Goal: Transaction & Acquisition: Book appointment/travel/reservation

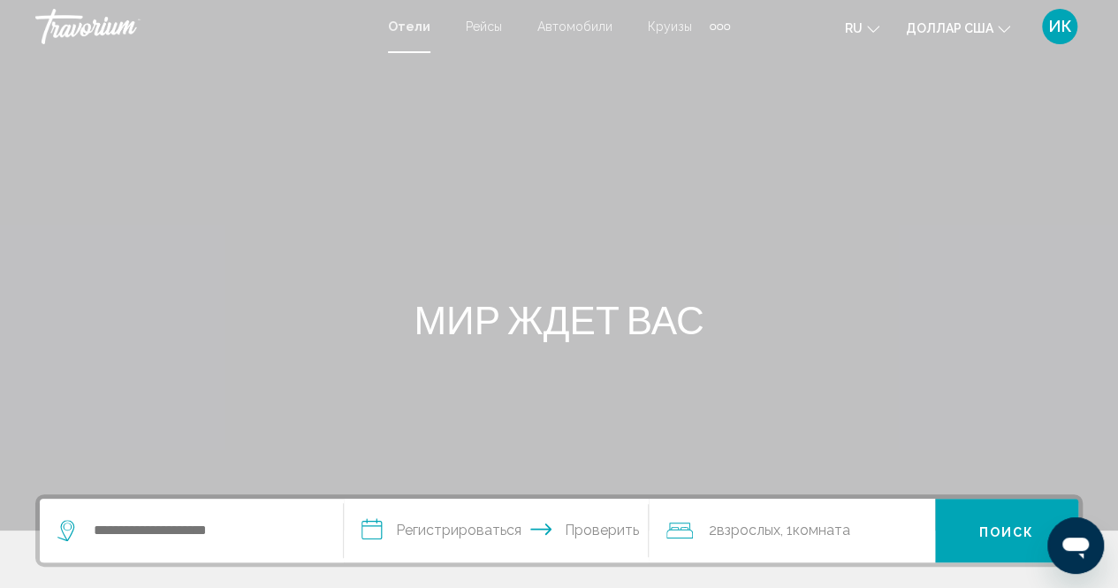
click at [719, 27] on div "Дополнительные элементы навигации" at bounding box center [720, 26] width 20 height 27
click at [699, 52] on font "Деятельность" at bounding box center [675, 59] width 82 height 14
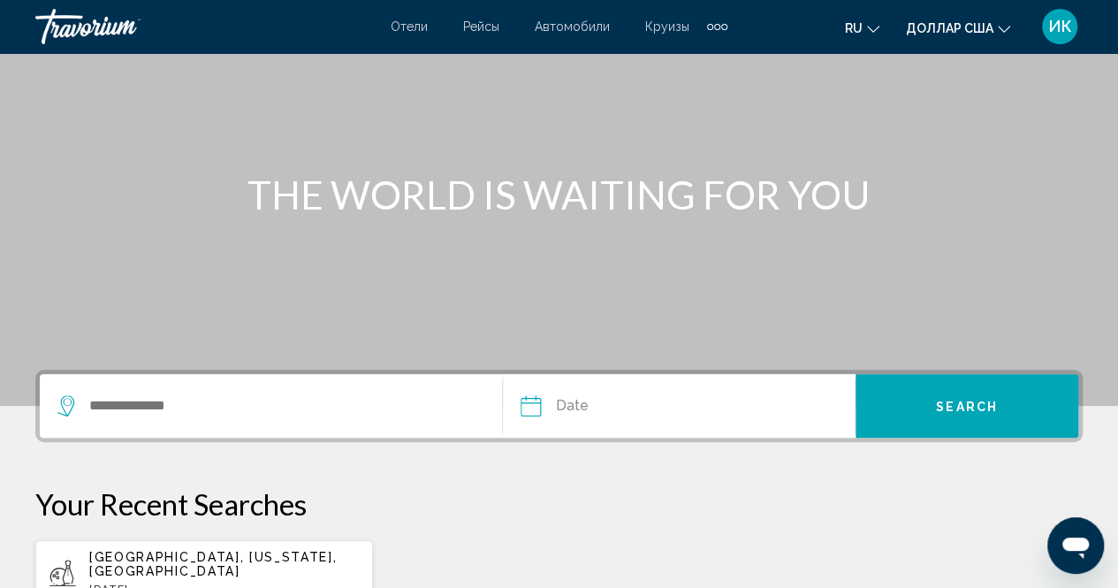
scroll to position [140, 0]
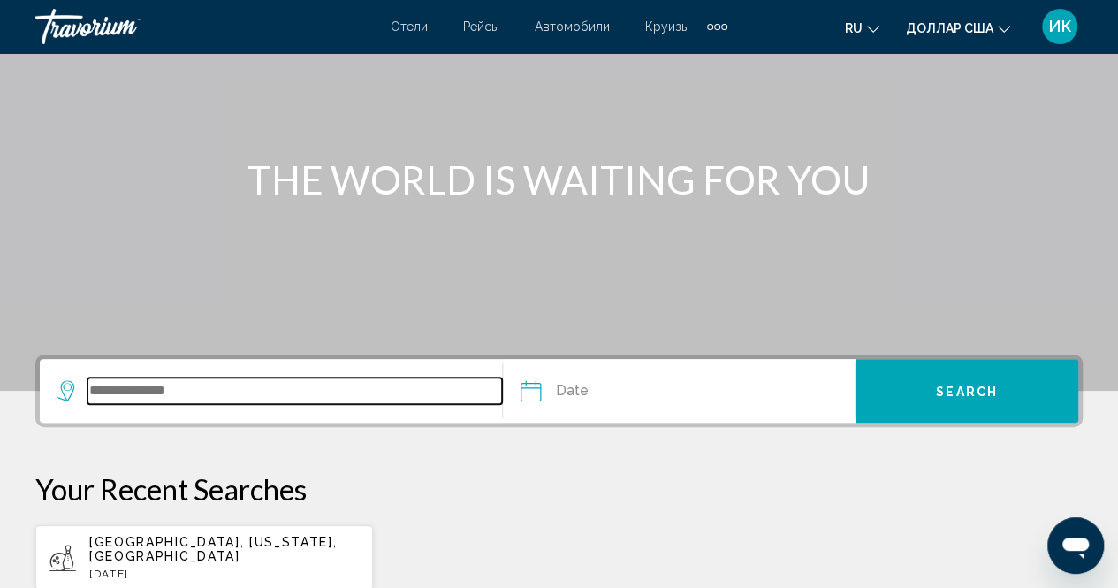
click at [356, 388] on input "Search widget" at bounding box center [295, 390] width 415 height 27
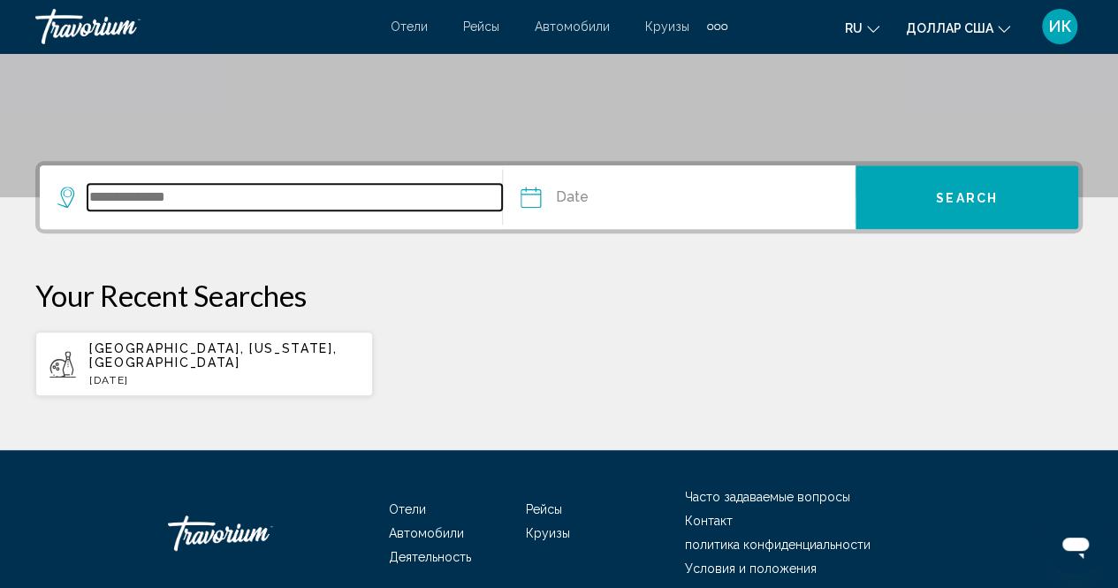
scroll to position [396, 0]
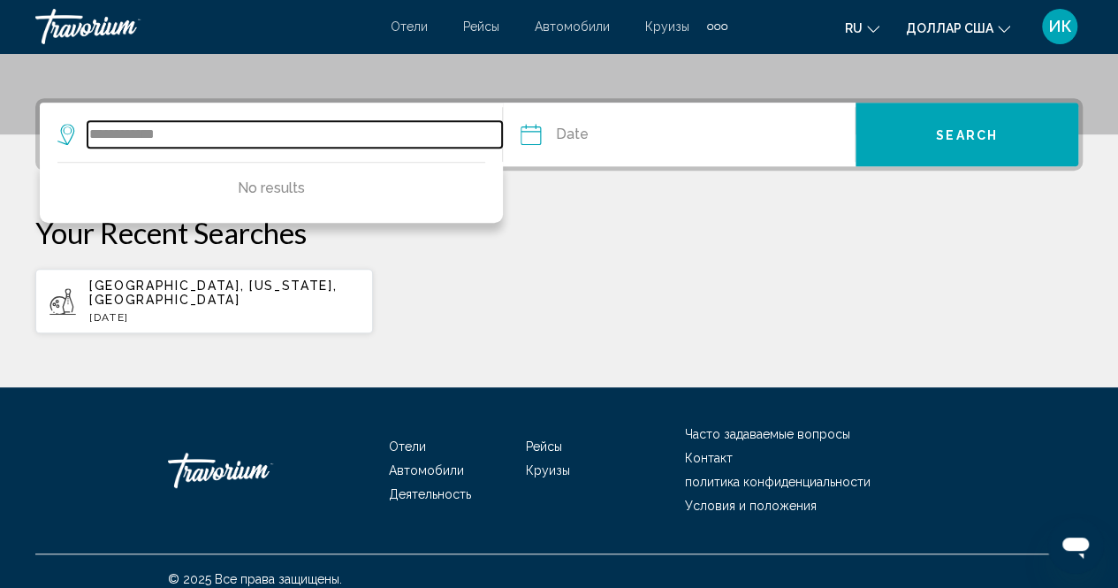
click at [116, 133] on input "**********" at bounding box center [295, 134] width 415 height 27
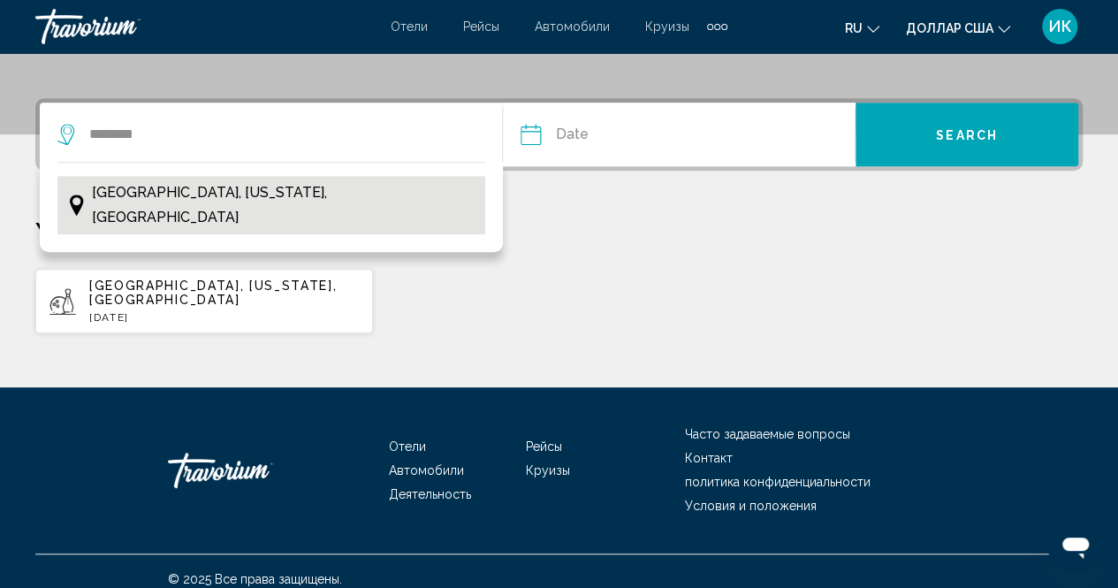
click at [164, 192] on span "Orlando, Florida, USA" at bounding box center [284, 204] width 384 height 49
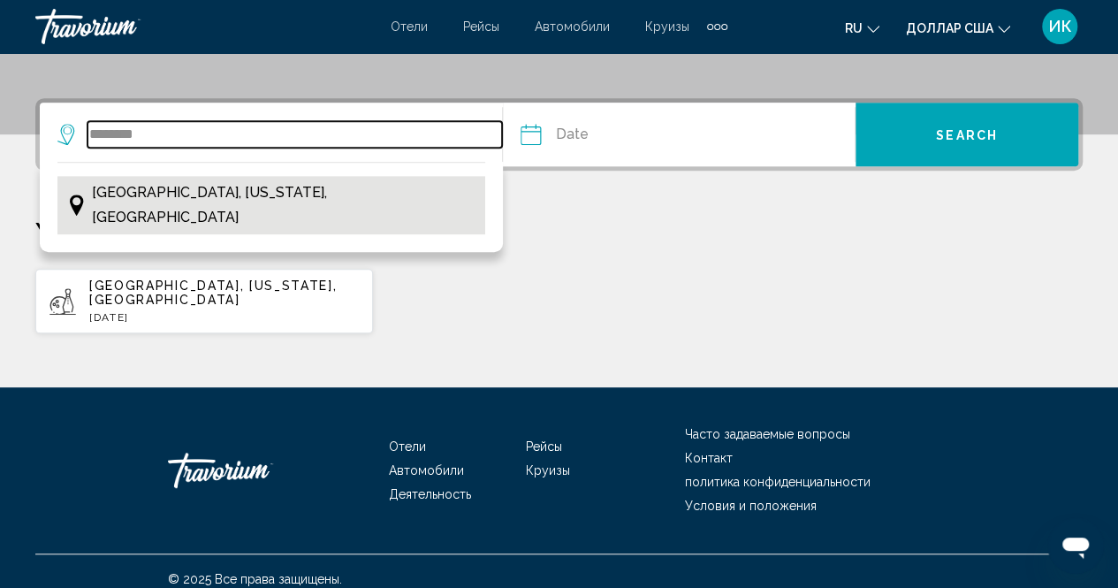
type input "**********"
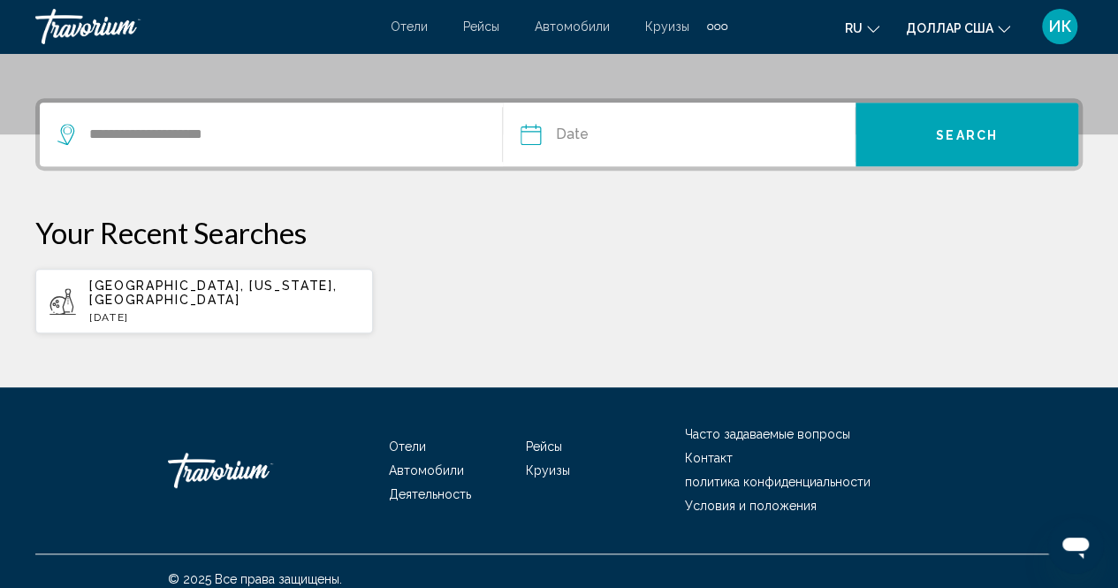
click at [590, 128] on input "Date" at bounding box center [603, 137] width 174 height 69
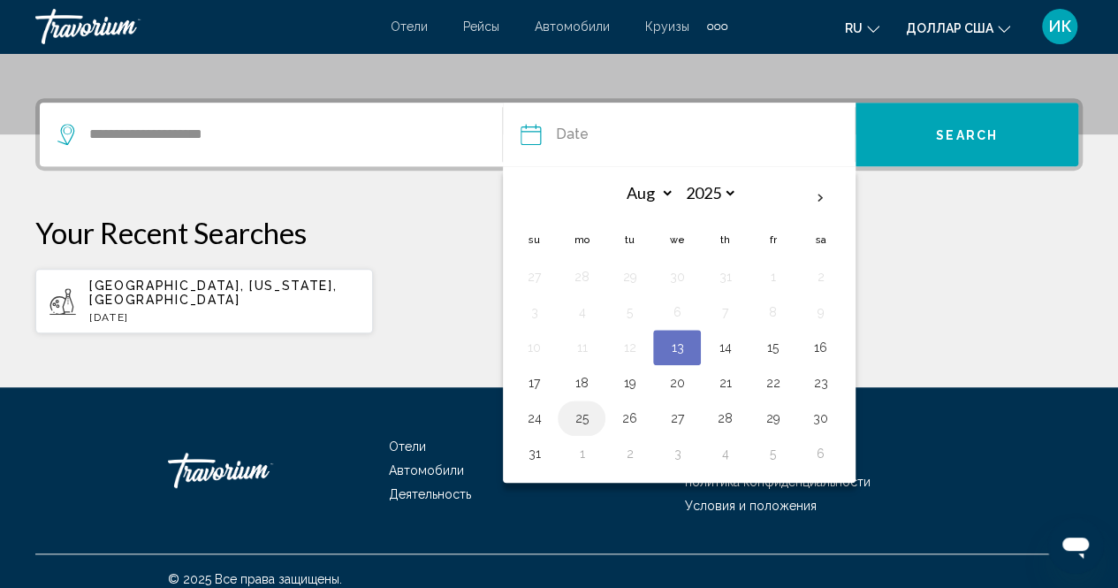
click at [582, 415] on button "25" at bounding box center [581, 418] width 28 height 25
type input "**********"
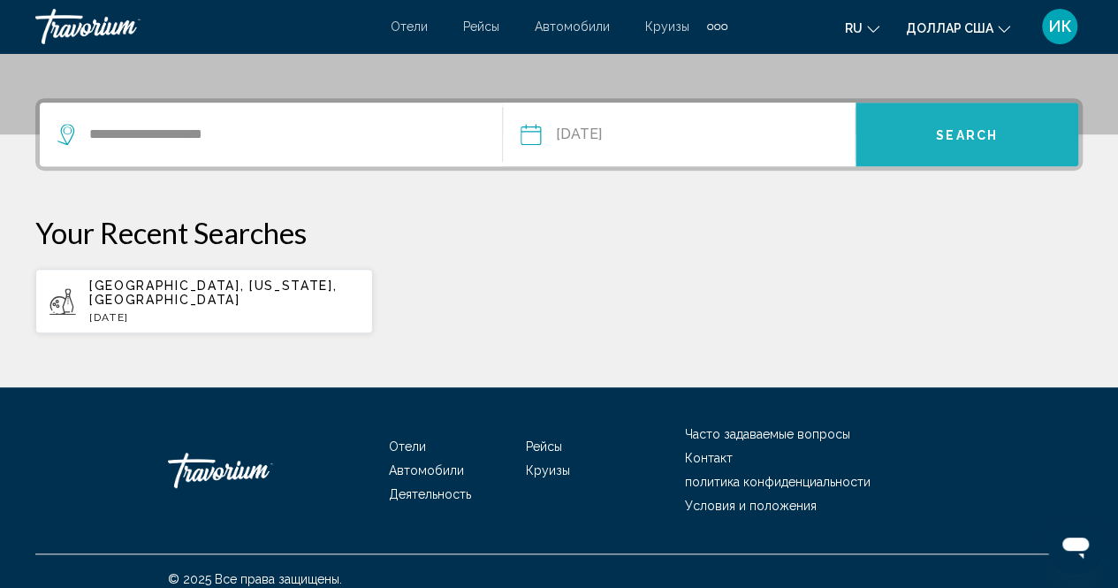
click at [993, 136] on span "Search" at bounding box center [967, 135] width 62 height 14
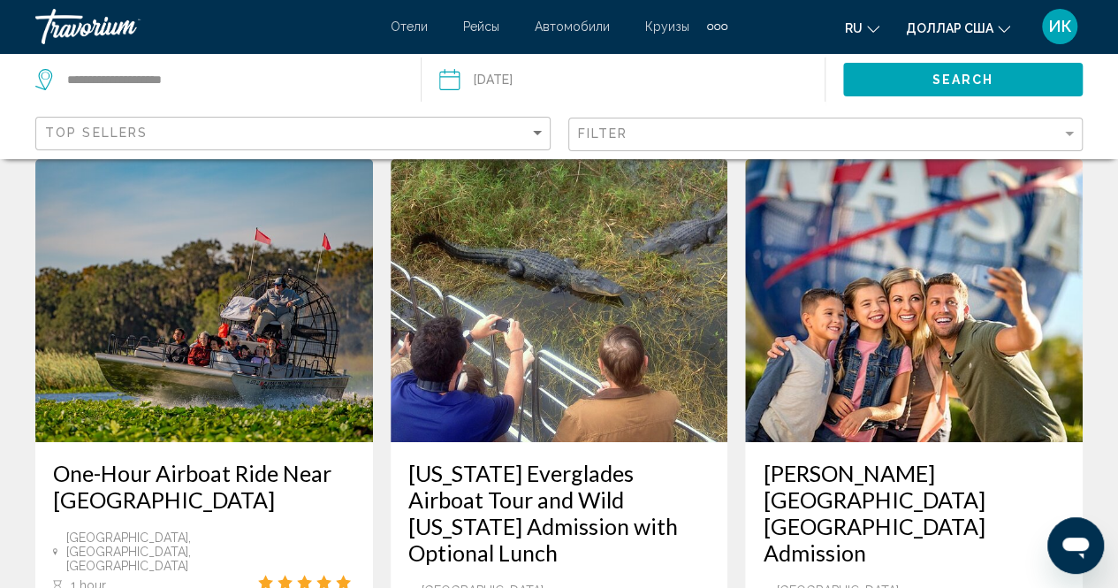
scroll to position [64, 0]
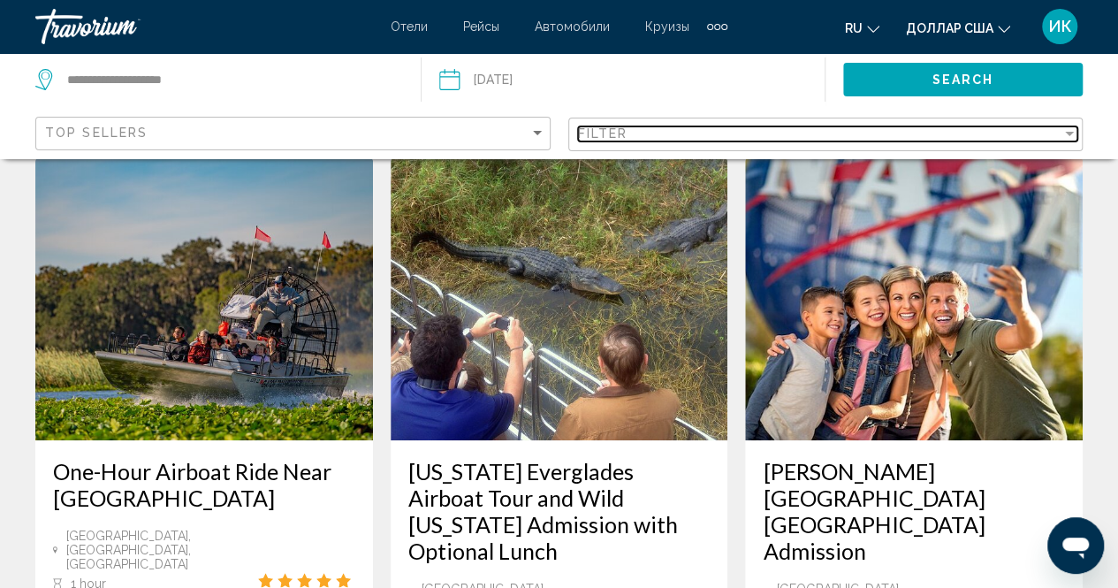
click at [1075, 130] on div "Filter" at bounding box center [1070, 133] width 16 height 14
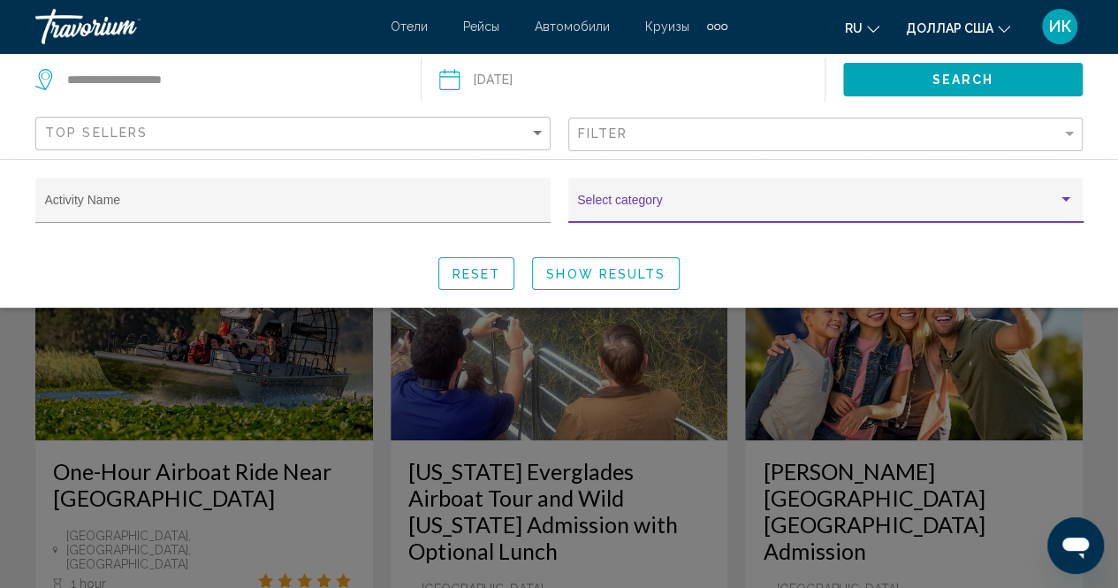
click at [1068, 201] on div "Search widget" at bounding box center [1066, 199] width 9 height 4
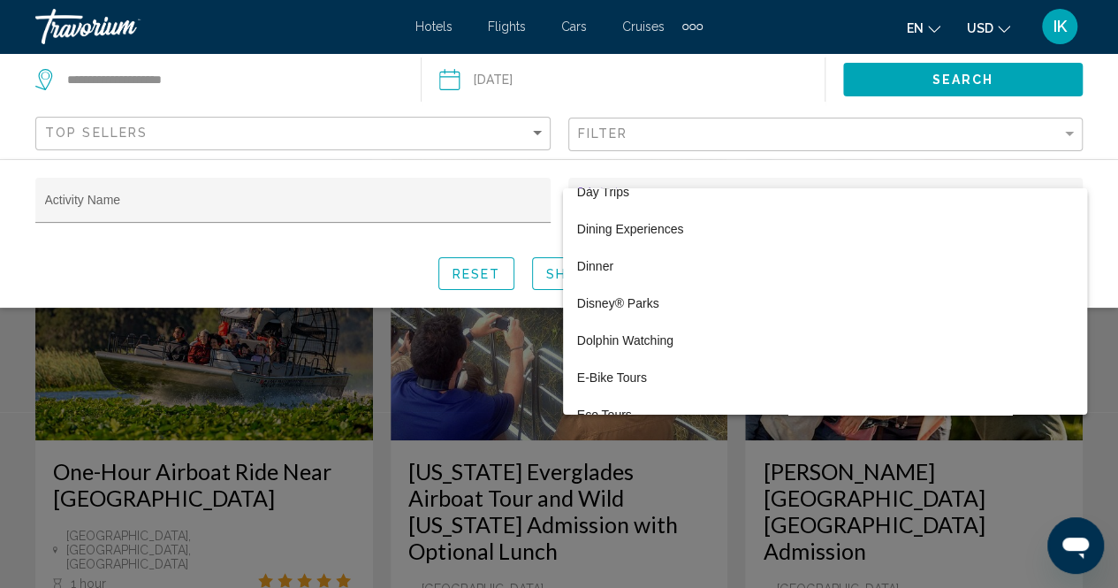
scroll to position [982, 0]
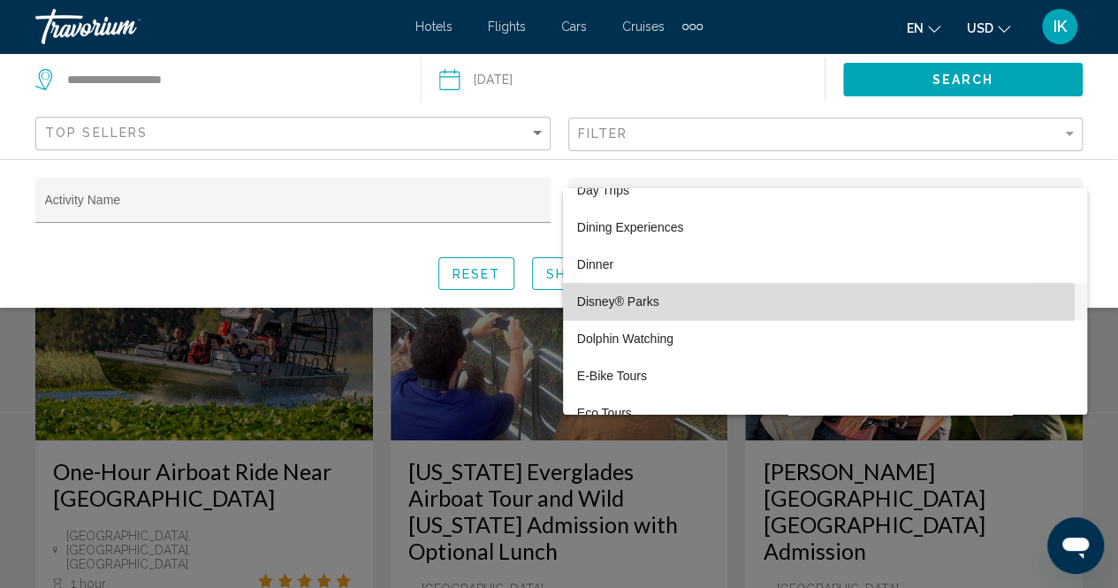
click at [716, 303] on span "Disney® Parks" at bounding box center [825, 301] width 496 height 37
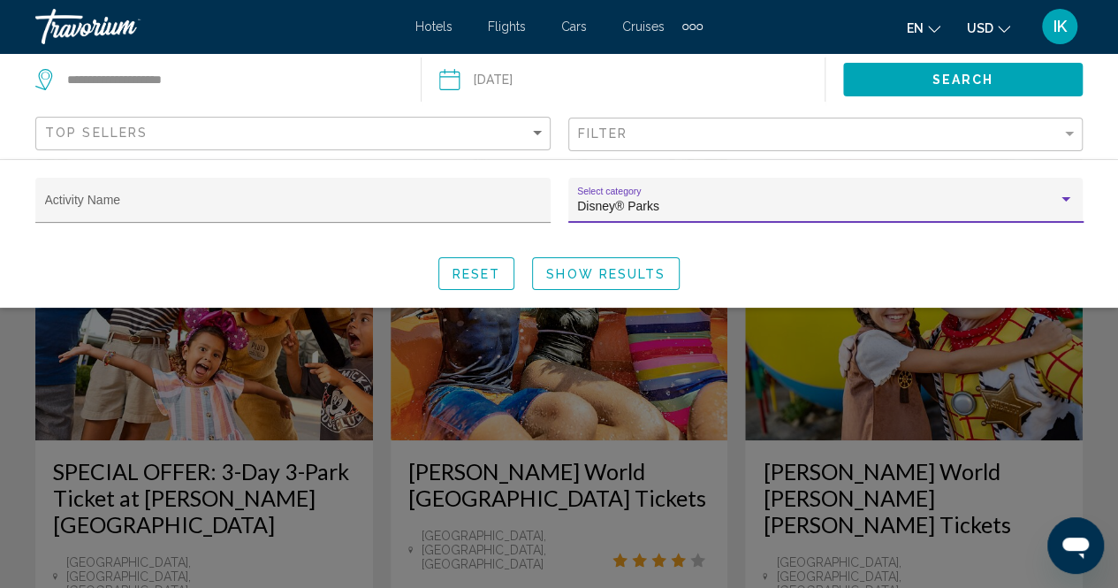
click at [1071, 197] on div "Search widget" at bounding box center [1066, 200] width 16 height 14
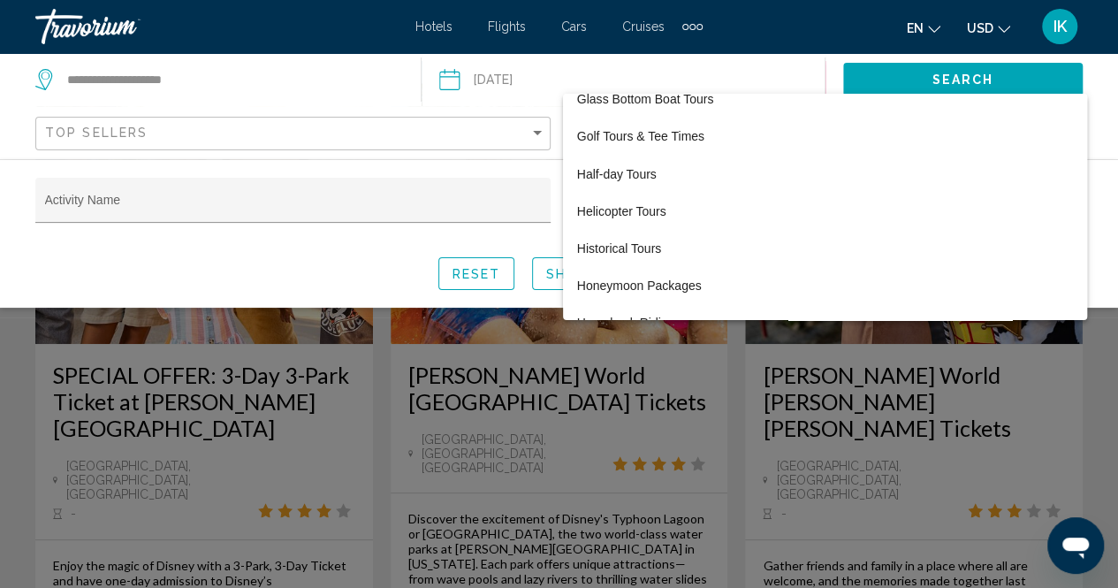
scroll to position [1610, 0]
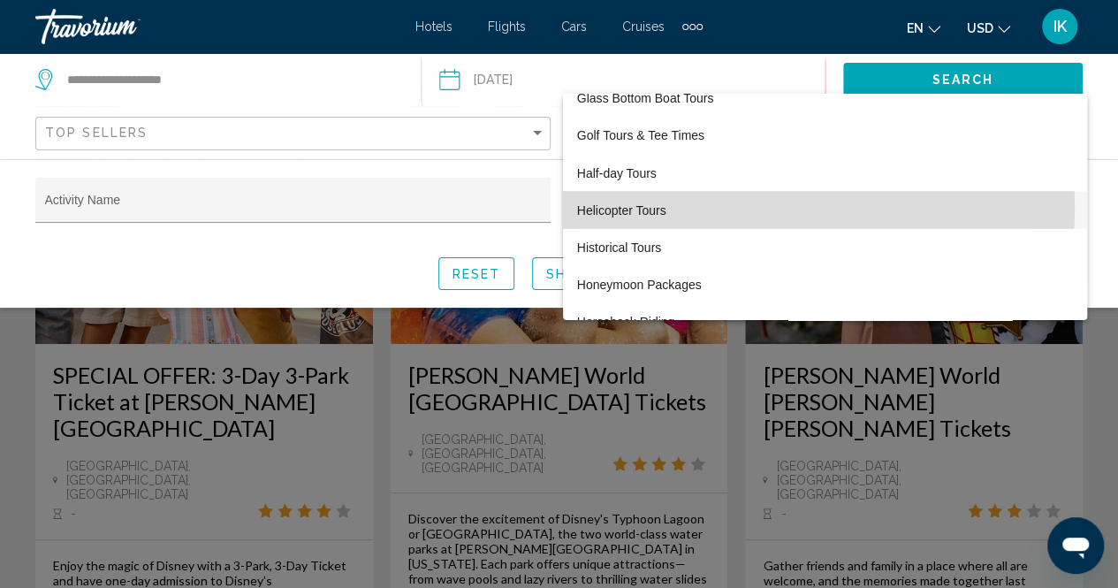
click at [715, 206] on span "Helicopter Tours" at bounding box center [825, 209] width 496 height 37
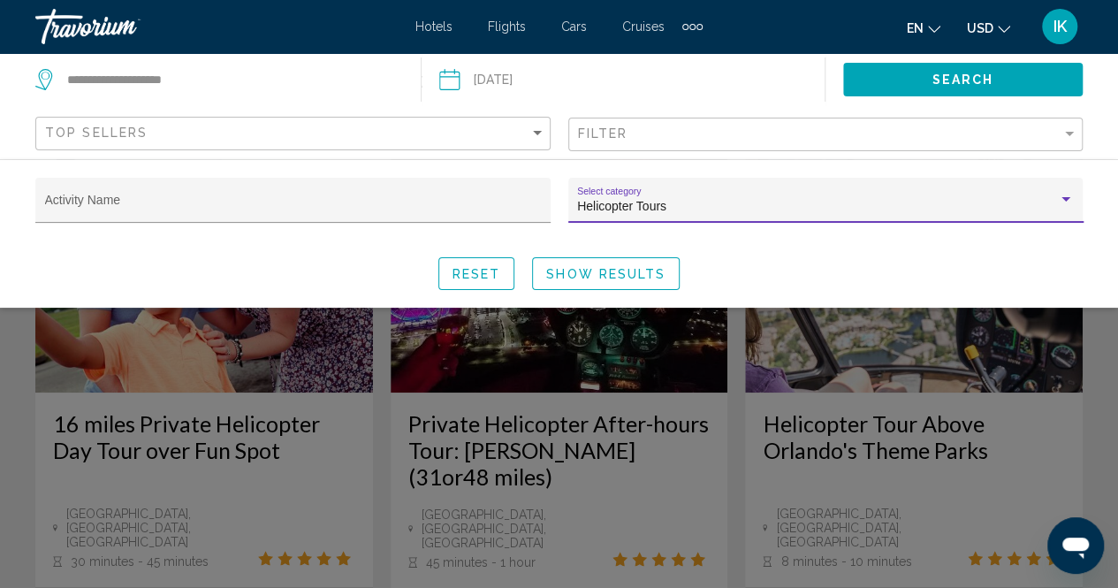
scroll to position [110, 0]
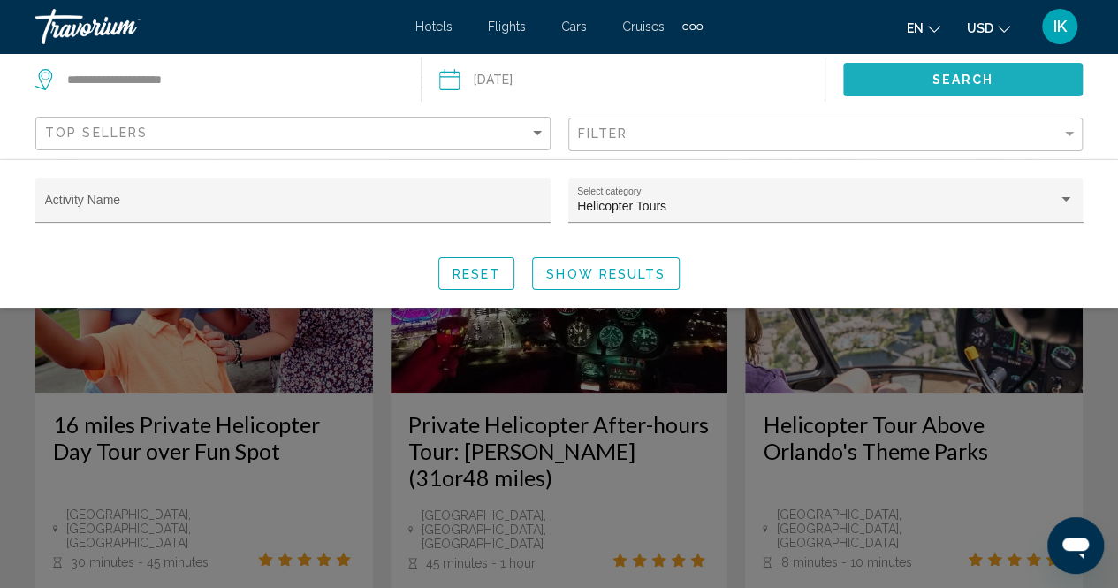
click at [864, 84] on button "Search" at bounding box center [963, 79] width 240 height 33
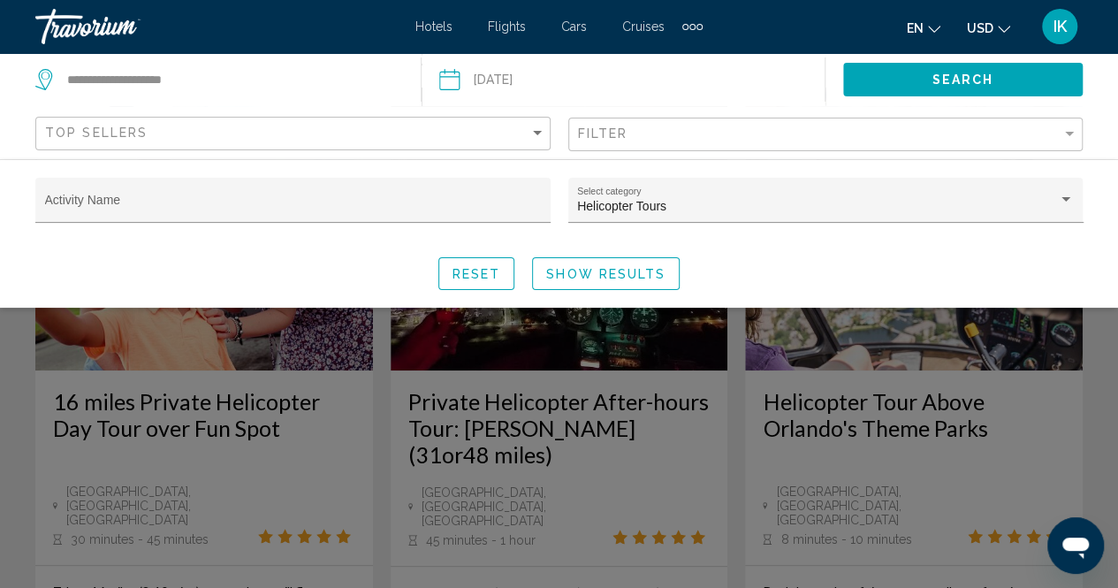
scroll to position [120, 0]
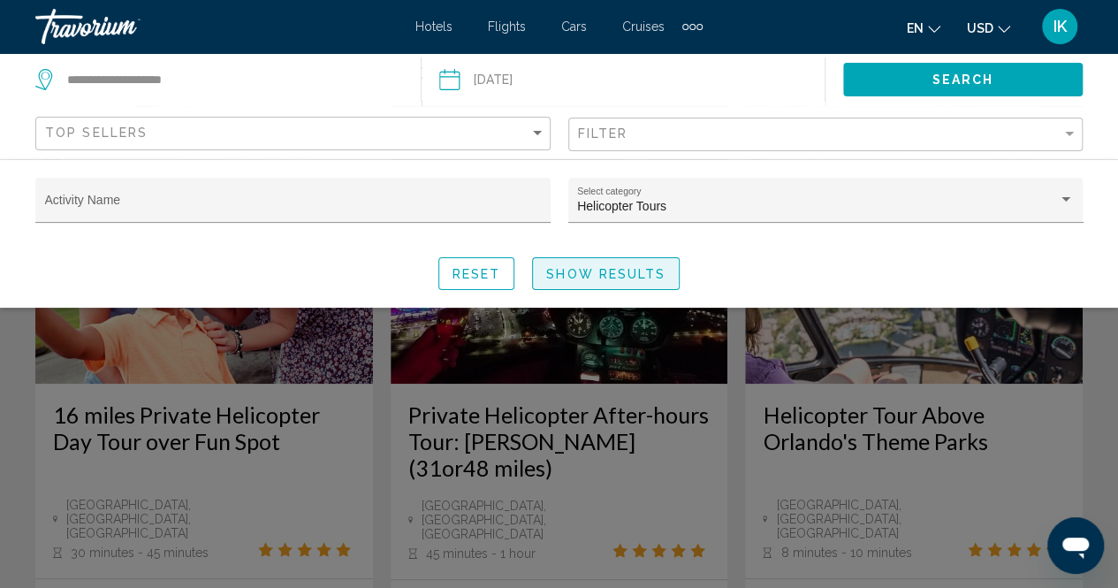
click at [575, 272] on span "Show Results" at bounding box center [605, 274] width 119 height 14
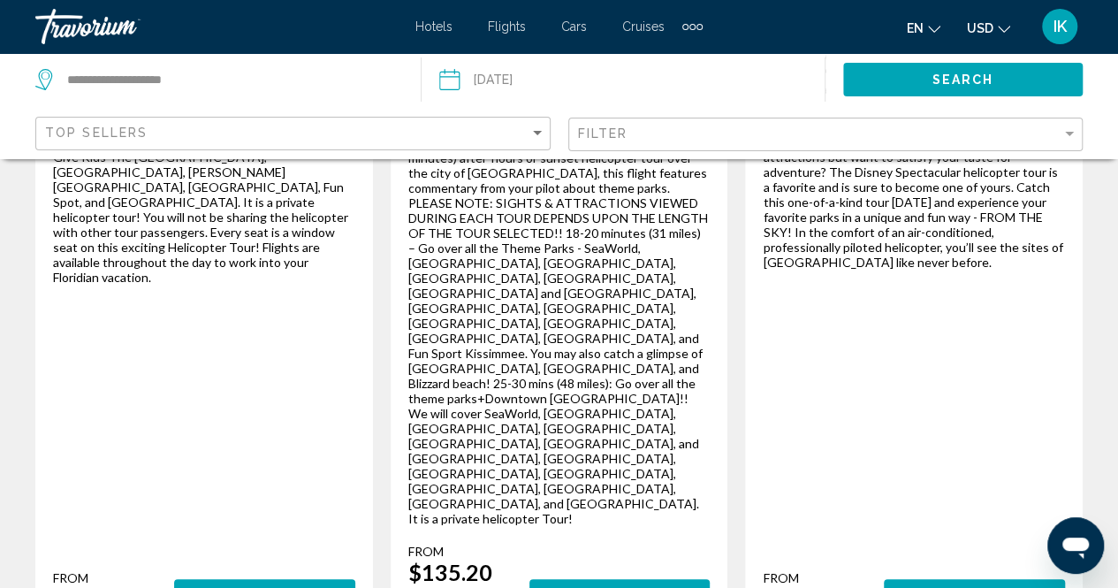
scroll to position [585, 0]
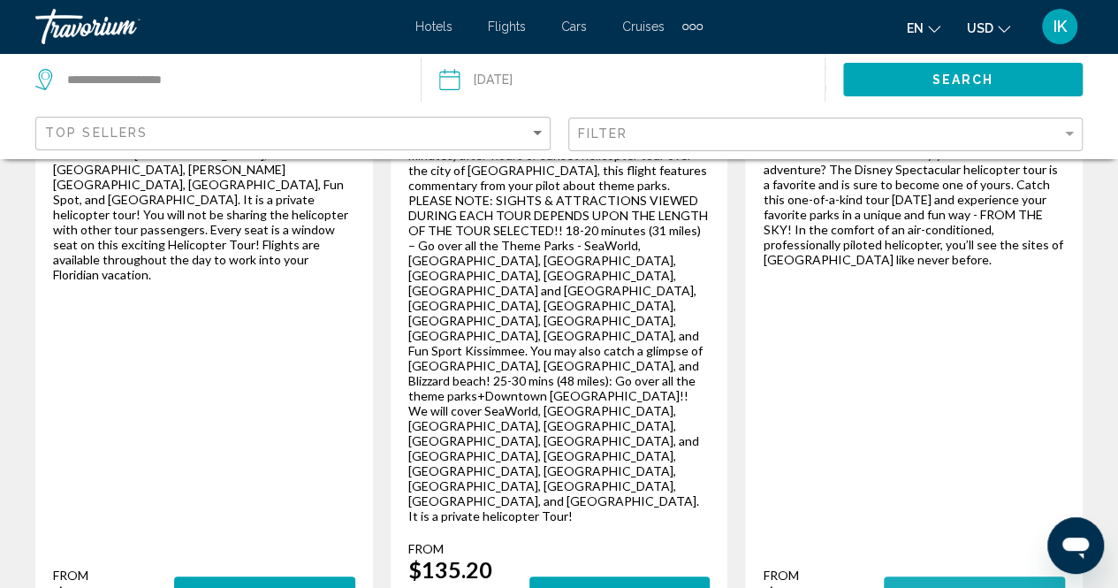
click at [932, 586] on span "More Information" at bounding box center [974, 593] width 153 height 14
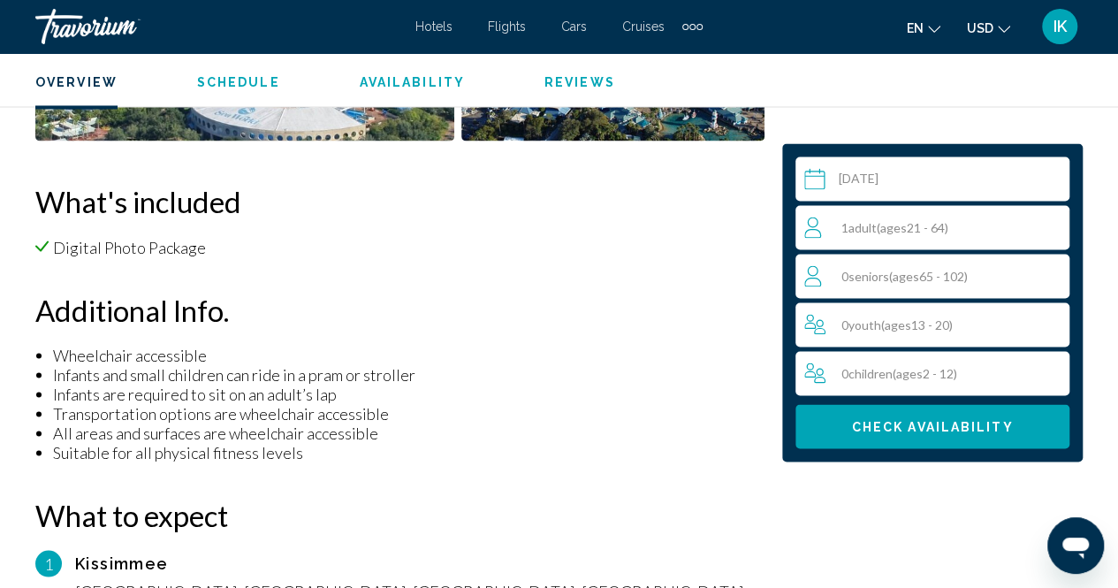
scroll to position [1460, 0]
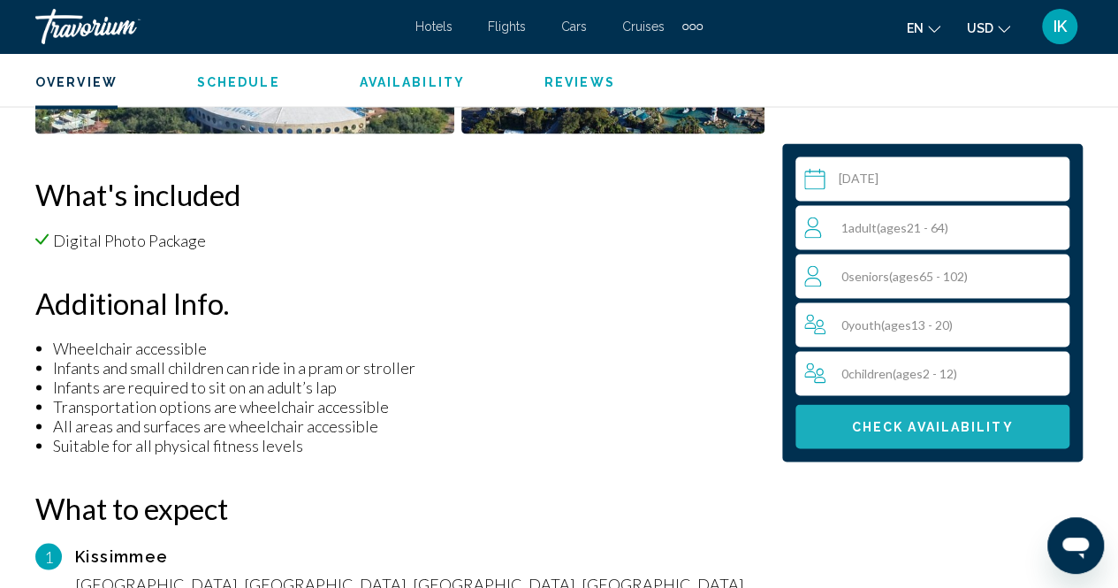
click at [942, 430] on span "Check Availability" at bounding box center [933, 427] width 162 height 14
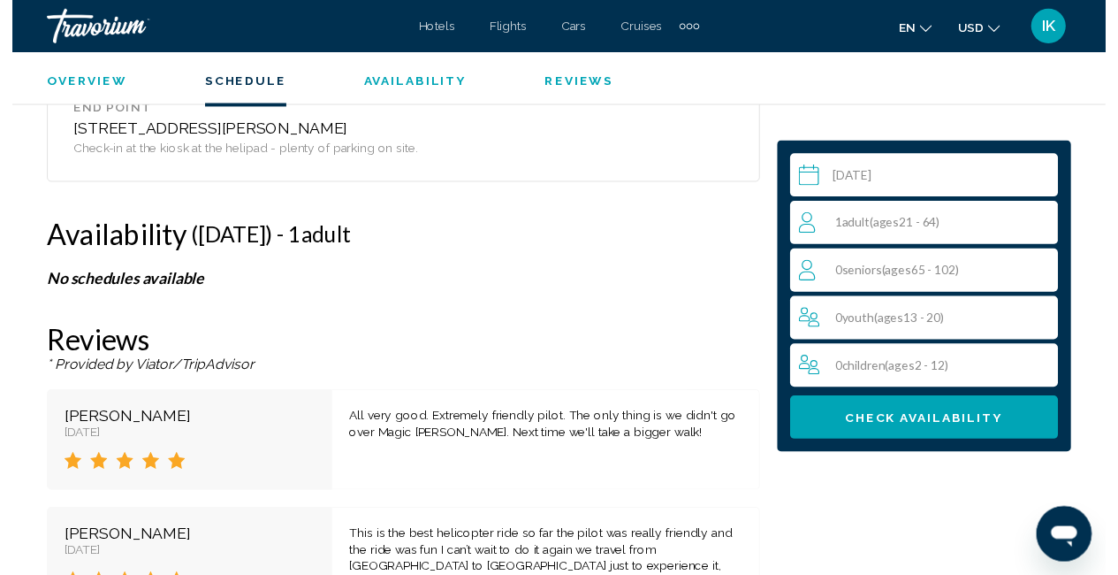
scroll to position [2531, 0]
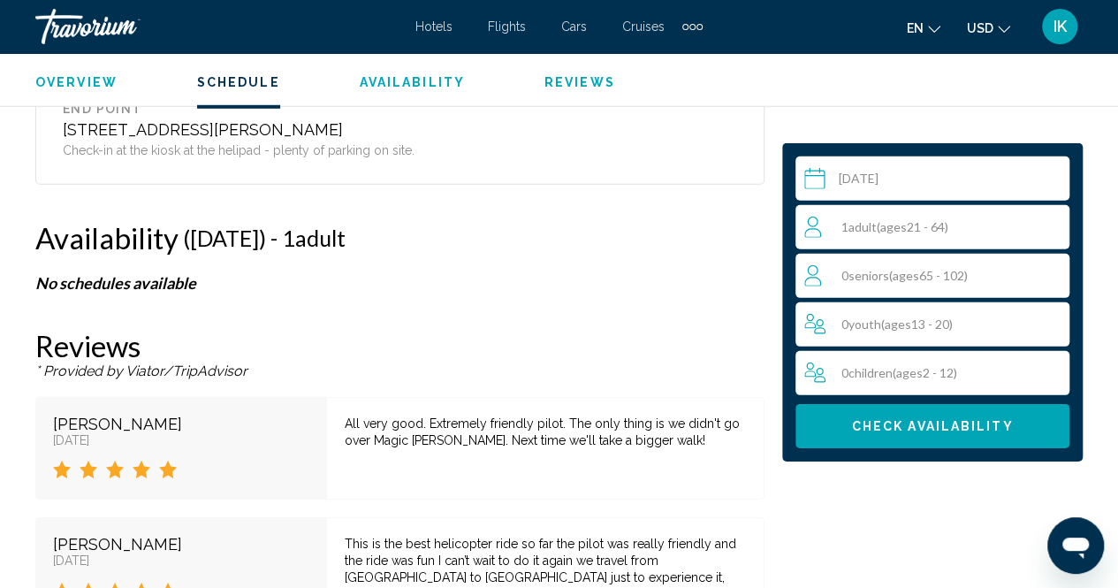
click at [920, 176] on input "Main content" at bounding box center [935, 180] width 281 height 49
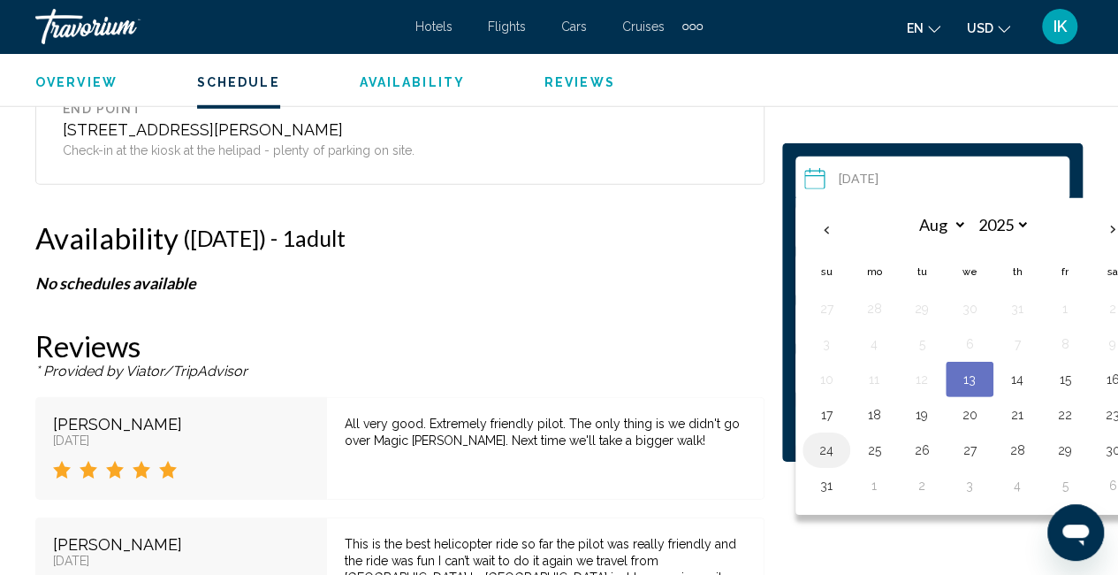
click at [826, 445] on button "24" at bounding box center [826, 450] width 28 height 25
type input "**********"
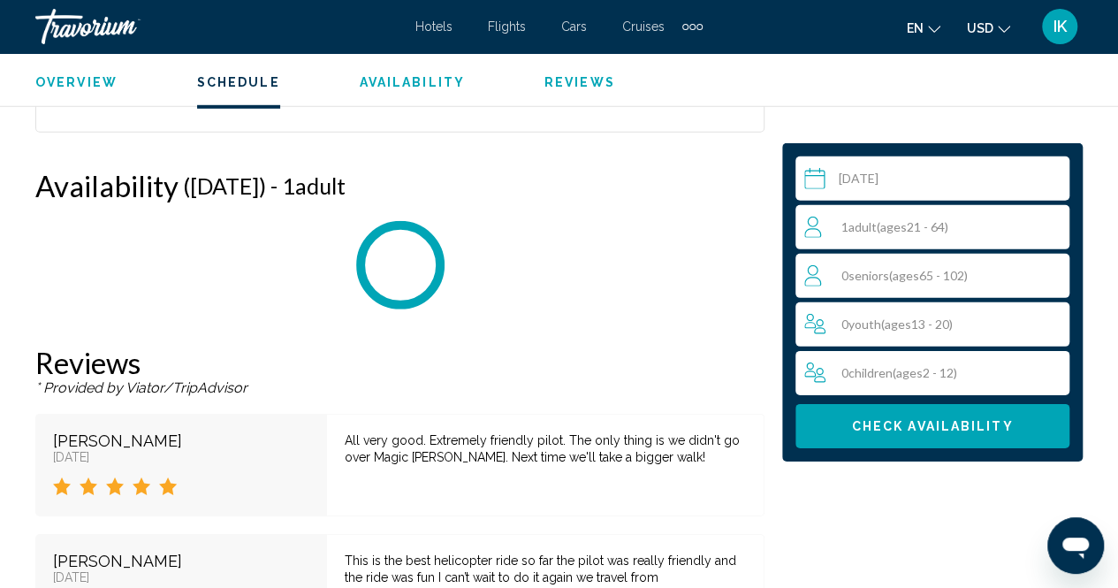
scroll to position [2605, 0]
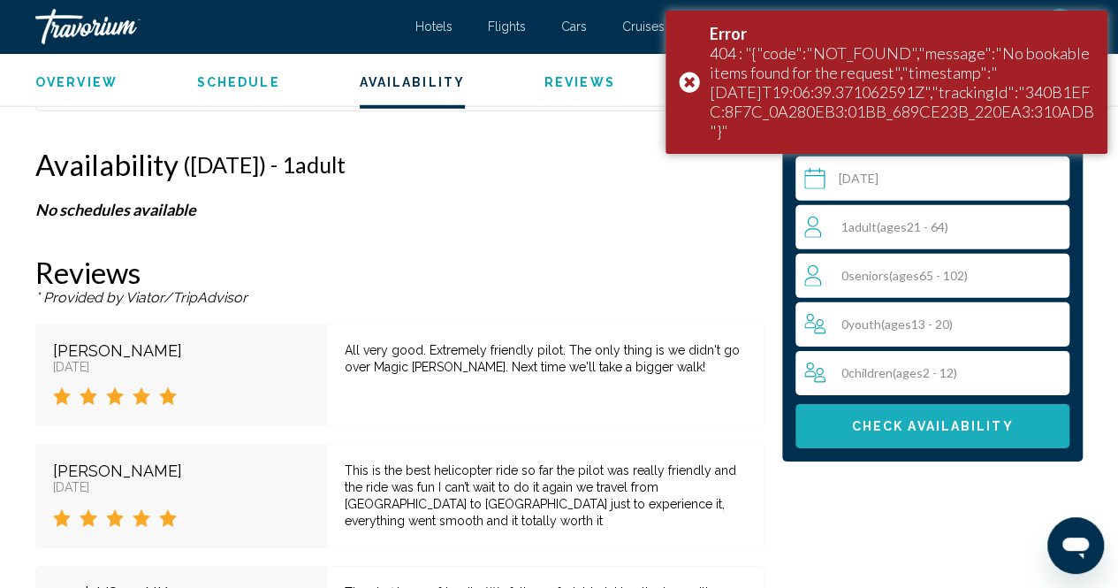
click at [859, 420] on span "Check Availability" at bounding box center [933, 427] width 162 height 14
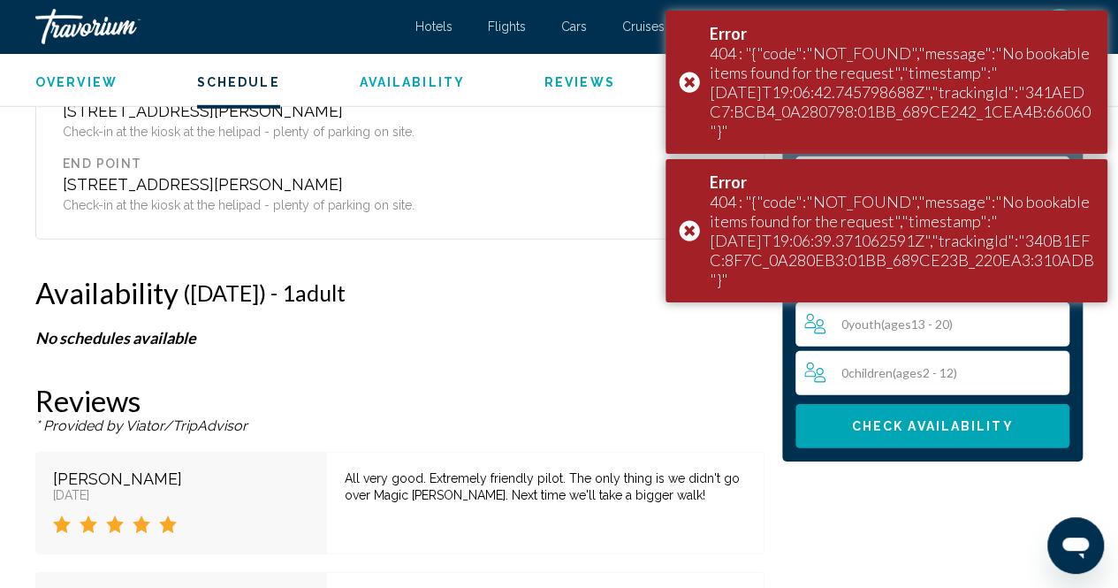
scroll to position [2476, 0]
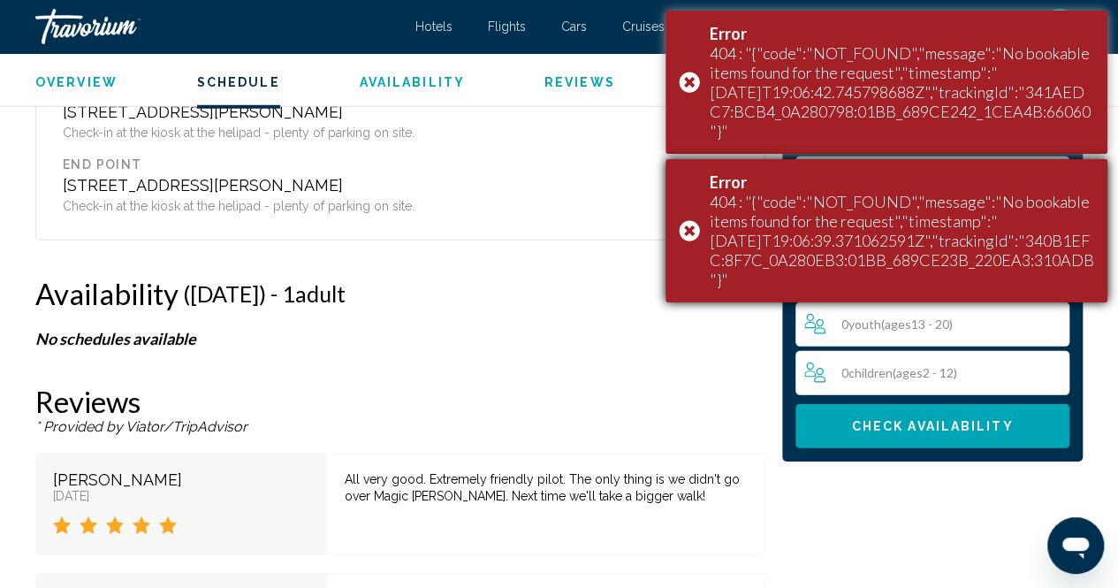
click at [689, 204] on div "Error 404 : "{"code":"NOT_FOUND","message":"No bookable items found for the req…" at bounding box center [887, 230] width 442 height 143
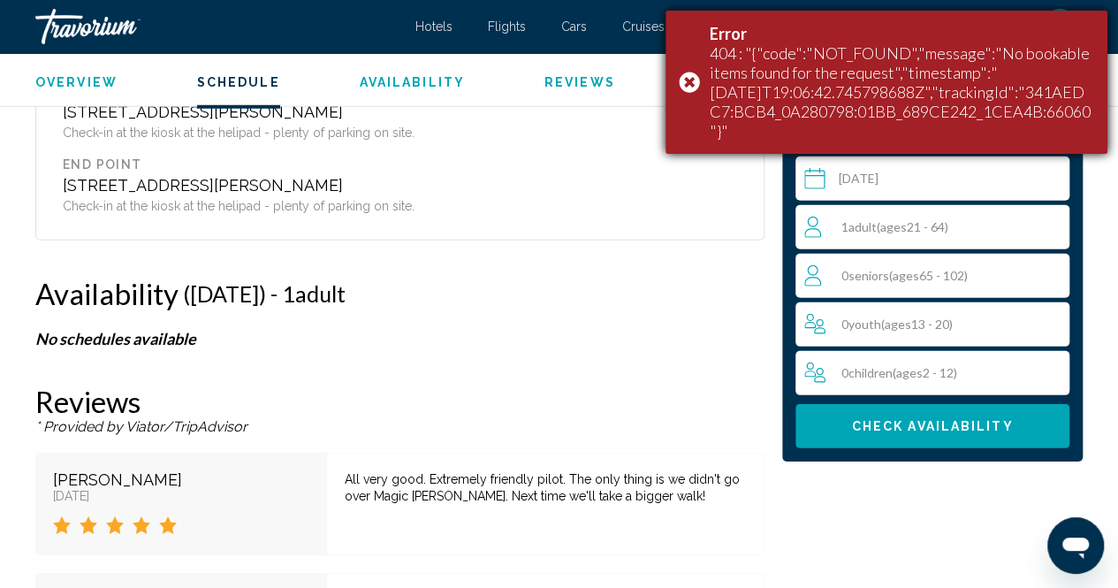
click at [684, 72] on div "Error 404 : "{"code":"NOT_FOUND","message":"No bookable items found for the req…" at bounding box center [887, 82] width 442 height 143
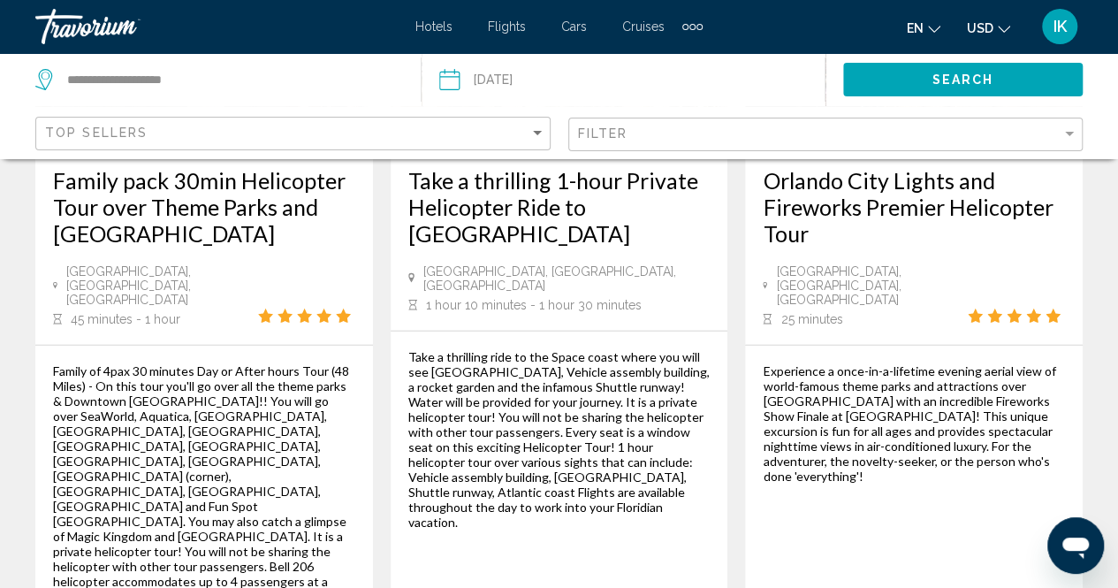
scroll to position [2421, 0]
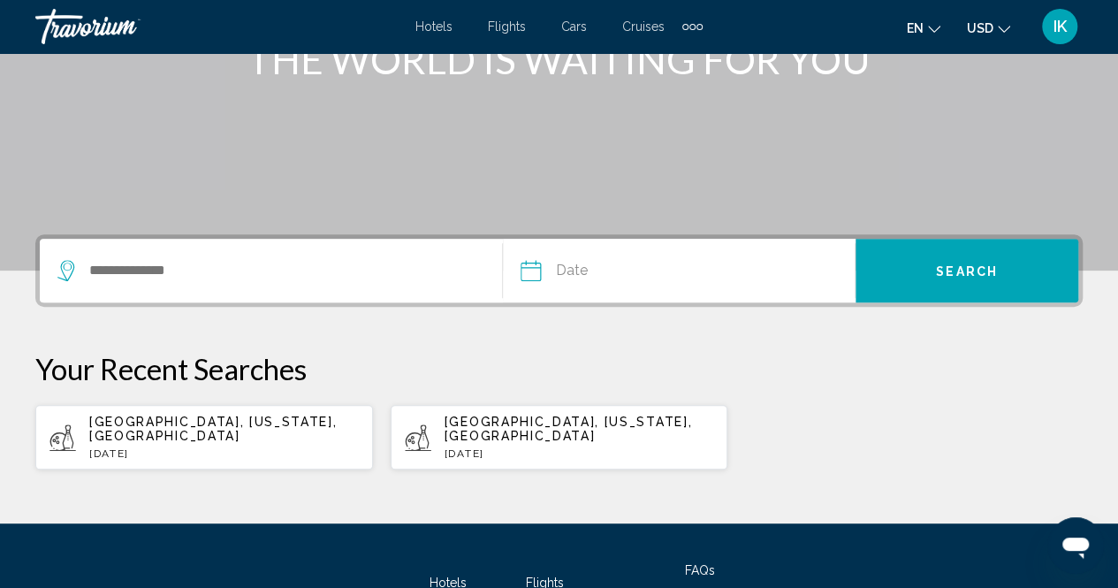
scroll to position [356, 0]
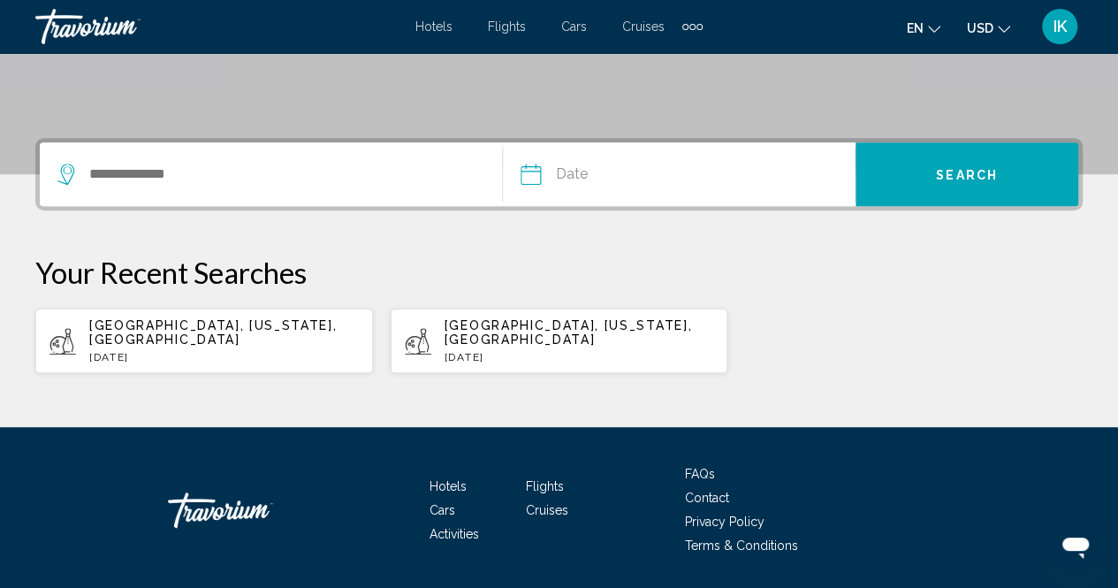
click at [292, 351] on p "Mon, 25 Aug" at bounding box center [224, 357] width 270 height 12
type input "**********"
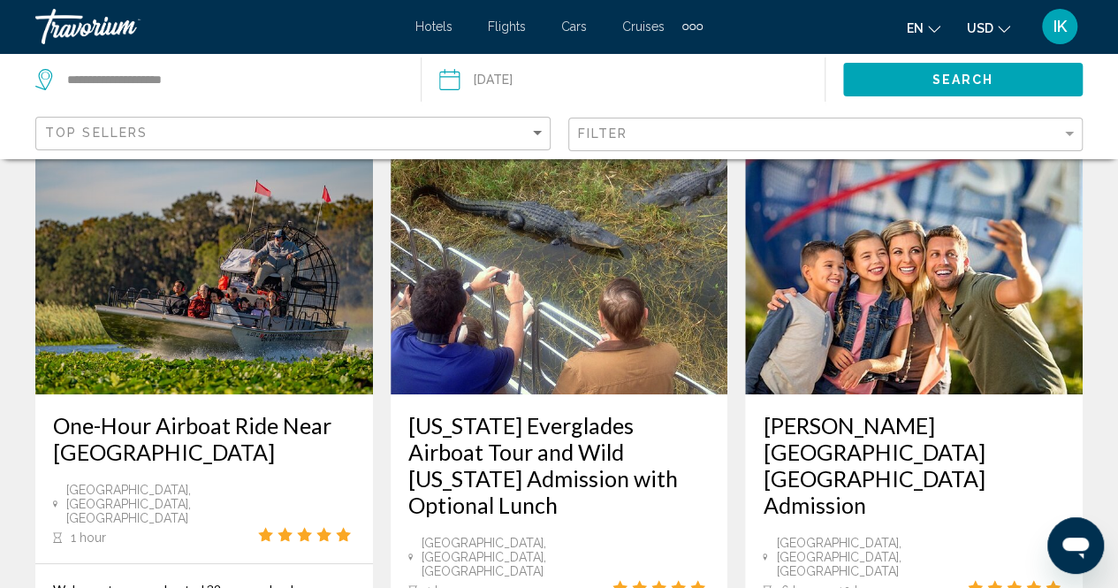
scroll to position [111, 0]
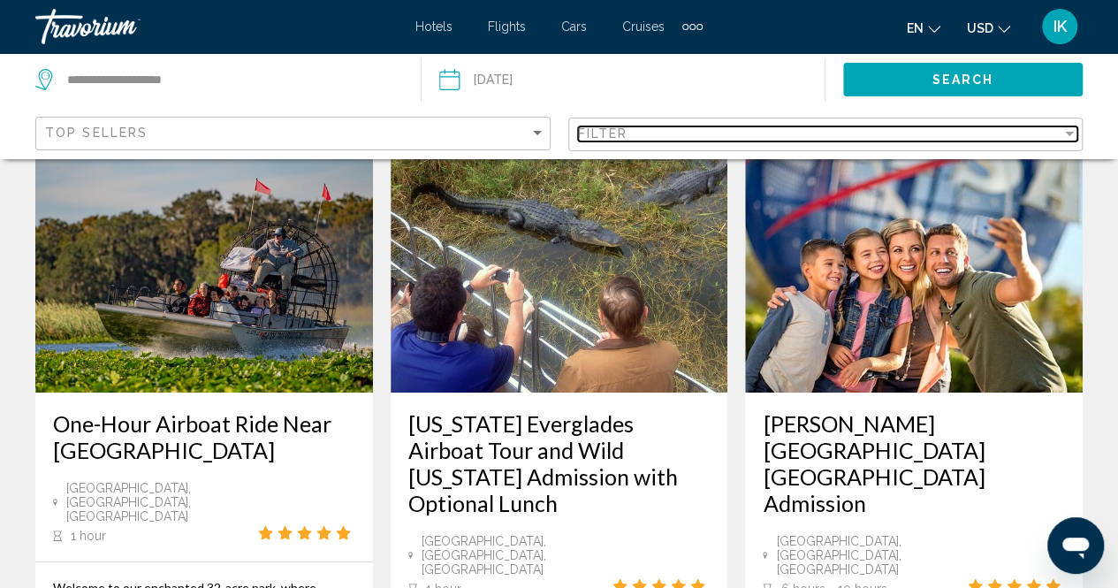
click at [1067, 132] on div "Filter" at bounding box center [1069, 134] width 9 height 4
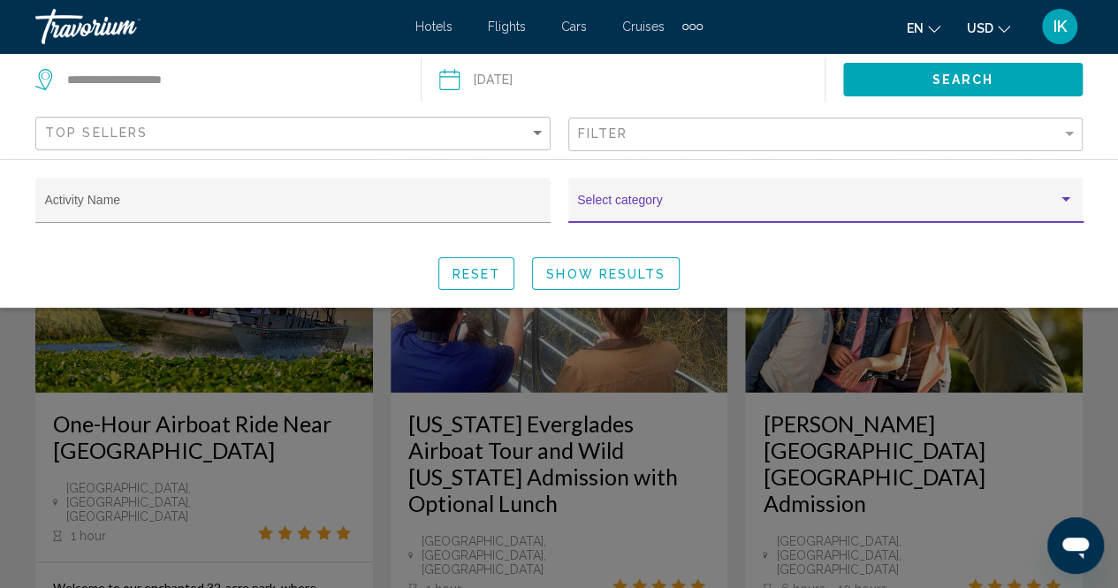
click at [1062, 199] on div "Search widget" at bounding box center [1066, 199] width 9 height 4
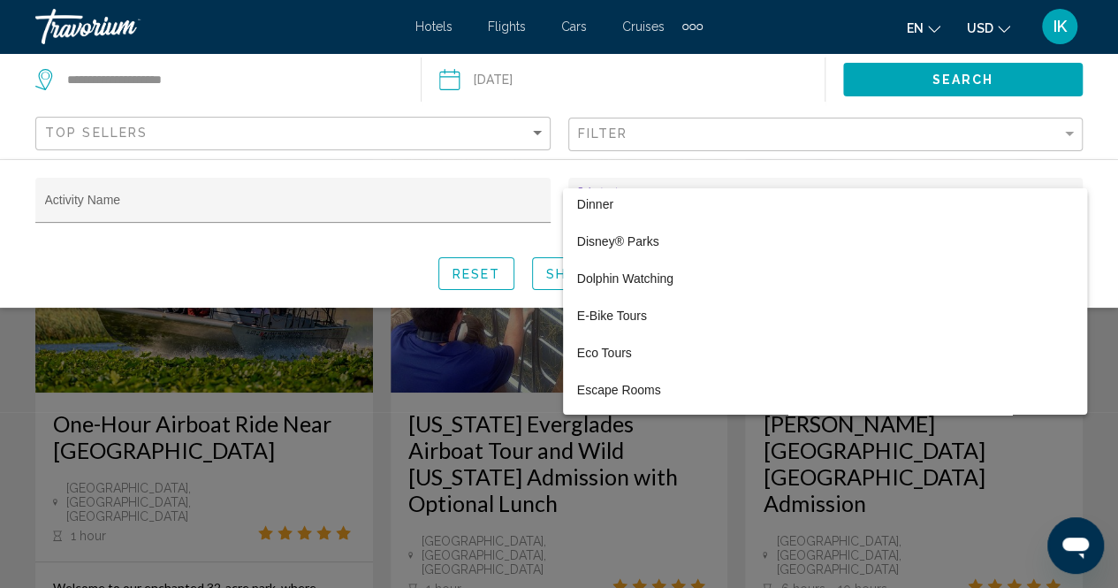
scroll to position [1050, 0]
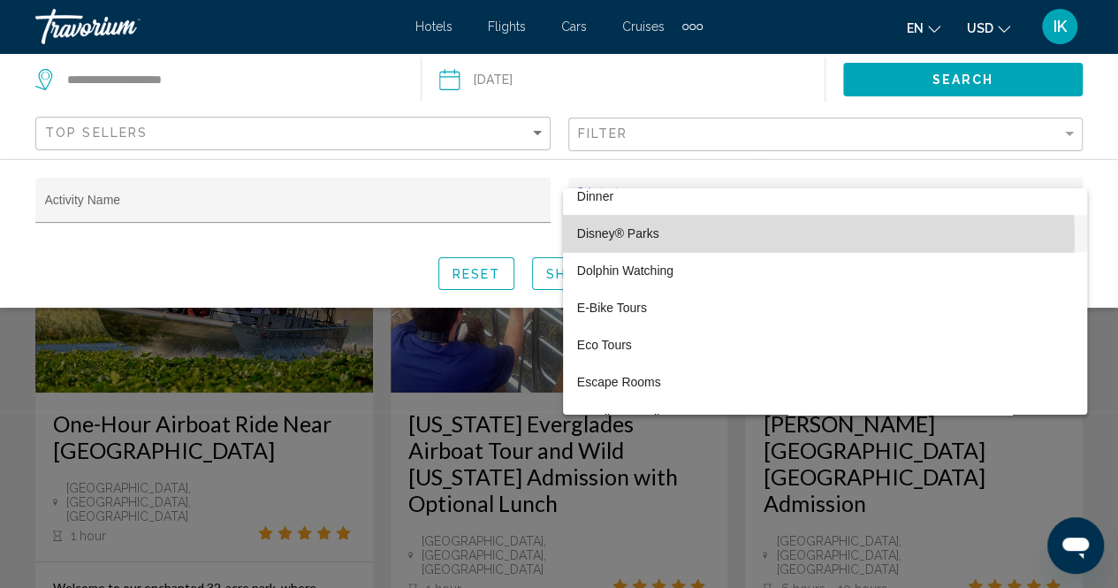
click at [700, 239] on span "Disney® Parks" at bounding box center [825, 233] width 496 height 37
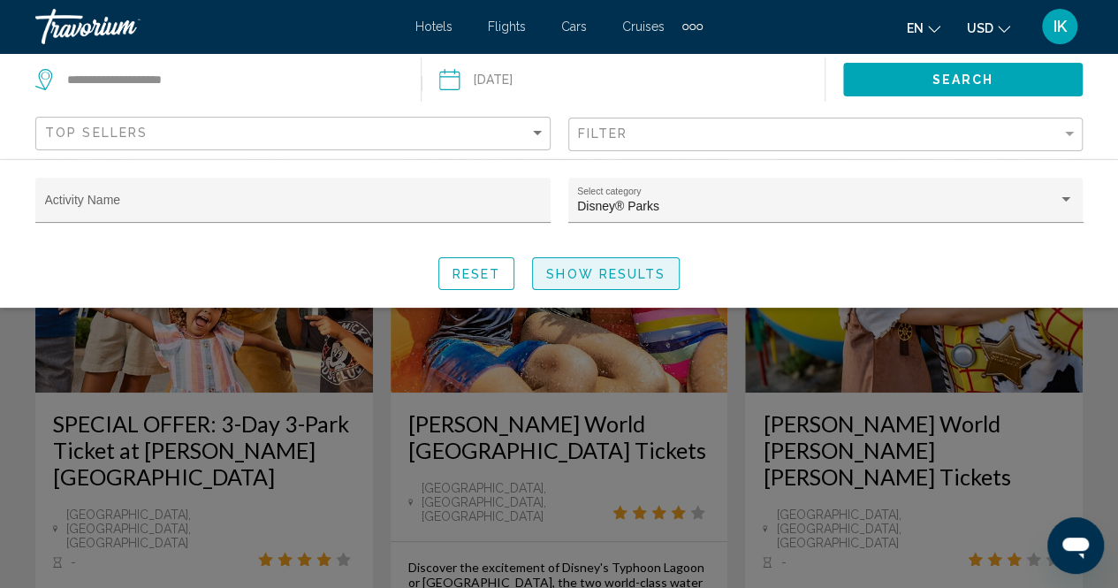
click at [583, 273] on span "Show Results" at bounding box center [605, 274] width 119 height 14
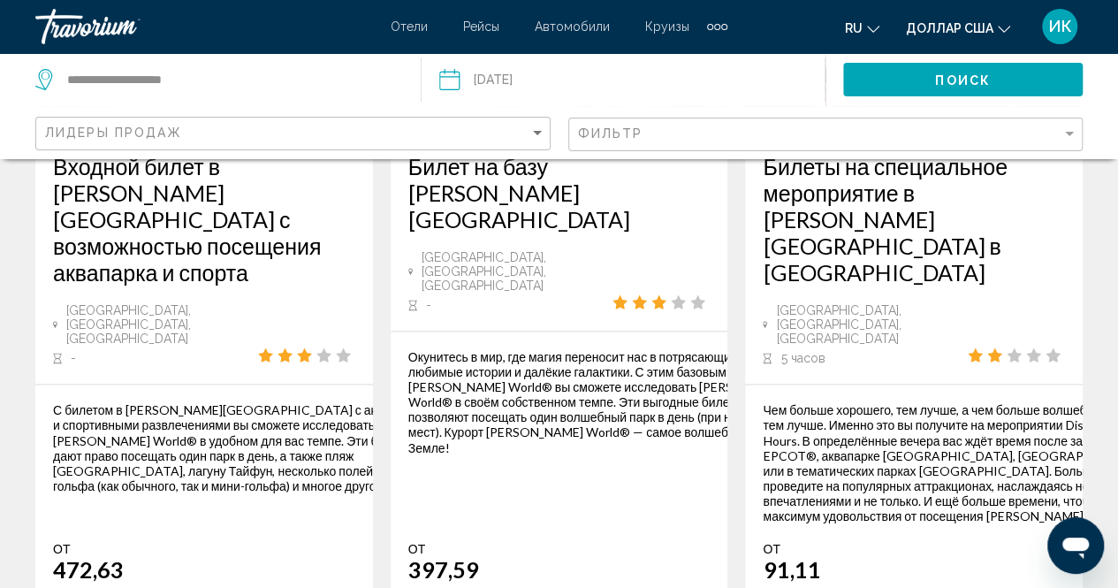
scroll to position [1237, 0]
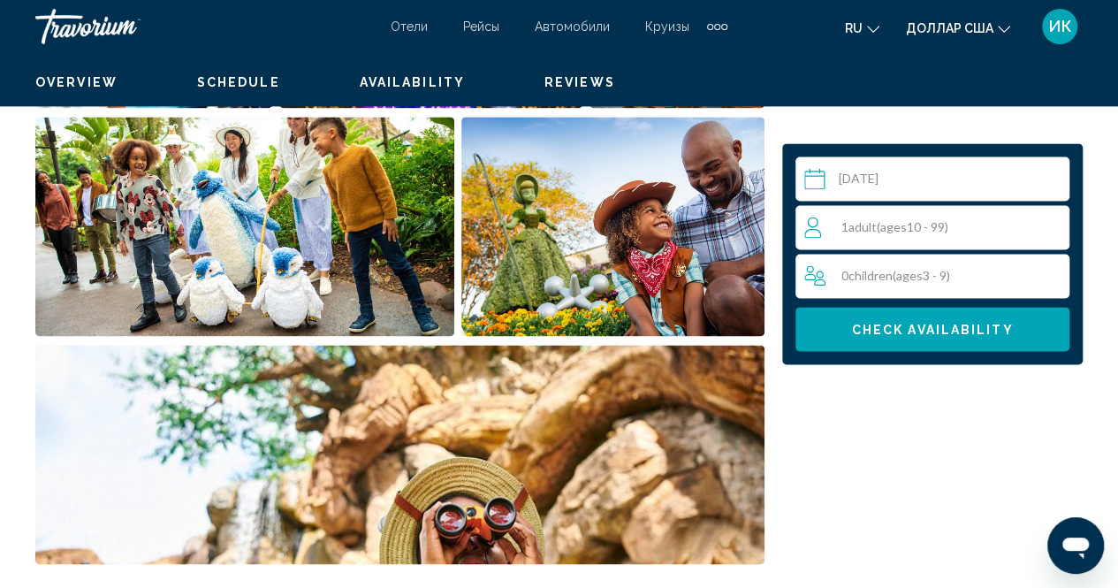
scroll to position [179, 0]
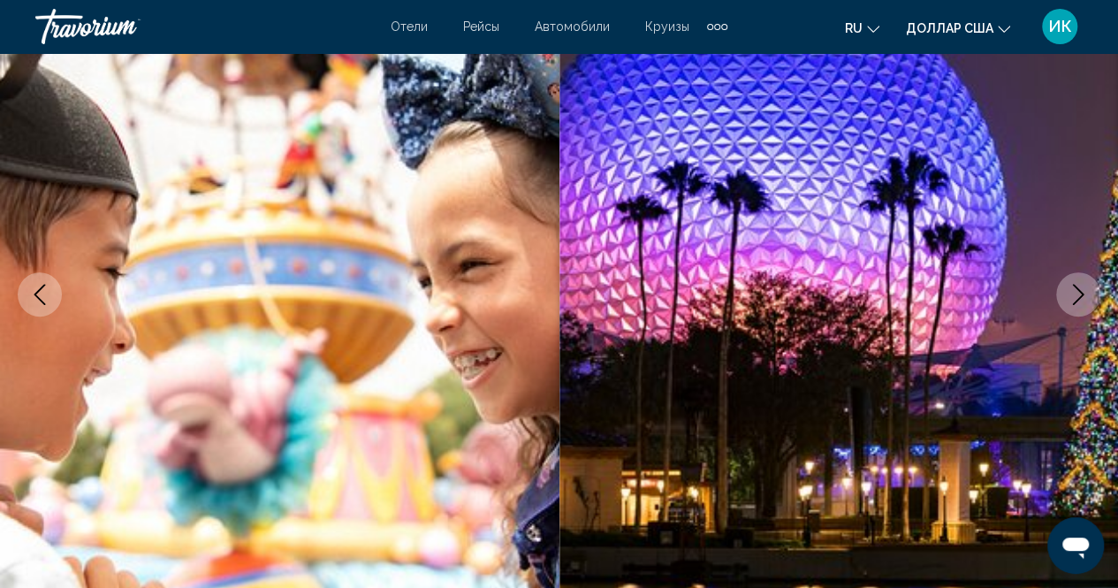
click at [1091, 292] on button "Next image" at bounding box center [1078, 294] width 44 height 44
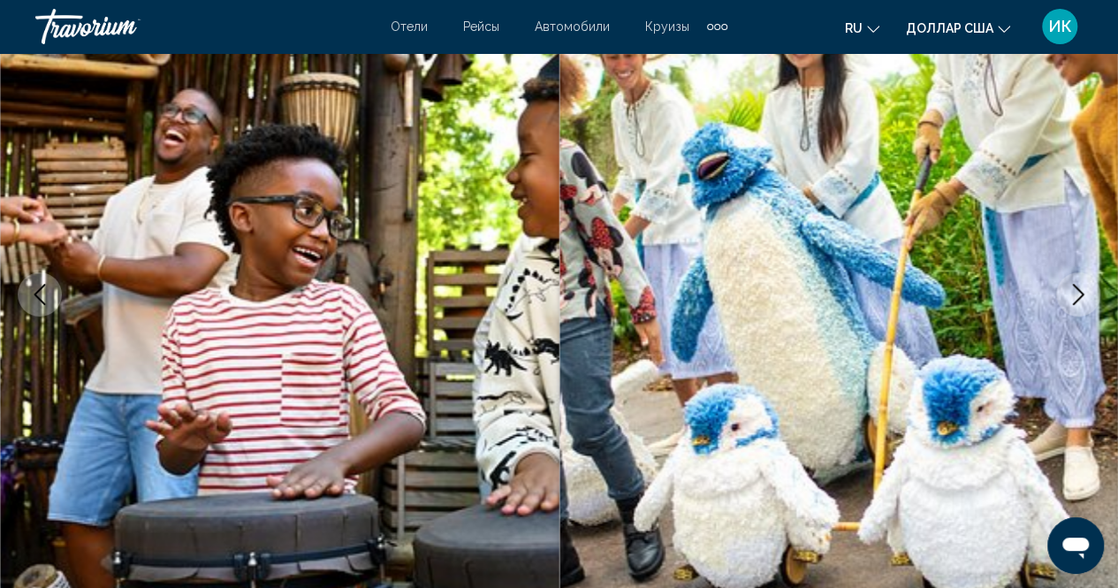
click at [1091, 292] on button "Next image" at bounding box center [1078, 294] width 44 height 44
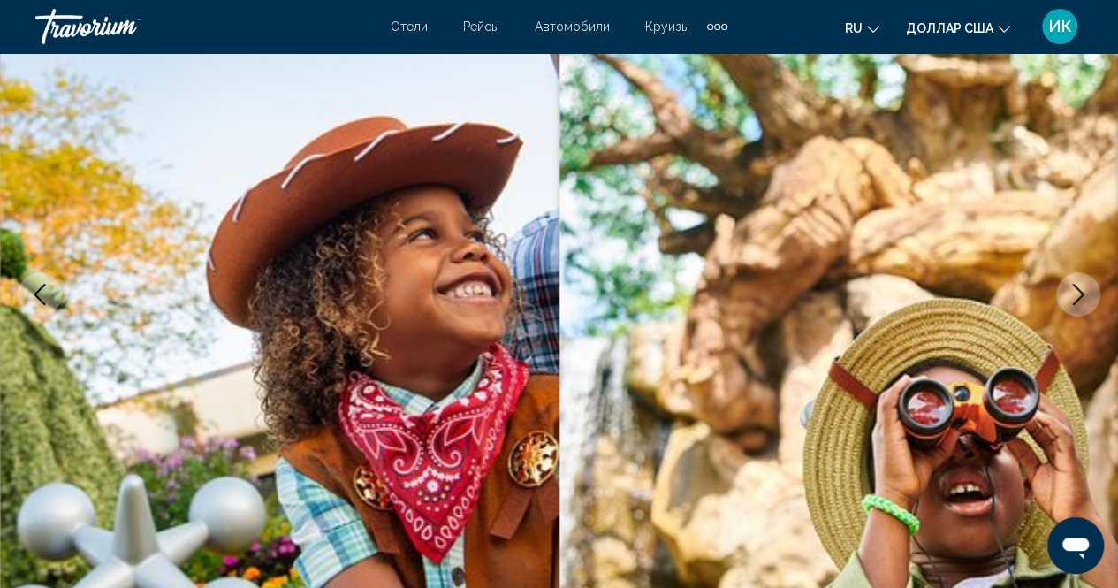
click at [1091, 292] on button "Next image" at bounding box center [1078, 294] width 44 height 44
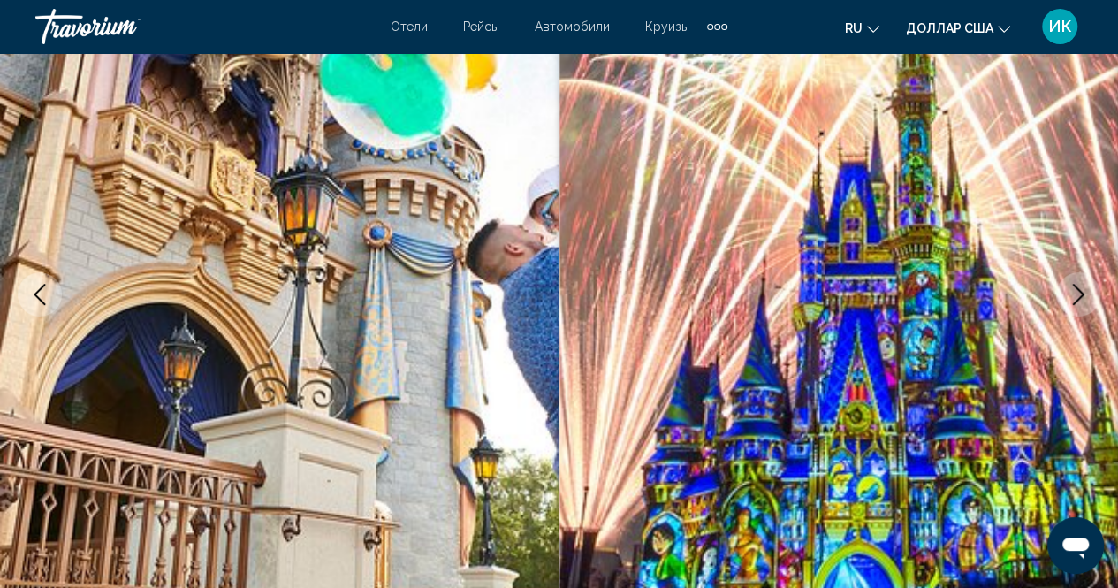
click at [1091, 292] on button "Next image" at bounding box center [1078, 294] width 44 height 44
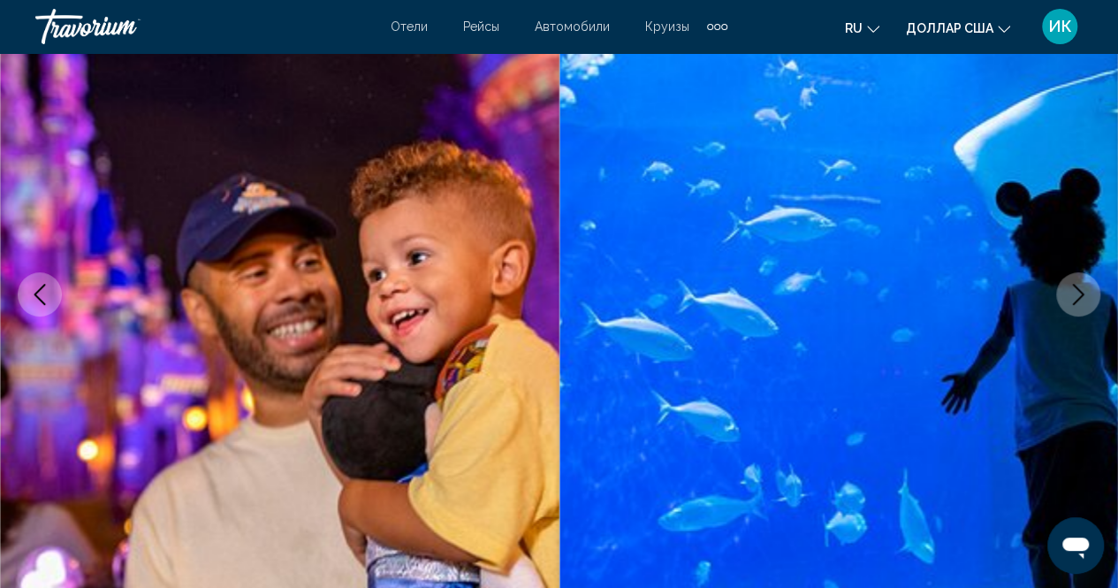
click at [1091, 292] on button "Next image" at bounding box center [1078, 294] width 44 height 44
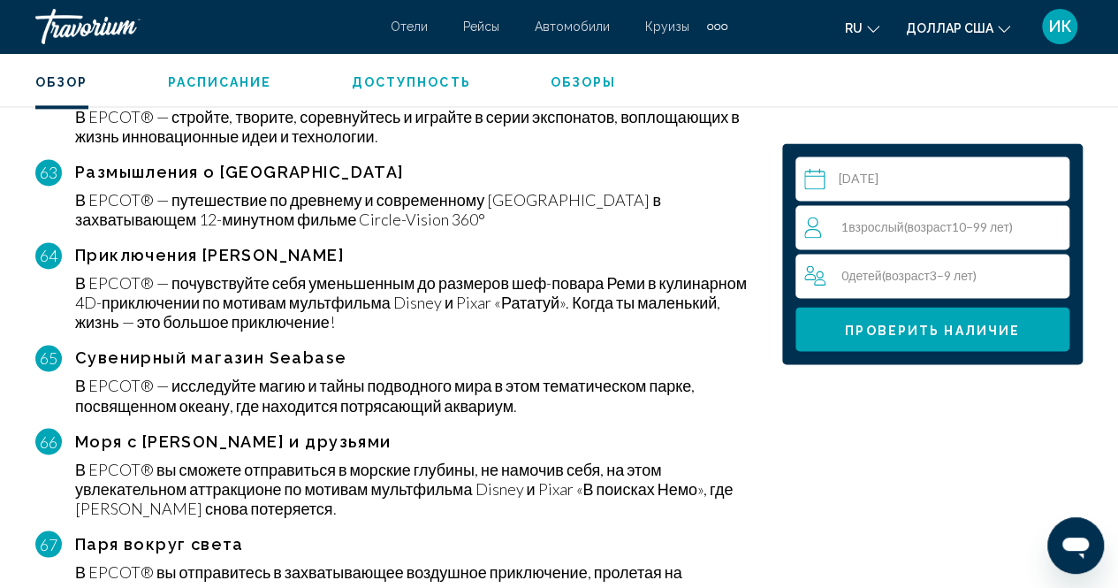
scroll to position [7978, 0]
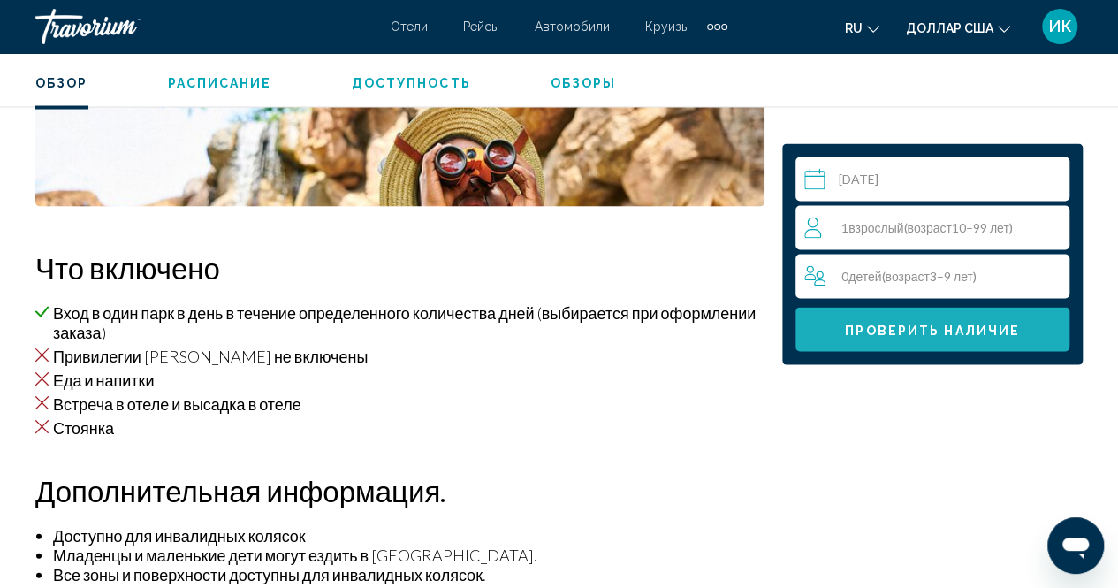
click at [870, 323] on font "Проверить наличие" at bounding box center [932, 330] width 175 height 14
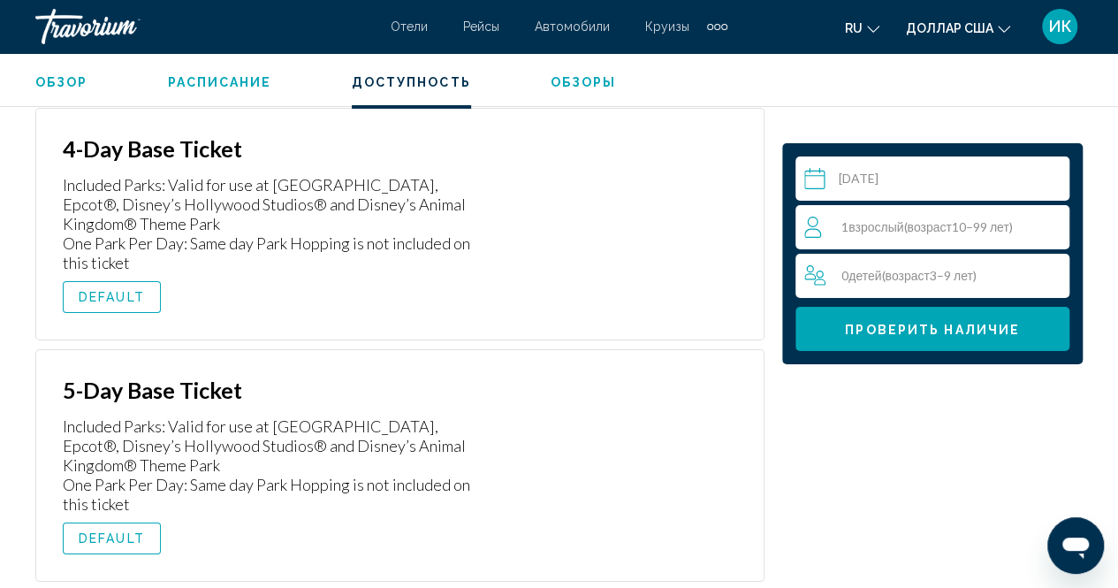
scroll to position [13176, 0]
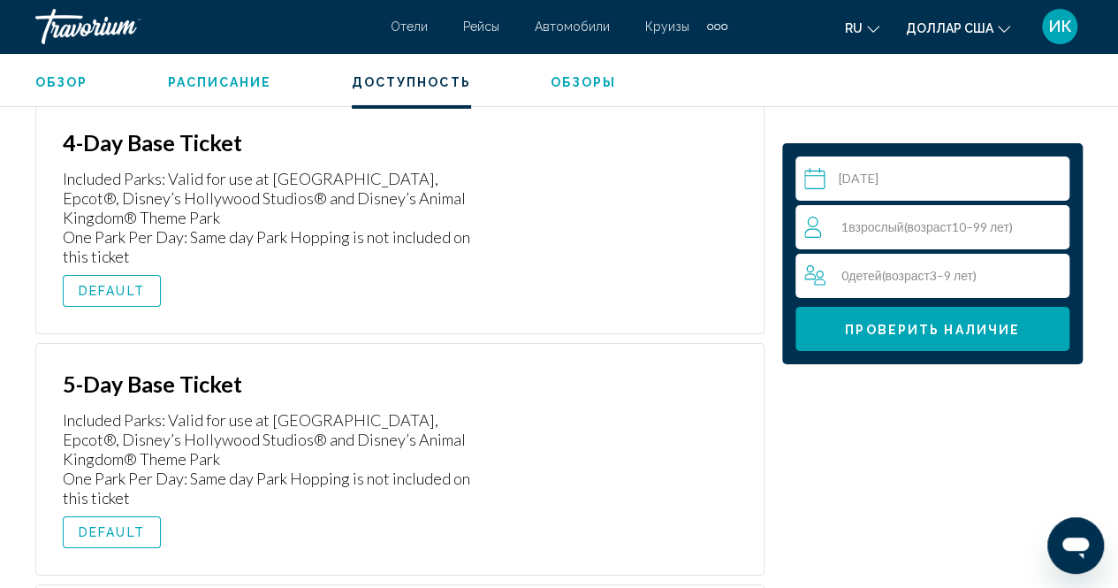
click at [939, 346] on button "Проверить наличие" at bounding box center [932, 329] width 274 height 44
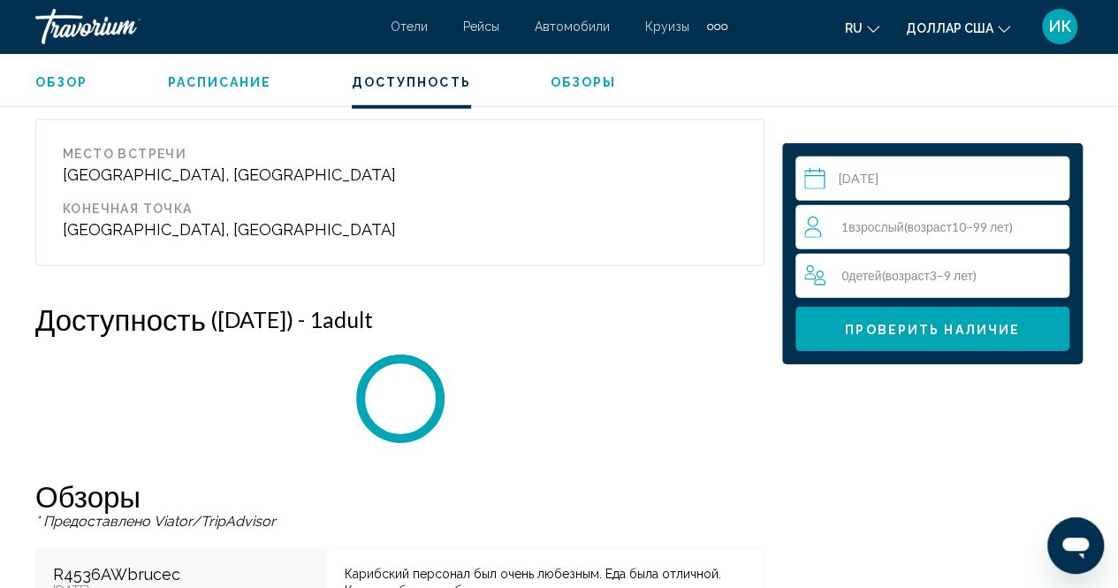
scroll to position [12681, 0]
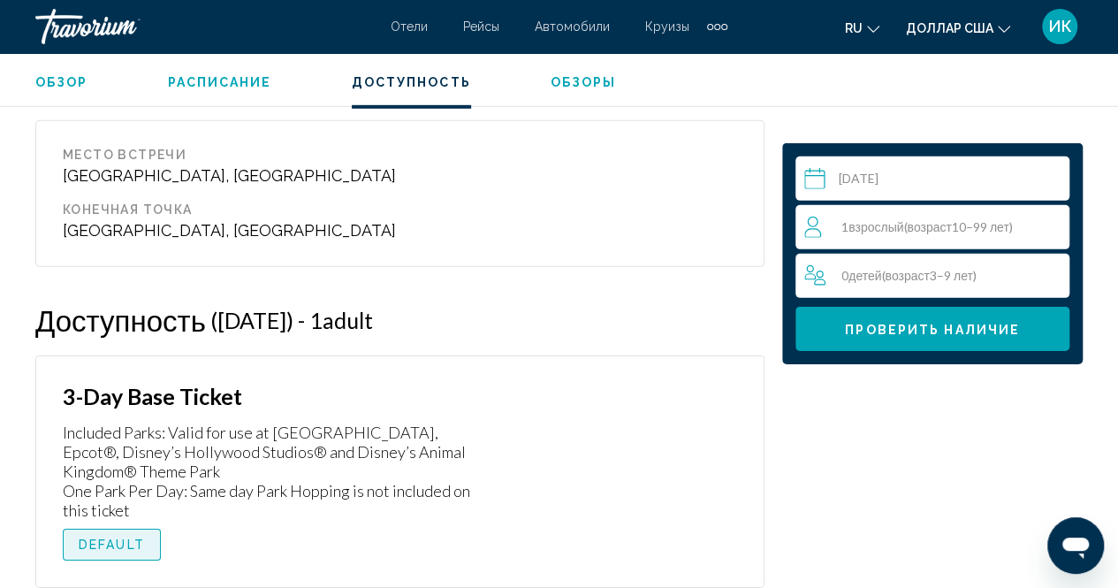
click at [116, 537] on span "DEFAULT" at bounding box center [112, 544] width 66 height 14
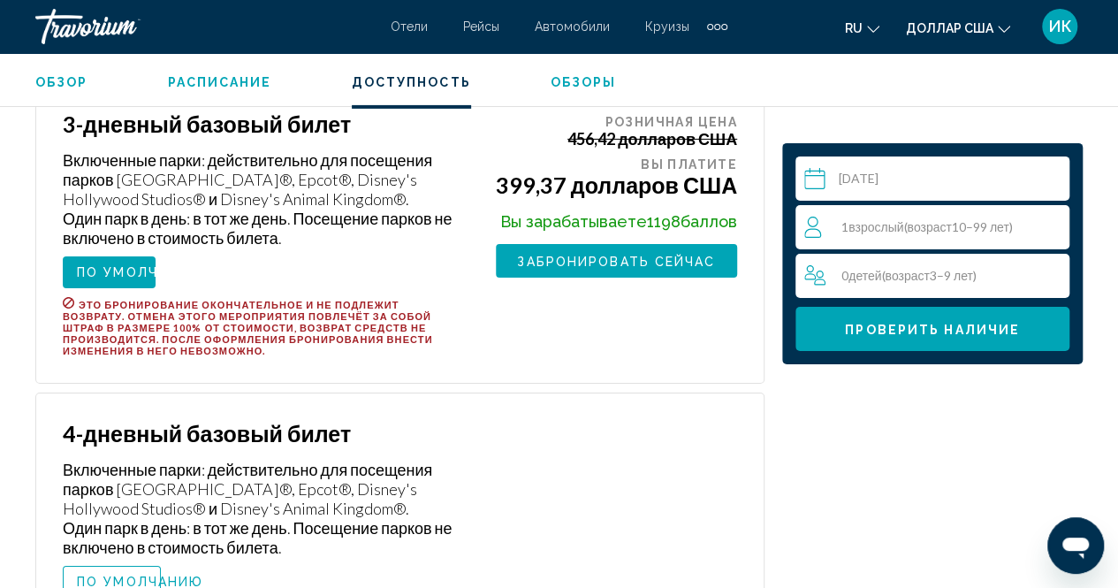
scroll to position [12952, 0]
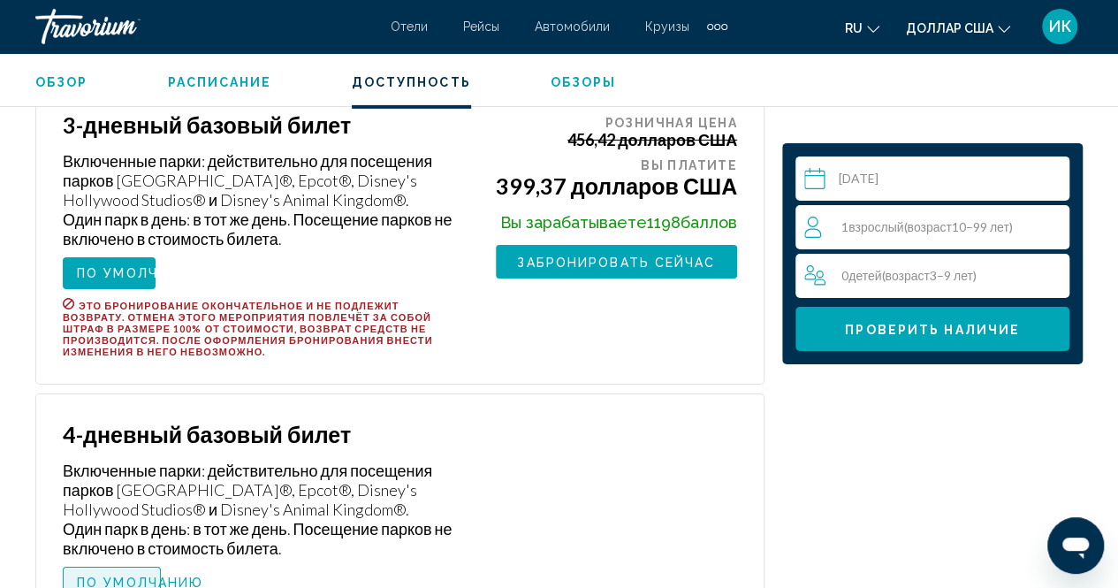
click at [167, 575] on font "ПО УМОЛЧАНИЮ" at bounding box center [140, 582] width 126 height 14
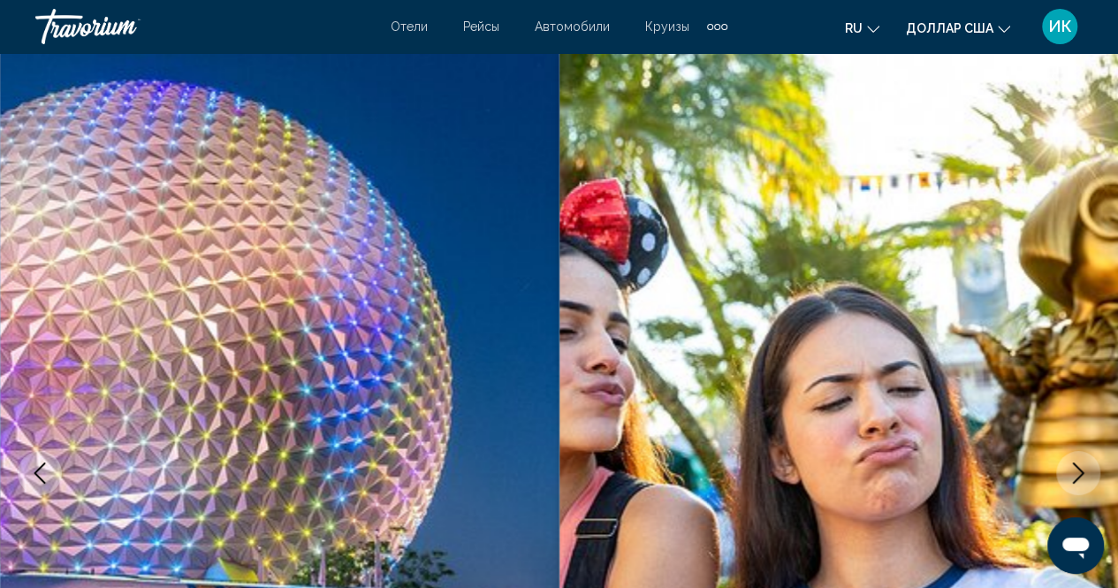
scroll to position [240, 0]
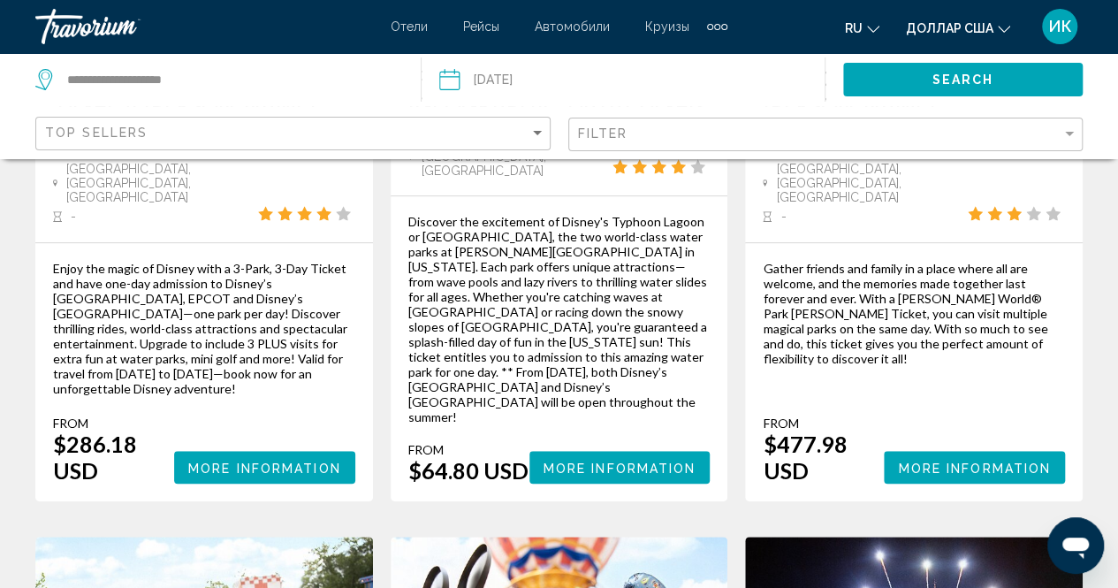
scroll to position [458, 0]
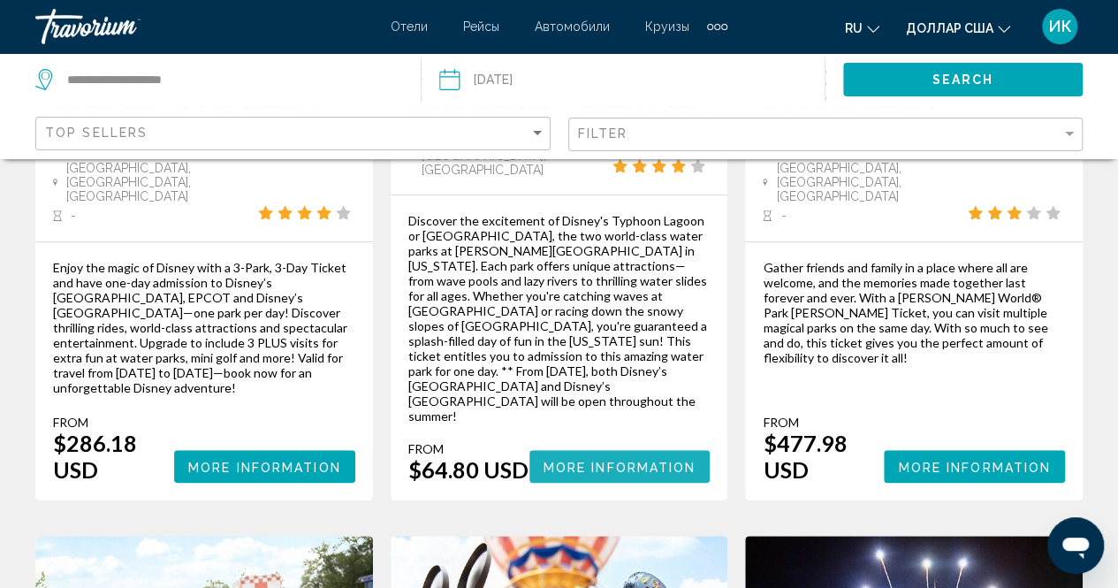
click at [589, 460] on span "More Information" at bounding box center [620, 467] width 153 height 14
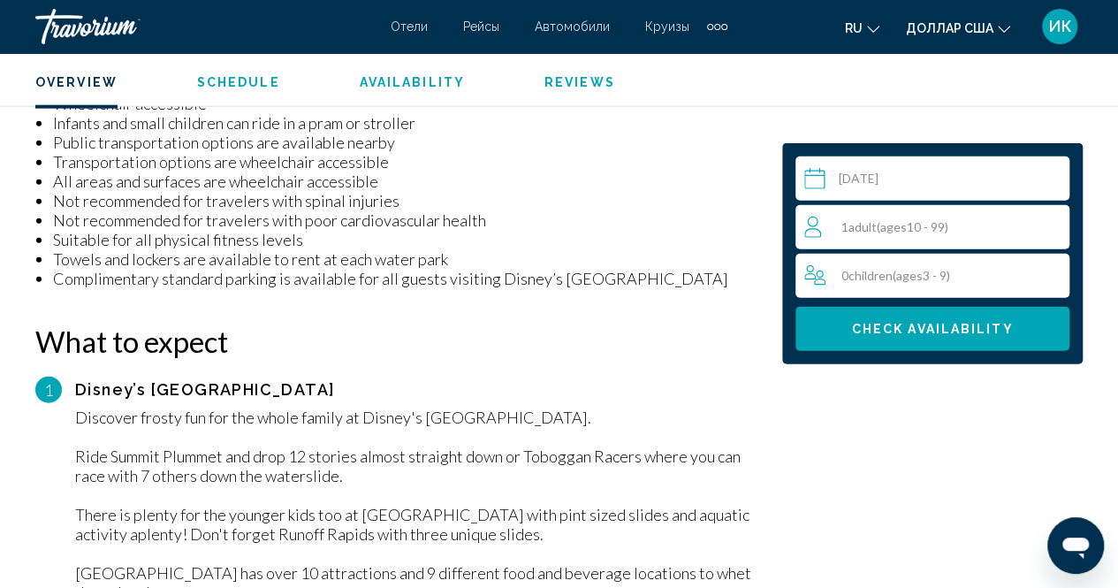
scroll to position [2105, 0]
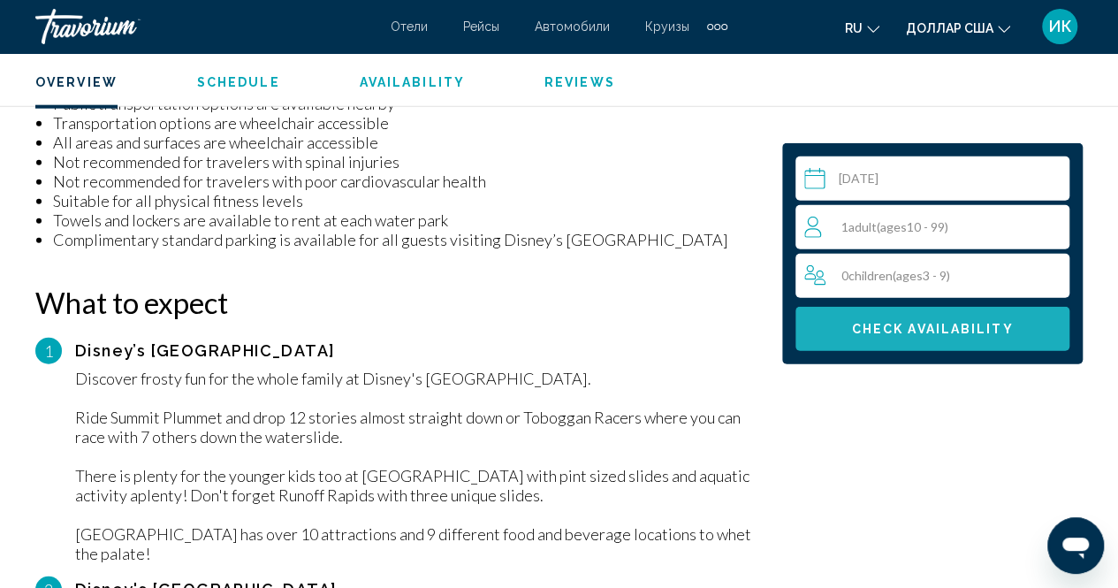
click at [953, 323] on span "Check Availability" at bounding box center [933, 330] width 162 height 14
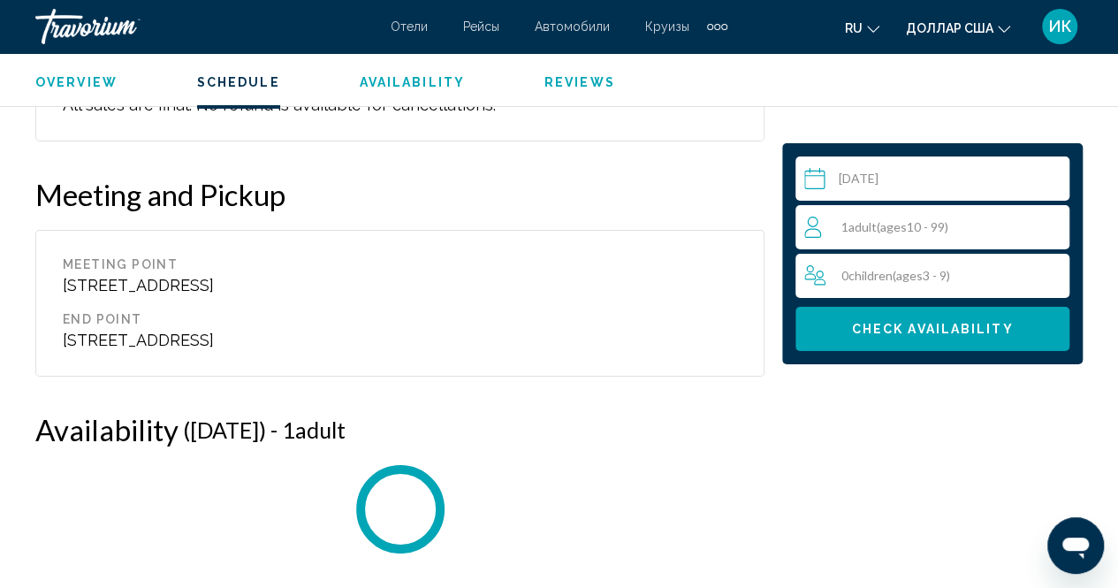
scroll to position [3250, 0]
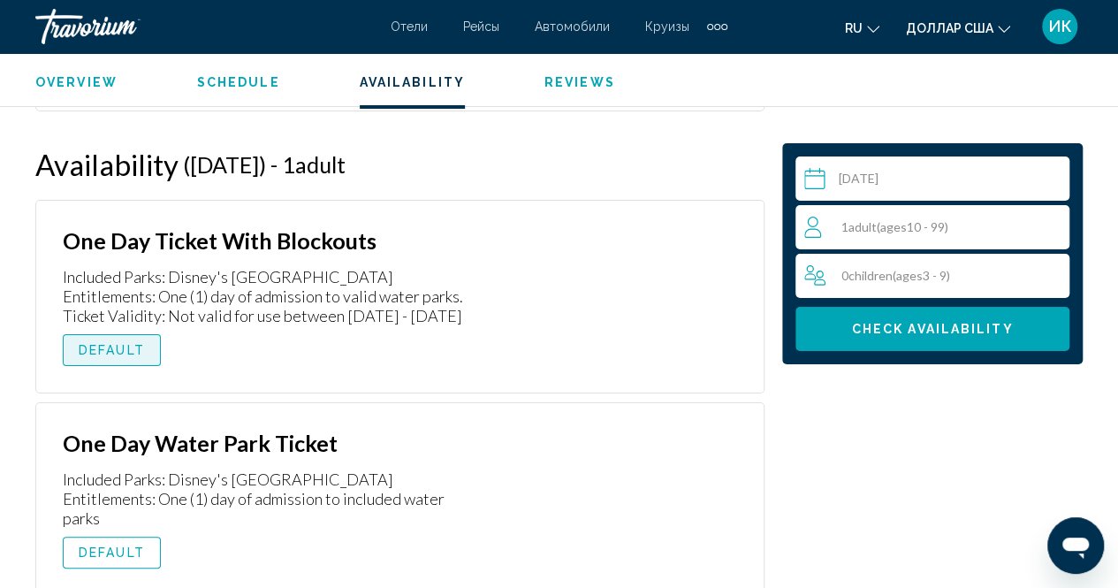
click at [105, 343] on span "DEFAULT" at bounding box center [112, 350] width 66 height 14
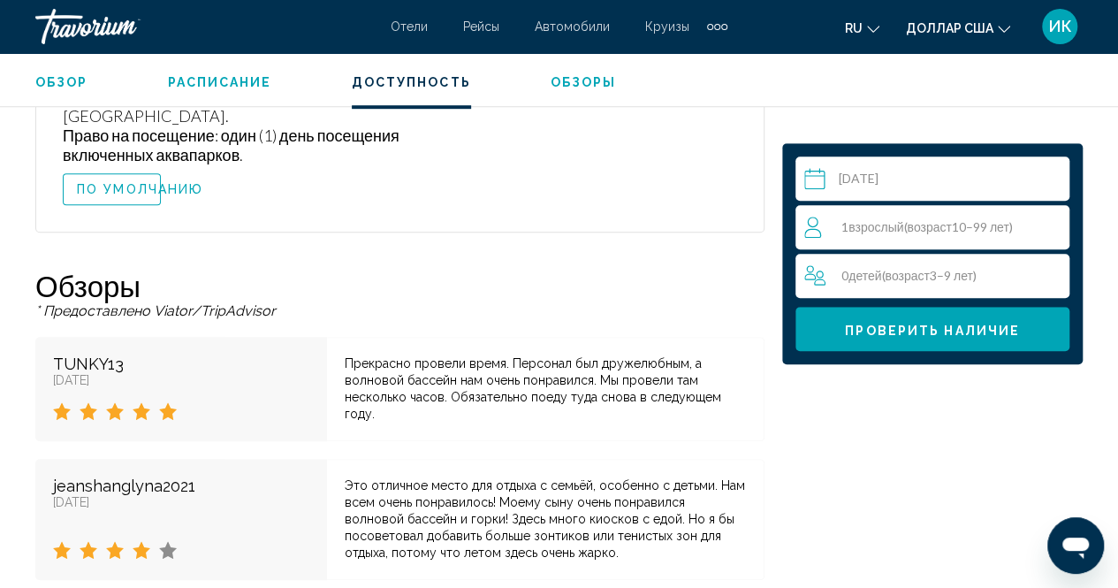
scroll to position [3855, 0]
click at [327, 339] on div "Прекрасно провели время. Персонал был дружелюбным, а волновой бассейн нам очень…" at bounding box center [546, 391] width 438 height 104
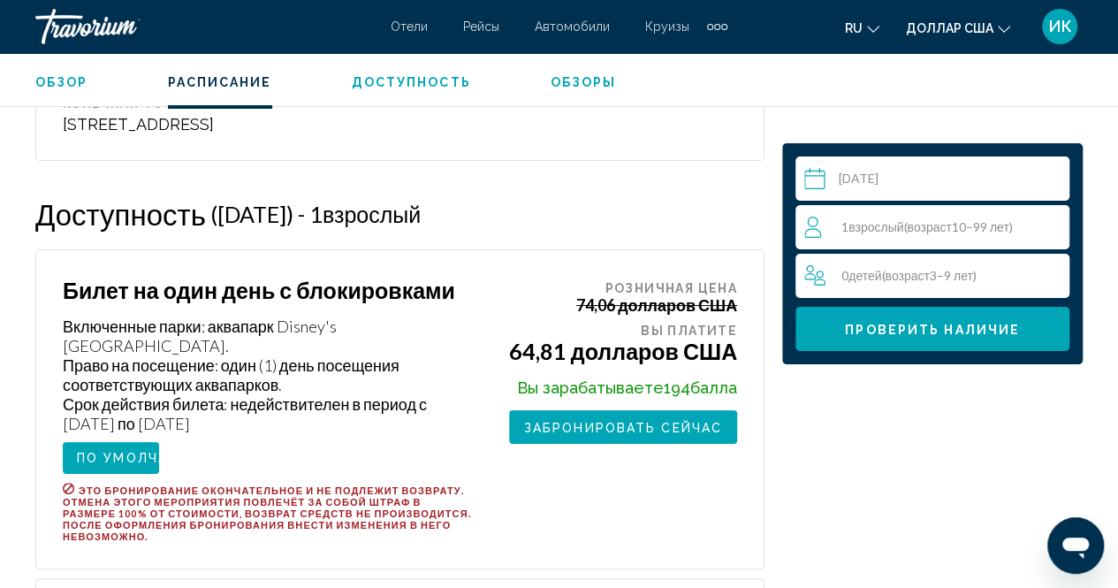
scroll to position [3299, 0]
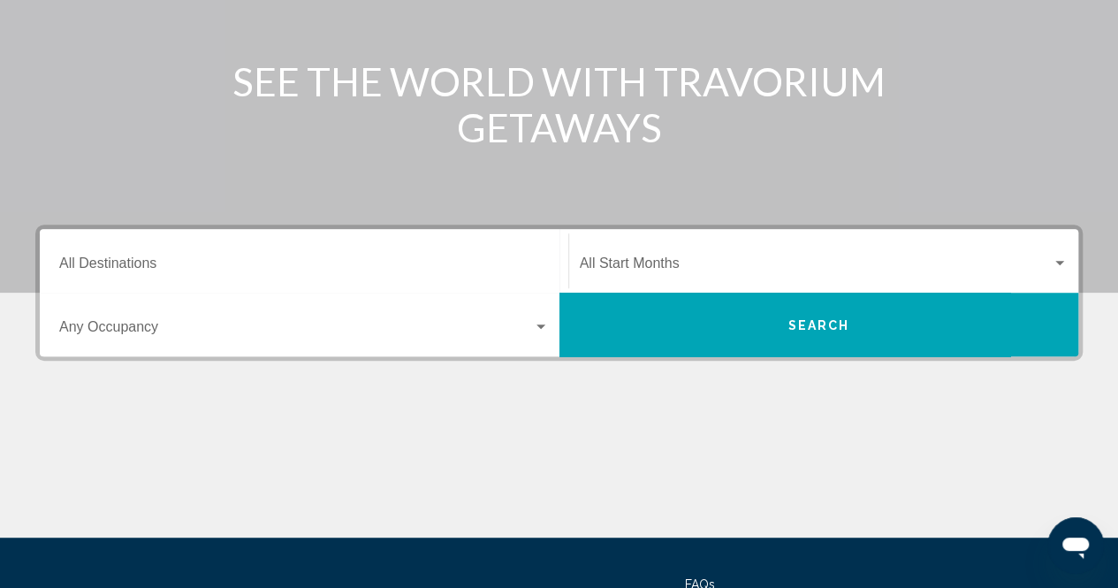
scroll to position [242, 0]
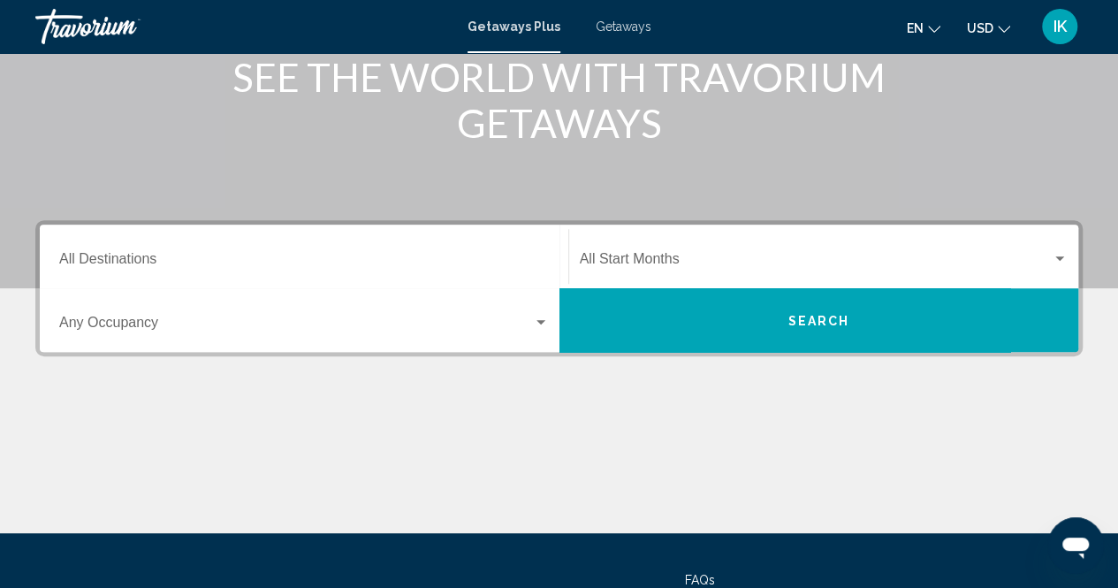
click at [160, 252] on div "Destination All Destinations" at bounding box center [304, 257] width 490 height 56
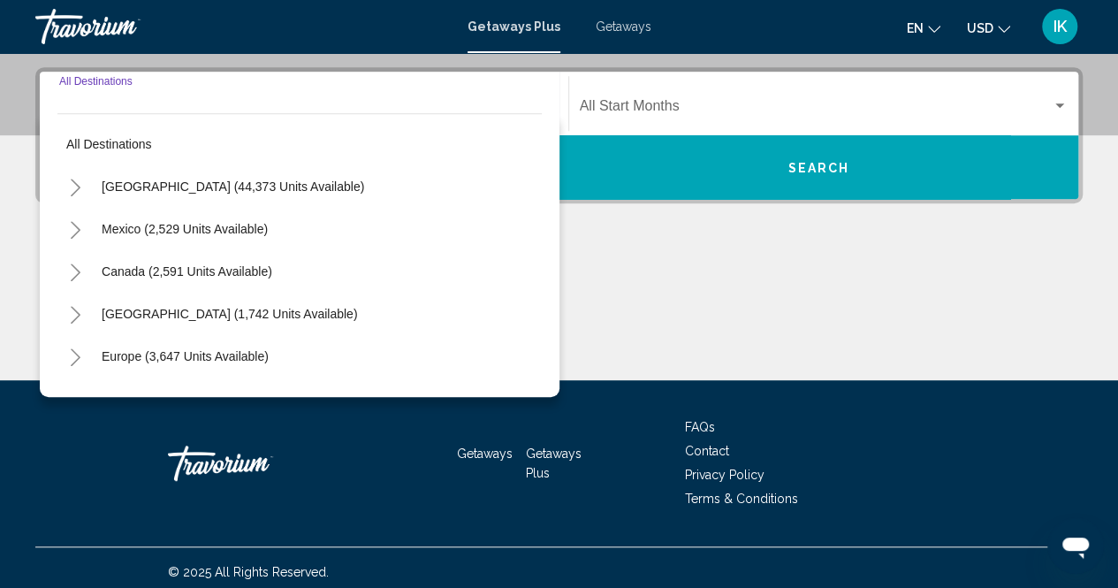
scroll to position [403, 0]
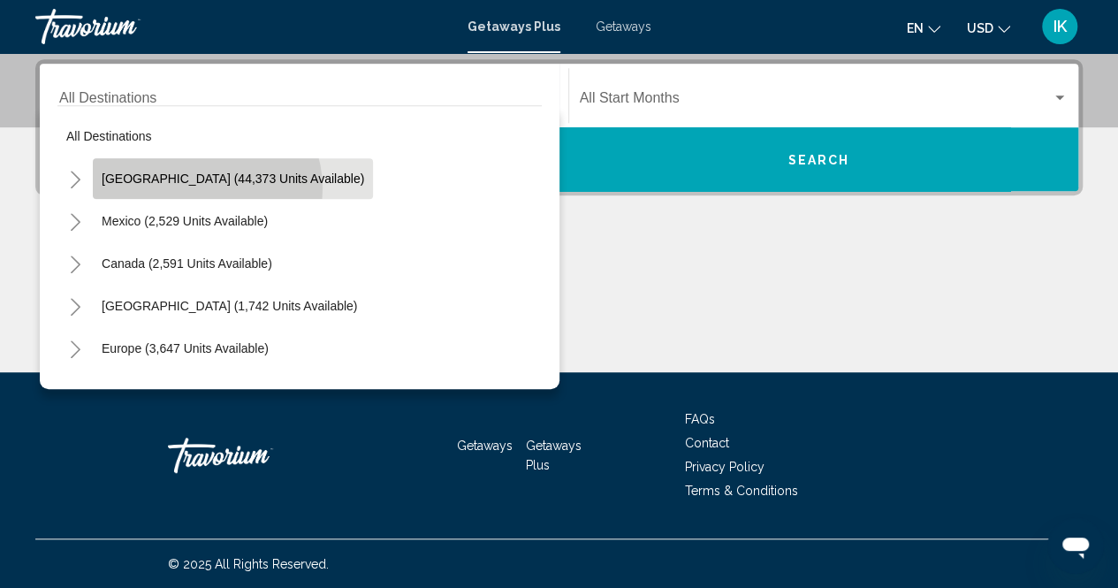
click at [205, 187] on button "United States (44,373 units available)" at bounding box center [233, 178] width 280 height 41
type input "**********"
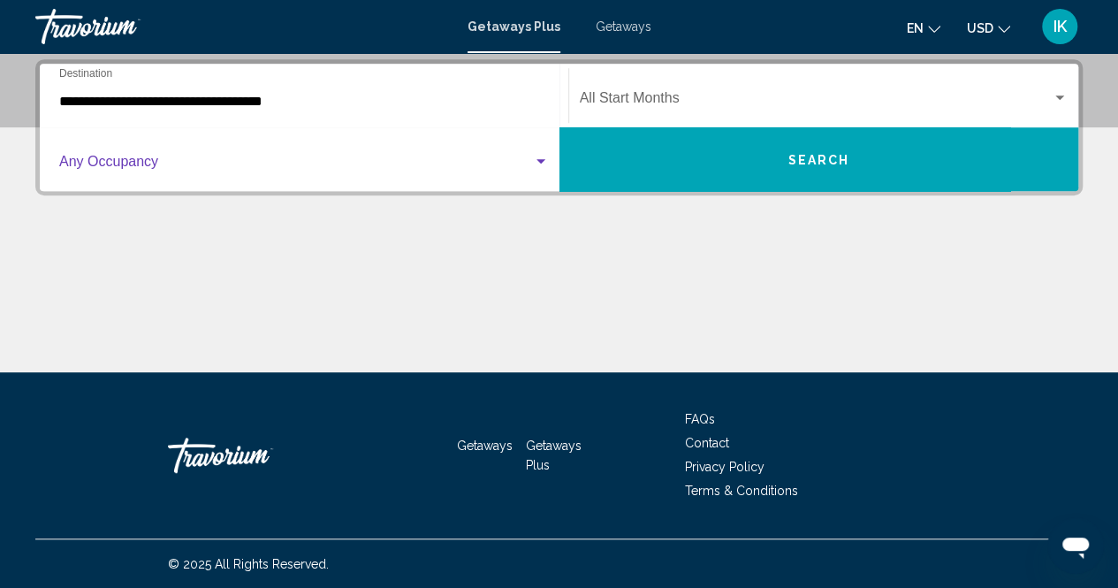
click at [536, 158] on div "Search widget" at bounding box center [541, 162] width 16 height 14
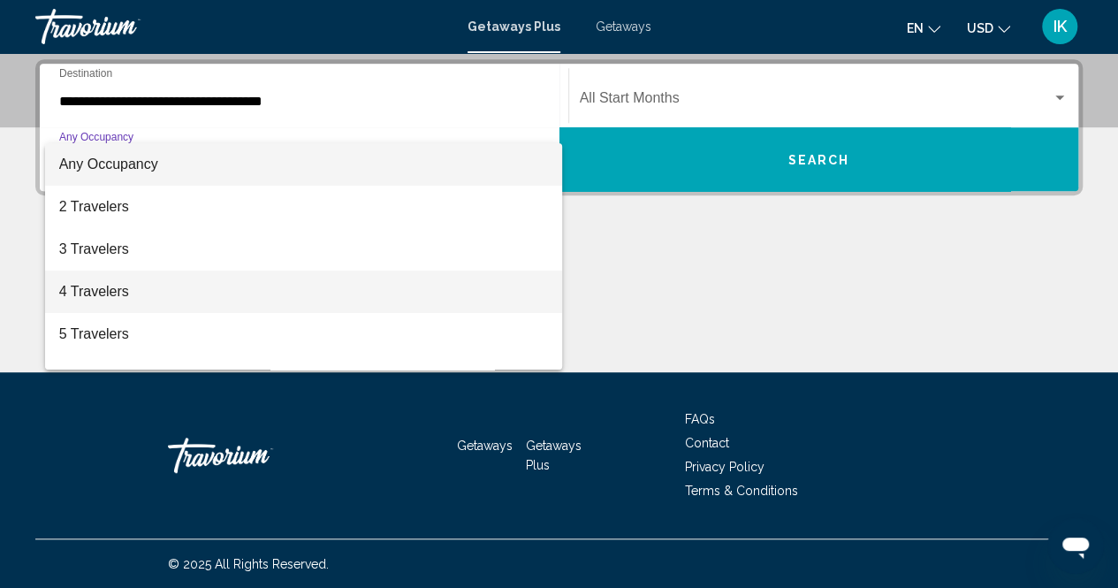
scroll to position [37, 0]
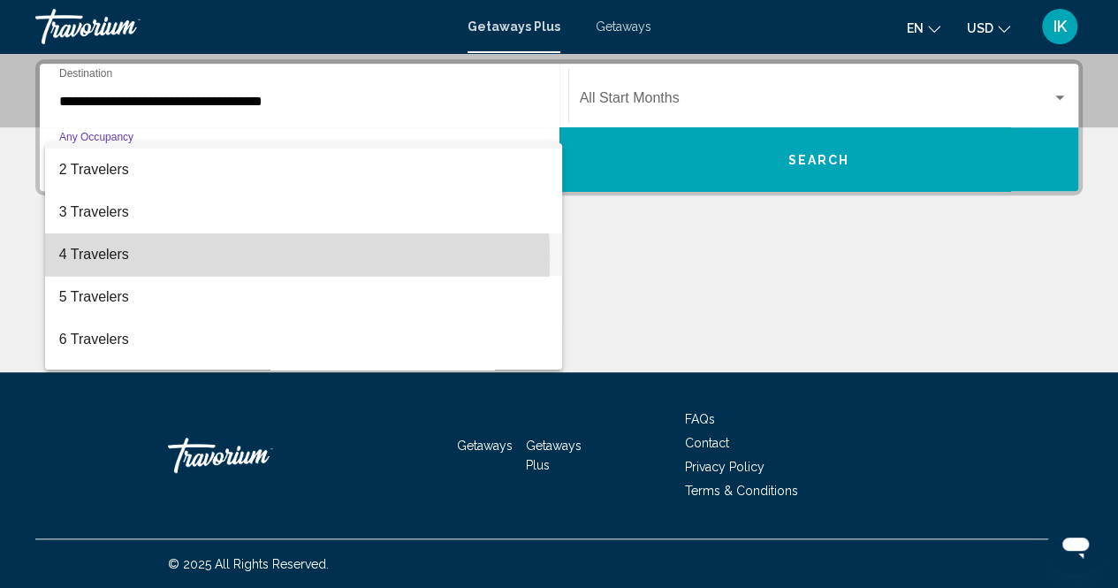
click at [168, 258] on span "4 Travelers" at bounding box center [304, 254] width 490 height 42
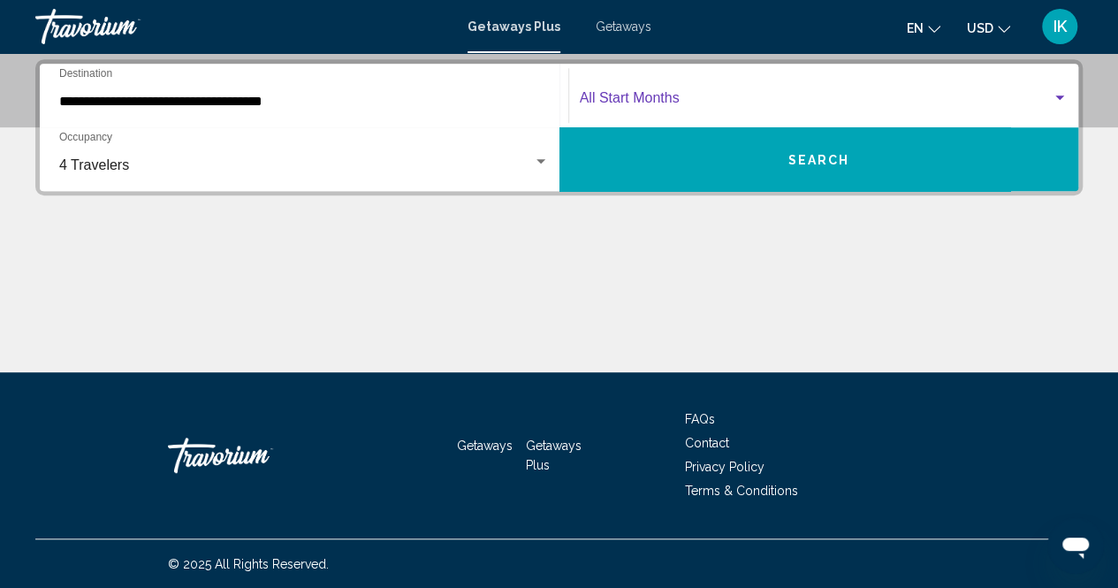
click at [647, 97] on span "Search widget" at bounding box center [816, 102] width 473 height 16
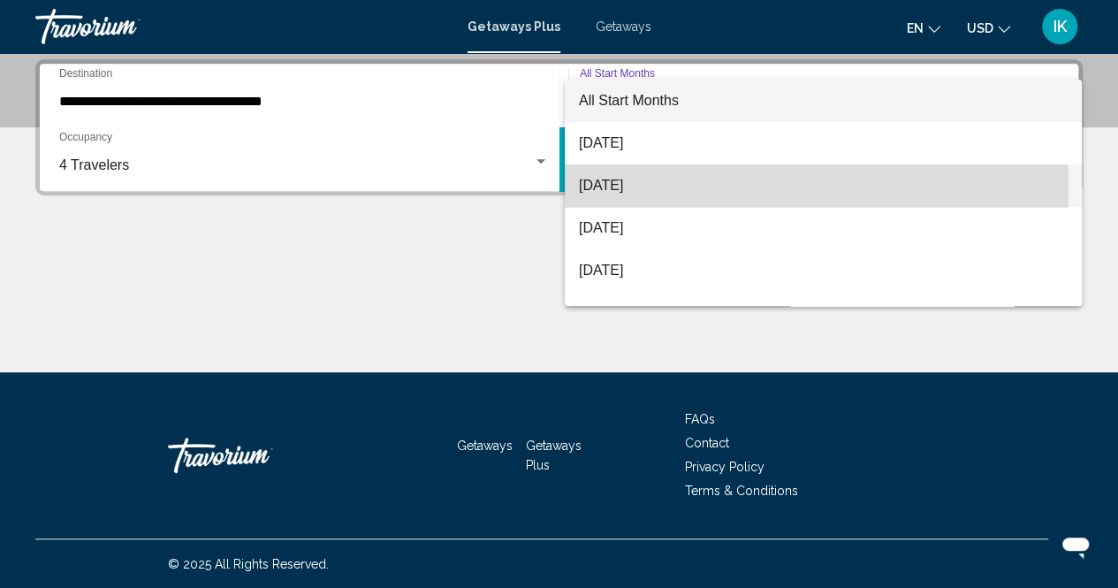
click at [654, 186] on span "[DATE]" at bounding box center [823, 185] width 489 height 42
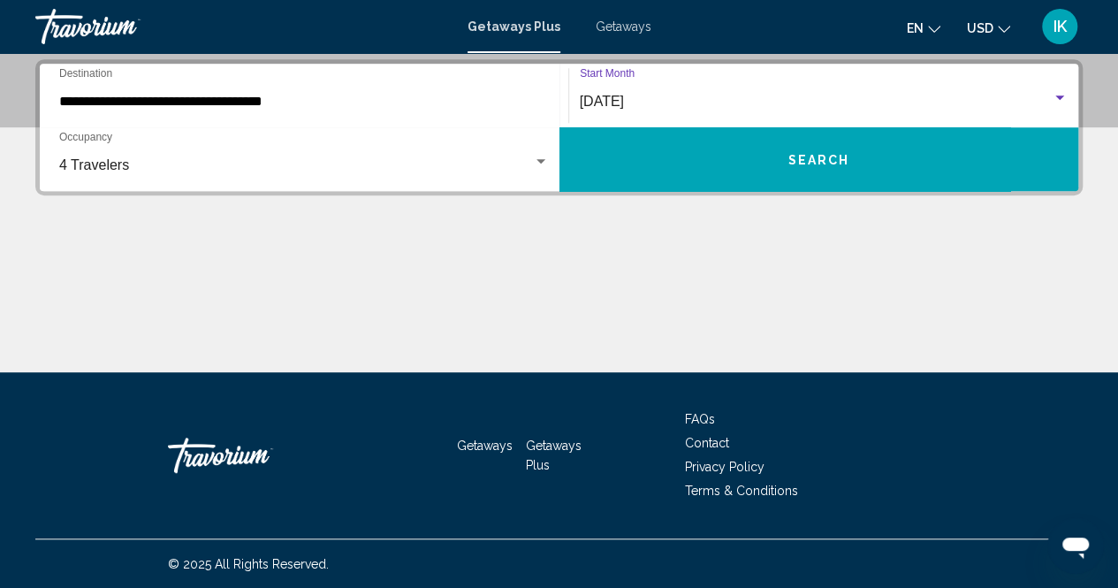
scroll to position [334, 0]
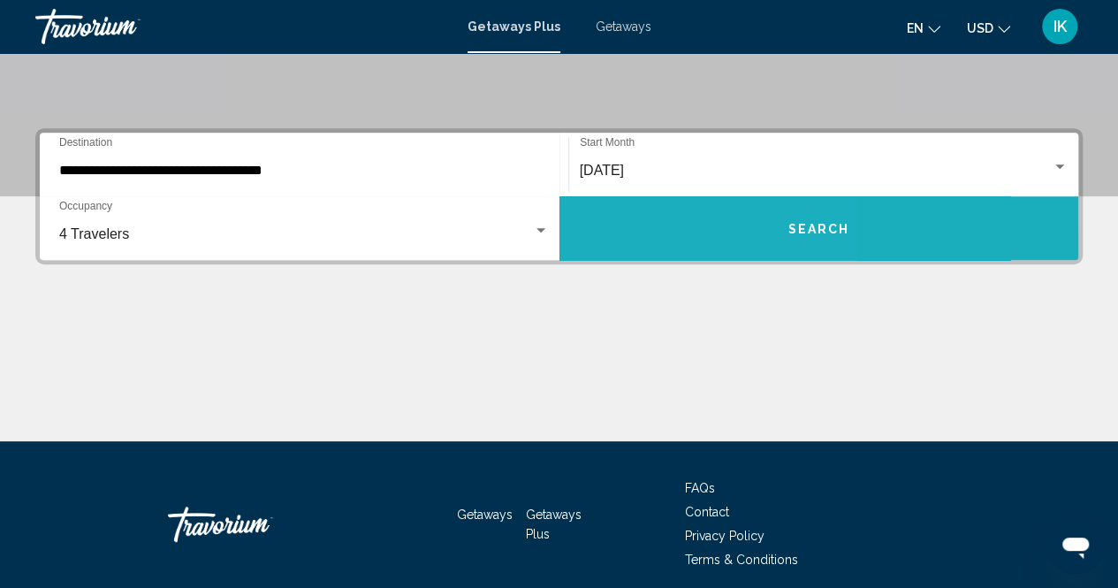
click at [631, 230] on button "Search" at bounding box center [819, 228] width 520 height 64
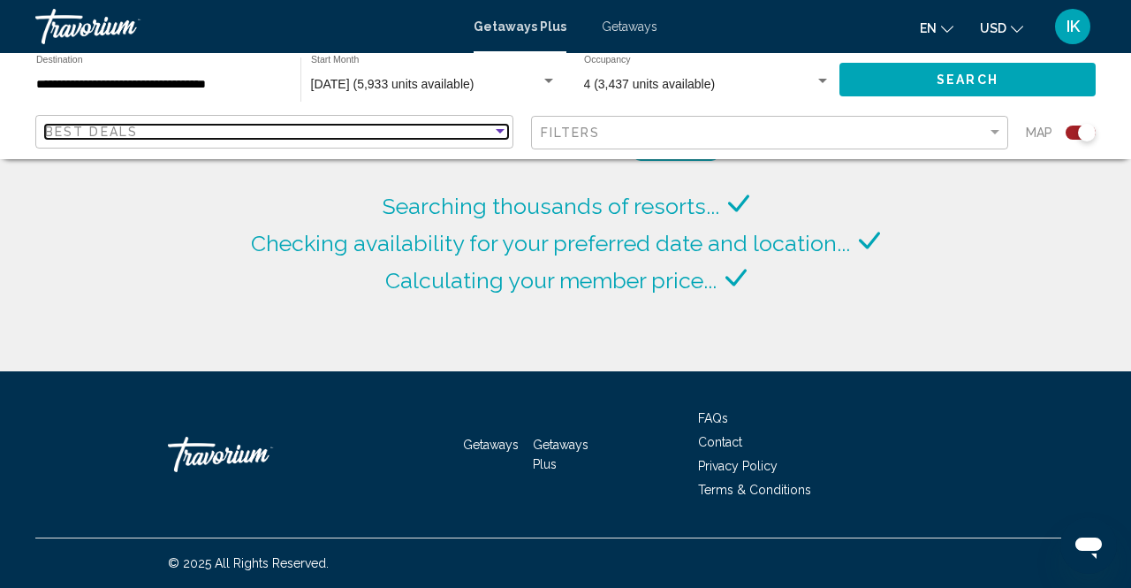
click at [497, 135] on div "Sort by" at bounding box center [500, 132] width 16 height 14
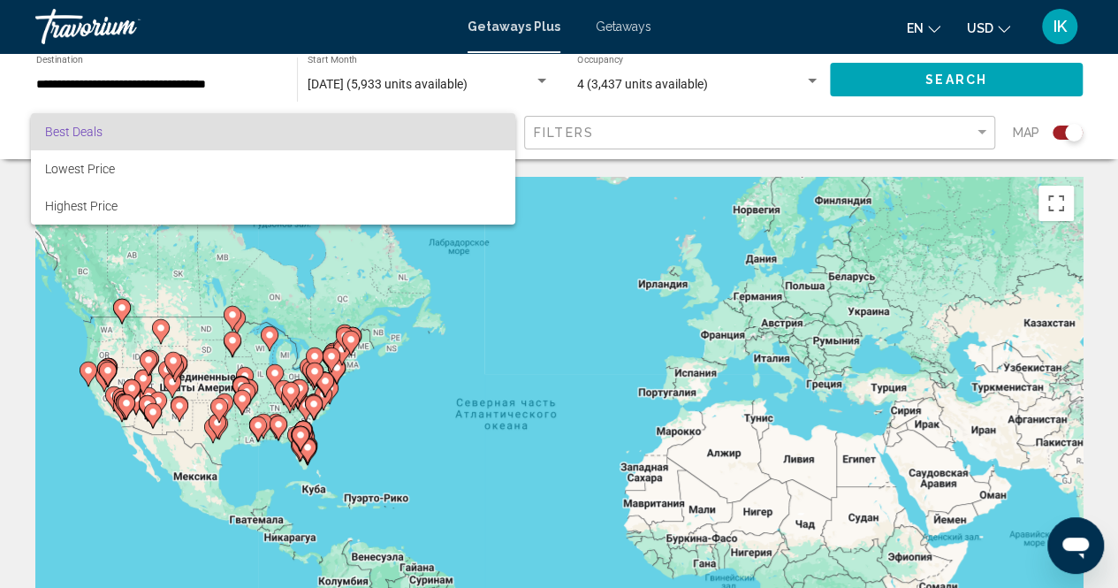
click at [638, 188] on div at bounding box center [559, 294] width 1118 height 588
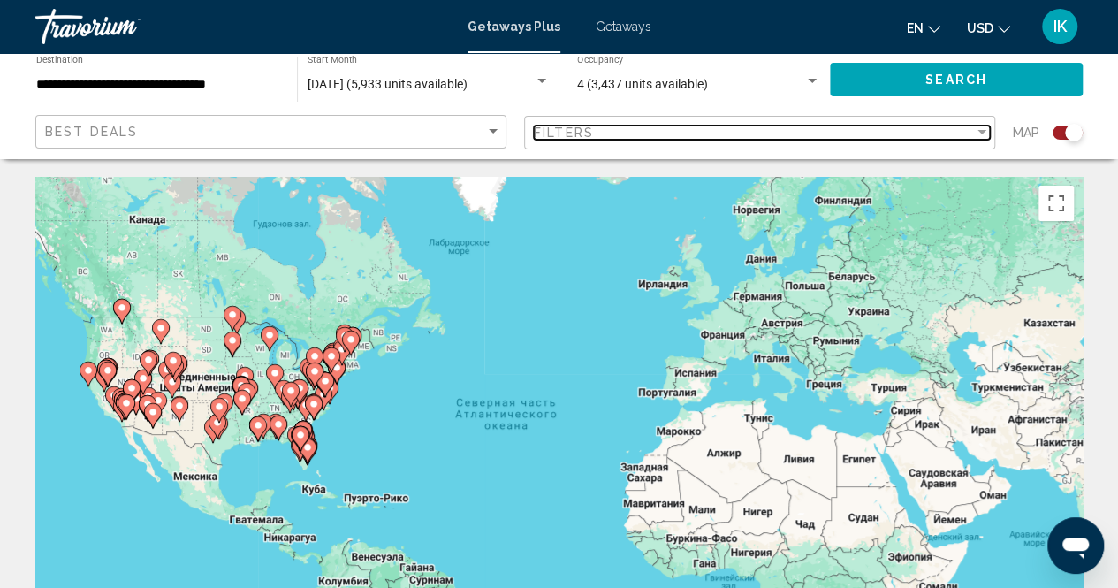
click at [978, 139] on div "Filter" at bounding box center [982, 133] width 16 height 14
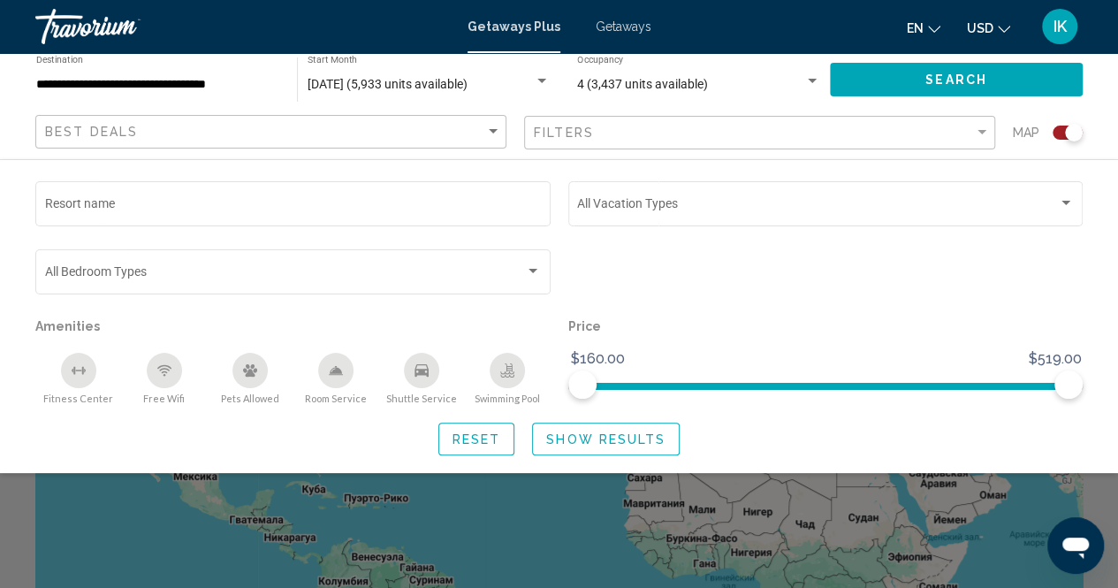
click at [491, 512] on div "Search widget" at bounding box center [559, 426] width 1118 height 323
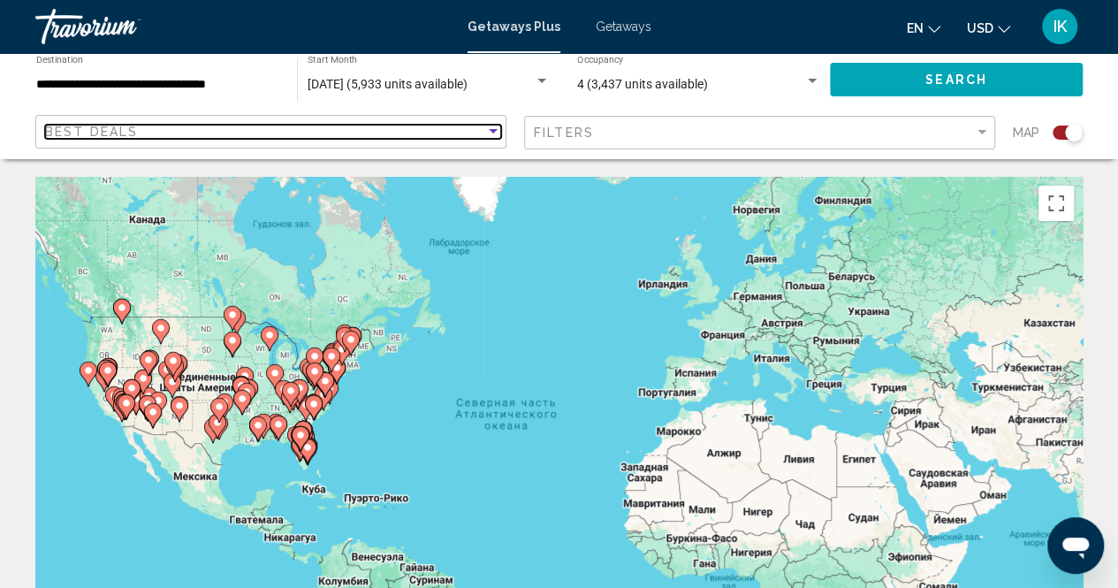
click at [491, 130] on div "Sort by" at bounding box center [493, 131] width 9 height 4
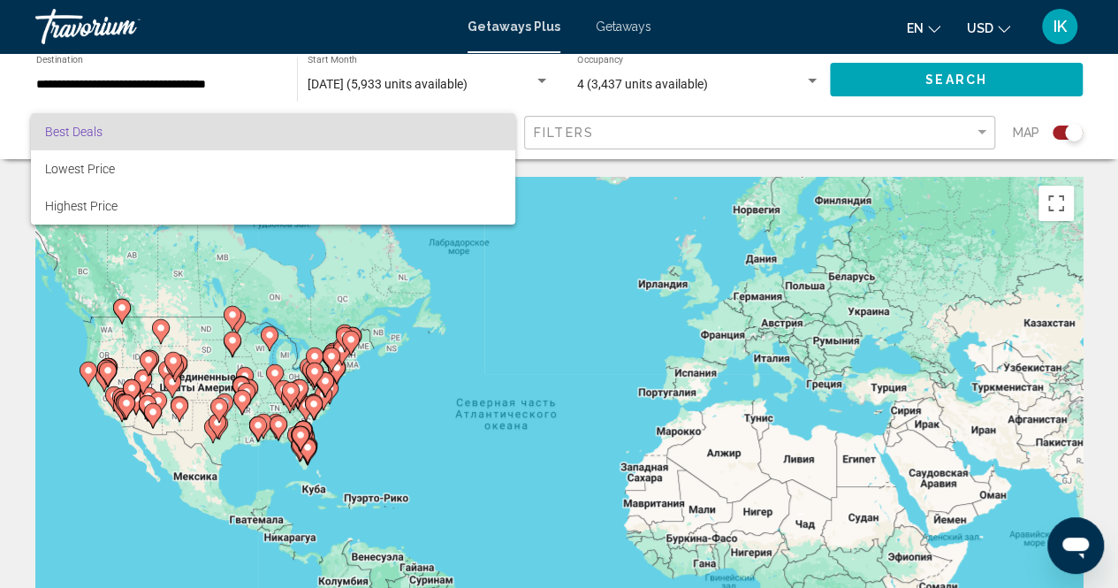
click at [522, 253] on div at bounding box center [559, 294] width 1118 height 588
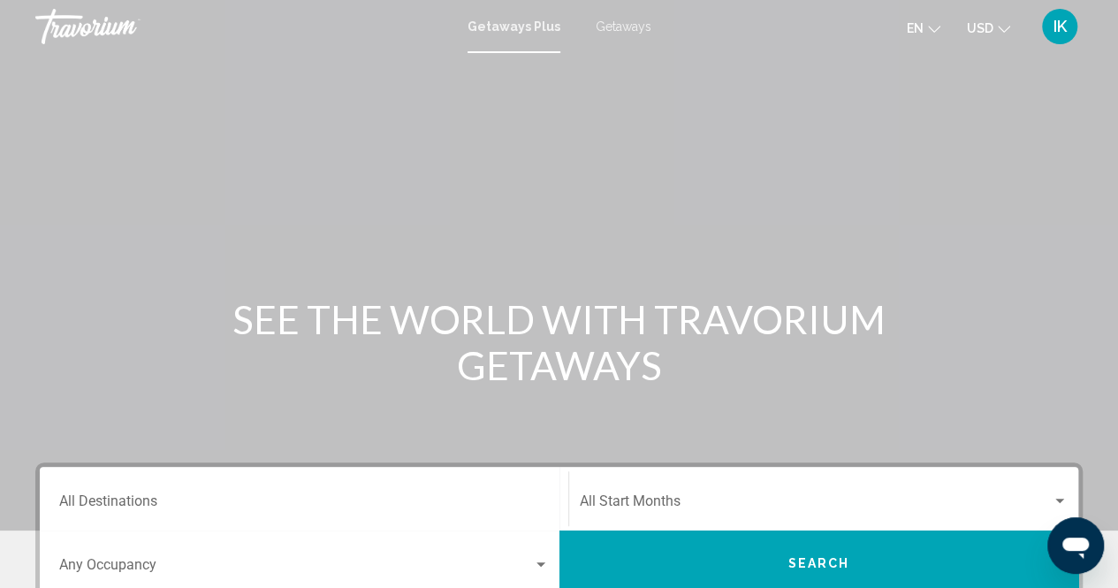
click at [620, 17] on div "Getaways Plus Getaways en English Español Français Italiano Português русский U…" at bounding box center [559, 26] width 1118 height 37
click at [618, 27] on span "Getaways" at bounding box center [624, 26] width 56 height 14
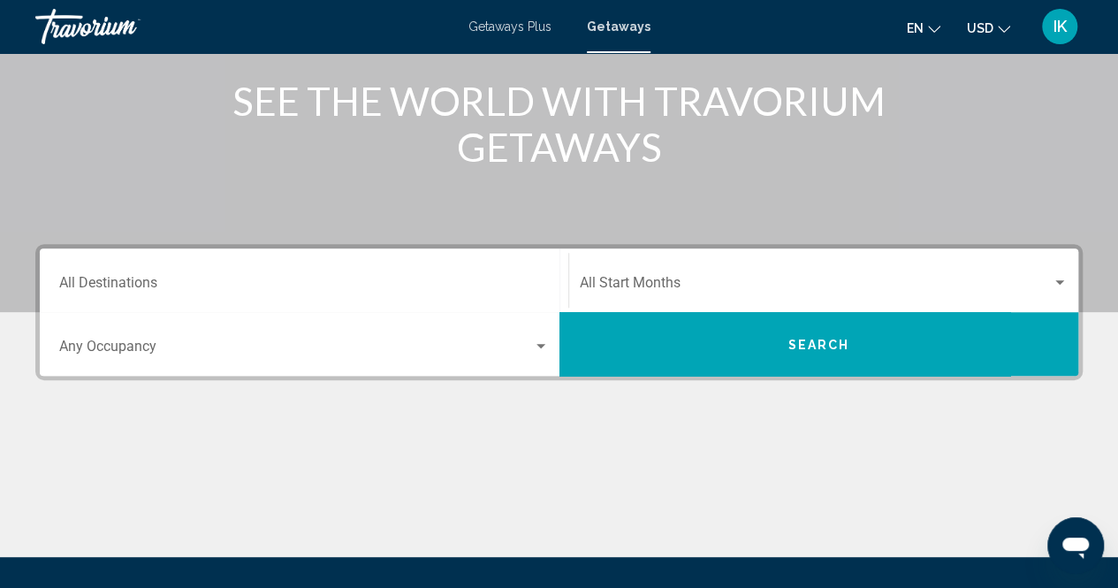
scroll to position [219, 0]
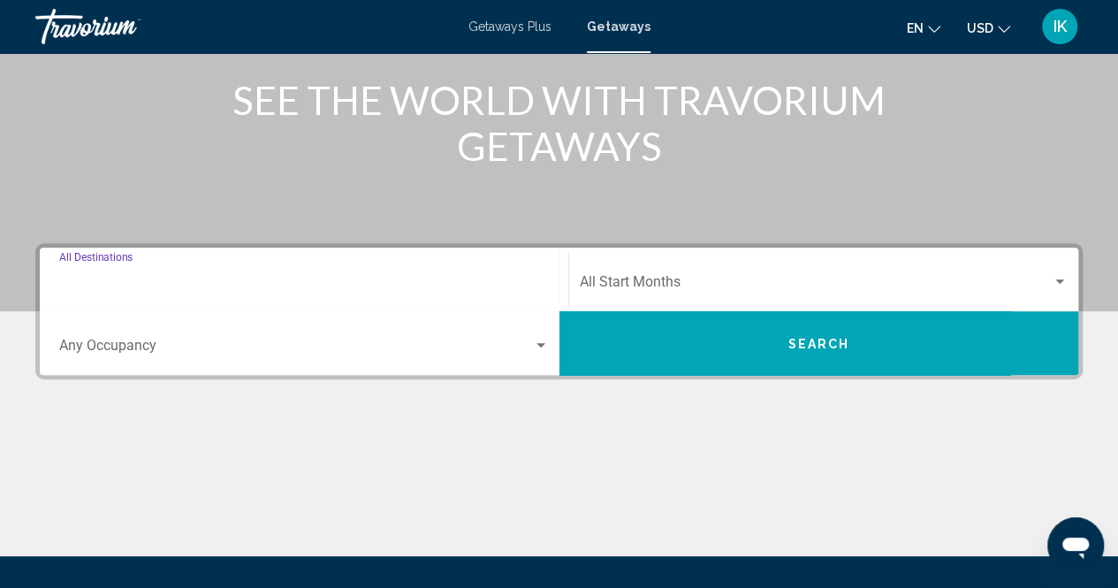
click at [461, 284] on input "Destination All Destinations" at bounding box center [304, 286] width 490 height 16
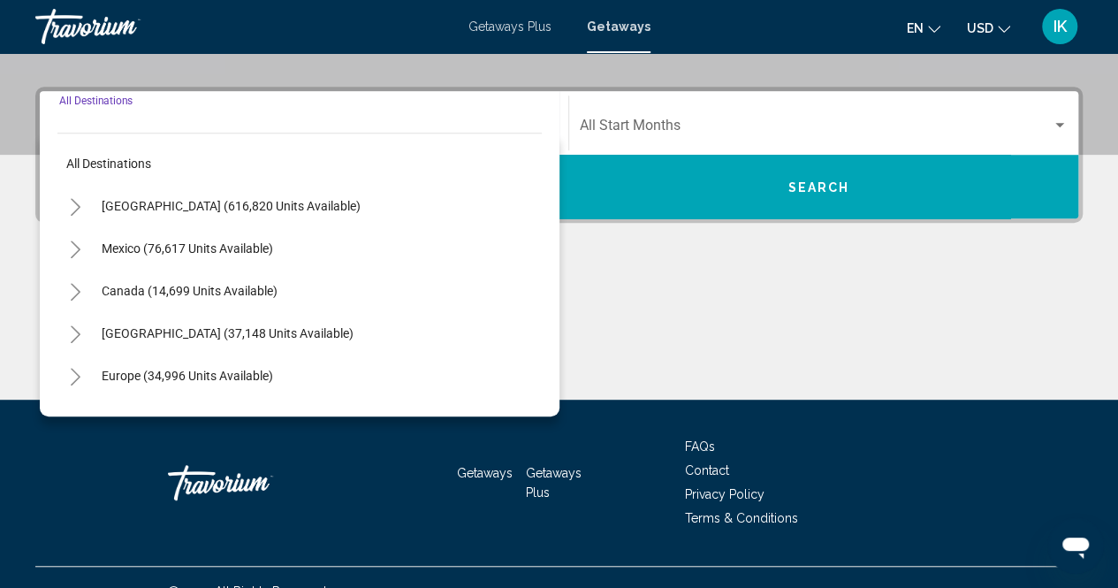
scroll to position [403, 0]
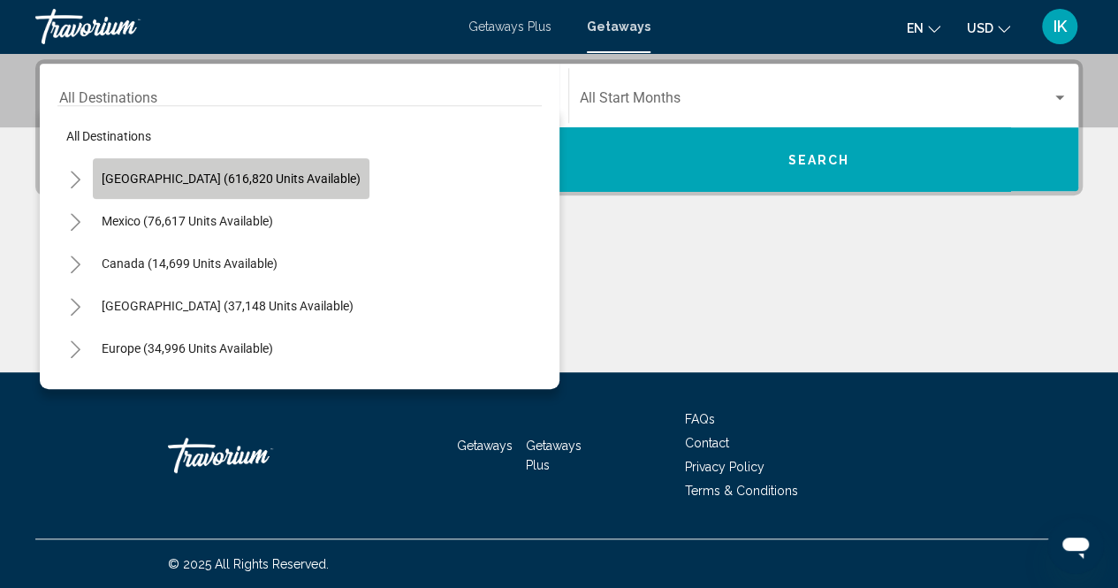
click at [285, 190] on button "United States (616,820 units available)" at bounding box center [231, 178] width 277 height 41
type input "**********"
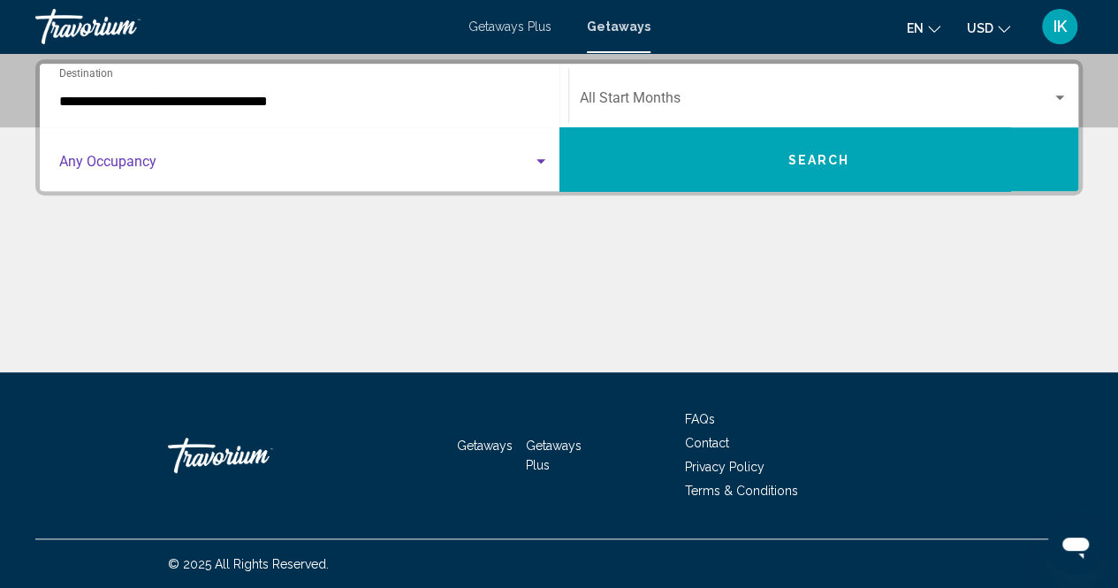
click at [545, 161] on div "Search widget" at bounding box center [541, 162] width 16 height 14
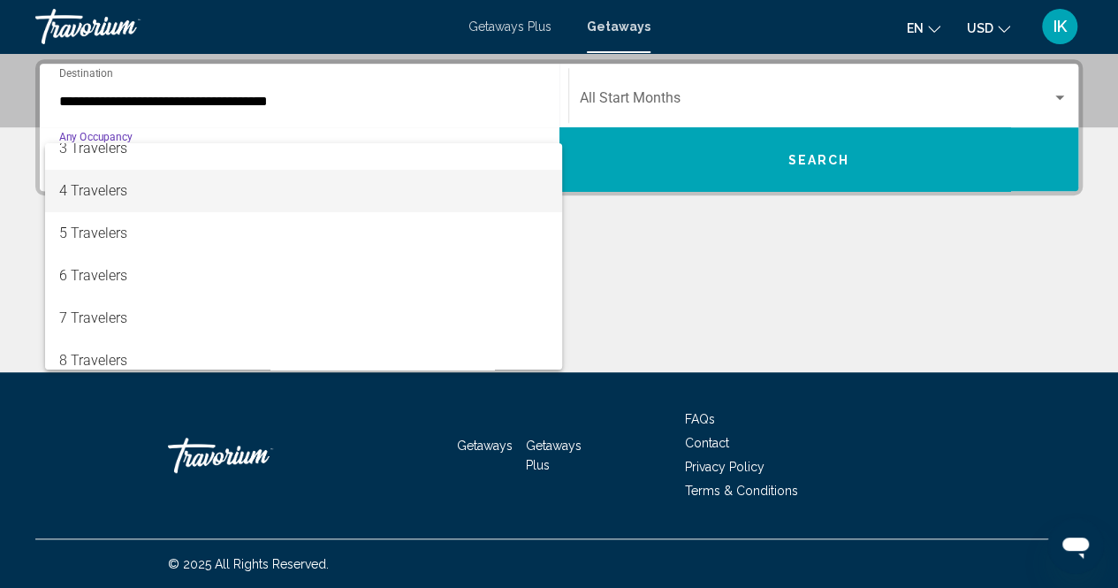
scroll to position [0, 0]
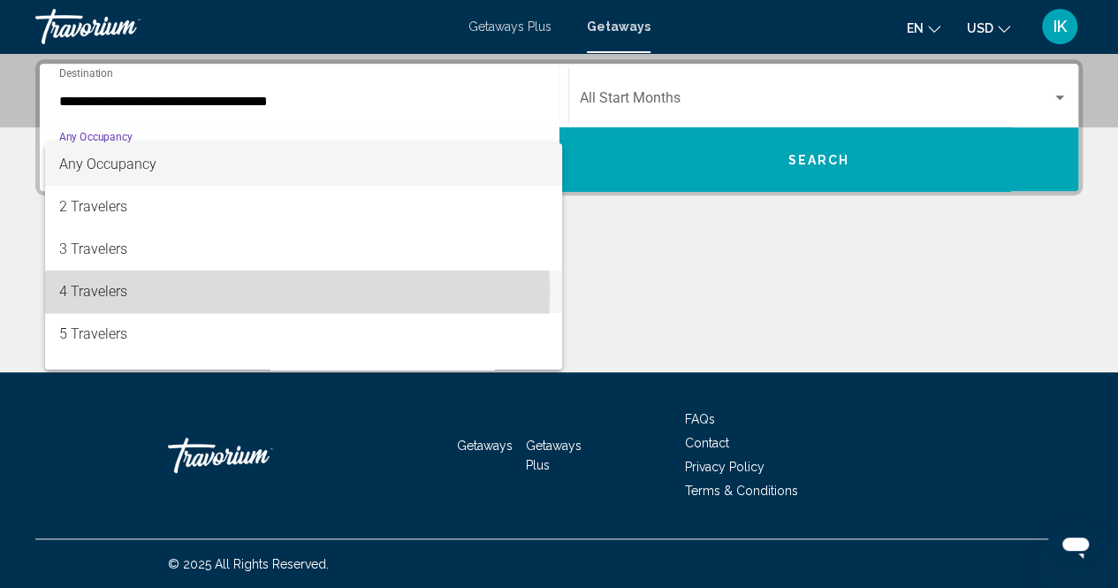
click at [153, 291] on span "4 Travelers" at bounding box center [304, 291] width 490 height 42
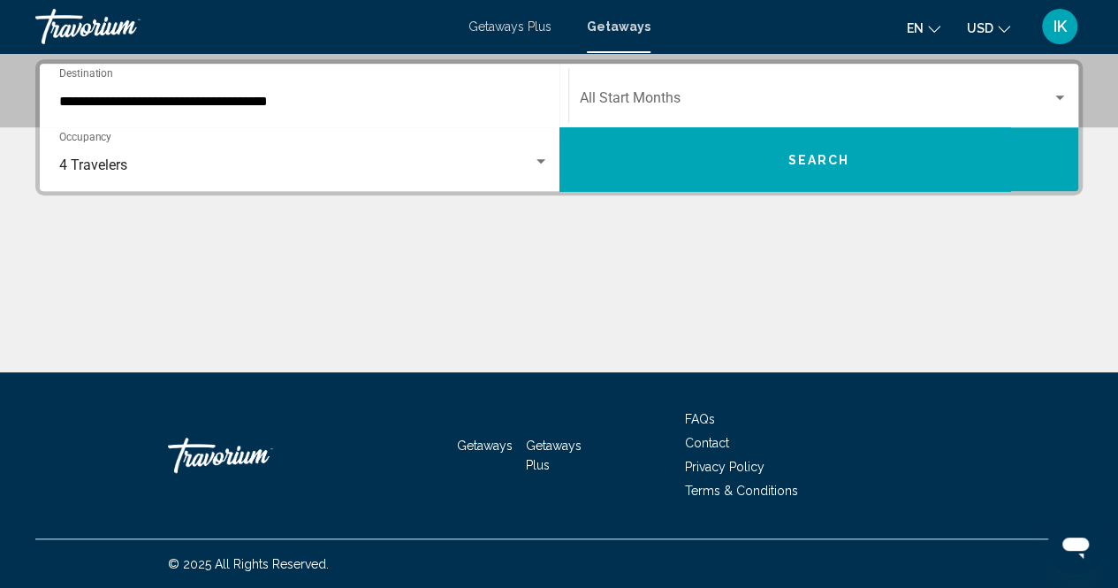
click at [673, 92] on div "Start Month All Start Months" at bounding box center [824, 96] width 489 height 56
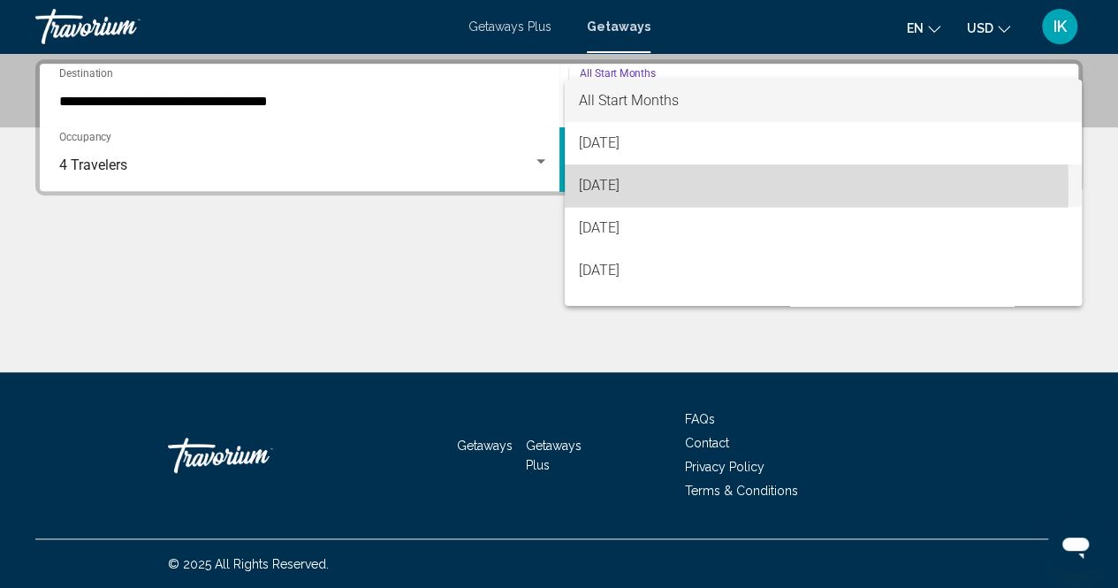
click at [651, 188] on span "September 2025" at bounding box center [823, 185] width 489 height 42
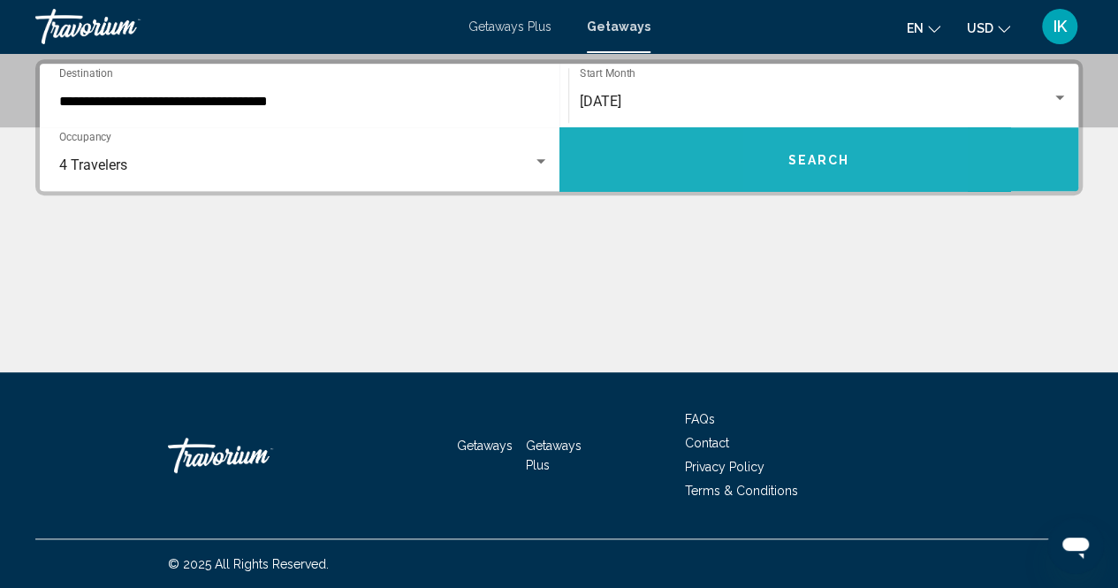
click at [799, 156] on span "Search" at bounding box center [819, 160] width 62 height 14
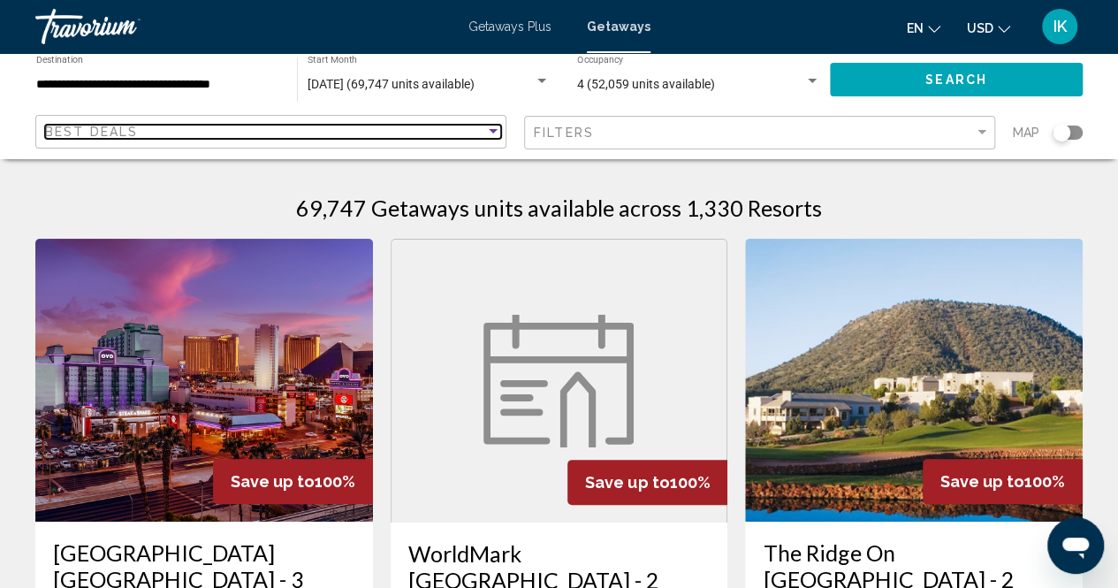
click at [495, 130] on div "Sort by" at bounding box center [493, 131] width 9 height 4
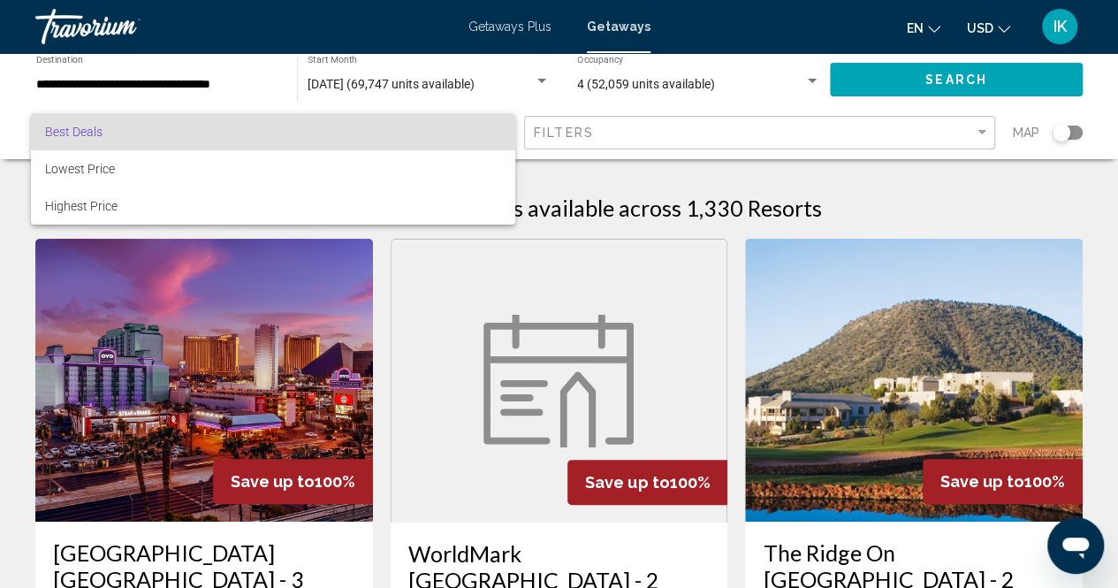
click at [985, 128] on div at bounding box center [559, 294] width 1118 height 588
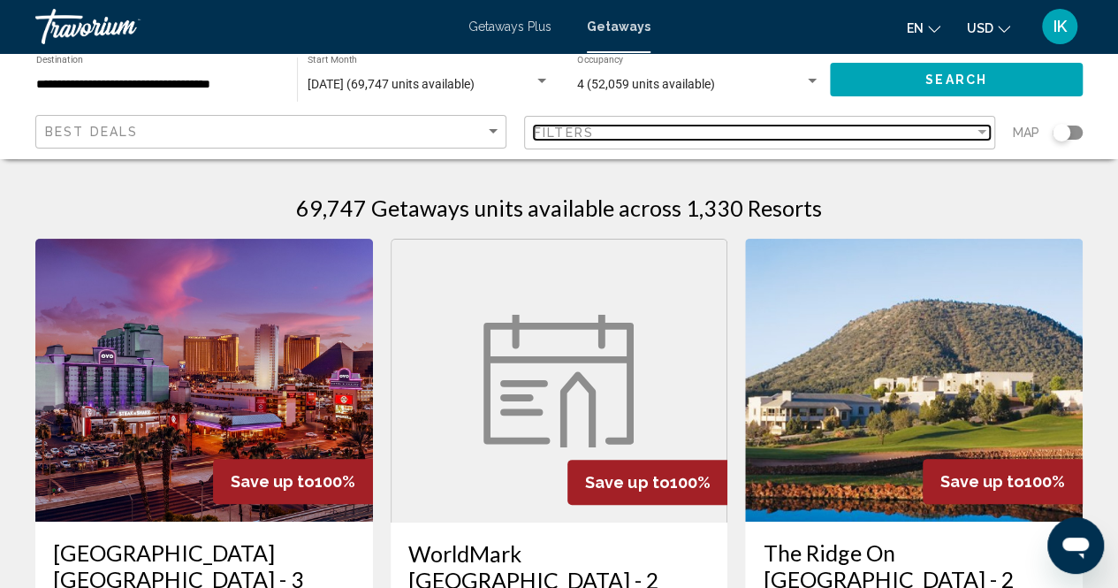
click at [980, 133] on div "Filter" at bounding box center [982, 132] width 9 height 4
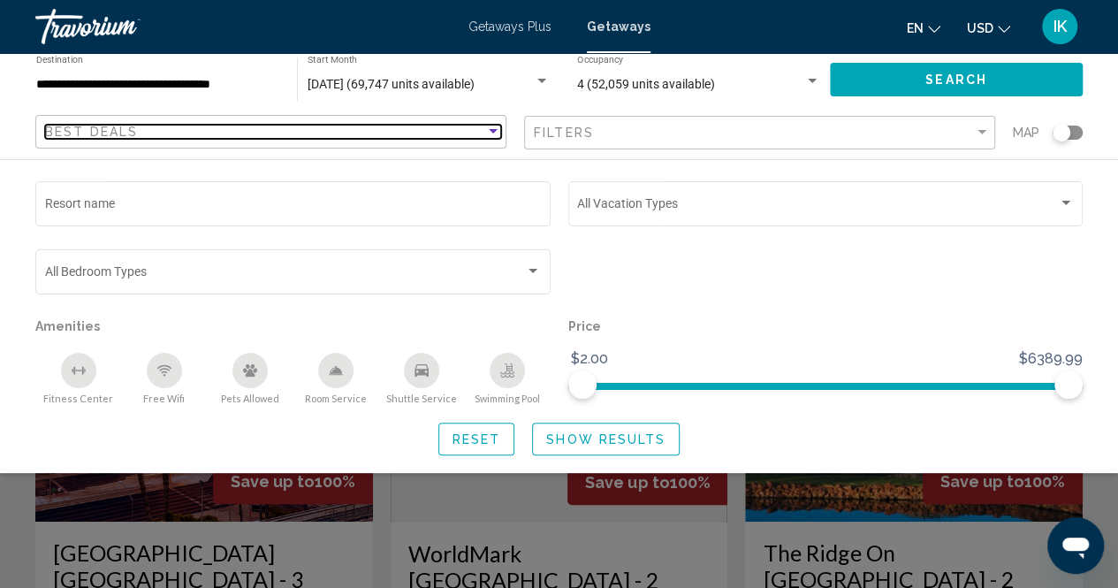
click at [497, 138] on div "Sort by" at bounding box center [493, 132] width 16 height 14
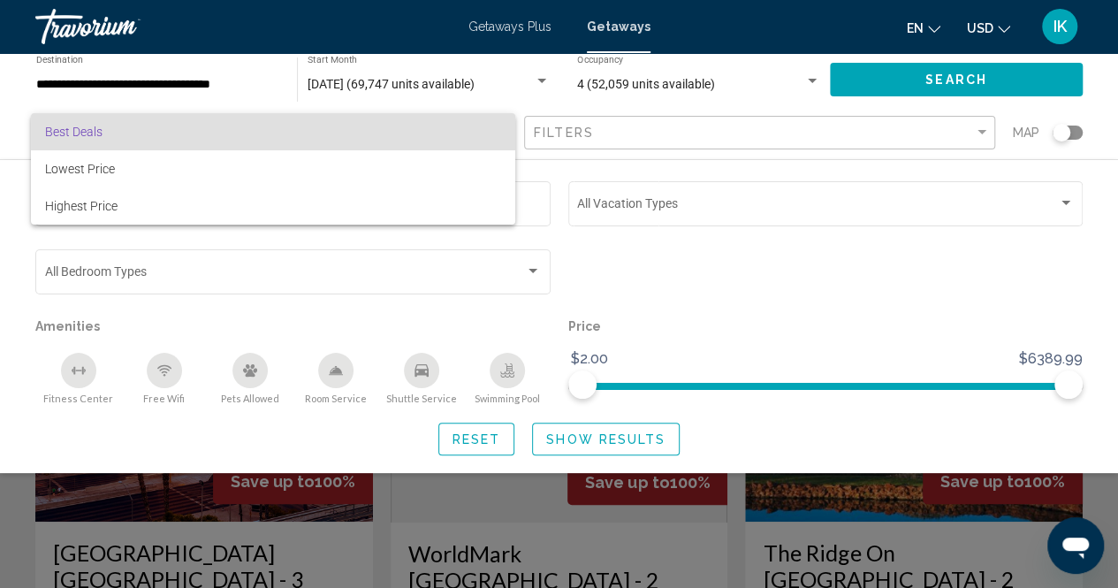
click at [1065, 199] on div at bounding box center [559, 294] width 1118 height 588
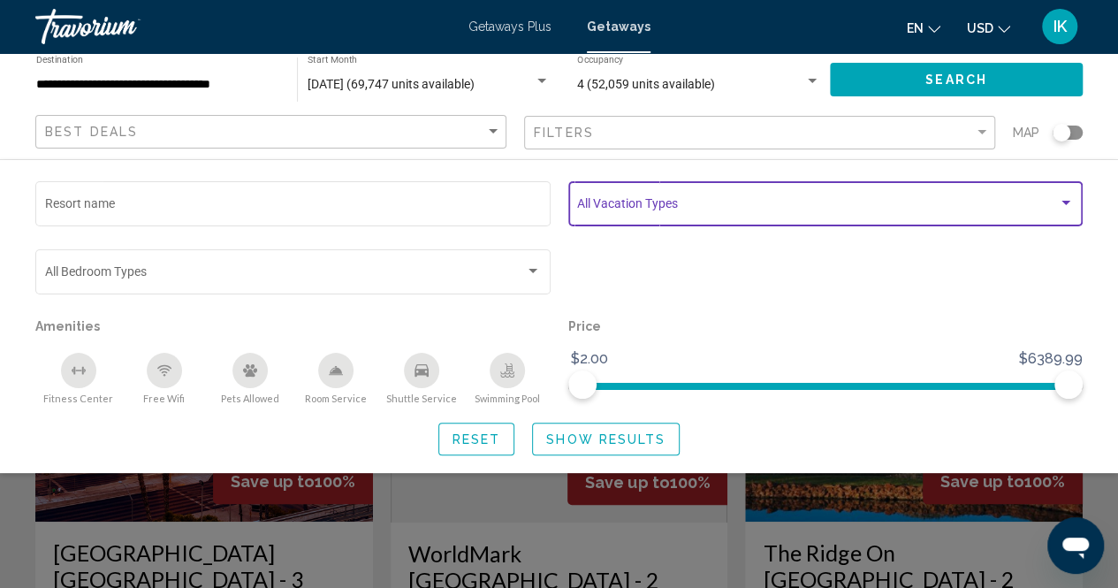
click at [1065, 203] on div "Search widget" at bounding box center [1066, 203] width 9 height 4
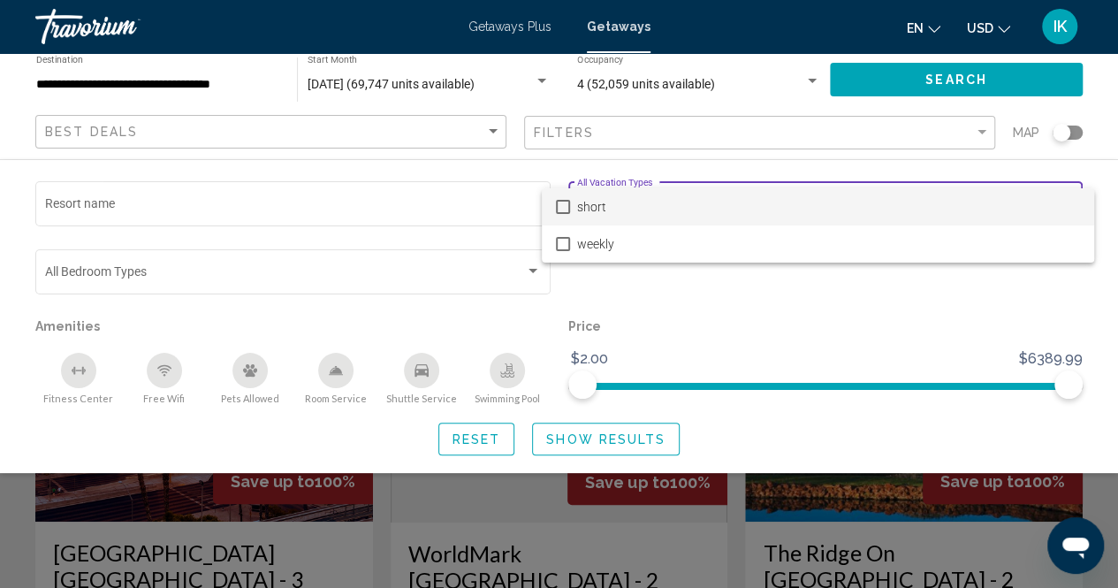
click at [453, 533] on div at bounding box center [559, 294] width 1118 height 588
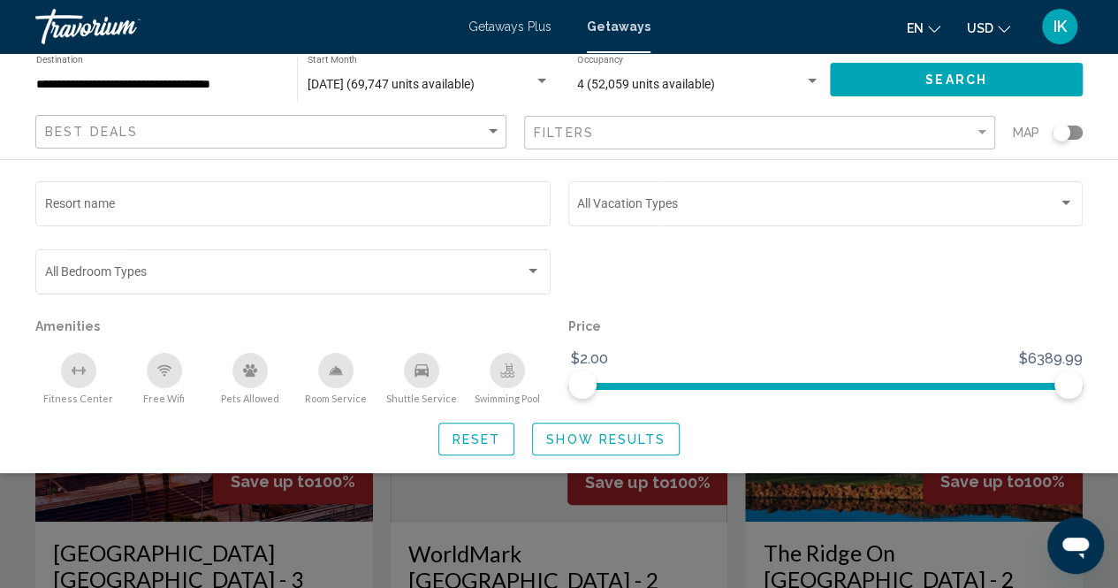
click at [700, 538] on div "Search widget" at bounding box center [559, 426] width 1118 height 323
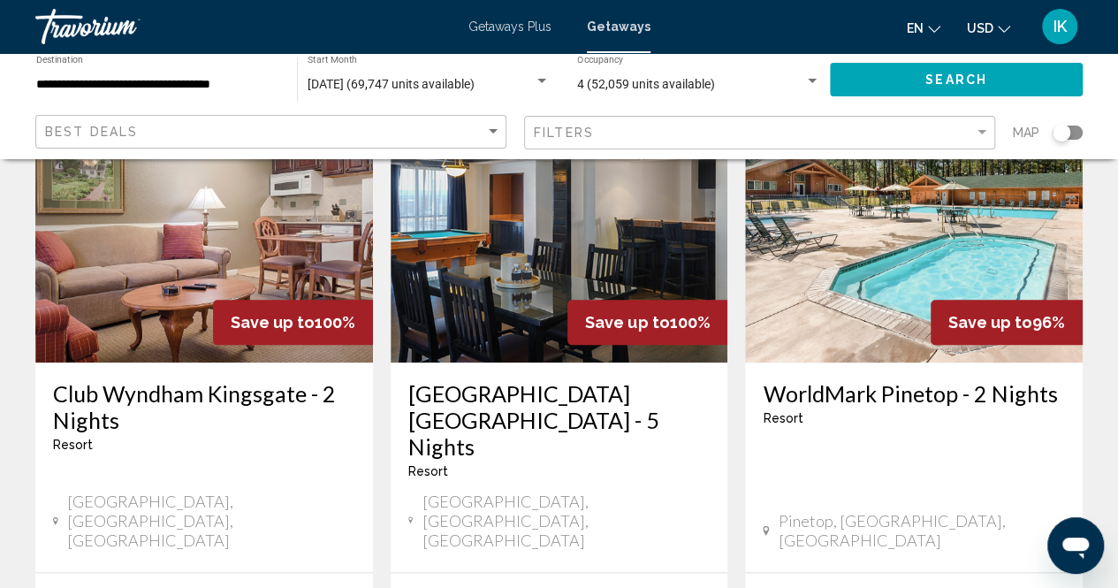
scroll to position [851, 0]
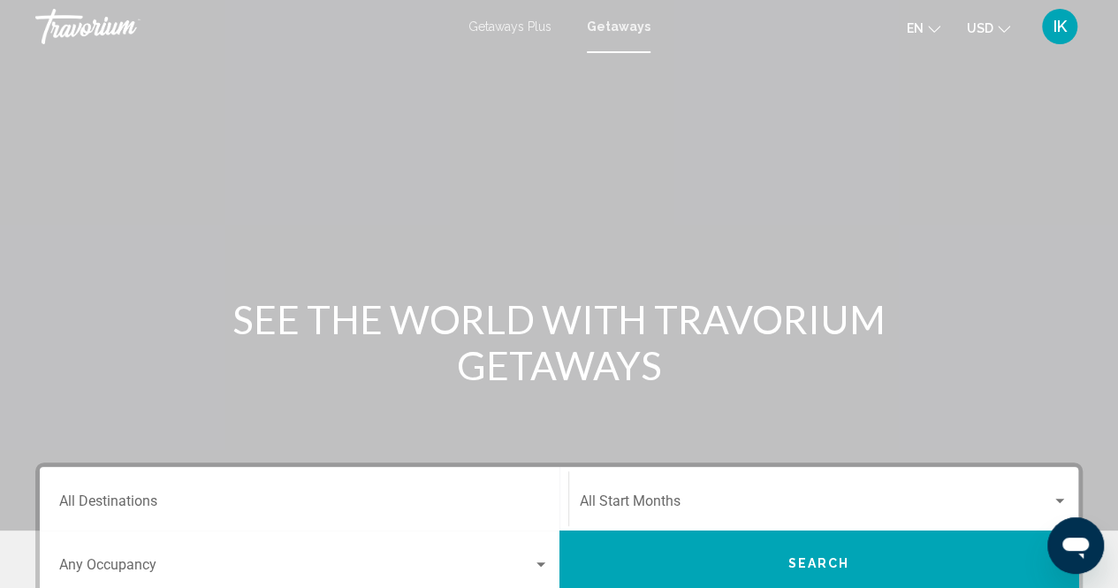
drag, startPoint x: 1081, startPoint y: 20, endPoint x: 279, endPoint y: 351, distance: 867.2
click at [279, 351] on h1 "SEE THE WORLD WITH TRAVORIUM GETAWAYS" at bounding box center [559, 342] width 663 height 92
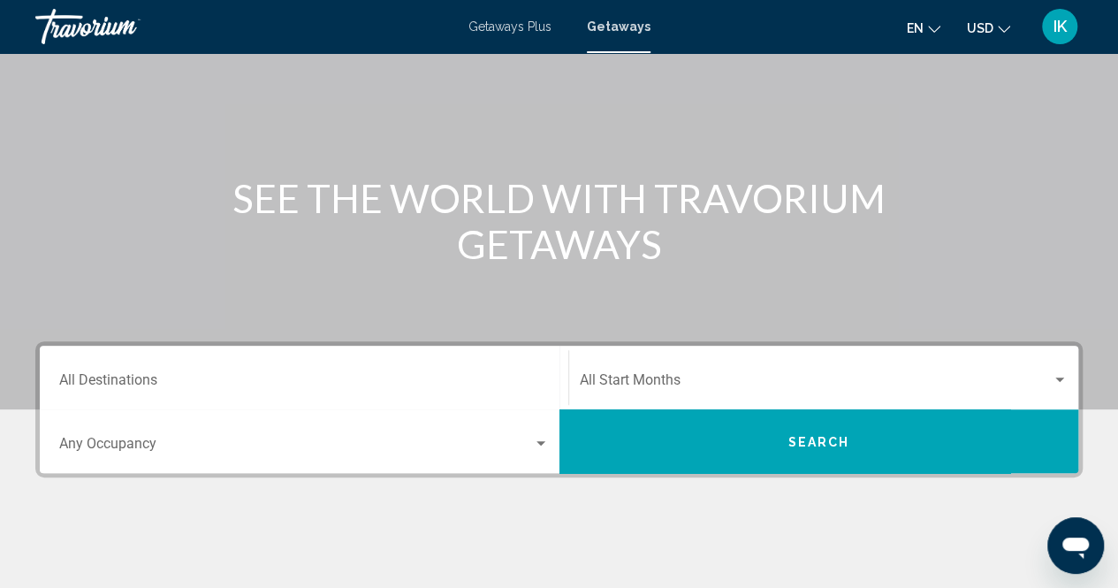
scroll to position [141, 0]
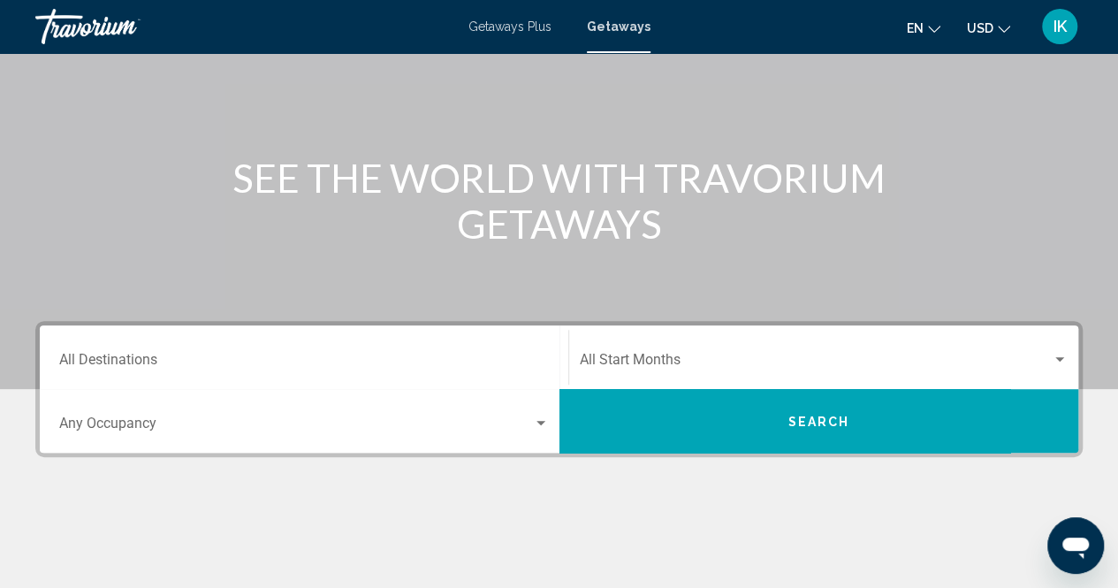
click at [416, 344] on div "Destination All Destinations" at bounding box center [304, 358] width 490 height 56
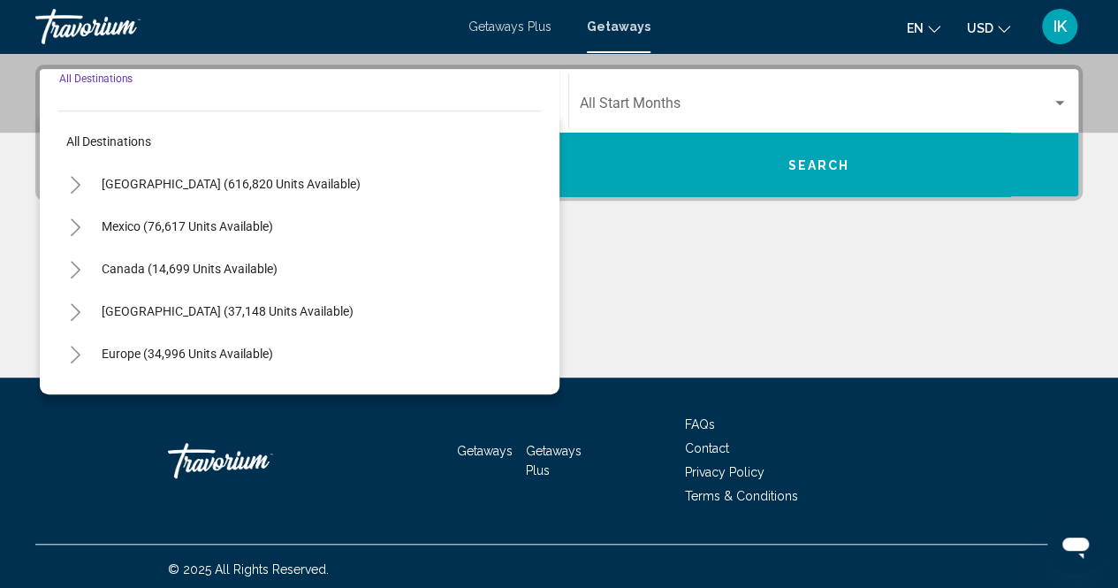
scroll to position [403, 0]
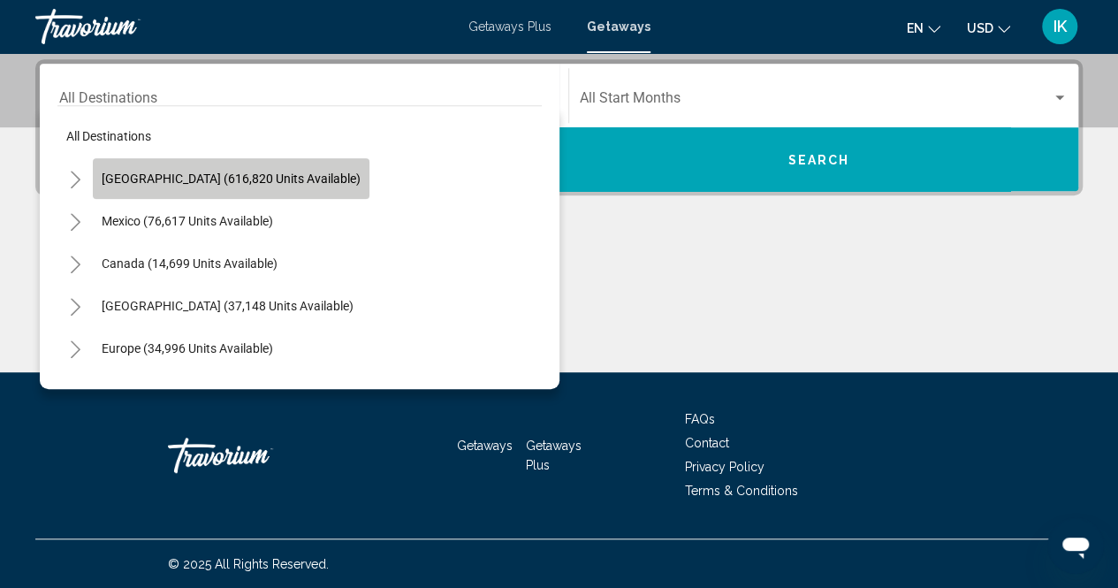
click at [251, 194] on button "United States (616,820 units available)" at bounding box center [231, 178] width 277 height 41
type input "**********"
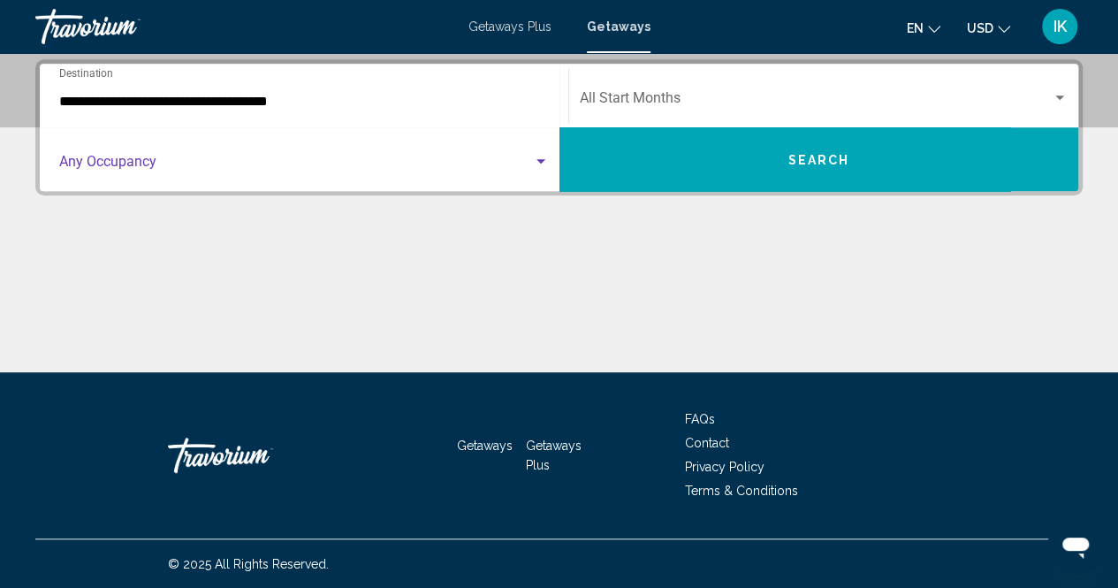
click at [538, 166] on div "Search widget" at bounding box center [541, 162] width 16 height 14
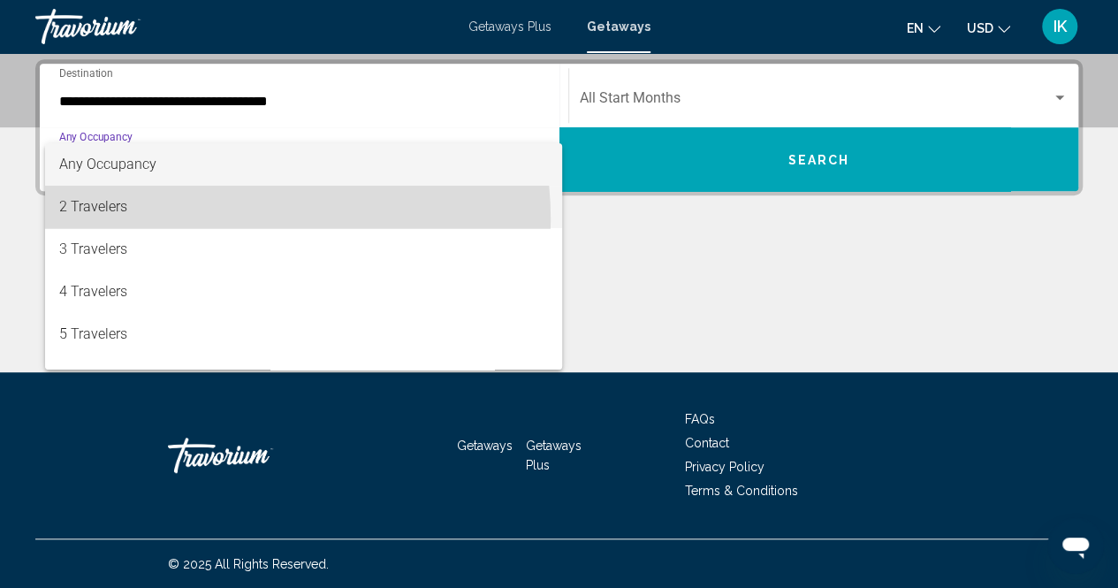
click at [194, 220] on span "2 Travelers" at bounding box center [304, 207] width 490 height 42
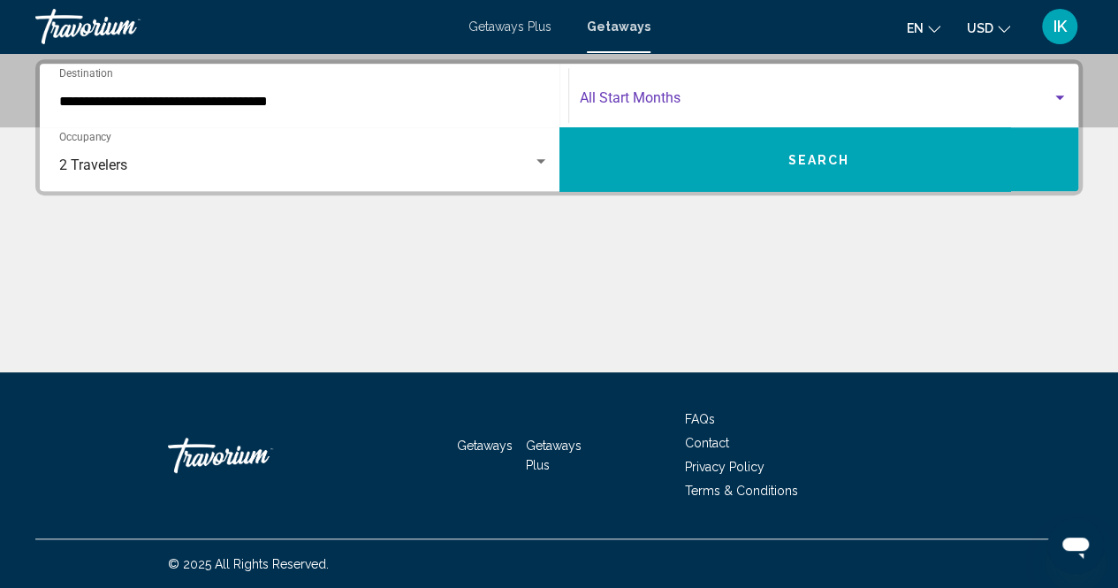
click at [1051, 103] on span "Search widget" at bounding box center [816, 102] width 473 height 16
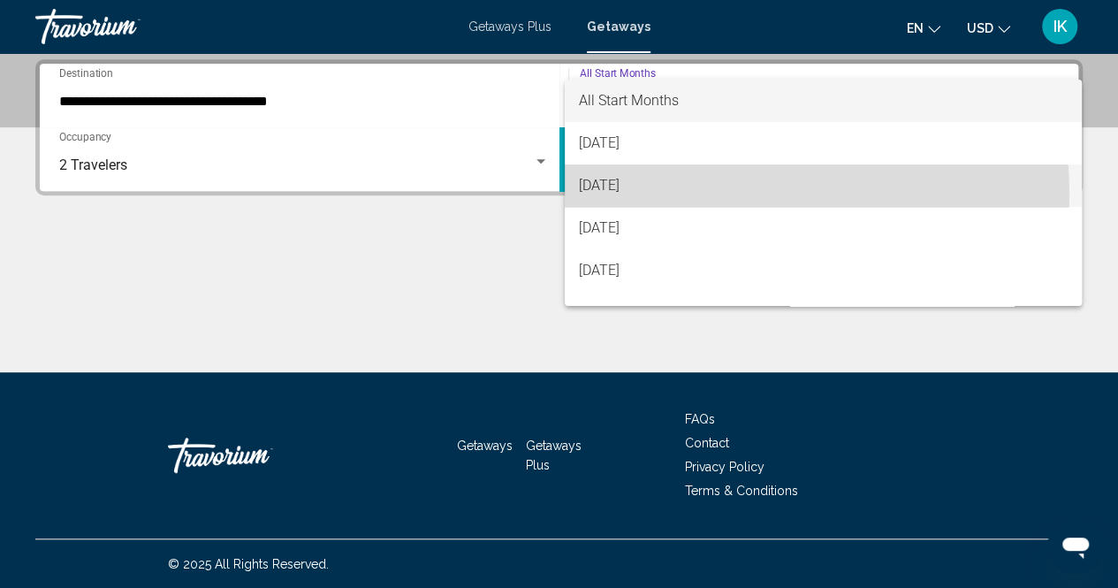
click at [676, 194] on span "September 2025" at bounding box center [823, 185] width 489 height 42
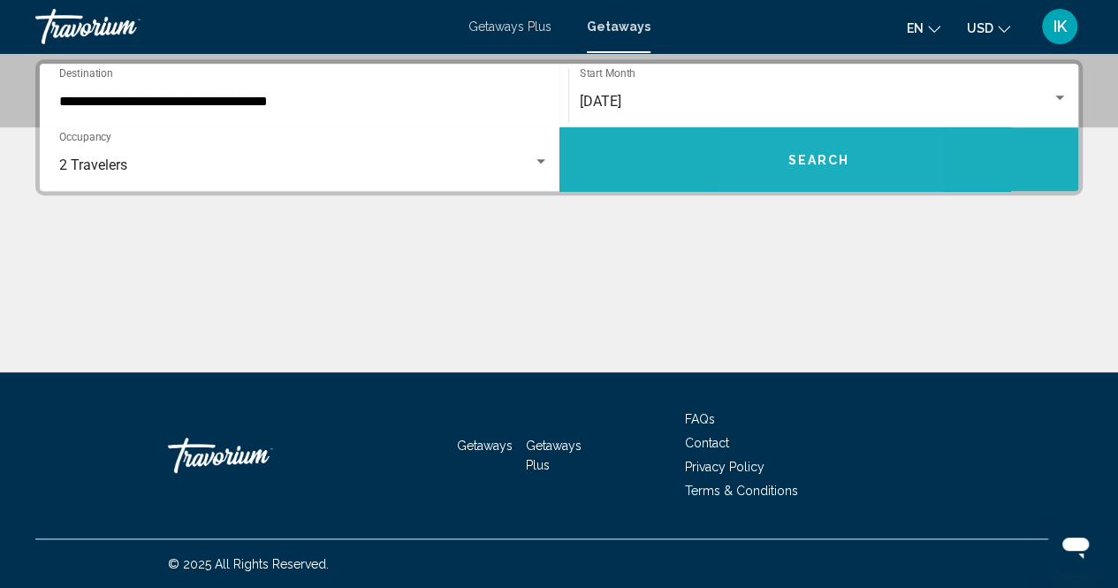
click at [788, 148] on button "Search" at bounding box center [819, 159] width 520 height 64
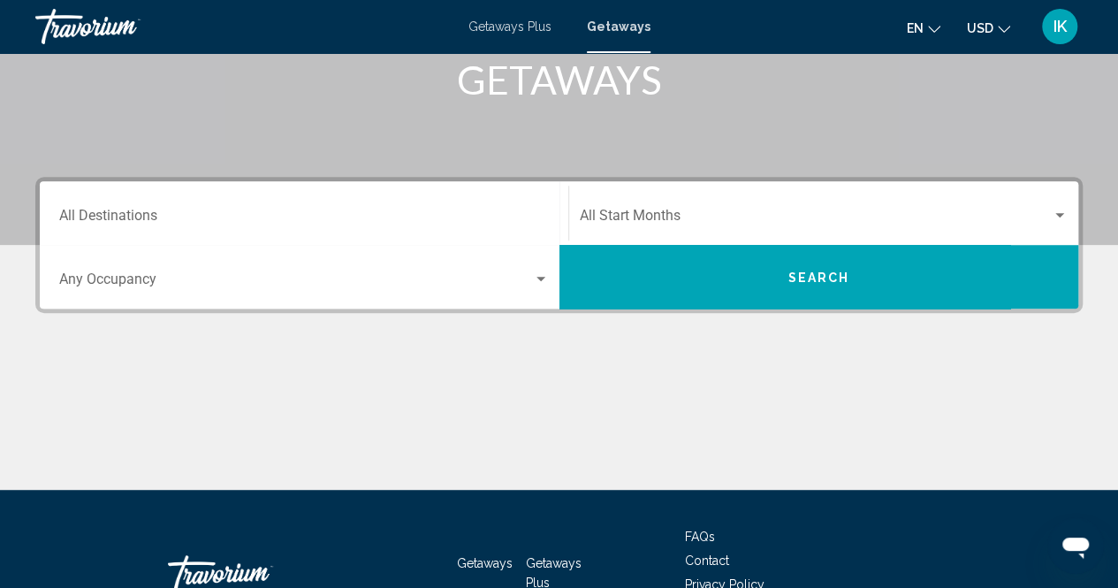
scroll to position [307, 0]
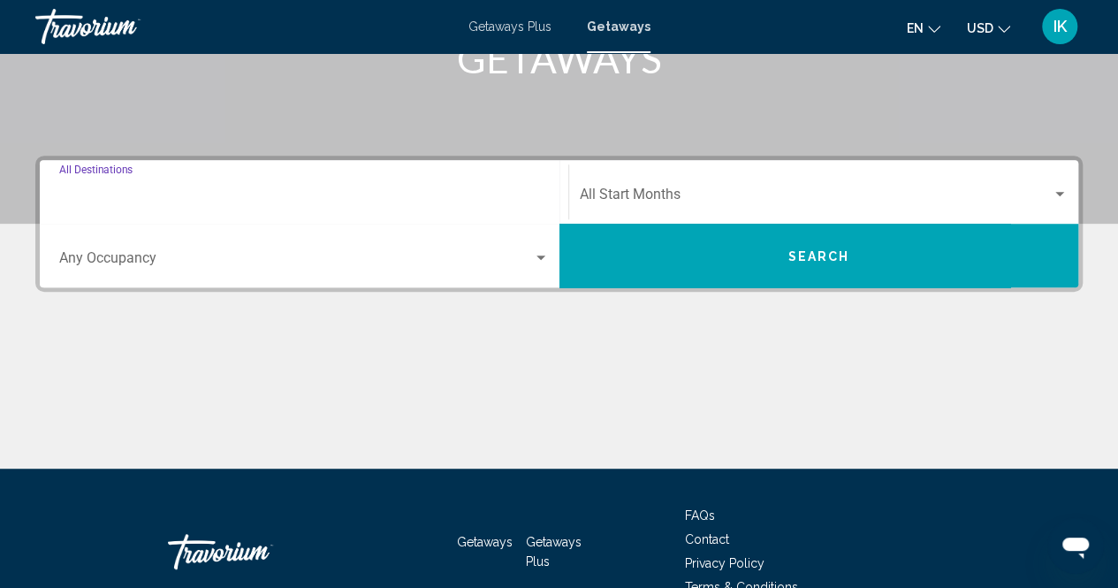
click at [397, 201] on input "Destination All Destinations" at bounding box center [304, 198] width 490 height 16
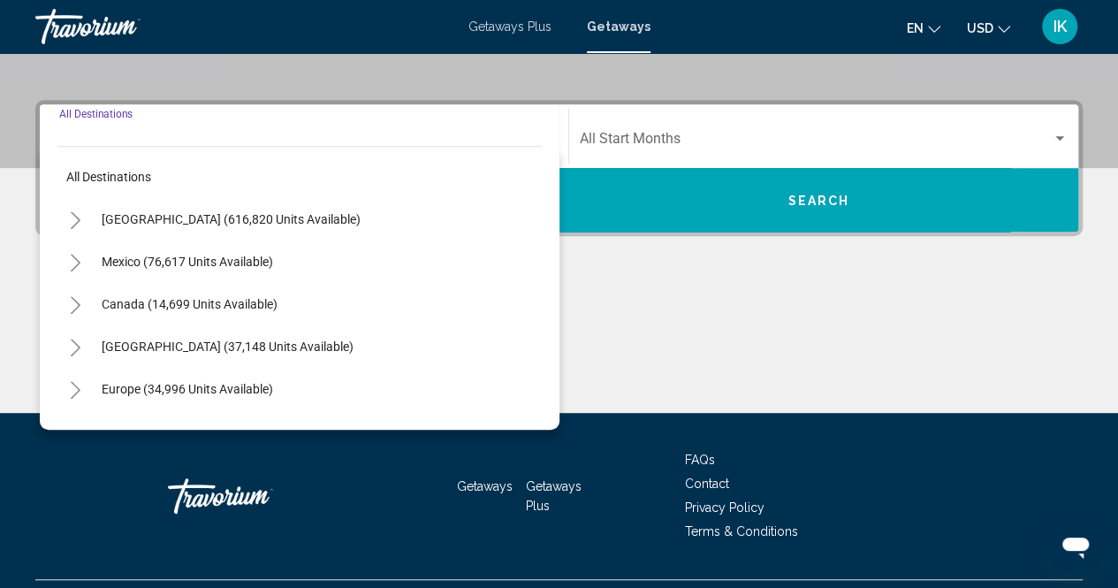
scroll to position [403, 0]
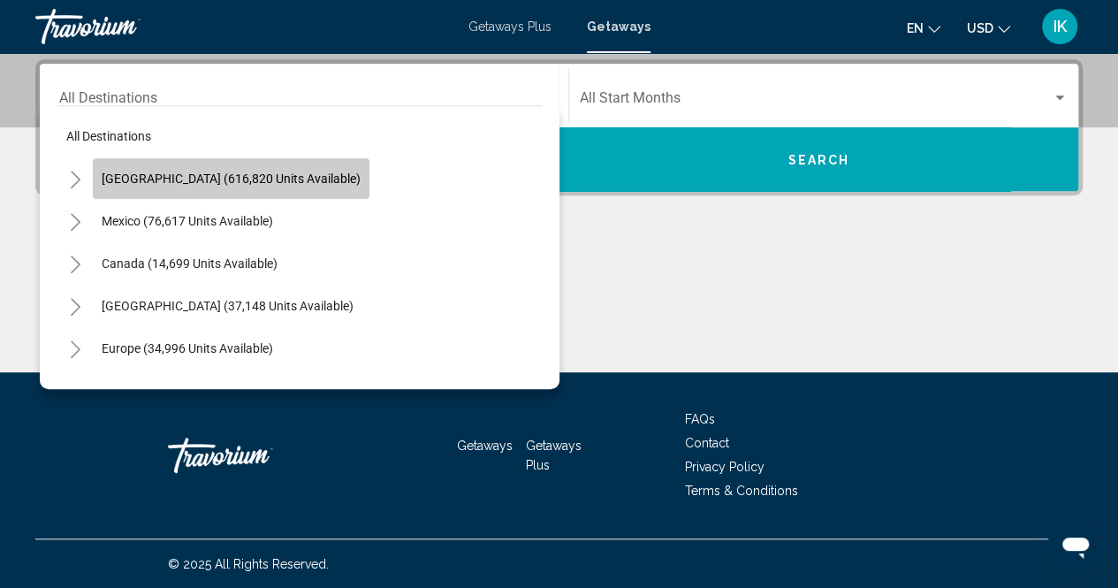
click at [309, 186] on button "[GEOGRAPHIC_DATA] (616,820 units available)" at bounding box center [231, 178] width 277 height 41
type input "**********"
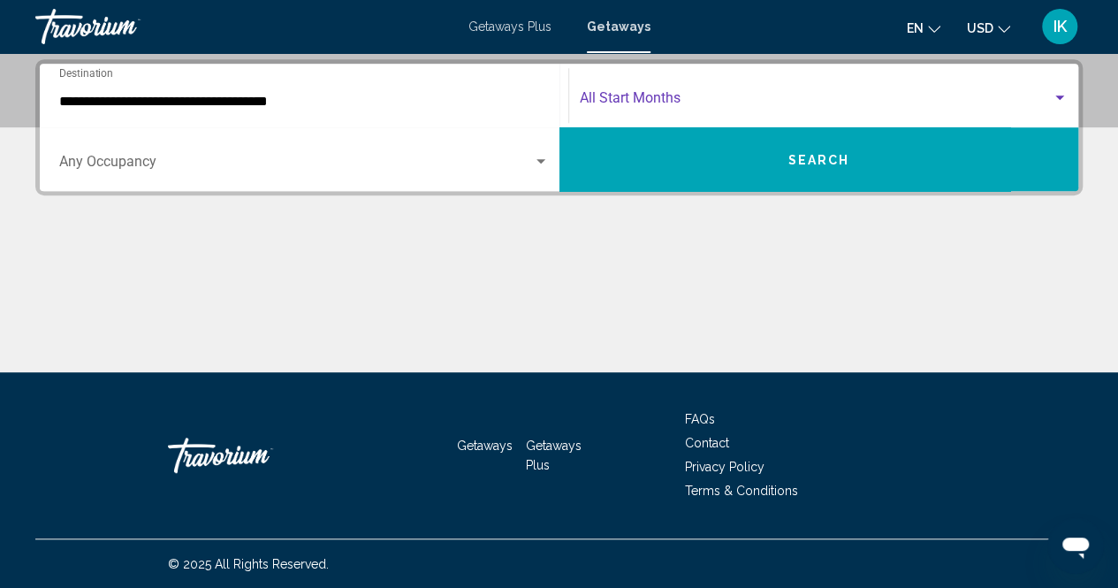
click at [1062, 91] on div "Search widget" at bounding box center [1060, 98] width 16 height 14
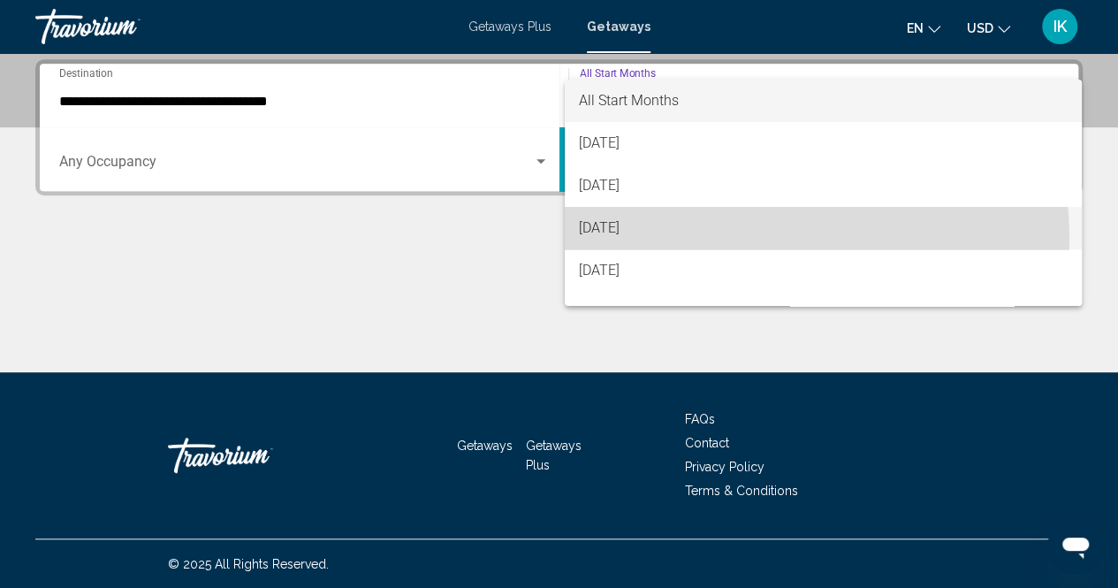
click at [678, 240] on span "[DATE]" at bounding box center [823, 228] width 489 height 42
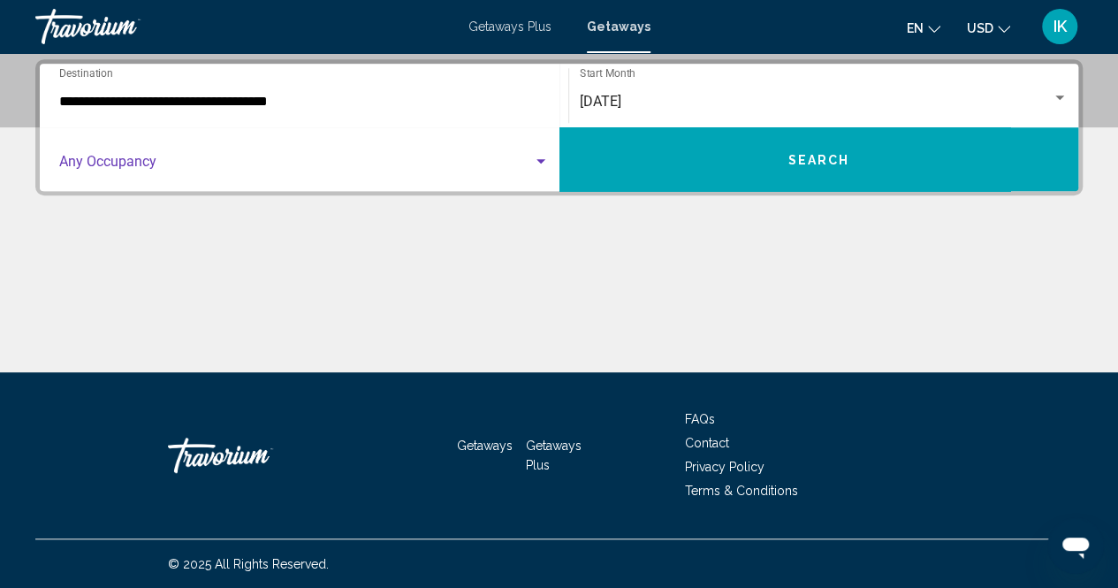
click at [541, 160] on div "Search widget" at bounding box center [541, 161] width 9 height 4
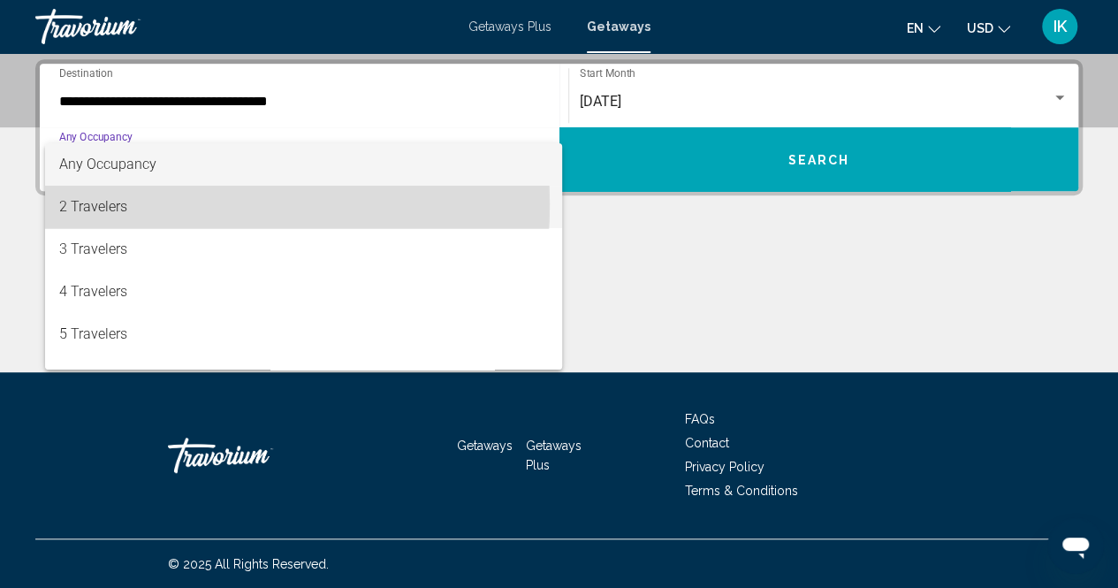
click at [133, 204] on span "2 Travelers" at bounding box center [304, 207] width 490 height 42
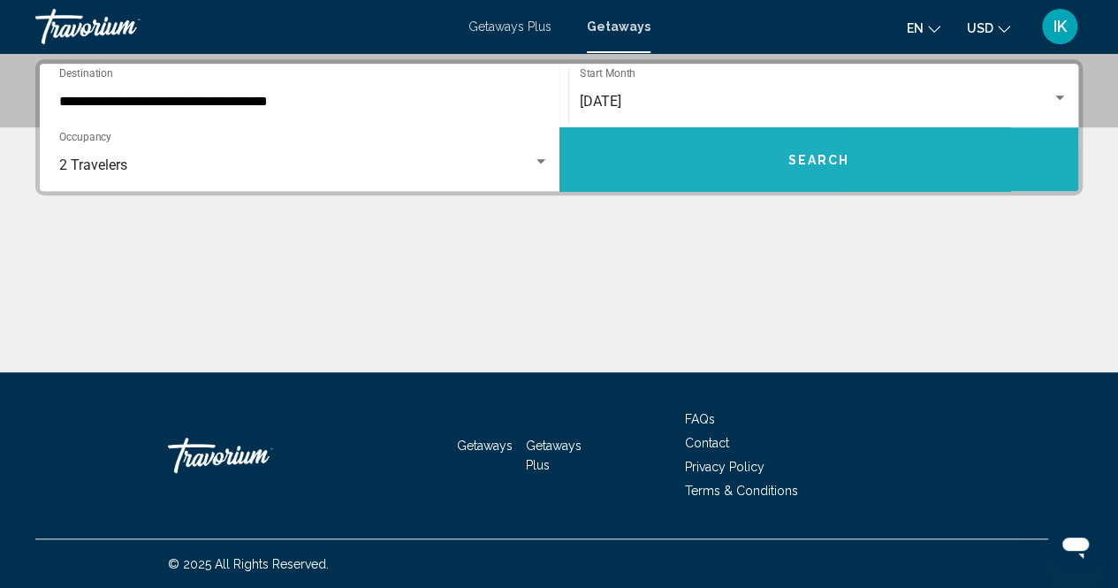
click at [621, 156] on button "Search" at bounding box center [819, 159] width 520 height 64
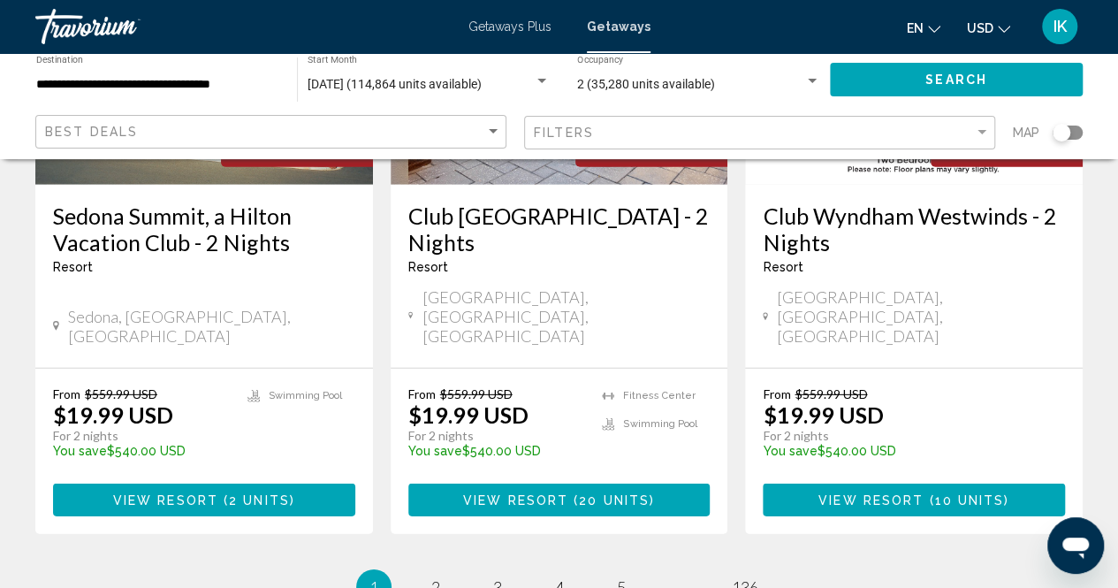
scroll to position [2402, 0]
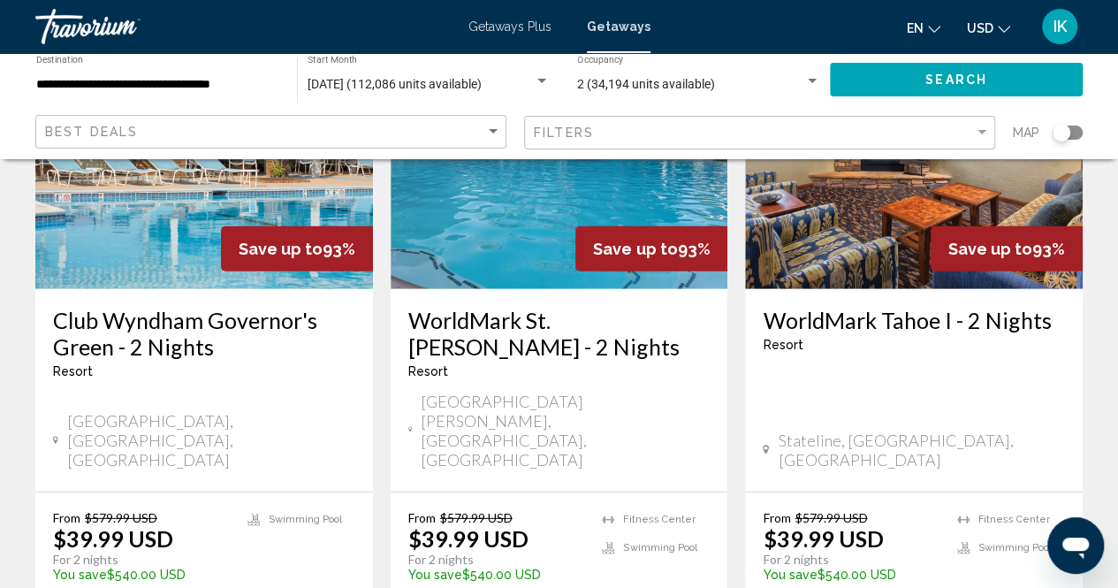
scroll to position [2293, 0]
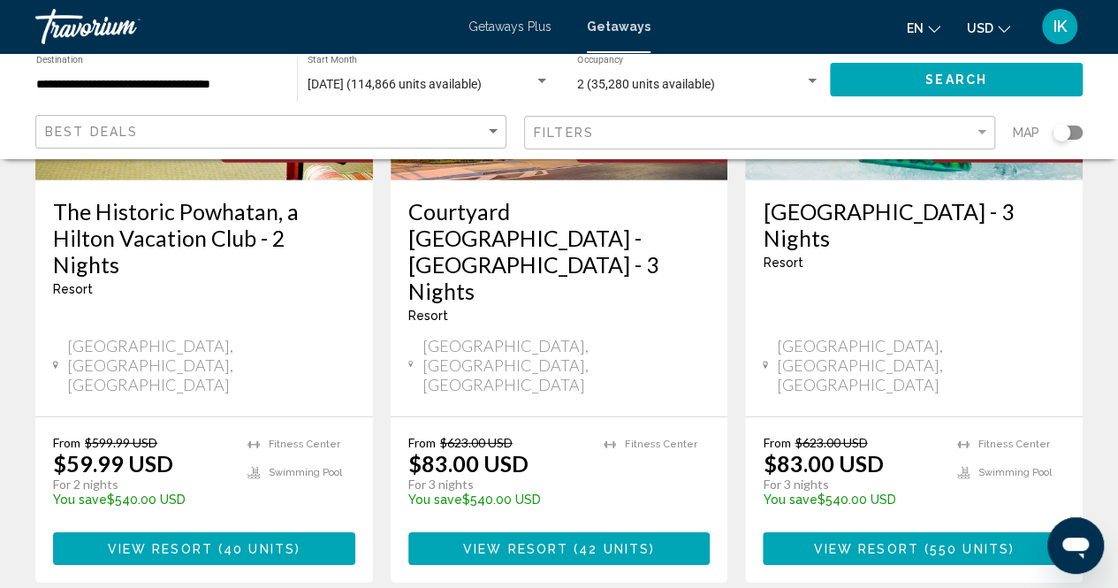
scroll to position [2448, 0]
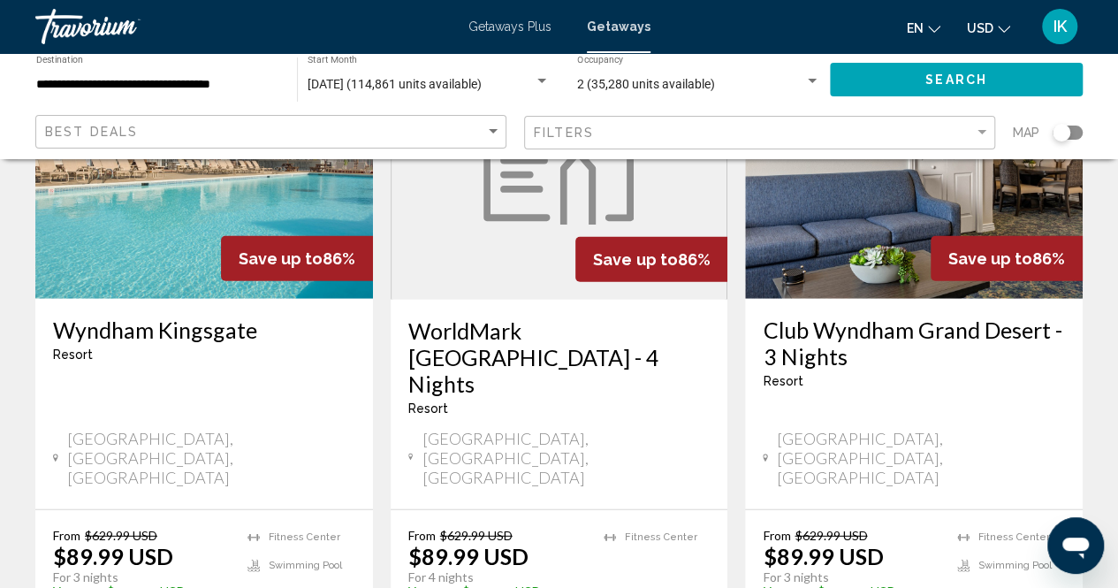
scroll to position [2226, 0]
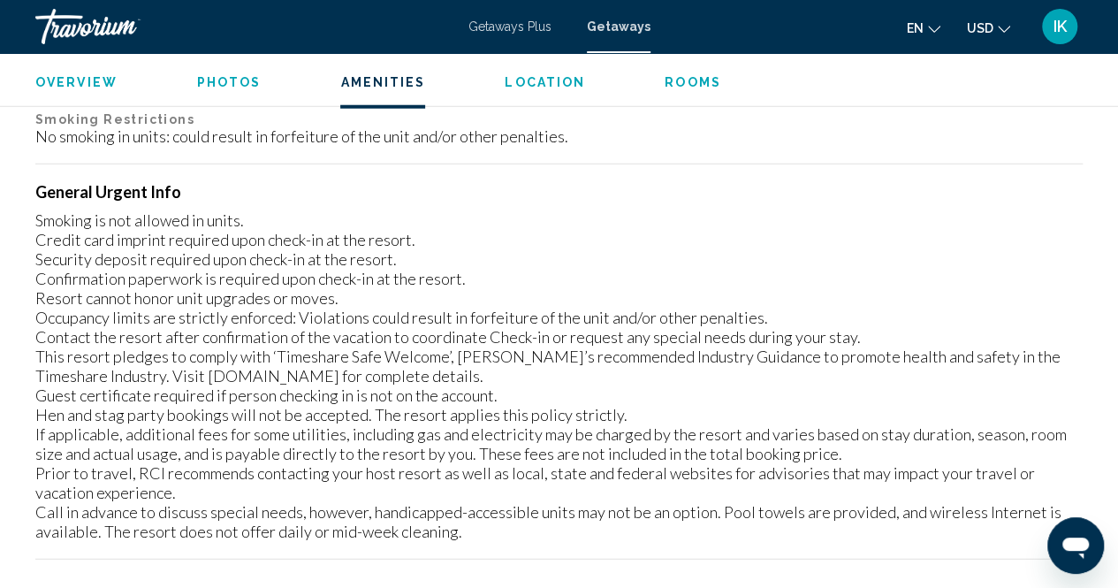
scroll to position [2295, 0]
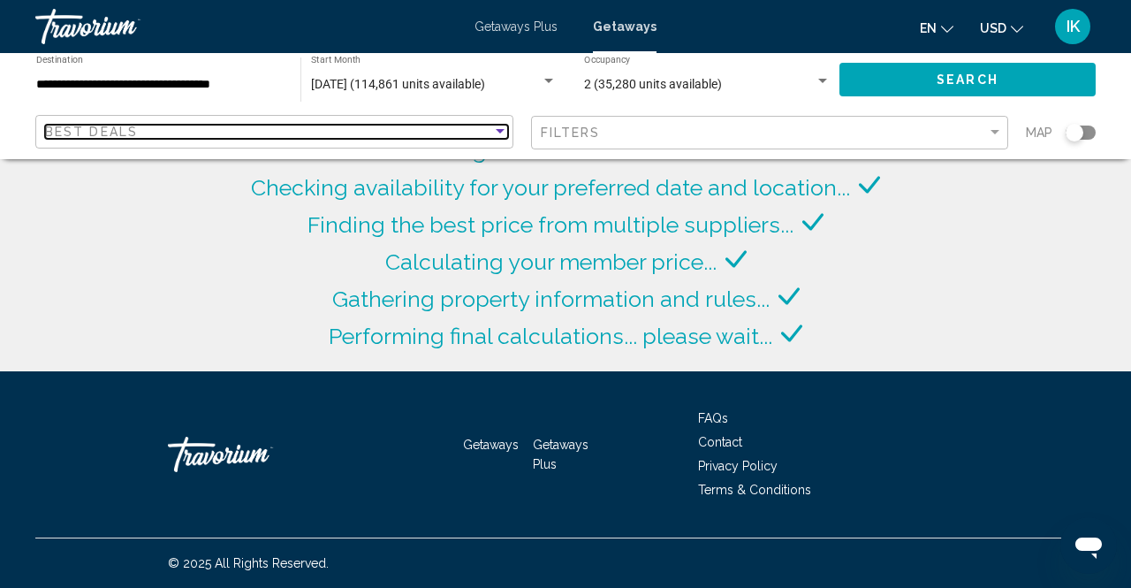
click at [498, 133] on div "Sort by" at bounding box center [500, 131] width 9 height 4
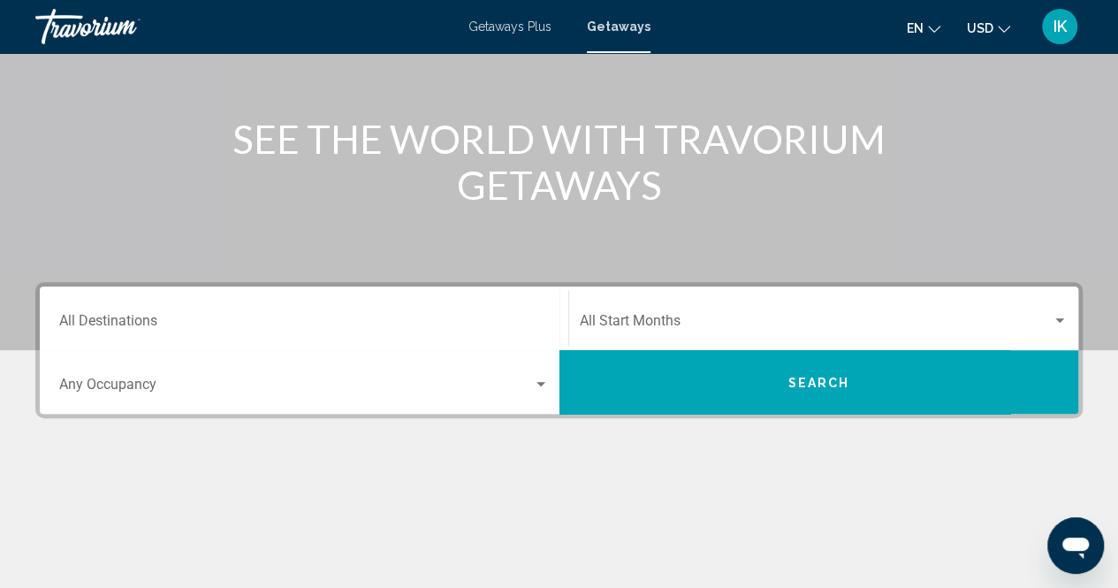
scroll to position [181, 0]
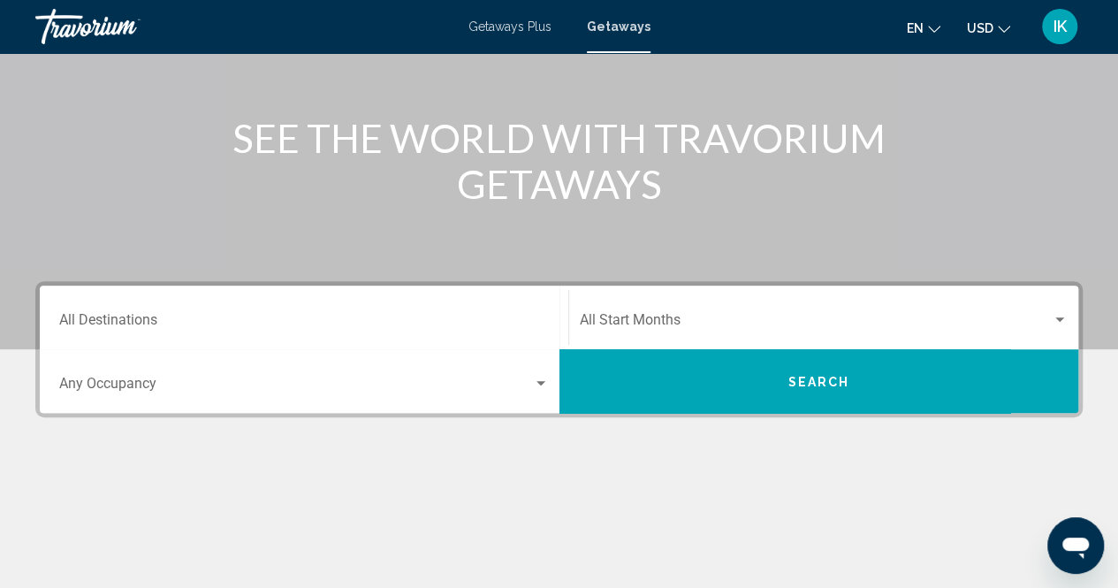
click at [468, 312] on div "Destination All Destinations" at bounding box center [304, 318] width 490 height 56
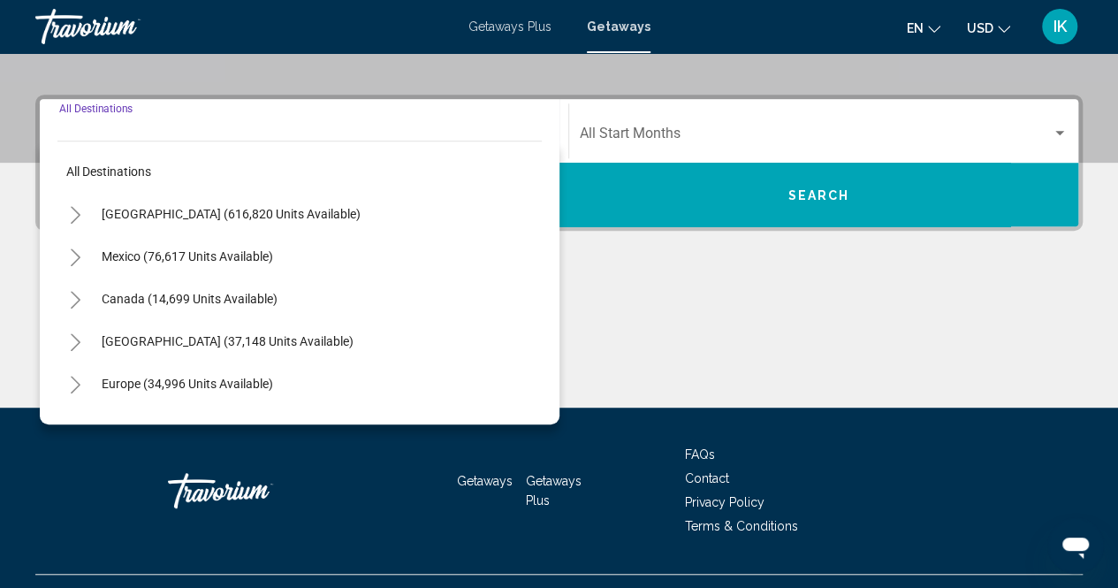
scroll to position [403, 0]
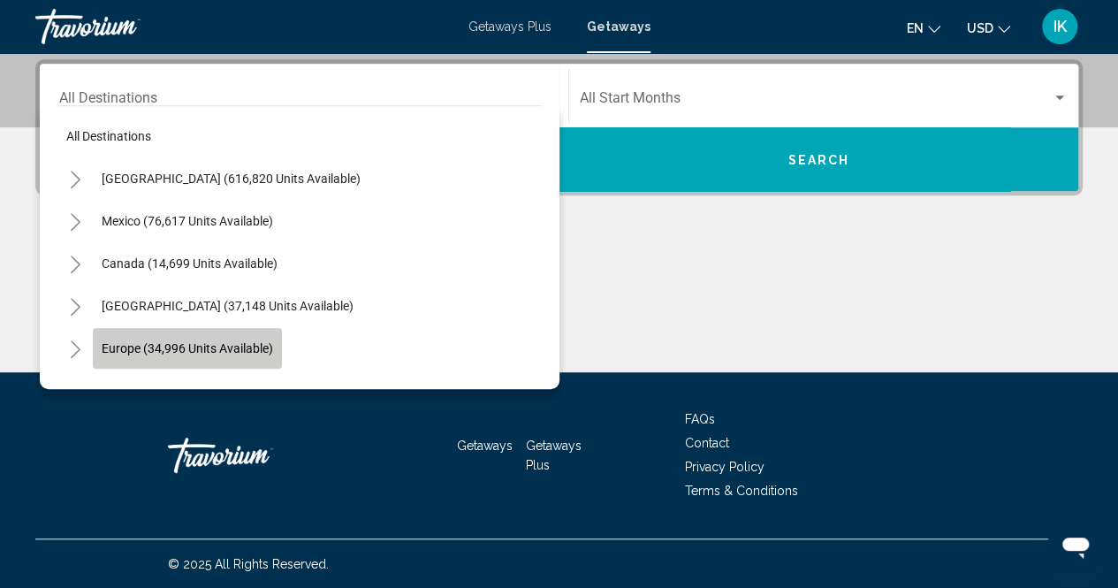
click at [268, 349] on span "Europe (34,996 units available)" at bounding box center [187, 348] width 171 height 14
type input "**********"
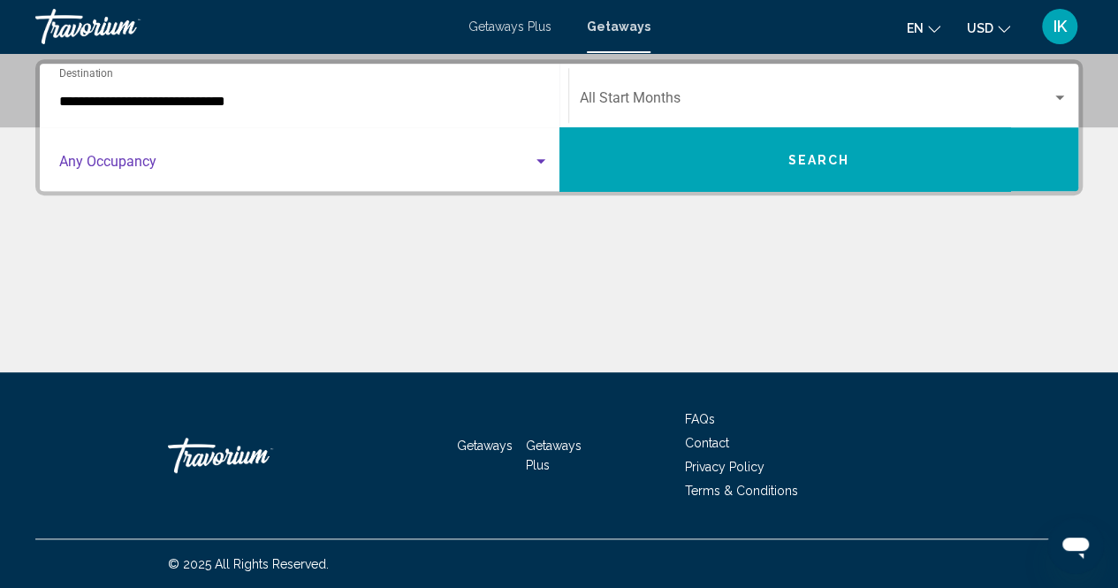
click at [537, 164] on div "Search widget" at bounding box center [541, 162] width 16 height 14
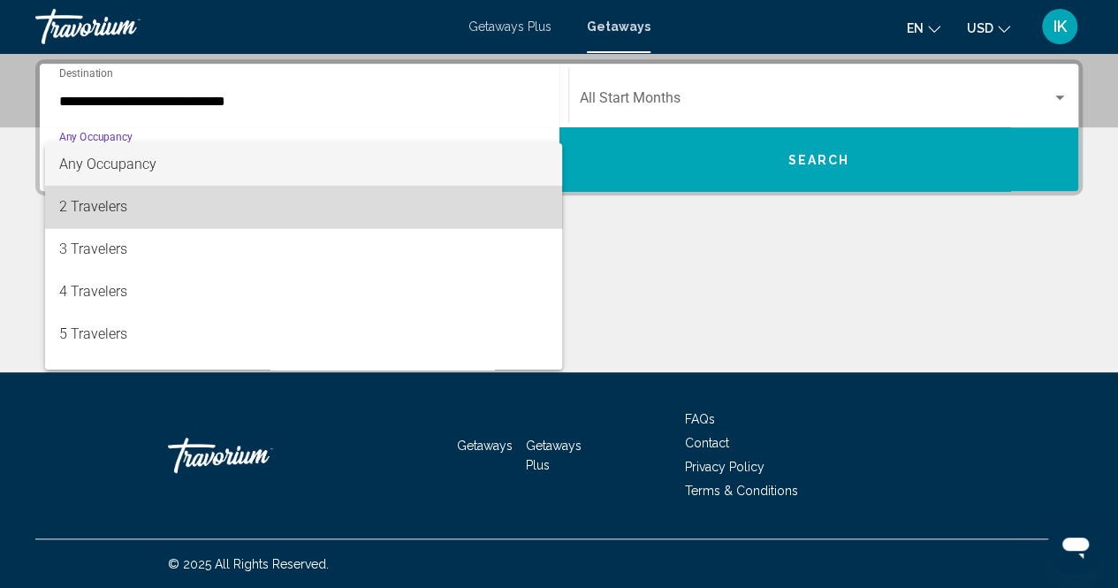
click at [412, 225] on span "2 Travelers" at bounding box center [304, 207] width 490 height 42
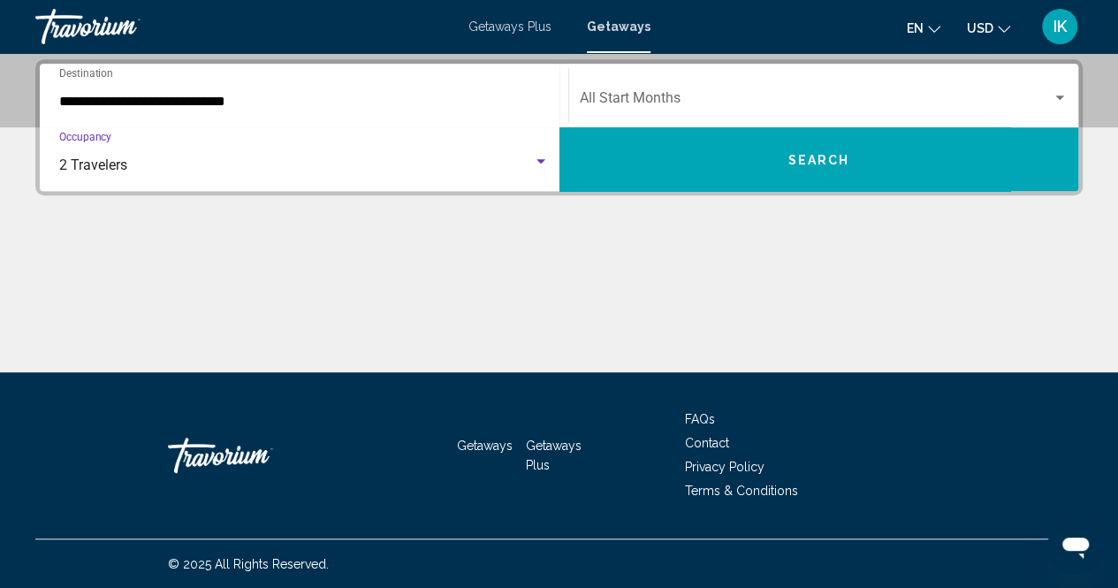
click at [1066, 93] on div "Search widget" at bounding box center [1060, 98] width 16 height 14
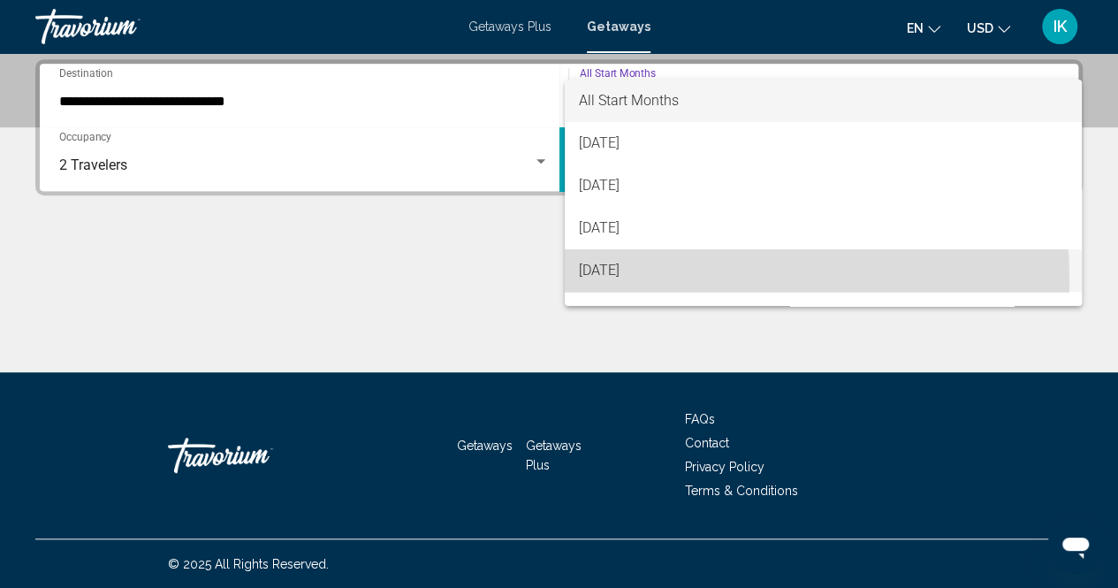
click at [643, 280] on span "[DATE]" at bounding box center [823, 270] width 489 height 42
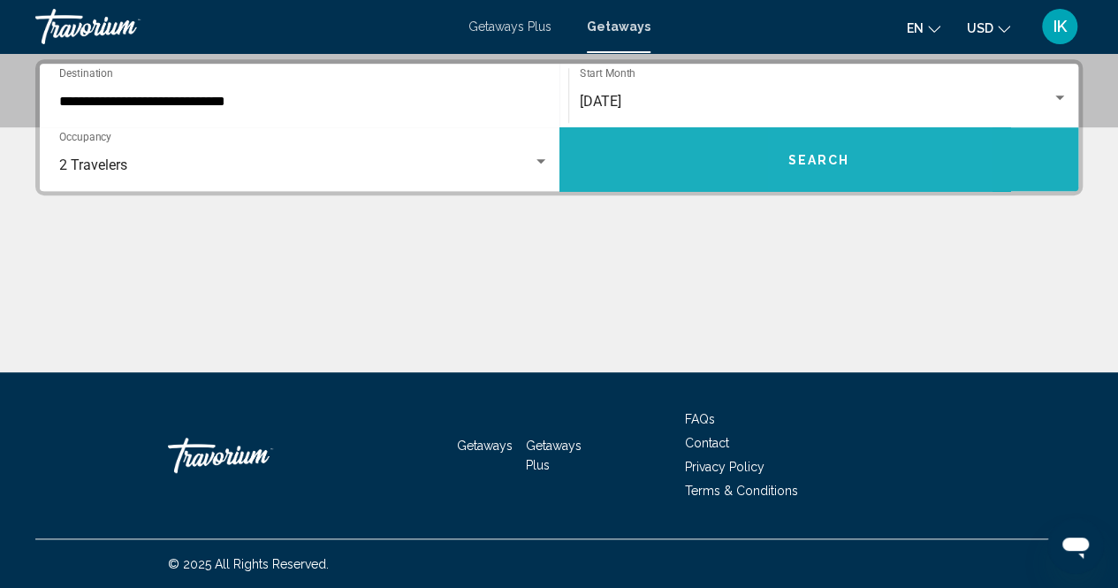
click at [811, 158] on span "Search" at bounding box center [819, 160] width 62 height 14
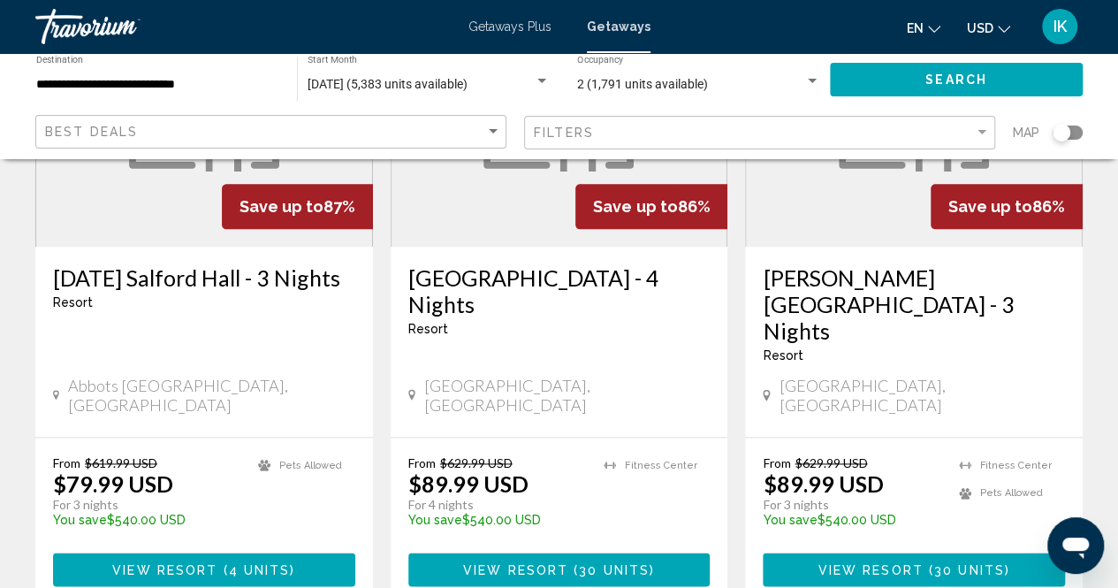
scroll to position [924, 0]
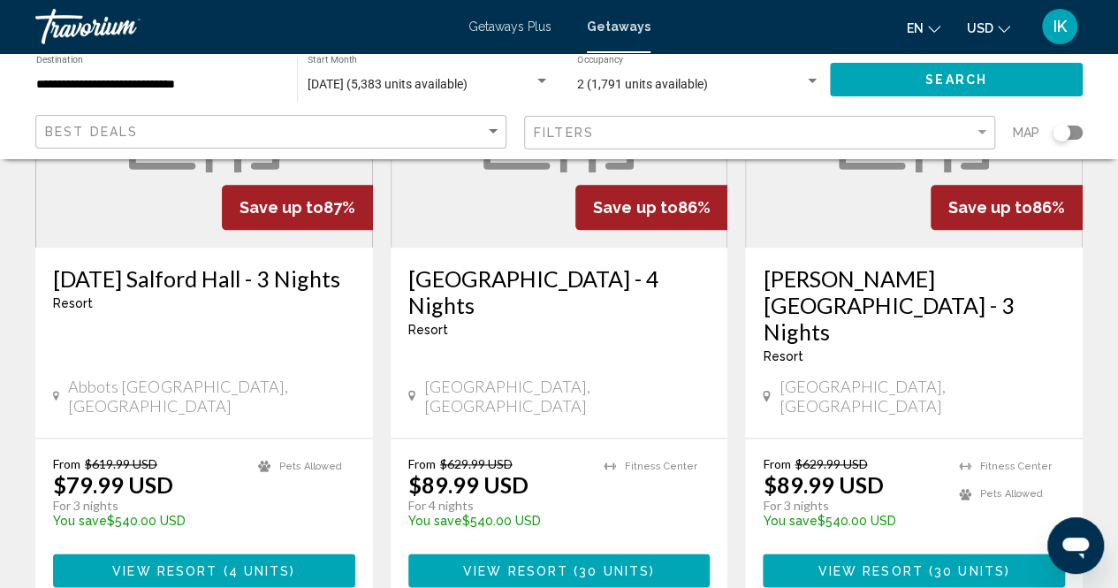
drag, startPoint x: 811, startPoint y: 158, endPoint x: 757, endPoint y: 176, distance: 57.6
click at [757, 176] on figure "Main content" at bounding box center [914, 106] width 336 height 283
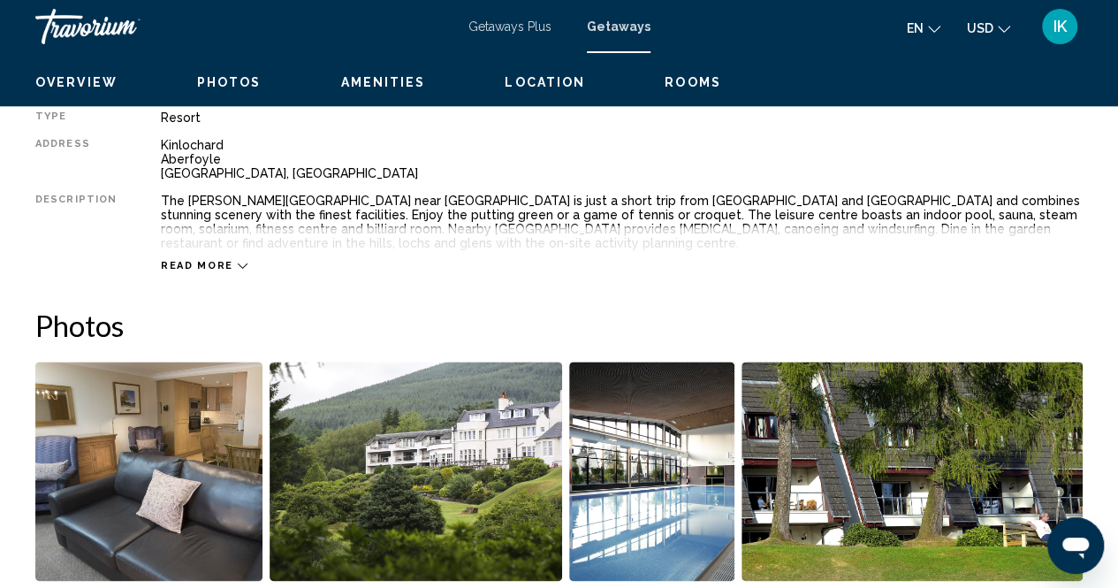
scroll to position [179, 0]
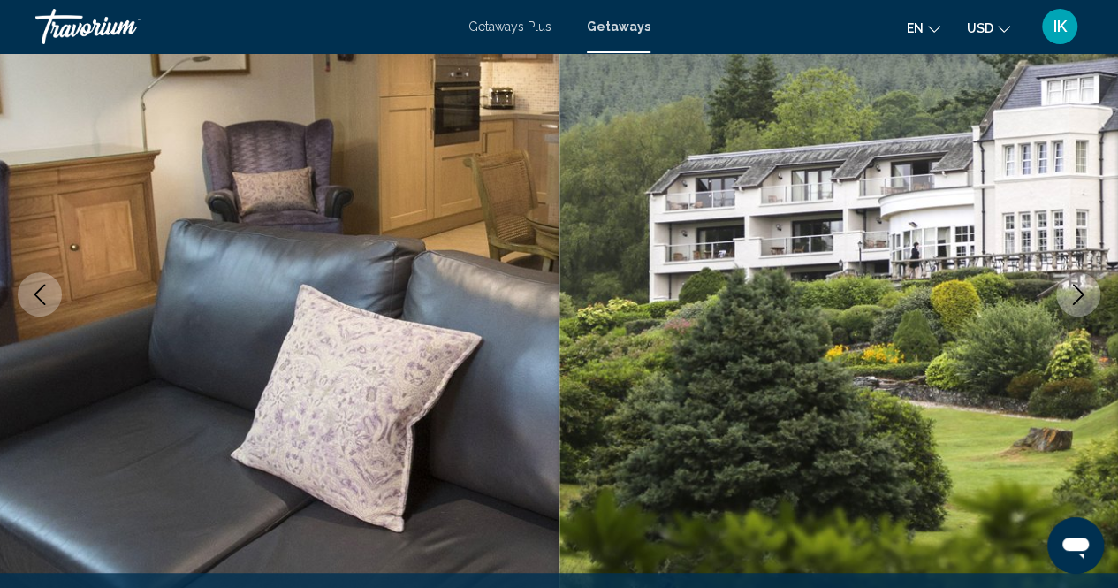
click at [1087, 298] on icon "Next image" at bounding box center [1078, 294] width 21 height 21
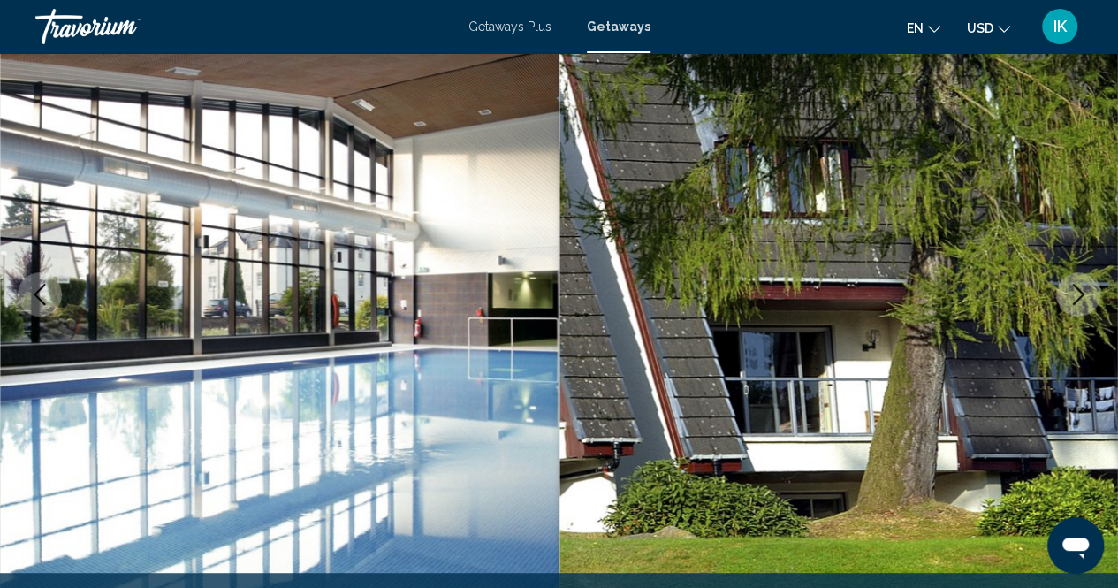
click at [1087, 298] on icon "Next image" at bounding box center [1078, 294] width 21 height 21
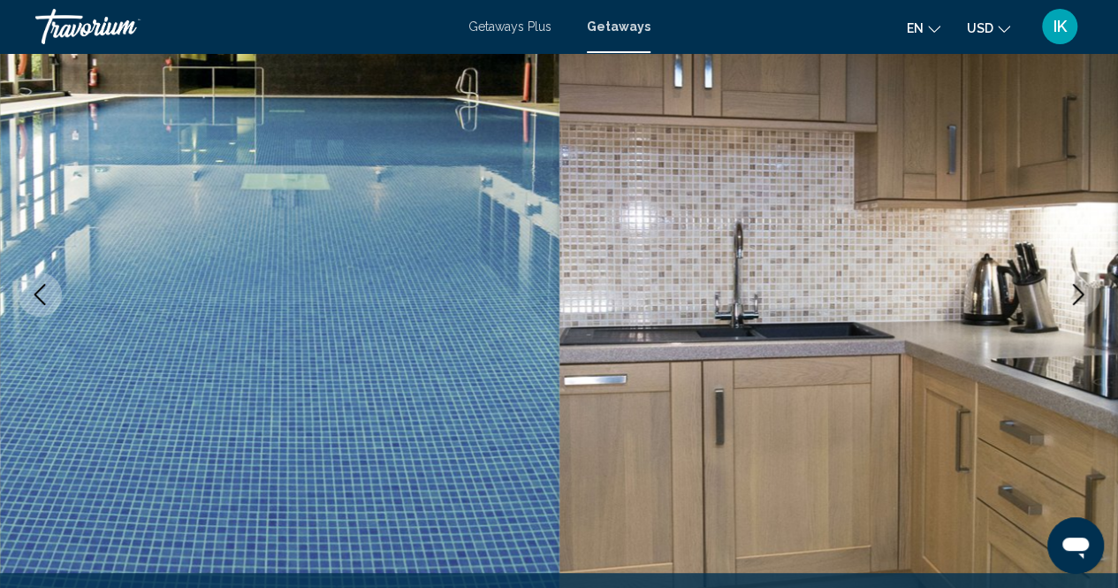
click at [1087, 298] on icon "Next image" at bounding box center [1078, 294] width 21 height 21
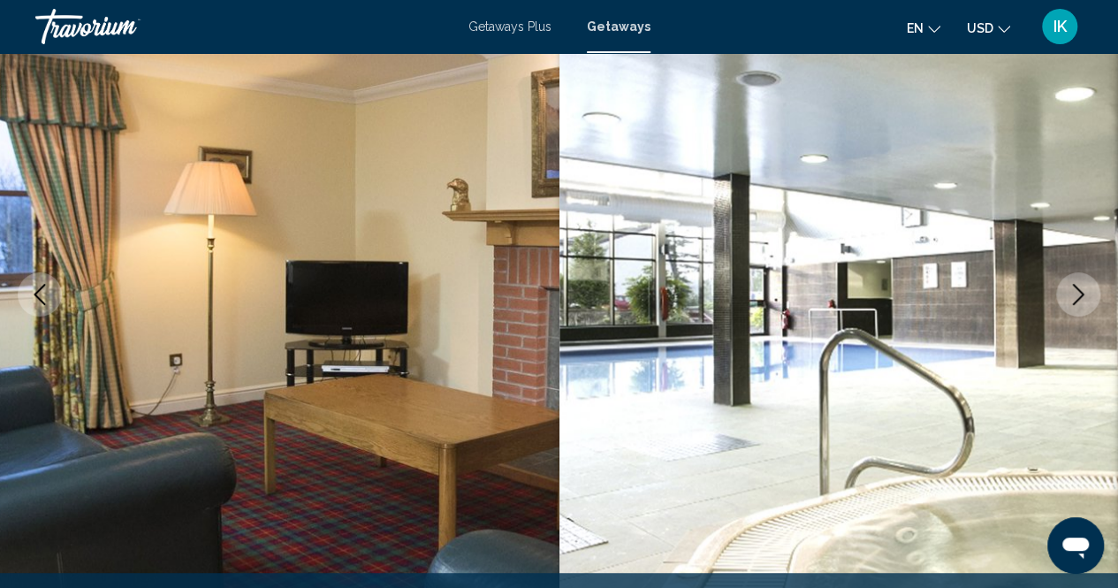
click at [1087, 298] on icon "Next image" at bounding box center [1078, 294] width 21 height 21
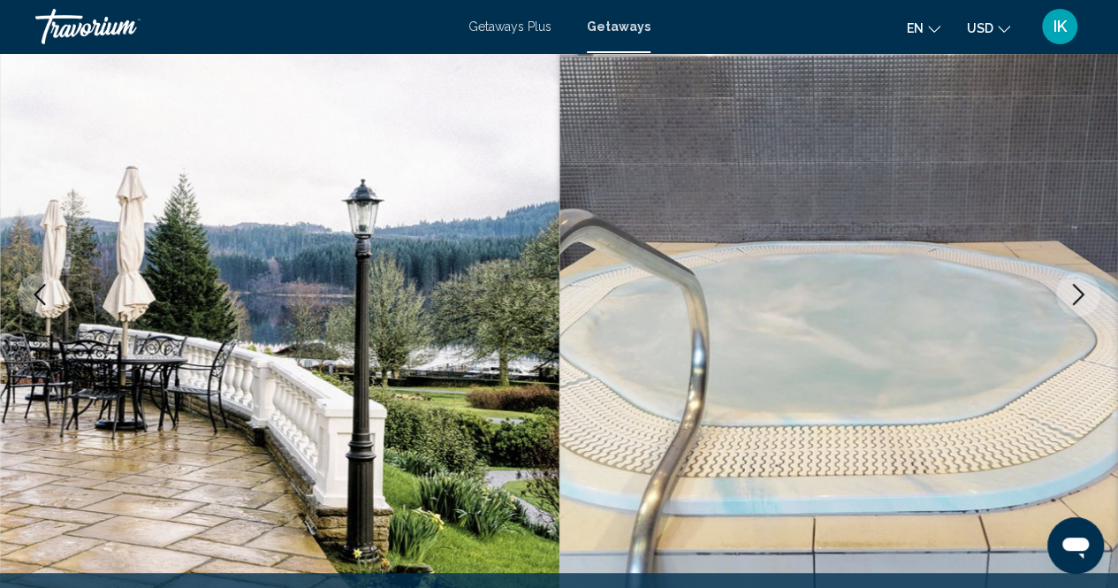
click at [1087, 298] on icon "Next image" at bounding box center [1078, 294] width 21 height 21
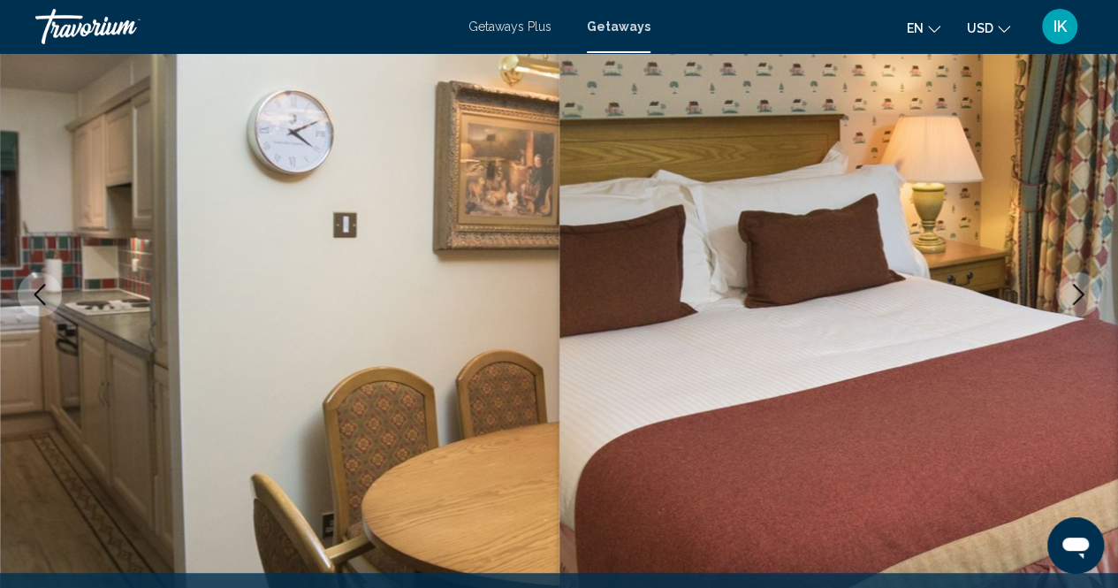
click at [1087, 298] on icon "Next image" at bounding box center [1078, 294] width 21 height 21
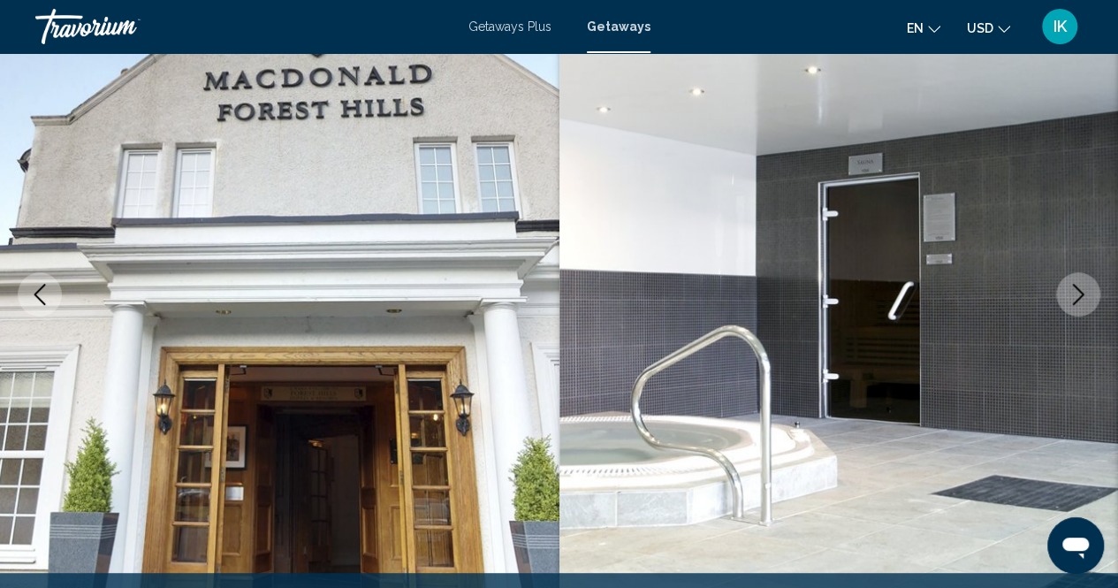
click at [1087, 298] on icon "Next image" at bounding box center [1078, 294] width 21 height 21
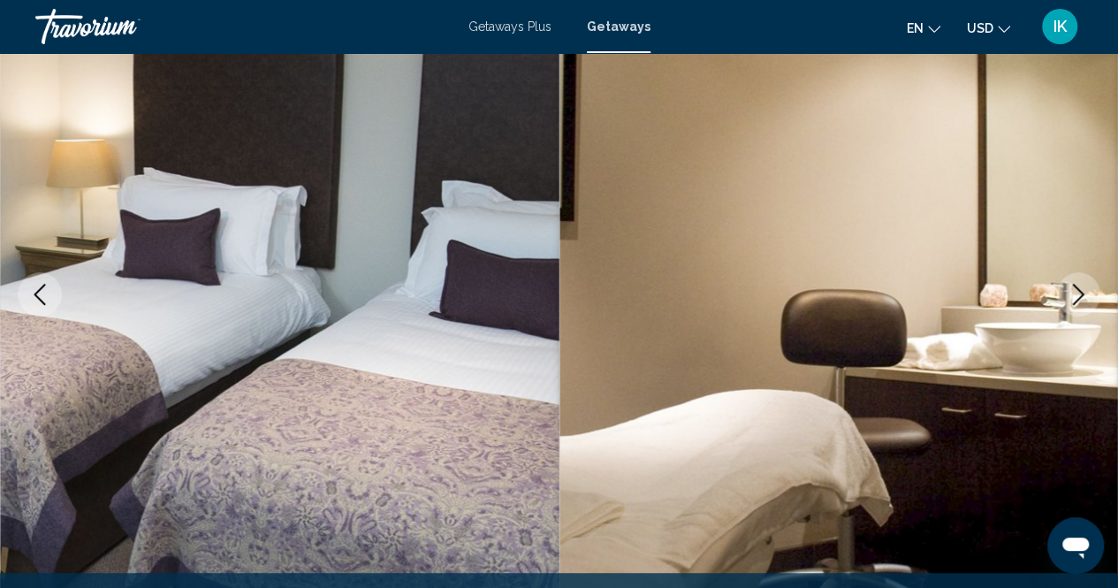
click at [1087, 298] on icon "Next image" at bounding box center [1078, 294] width 21 height 21
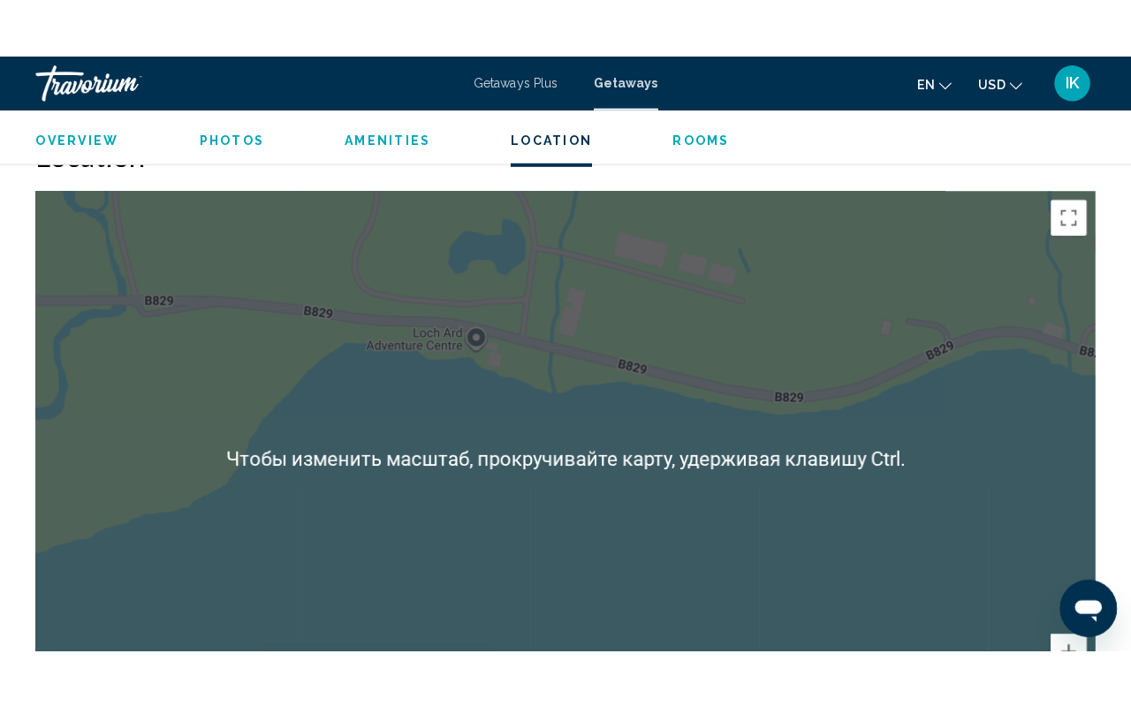
scroll to position [2500, 0]
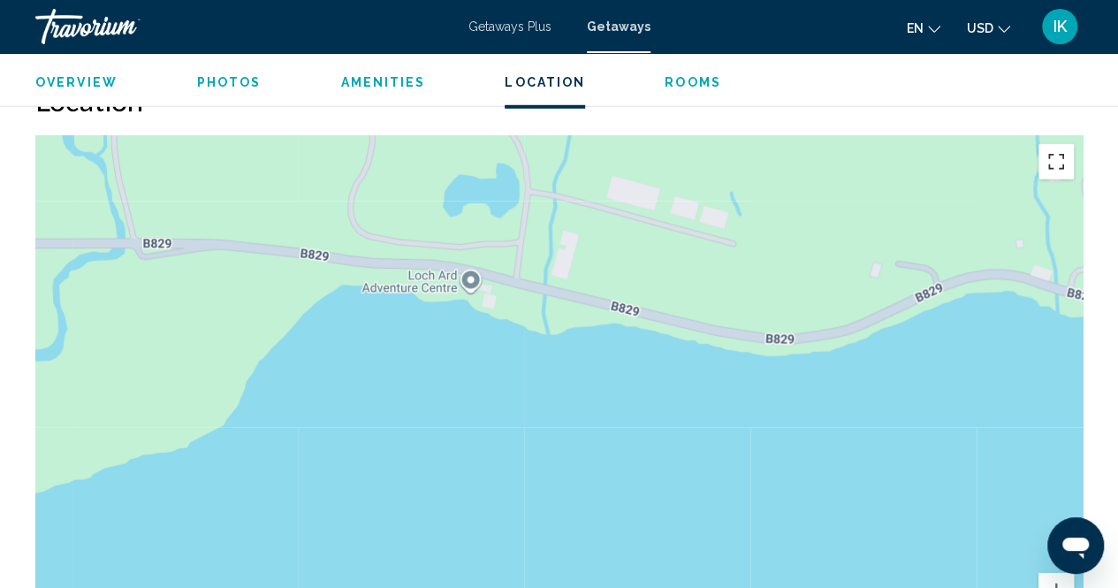
click at [1046, 169] on button "Включить полноэкранный режим" at bounding box center [1056, 161] width 35 height 35
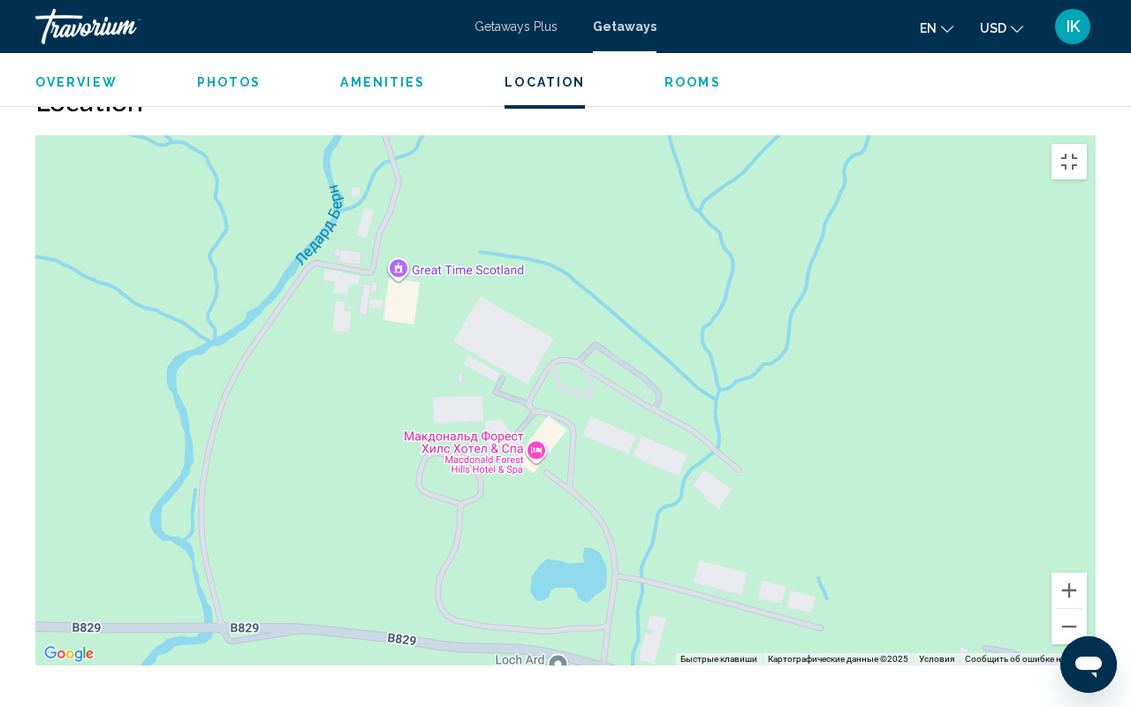
drag, startPoint x: 414, startPoint y: 247, endPoint x: 514, endPoint y: 674, distance: 437.8
click at [514, 587] on div "Чтобы активировать перетаскивание с помощью клавиатуры, нажмите Alt + Ввод. Пос…" at bounding box center [565, 400] width 1061 height 530
click at [457, 226] on div "Чтобы активировать перетаскивание с помощью клавиатуры, нажмите Alt + Ввод. Пос…" at bounding box center [565, 400] width 1061 height 530
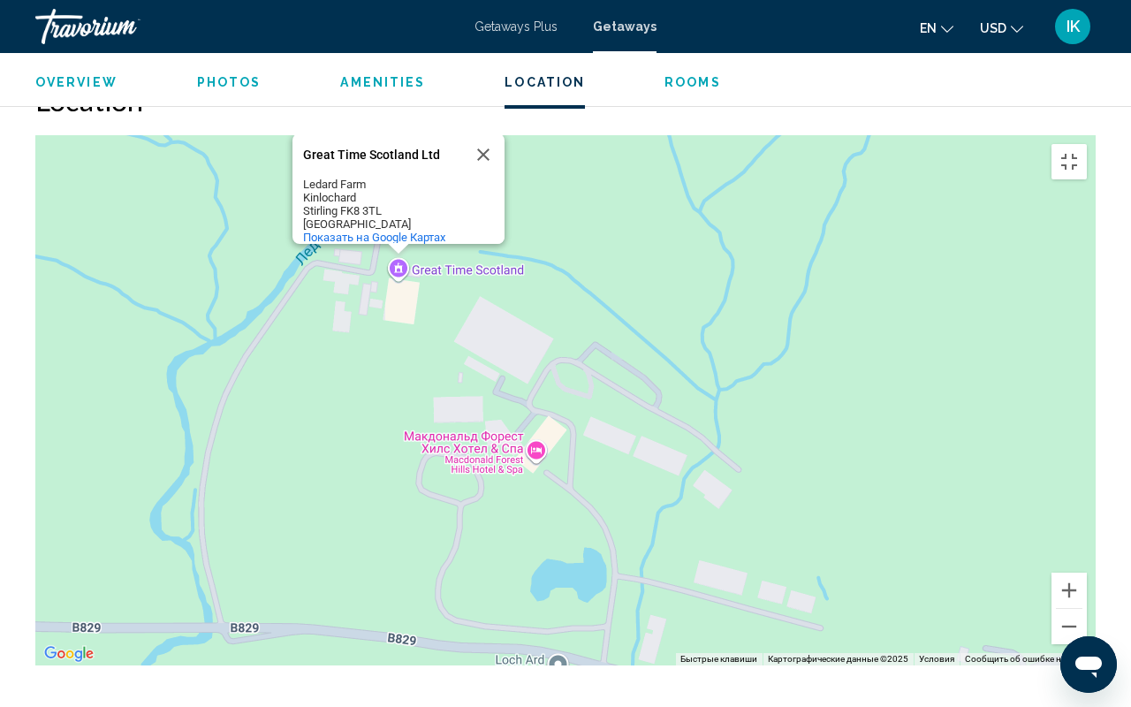
click at [448, 287] on div "Чтобы активировать перетаскивание с помощью клавиатуры, нажмите Alt + Ввод. Пос…" at bounding box center [565, 400] width 1061 height 530
click at [488, 133] on button "Закрыть" at bounding box center [483, 154] width 42 height 42
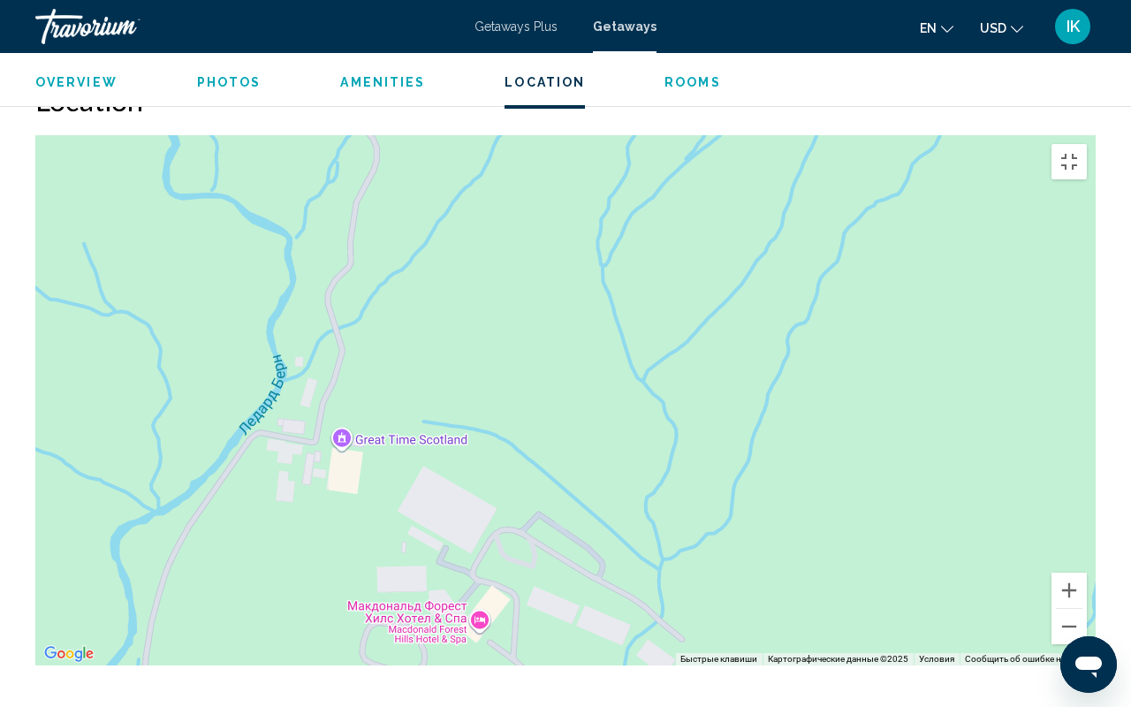
drag, startPoint x: 493, startPoint y: 119, endPoint x: 440, endPoint y: 295, distance: 183.7
click at [440, 295] on div "Чтобы активировать перетаскивание с помощью клавиатуры, нажмите Alt + Ввод. Пос…" at bounding box center [565, 400] width 1061 height 530
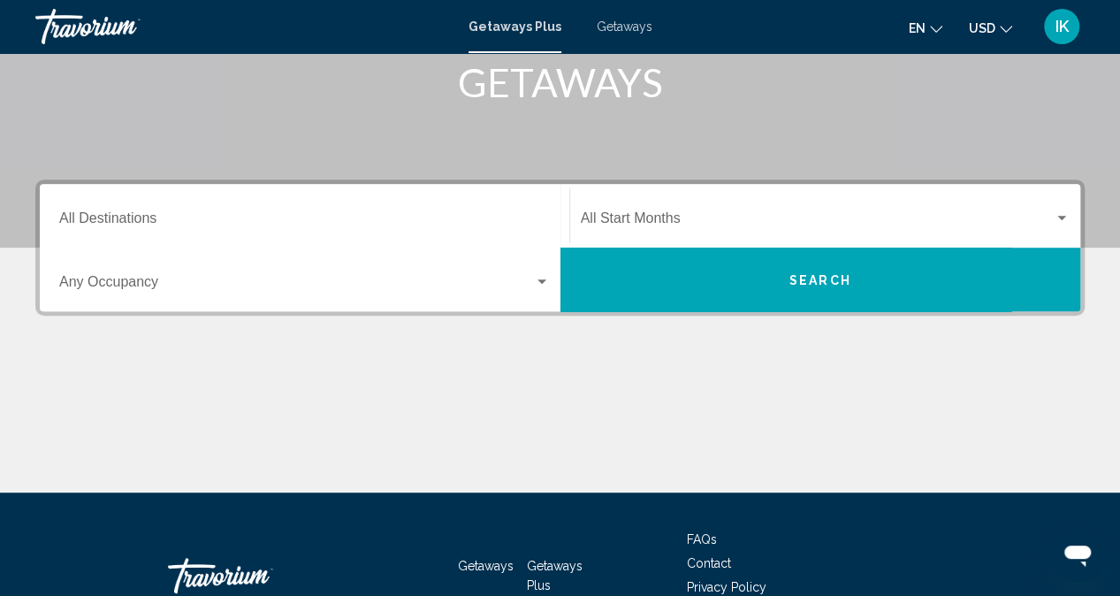
scroll to position [284, 0]
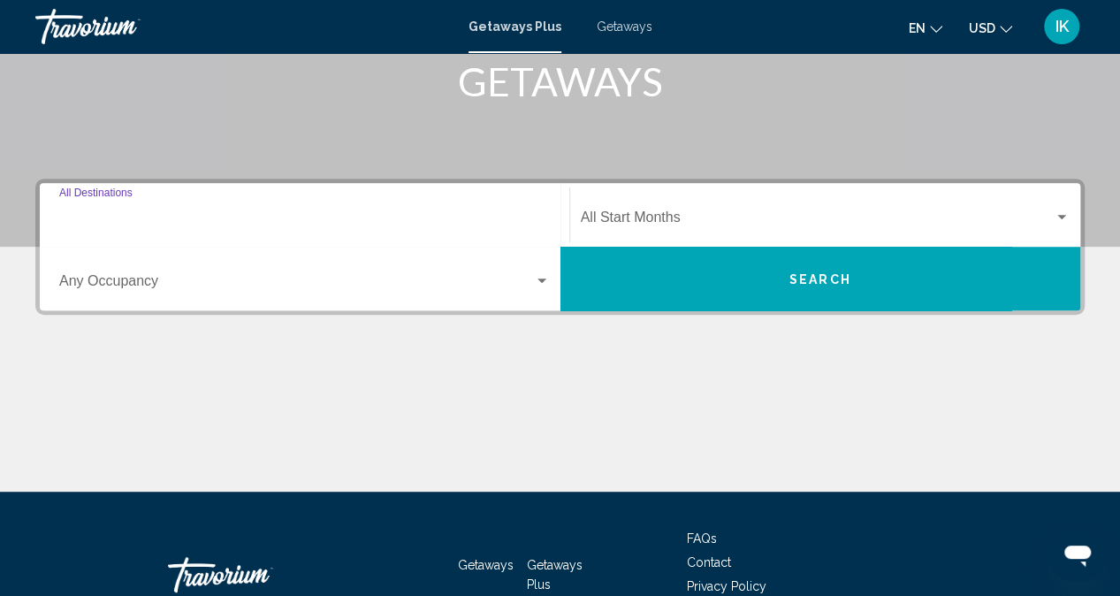
click at [166, 213] on input "Destination All Destinations" at bounding box center [304, 221] width 491 height 16
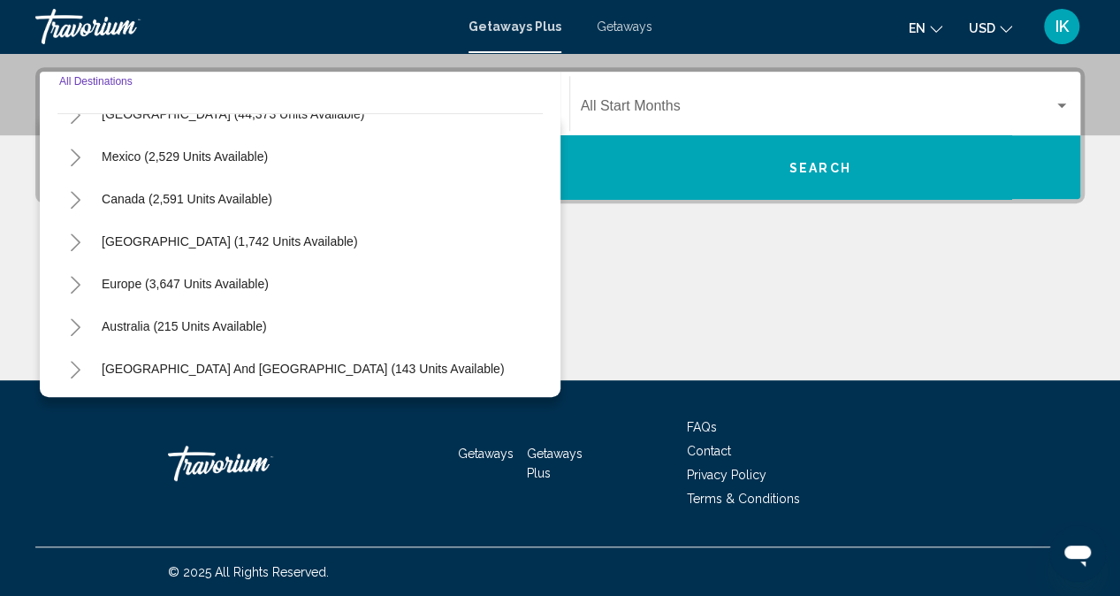
scroll to position [0, 0]
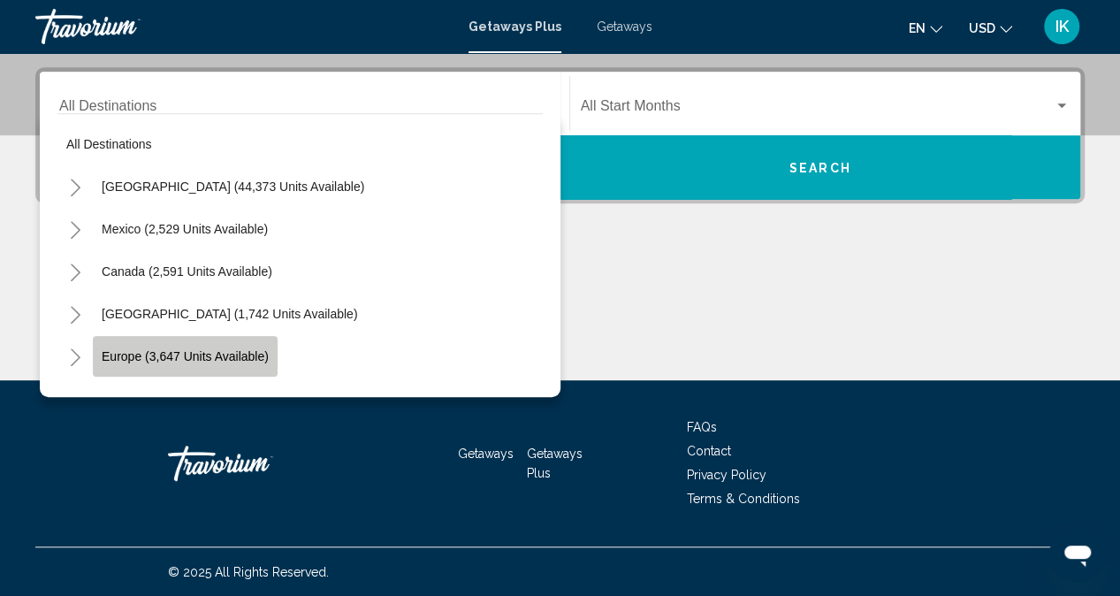
click at [149, 356] on span "Europe (3,647 units available)" at bounding box center [185, 356] width 167 height 14
type input "**********"
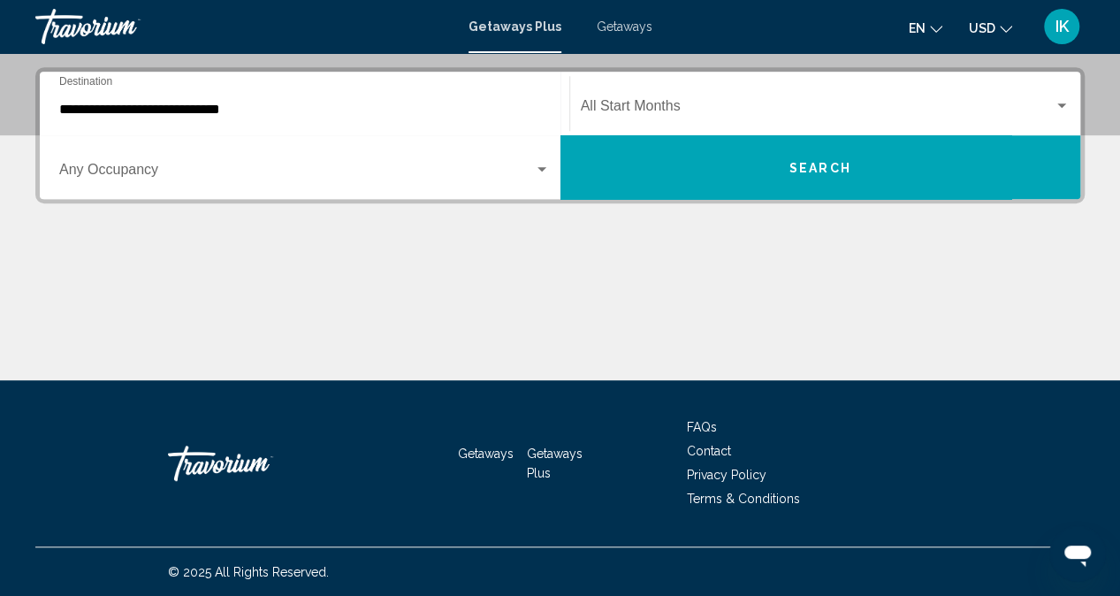
click at [742, 91] on div "Start Month All Start Months" at bounding box center [826, 104] width 490 height 56
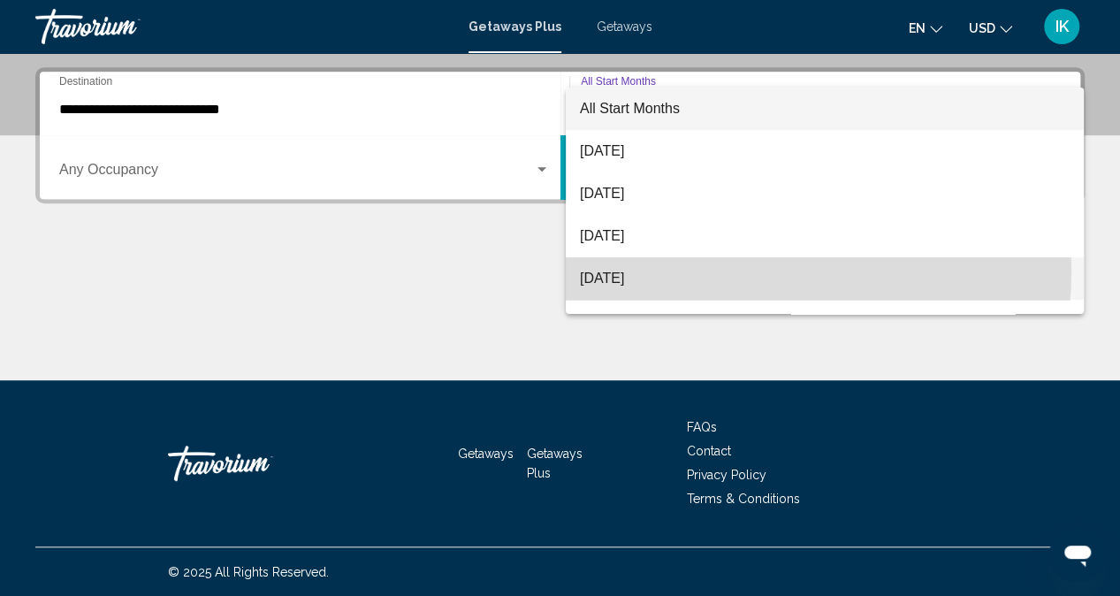
click at [695, 270] on span "November 2025" at bounding box center [825, 278] width 490 height 42
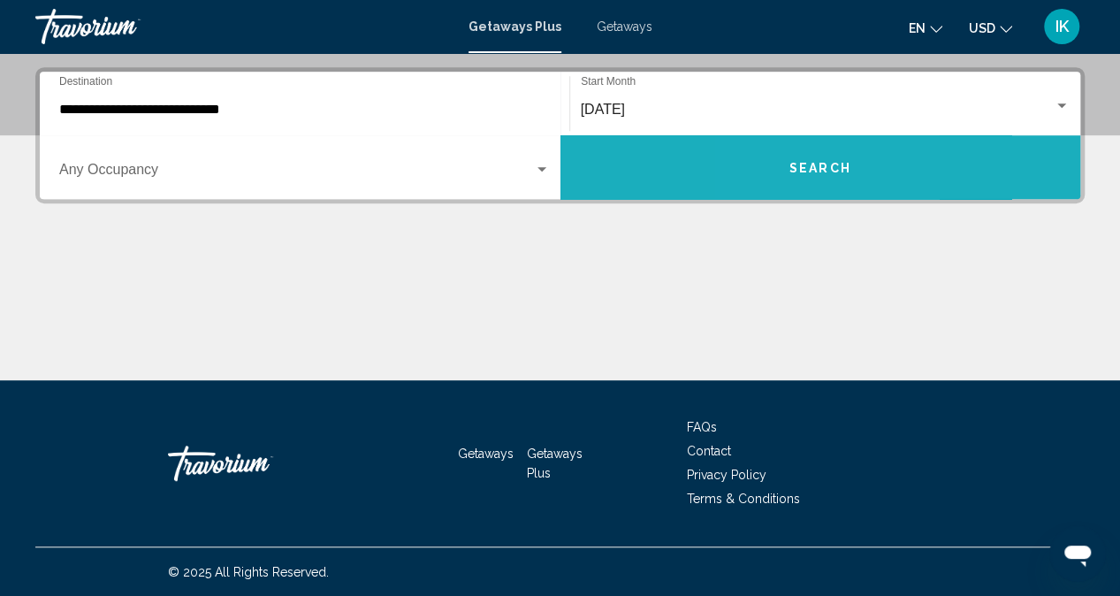
click at [786, 170] on button "Search" at bounding box center [820, 167] width 521 height 64
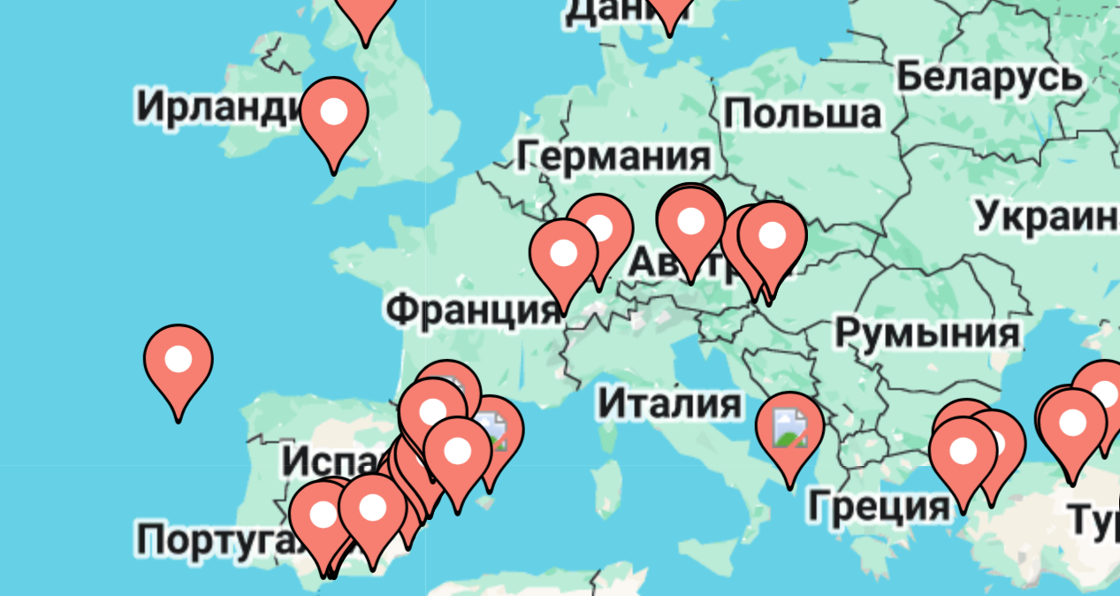
click at [747, 323] on image "Main content" at bounding box center [746, 321] width 11 height 11
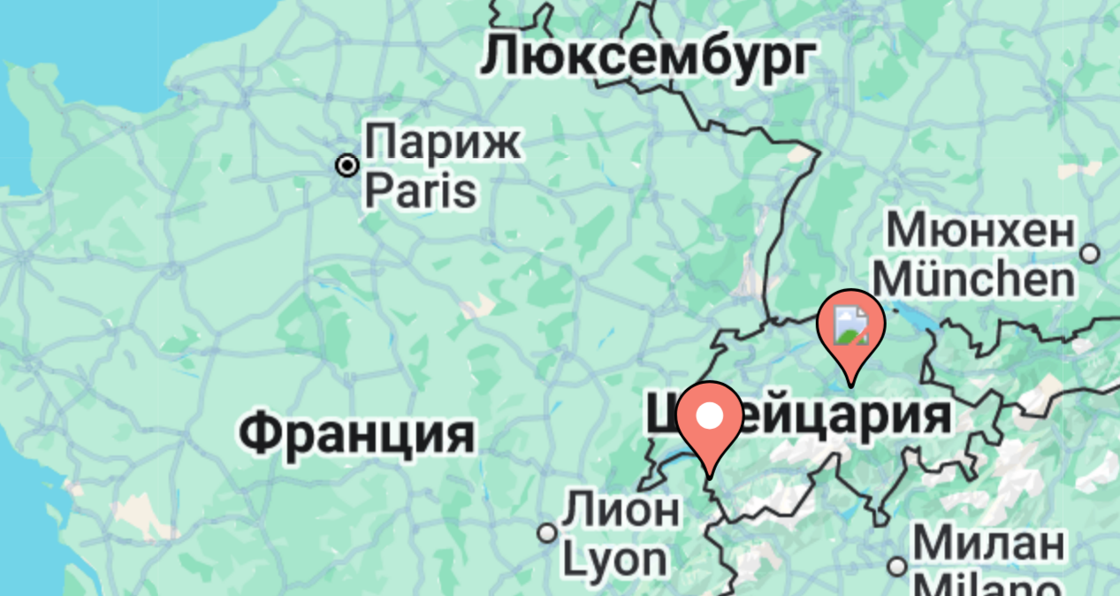
click at [484, 361] on div "Чтобы активировать перетаскивание с помощью клавиатуры, нажмите Alt + Ввод. Пос…" at bounding box center [559, 442] width 1049 height 530
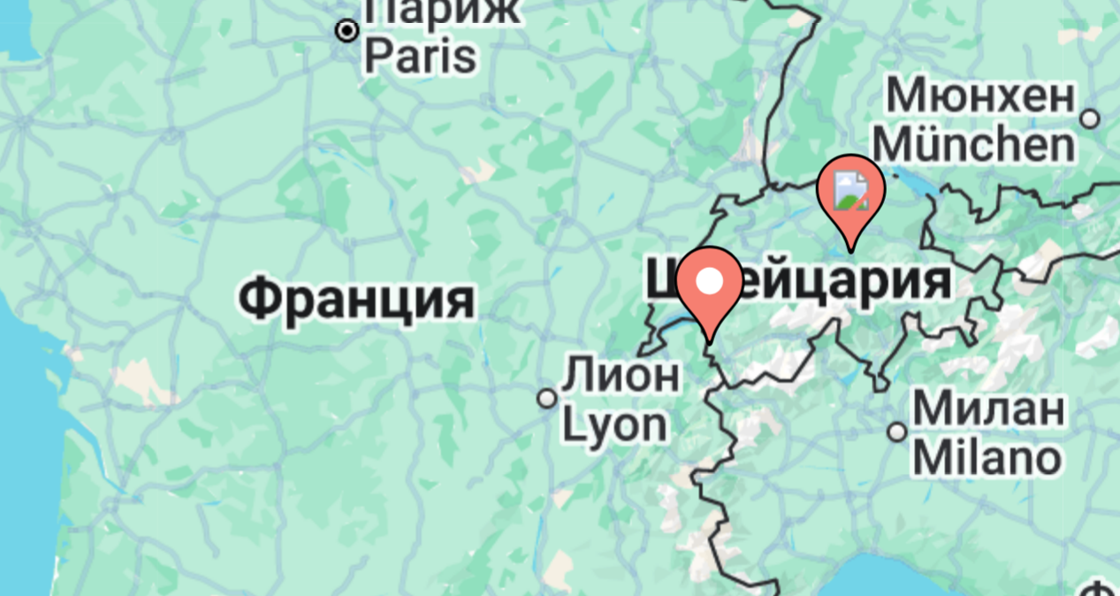
click at [559, 425] on image "Main content" at bounding box center [560, 425] width 11 height 11
type input "**********"
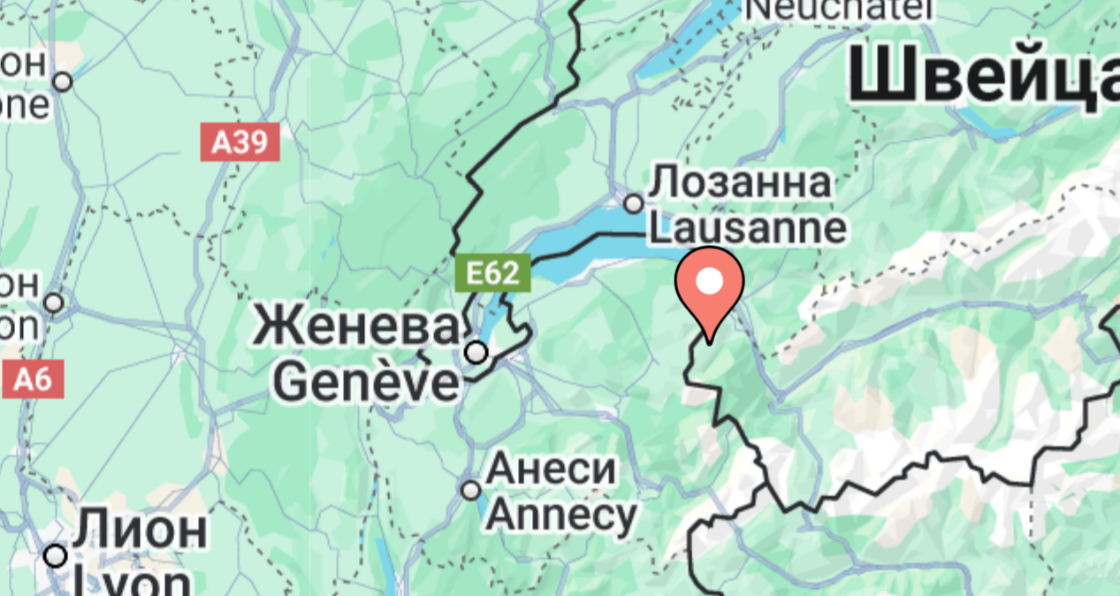
click at [559, 426] on image "Main content" at bounding box center [560, 425] width 11 height 11
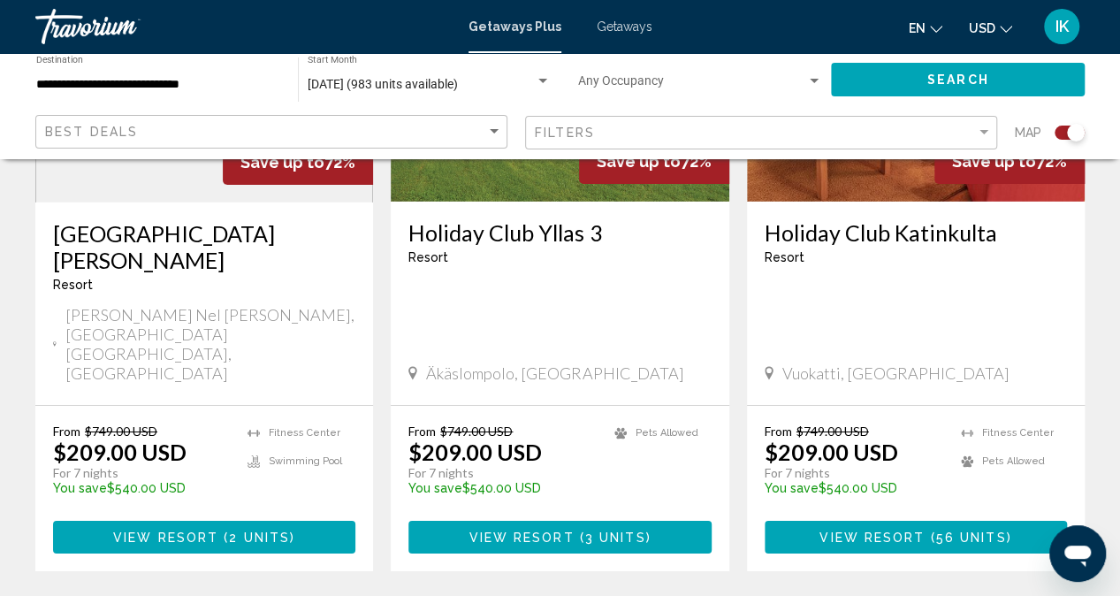
scroll to position [2831, 0]
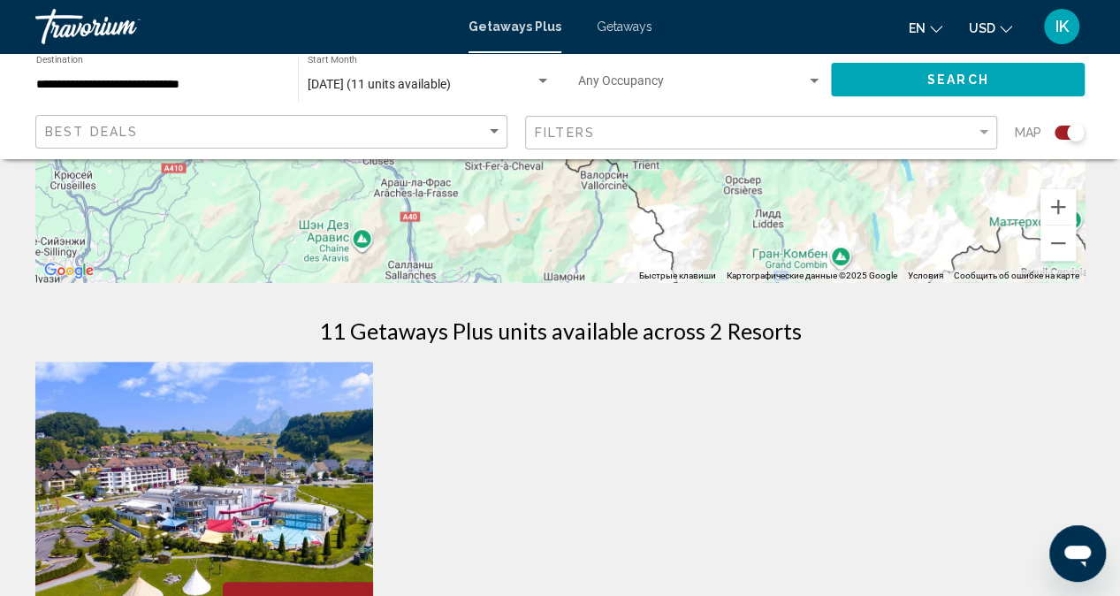
scroll to position [424, 0]
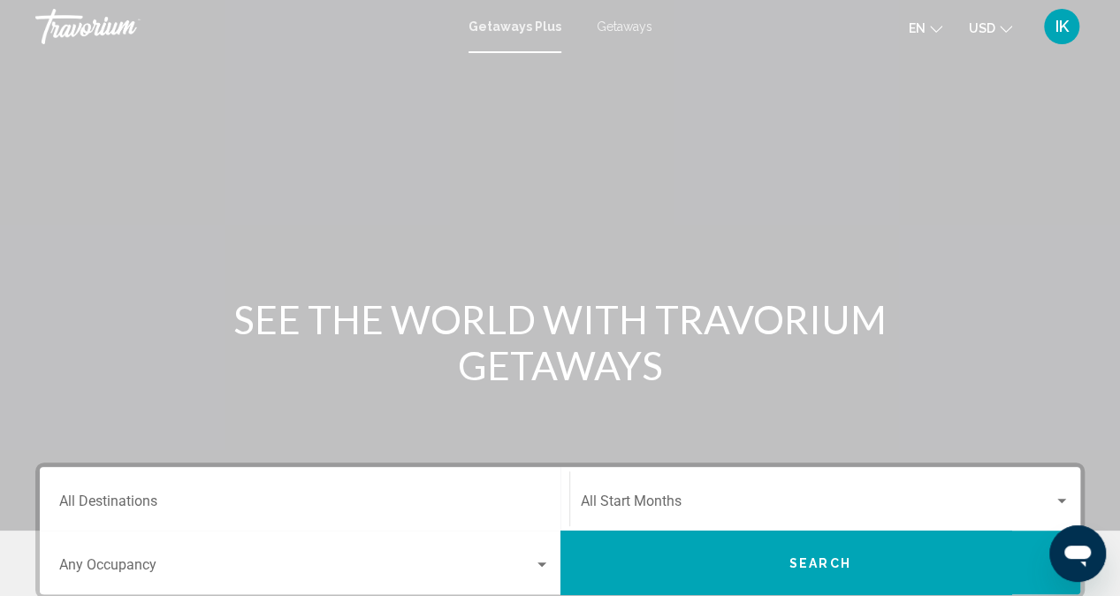
click at [602, 20] on span "Getaways" at bounding box center [625, 26] width 56 height 14
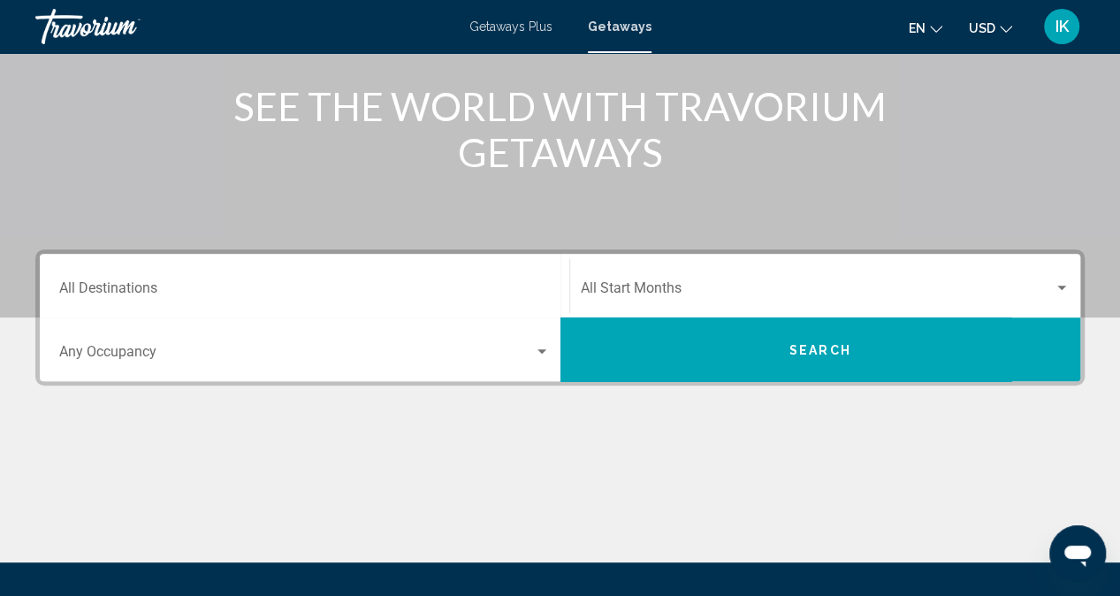
scroll to position [277, 0]
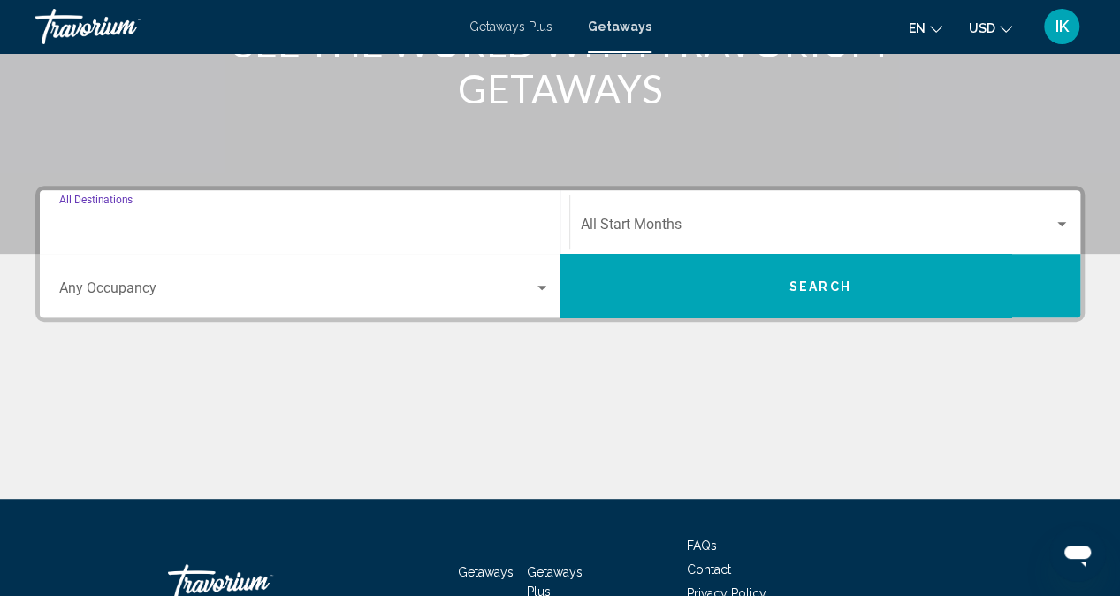
click at [214, 220] on input "Destination All Destinations" at bounding box center [304, 228] width 491 height 16
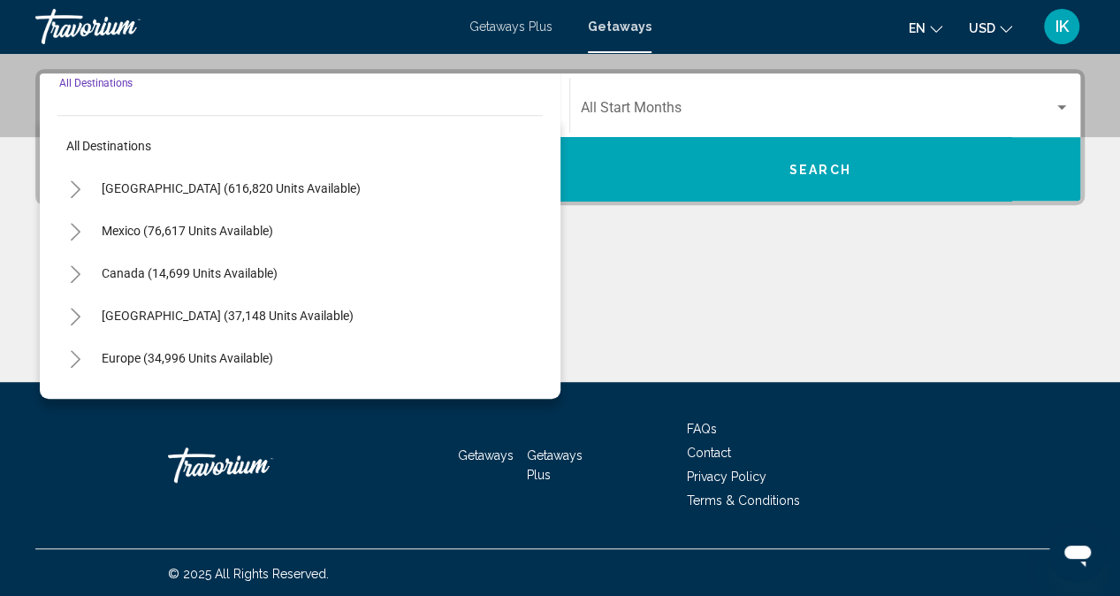
scroll to position [395, 0]
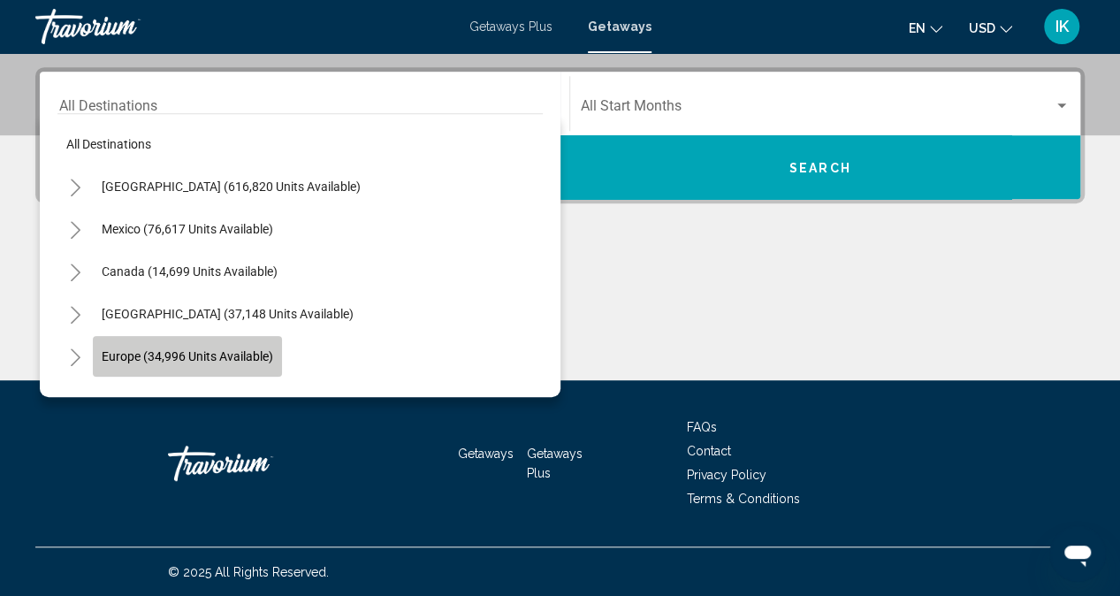
click at [210, 356] on span "Europe (34,996 units available)" at bounding box center [187, 356] width 171 height 14
type input "**********"
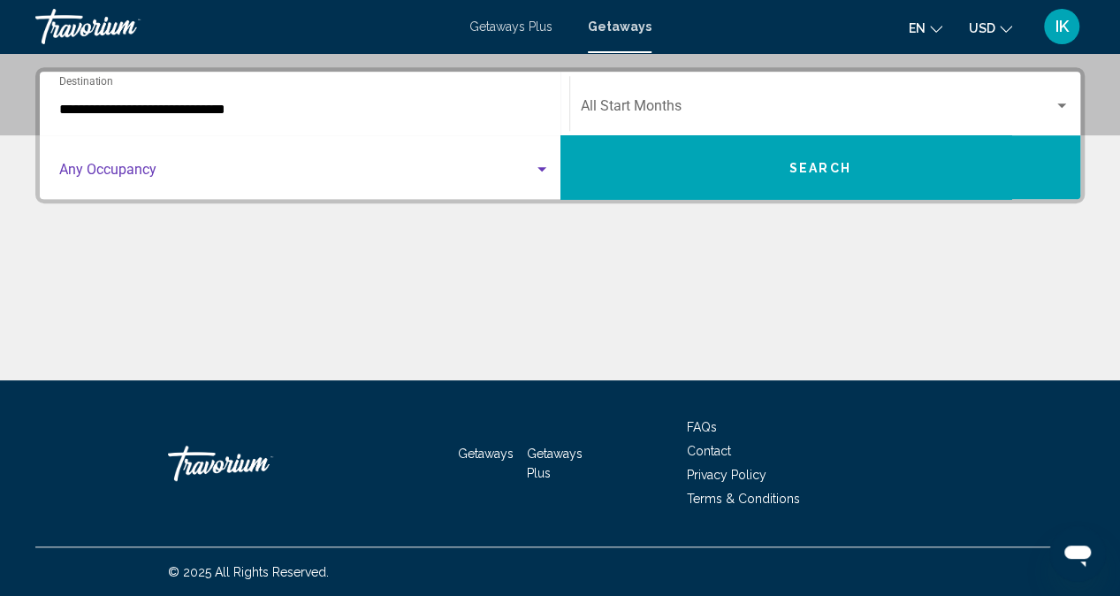
click at [544, 167] on div "Search widget" at bounding box center [541, 169] width 9 height 4
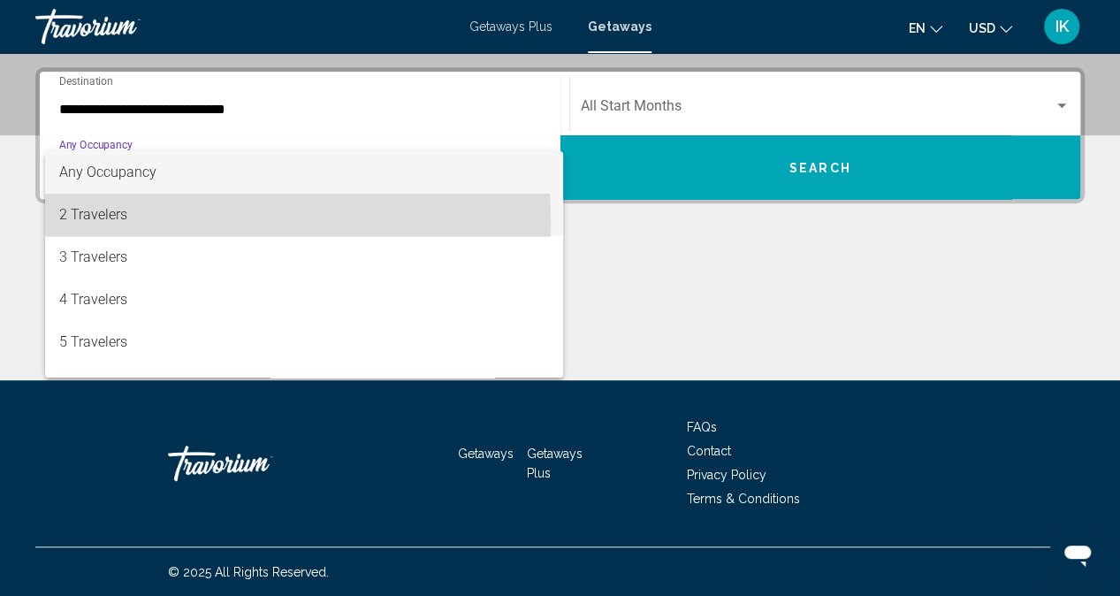
click at [65, 224] on span "2 Travelers" at bounding box center [304, 215] width 491 height 42
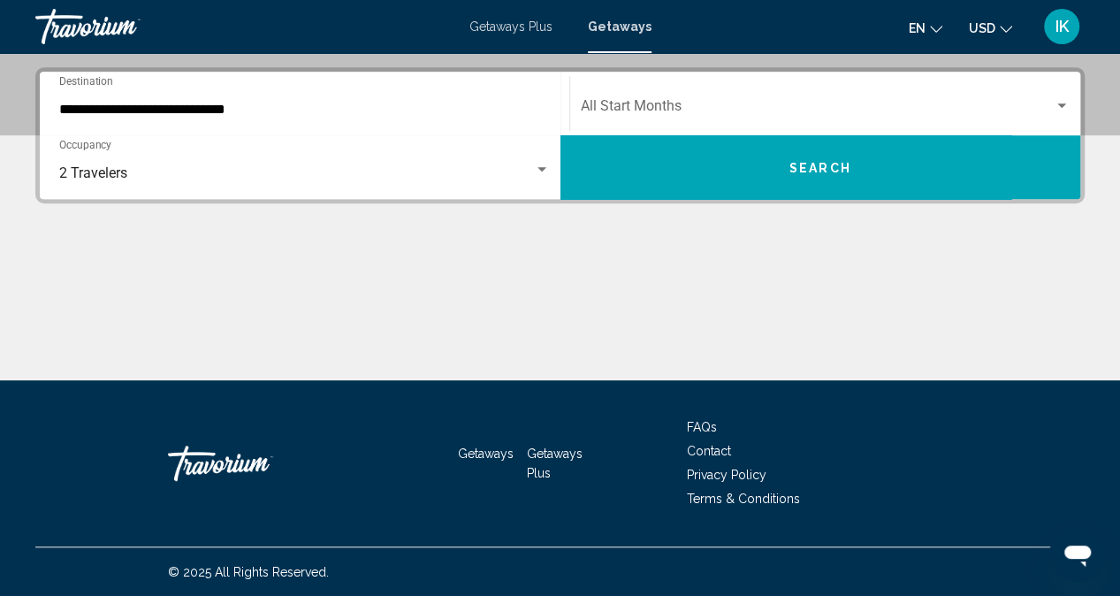
click at [689, 98] on div "Start Month All Start Months" at bounding box center [826, 104] width 490 height 56
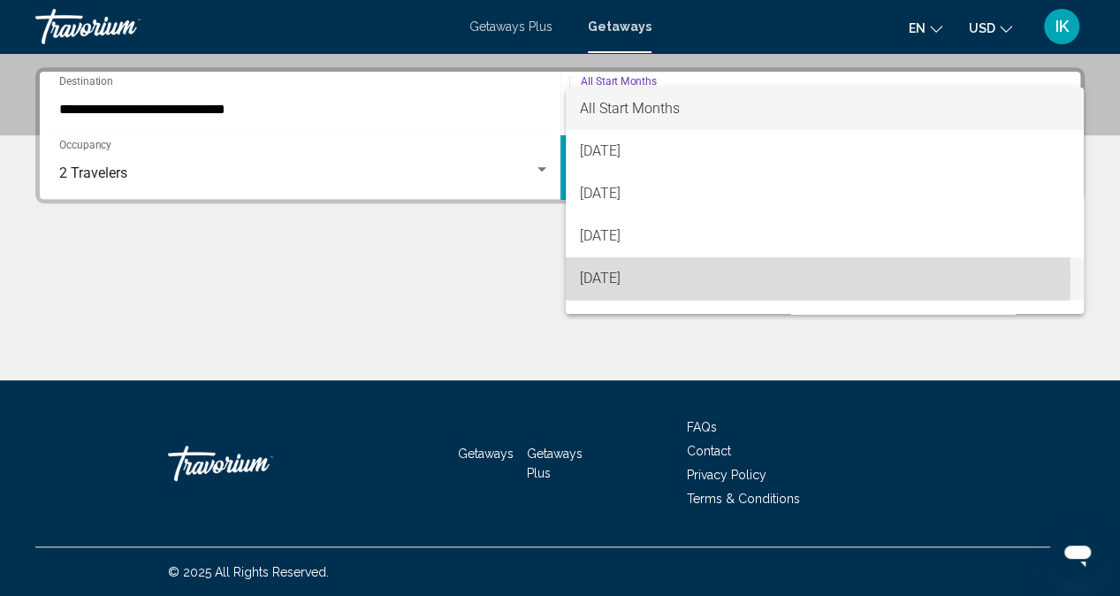
click at [664, 278] on span "[DATE]" at bounding box center [825, 278] width 490 height 42
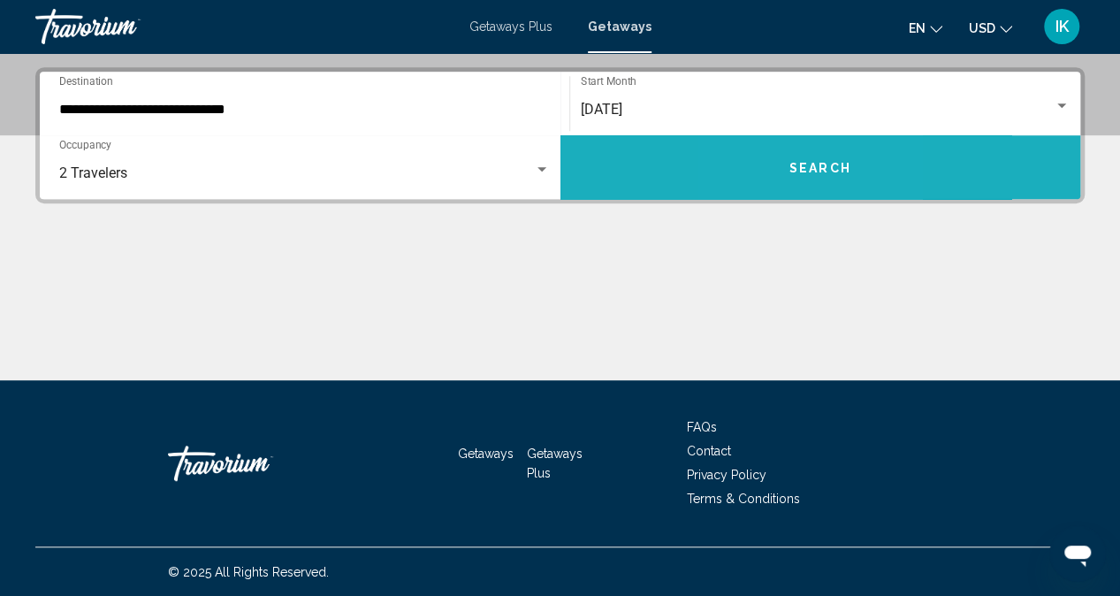
click at [778, 174] on button "Search" at bounding box center [820, 167] width 521 height 64
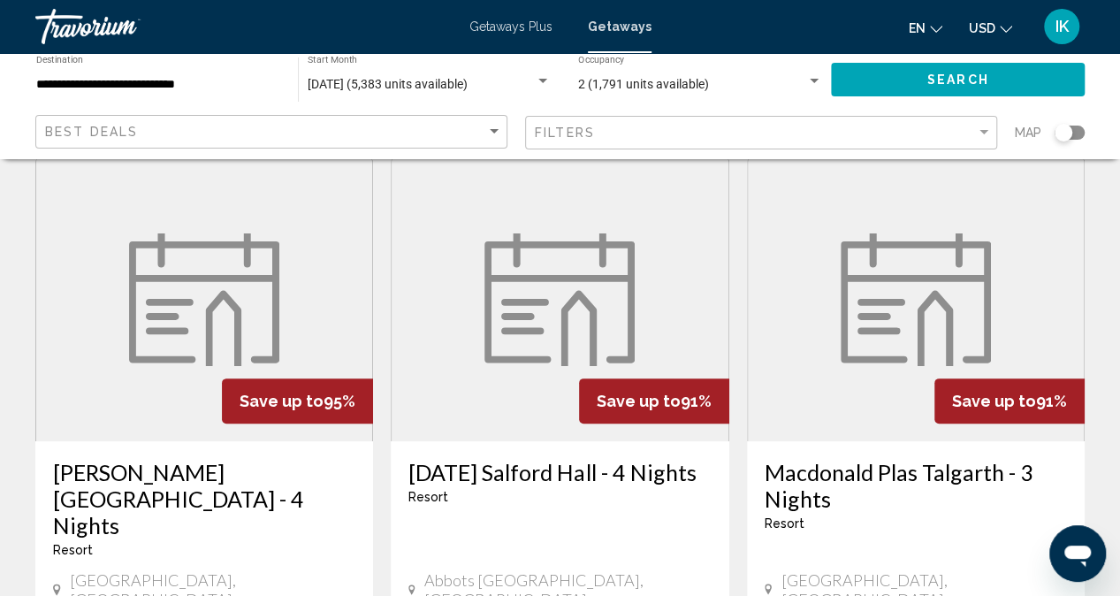
scroll to position [80, 0]
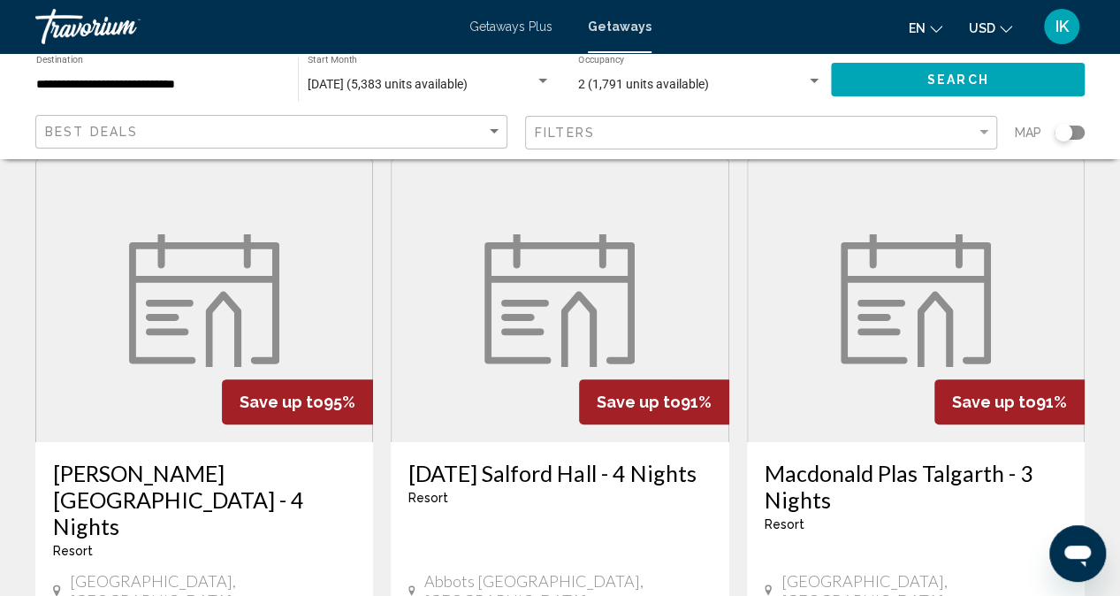
click at [649, 276] on figure "Main content" at bounding box center [560, 300] width 336 height 283
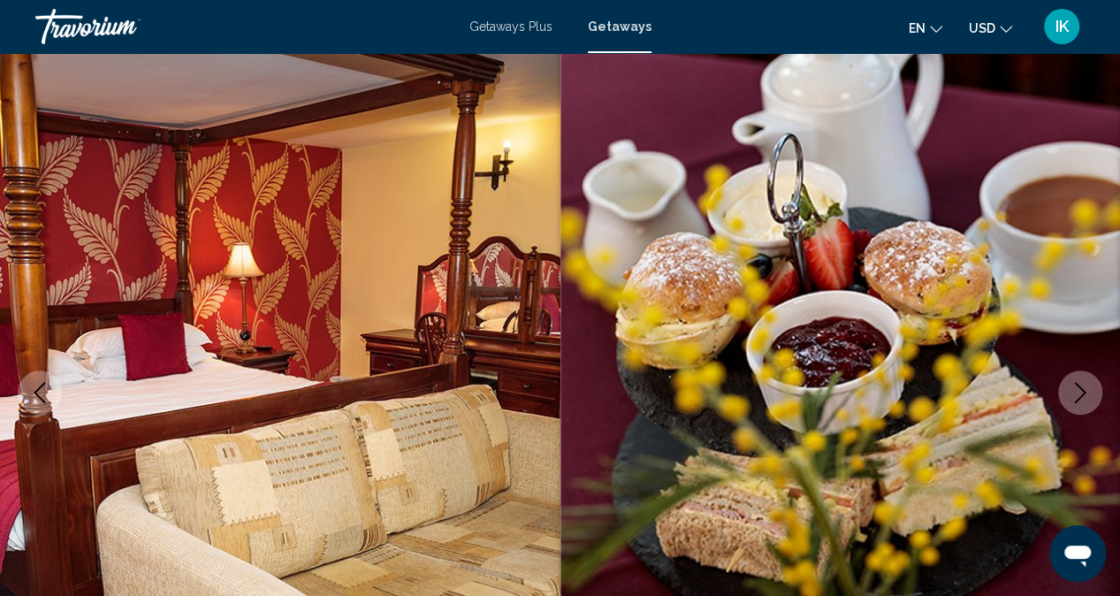
scroll to position [175, 0]
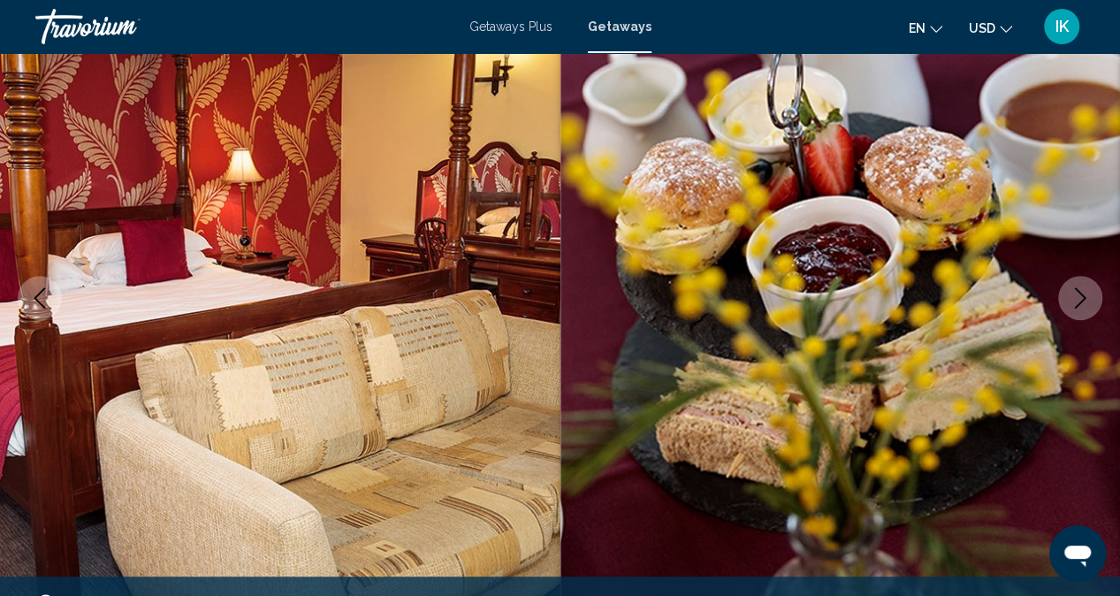
click at [1082, 284] on button "Next image" at bounding box center [1080, 298] width 44 height 44
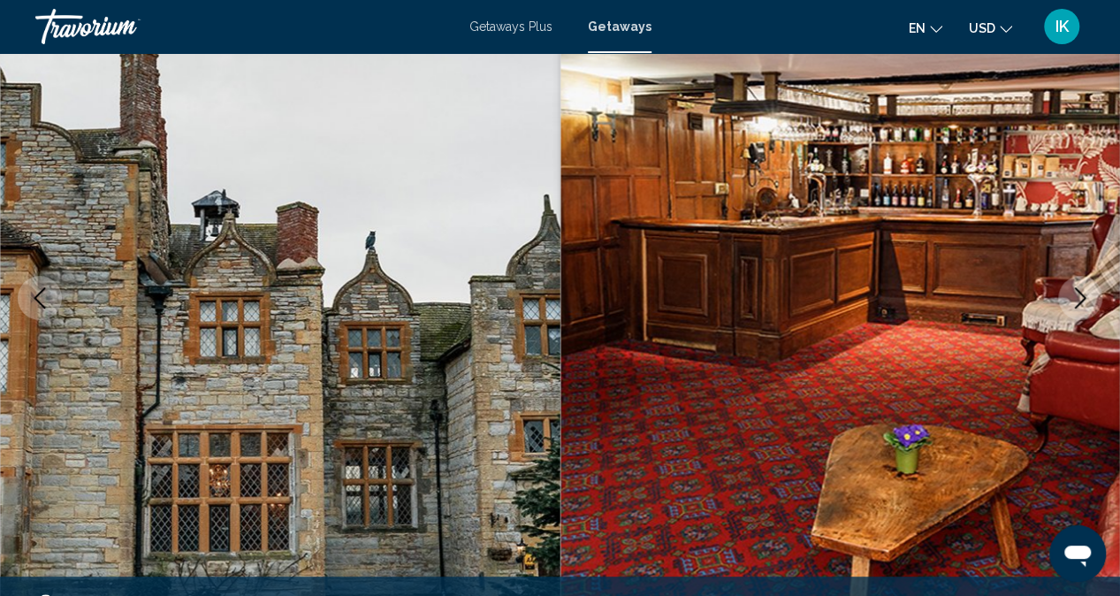
click at [1082, 284] on button "Next image" at bounding box center [1080, 298] width 44 height 44
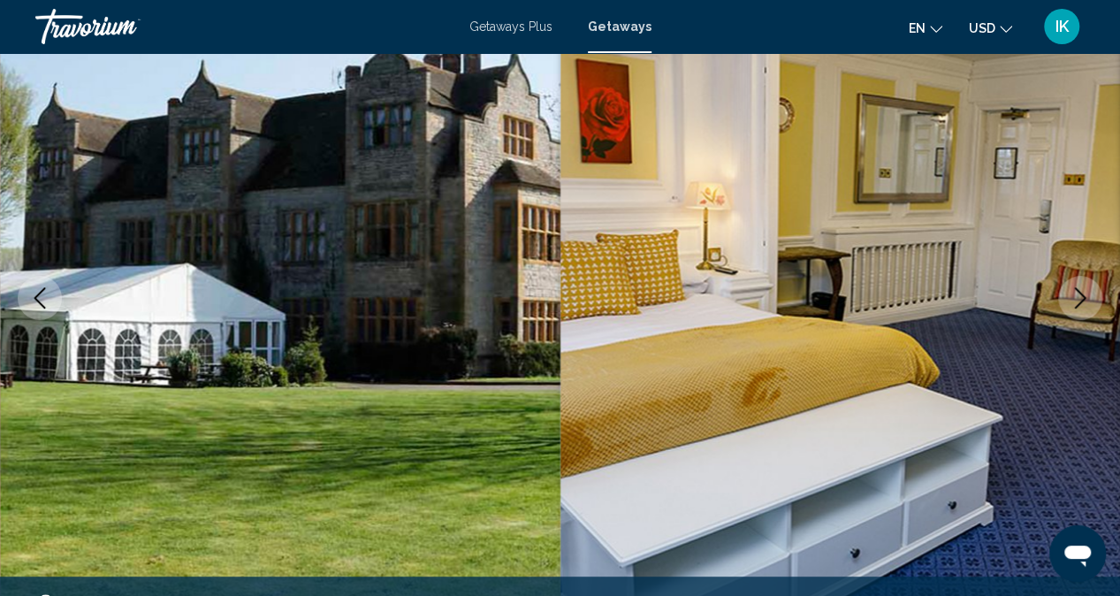
click at [1082, 284] on button "Next image" at bounding box center [1080, 298] width 44 height 44
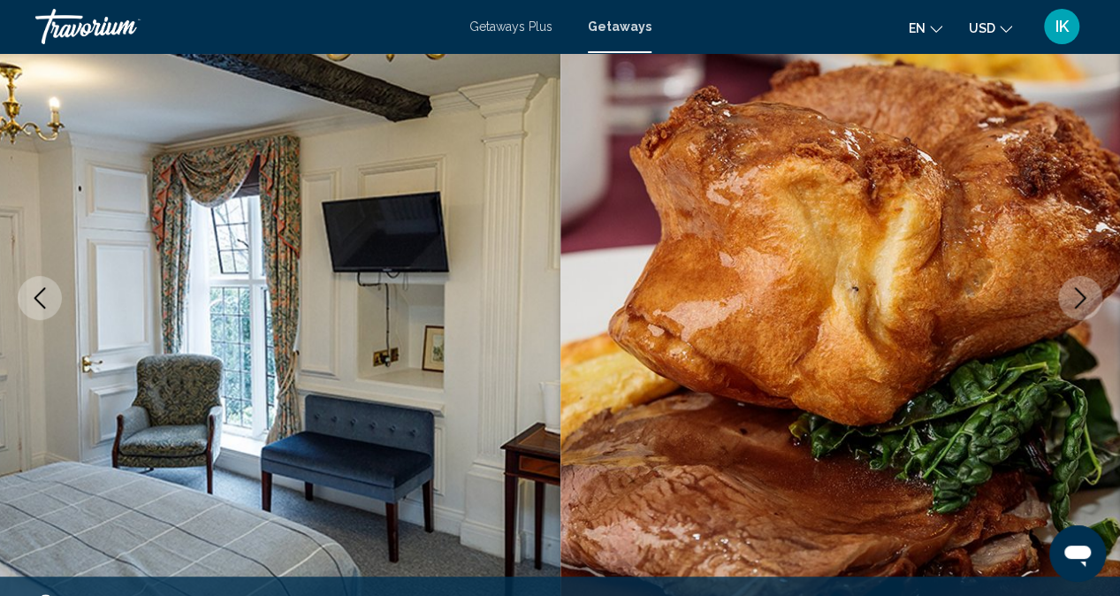
click at [1082, 284] on button "Next image" at bounding box center [1080, 298] width 44 height 44
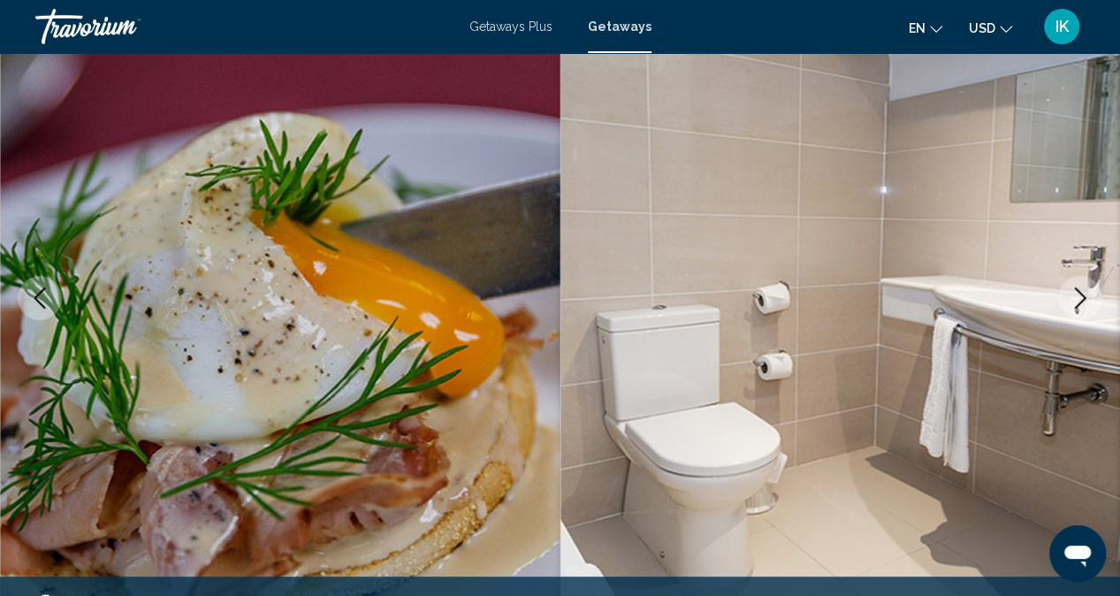
click at [1082, 284] on button "Next image" at bounding box center [1080, 298] width 44 height 44
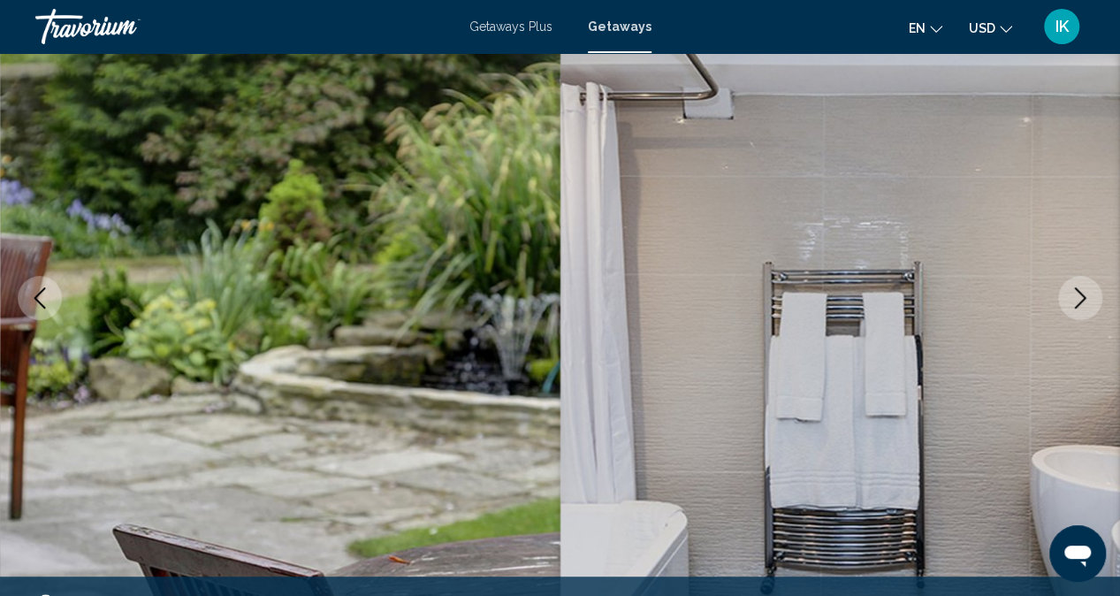
click at [1082, 284] on button "Next image" at bounding box center [1080, 298] width 44 height 44
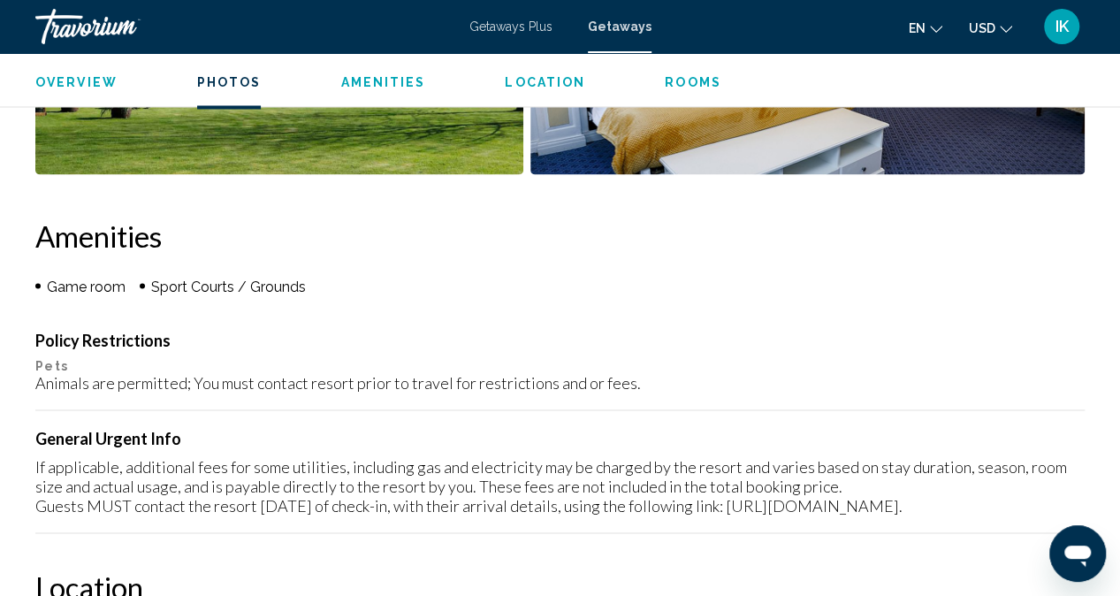
scroll to position [1533, 0]
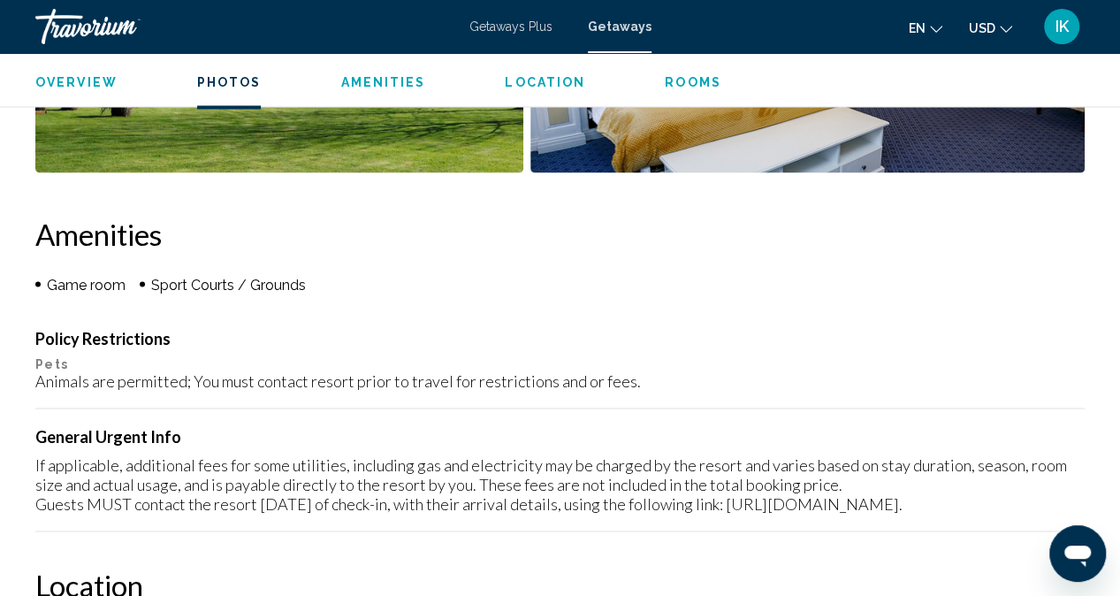
click at [795, 358] on p "Pets" at bounding box center [559, 363] width 1049 height 14
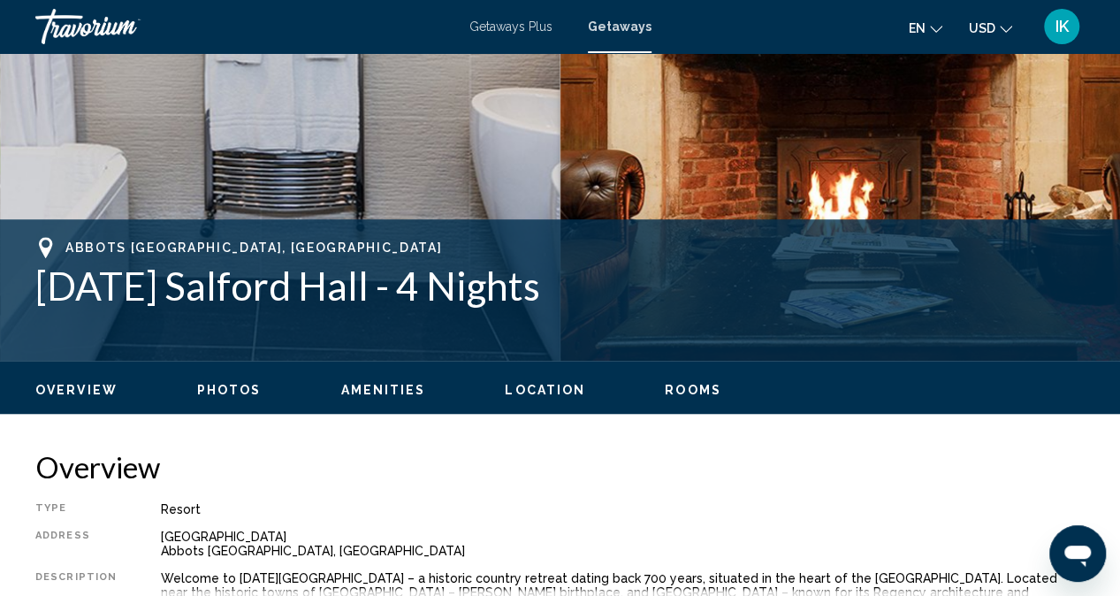
scroll to position [534, 0]
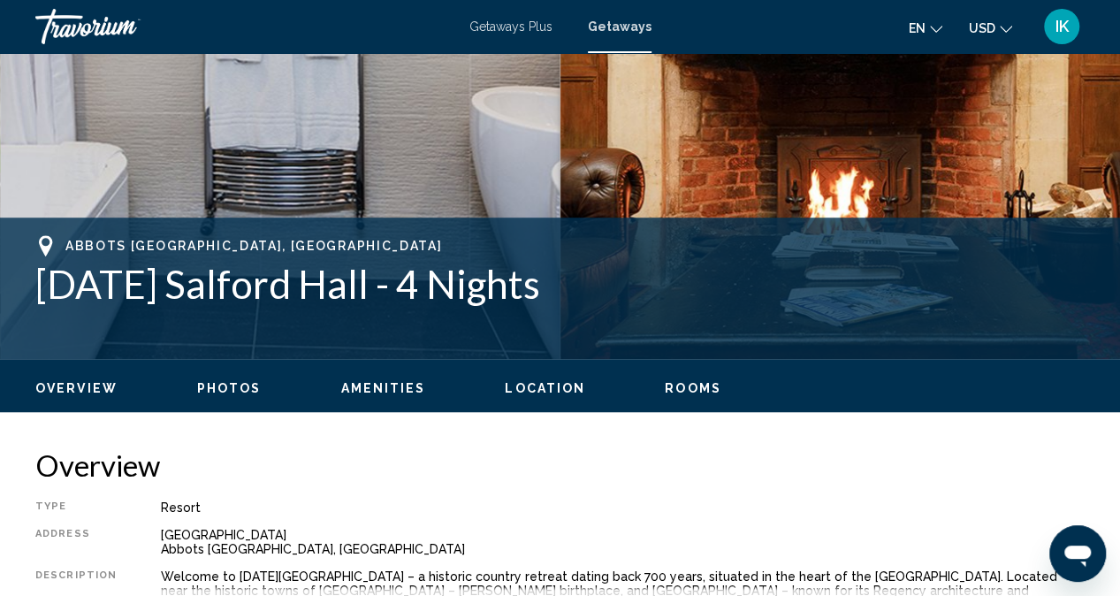
click at [148, 291] on h1 "Karma Salford Hall - 4 Nights" at bounding box center [559, 284] width 1049 height 46
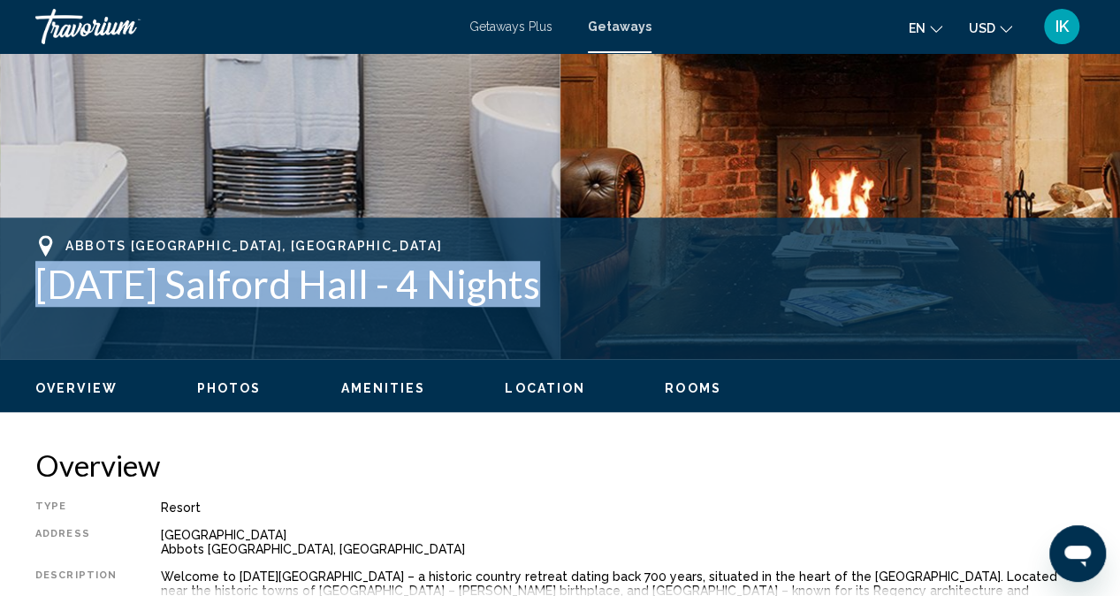
click at [148, 291] on h1 "Karma Salford Hall - 4 Nights" at bounding box center [559, 284] width 1049 height 46
copy div "Karma Salford Hall - 4 Nights Address Salford Hall Abbots Salford, England"
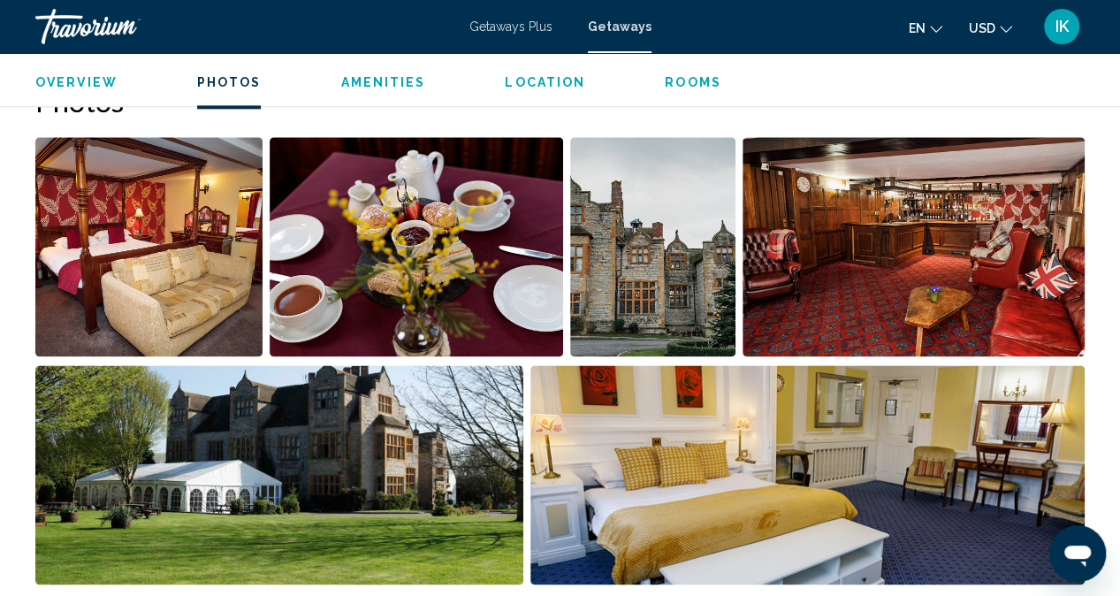
scroll to position [1124, 0]
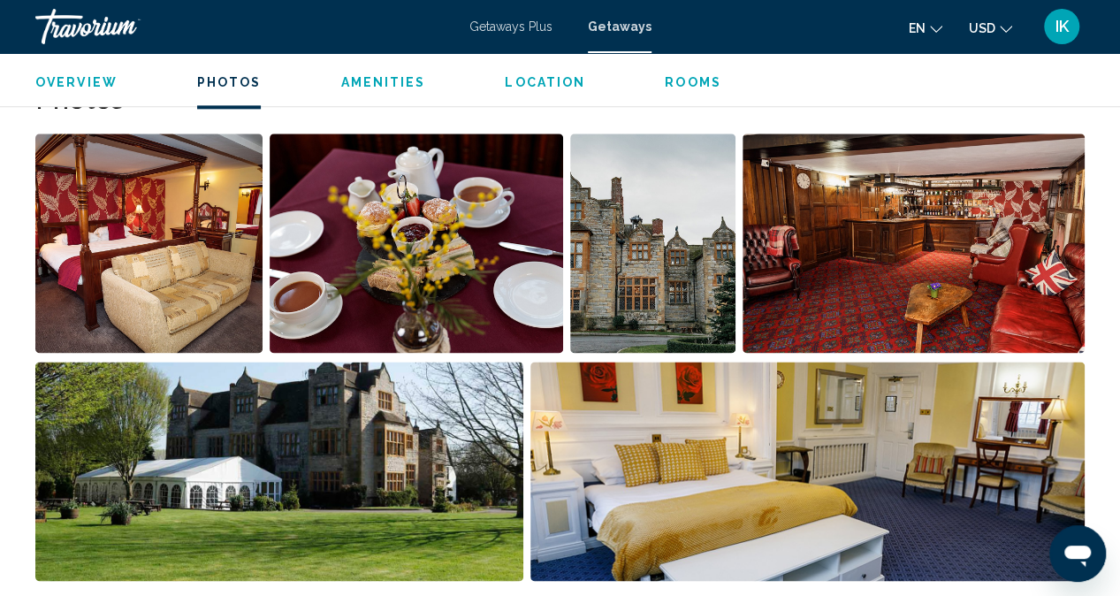
click at [615, 160] on img "Open full-screen image slider" at bounding box center [652, 242] width 165 height 219
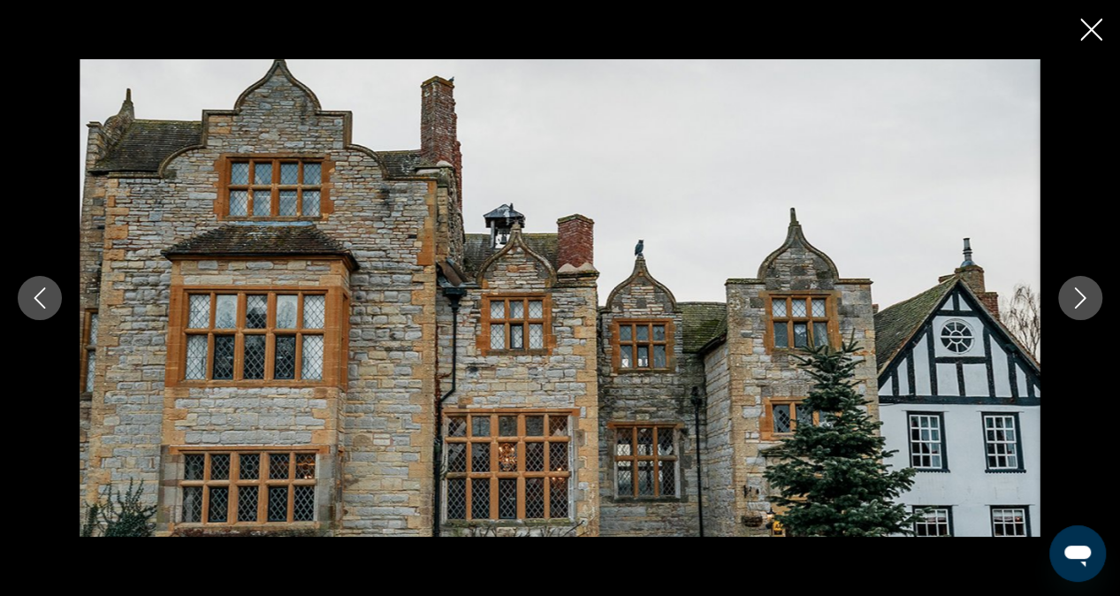
click at [1081, 300] on icon "Next image" at bounding box center [1080, 297] width 11 height 21
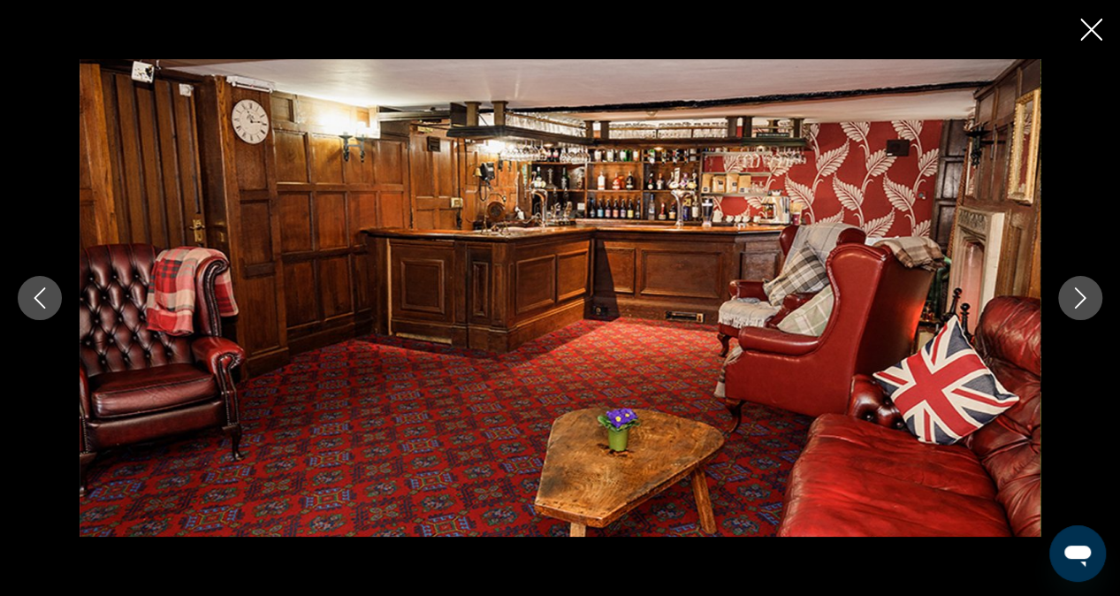
click at [1081, 300] on icon "Next image" at bounding box center [1080, 297] width 11 height 21
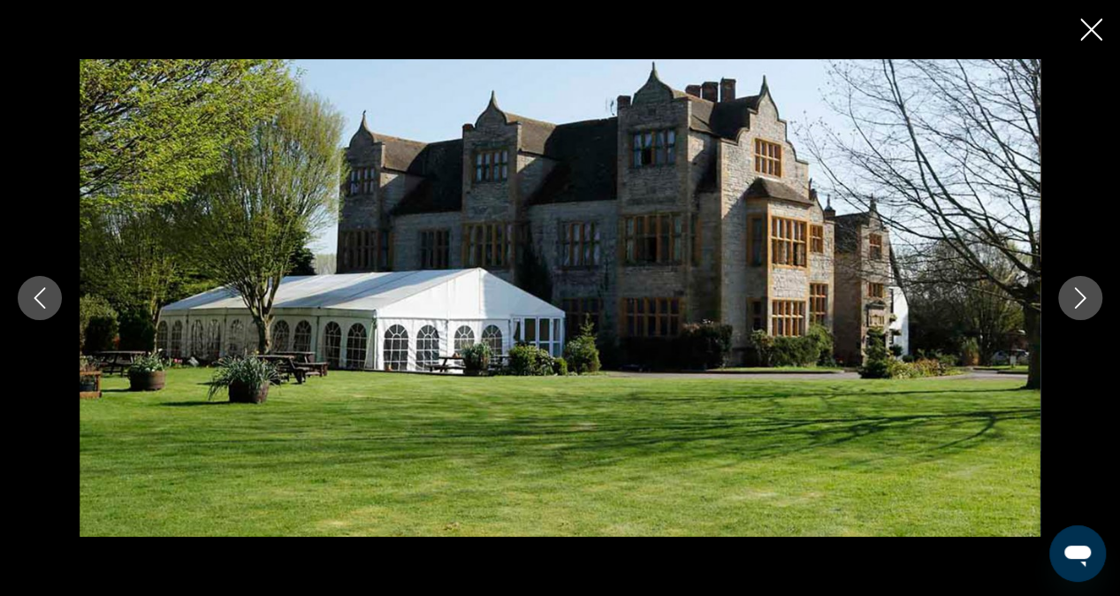
click at [1081, 300] on icon "Next image" at bounding box center [1080, 297] width 11 height 21
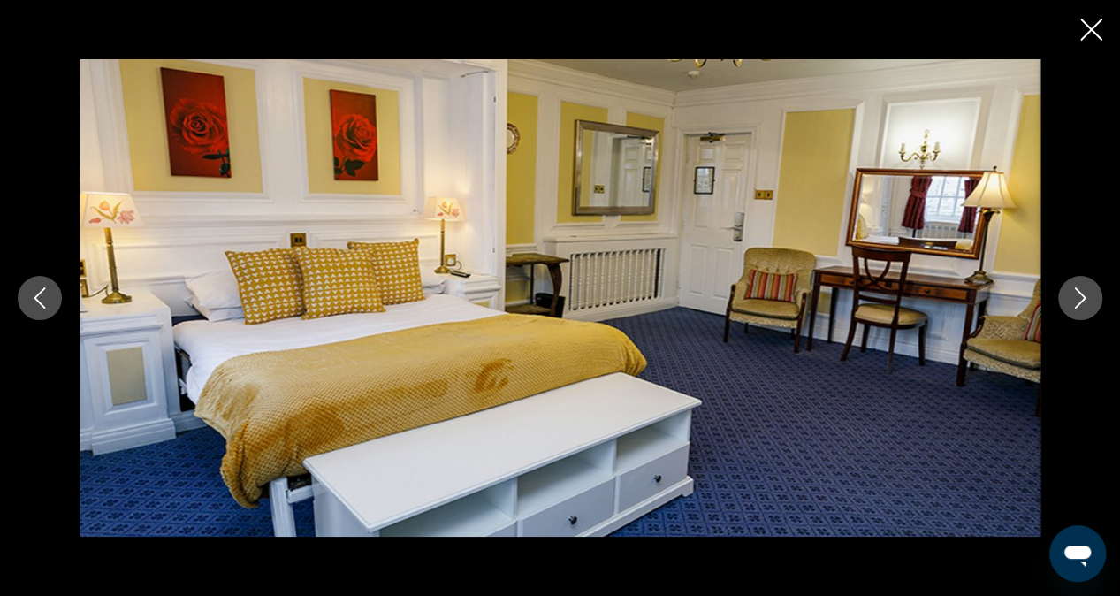
click at [1081, 300] on icon "Next image" at bounding box center [1080, 297] width 11 height 21
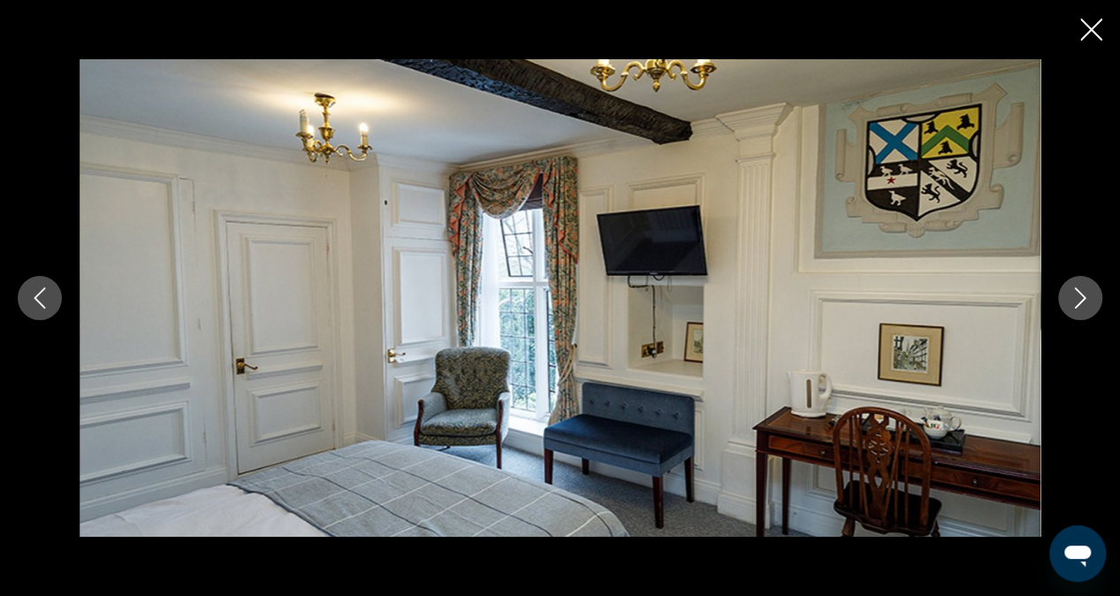
click at [1081, 300] on icon "Next image" at bounding box center [1080, 297] width 11 height 21
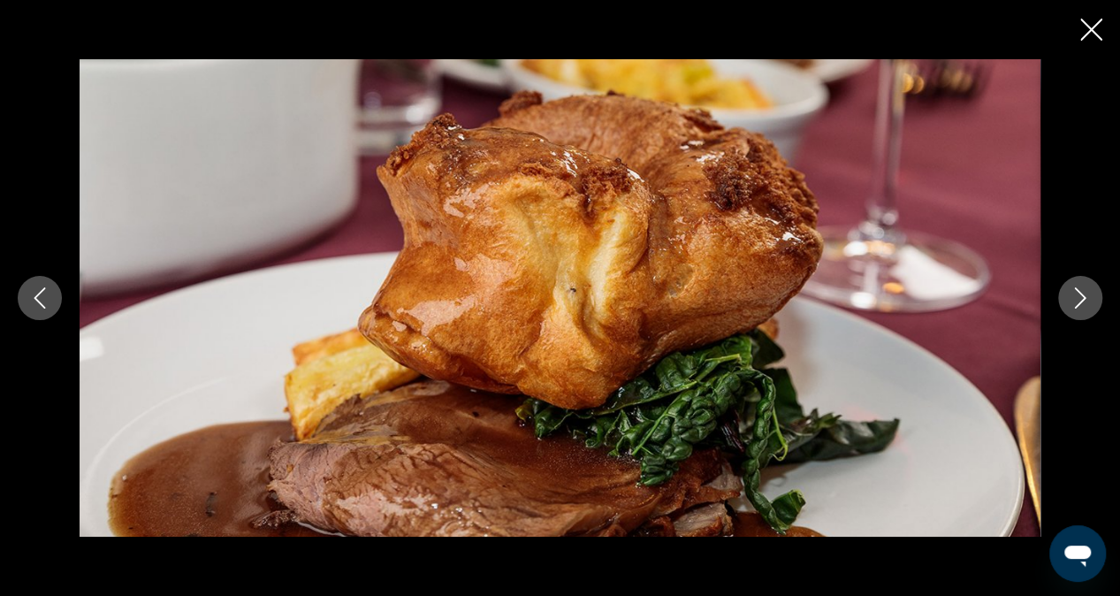
click at [1081, 300] on icon "Next image" at bounding box center [1080, 297] width 11 height 21
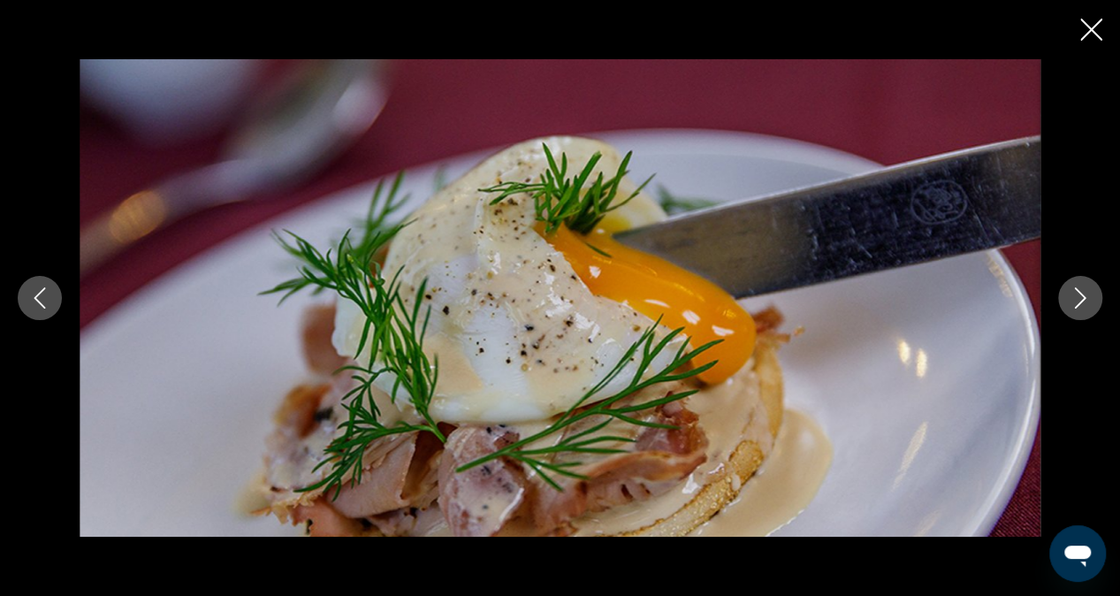
click at [1081, 300] on icon "Next image" at bounding box center [1080, 297] width 11 height 21
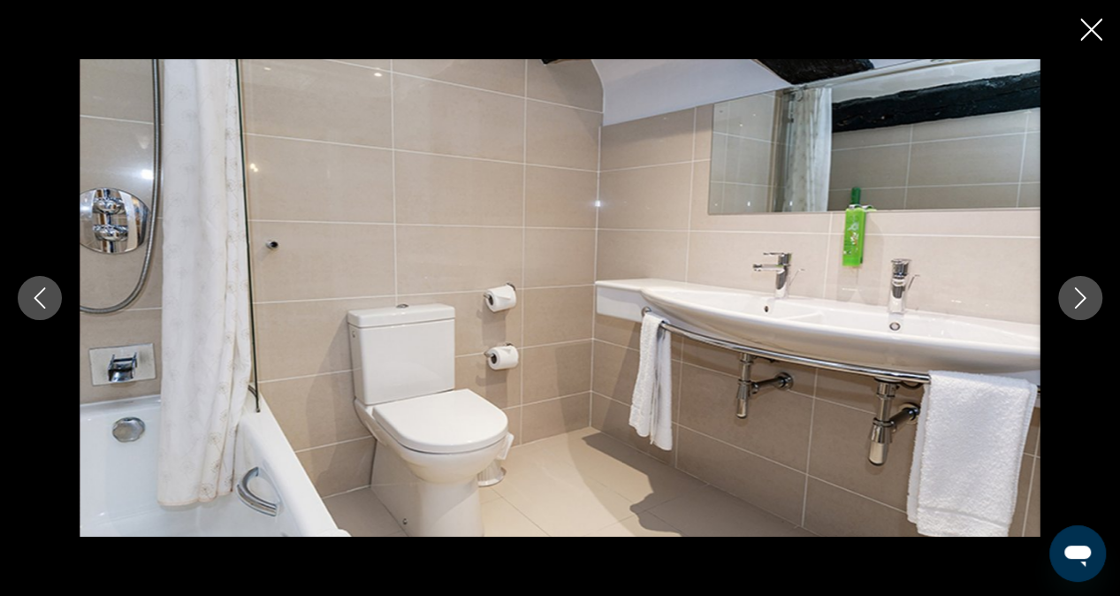
click at [1081, 300] on icon "Next image" at bounding box center [1080, 297] width 11 height 21
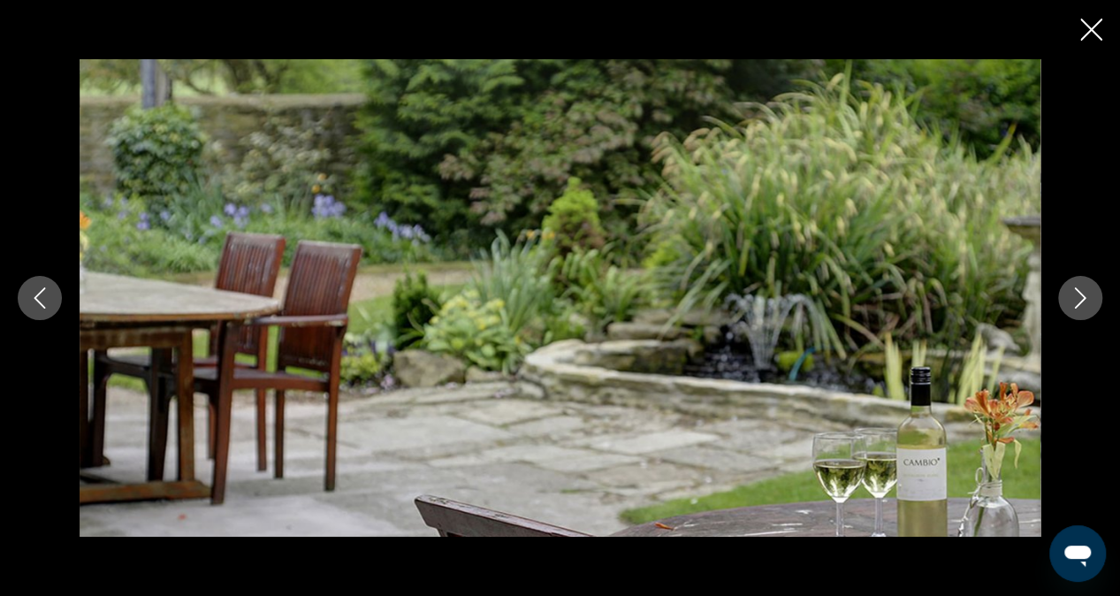
click at [1081, 300] on icon "Next image" at bounding box center [1080, 297] width 11 height 21
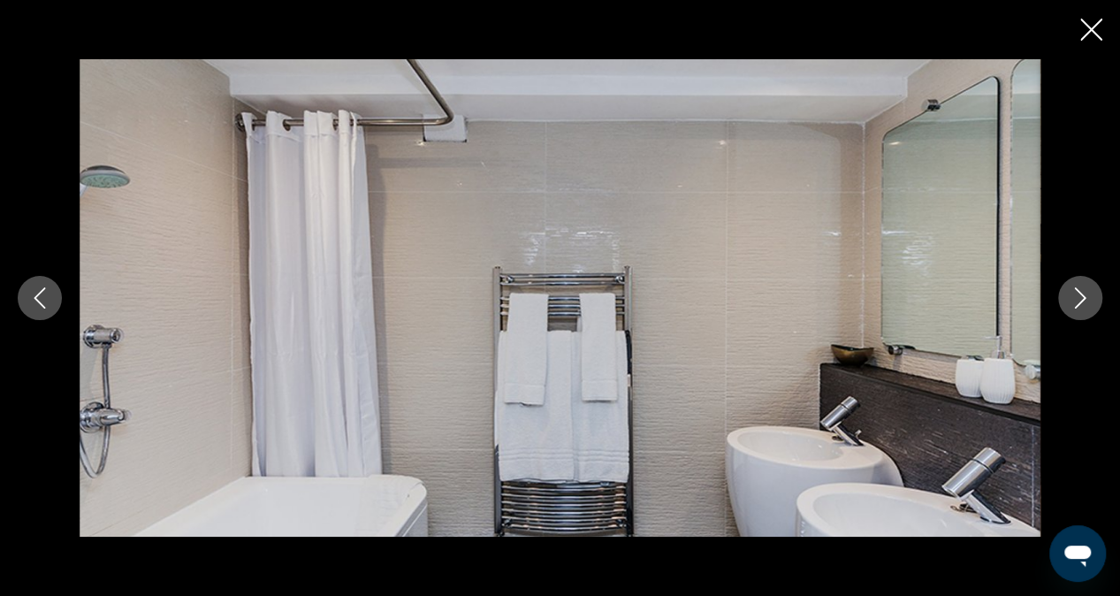
click at [1081, 300] on icon "Next image" at bounding box center [1080, 297] width 11 height 21
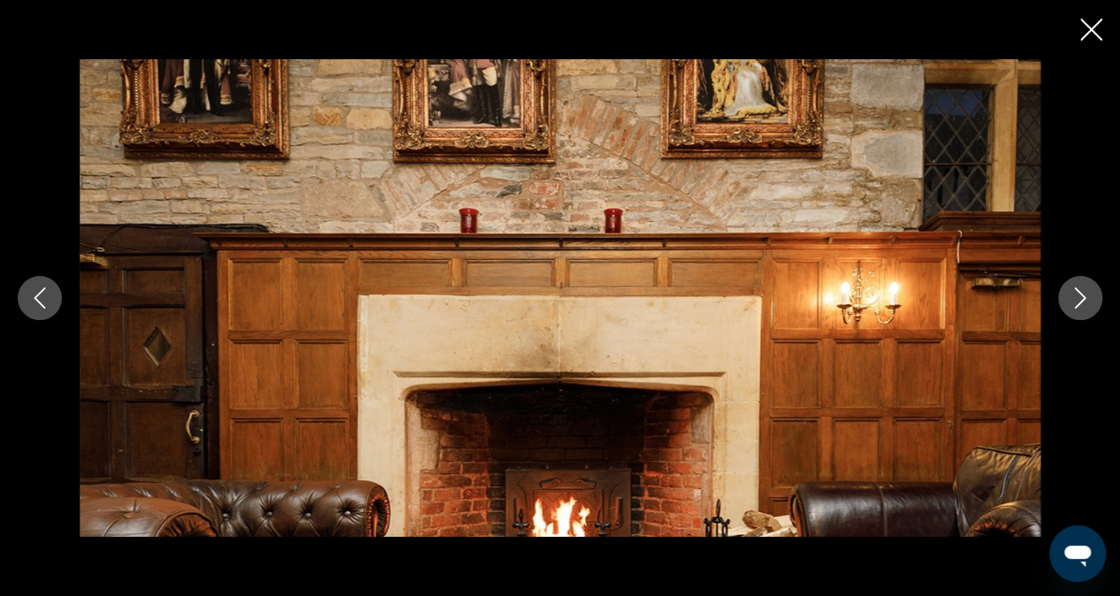
click at [1081, 300] on icon "Next image" at bounding box center [1080, 297] width 11 height 21
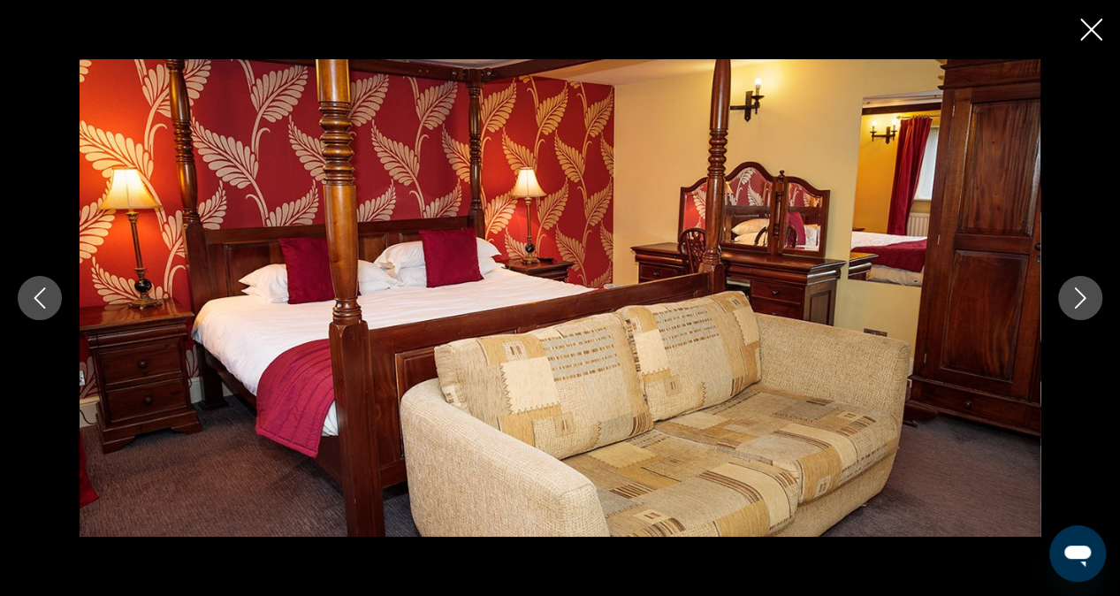
click at [1081, 300] on icon "Next image" at bounding box center [1080, 297] width 11 height 21
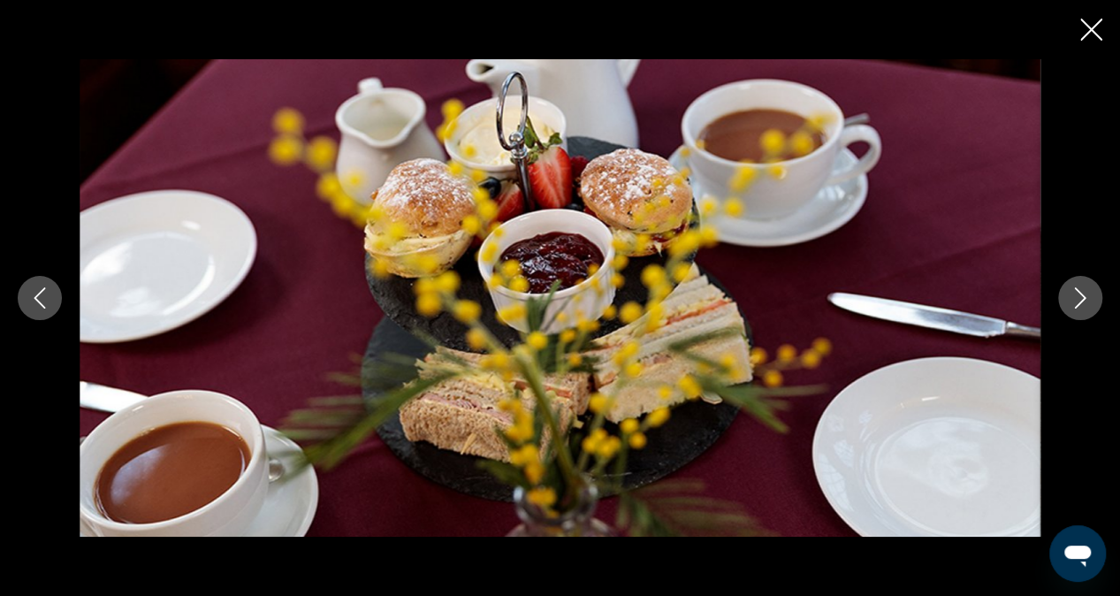
click at [1092, 27] on icon "Close slideshow" at bounding box center [1091, 30] width 22 height 22
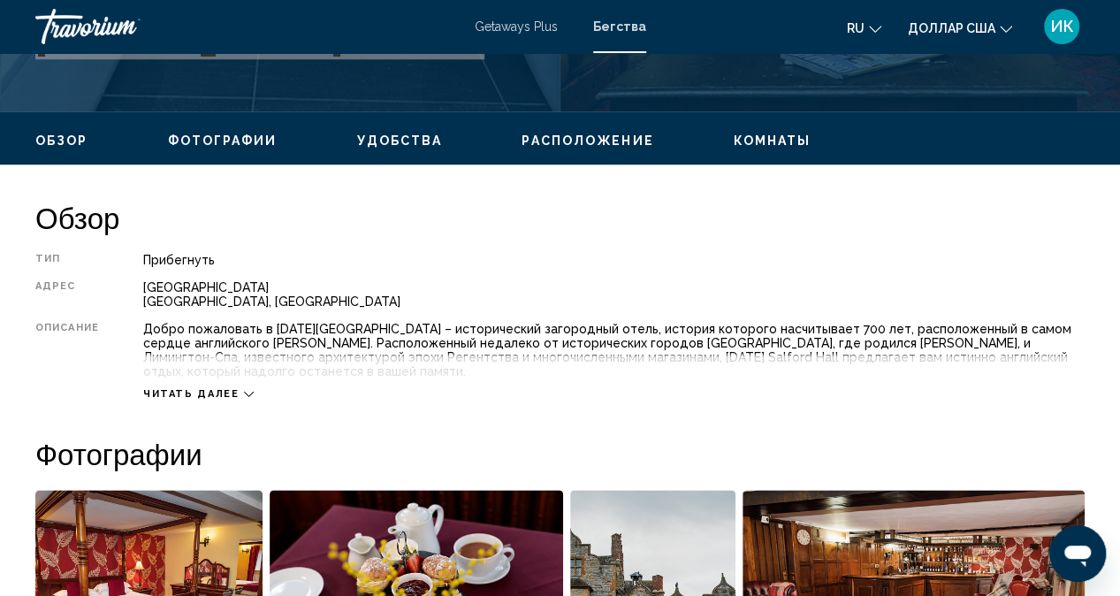
scroll to position [780, 0]
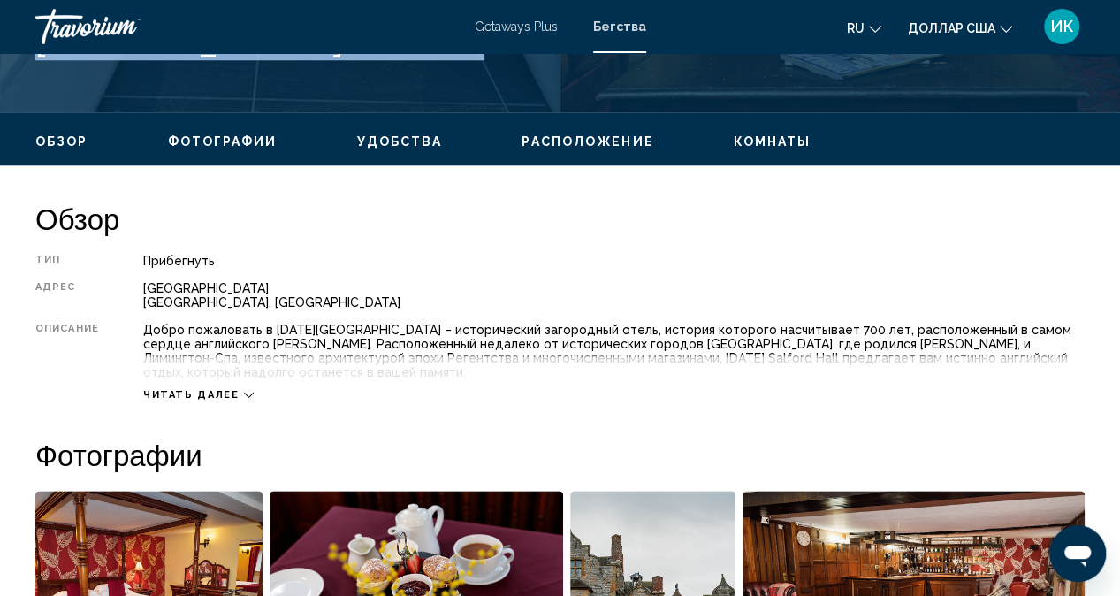
click at [237, 392] on div "Читать далее" at bounding box center [198, 394] width 110 height 11
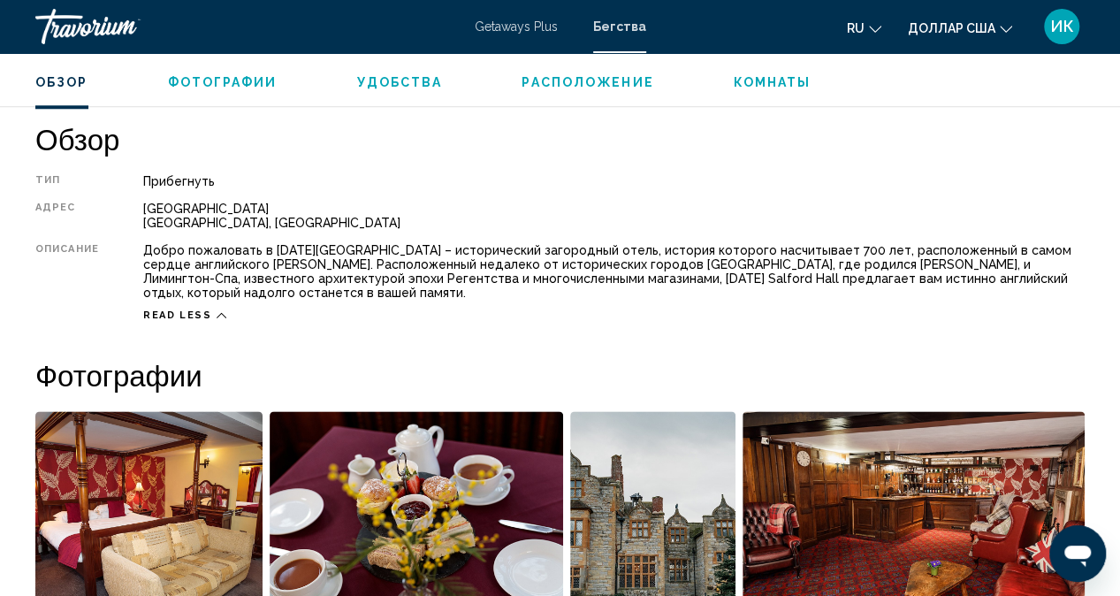
scroll to position [856, 0]
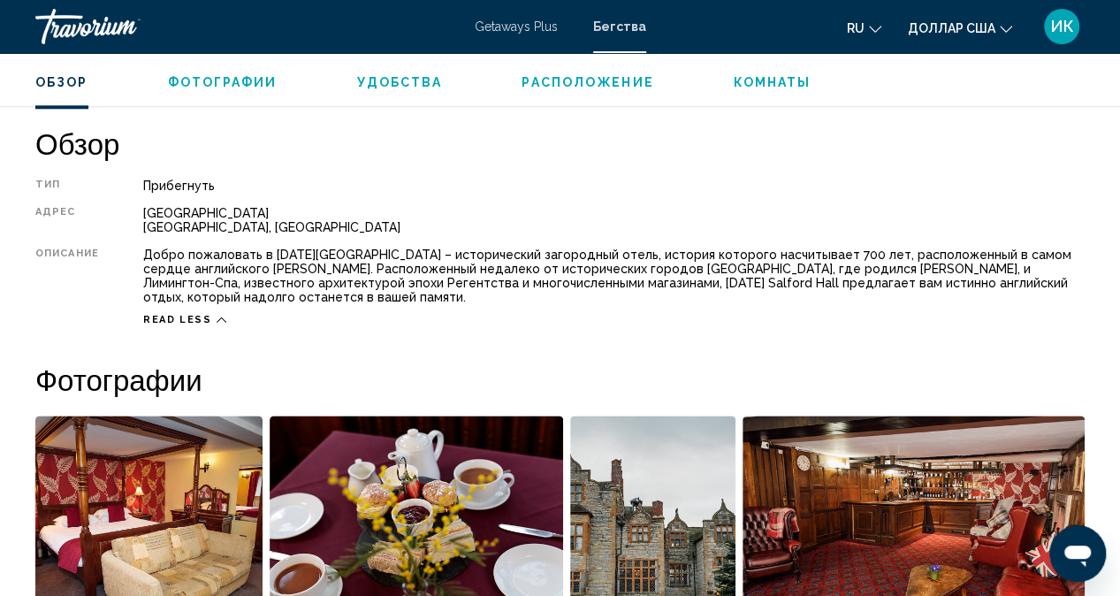
click at [415, 79] on font "Удобства" at bounding box center [400, 82] width 86 height 14
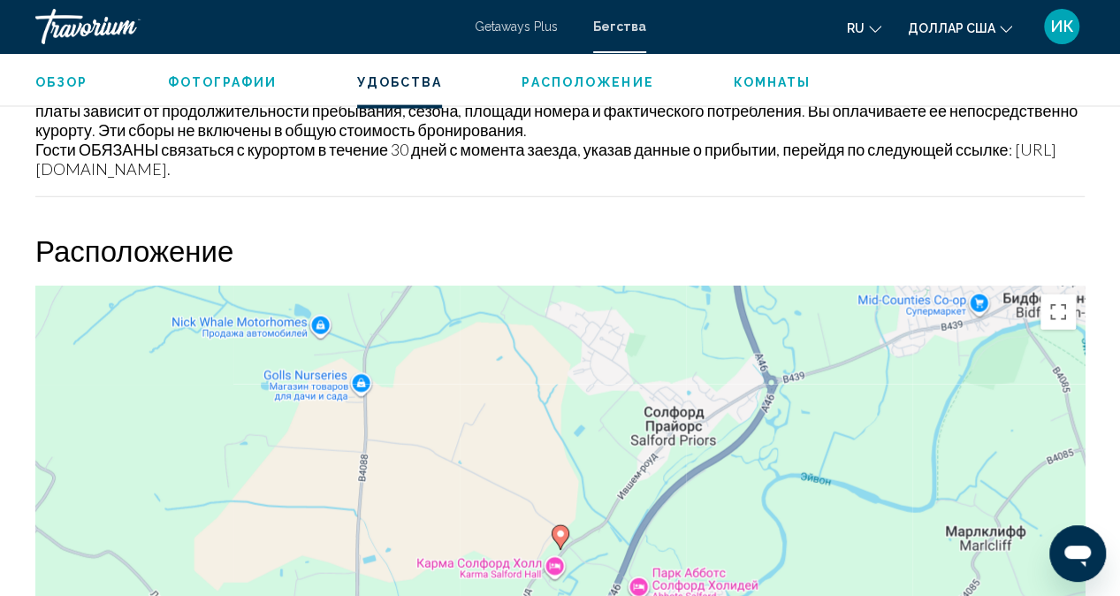
scroll to position [1914, 0]
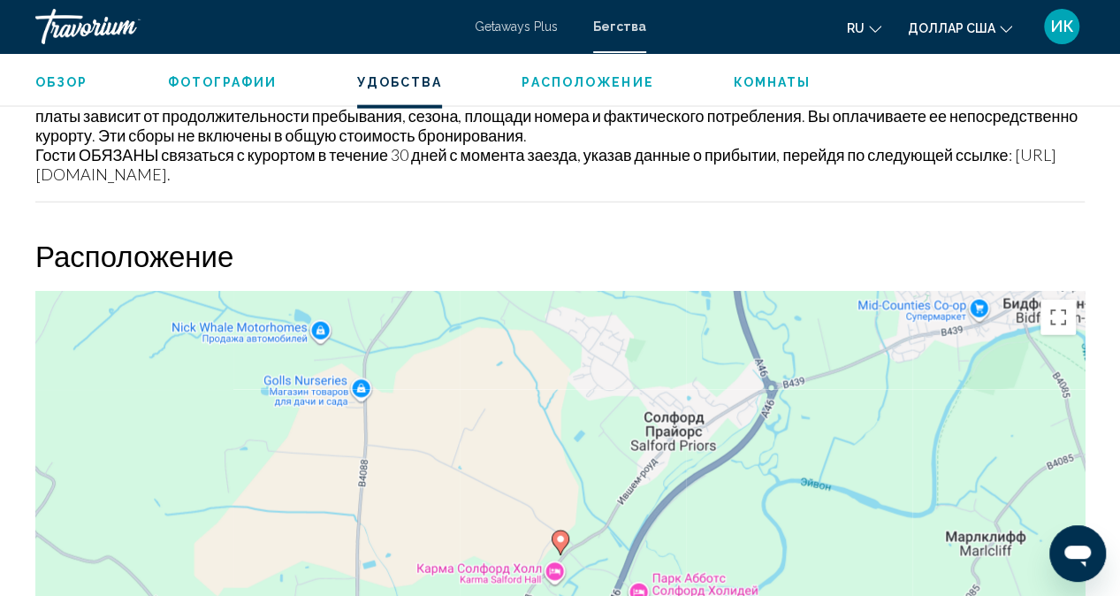
click at [570, 80] on font "Расположение" at bounding box center [587, 82] width 132 height 14
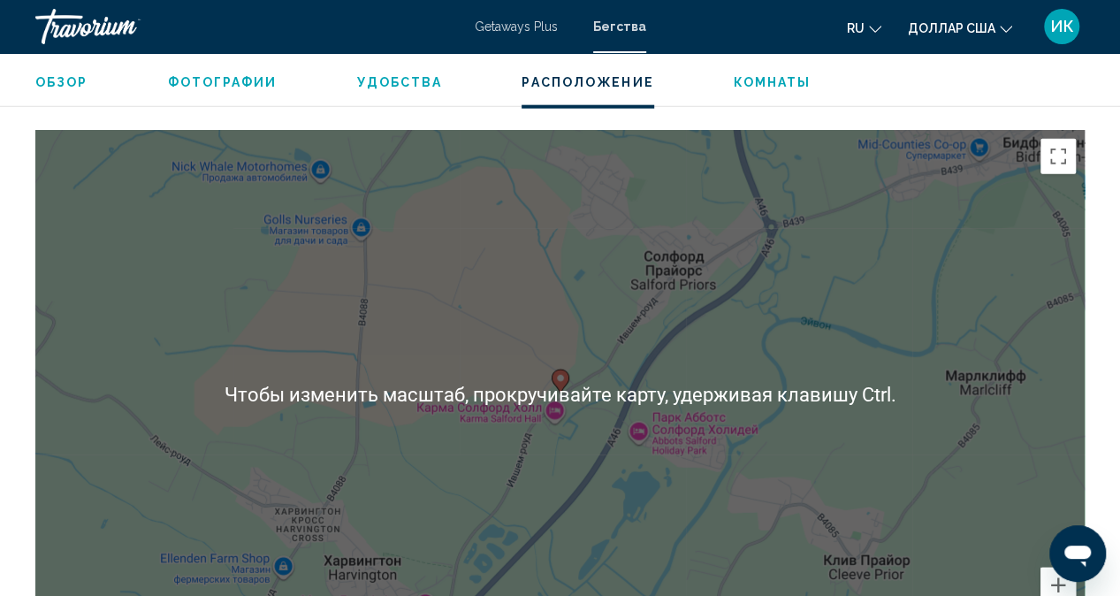
scroll to position [2094, 0]
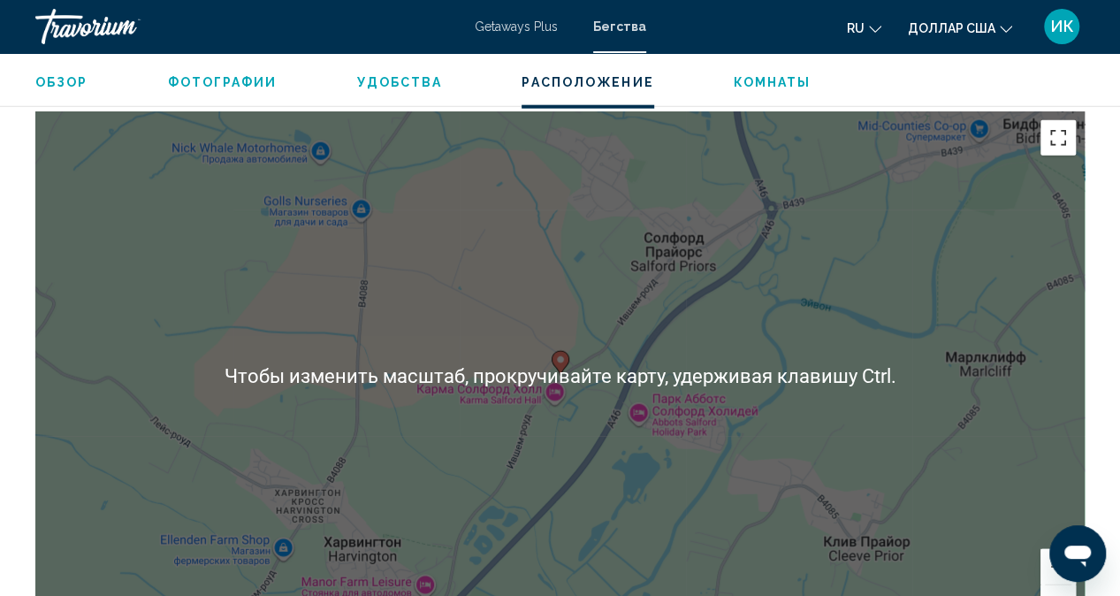
click at [1047, 137] on button "Включить полноэкранный режим" at bounding box center [1057, 137] width 35 height 35
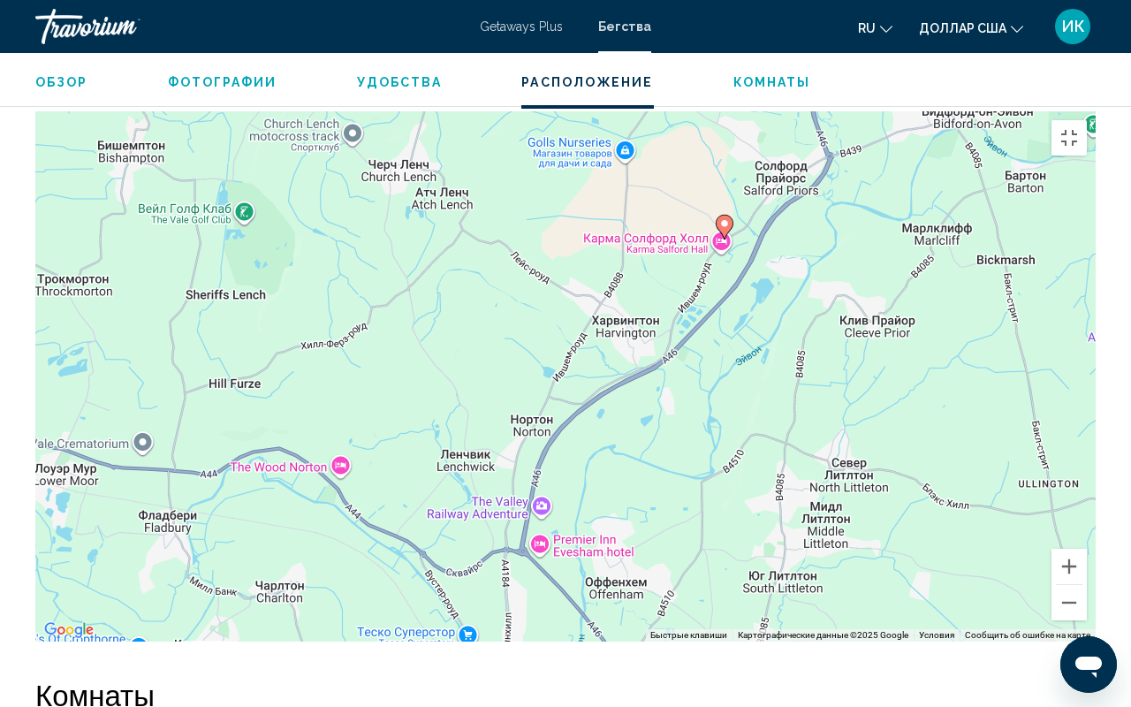
drag, startPoint x: 948, startPoint y: 202, endPoint x: 948, endPoint y: 97, distance: 105.2
click at [948, 111] on div "Чтобы активировать перетаскивание с помощью кнопок, нажмите Alt + Ввод. После э…" at bounding box center [565, 376] width 1061 height 530
click at [1087, 120] on button "Включить полноэкранный режим" at bounding box center [1069, 137] width 35 height 35
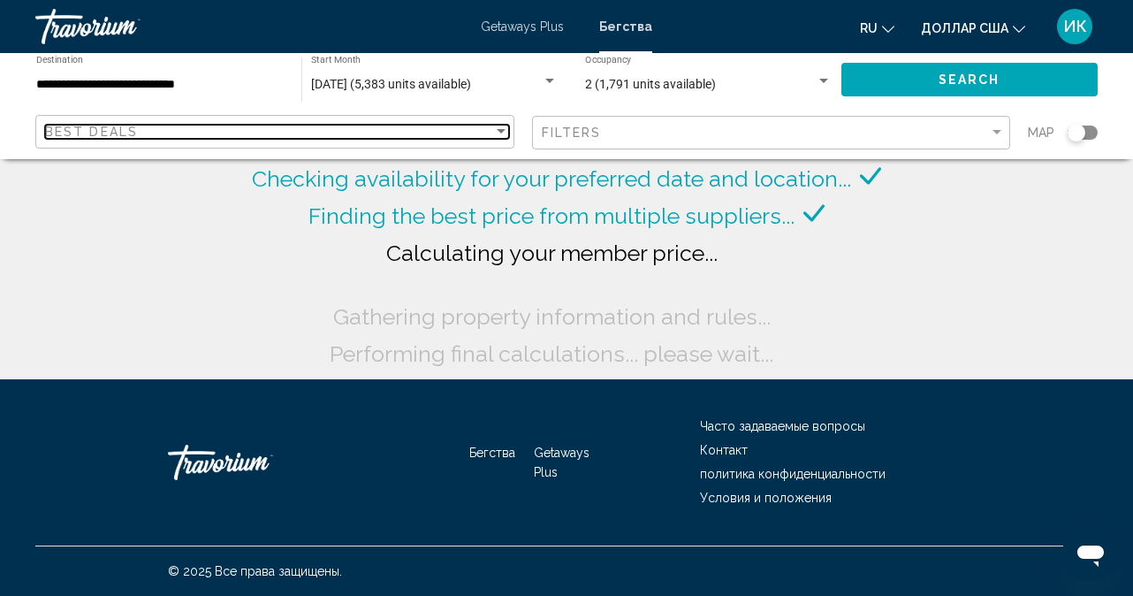
click at [502, 136] on div "Sort by" at bounding box center [501, 132] width 16 height 14
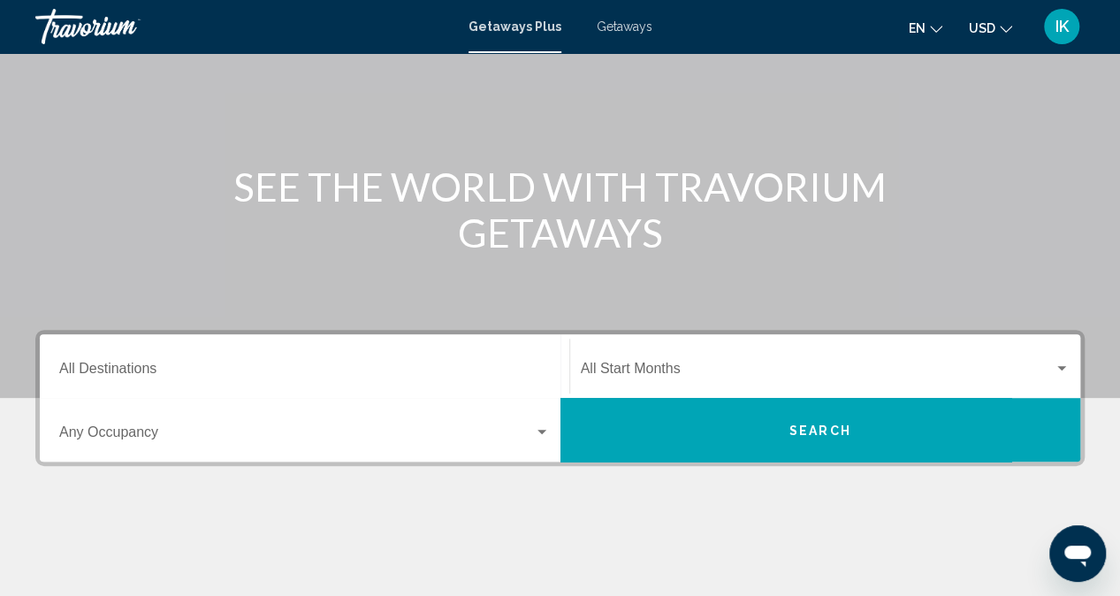
scroll to position [126, 0]
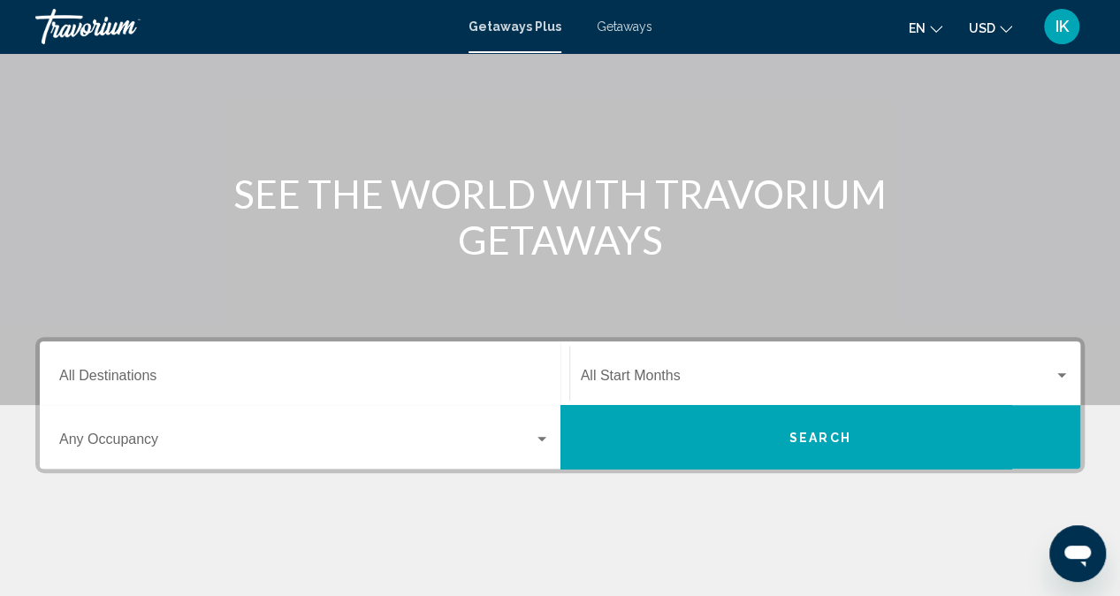
click at [608, 24] on span "Getaways" at bounding box center [625, 26] width 56 height 14
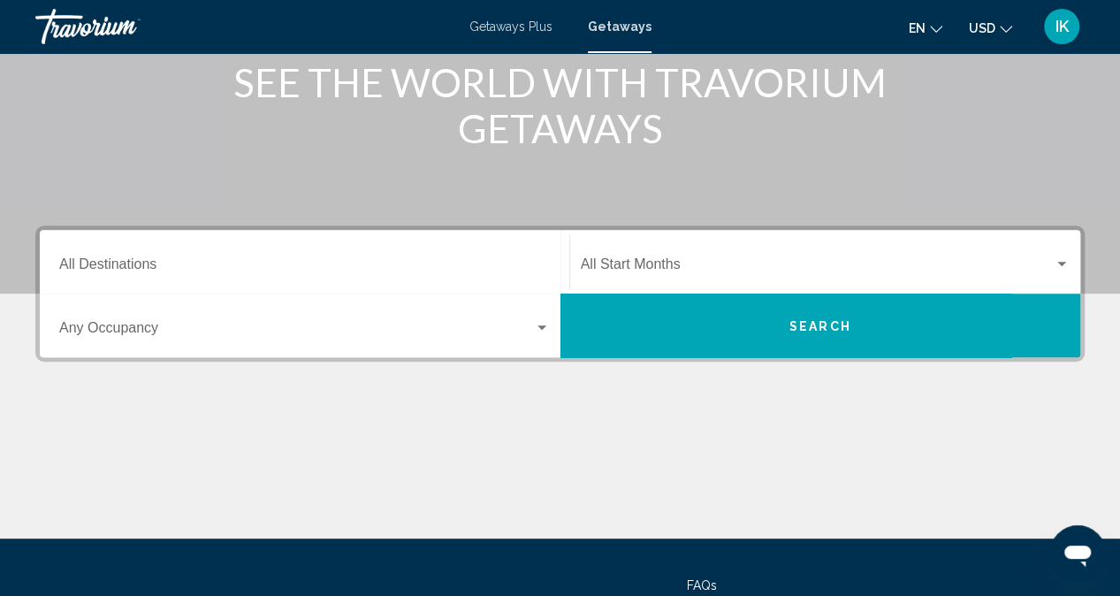
scroll to position [236, 0]
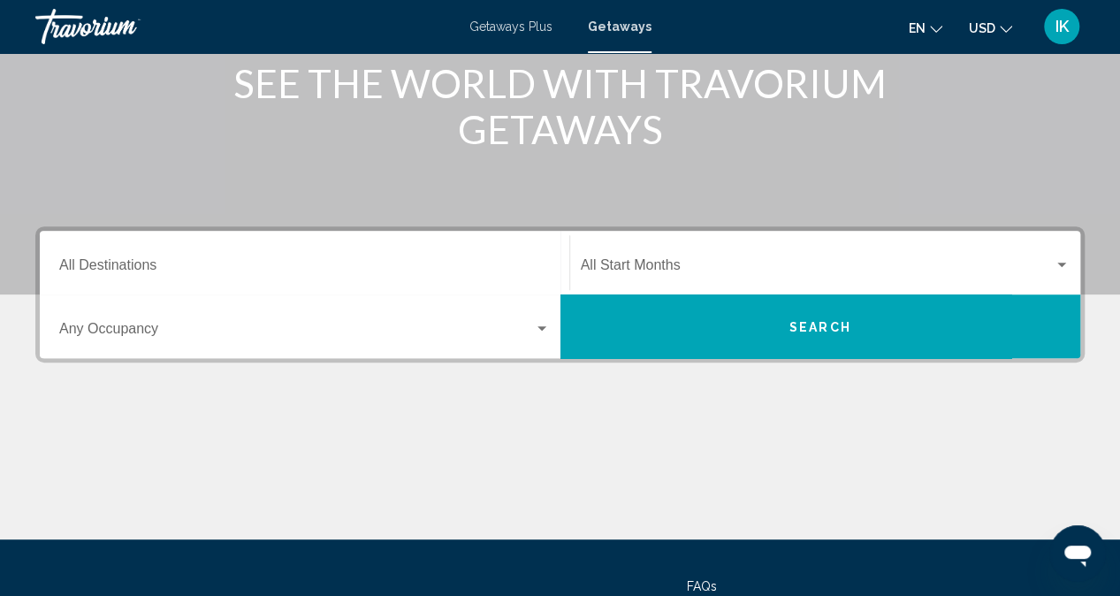
click at [361, 258] on div "Destination All Destinations" at bounding box center [304, 263] width 491 height 56
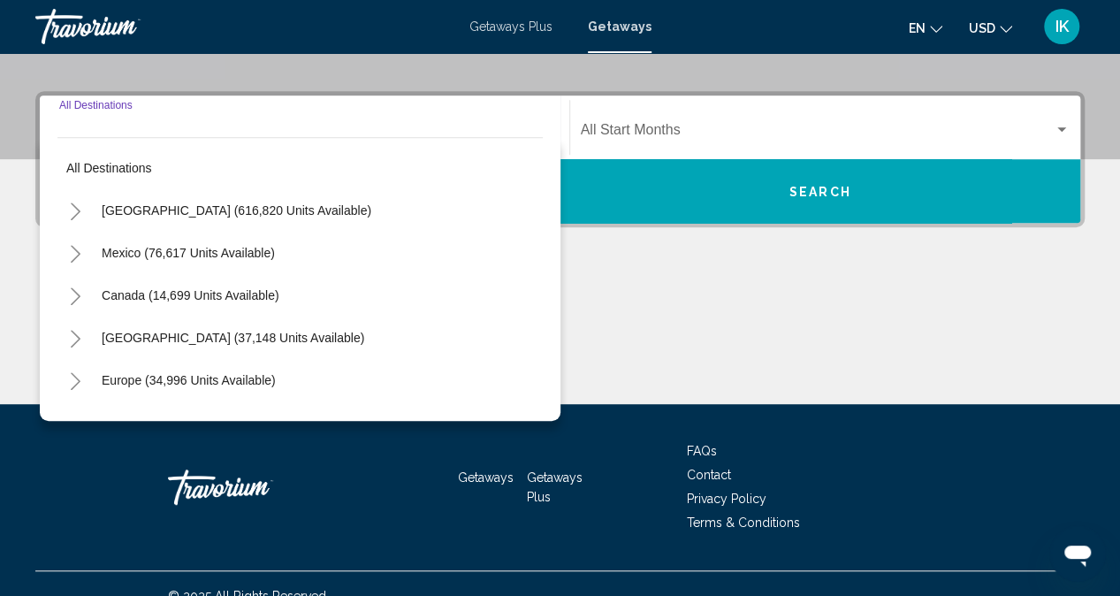
scroll to position [395, 0]
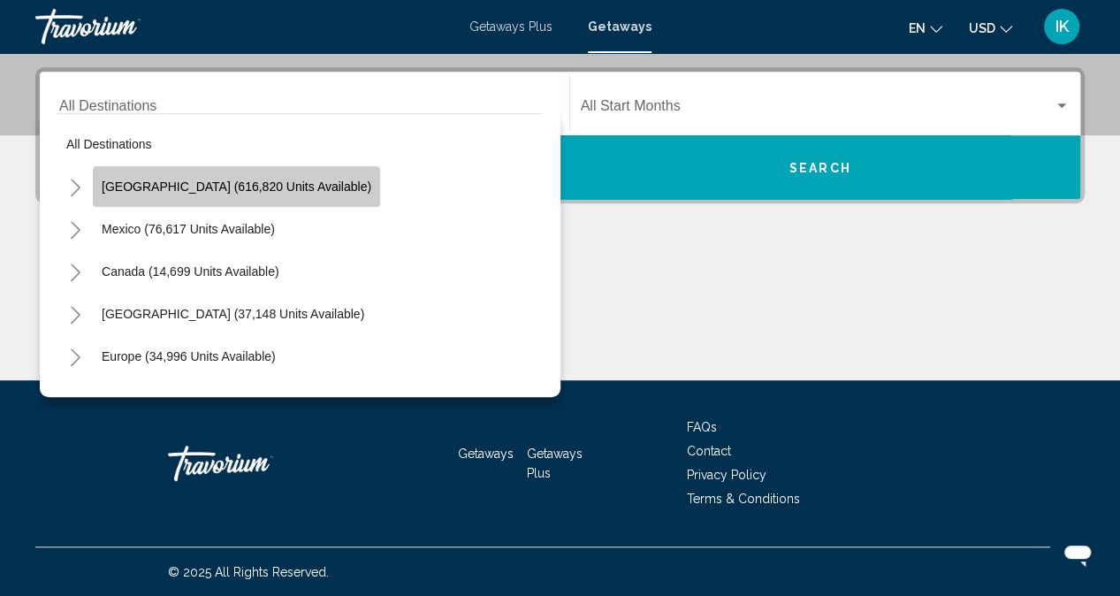
click at [316, 184] on span "[GEOGRAPHIC_DATA] (616,820 units available)" at bounding box center [237, 186] width 270 height 14
type input "**********"
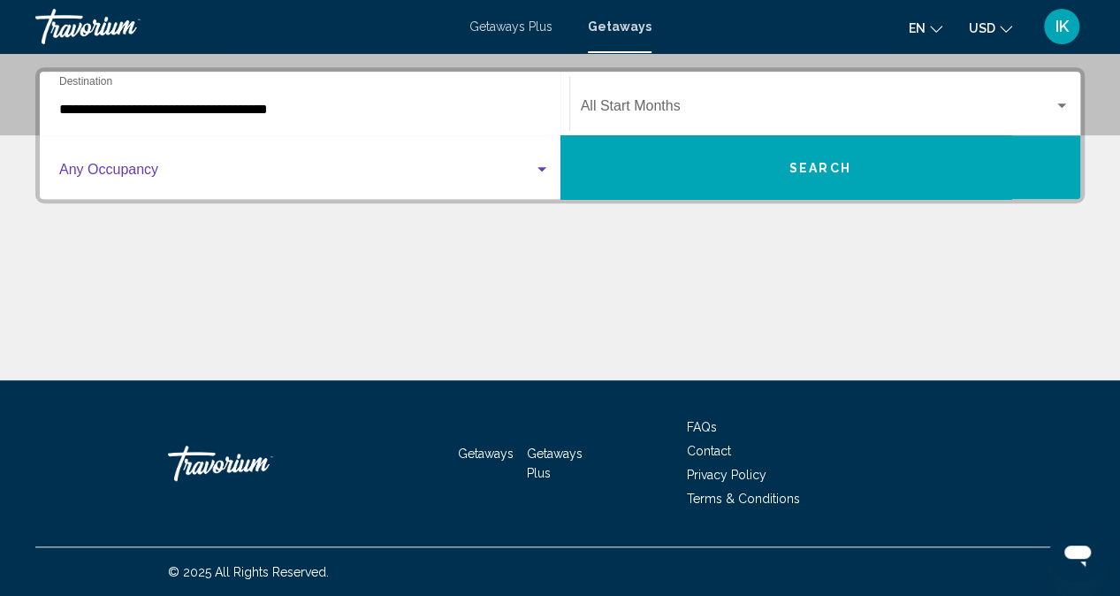
click at [541, 165] on div "Search widget" at bounding box center [542, 170] width 16 height 14
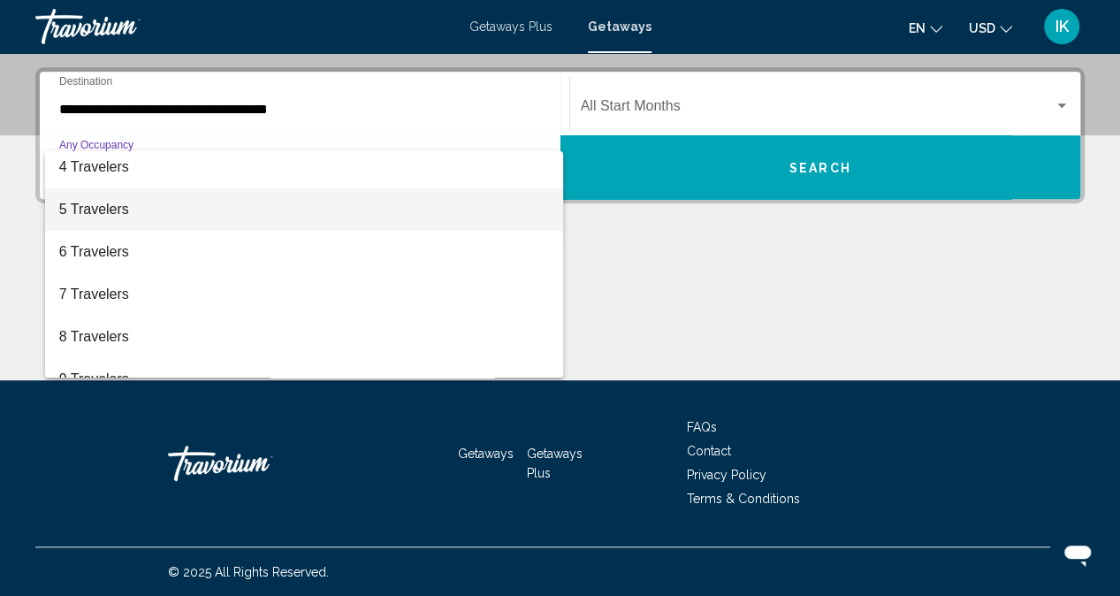
scroll to position [133, 0]
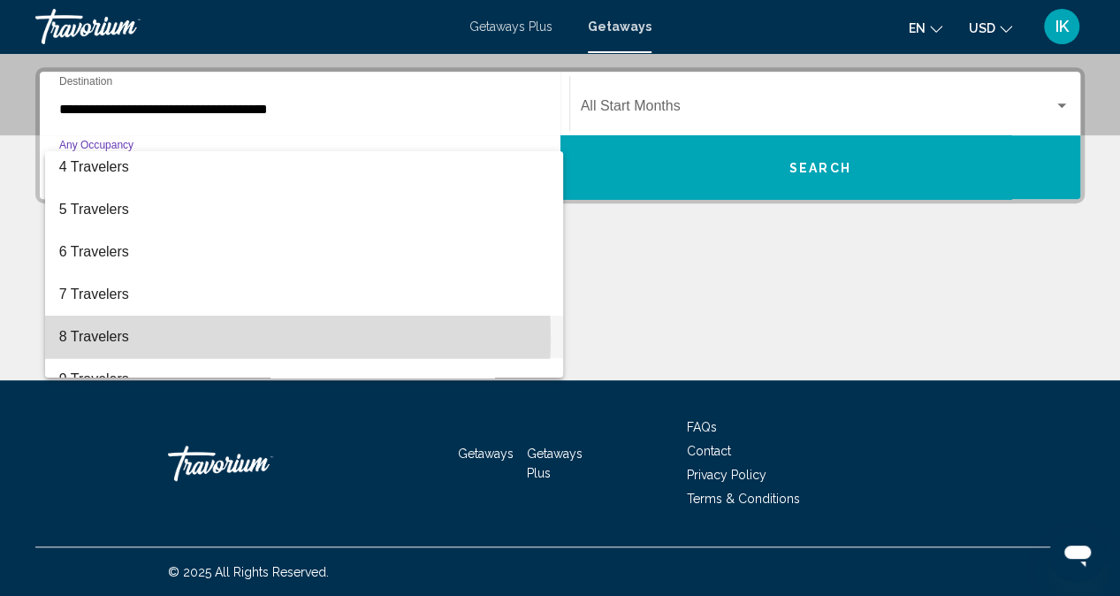
click at [184, 338] on span "8 Travelers" at bounding box center [304, 337] width 491 height 42
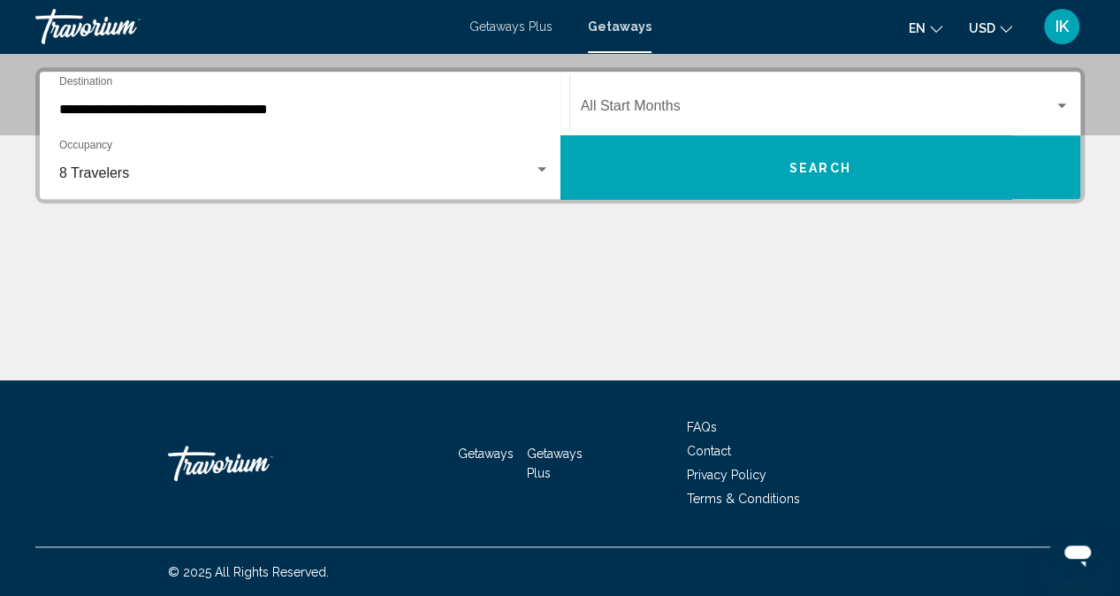
click at [715, 95] on div "Start Month All Start Months" at bounding box center [826, 104] width 490 height 56
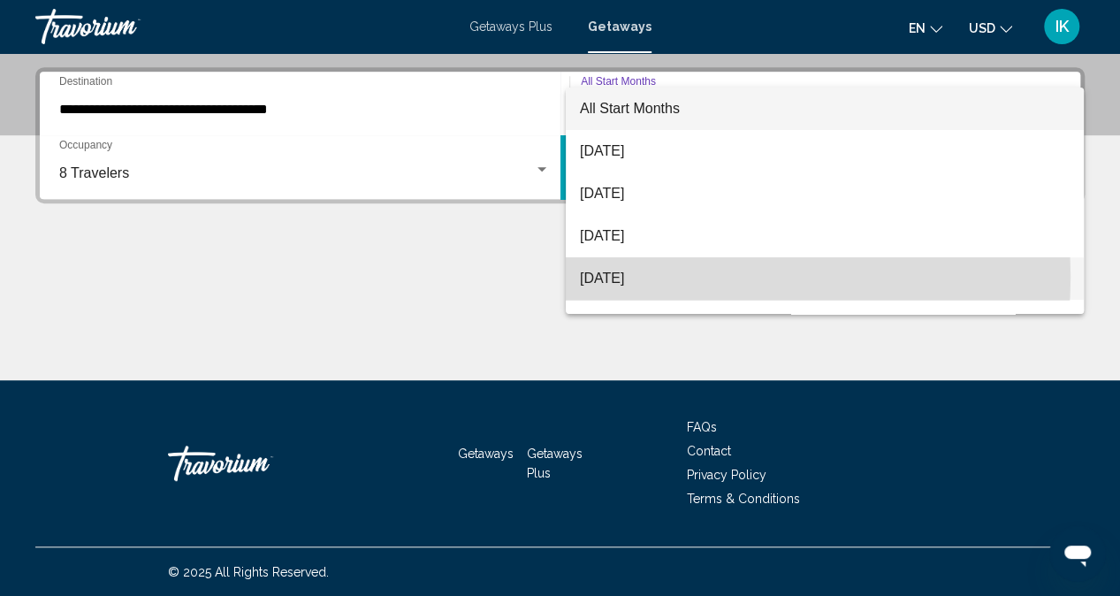
click at [679, 277] on span "[DATE]" at bounding box center [825, 278] width 490 height 42
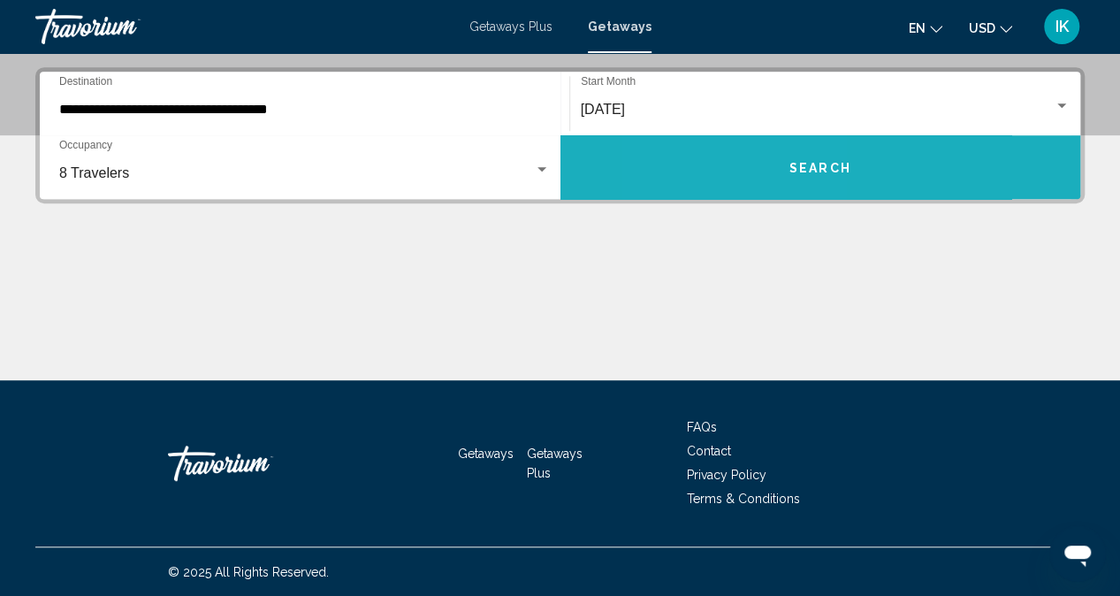
click at [740, 156] on button "Search" at bounding box center [820, 167] width 521 height 64
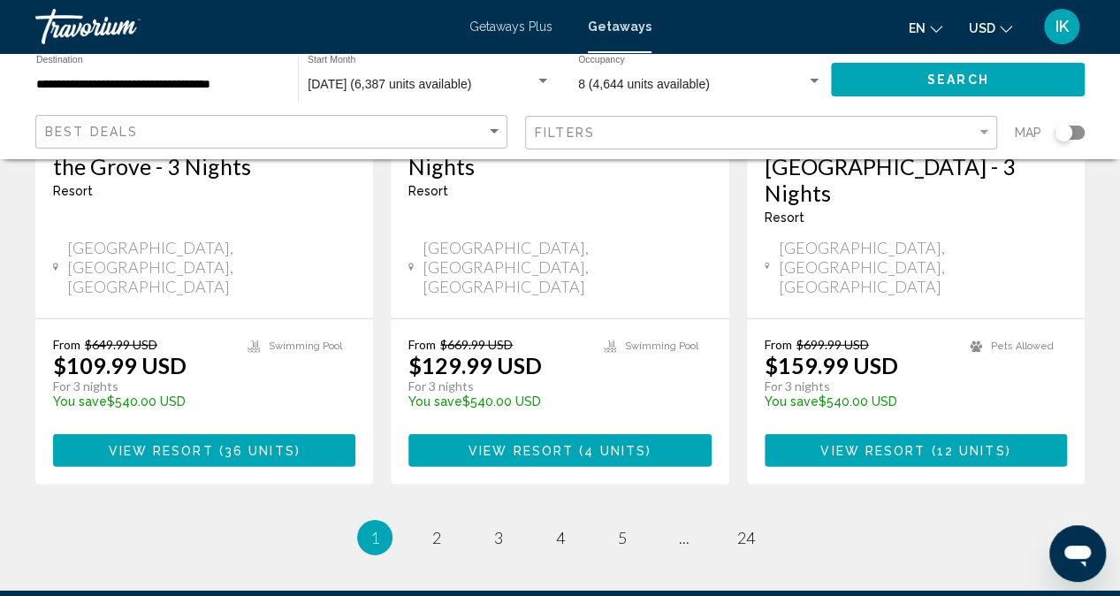
scroll to position [2386, 0]
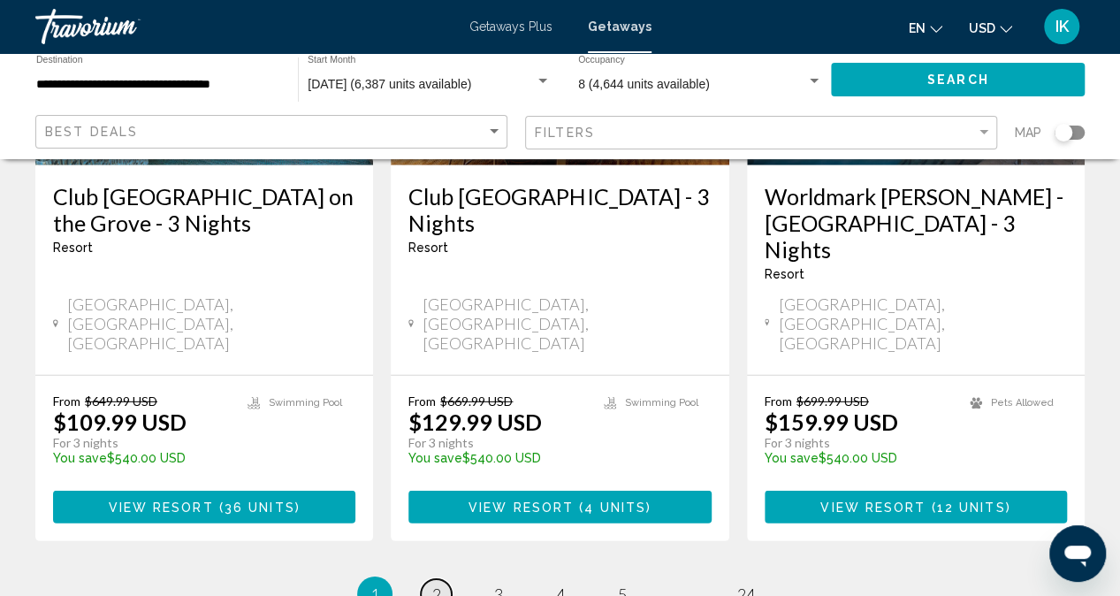
click at [444, 579] on link "page 2" at bounding box center [436, 594] width 31 height 31
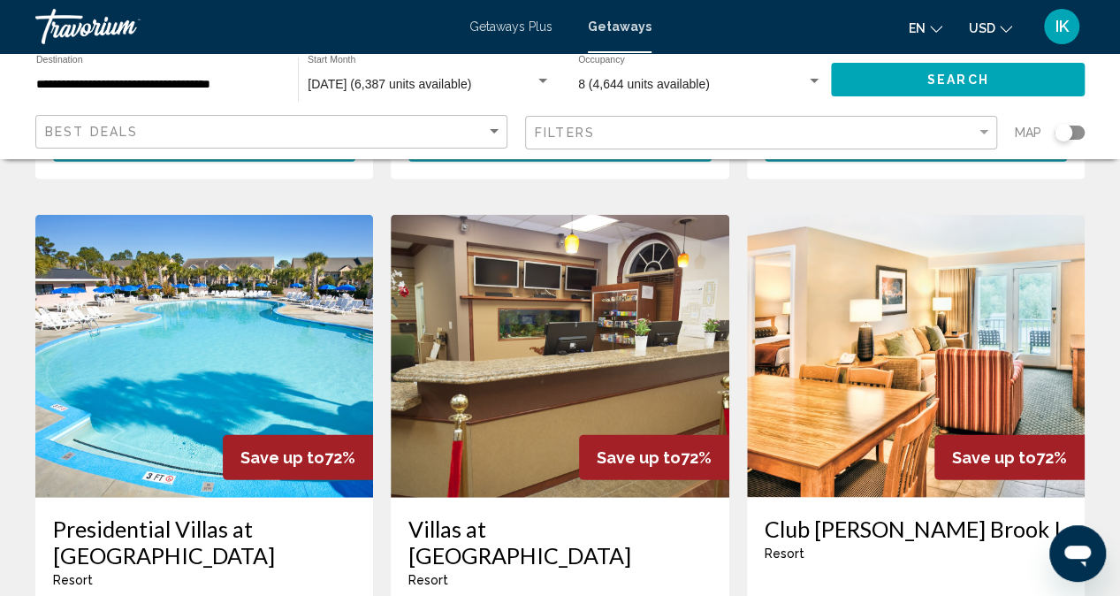
scroll to position [2036, 0]
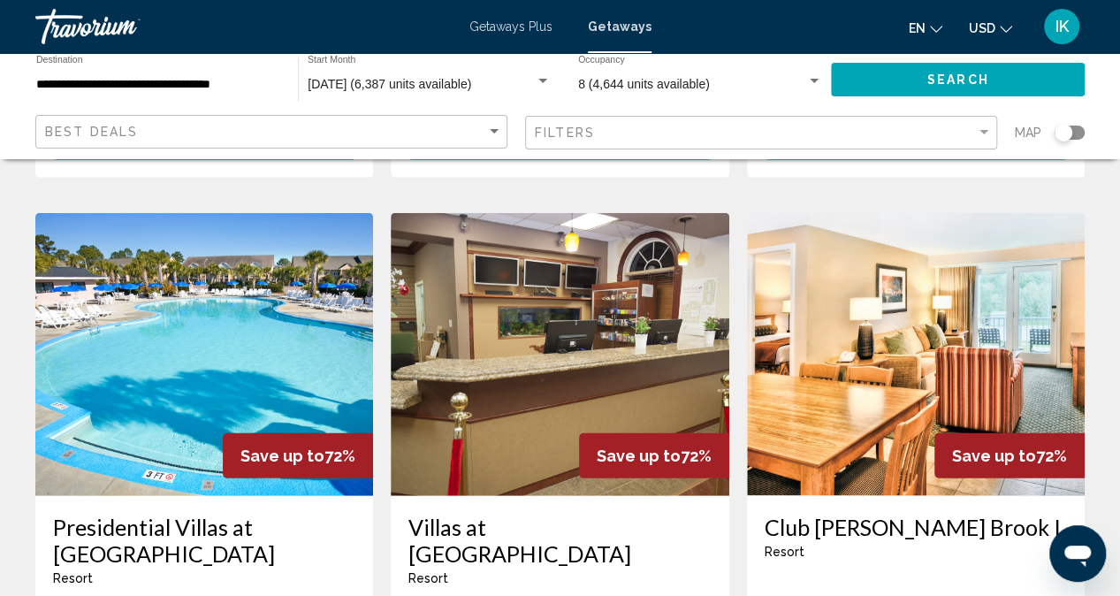
click at [223, 232] on img "Main content" at bounding box center [204, 354] width 338 height 283
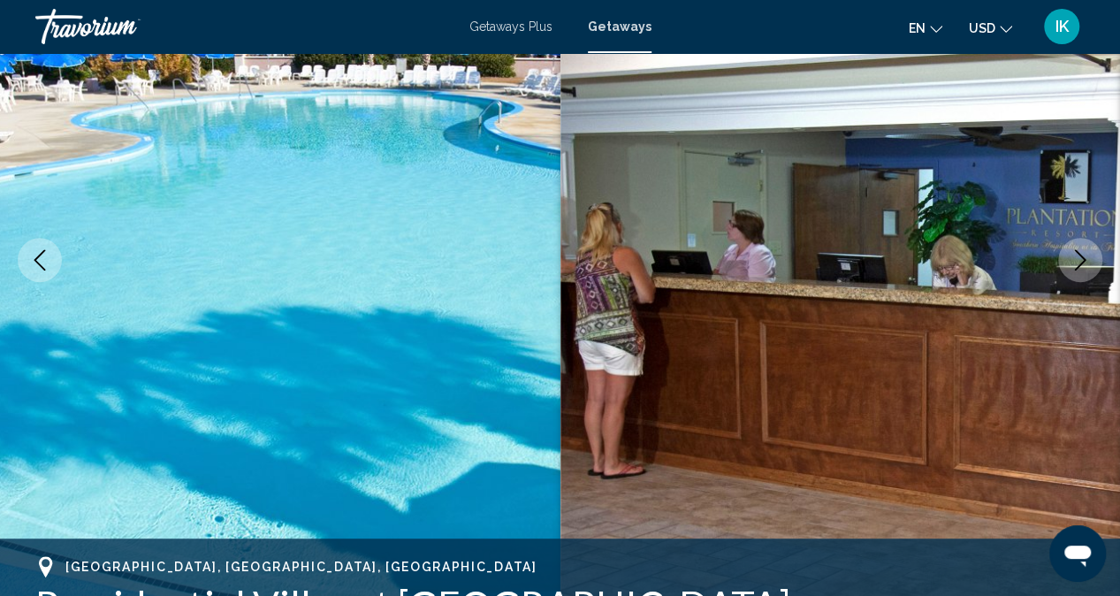
scroll to position [212, 0]
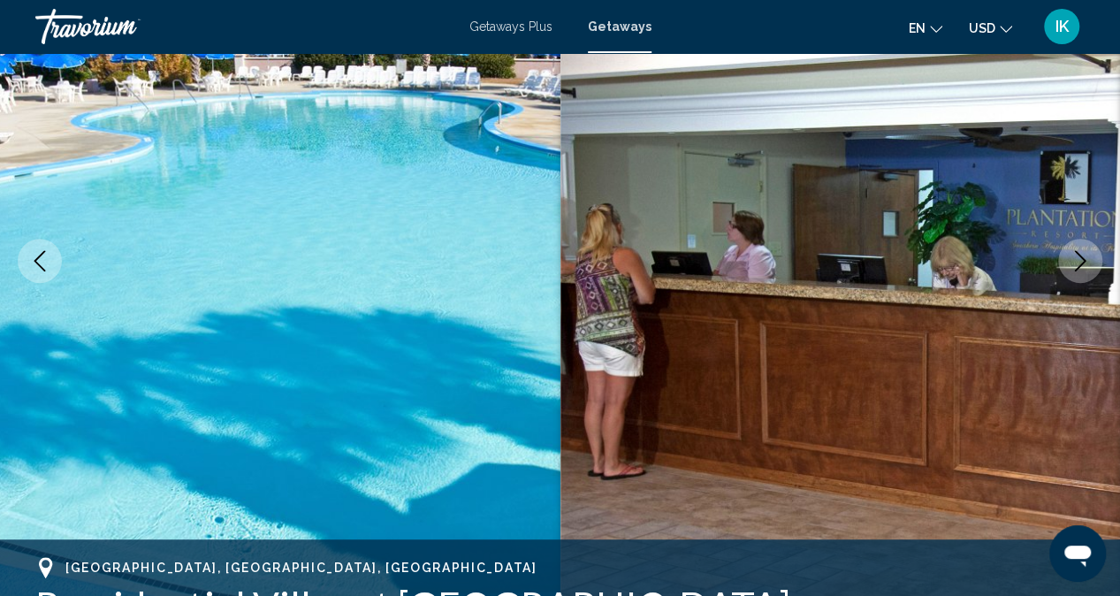
click at [1086, 264] on icon "Next image" at bounding box center [1079, 260] width 21 height 21
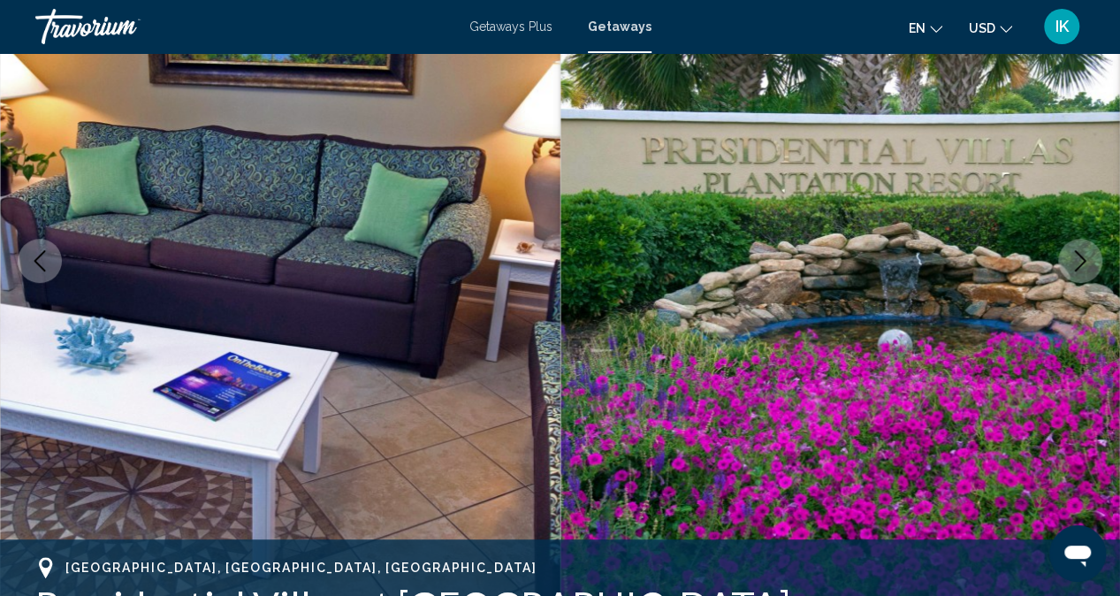
click at [1086, 264] on icon "Next image" at bounding box center [1079, 260] width 21 height 21
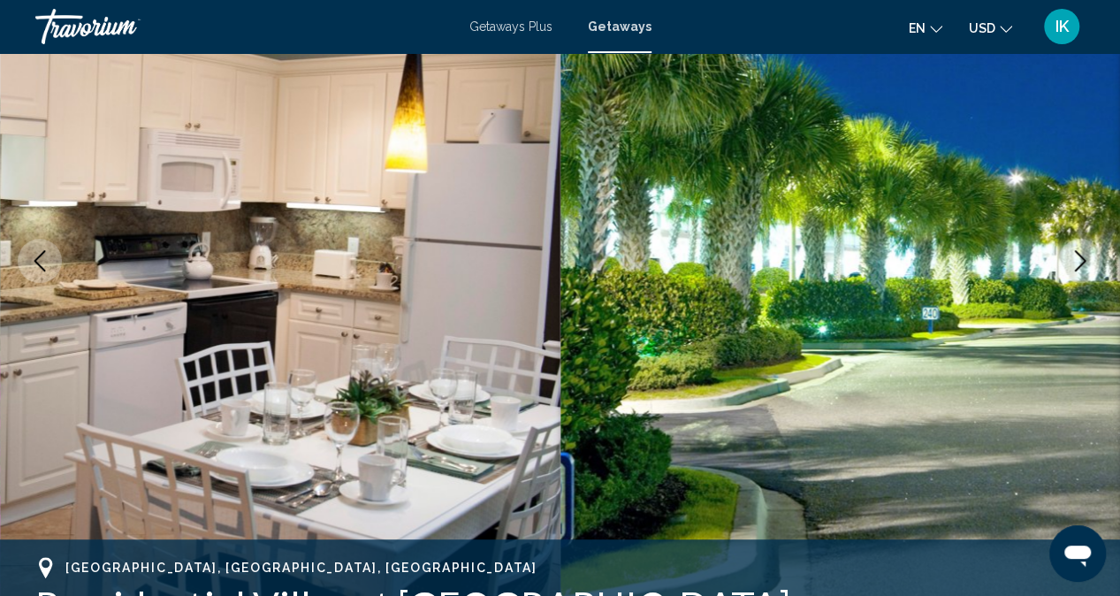
click at [1086, 264] on icon "Next image" at bounding box center [1079, 260] width 21 height 21
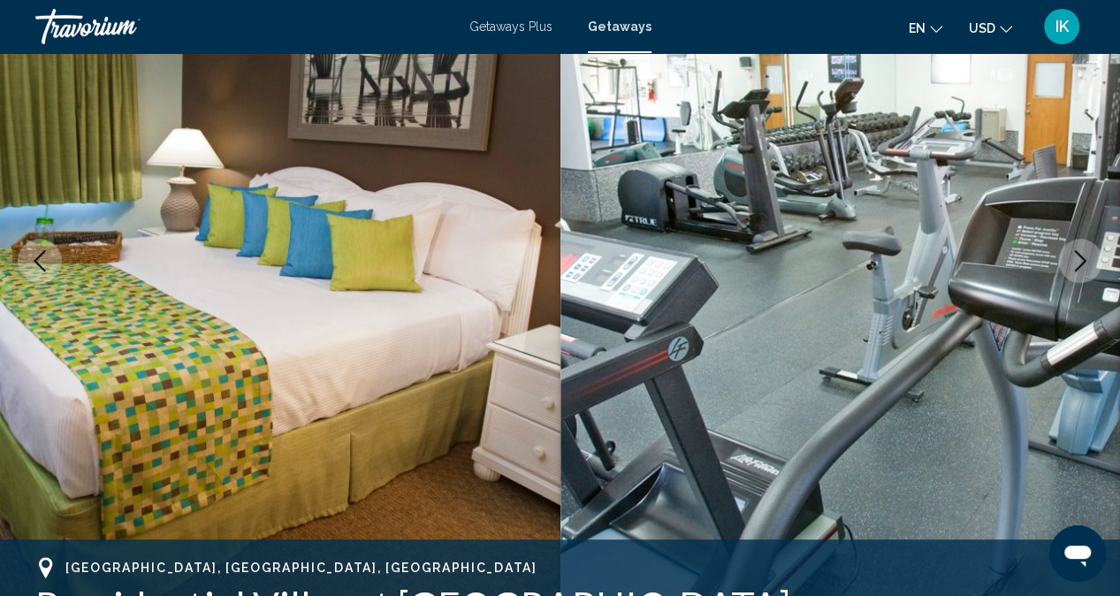
click at [1069, 265] on icon "Next image" at bounding box center [1079, 260] width 21 height 21
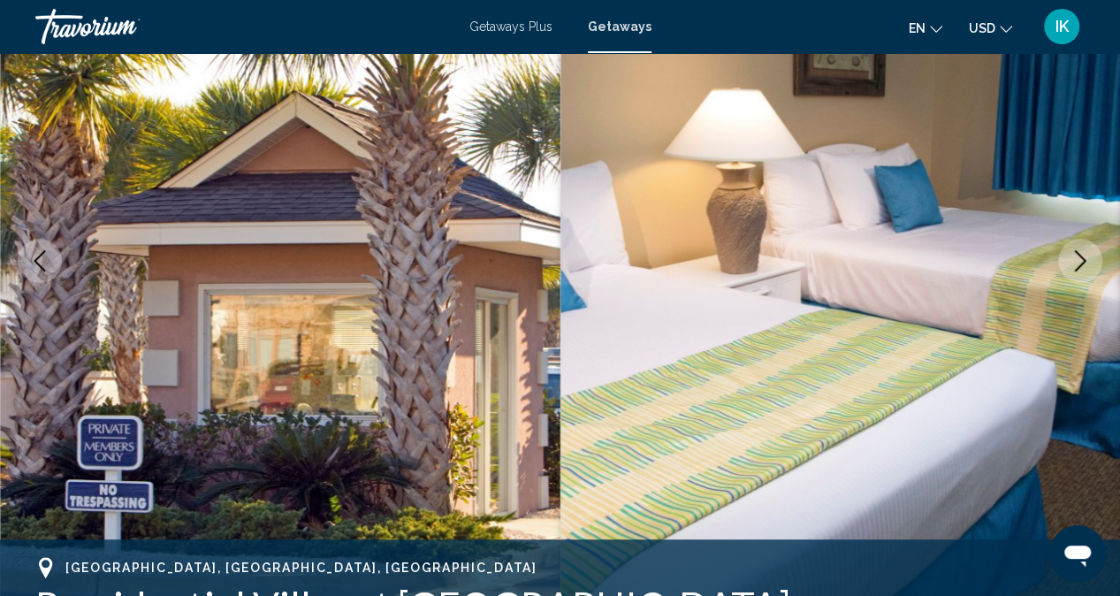
click at [1069, 265] on icon "Next image" at bounding box center [1079, 260] width 21 height 21
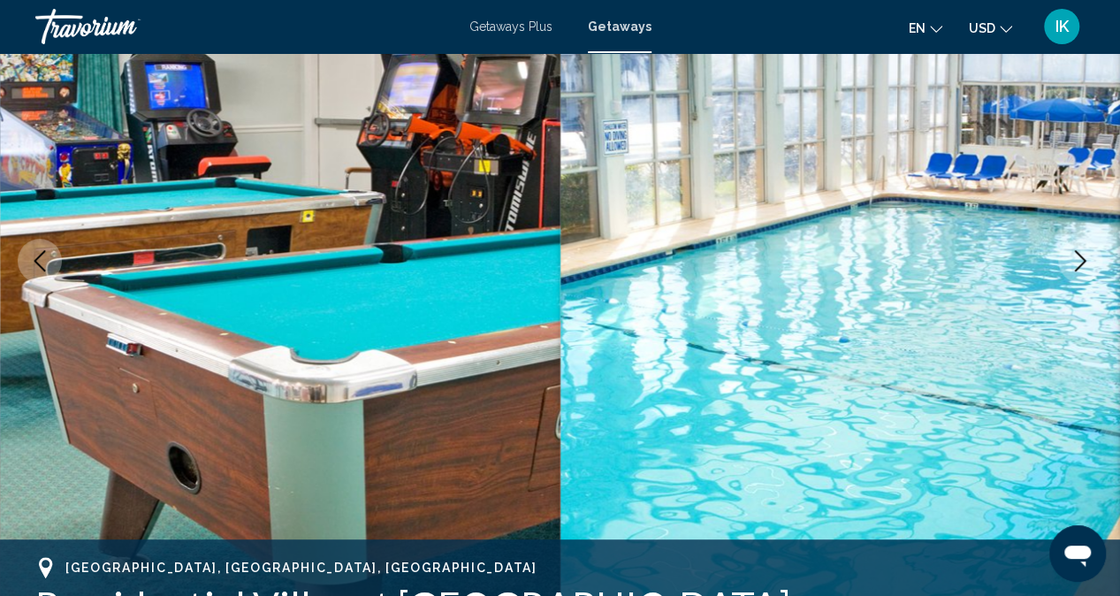
click at [1070, 268] on icon "Next image" at bounding box center [1079, 260] width 21 height 21
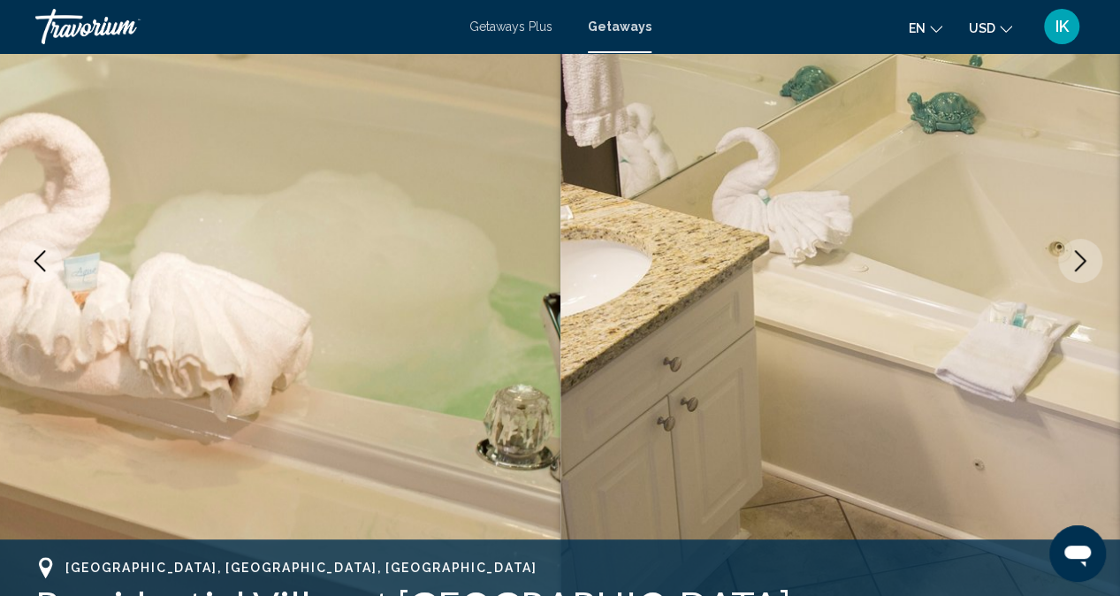
click at [42, 264] on icon "Previous image" at bounding box center [39, 260] width 21 height 21
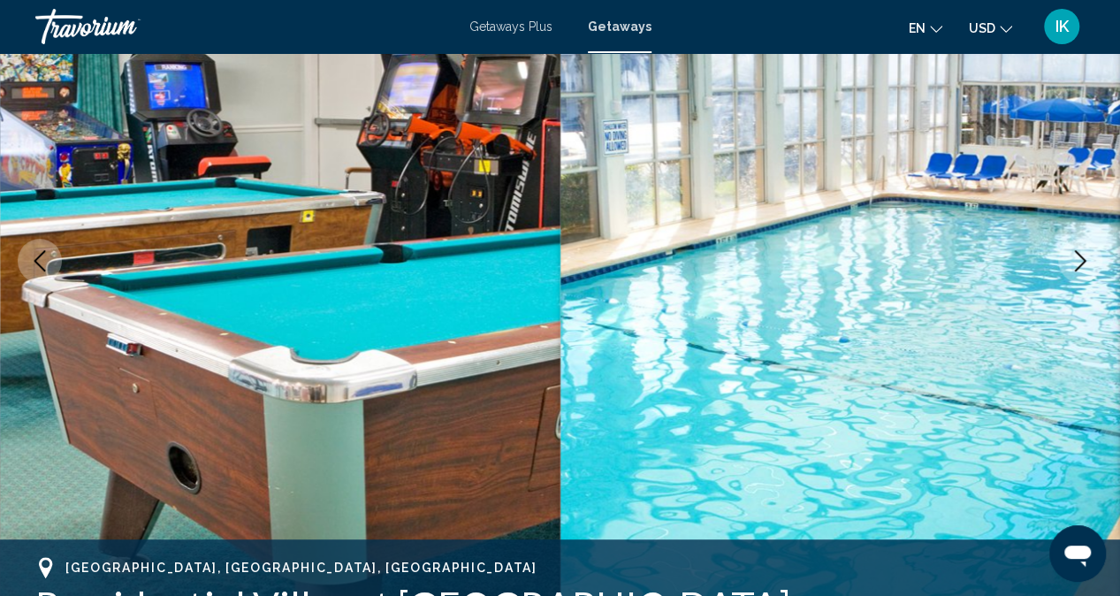
click at [42, 264] on icon "Previous image" at bounding box center [39, 260] width 21 height 21
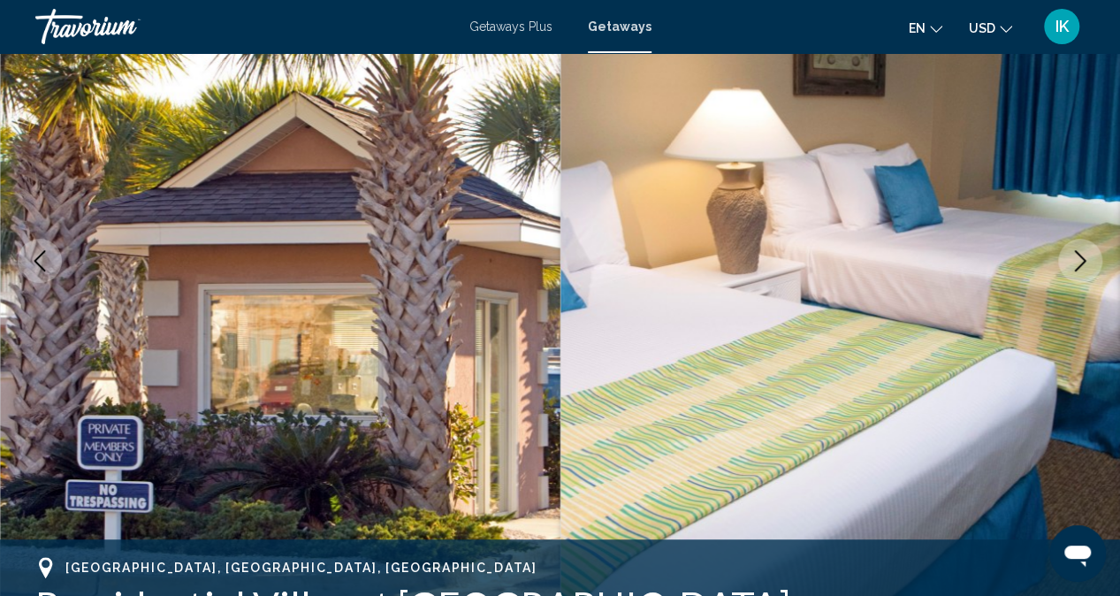
click at [42, 264] on icon "Previous image" at bounding box center [39, 260] width 21 height 21
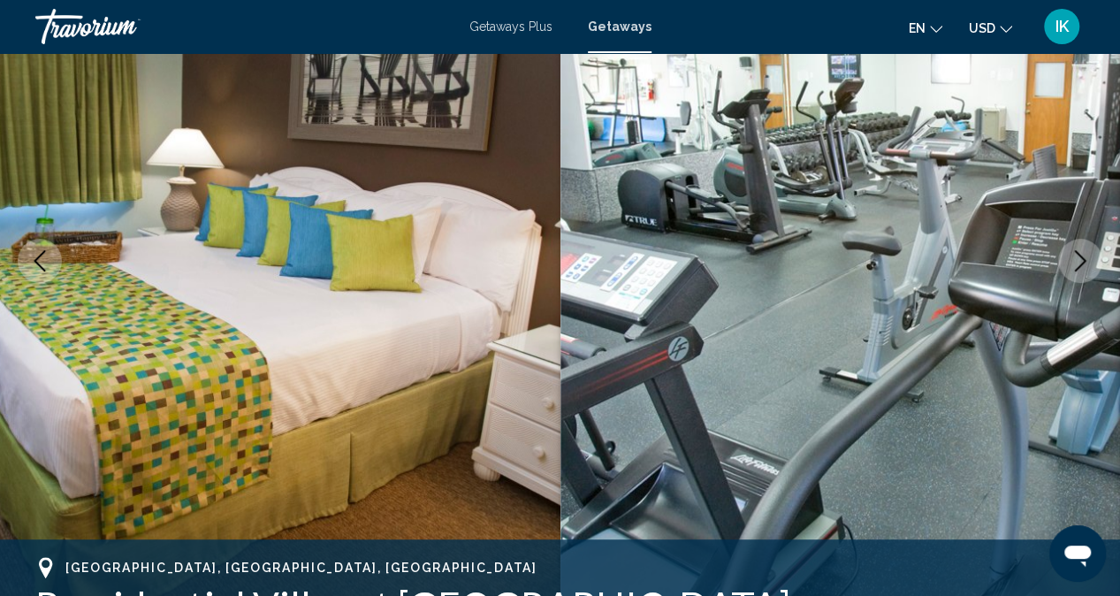
click at [42, 264] on icon "Previous image" at bounding box center [39, 260] width 21 height 21
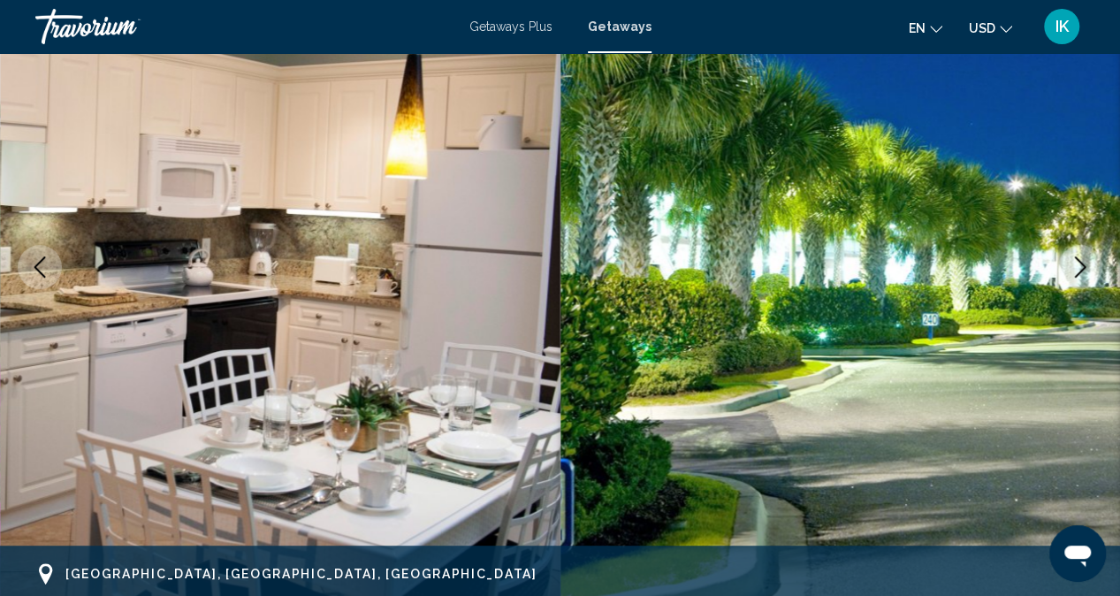
scroll to position [205, 0]
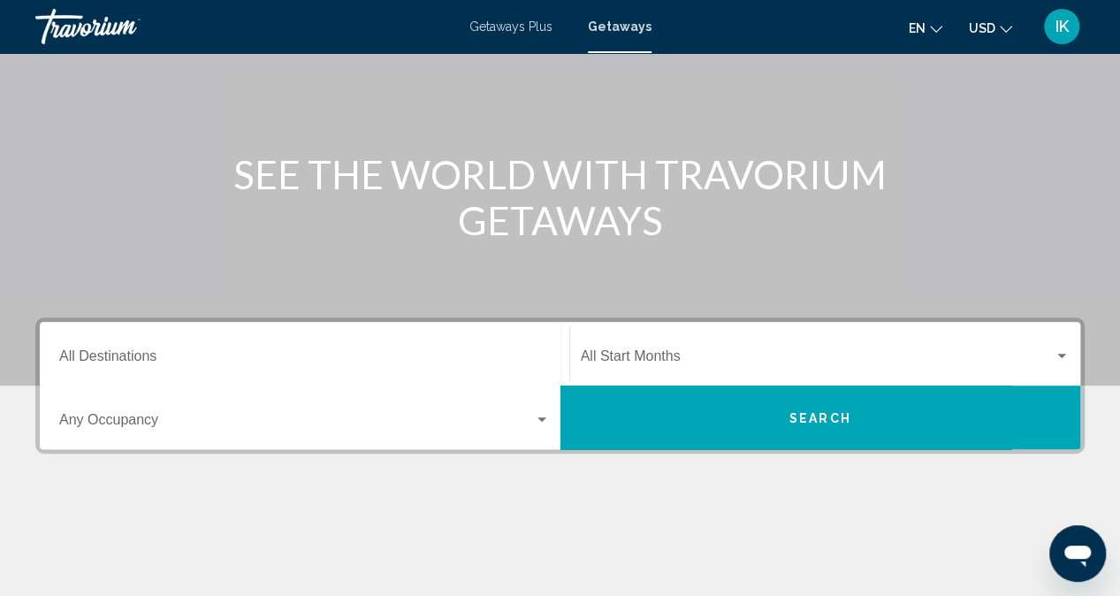
scroll to position [285, 0]
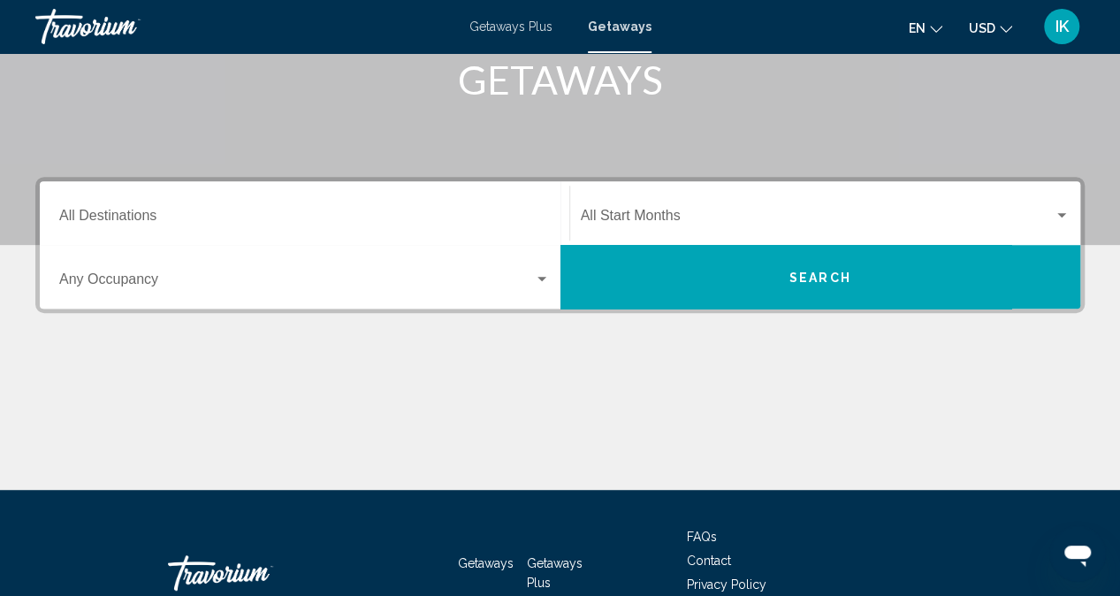
click at [285, 206] on div "Destination All Destinations" at bounding box center [304, 214] width 491 height 56
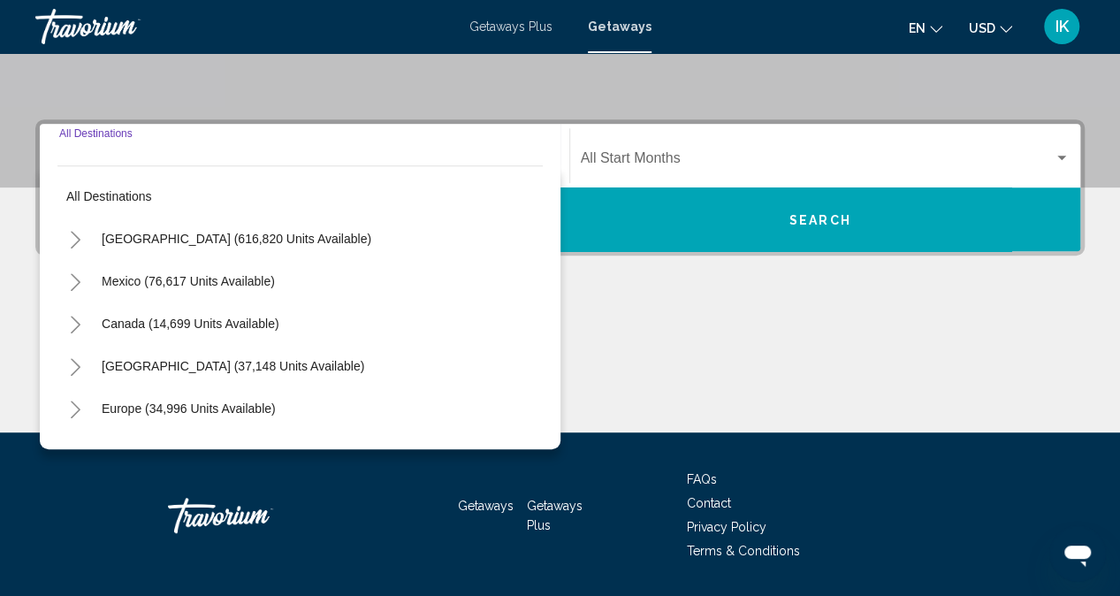
scroll to position [395, 0]
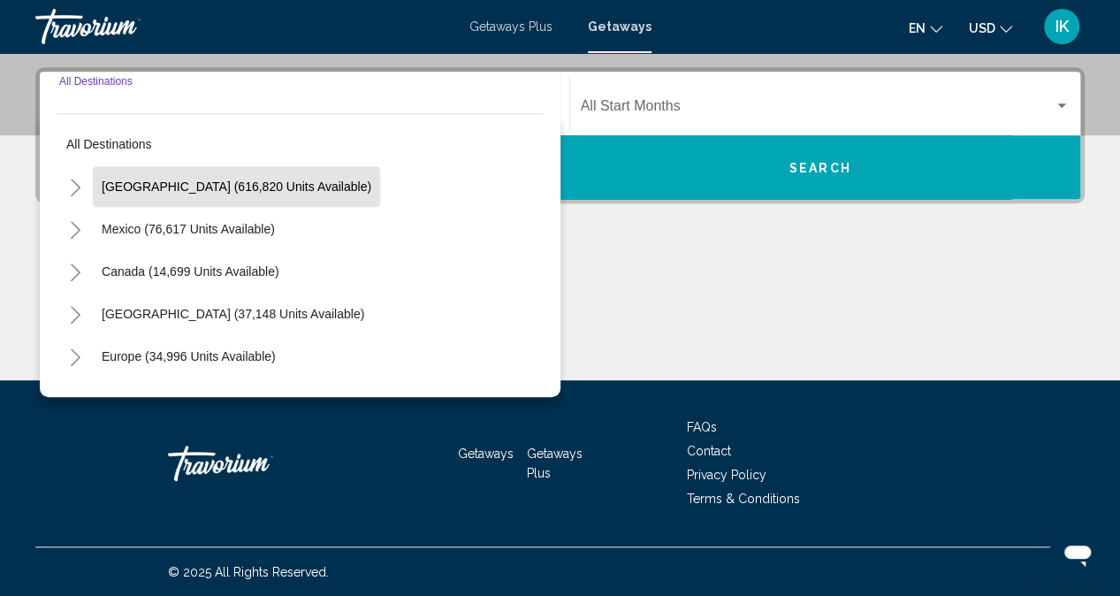
click at [286, 194] on button "[GEOGRAPHIC_DATA] (616,820 units available)" at bounding box center [236, 186] width 287 height 41
type input "**********"
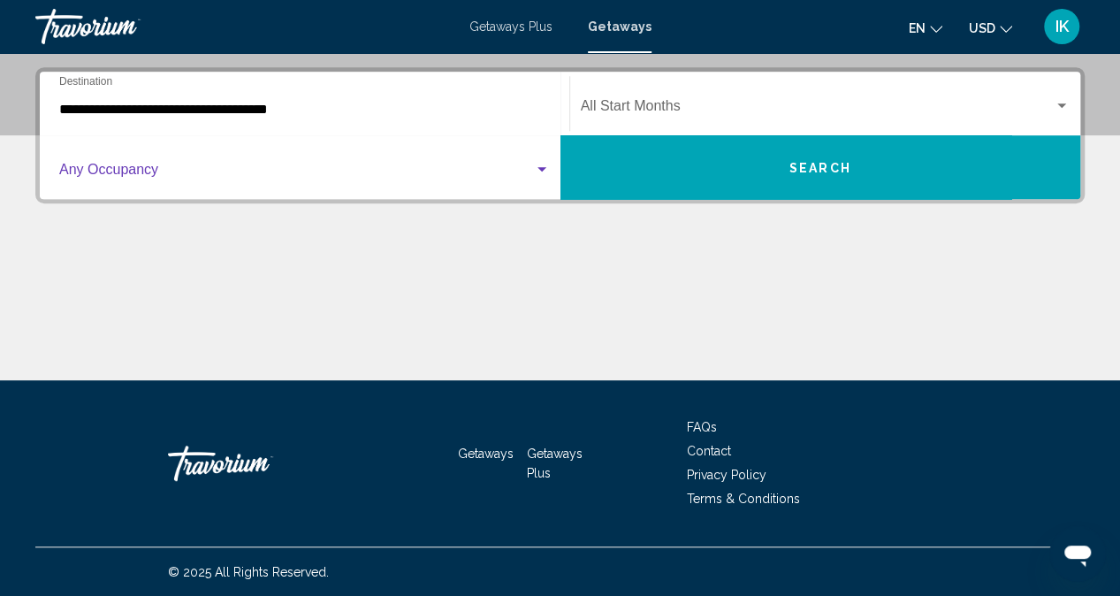
click at [542, 169] on div "Search widget" at bounding box center [541, 169] width 9 height 4
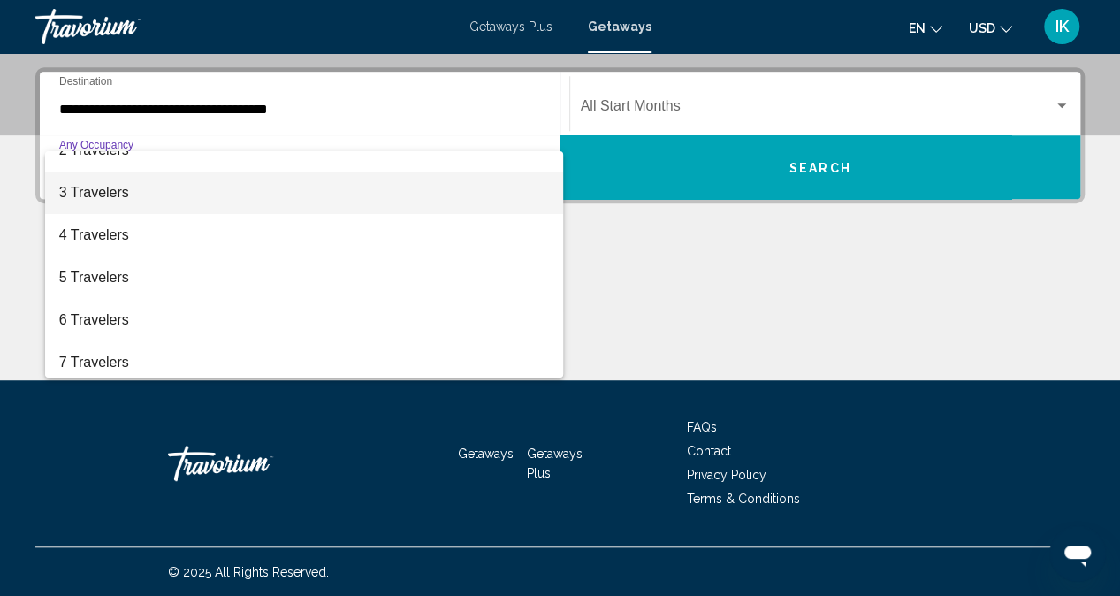
scroll to position [66, 0]
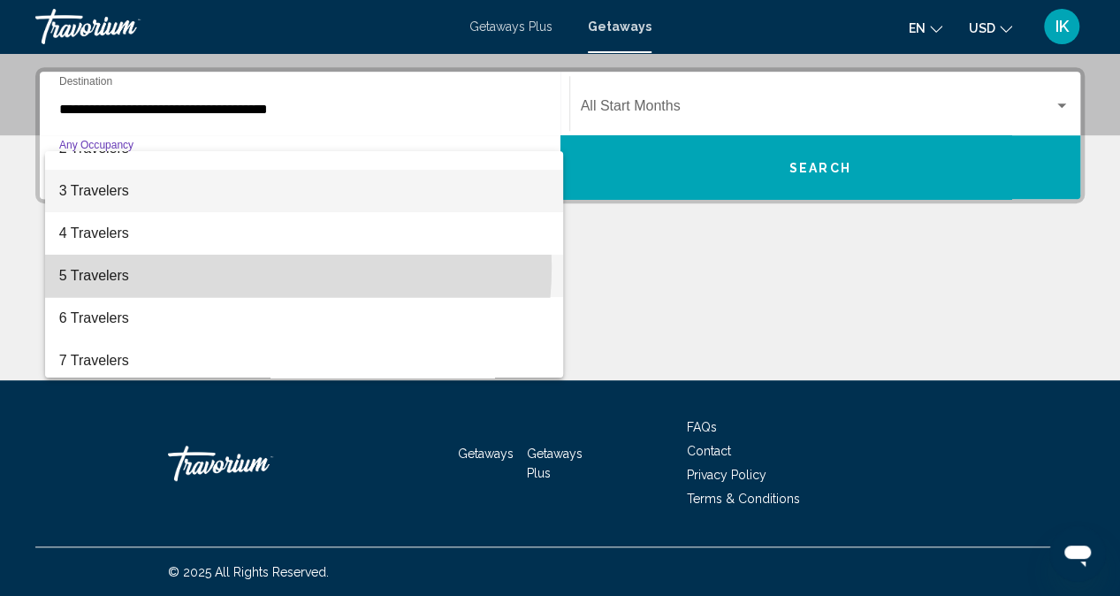
click at [218, 266] on span "5 Travelers" at bounding box center [304, 276] width 491 height 42
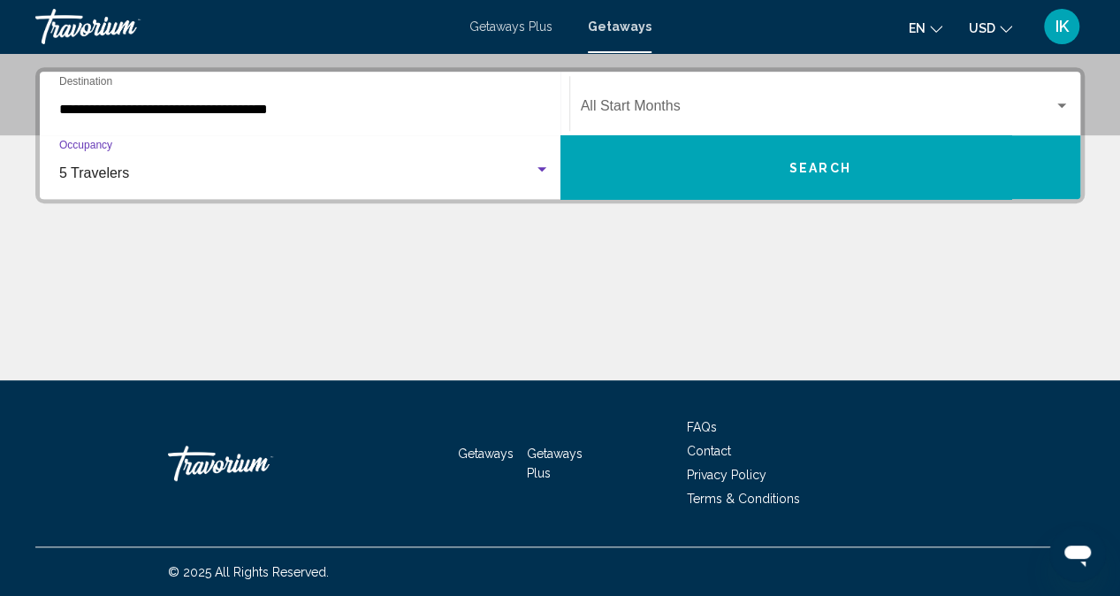
click at [541, 171] on div "Search widget" at bounding box center [542, 170] width 16 height 14
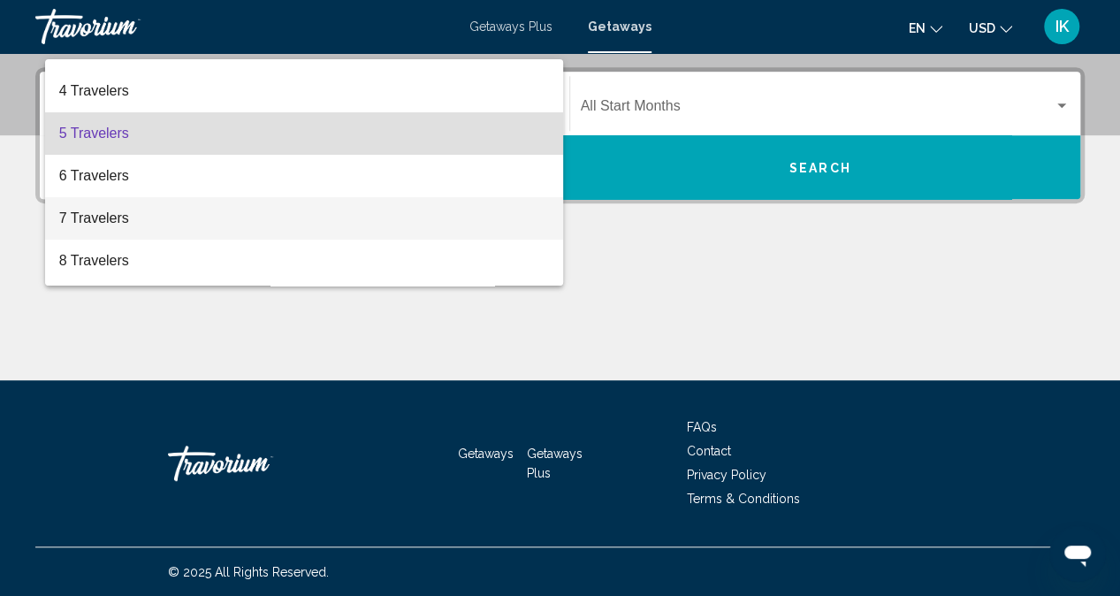
scroll to position [119, 0]
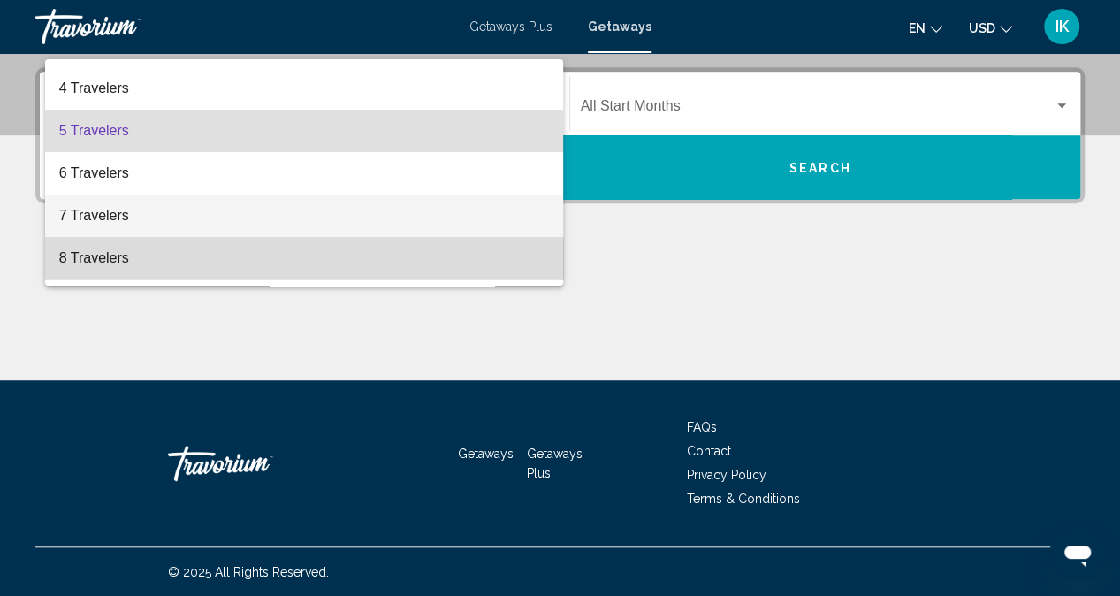
click at [426, 266] on span "8 Travelers" at bounding box center [304, 258] width 491 height 42
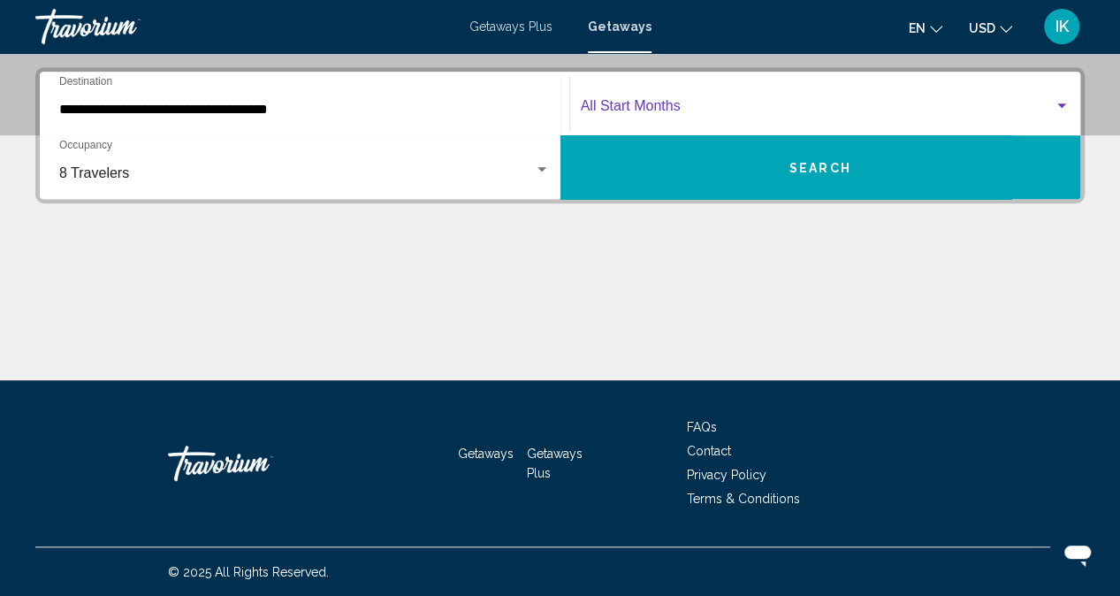
click at [994, 102] on span "Search widget" at bounding box center [818, 110] width 474 height 16
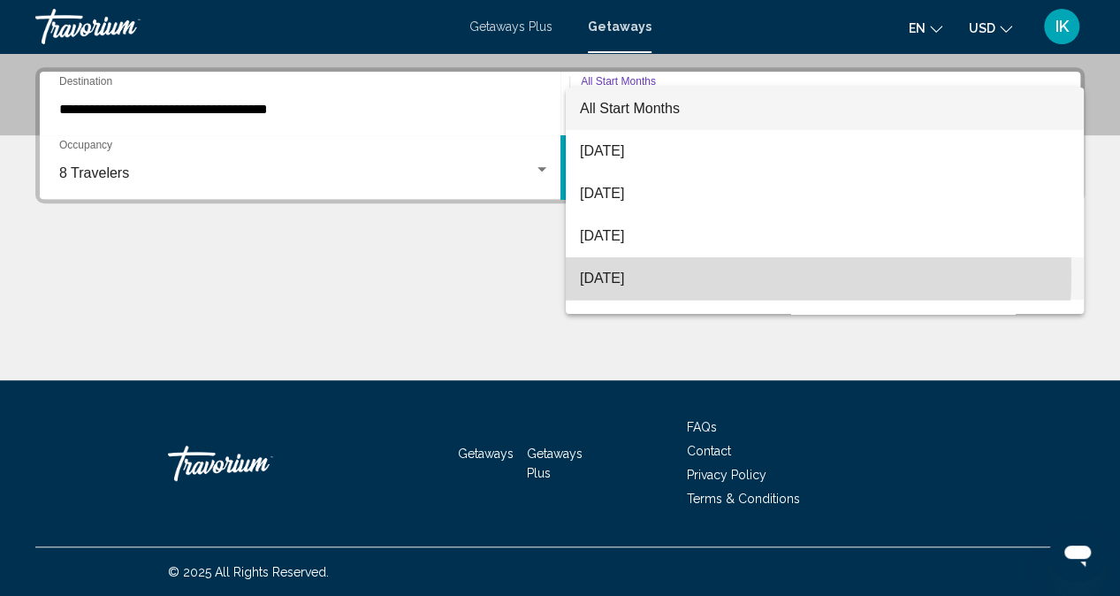
click at [659, 273] on span "[DATE]" at bounding box center [825, 278] width 490 height 42
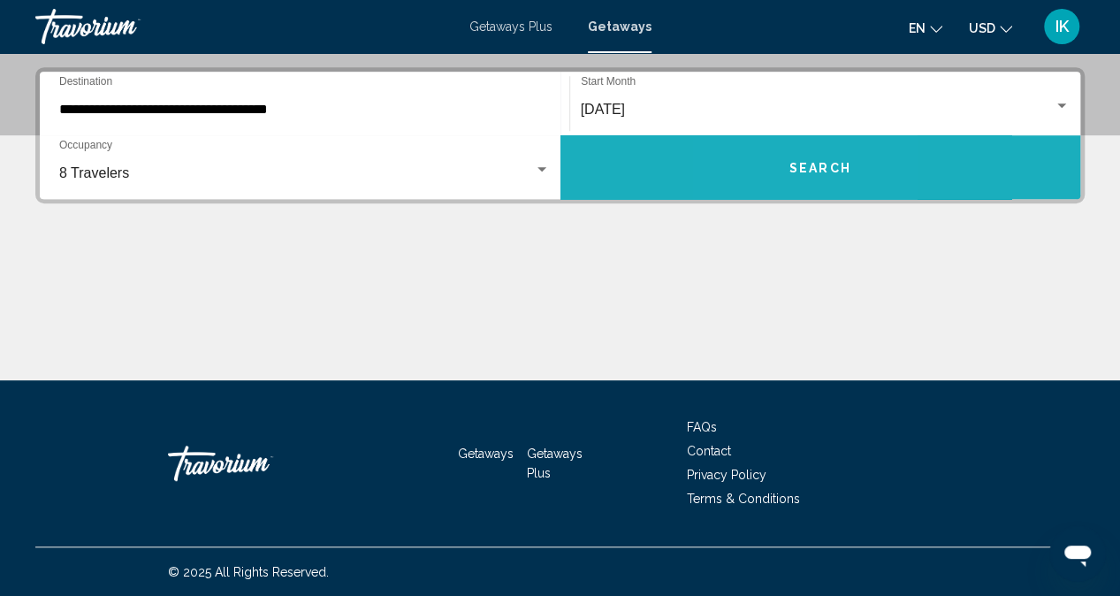
click at [776, 186] on button "Search" at bounding box center [820, 167] width 521 height 64
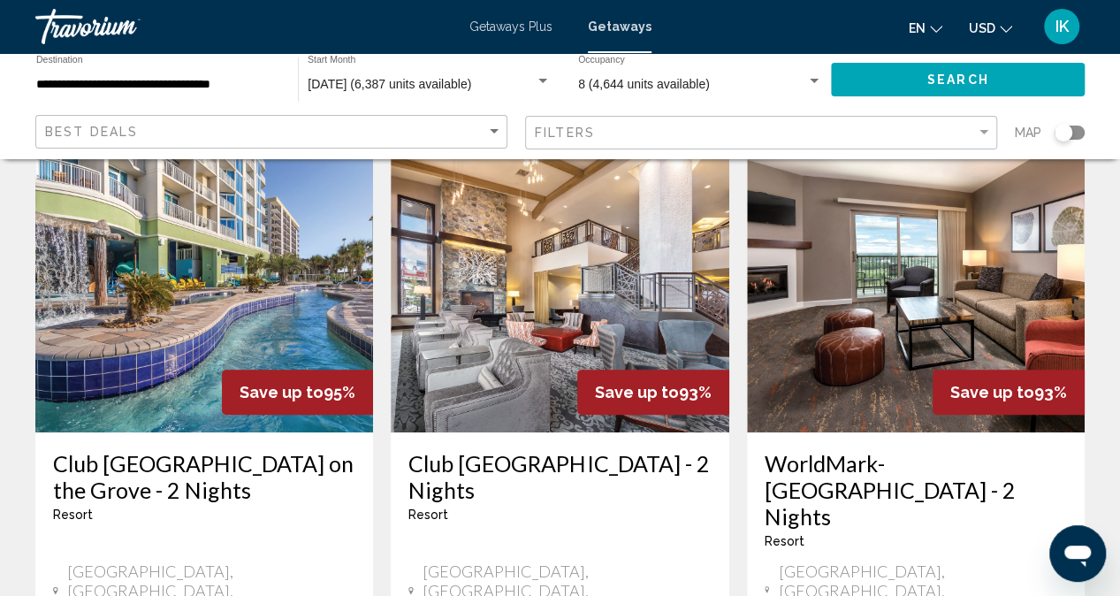
scroll to position [188, 0]
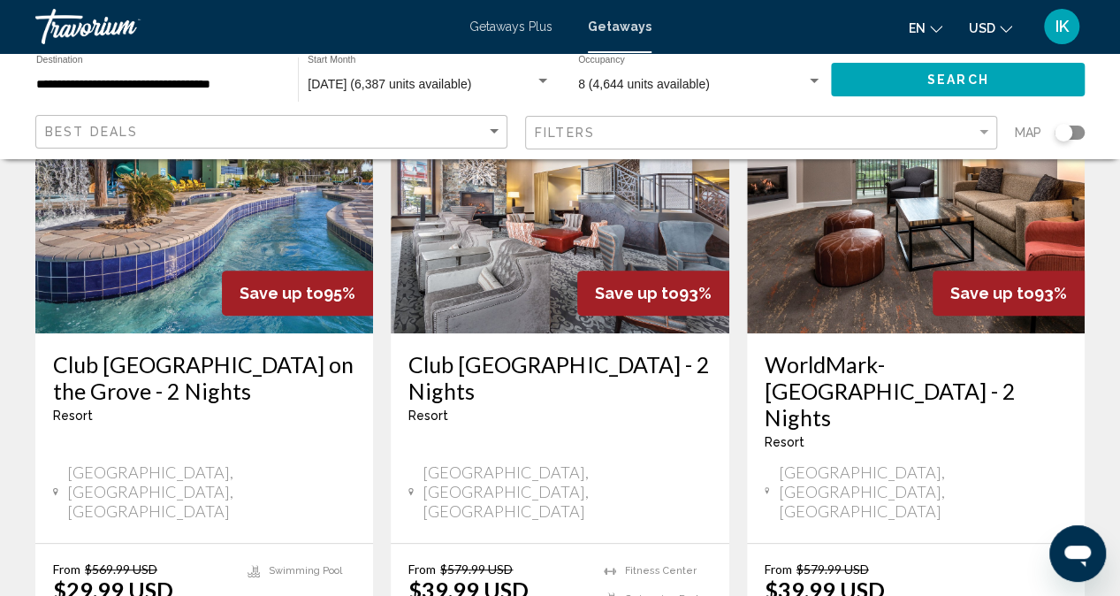
click at [179, 326] on img "Main content" at bounding box center [204, 191] width 338 height 283
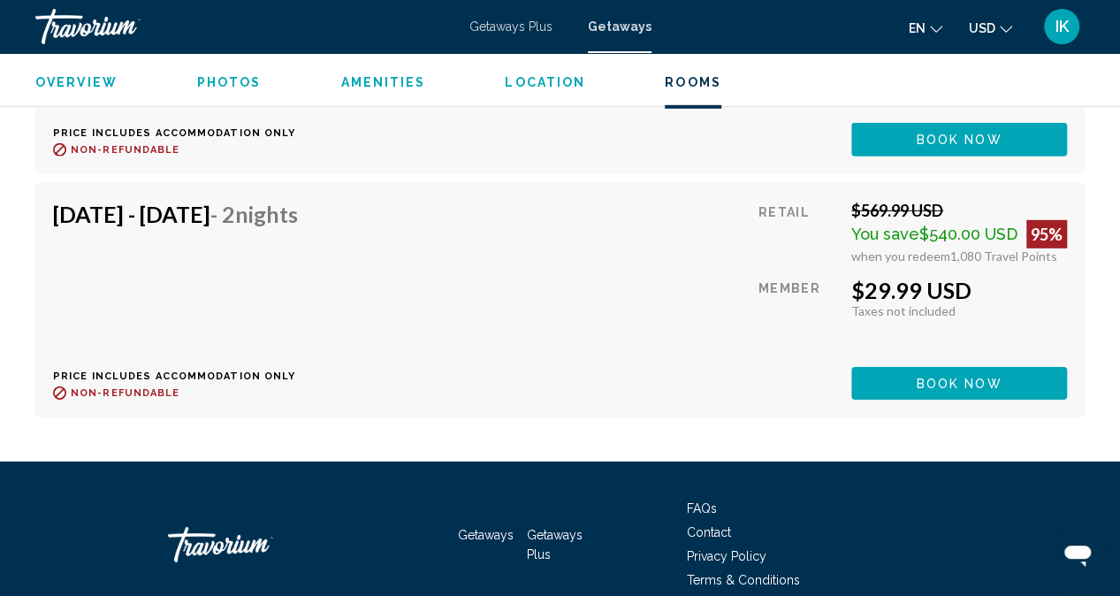
scroll to position [5558, 0]
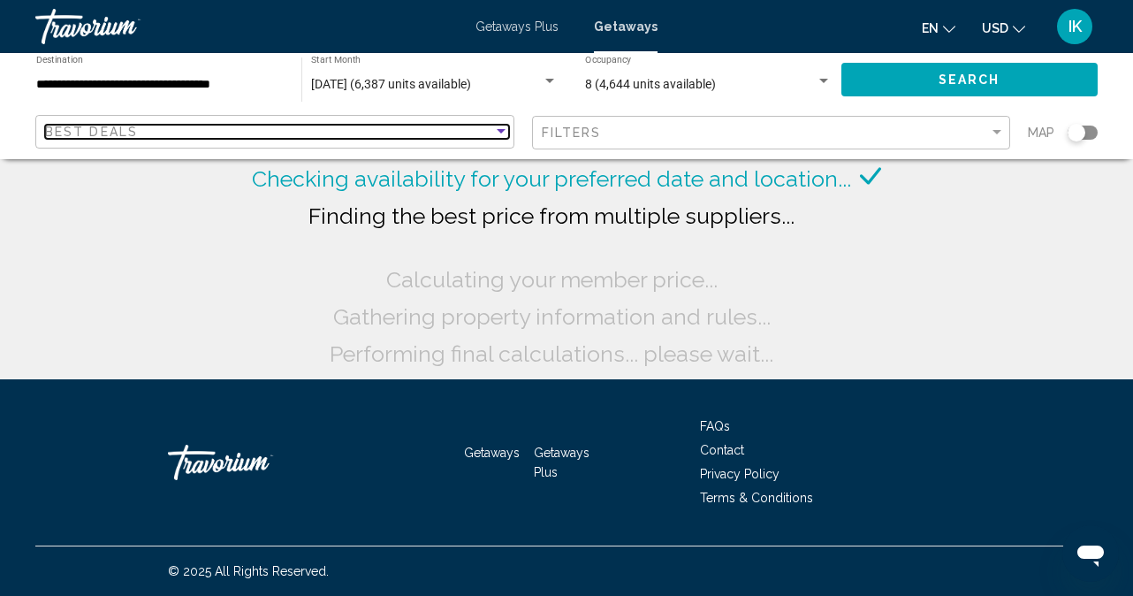
click at [503, 135] on div "Sort by" at bounding box center [501, 132] width 16 height 14
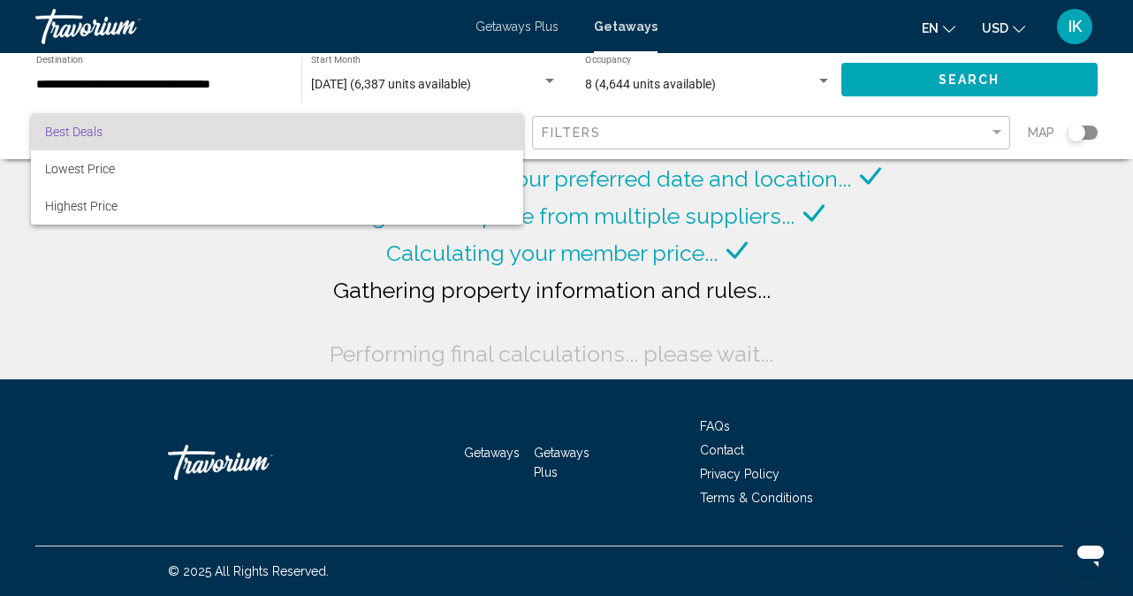
click at [338, 306] on div at bounding box center [566, 298] width 1133 height 596
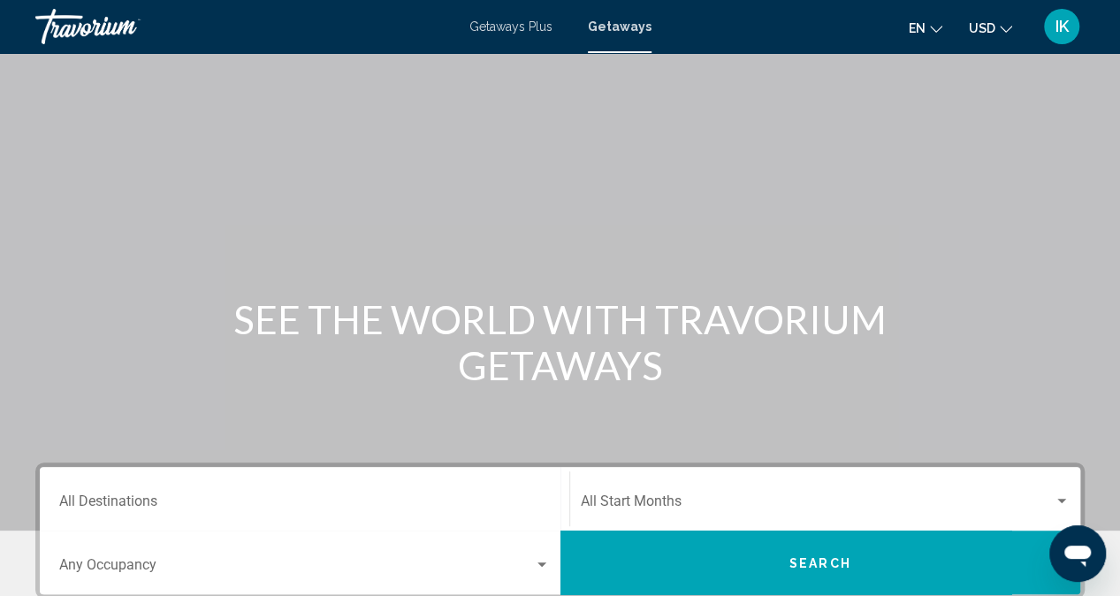
scroll to position [207, 0]
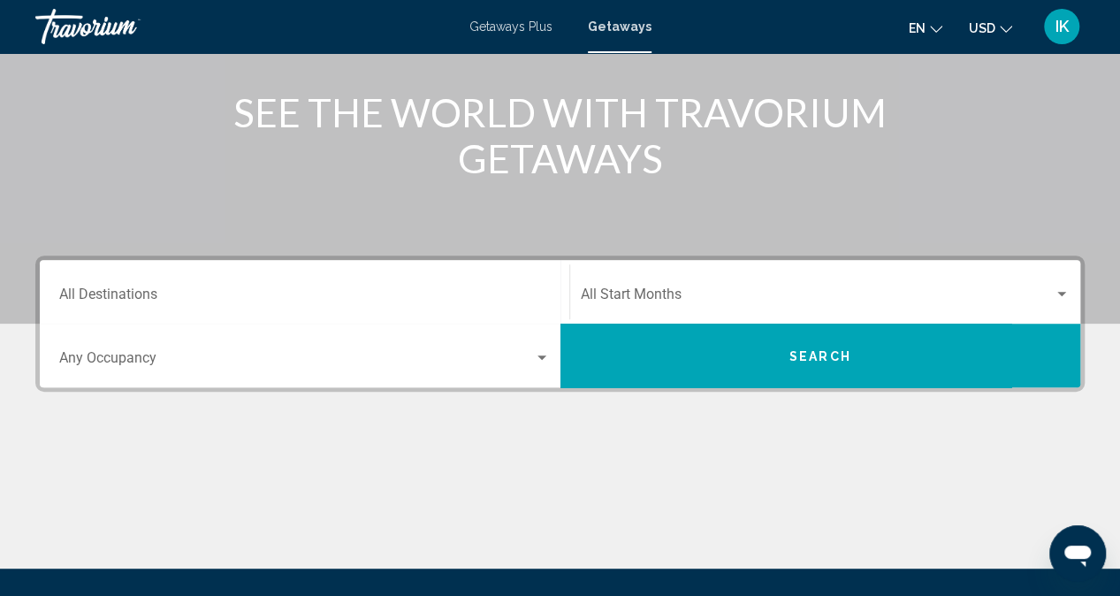
click at [256, 284] on div "Destination All Destinations" at bounding box center [304, 292] width 491 height 56
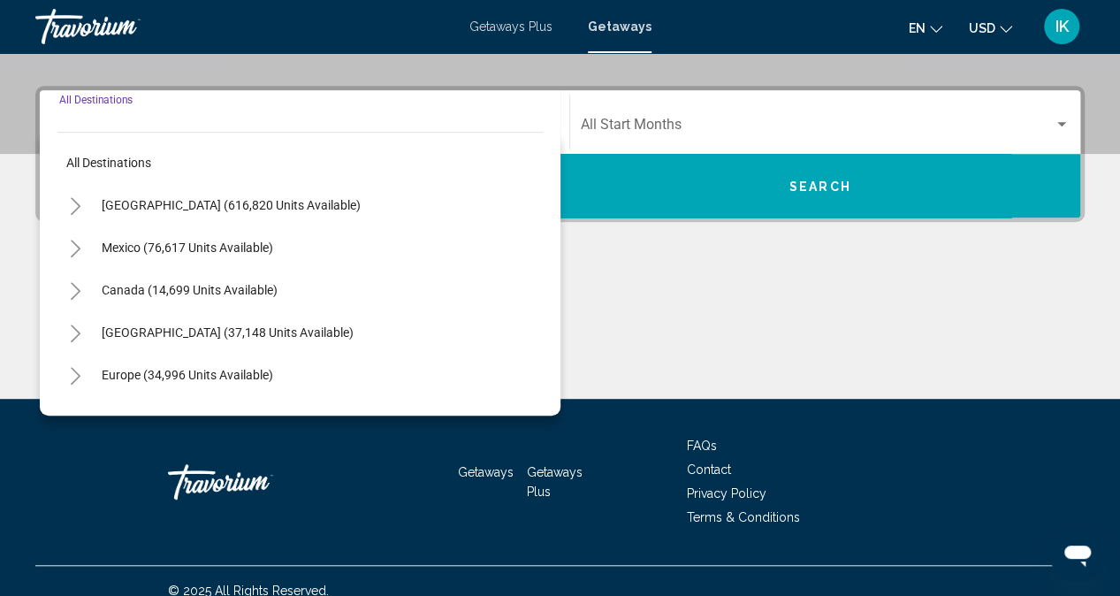
scroll to position [395, 0]
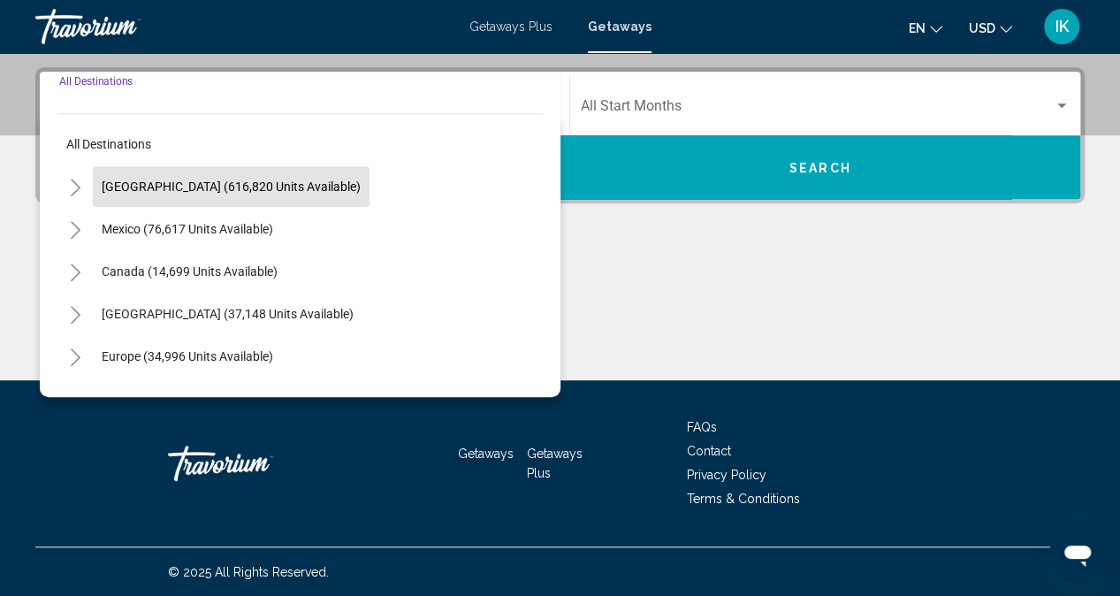
click at [309, 186] on span "United States (616,820 units available)" at bounding box center [231, 186] width 259 height 14
type input "**********"
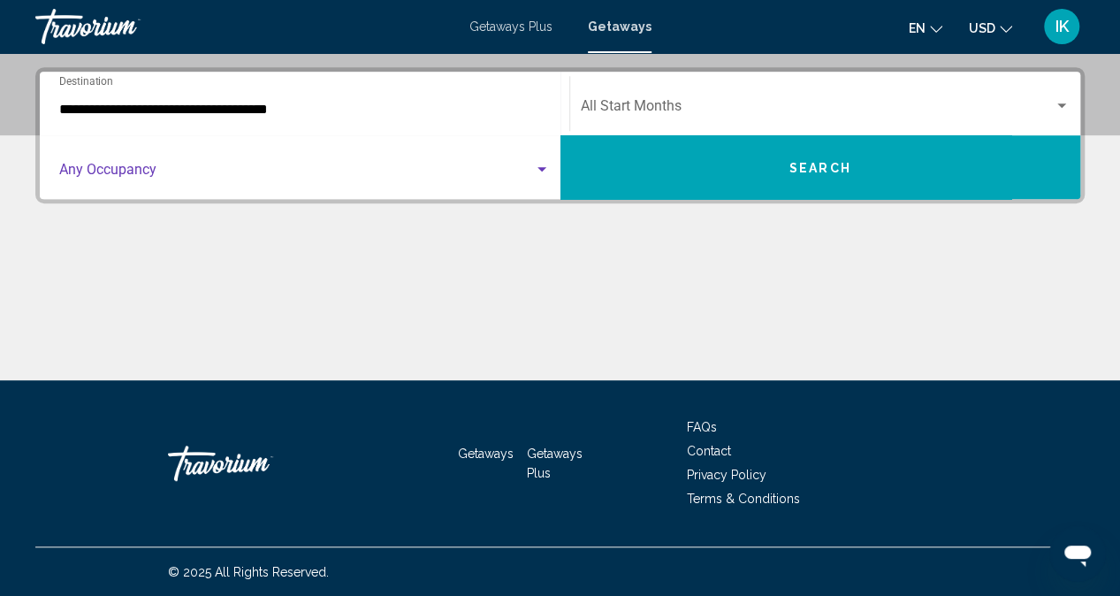
click at [543, 169] on div "Search widget" at bounding box center [541, 169] width 9 height 4
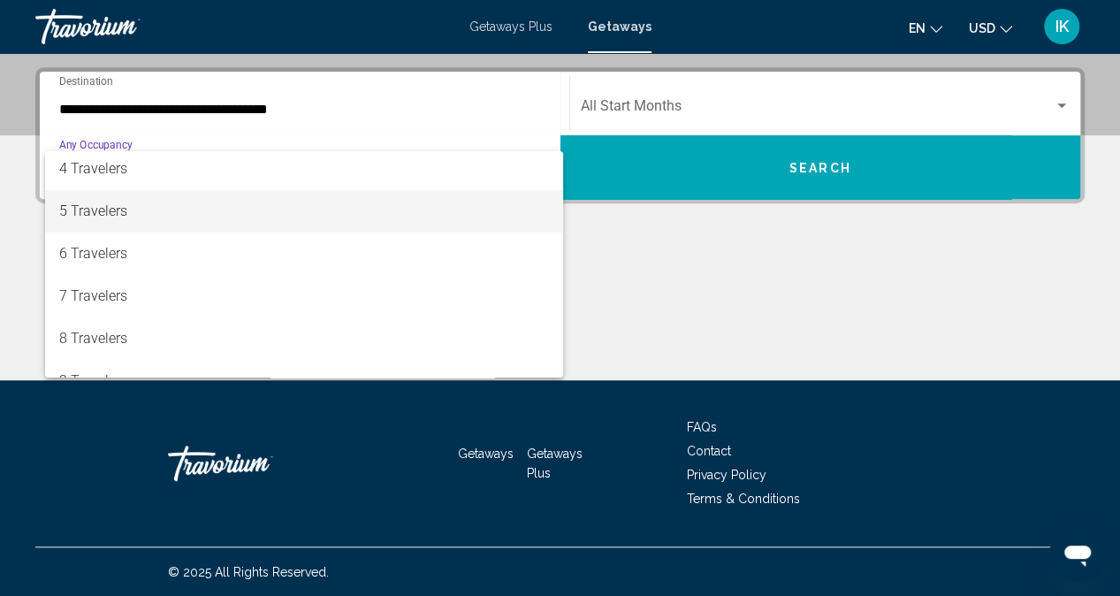
scroll to position [133, 0]
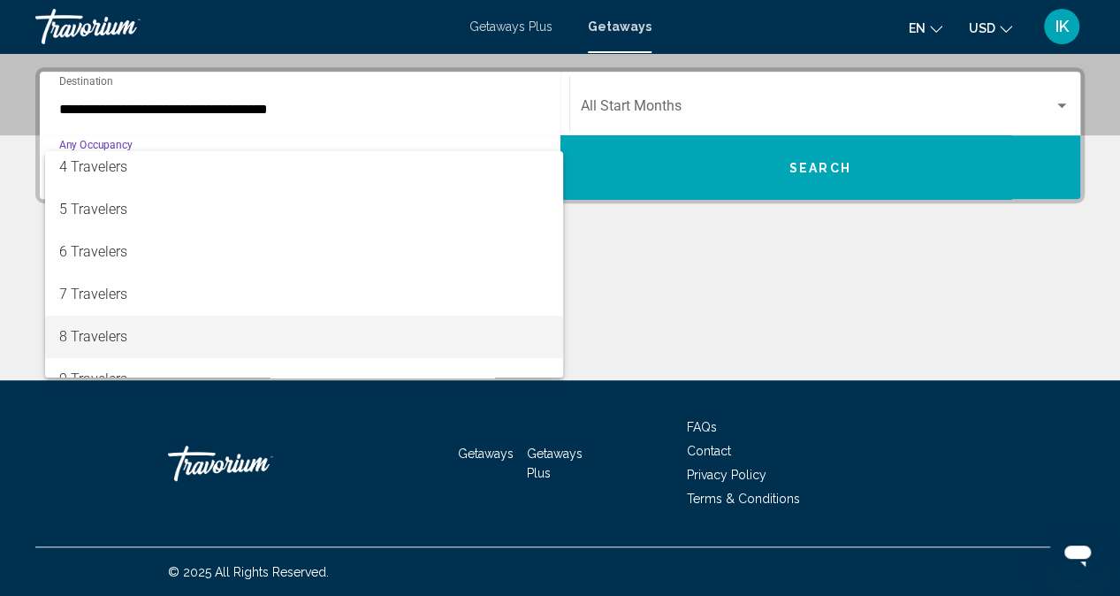
click at [147, 331] on span "8 Travelers" at bounding box center [304, 337] width 491 height 42
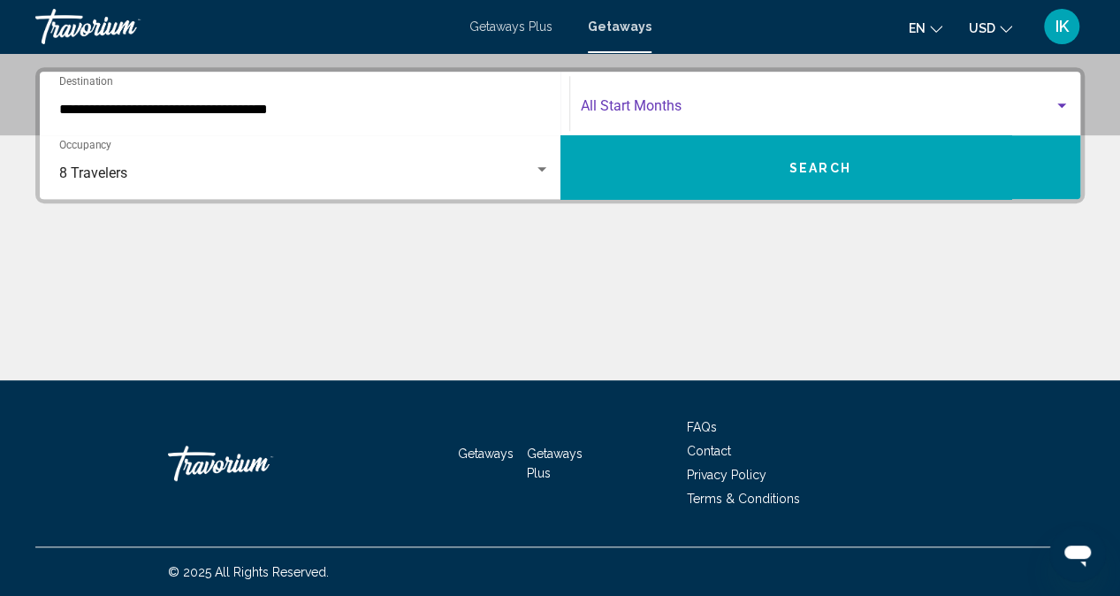
click at [1060, 110] on div "Search widget" at bounding box center [1062, 106] width 16 height 14
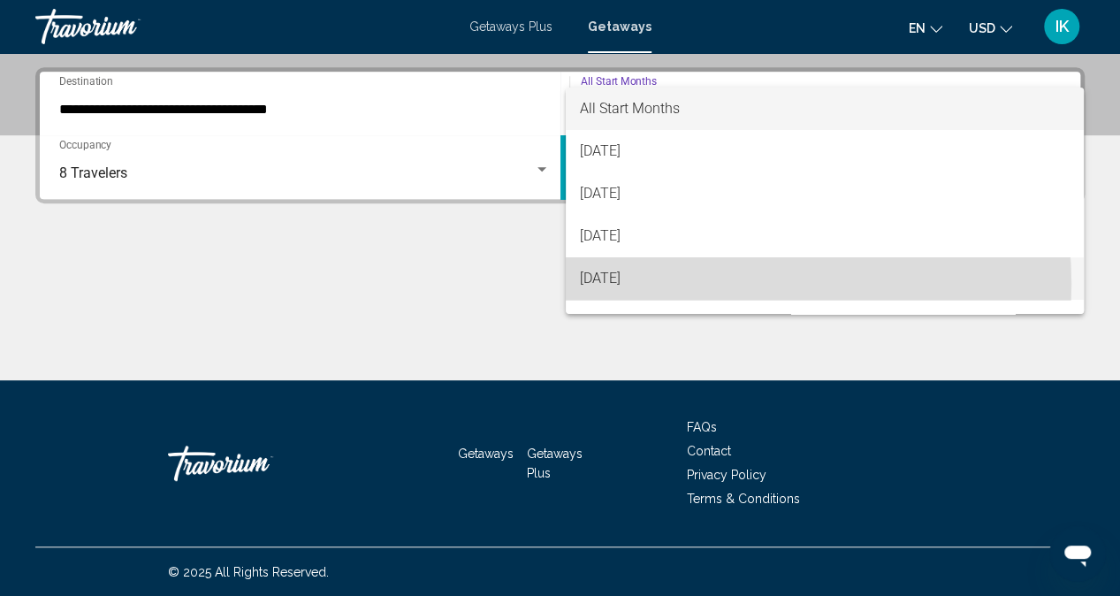
click at [686, 284] on span "November 2025" at bounding box center [825, 278] width 490 height 42
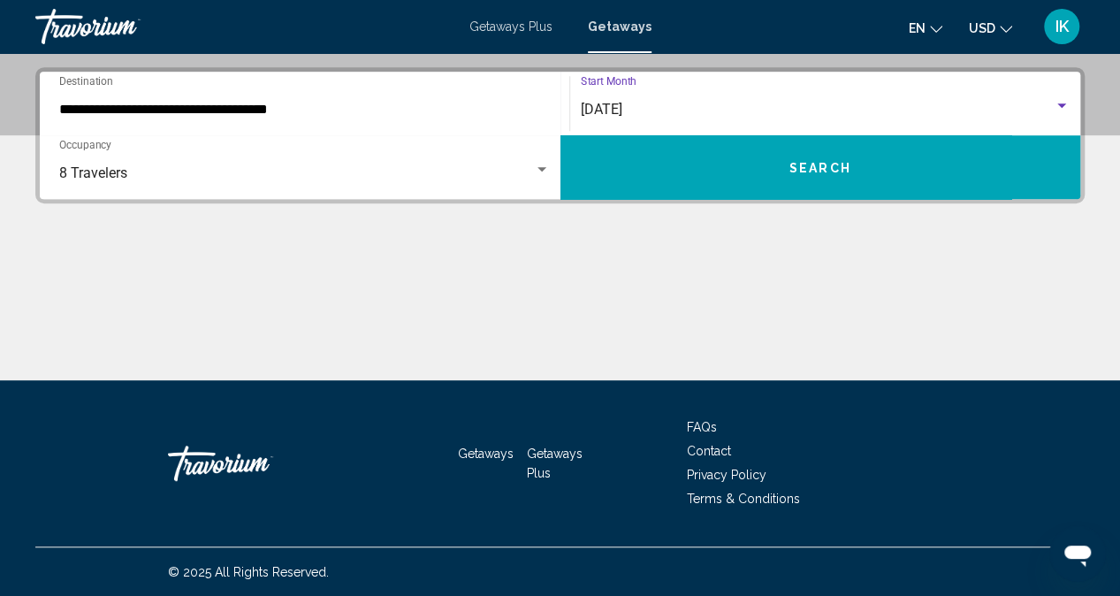
click at [1053, 107] on div "November 2025" at bounding box center [818, 110] width 474 height 16
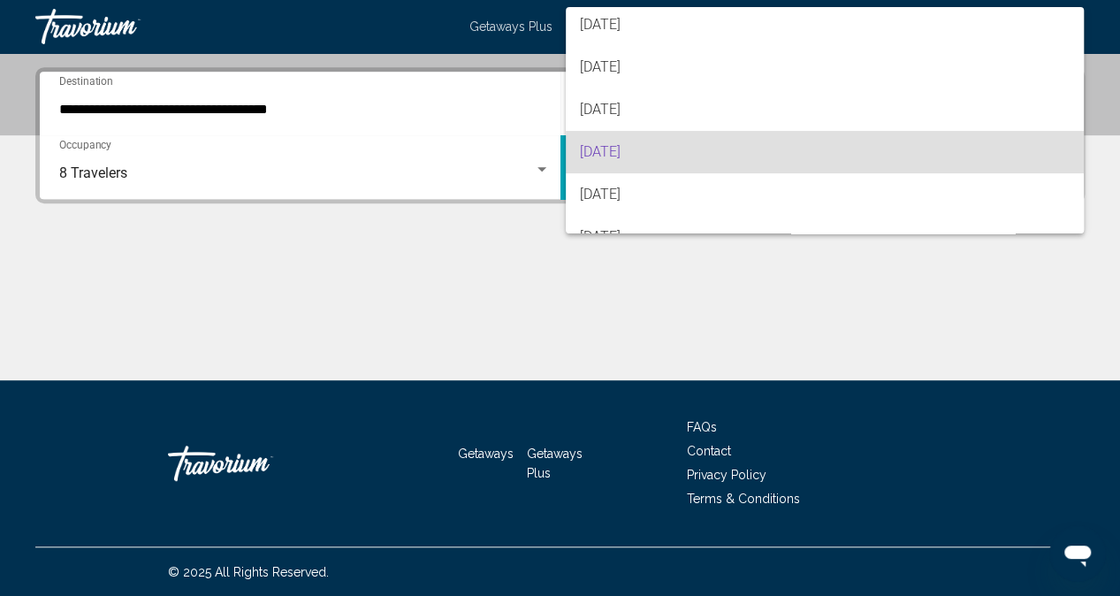
scroll to position [45, 0]
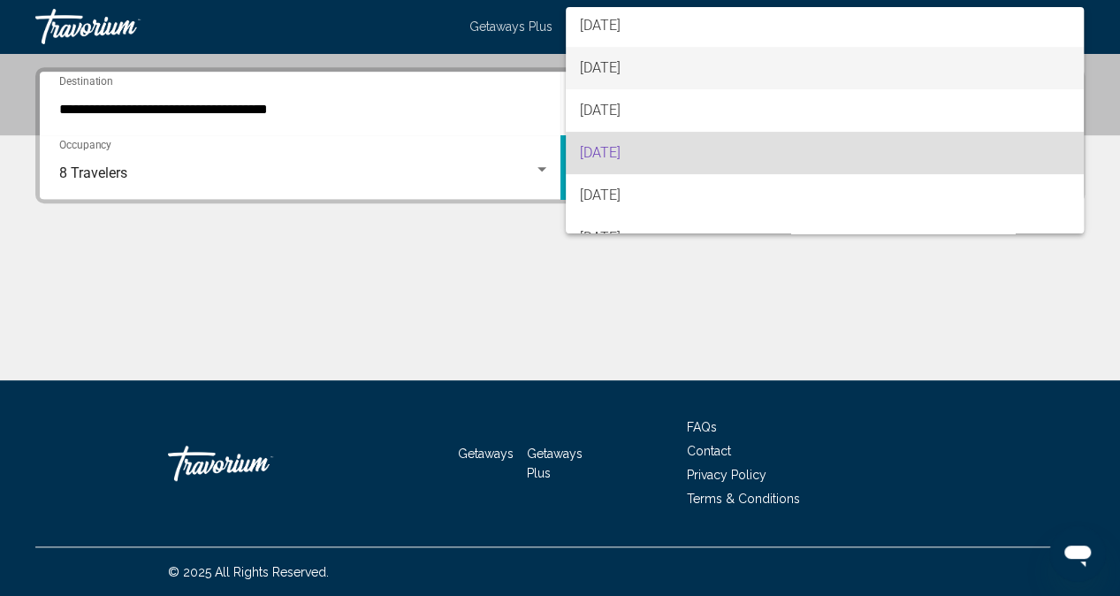
click at [640, 75] on span "September 2025" at bounding box center [825, 68] width 490 height 42
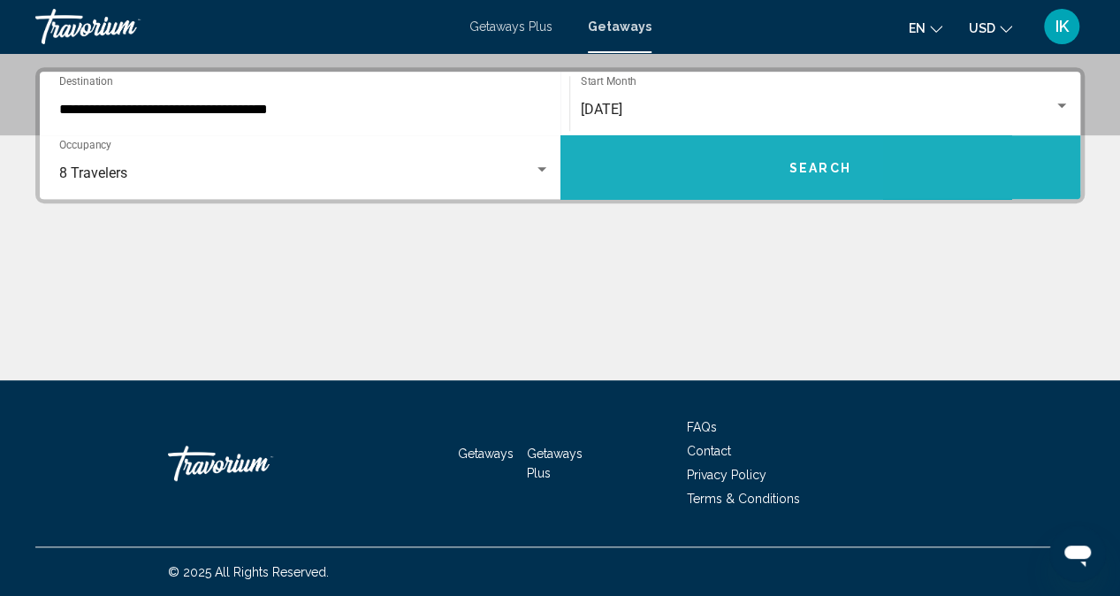
click at [645, 178] on button "Search" at bounding box center [820, 167] width 521 height 64
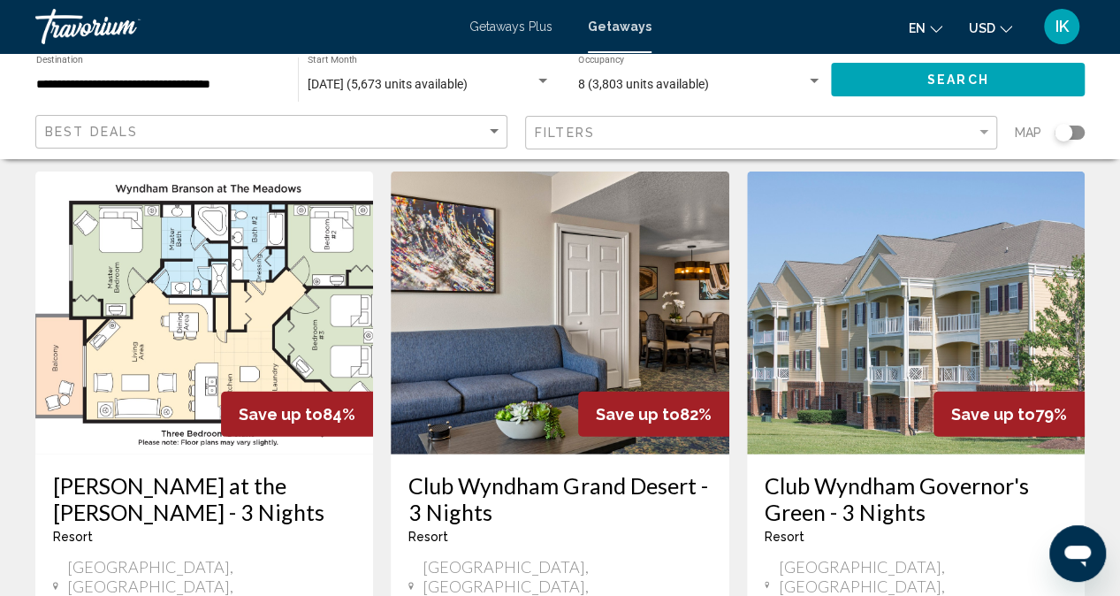
scroll to position [2097, 0]
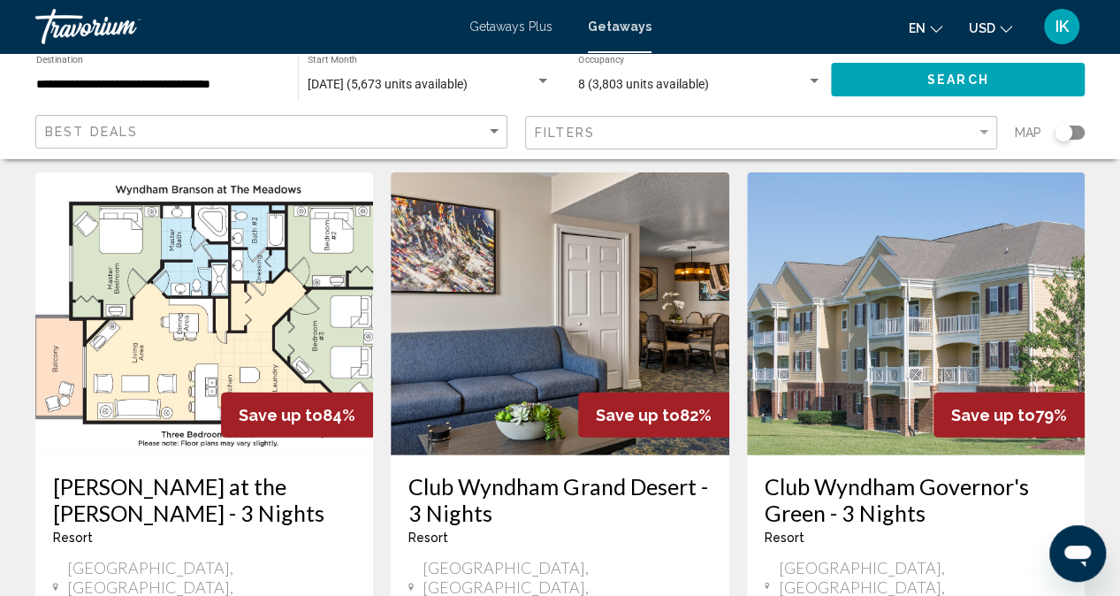
click at [532, 195] on img "Main content" at bounding box center [560, 313] width 338 height 283
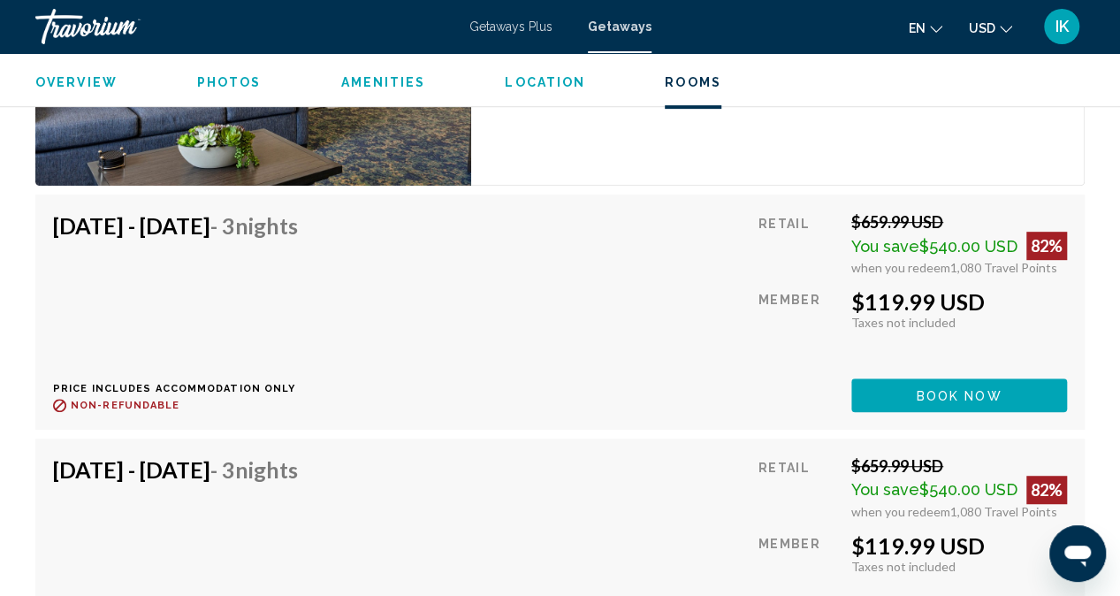
scroll to position [3713, 0]
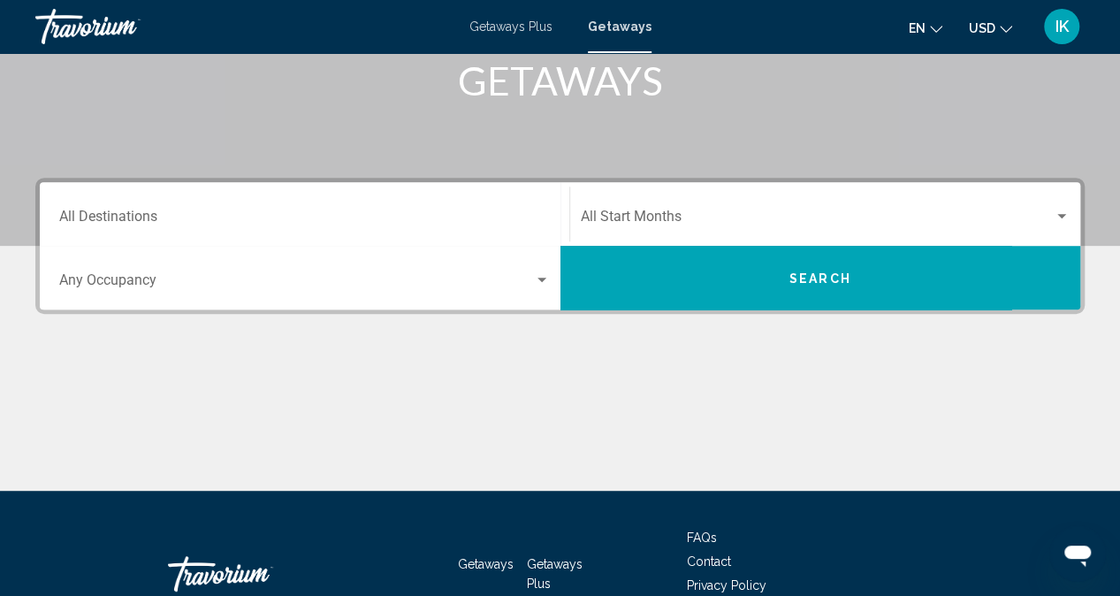
scroll to position [284, 0]
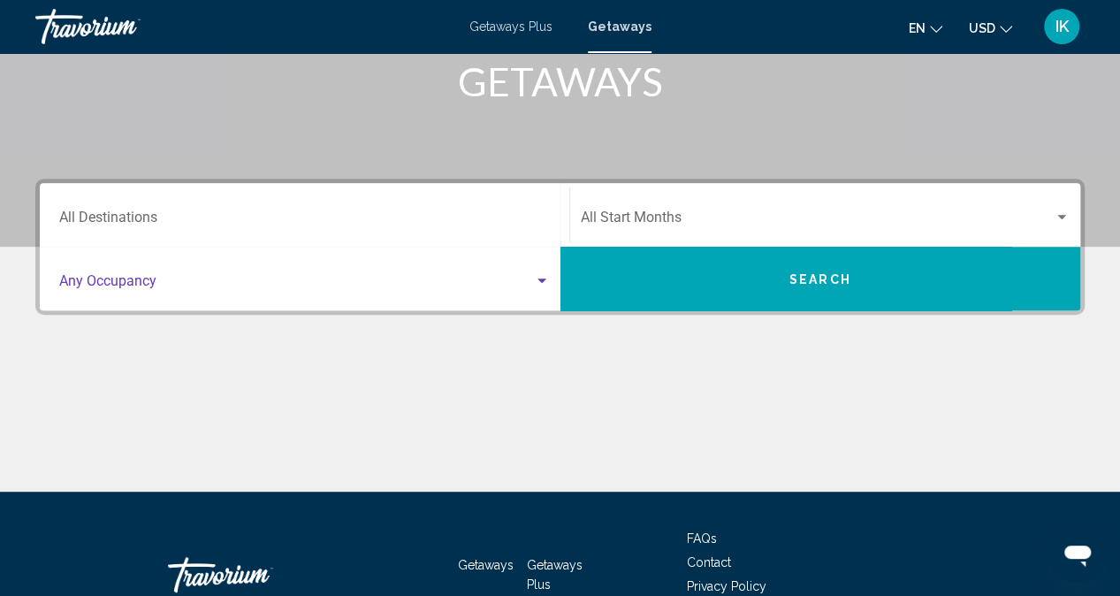
click at [543, 283] on div "Search widget" at bounding box center [542, 281] width 16 height 14
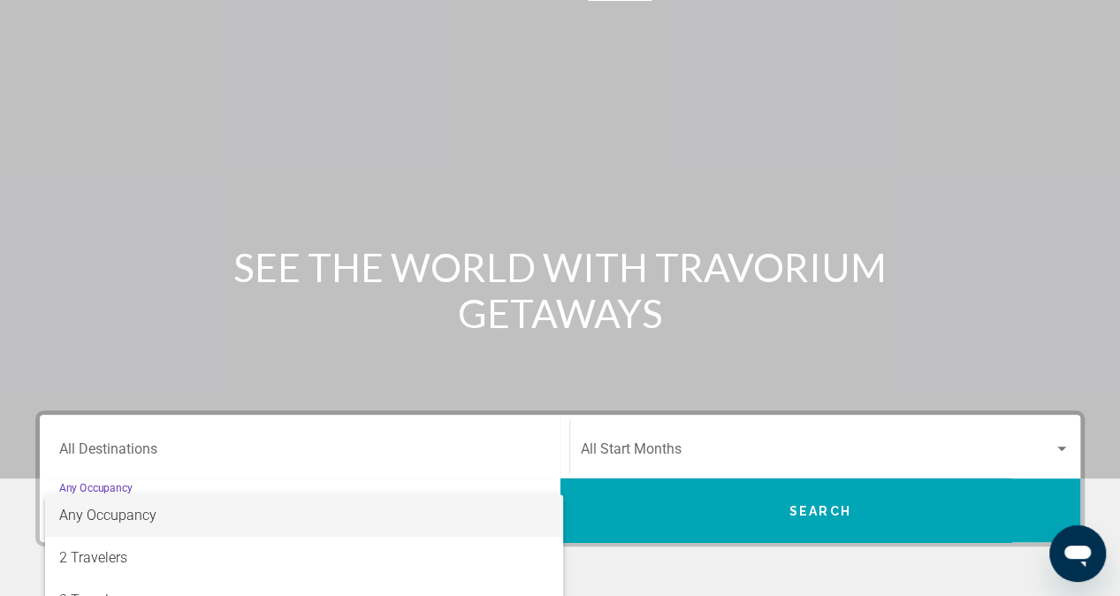
scroll to position [0, 0]
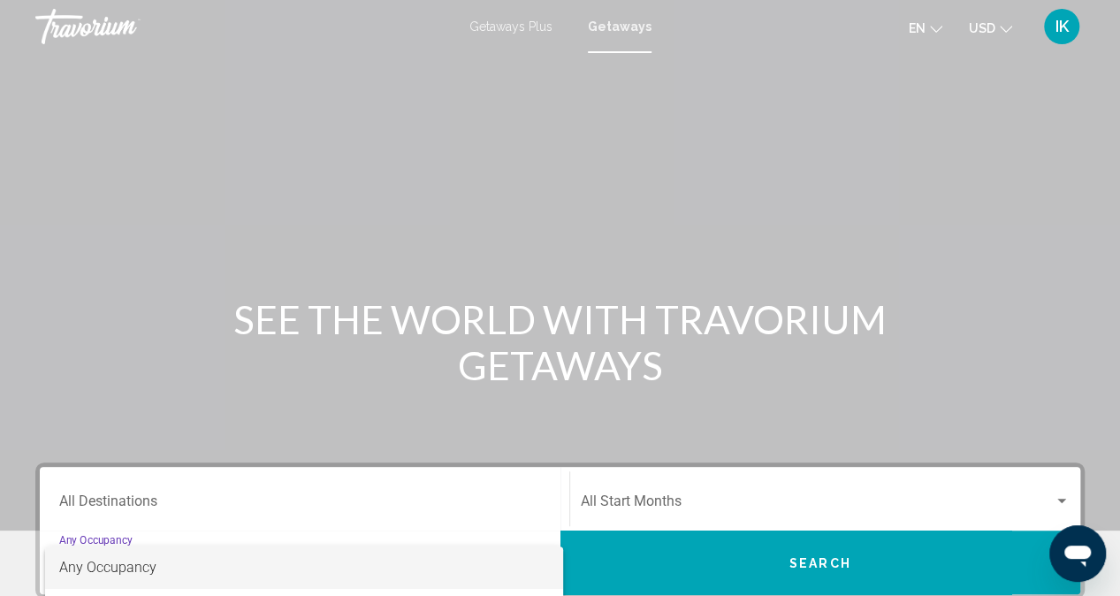
click at [696, 209] on div at bounding box center [560, 298] width 1120 height 596
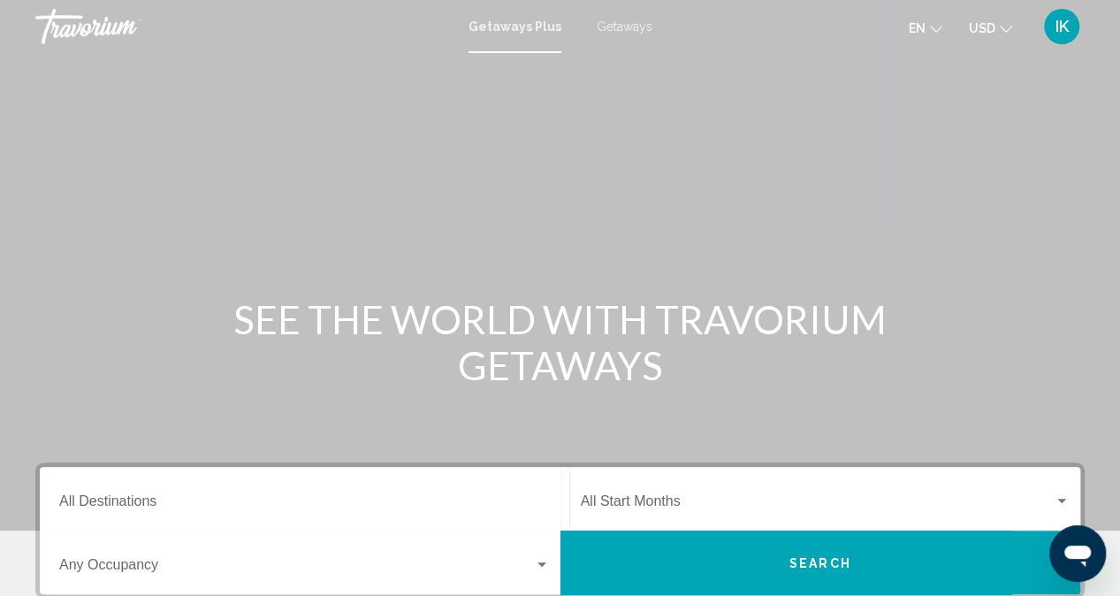
click at [629, 24] on span "Getaways" at bounding box center [625, 26] width 56 height 14
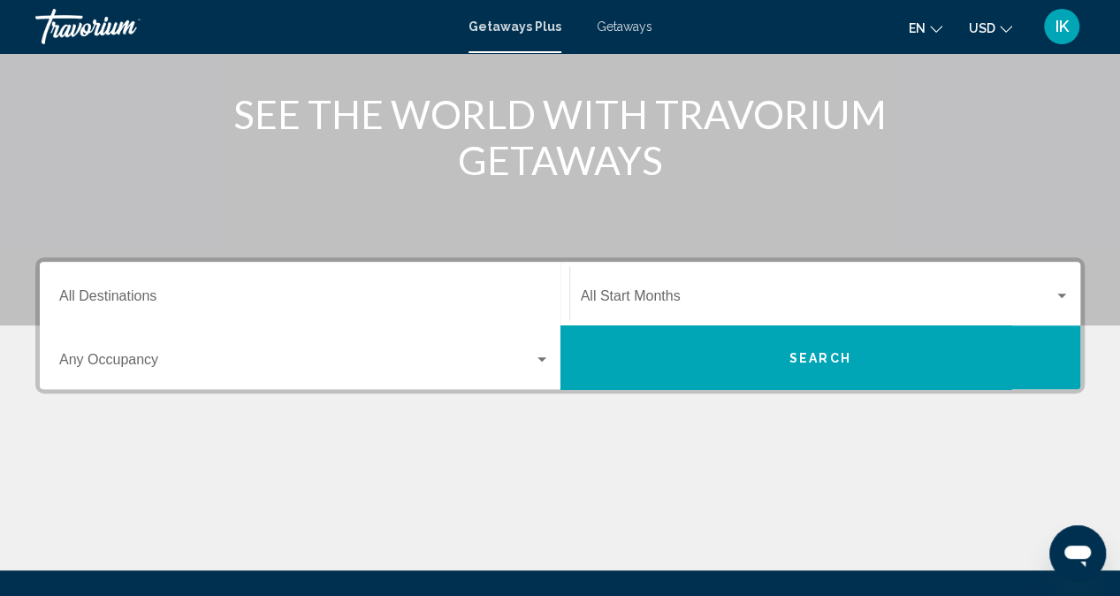
scroll to position [206, 0]
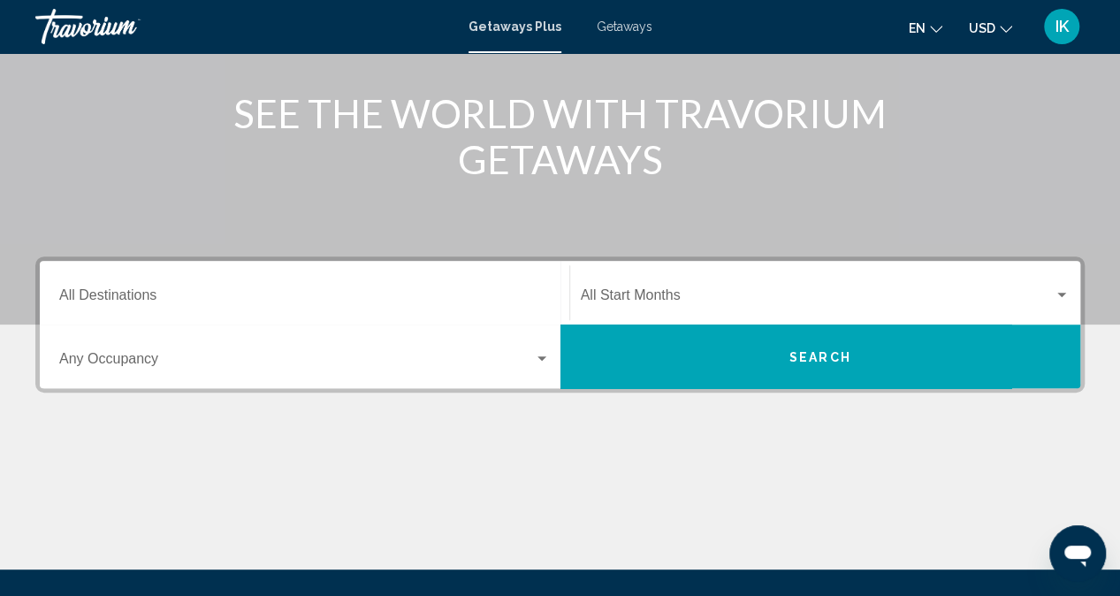
click at [483, 289] on div "Destination All Destinations" at bounding box center [304, 293] width 491 height 56
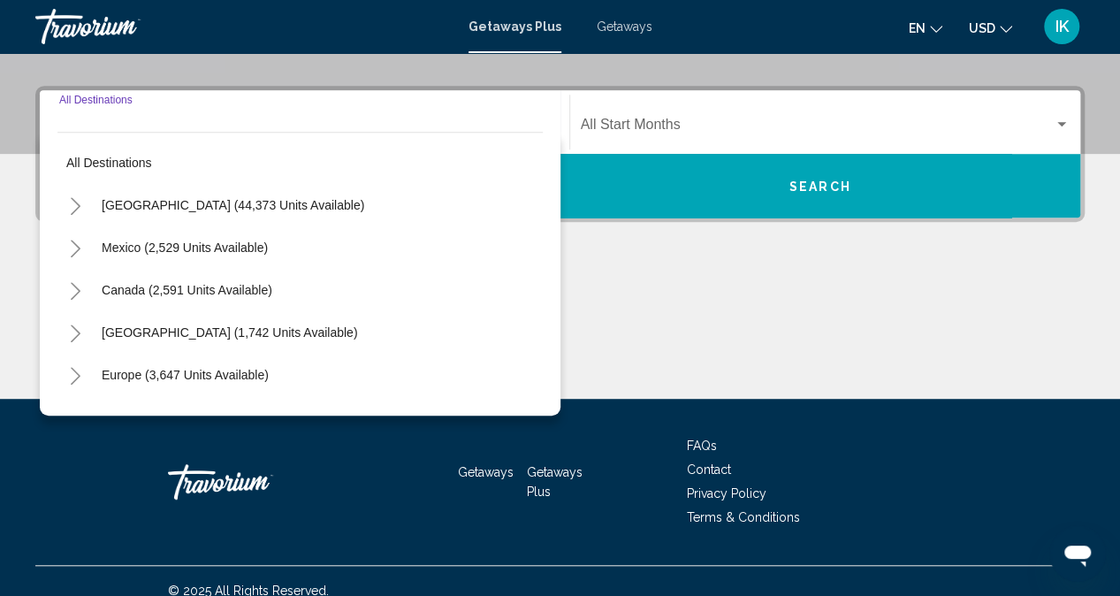
scroll to position [395, 0]
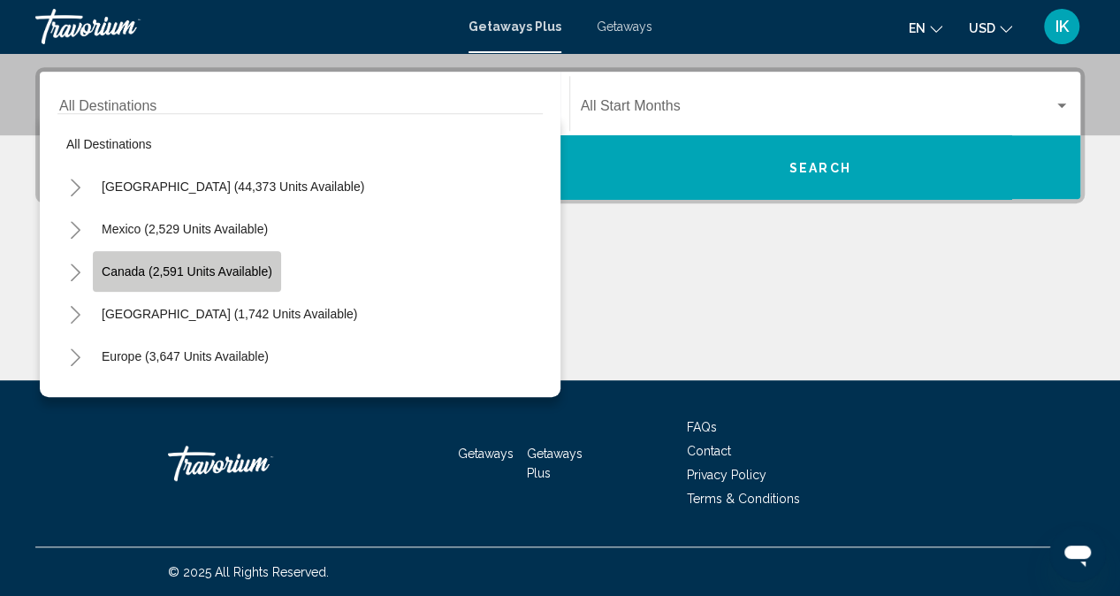
click at [264, 275] on span "Canada (2,591 units available)" at bounding box center [187, 271] width 171 height 14
type input "**********"
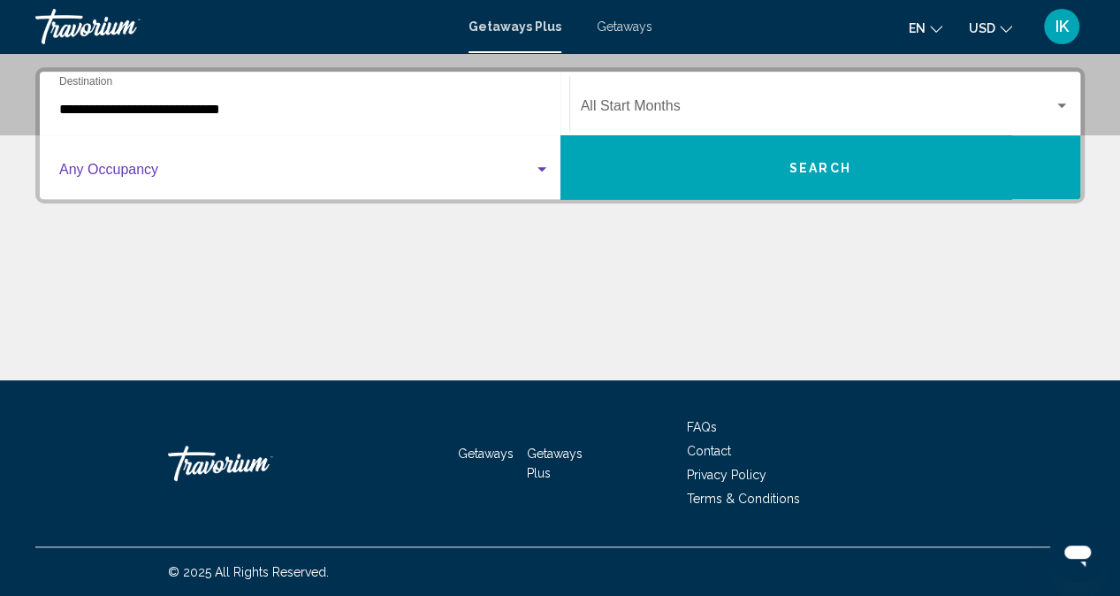
click at [537, 169] on div "Search widget" at bounding box center [541, 169] width 9 height 4
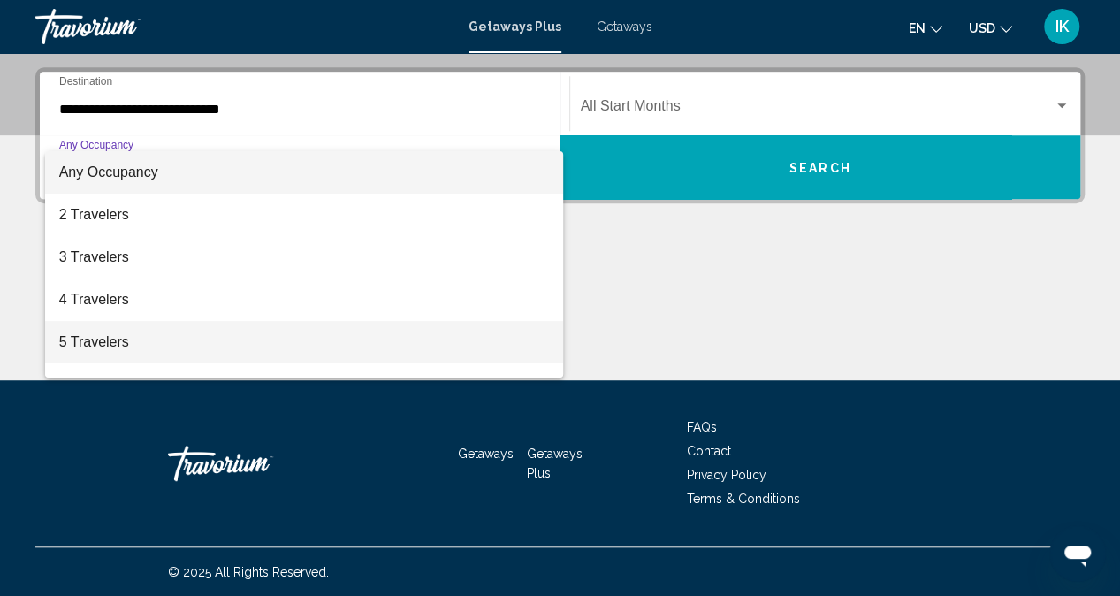
click at [133, 337] on span "5 Travelers" at bounding box center [304, 342] width 491 height 42
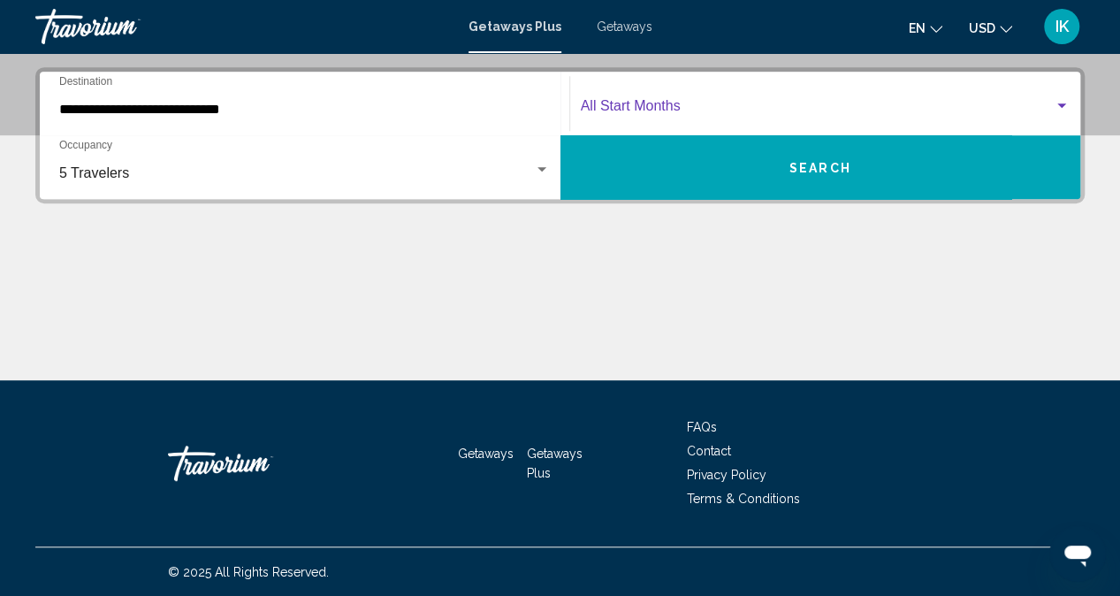
click at [744, 109] on span "Search widget" at bounding box center [818, 110] width 474 height 16
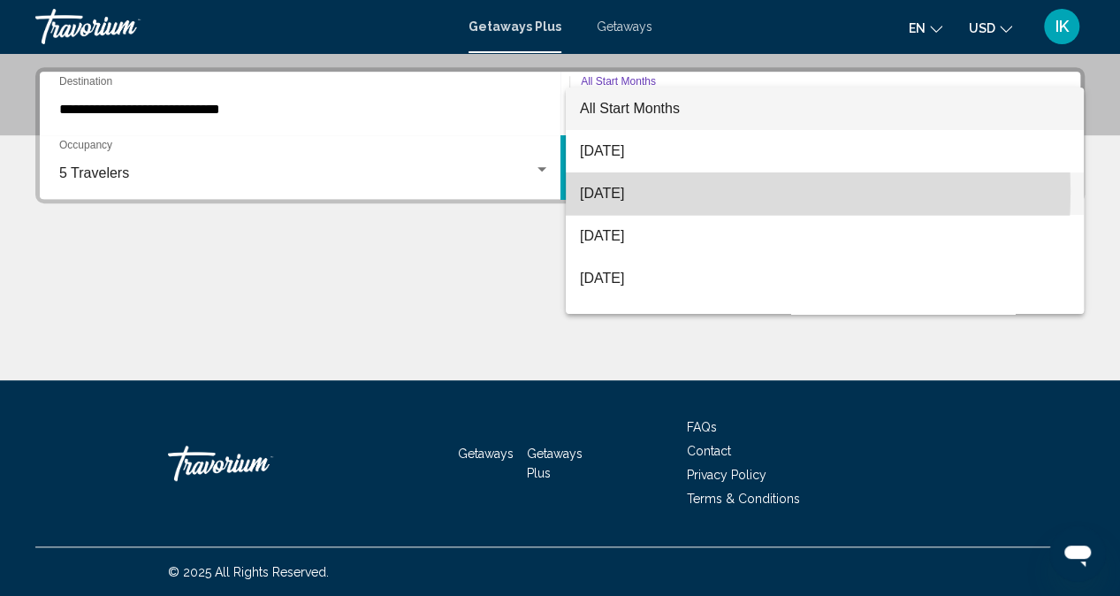
click at [670, 192] on span "September 2025" at bounding box center [825, 193] width 490 height 42
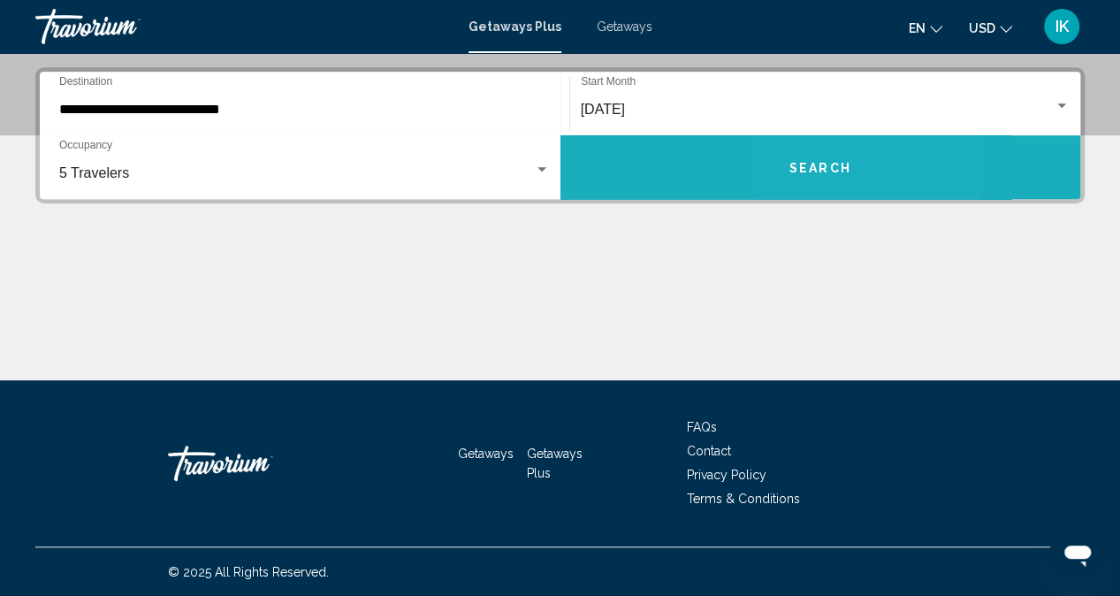
click at [808, 149] on button "Search" at bounding box center [820, 167] width 521 height 64
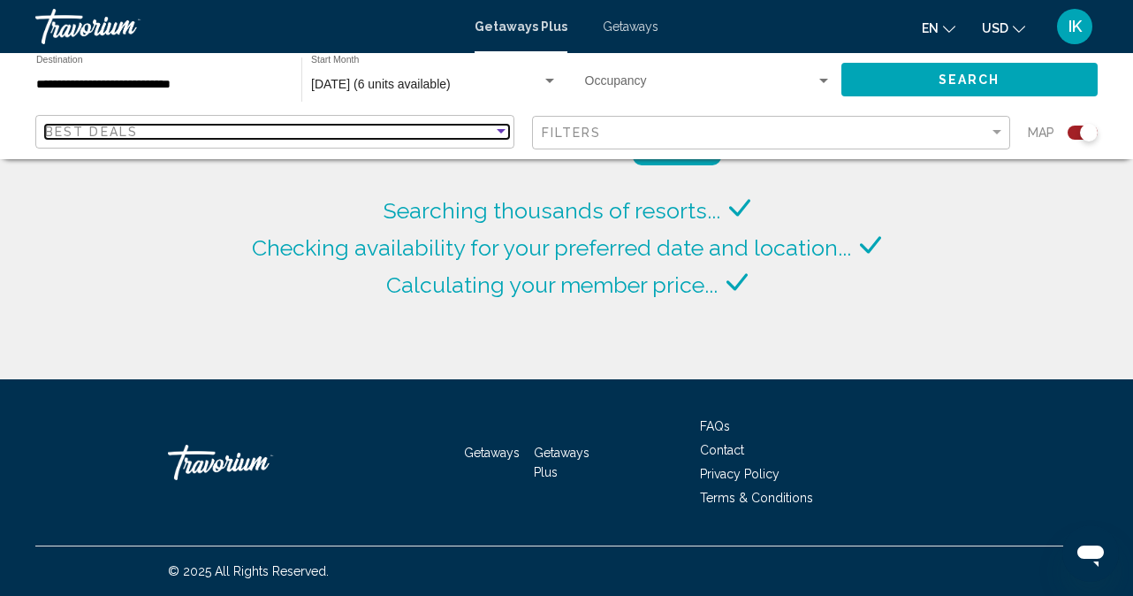
click at [499, 133] on div "Sort by" at bounding box center [501, 132] width 16 height 14
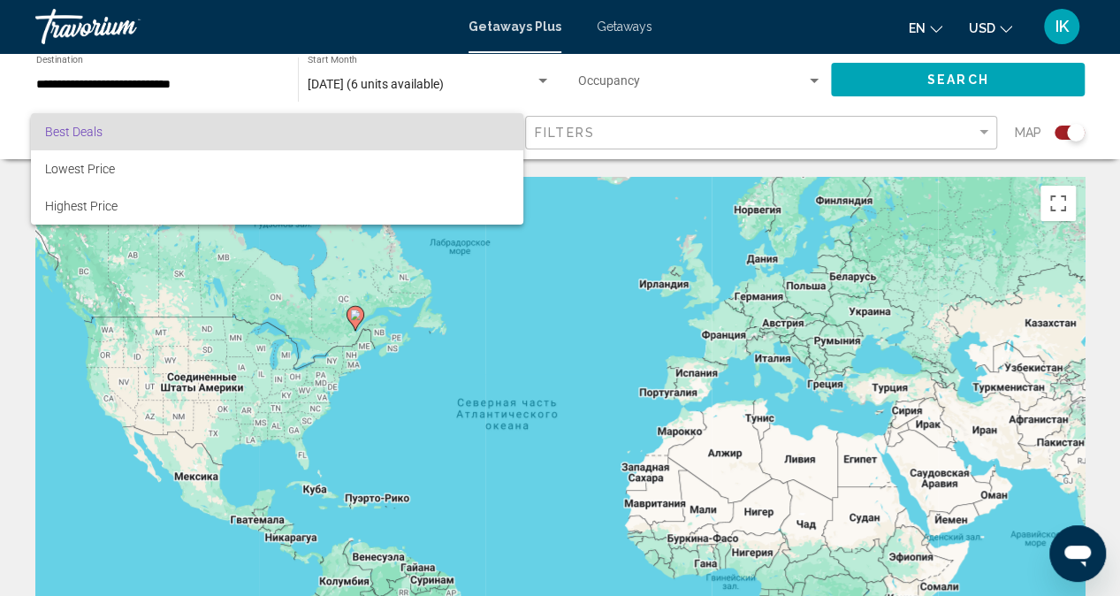
click at [985, 132] on div at bounding box center [560, 298] width 1120 height 596
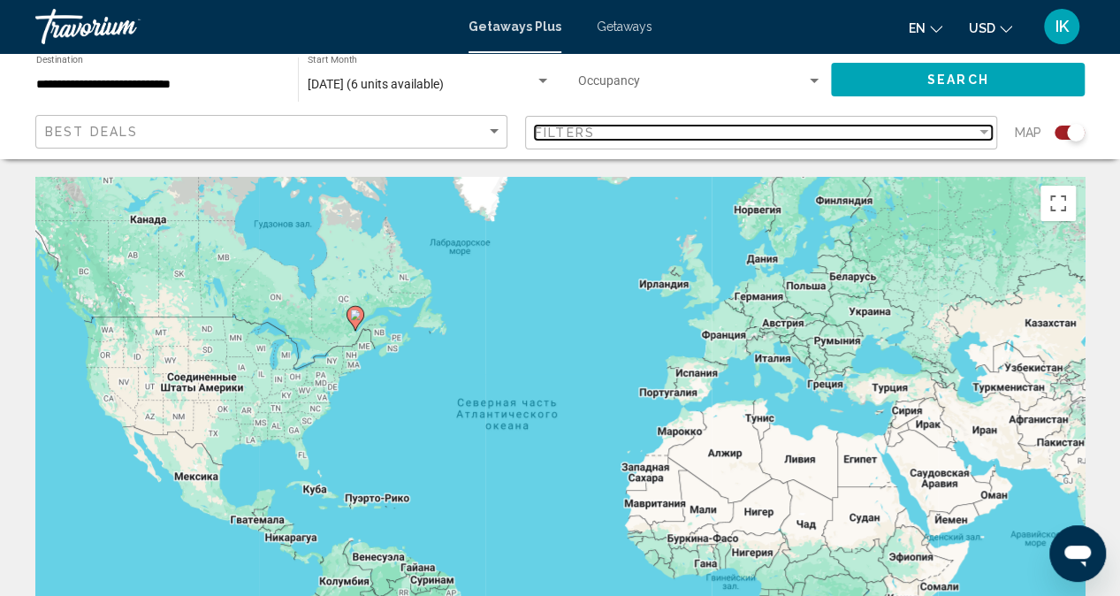
click at [985, 132] on div "Filter" at bounding box center [983, 132] width 9 height 4
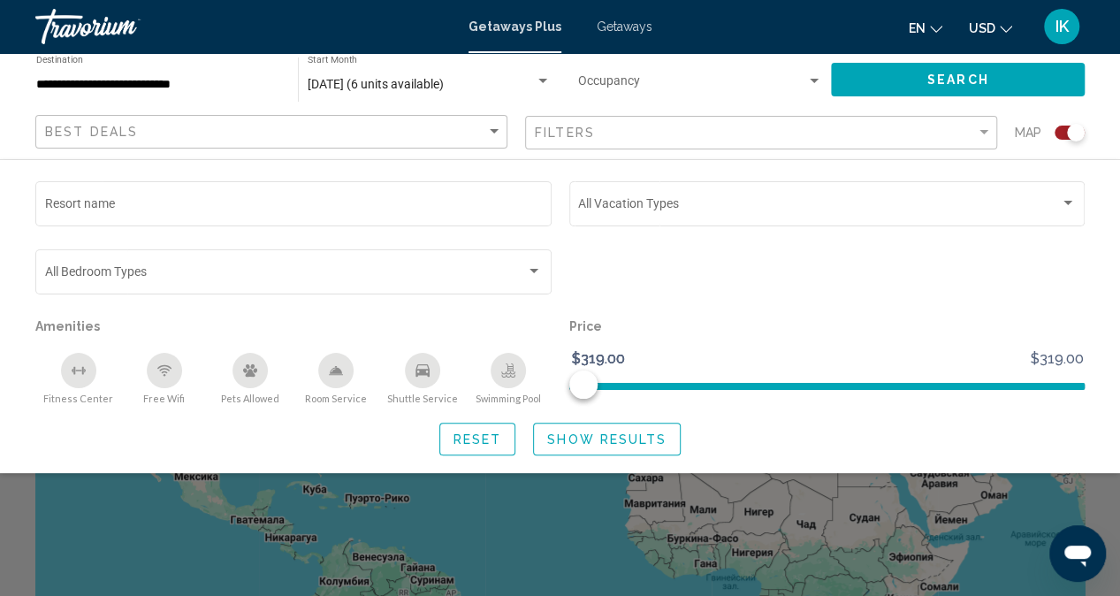
click at [414, 543] on div "Search widget" at bounding box center [560, 430] width 1120 height 331
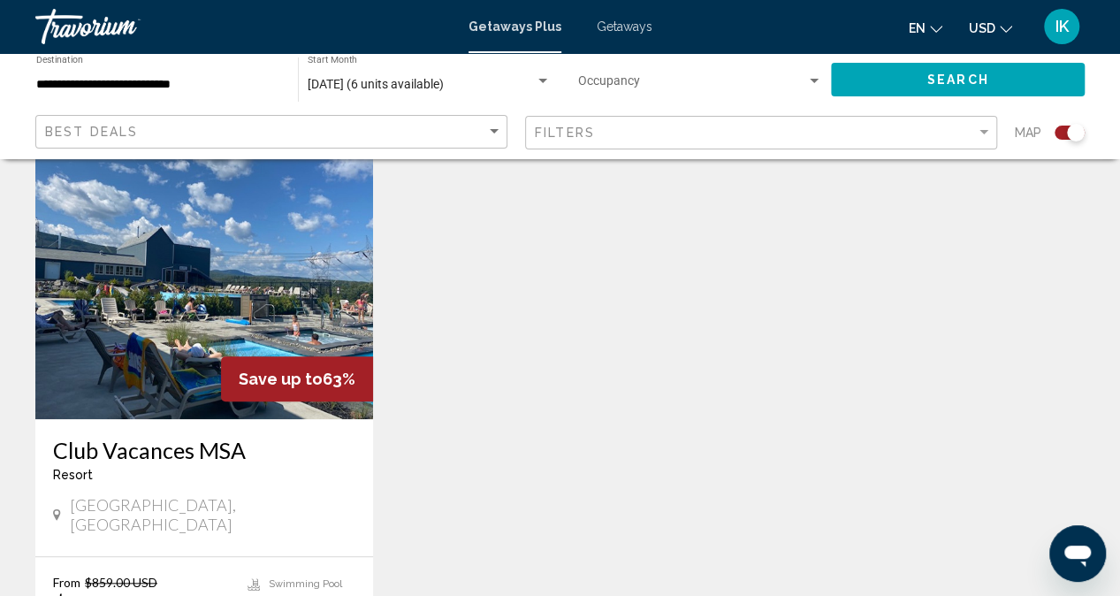
scroll to position [883, 0]
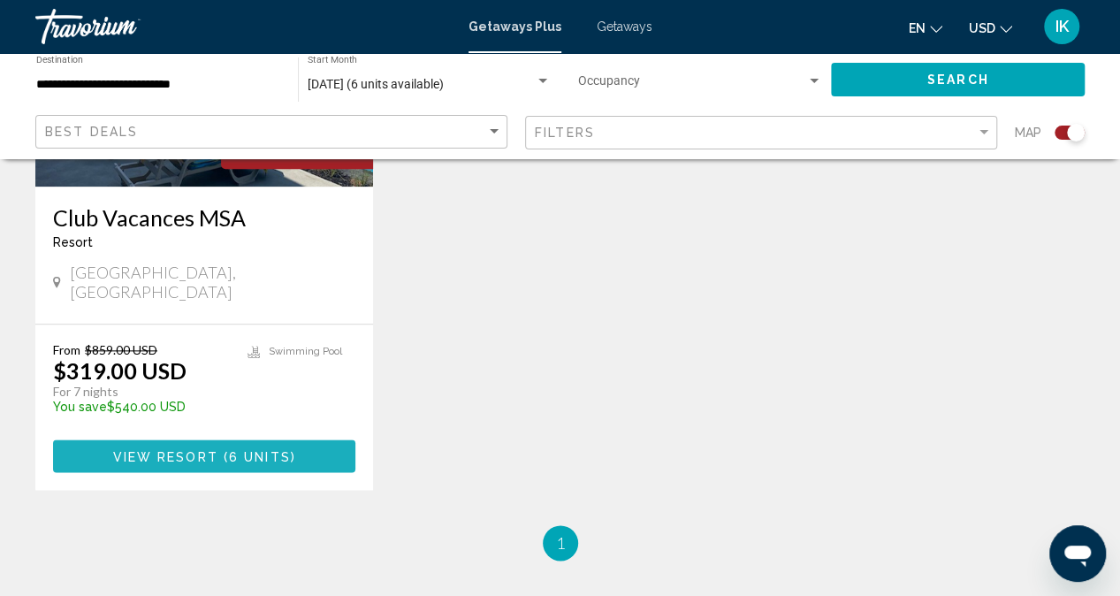
click at [283, 449] on span "6 units" at bounding box center [260, 456] width 62 height 14
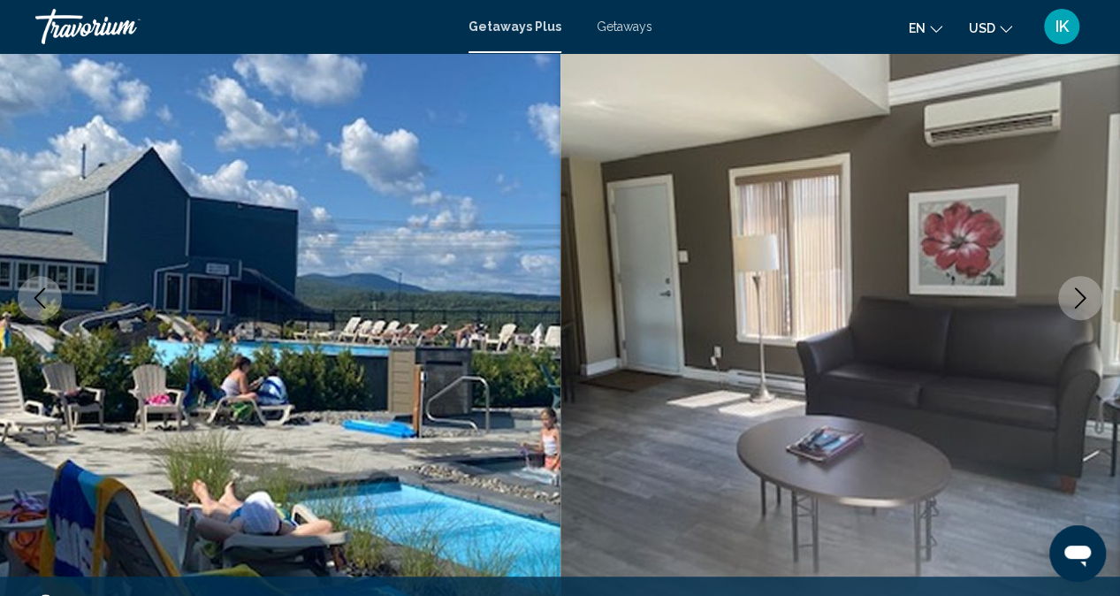
scroll to position [278, 0]
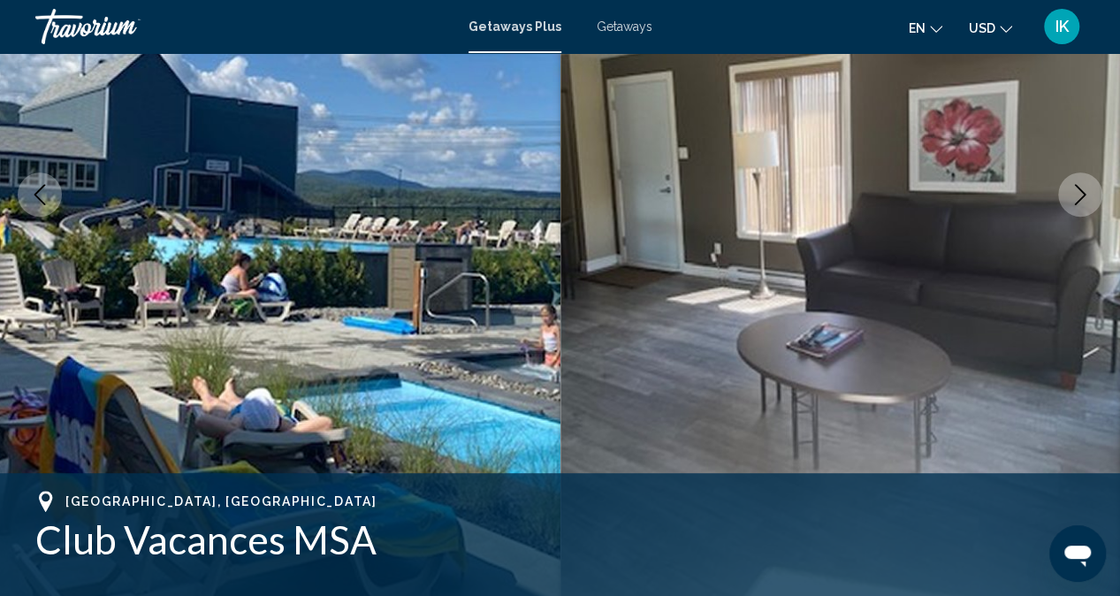
click at [1071, 190] on icon "Next image" at bounding box center [1079, 194] width 21 height 21
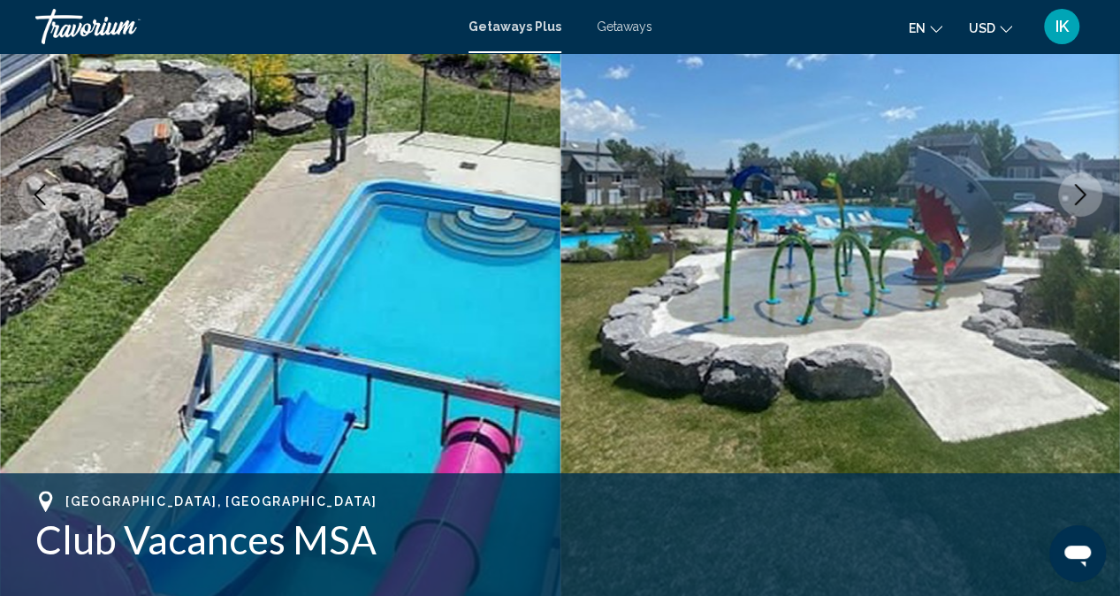
click at [1071, 190] on icon "Next image" at bounding box center [1079, 194] width 21 height 21
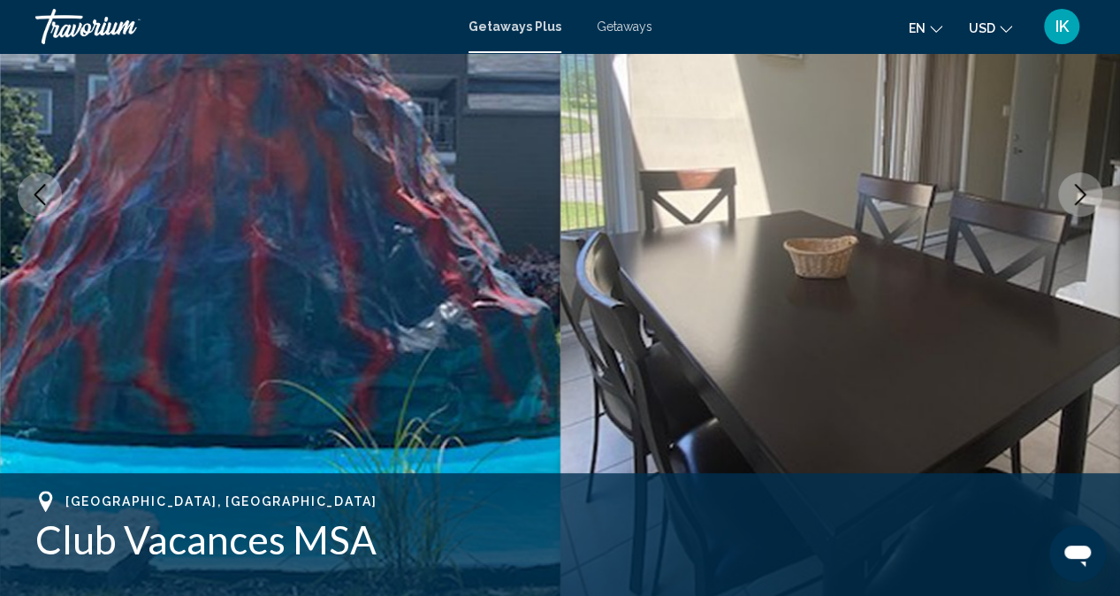
click at [1071, 190] on icon "Next image" at bounding box center [1079, 194] width 21 height 21
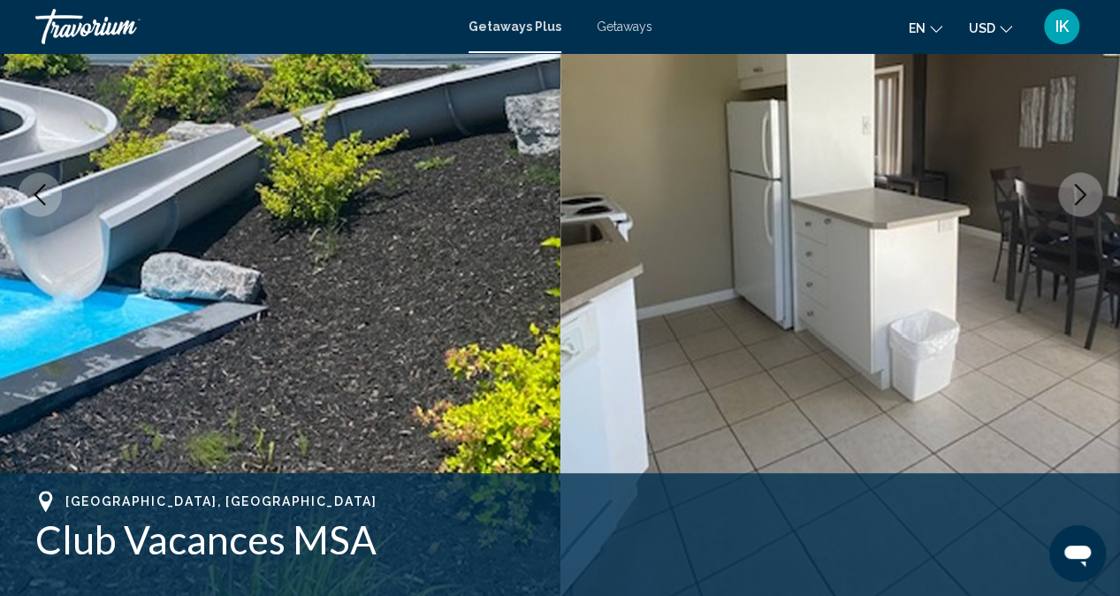
click at [1084, 192] on icon "Next image" at bounding box center [1079, 194] width 21 height 21
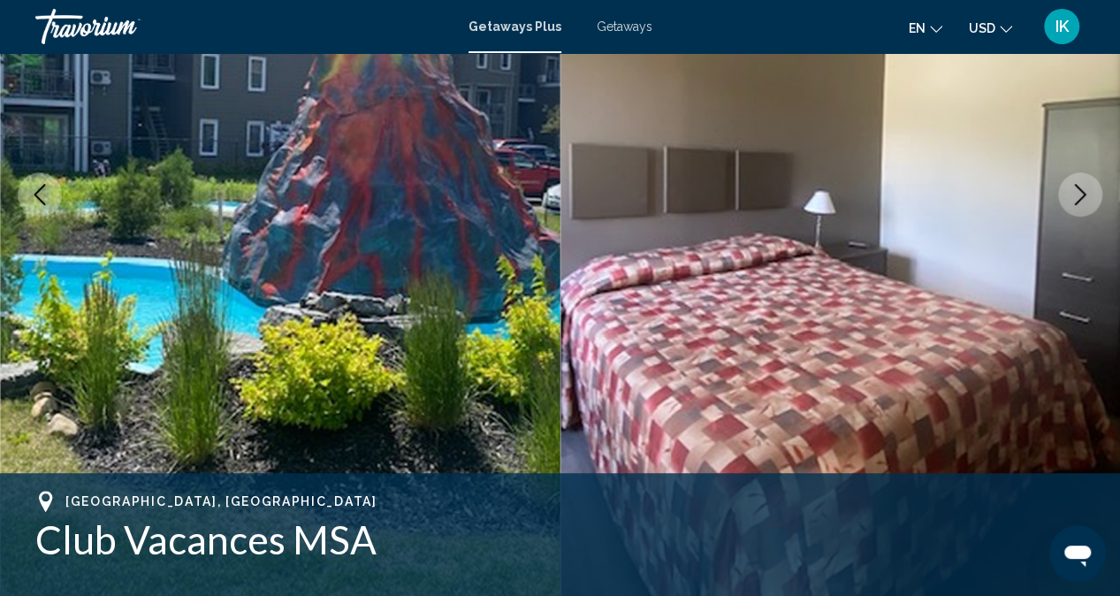
click at [1084, 192] on icon "Next image" at bounding box center [1079, 194] width 21 height 21
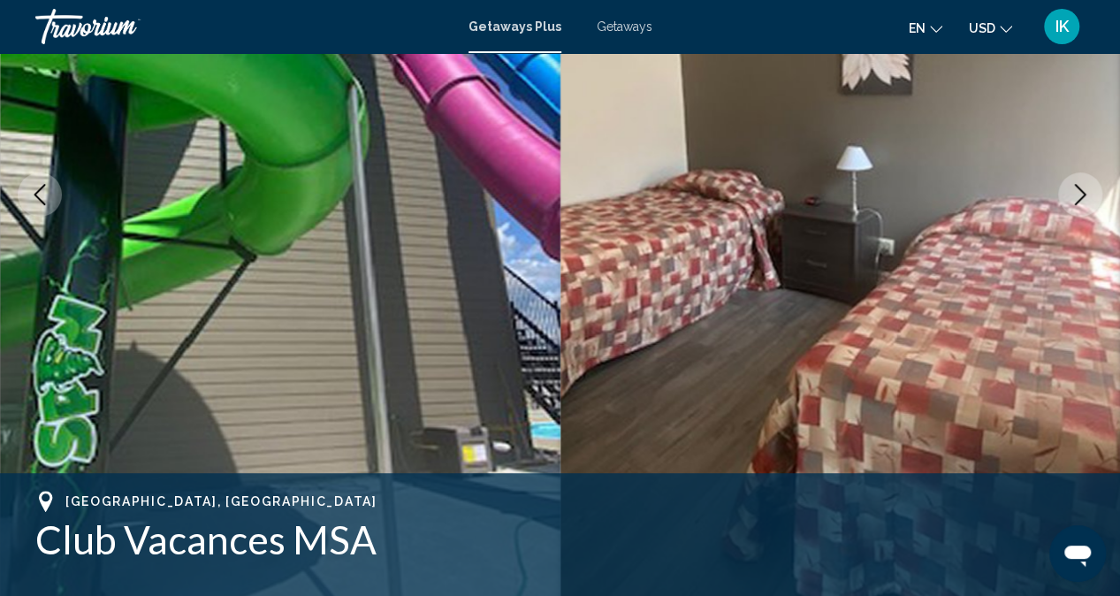
click at [1085, 190] on icon "Next image" at bounding box center [1079, 194] width 21 height 21
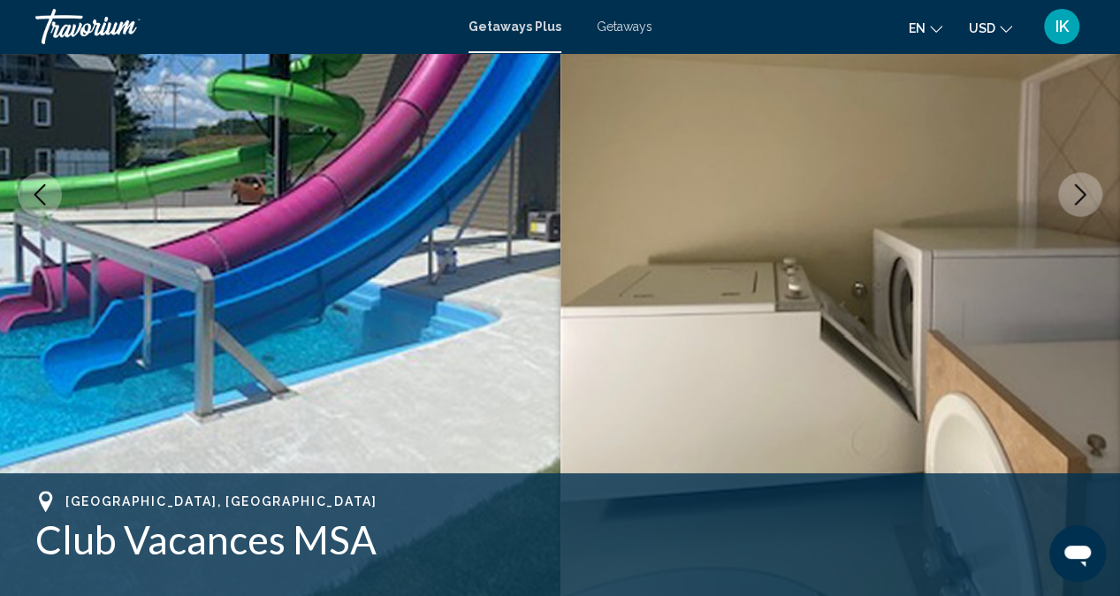
click at [1085, 190] on icon "Next image" at bounding box center [1079, 194] width 21 height 21
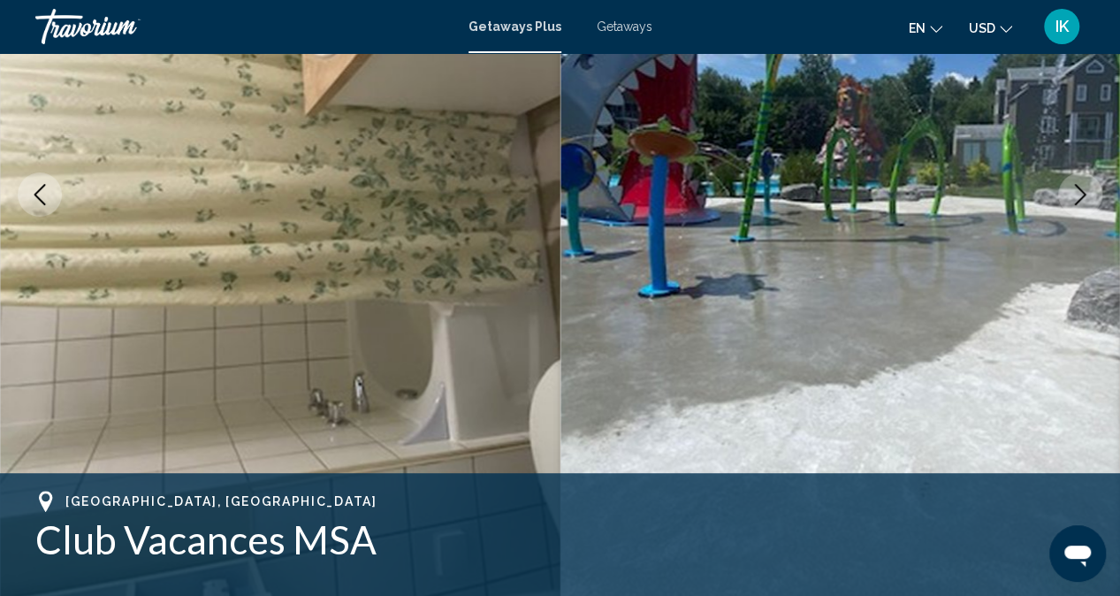
click at [1085, 190] on icon "Next image" at bounding box center [1079, 194] width 21 height 21
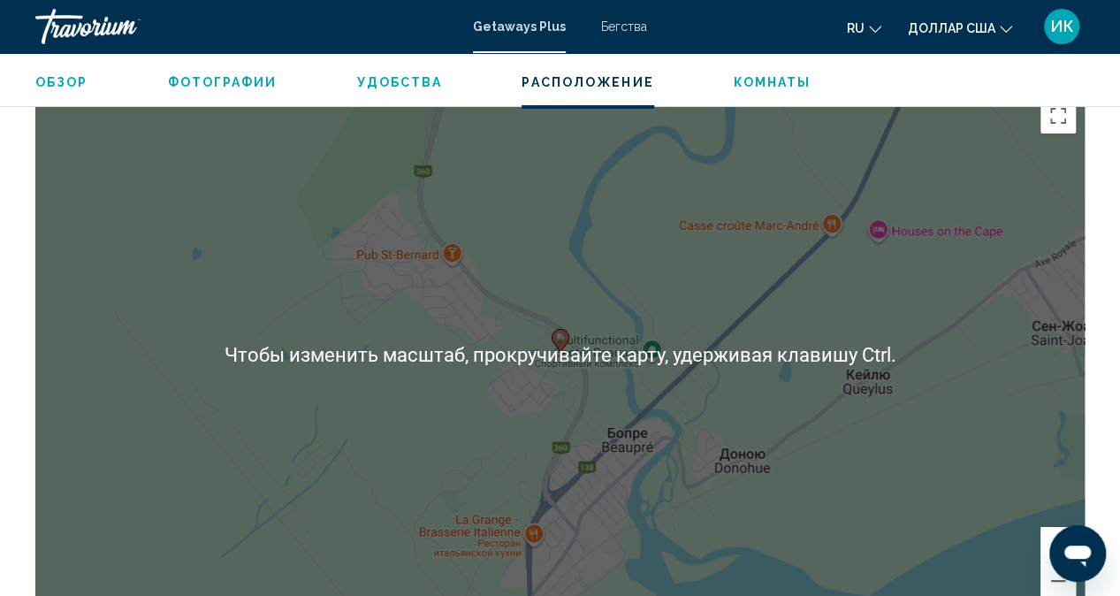
scroll to position [3131, 0]
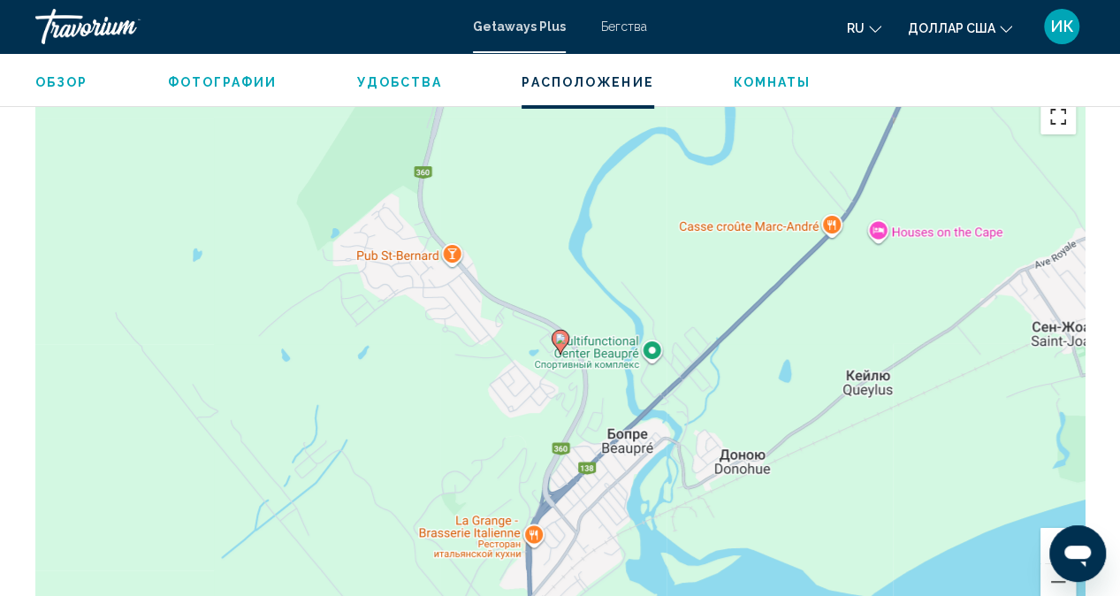
click at [1062, 117] on button "Включить полноэкранный режим" at bounding box center [1057, 116] width 35 height 35
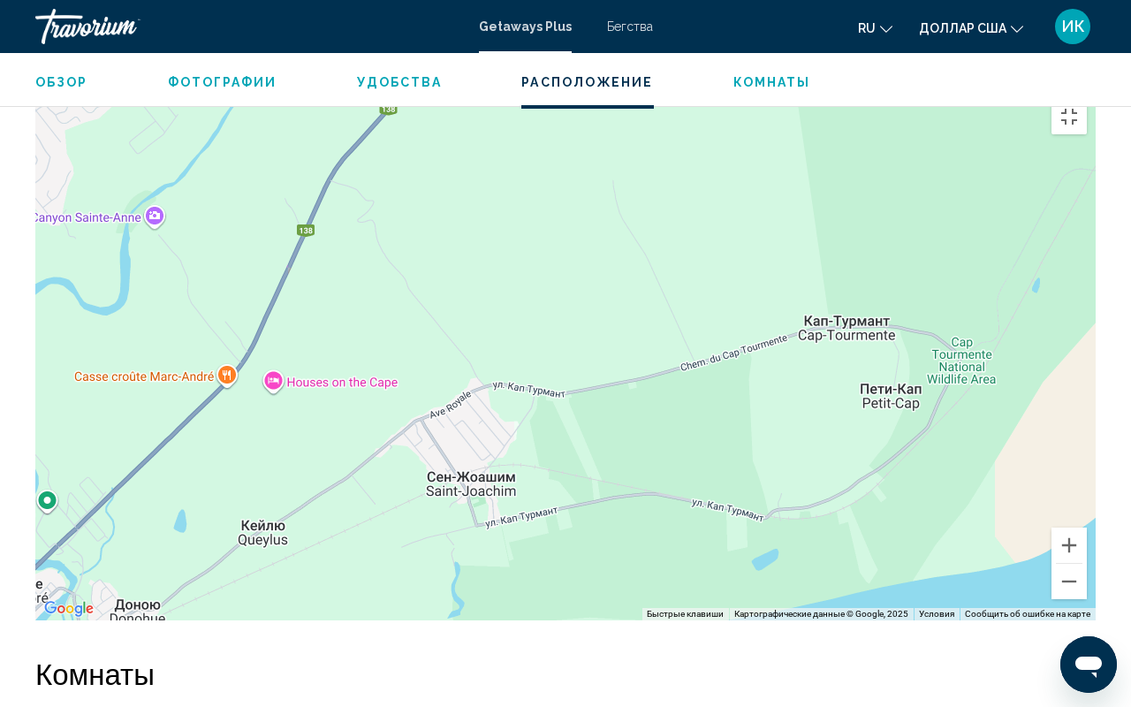
drag, startPoint x: 759, startPoint y: 270, endPoint x: 159, endPoint y: 454, distance: 627.7
click at [159, 454] on div "Чтобы активировать перетаскивание с помощью кнопок, нажмите Alt + Ввод. После э…" at bounding box center [565, 355] width 1061 height 530
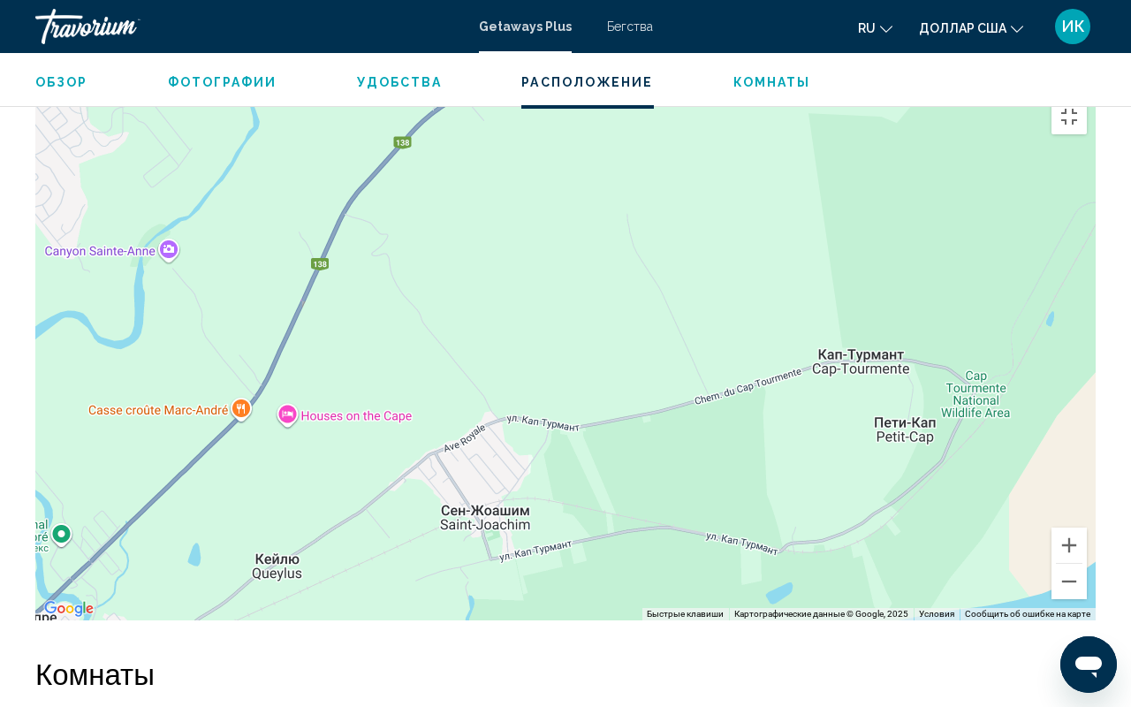
drag, startPoint x: 159, startPoint y: 454, endPoint x: 214, endPoint y: 706, distance: 257.8
click at [214, 595] on div "Чтобы активировать перетаскивание с помощью кнопок, нажмите Alt + Ввод. После э…" at bounding box center [565, 355] width 1061 height 530
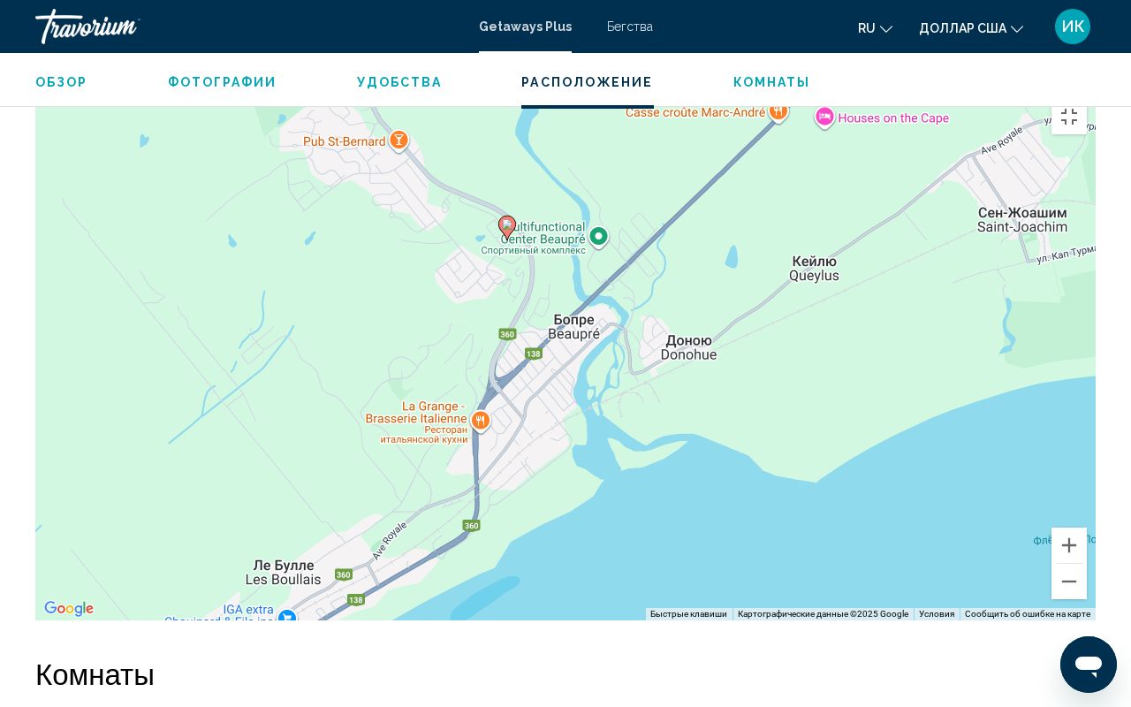
drag, startPoint x: 214, startPoint y: 706, endPoint x: 649, endPoint y: 101, distance: 745.4
click at [649, 101] on div "Чтобы активировать перетаскивание с помощью кнопок, нажмите Alt + Ввод. После э…" at bounding box center [565, 355] width 1061 height 530
click at [1087, 99] on button "Включить полноэкранный режим" at bounding box center [1069, 116] width 35 height 35
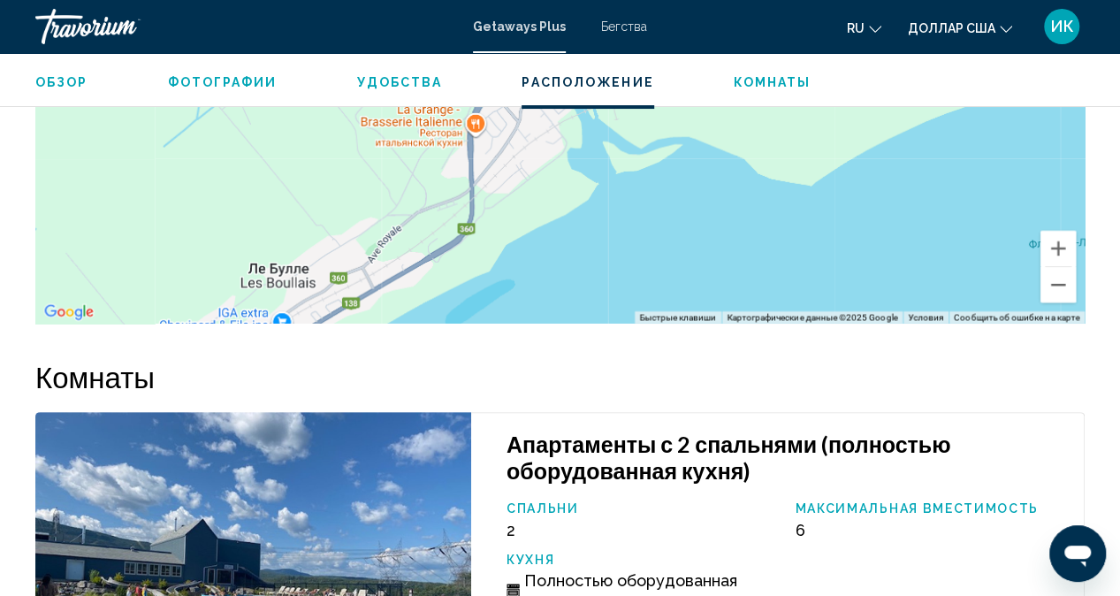
scroll to position [3199, 0]
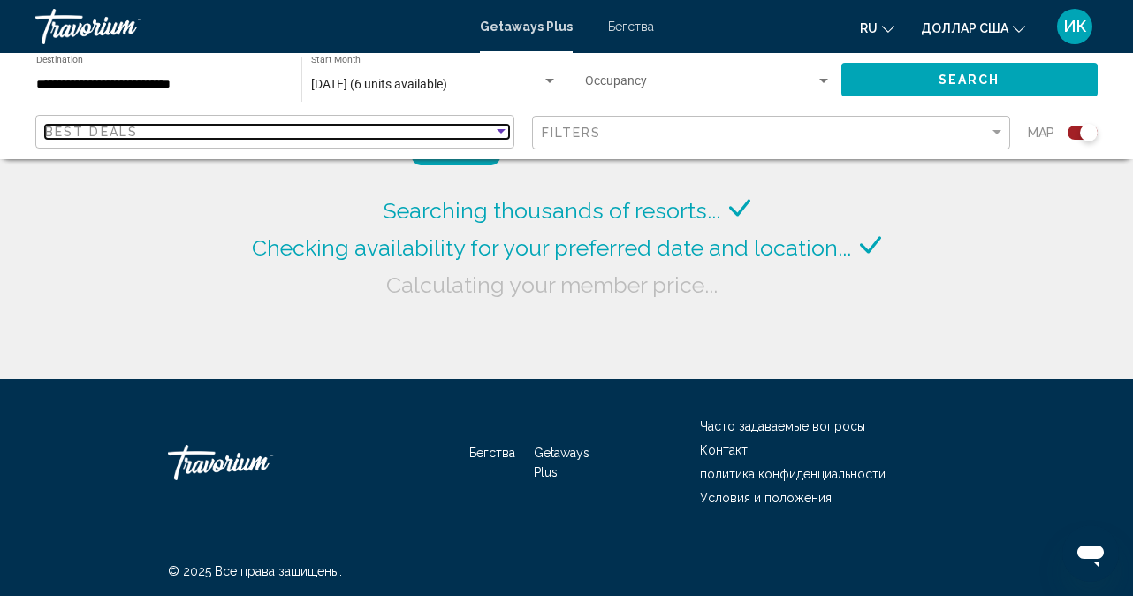
click at [499, 126] on div "Sort by" at bounding box center [501, 132] width 16 height 14
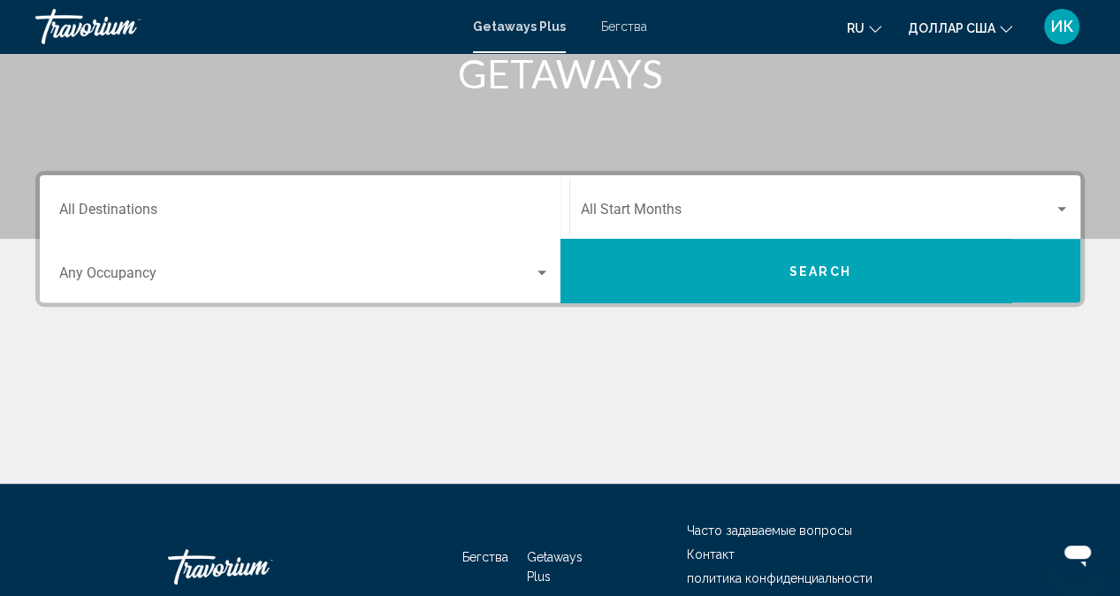
scroll to position [275, 0]
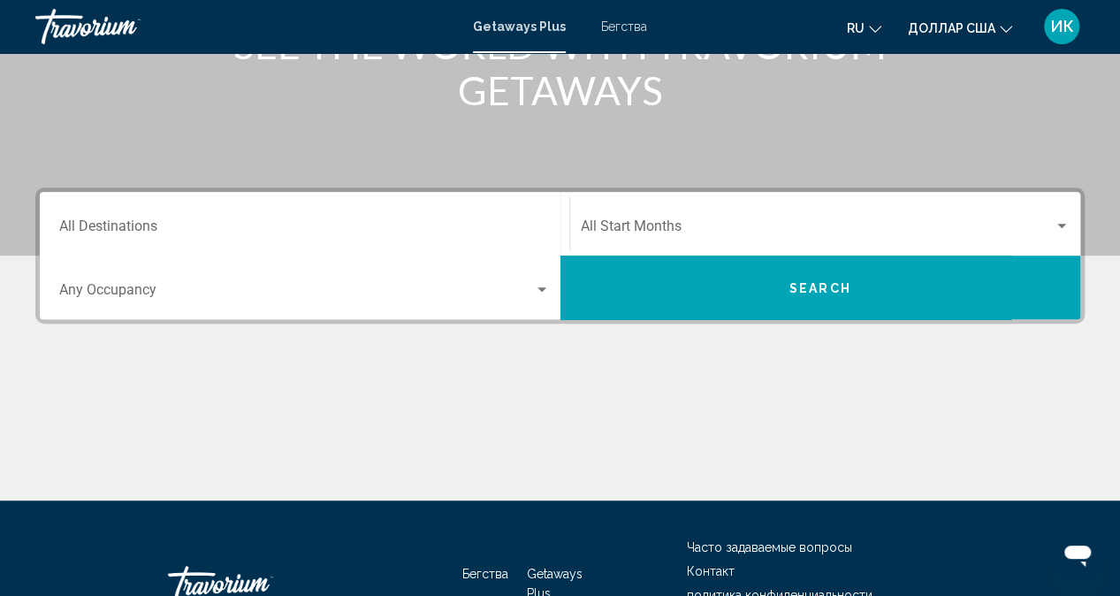
click at [141, 239] on div "Destination All Destinations" at bounding box center [304, 224] width 491 height 56
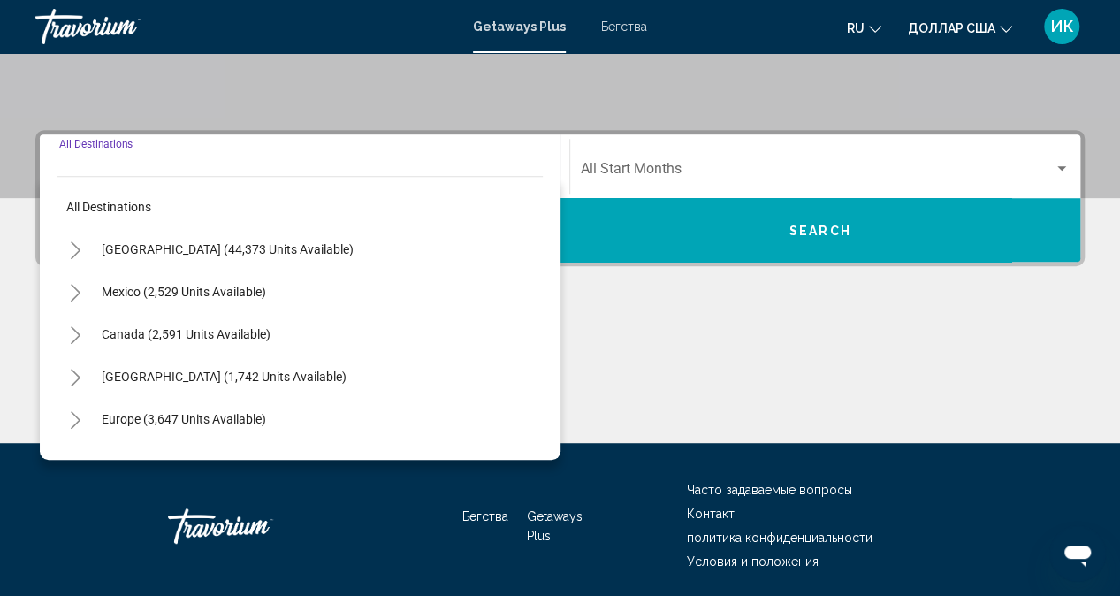
scroll to position [395, 0]
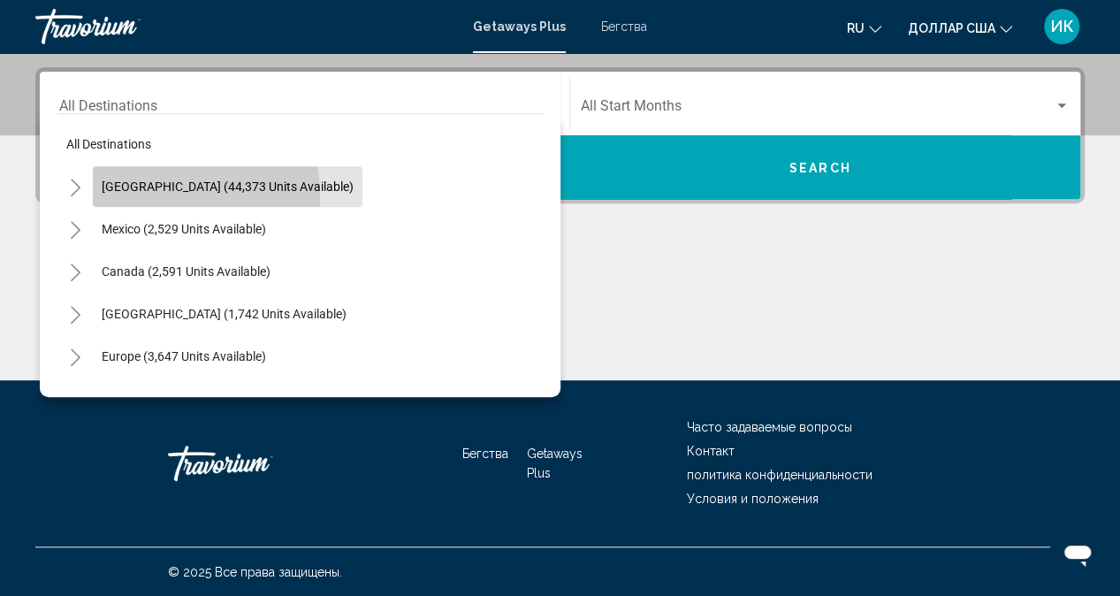
click at [130, 196] on button "United States (44,373 units available)" at bounding box center [228, 186] width 270 height 41
type input "**********"
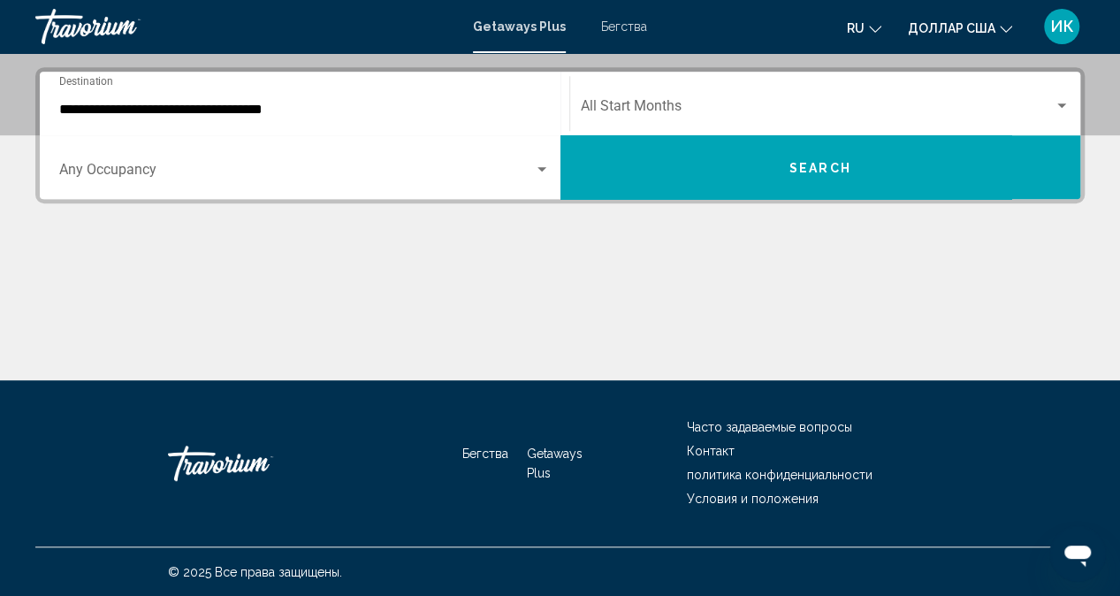
click at [633, 27] on font "Бегства" at bounding box center [624, 26] width 46 height 14
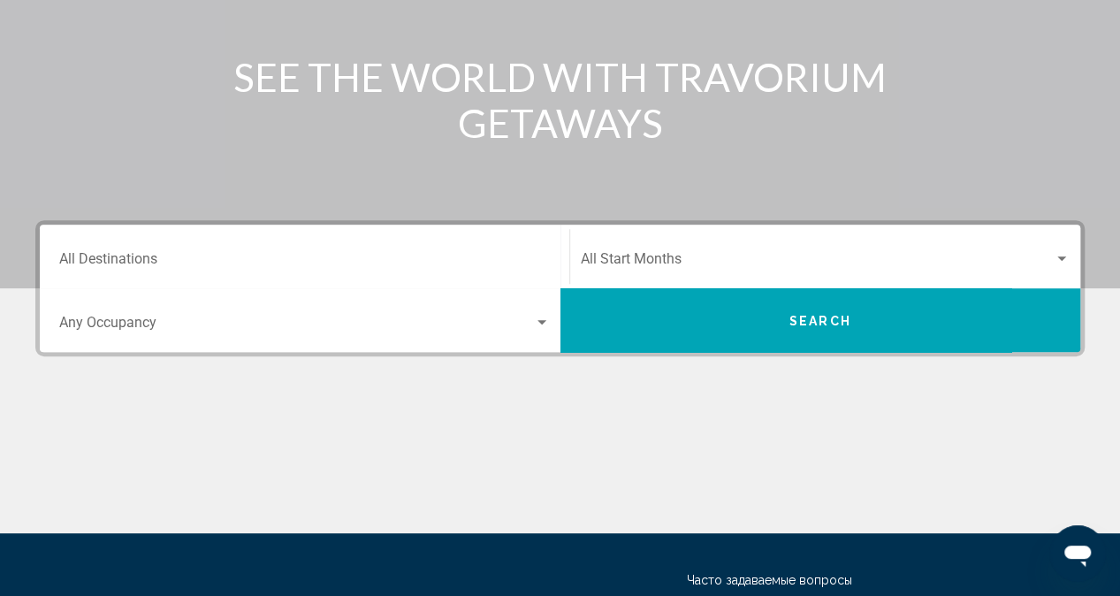
scroll to position [244, 0]
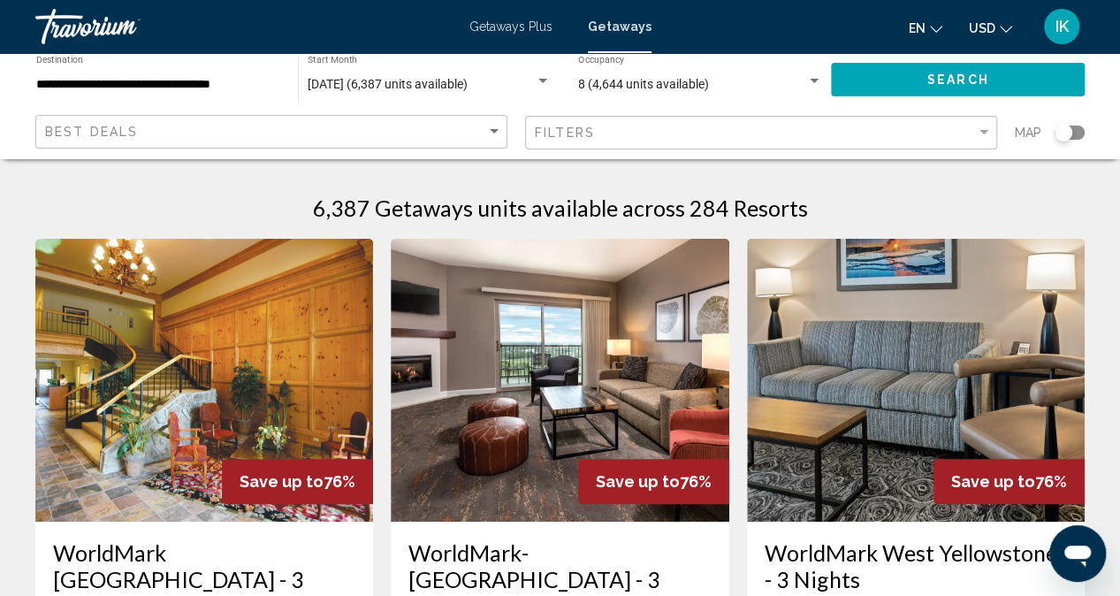
scroll to position [17, 0]
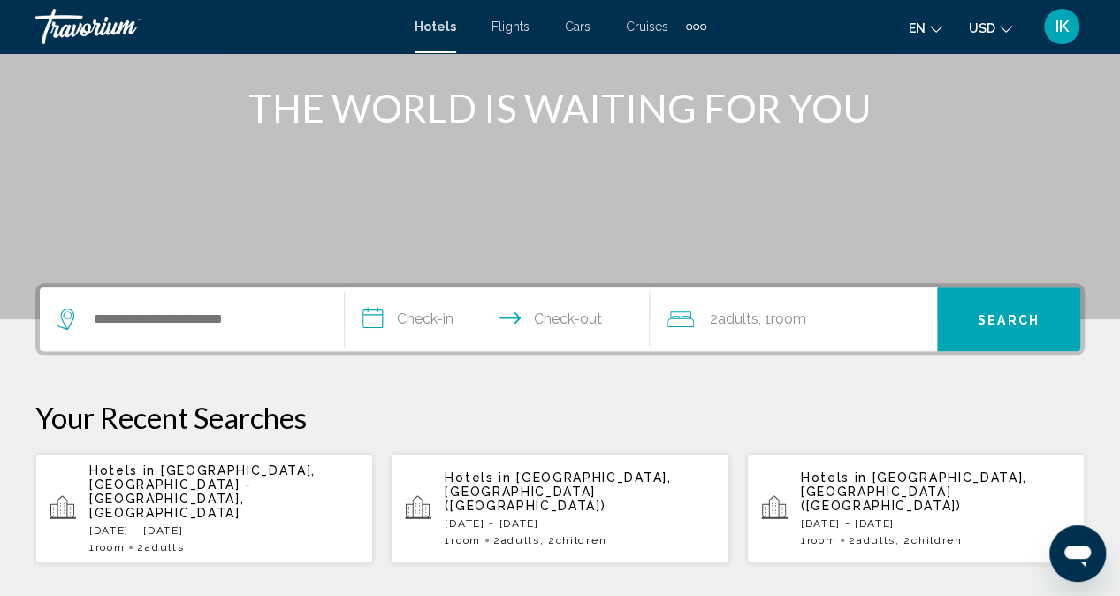
scroll to position [210, 0]
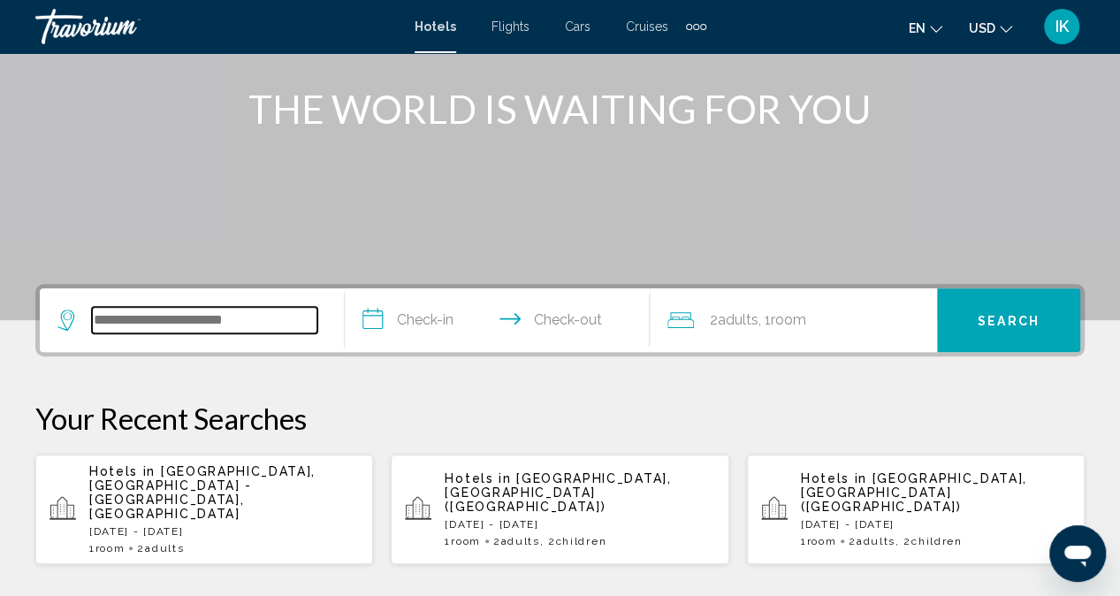
click at [204, 316] on input "Search widget" at bounding box center [204, 320] width 225 height 27
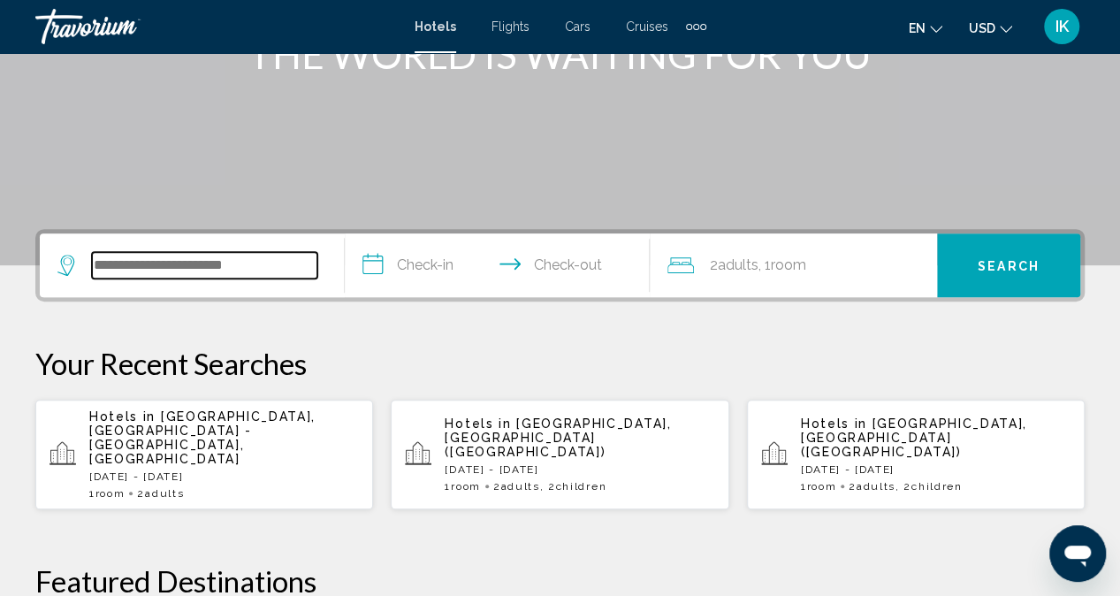
scroll to position [263, 0]
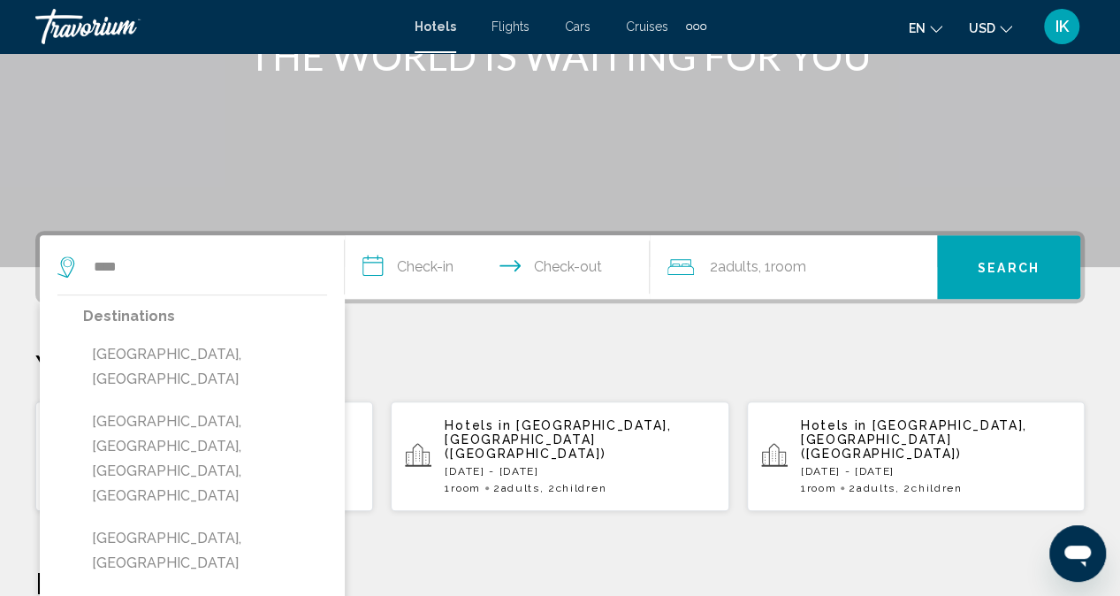
click at [545, 196] on div "Main content" at bounding box center [560, 2] width 1120 height 530
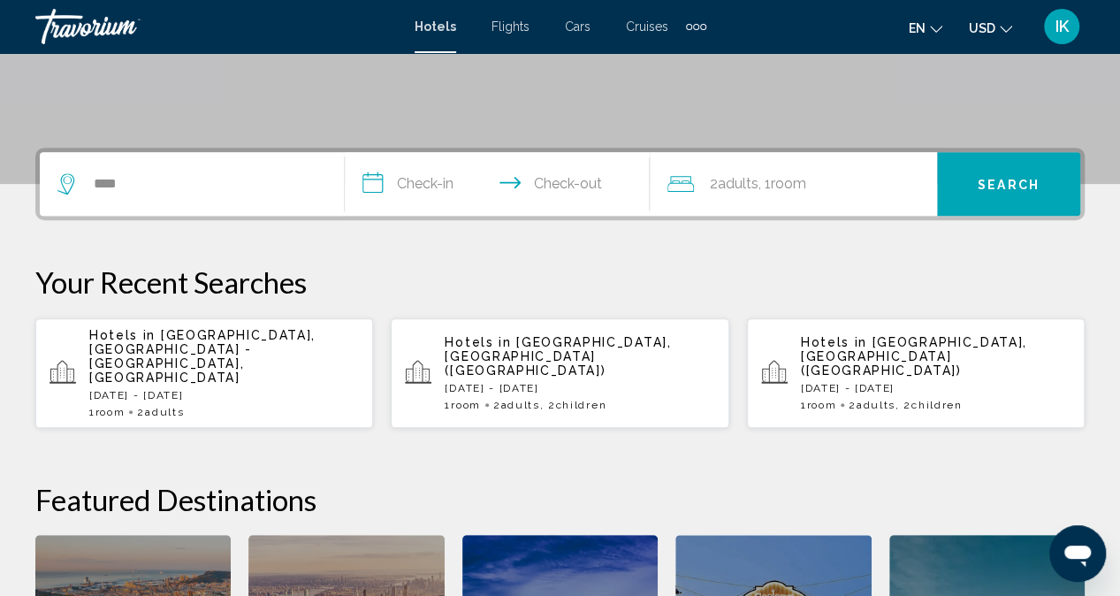
scroll to position [346, 0]
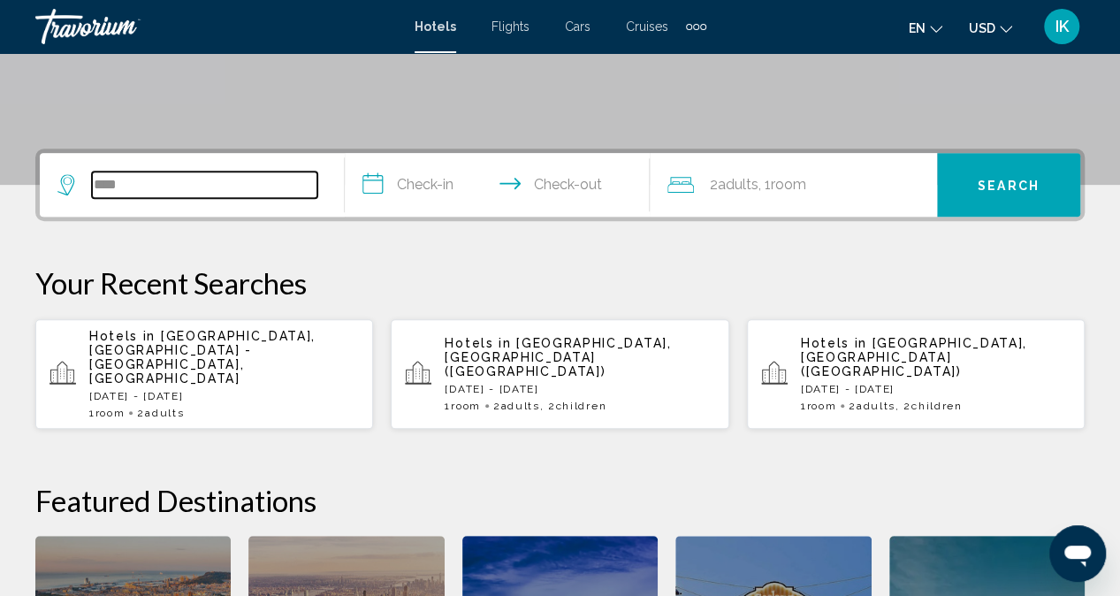
click at [201, 179] on input "****" at bounding box center [204, 184] width 225 height 27
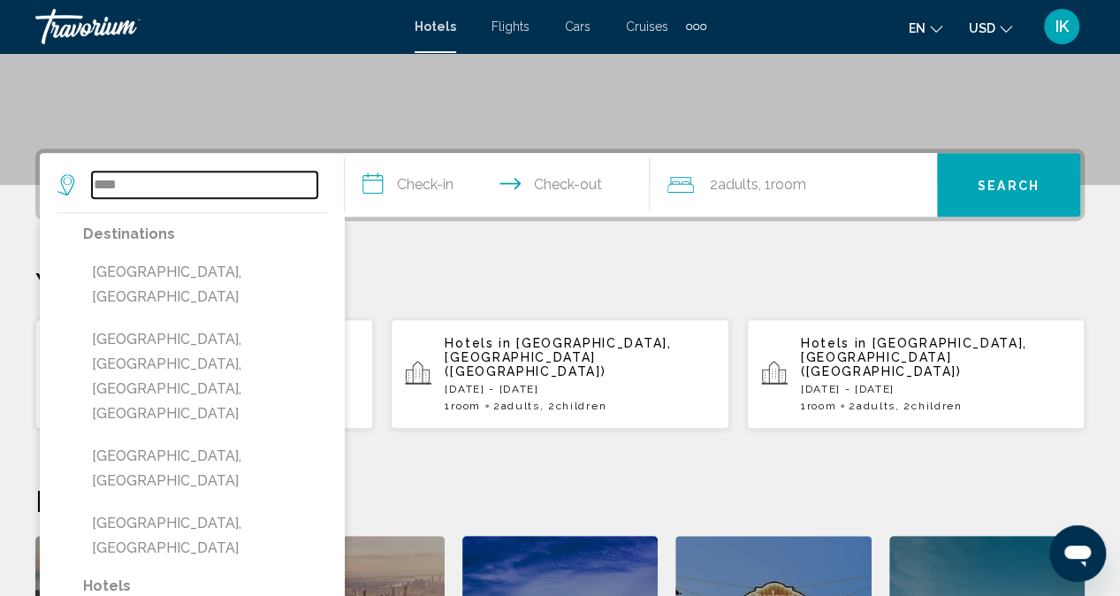
scroll to position [437, 0]
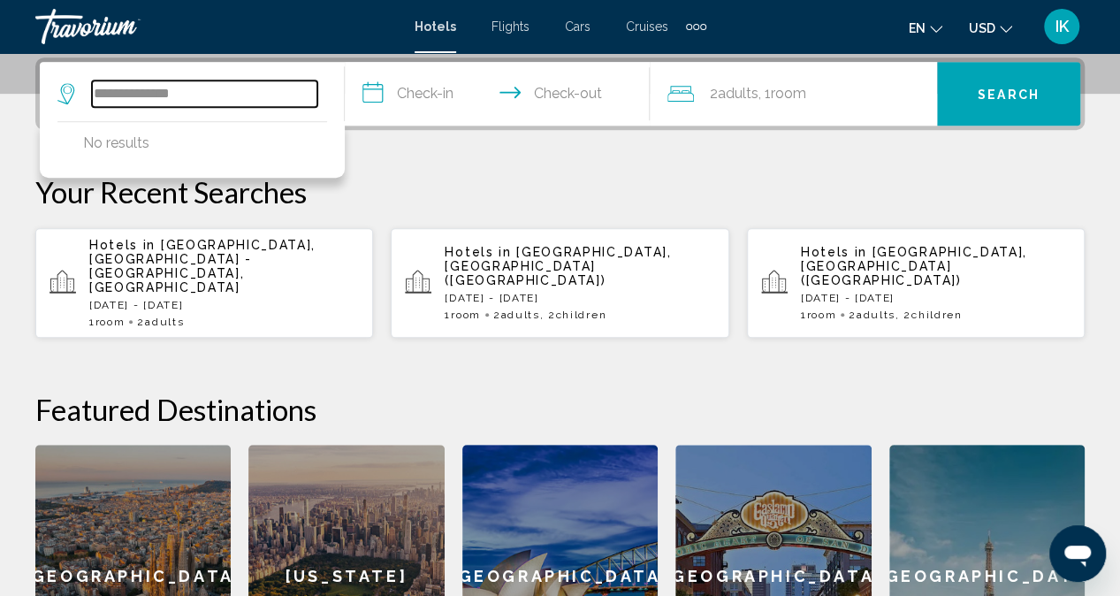
click at [258, 93] on input "**********" at bounding box center [204, 93] width 225 height 27
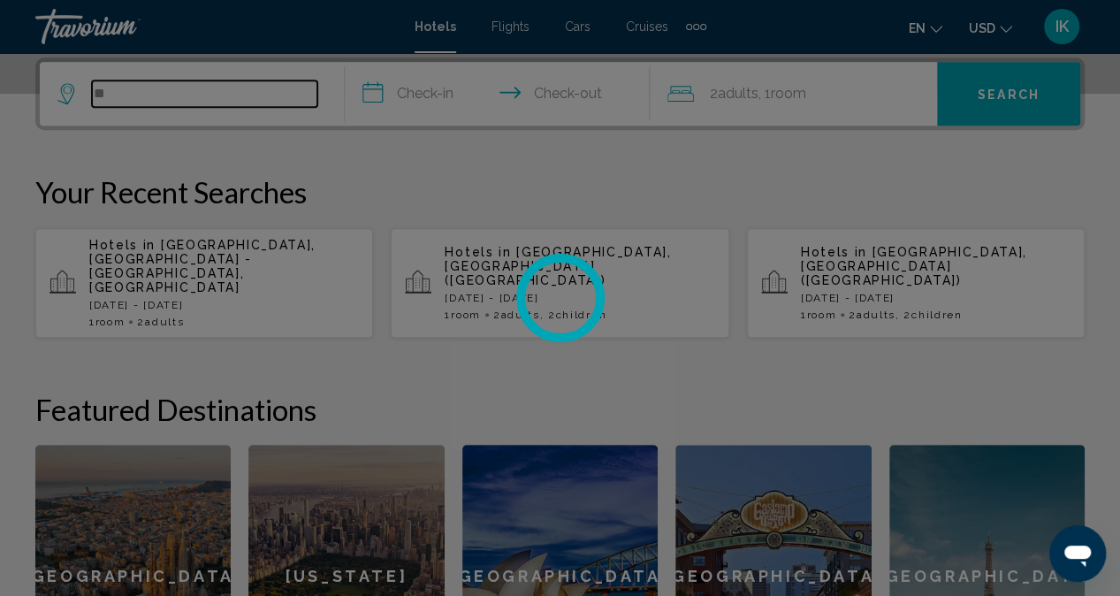
type input "*"
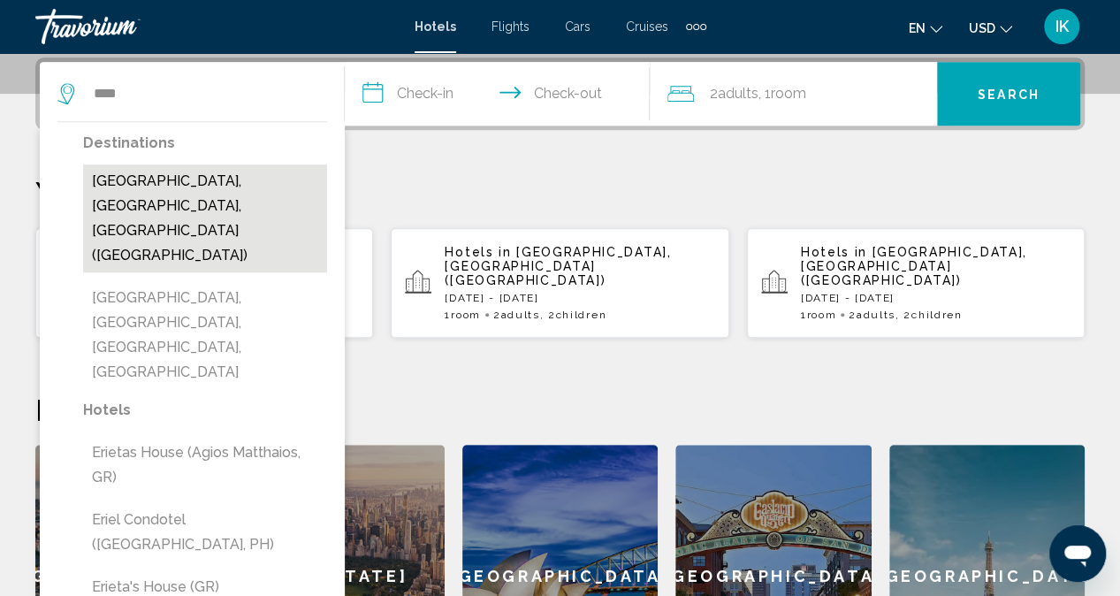
click at [212, 179] on button "Erie, PA, United States (ERI)" at bounding box center [205, 218] width 244 height 108
type input "**********"
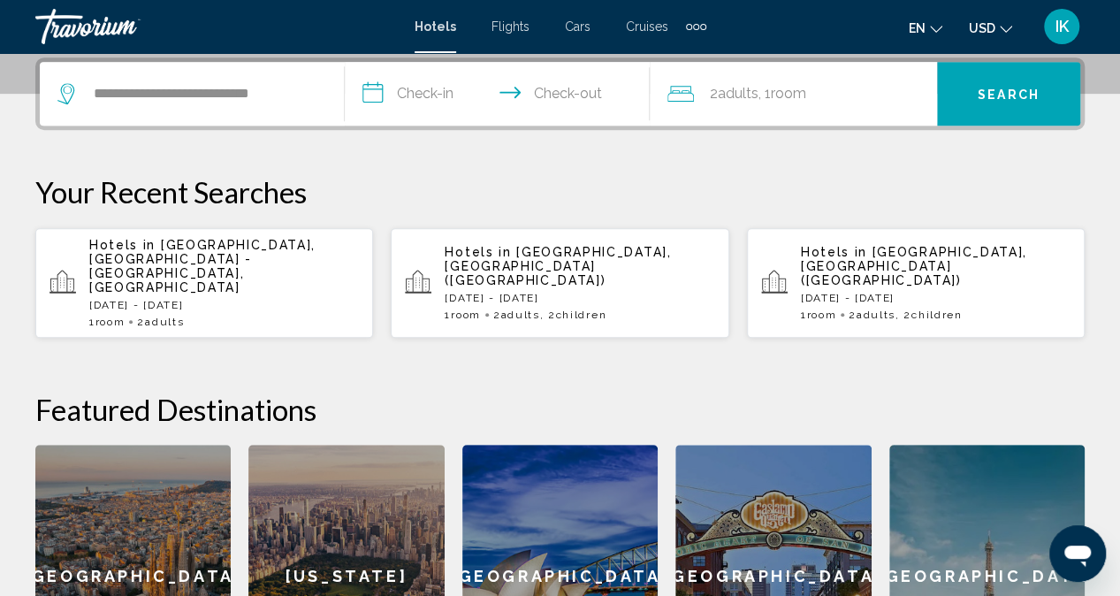
click at [442, 86] on input "**********" at bounding box center [501, 96] width 312 height 69
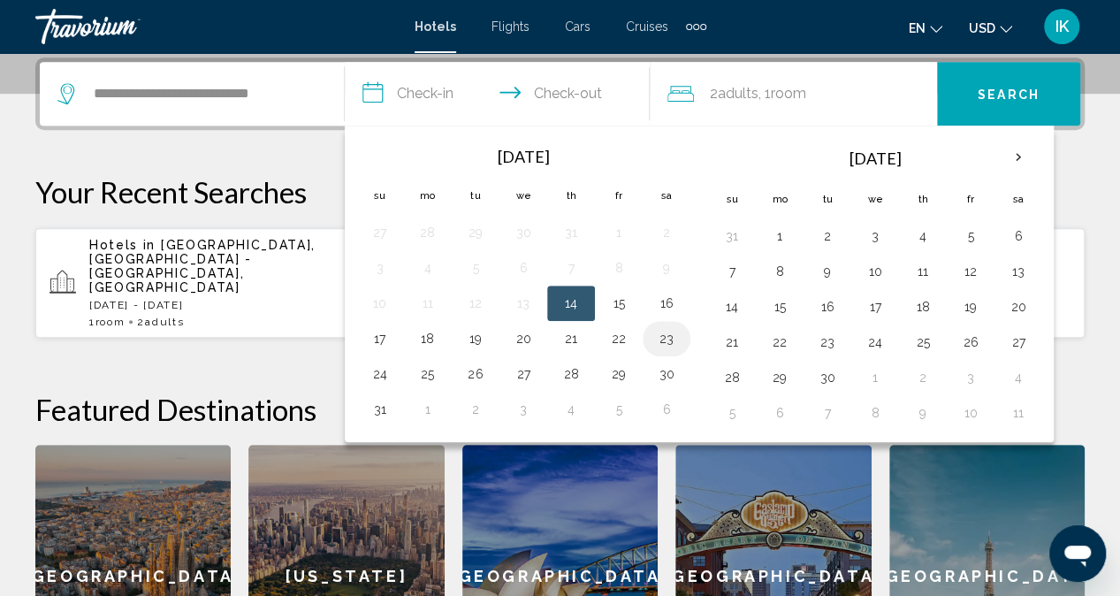
click at [662, 336] on button "23" at bounding box center [666, 338] width 28 height 25
click at [378, 370] on button "24" at bounding box center [380, 374] width 28 height 25
type input "**********"
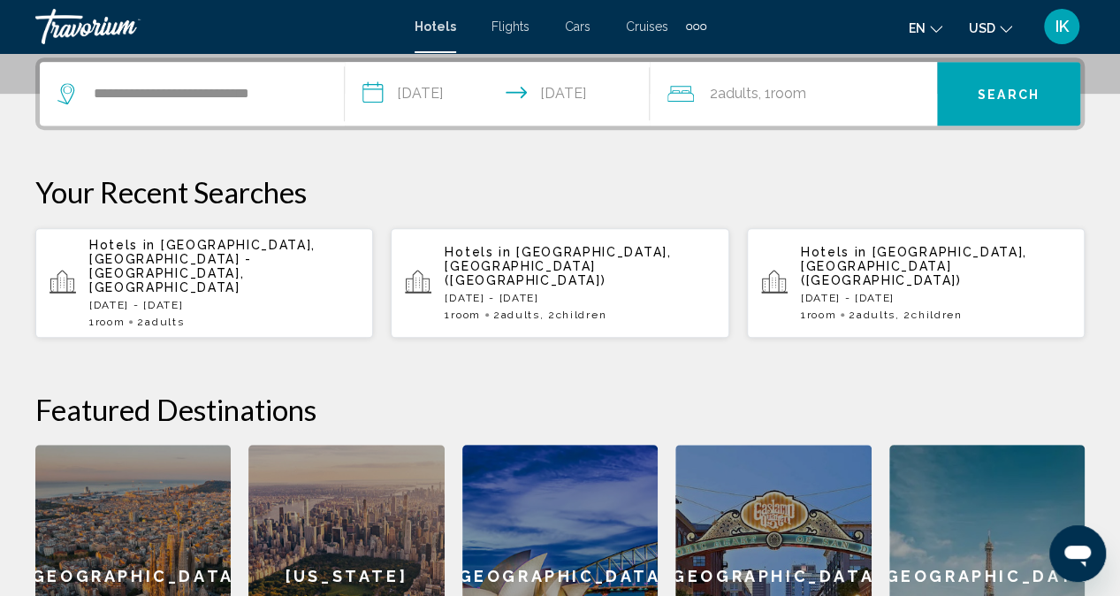
click at [972, 103] on button "Search" at bounding box center [1008, 94] width 143 height 64
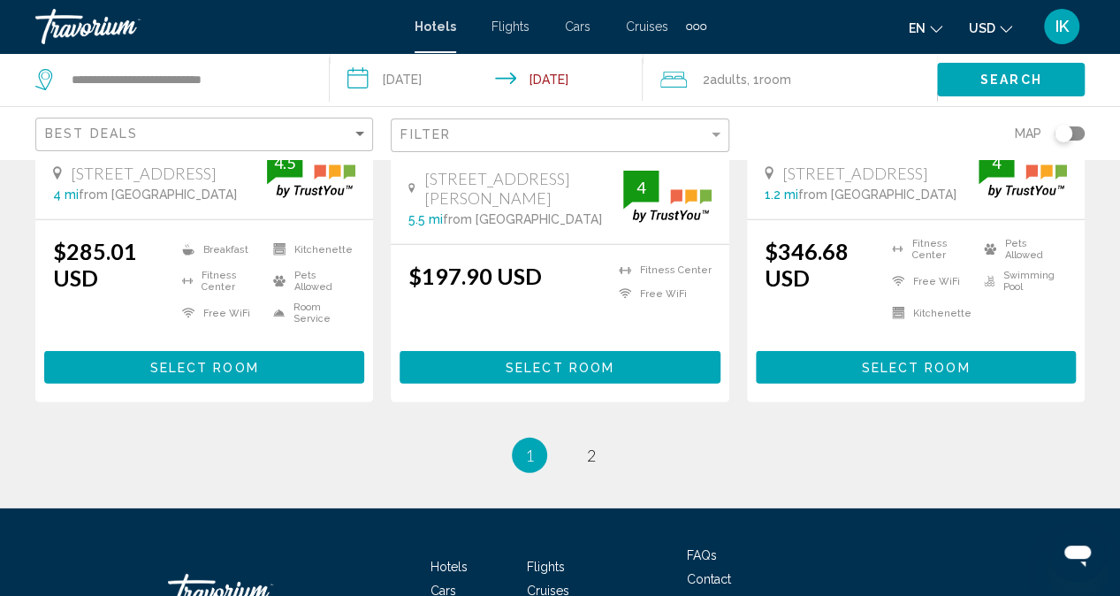
scroll to position [2464, 0]
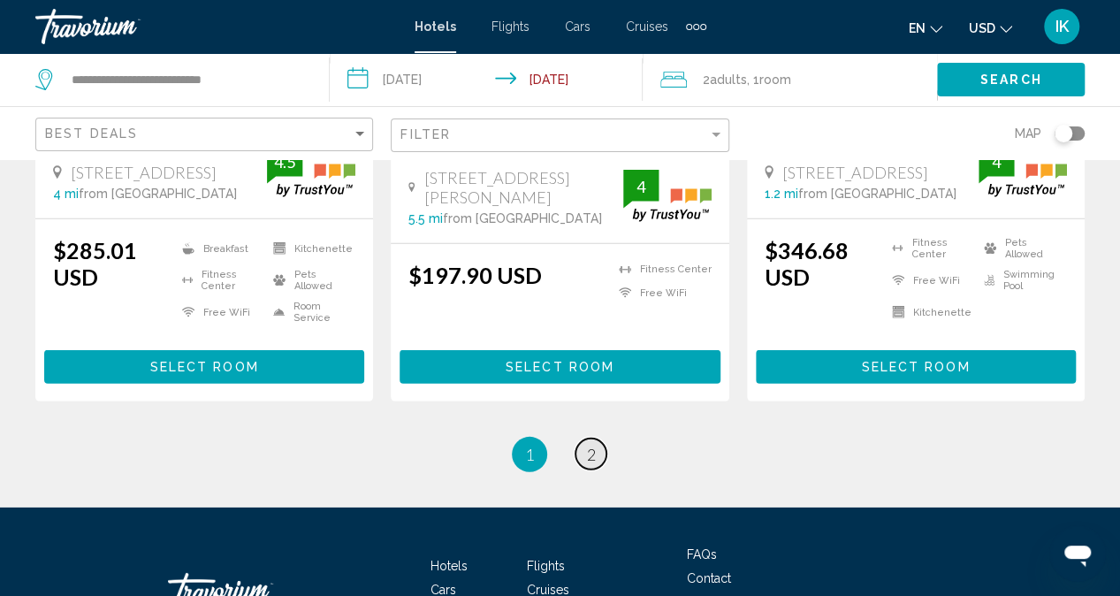
click at [595, 464] on span "2" at bounding box center [591, 454] width 9 height 19
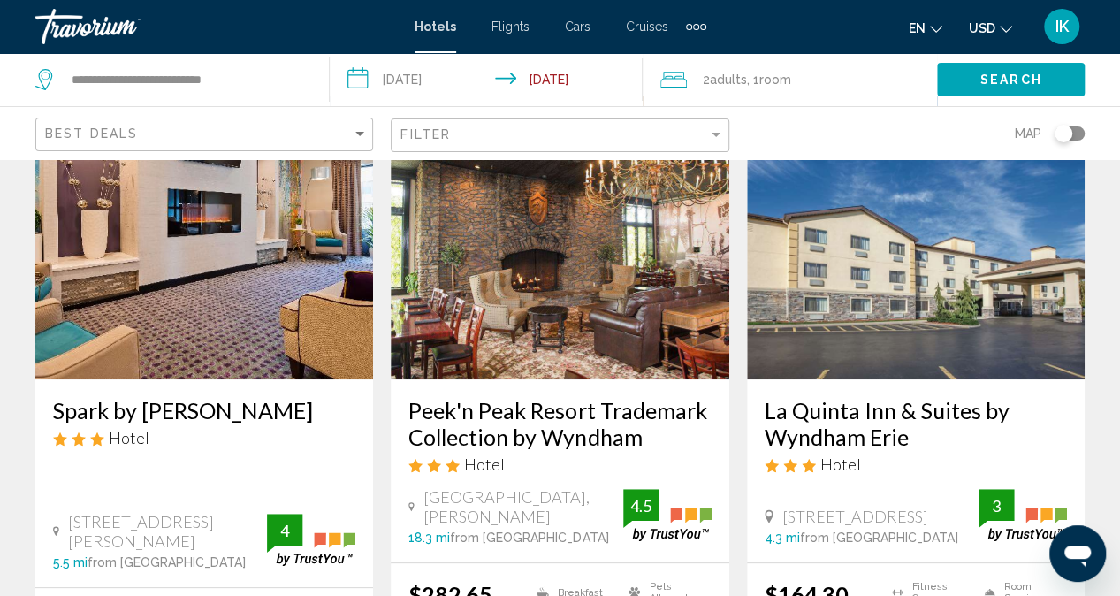
scroll to position [122, 0]
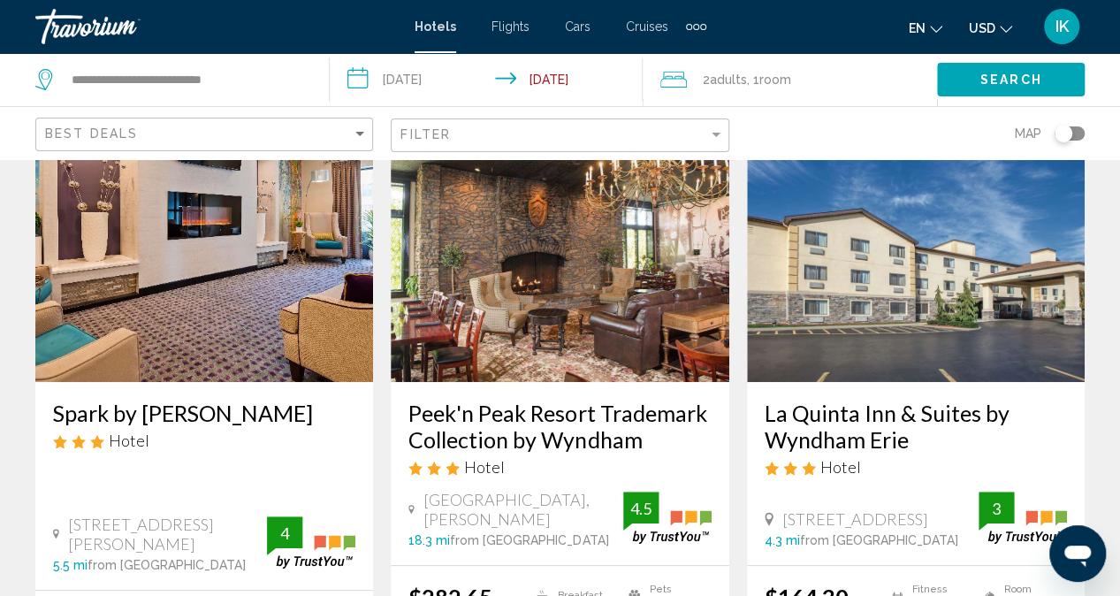
click at [578, 327] on img "Main content" at bounding box center [560, 240] width 338 height 283
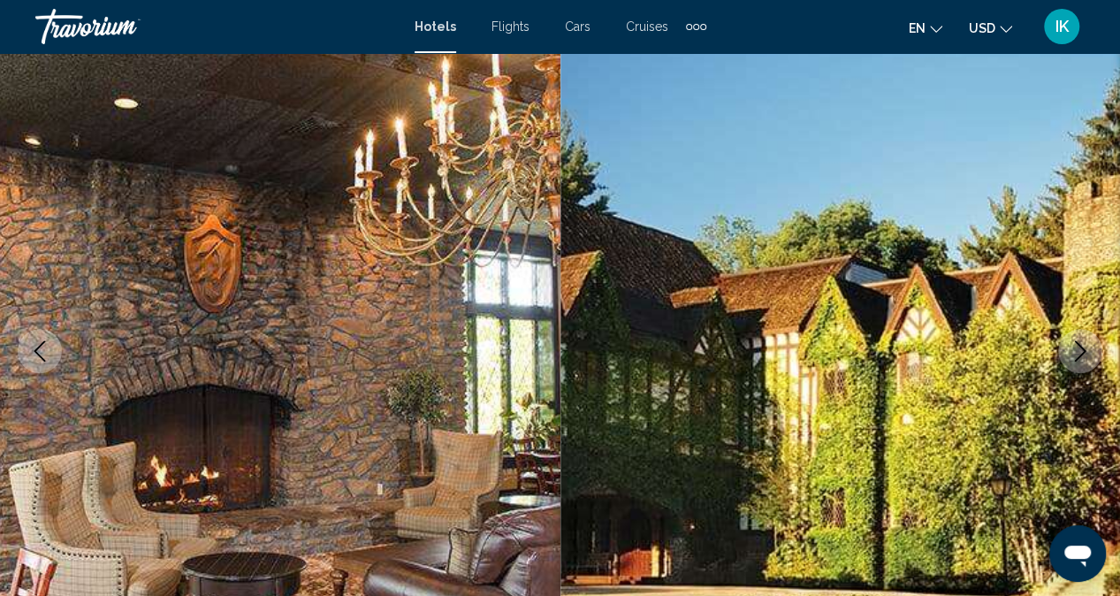
scroll to position [175, 0]
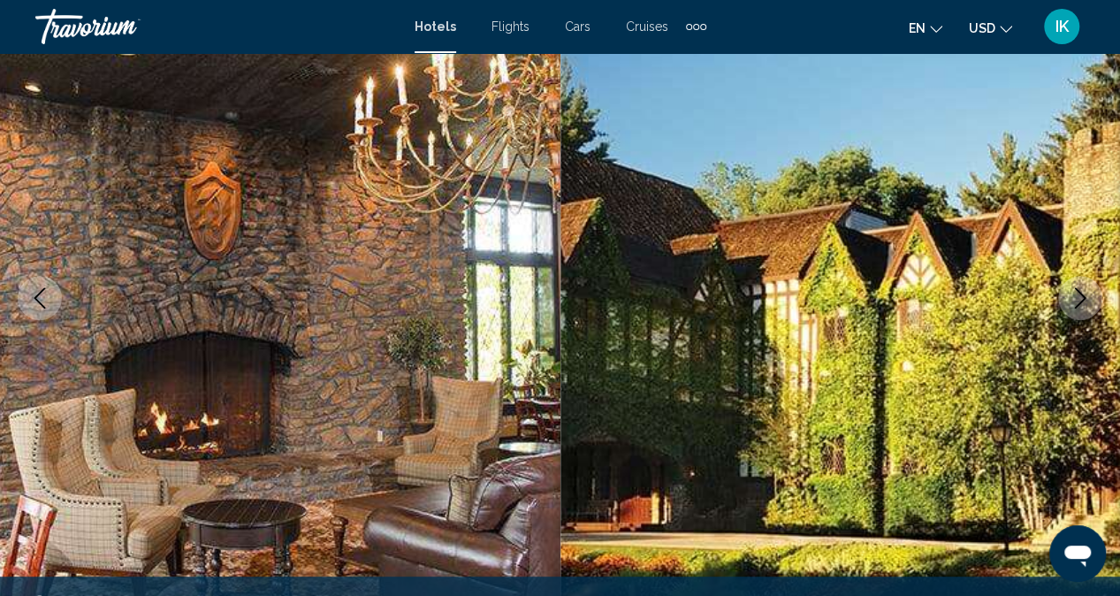
click at [1070, 291] on icon "Next image" at bounding box center [1079, 297] width 21 height 21
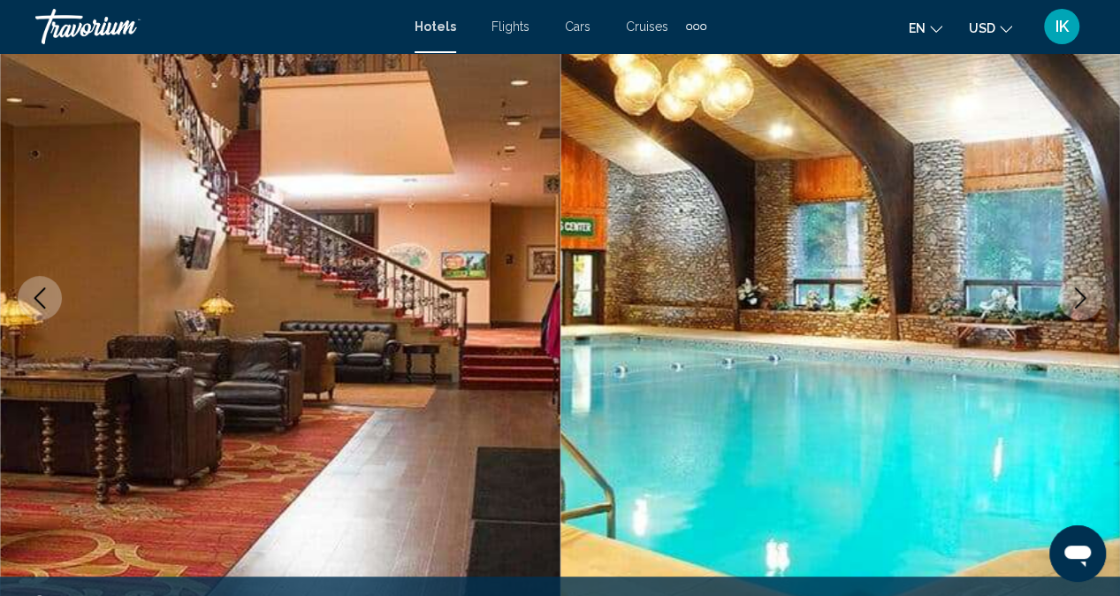
click at [1070, 291] on icon "Next image" at bounding box center [1079, 297] width 21 height 21
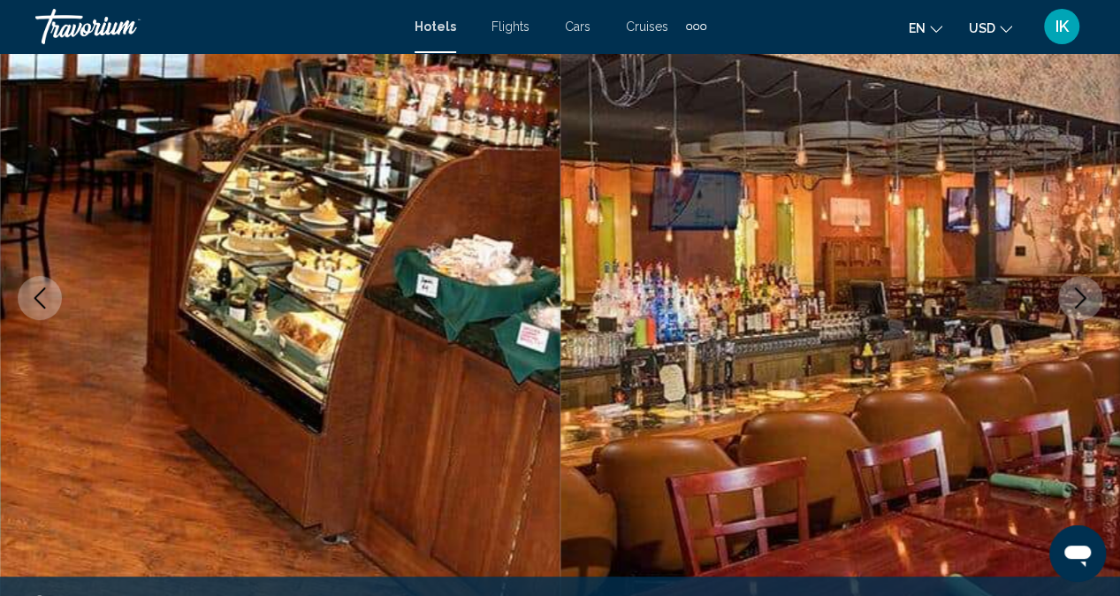
click at [1070, 291] on icon "Next image" at bounding box center [1079, 297] width 21 height 21
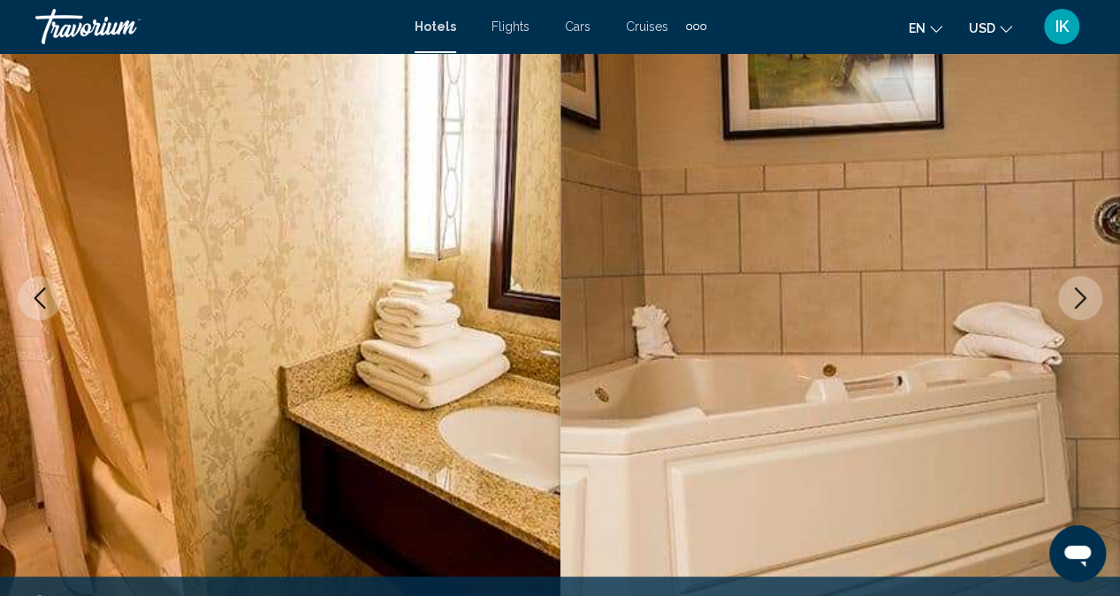
click at [1070, 291] on icon "Next image" at bounding box center [1079, 297] width 21 height 21
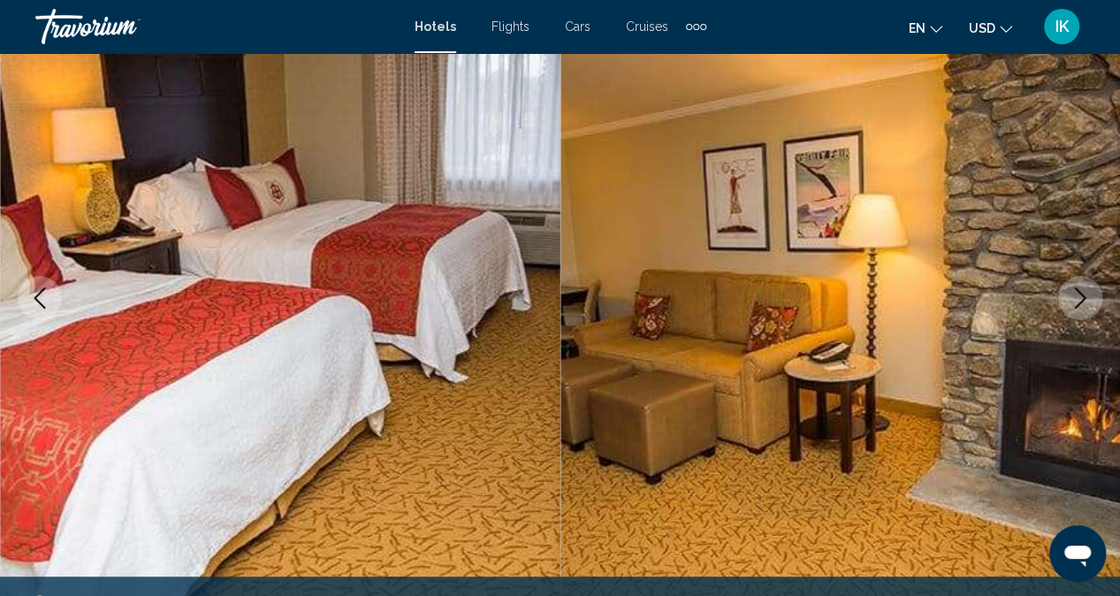
click at [1070, 291] on icon "Next image" at bounding box center [1079, 297] width 21 height 21
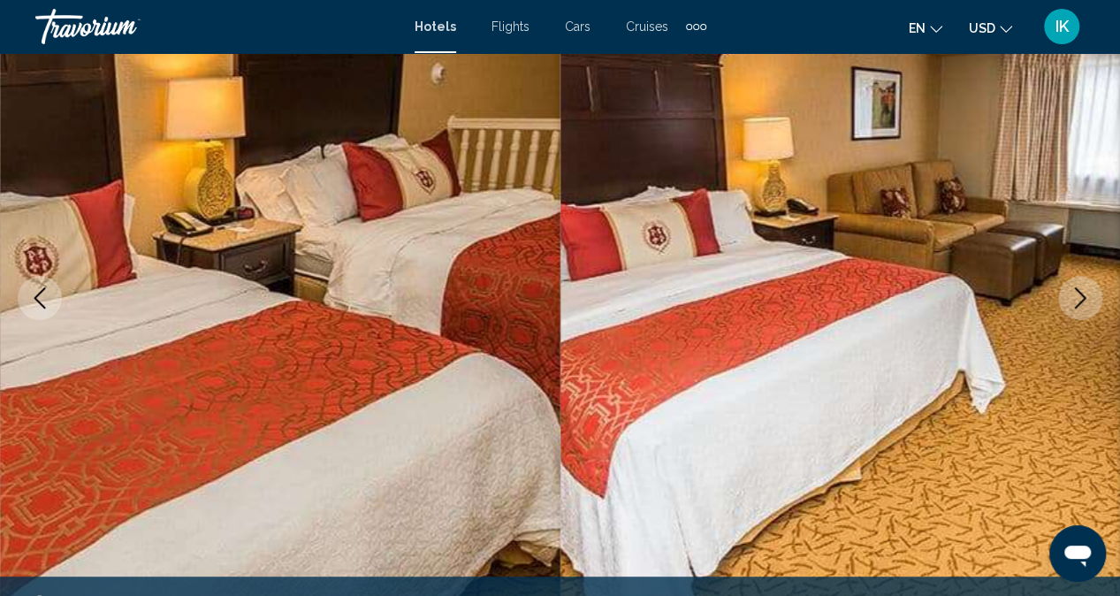
click at [1070, 291] on icon "Next image" at bounding box center [1079, 297] width 21 height 21
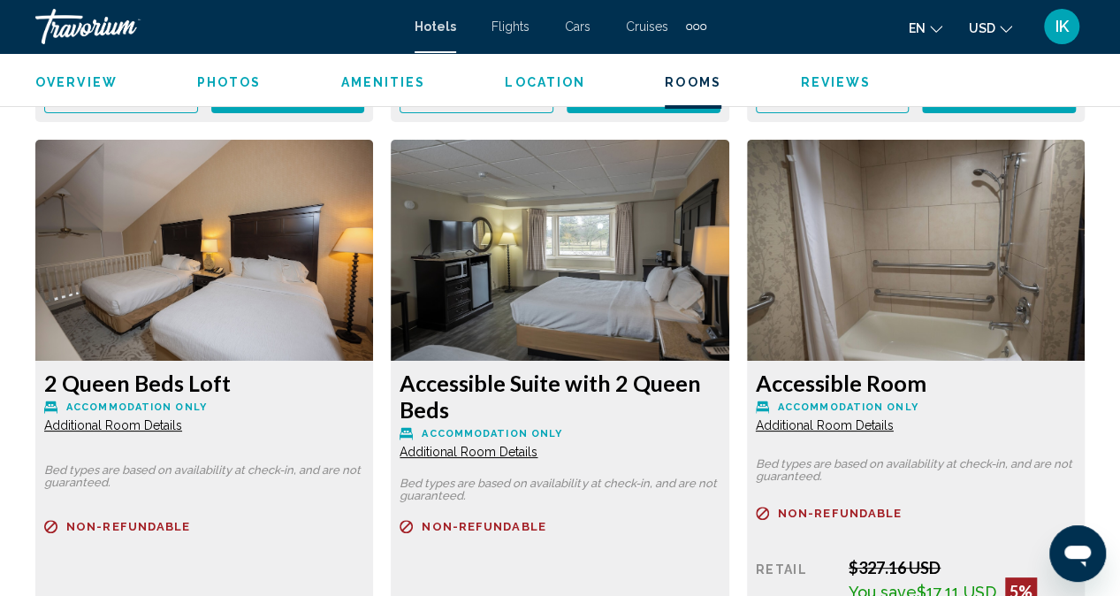
scroll to position [3282, 0]
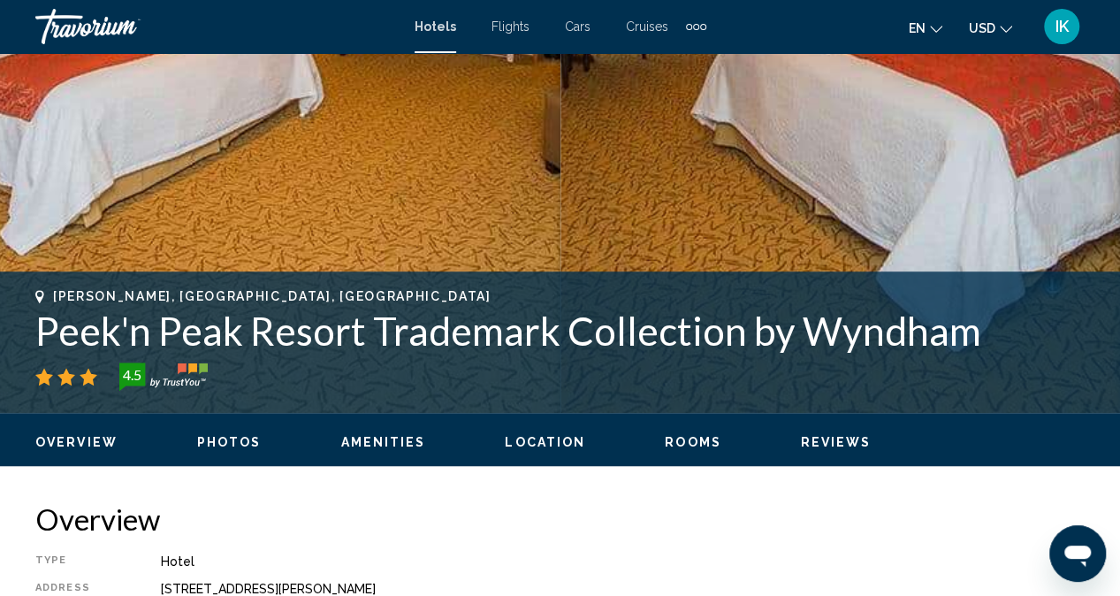
scroll to position [478, 0]
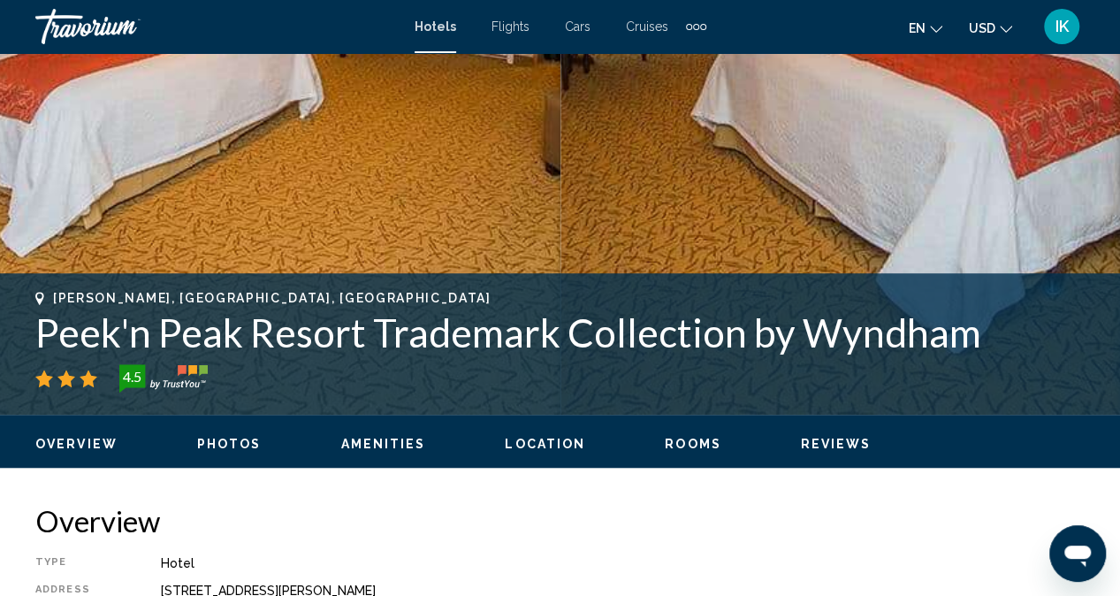
click at [164, 333] on h1 "Peek'n Peak Resort Trademark Collection by Wyndham" at bounding box center [559, 332] width 1049 height 46
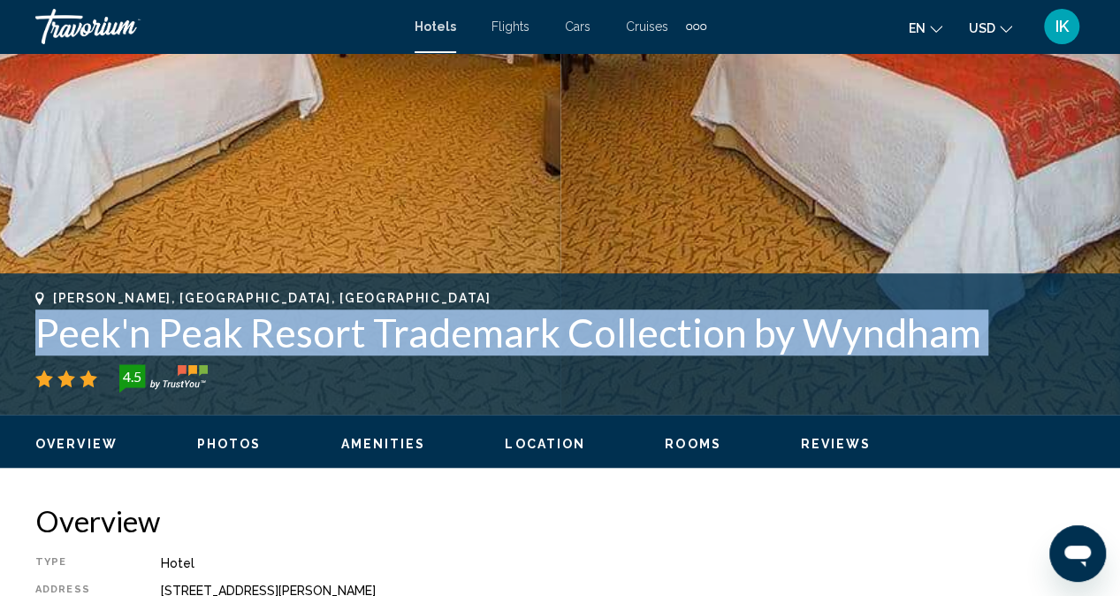
click at [164, 333] on h1 "Peek'n Peak Resort Trademark Collection by Wyndham" at bounding box center [559, 332] width 1049 height 46
copy div "Peek'n Peak Resort Trademark Collection by Wyndham"
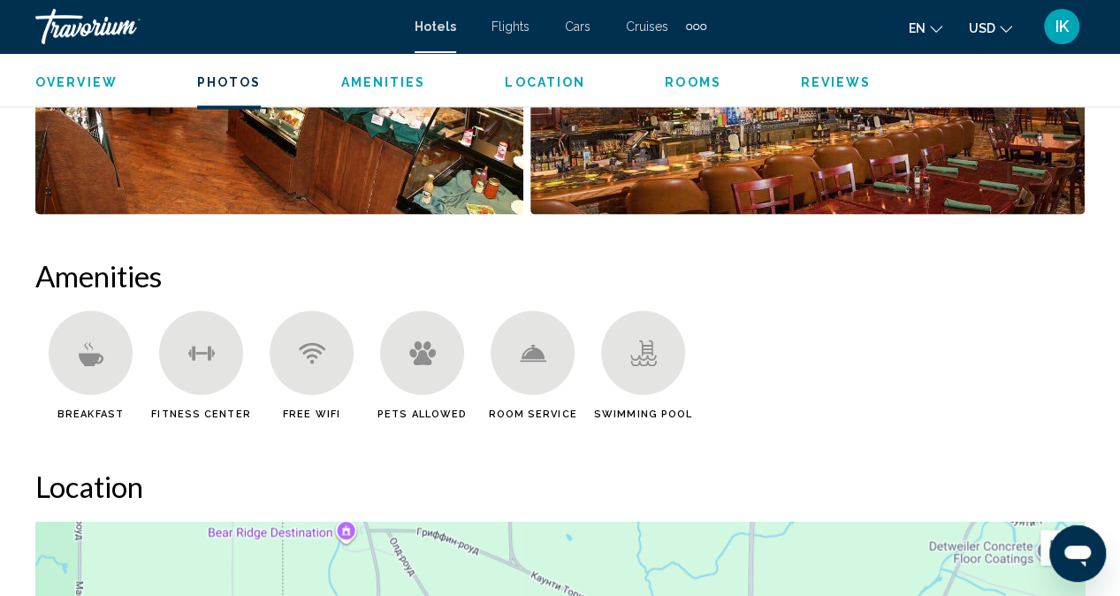
scroll to position [1564, 0]
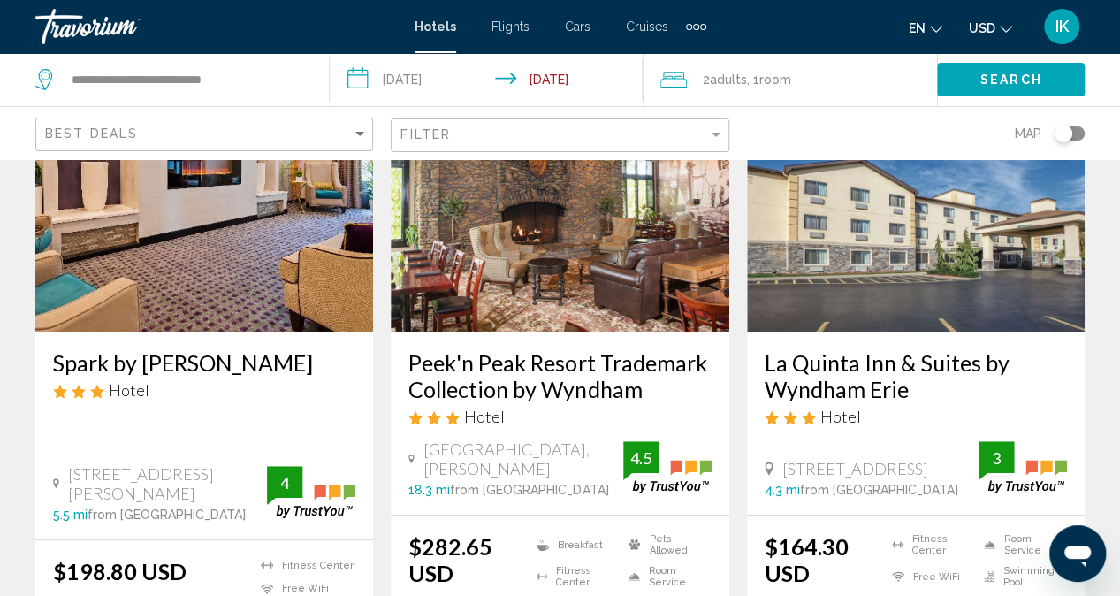
scroll to position [171, 0]
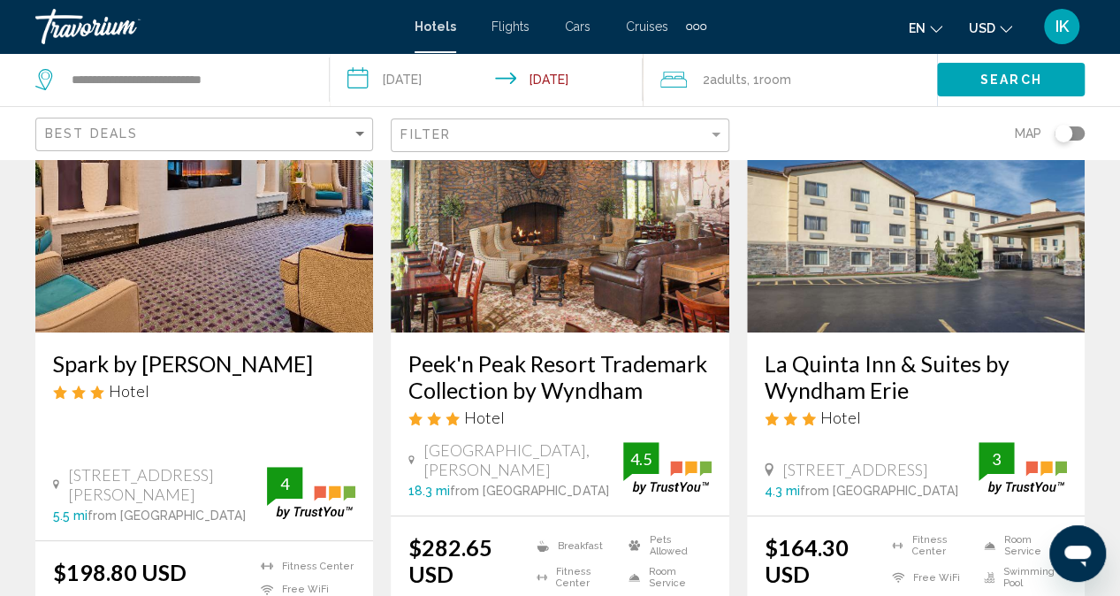
click at [553, 259] on img "Main content" at bounding box center [560, 190] width 338 height 283
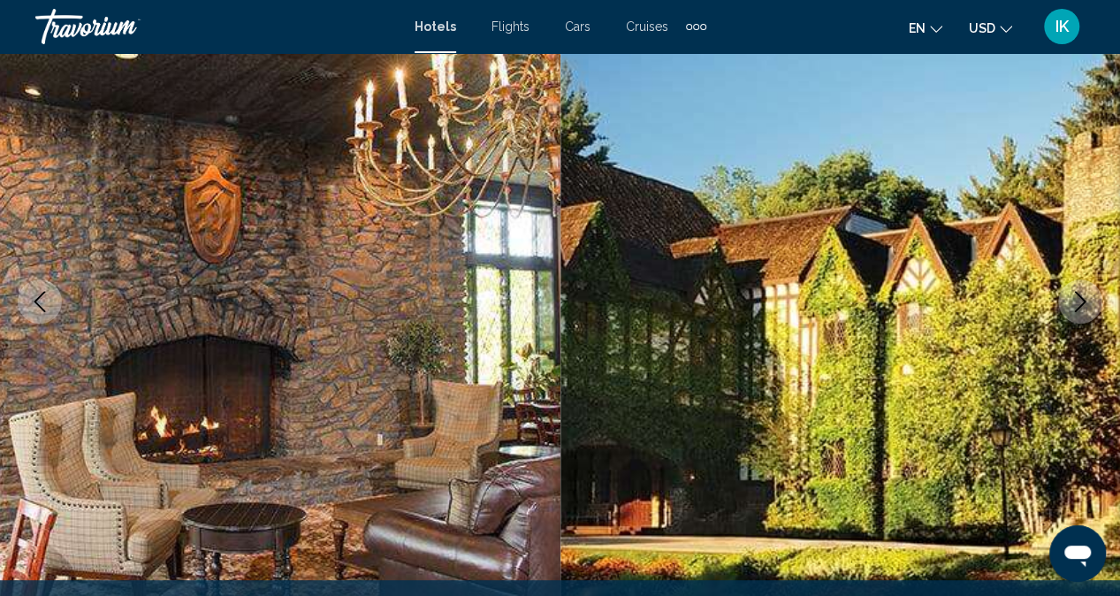
scroll to position [175, 0]
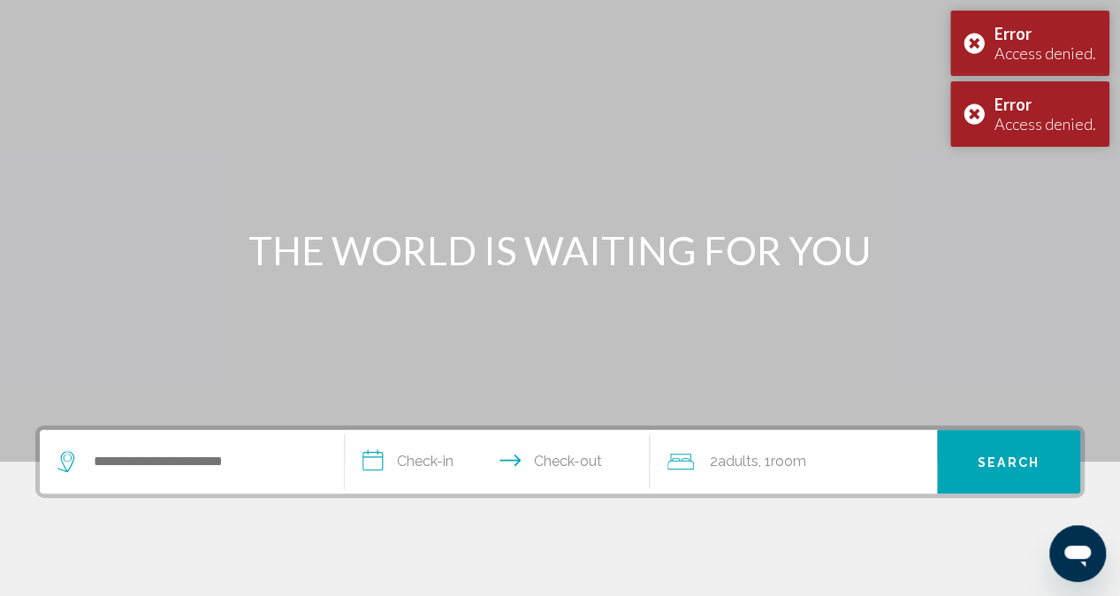
scroll to position [70, 0]
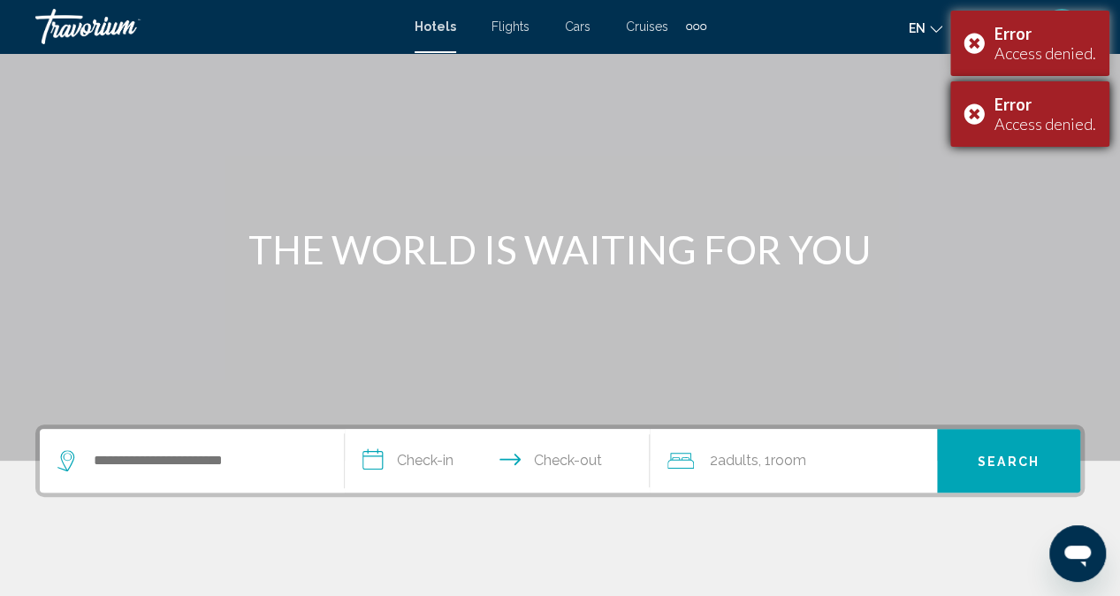
click at [984, 108] on div "Error Access denied." at bounding box center [1029, 113] width 159 height 65
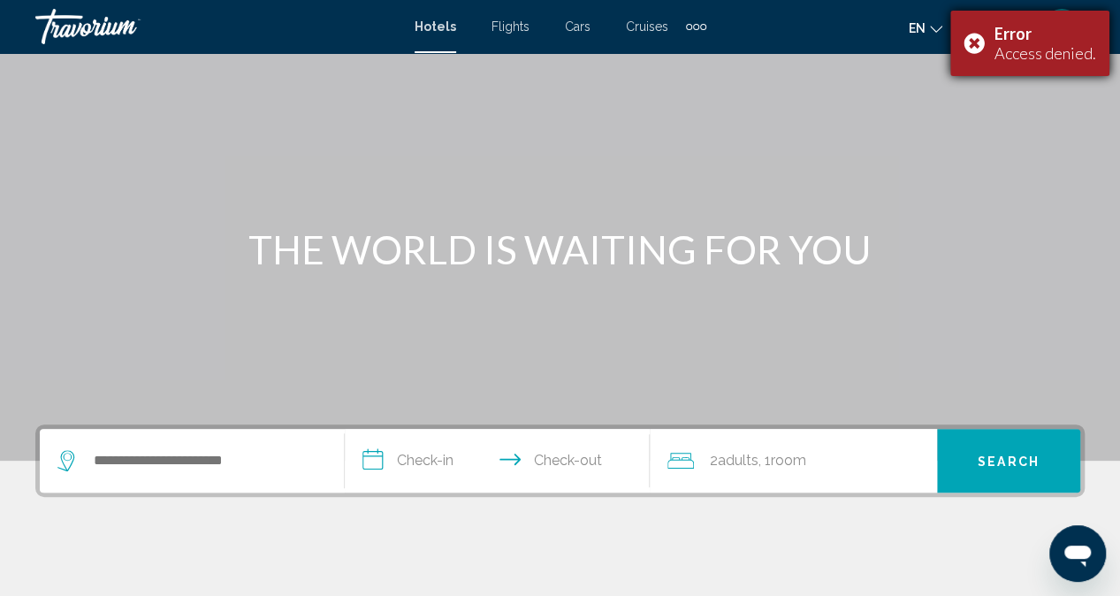
click at [972, 47] on div "Error Access denied." at bounding box center [1029, 43] width 159 height 65
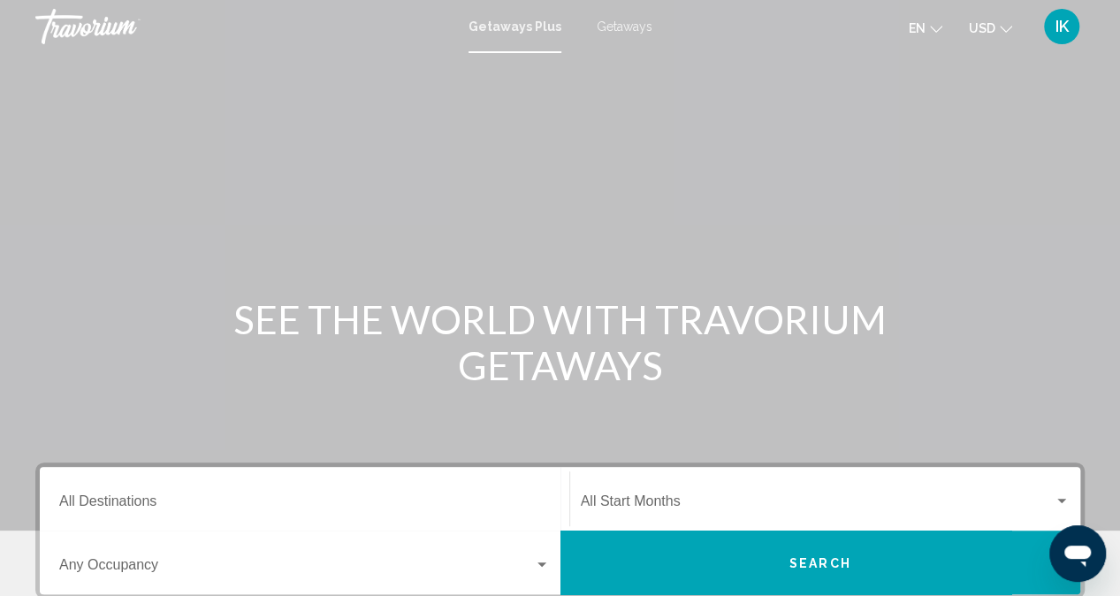
click at [619, 21] on span "Getaways" at bounding box center [625, 26] width 56 height 14
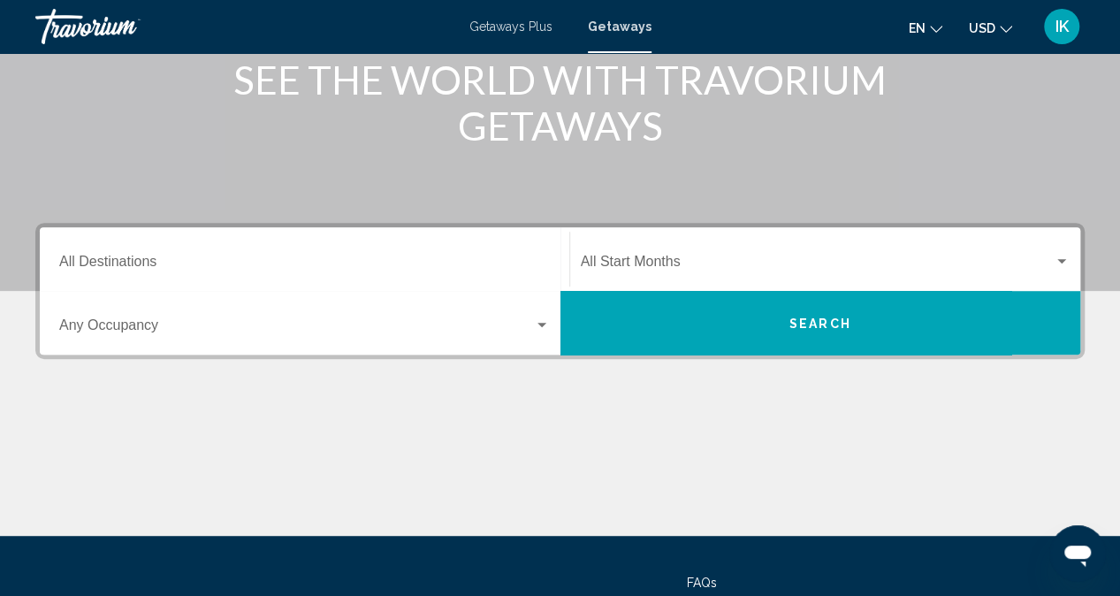
scroll to position [239, 0]
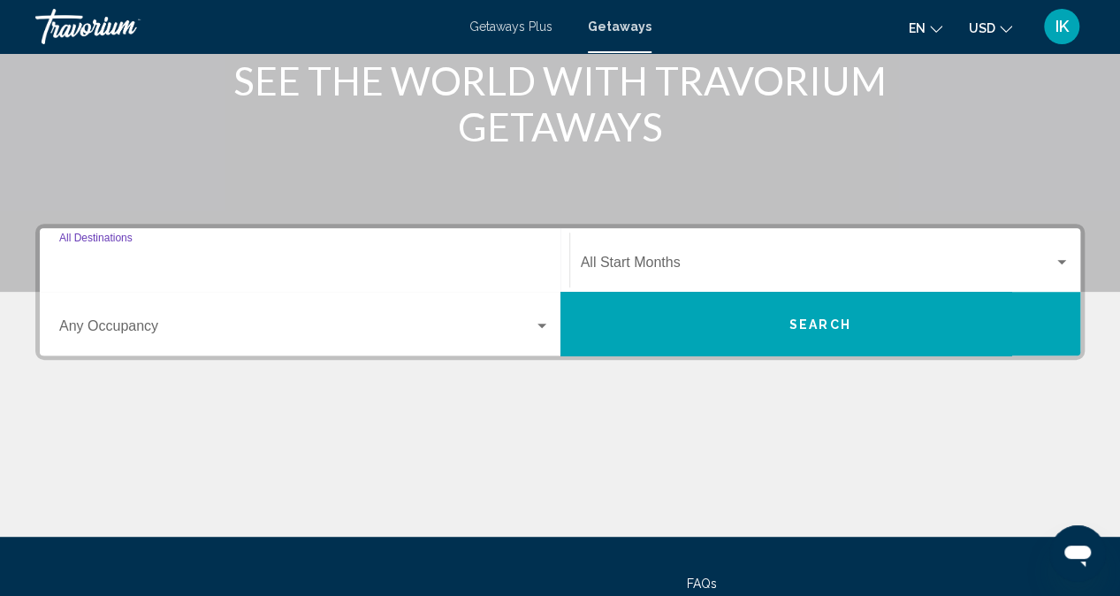
click at [238, 263] on input "Destination All Destinations" at bounding box center [304, 266] width 491 height 16
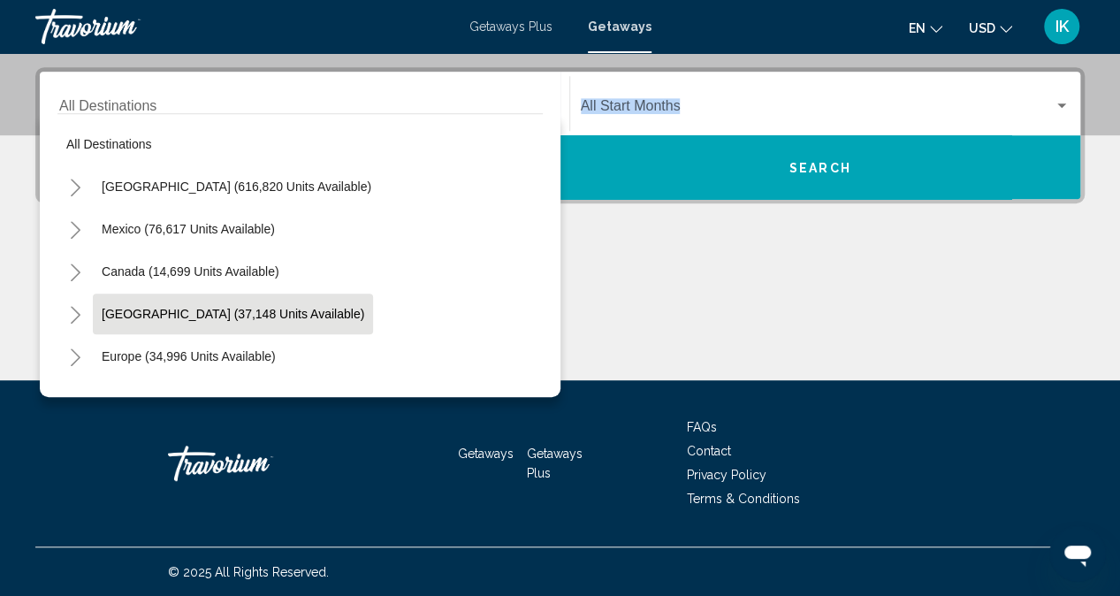
scroll to position [4, 0]
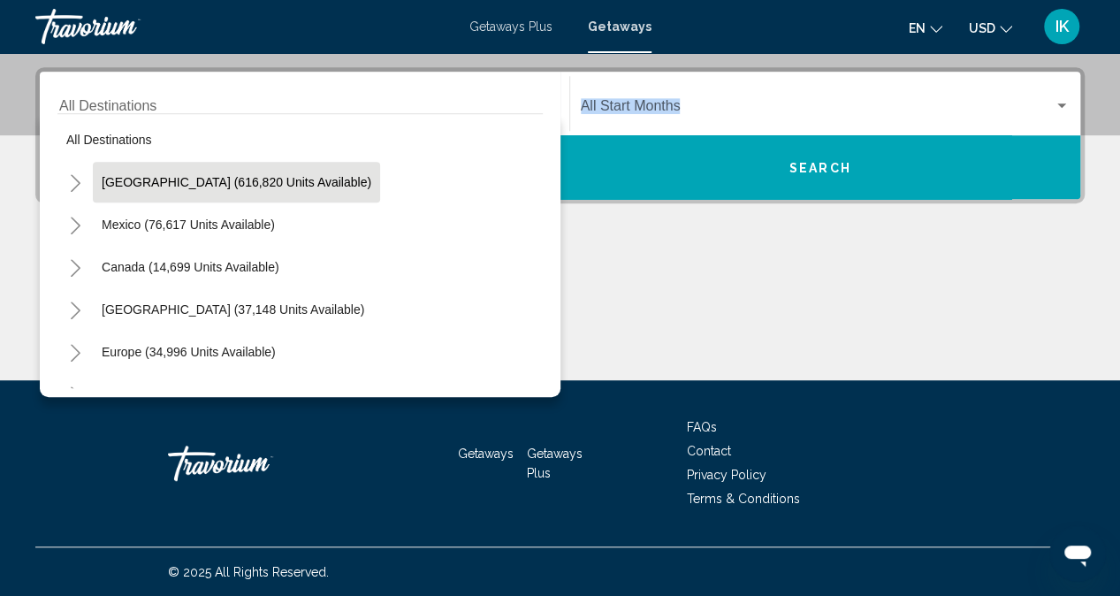
drag, startPoint x: 106, startPoint y: 77, endPoint x: 164, endPoint y: 194, distance: 130.4
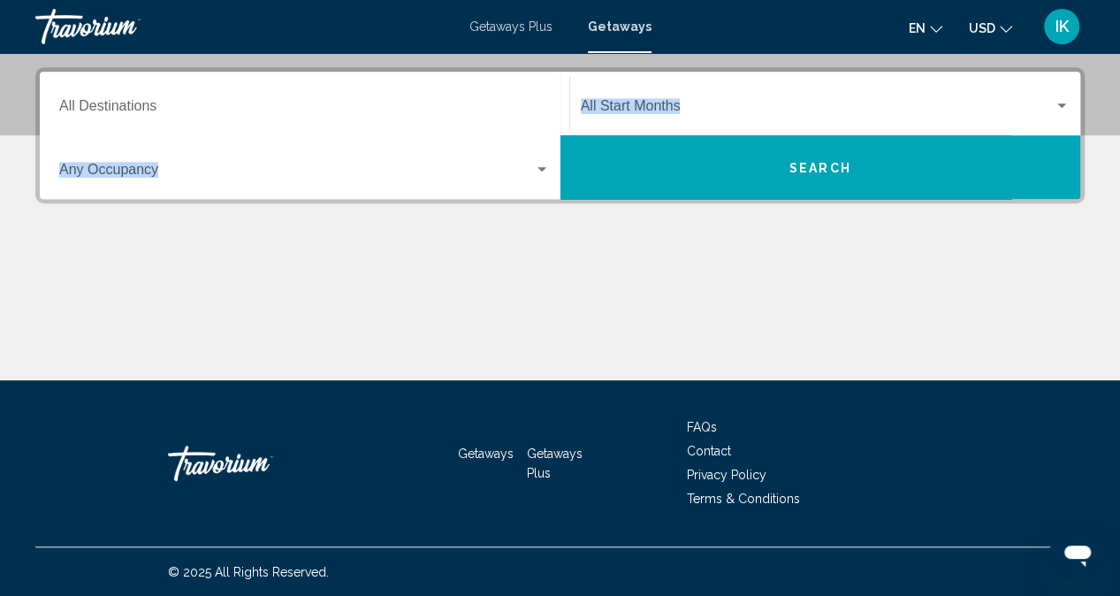
click at [164, 194] on div "Occupancy Any Occupancy" at bounding box center [304, 168] width 491 height 56
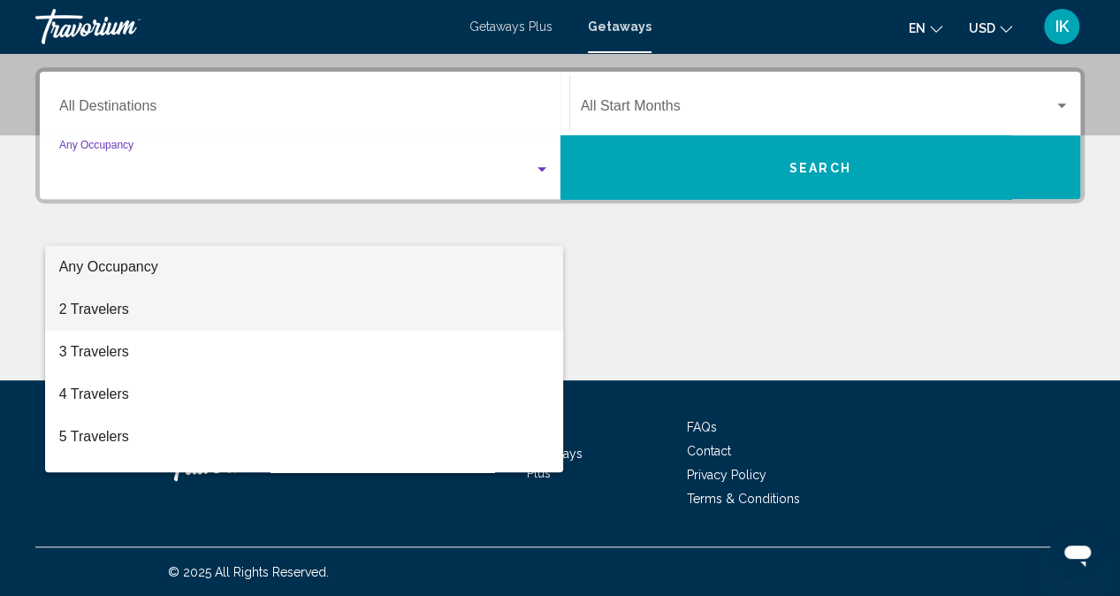
scroll to position [273, 0]
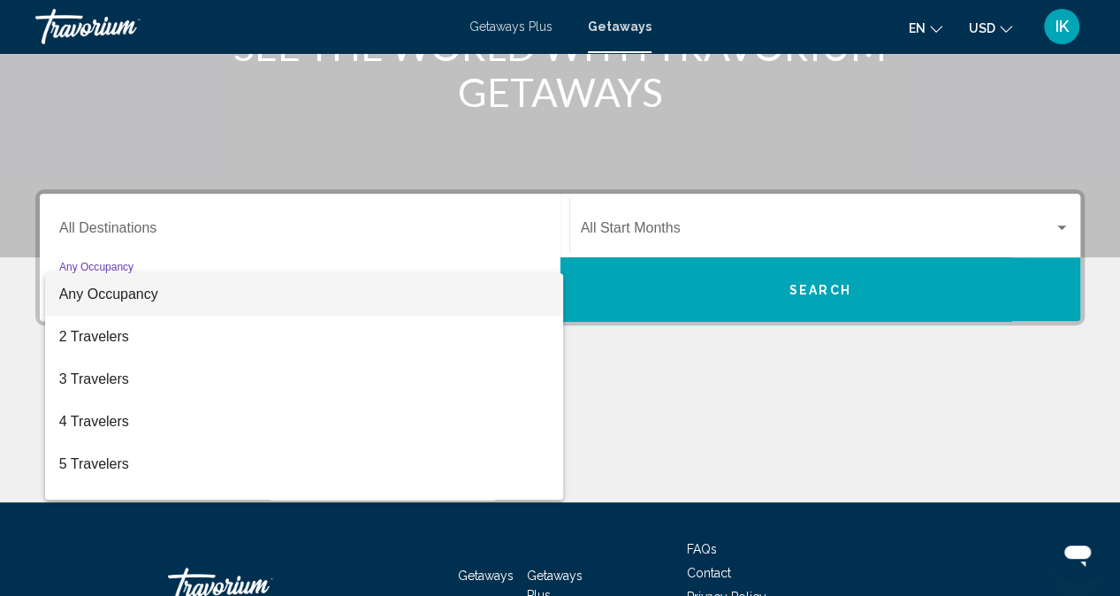
click at [278, 222] on div at bounding box center [560, 298] width 1120 height 596
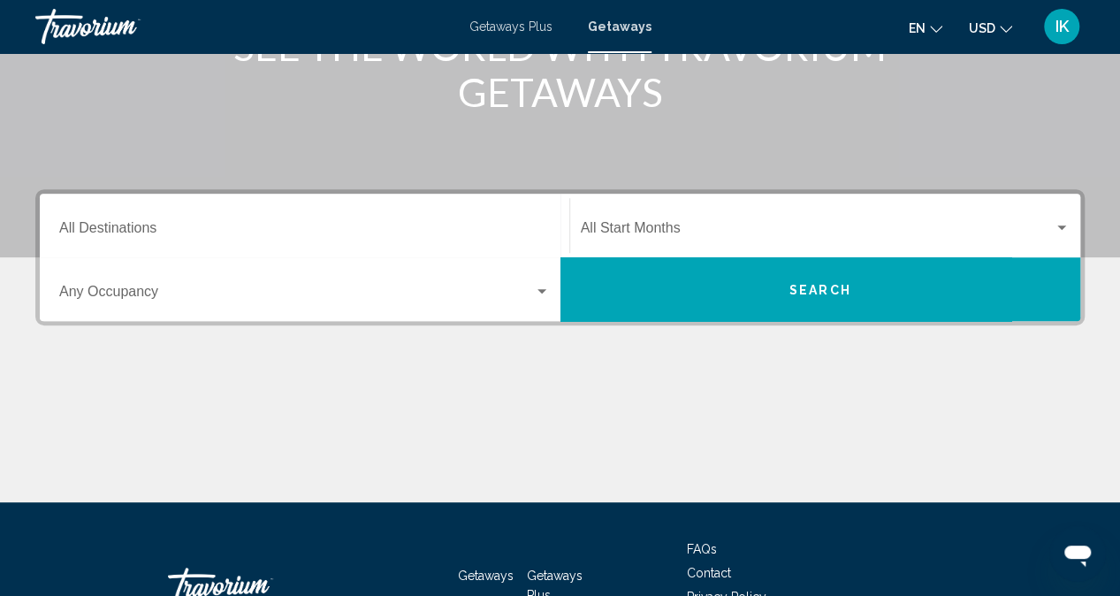
click at [118, 222] on div "Destination All Destinations" at bounding box center [304, 226] width 491 height 56
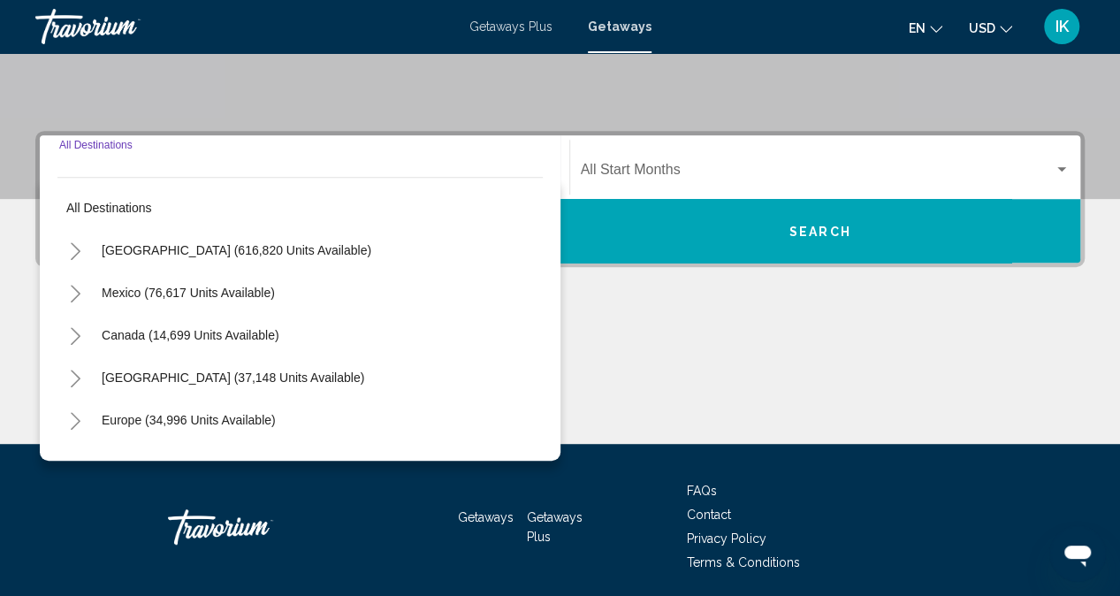
scroll to position [395, 0]
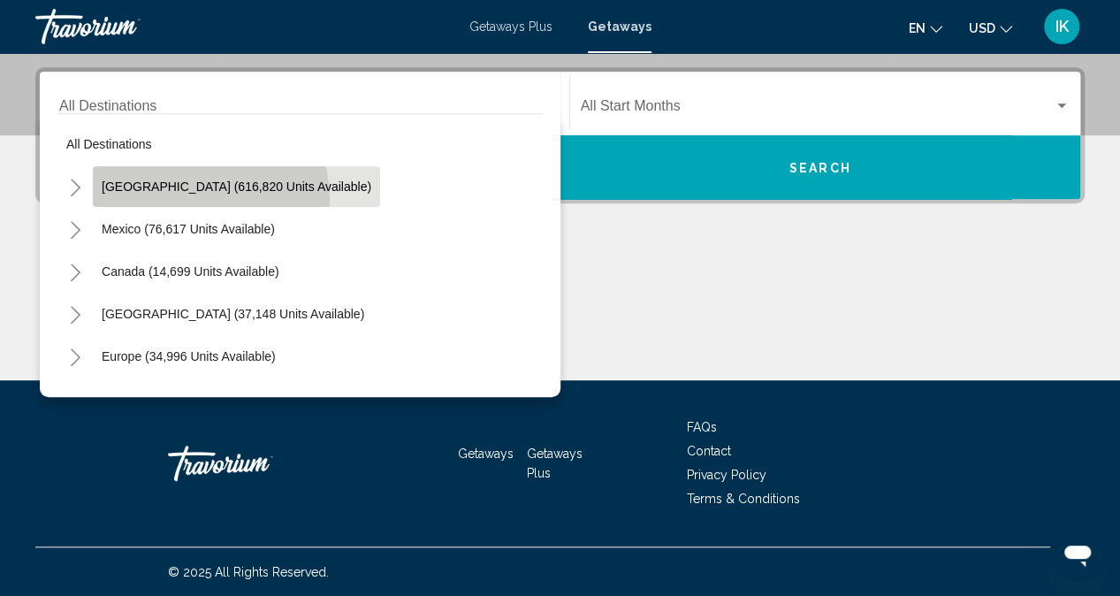
click at [180, 199] on button "[GEOGRAPHIC_DATA] (616,820 units available)" at bounding box center [236, 186] width 287 height 41
type input "**********"
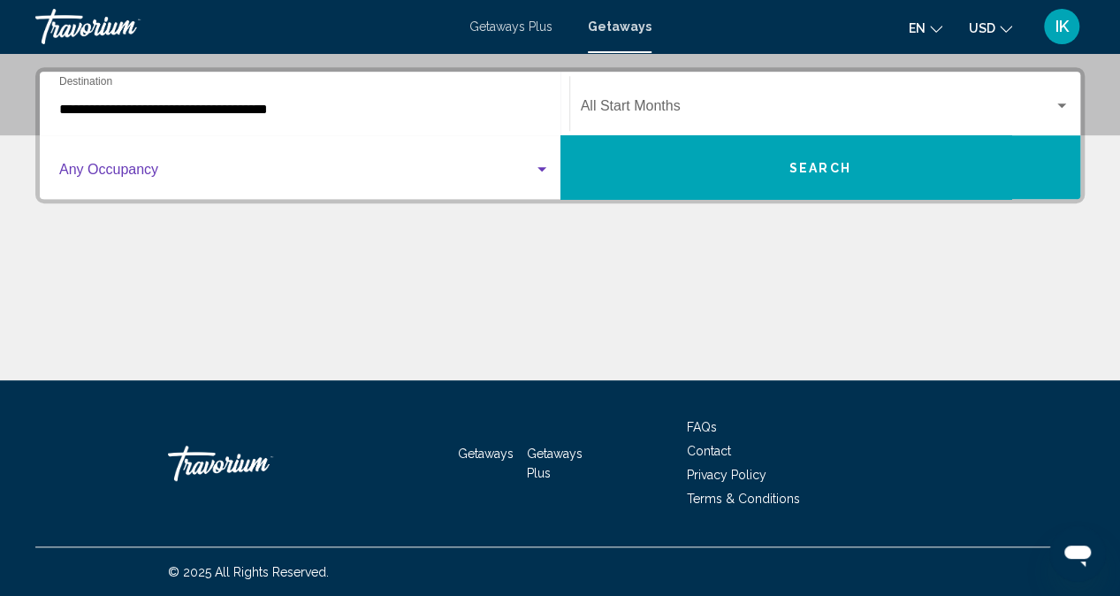
click at [537, 174] on div "Search widget" at bounding box center [542, 170] width 16 height 14
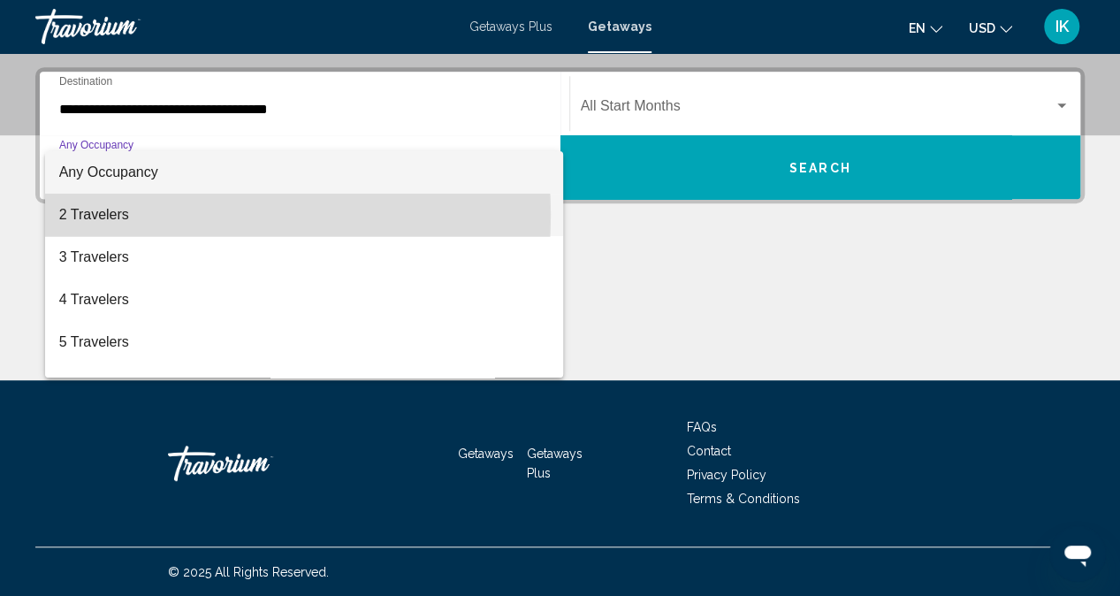
click at [187, 215] on span "2 Travelers" at bounding box center [304, 215] width 491 height 42
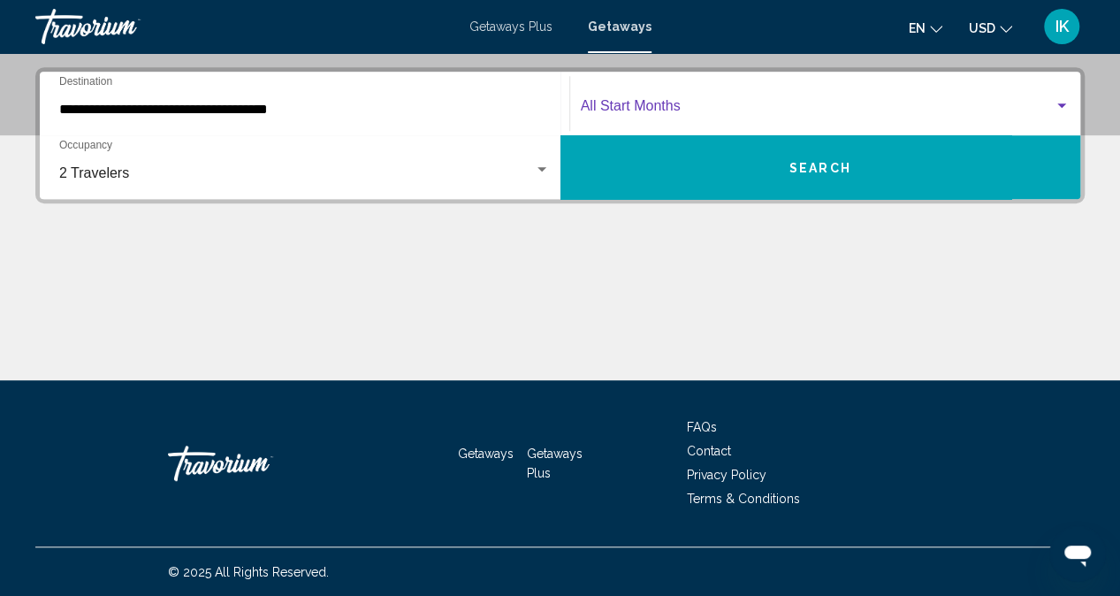
click span "Search widget"
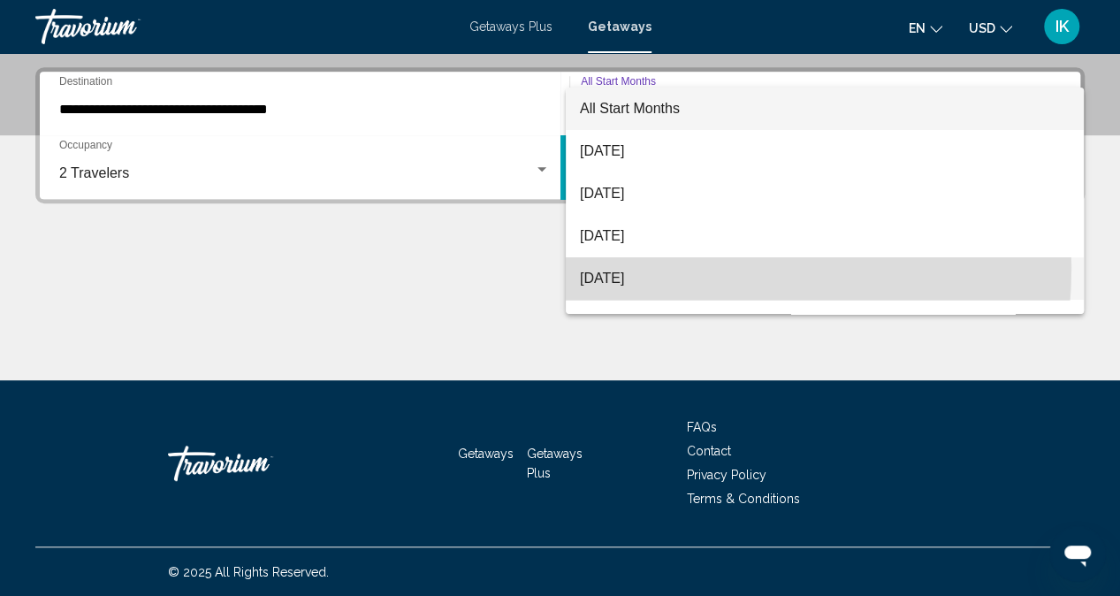
click span "[DATE]"
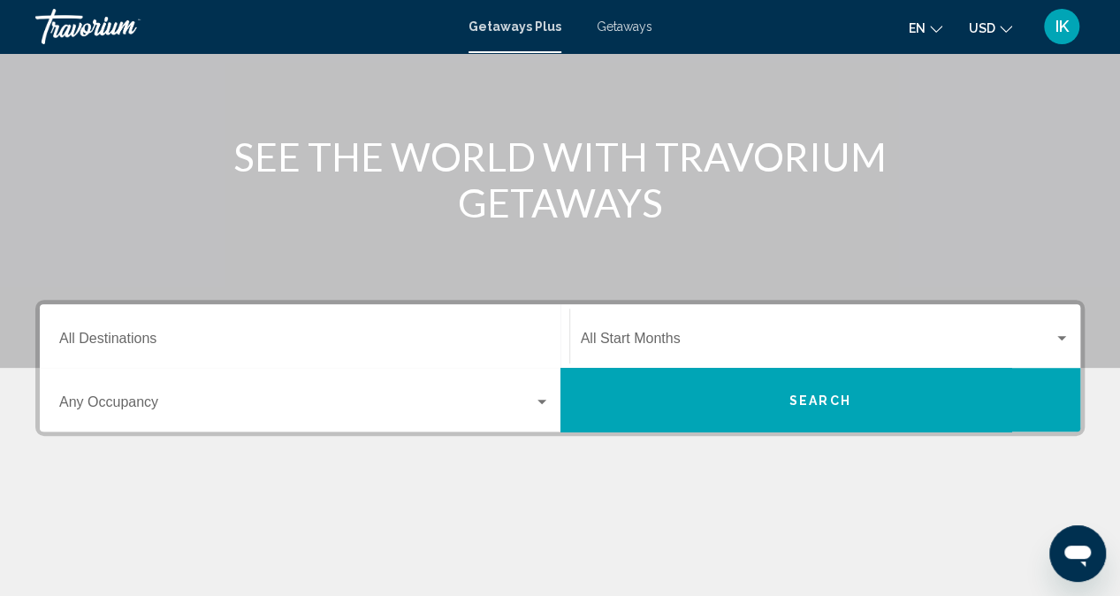
scroll to position [180, 0]
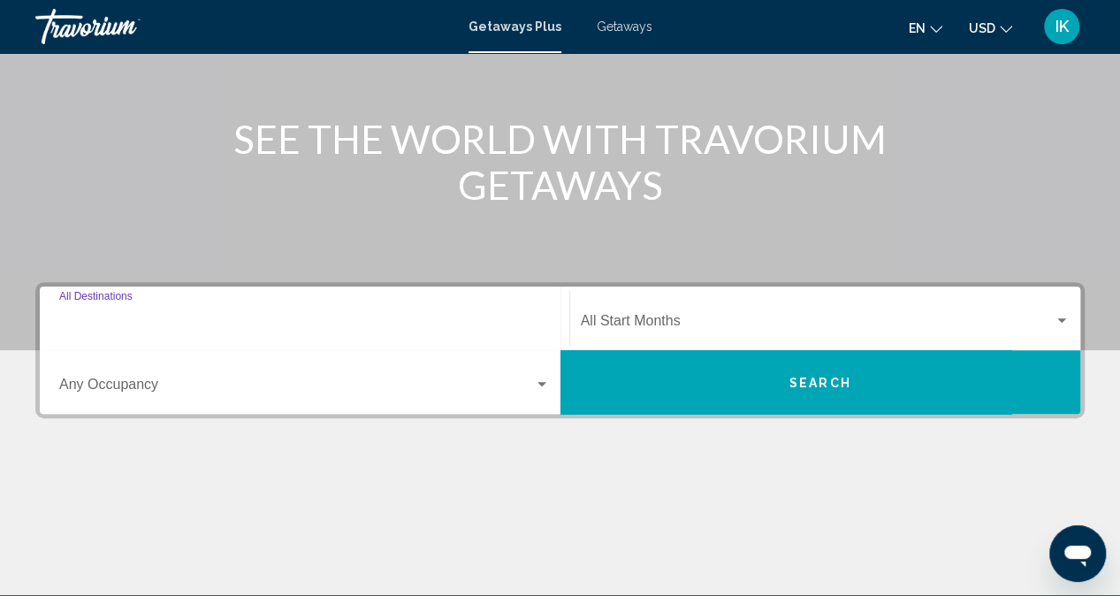
click at [243, 319] on input "Destination All Destinations" at bounding box center [304, 324] width 491 height 16
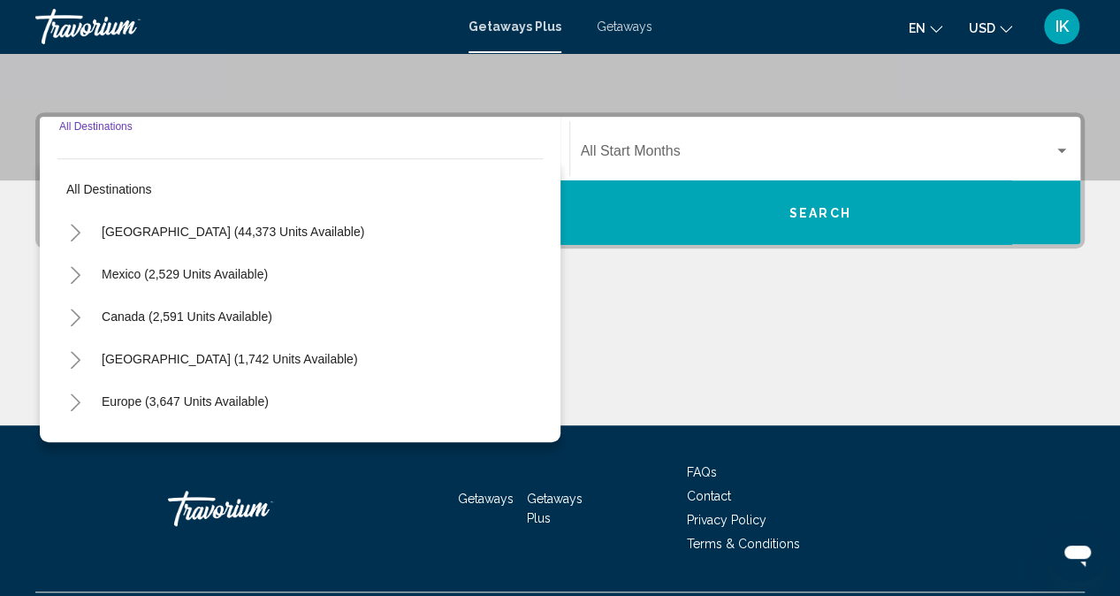
scroll to position [395, 0]
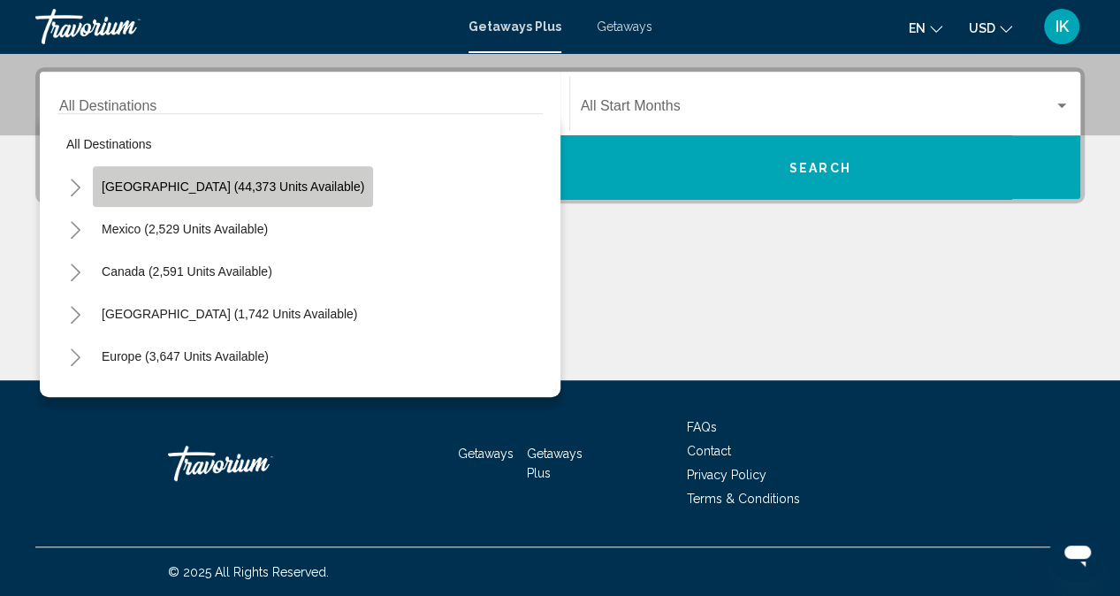
click at [279, 194] on button "[GEOGRAPHIC_DATA] (44,373 units available)" at bounding box center [233, 186] width 280 height 41
type input "**********"
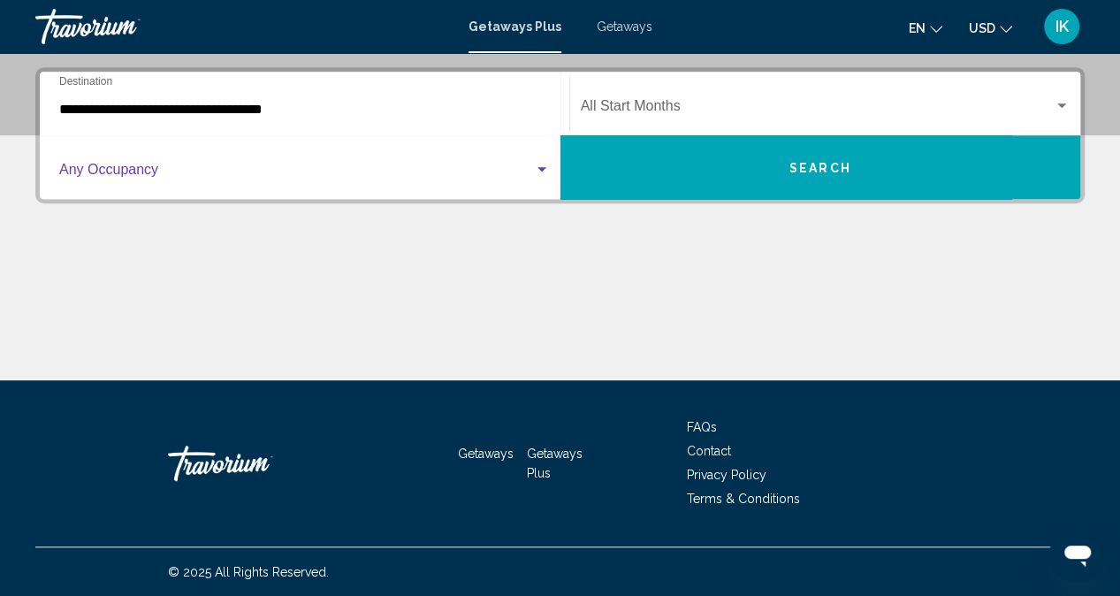
click at [541, 168] on div "Search widget" at bounding box center [541, 169] width 9 height 4
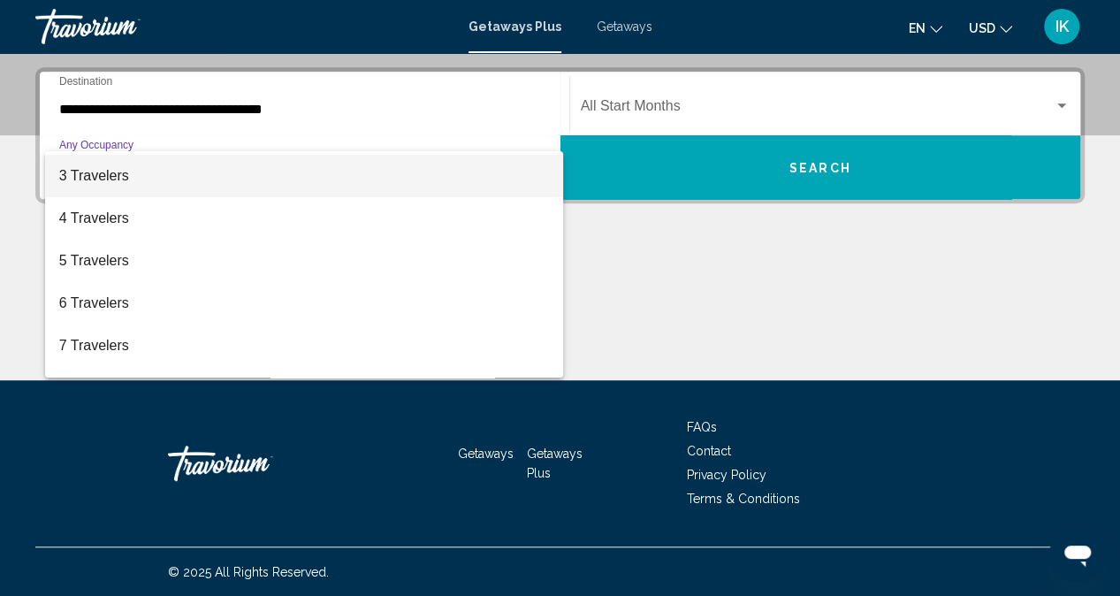
scroll to position [138, 0]
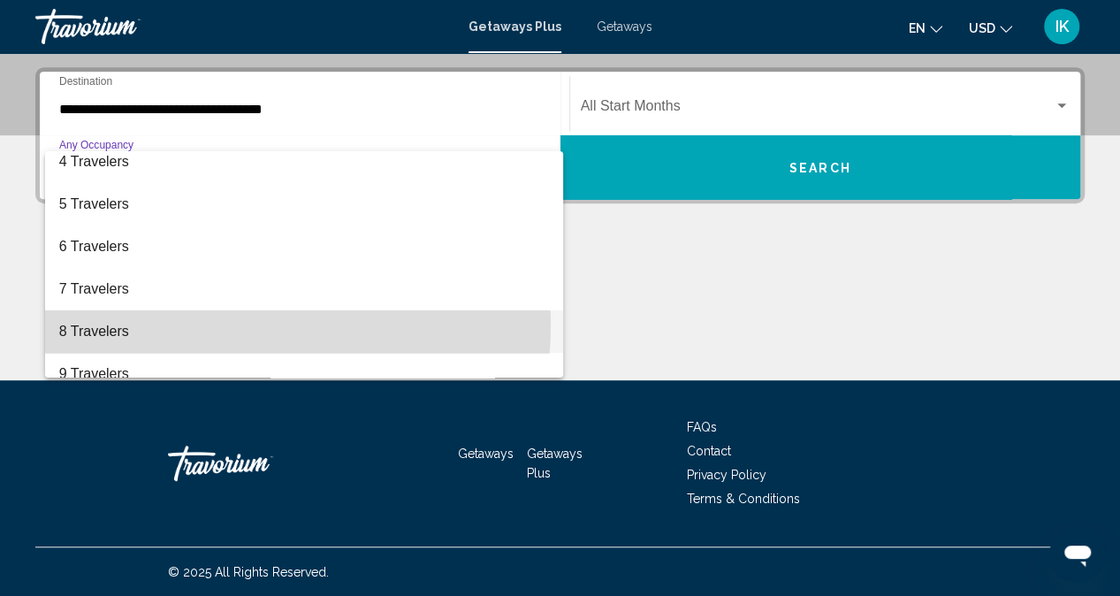
click at [240, 325] on span "8 Travelers" at bounding box center [304, 331] width 491 height 42
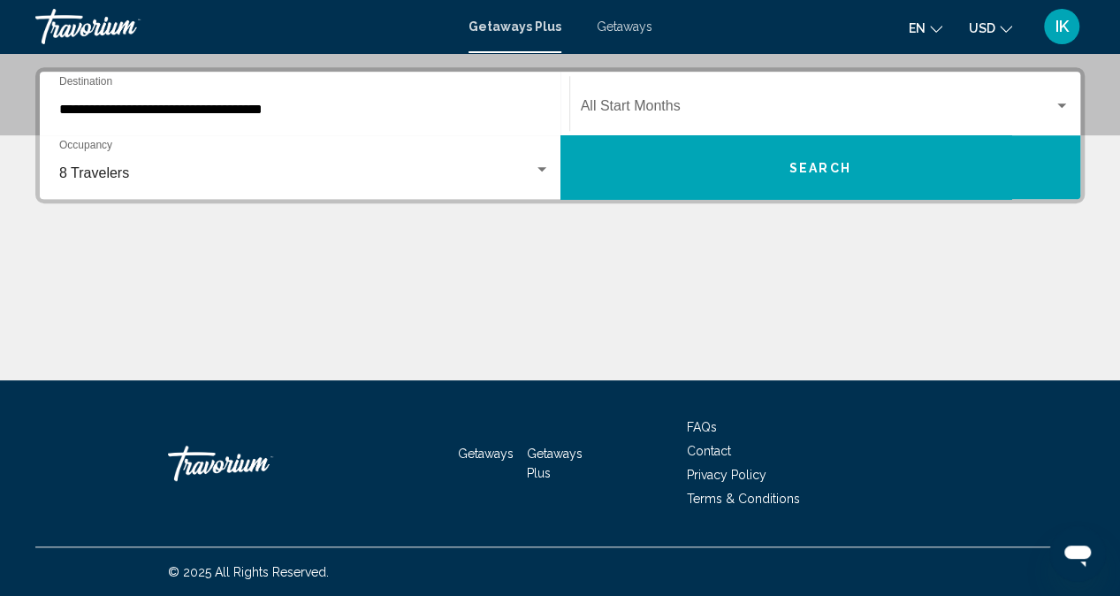
click at [948, 84] on div "Start Month All Start Months" at bounding box center [826, 104] width 490 height 56
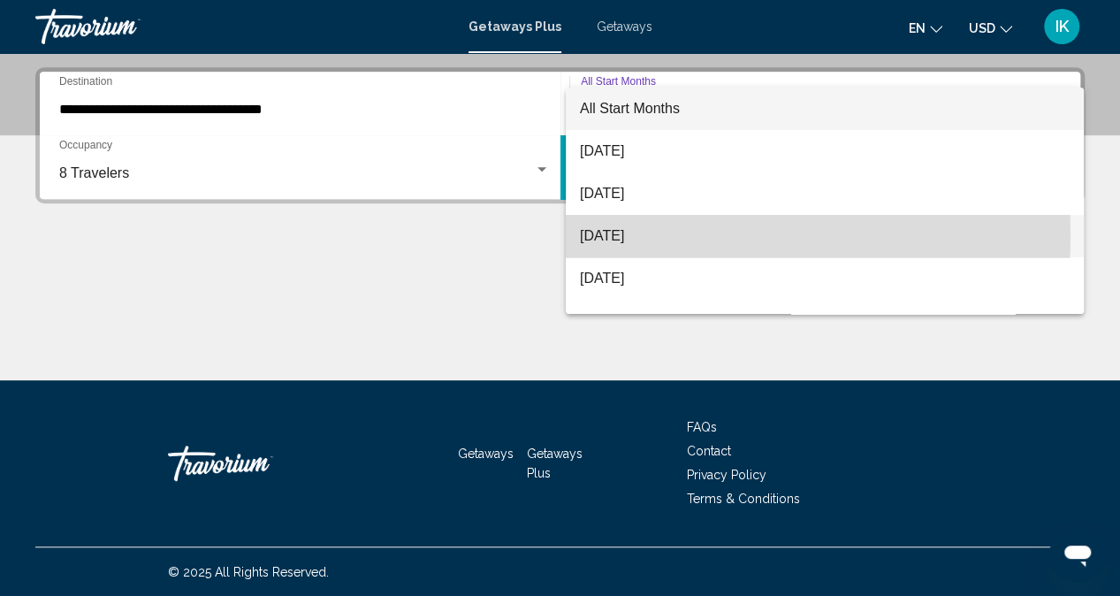
click at [649, 234] on span "[DATE]" at bounding box center [825, 236] width 490 height 42
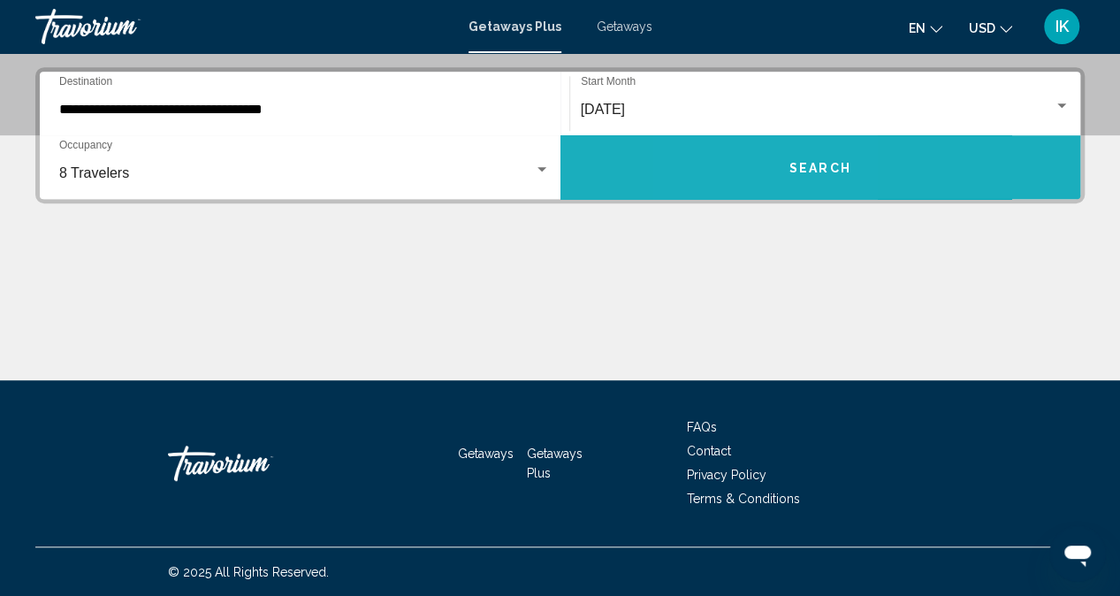
click at [755, 171] on button "Search" at bounding box center [820, 167] width 521 height 64
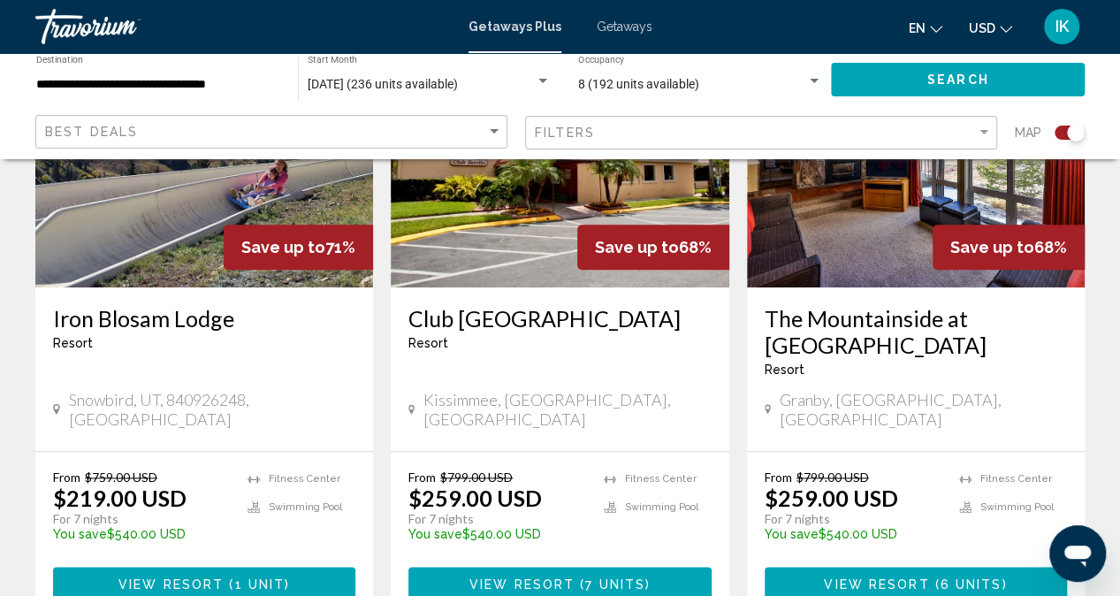
scroll to position [697, 0]
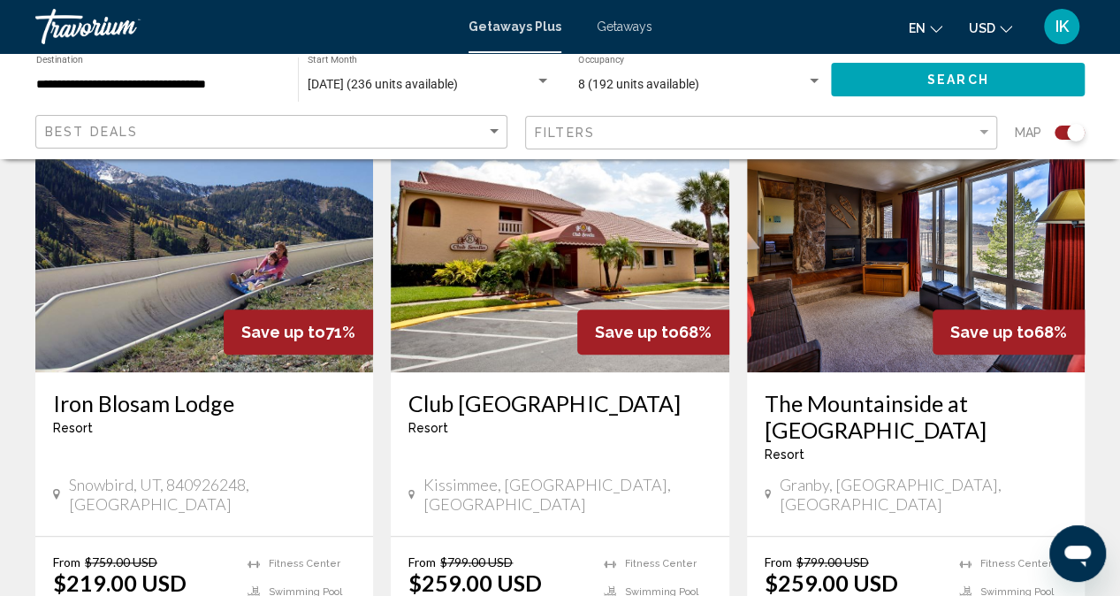
click at [863, 295] on img "Main content" at bounding box center [916, 230] width 338 height 283
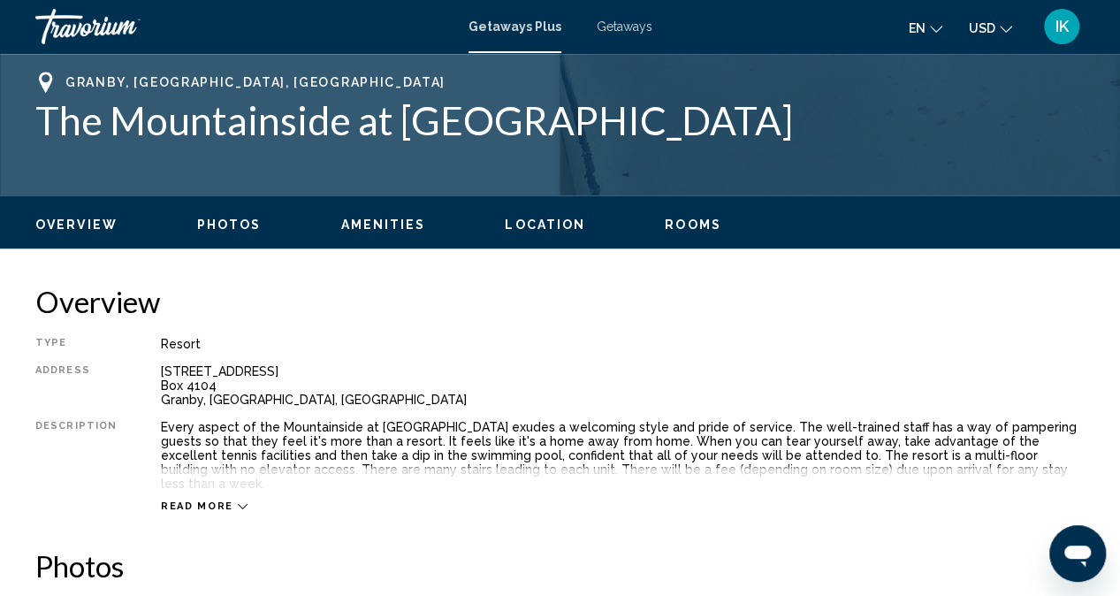
scroll to position [175, 0]
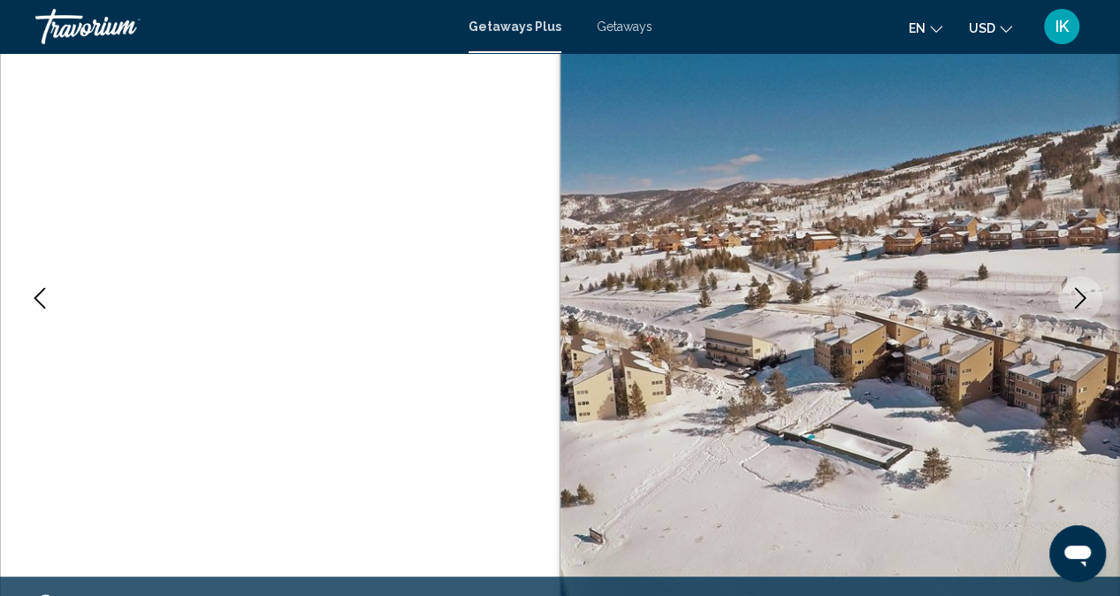
click at [1081, 293] on icon "Next image" at bounding box center [1079, 297] width 21 height 21
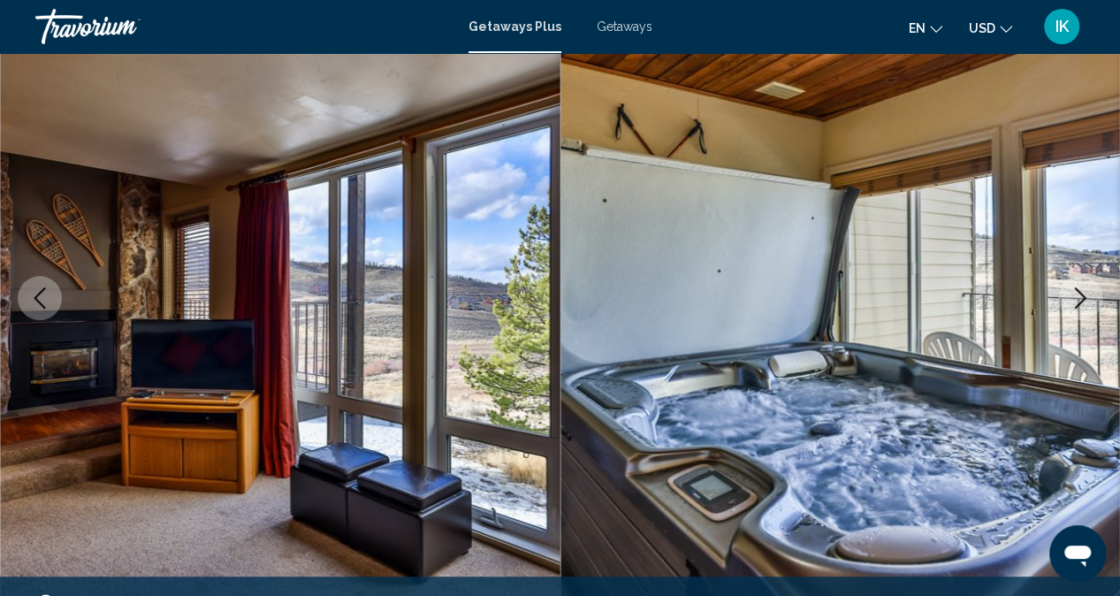
click at [1081, 293] on icon "Next image" at bounding box center [1079, 297] width 21 height 21
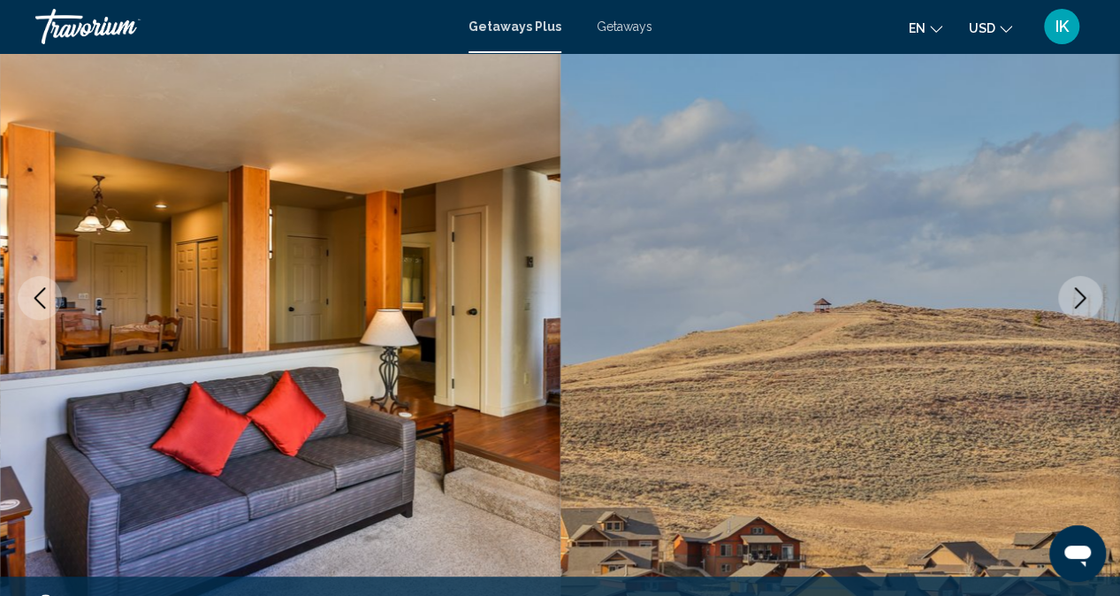
click at [1081, 293] on icon "Next image" at bounding box center [1079, 297] width 21 height 21
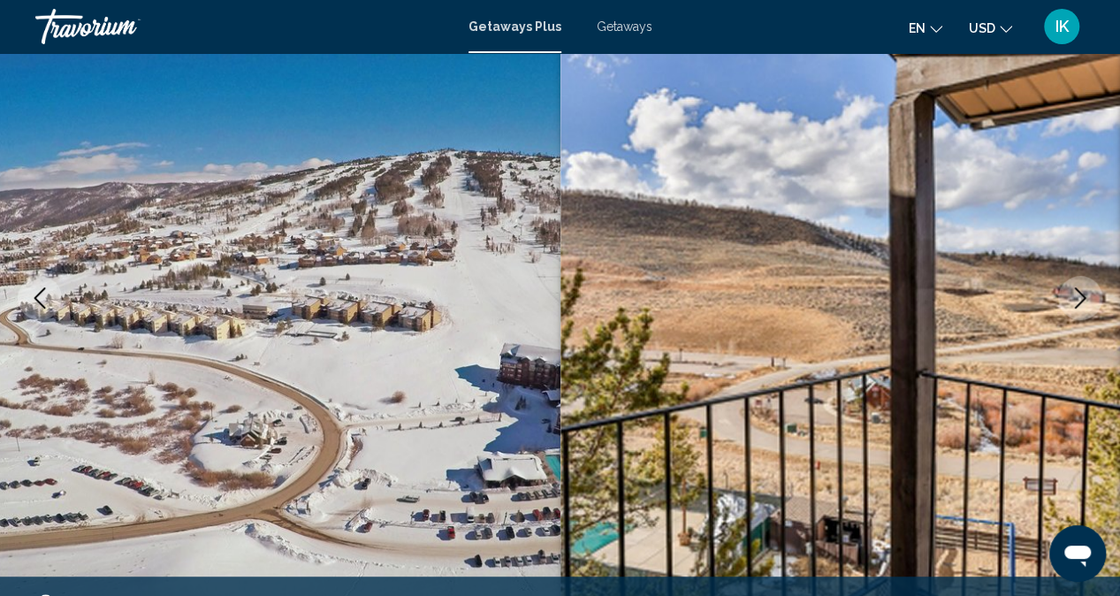
click at [1081, 293] on icon "Next image" at bounding box center [1079, 297] width 21 height 21
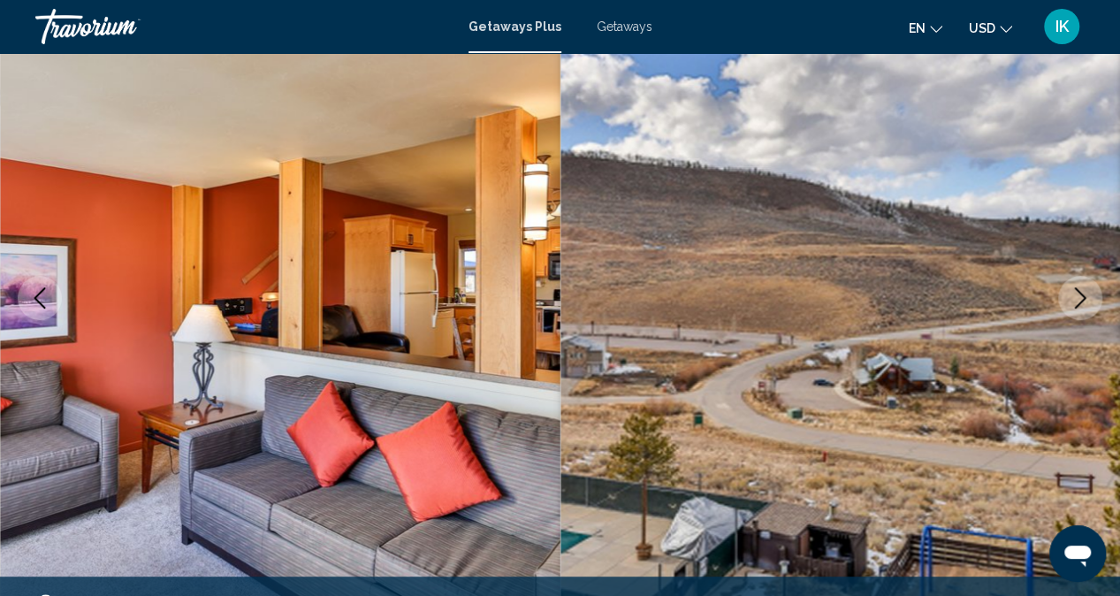
click at [1081, 293] on icon "Next image" at bounding box center [1079, 297] width 21 height 21
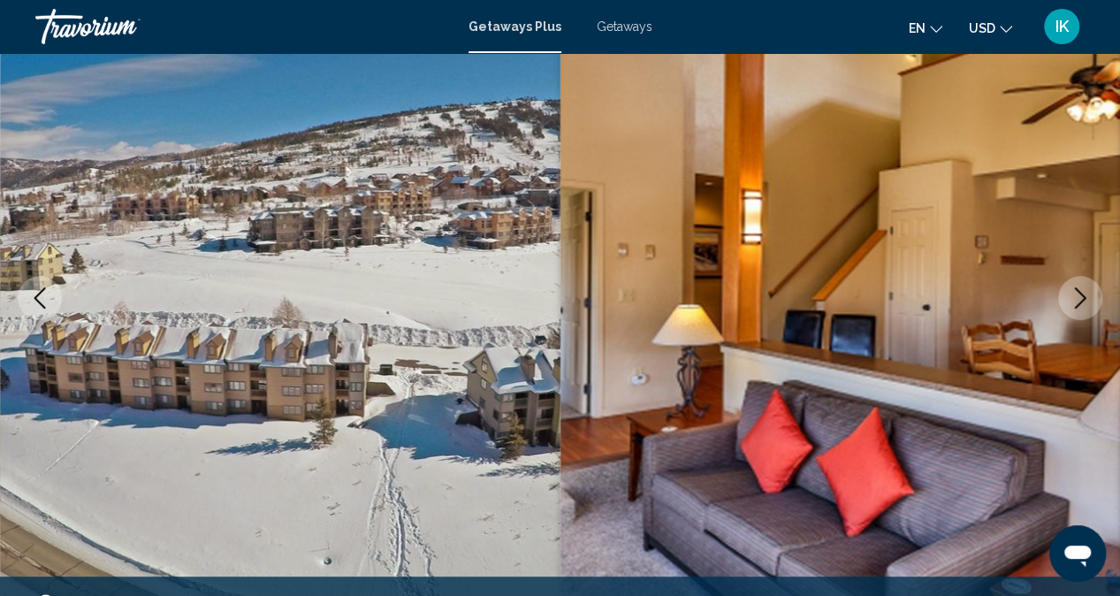
click at [1081, 293] on icon "Next image" at bounding box center [1079, 297] width 21 height 21
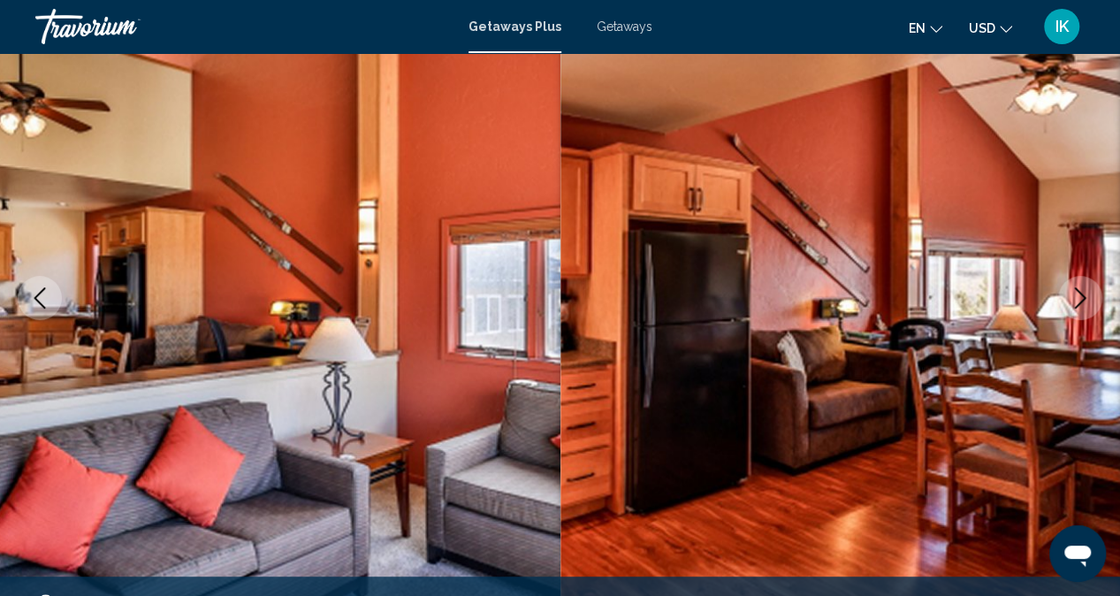
click at [1081, 293] on icon "Next image" at bounding box center [1079, 297] width 21 height 21
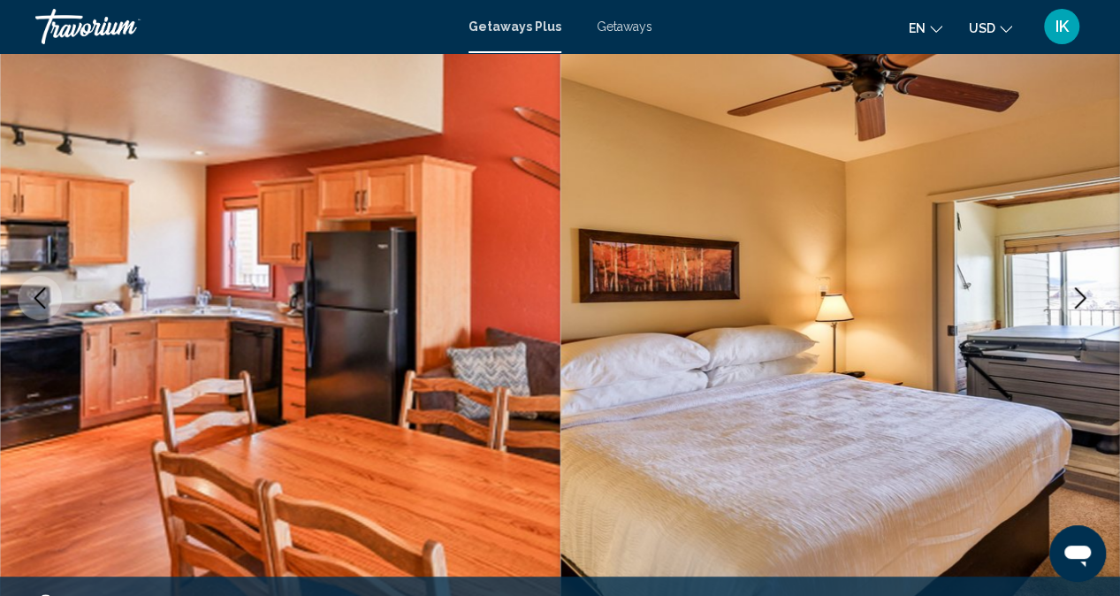
click at [1081, 293] on icon "Next image" at bounding box center [1079, 297] width 21 height 21
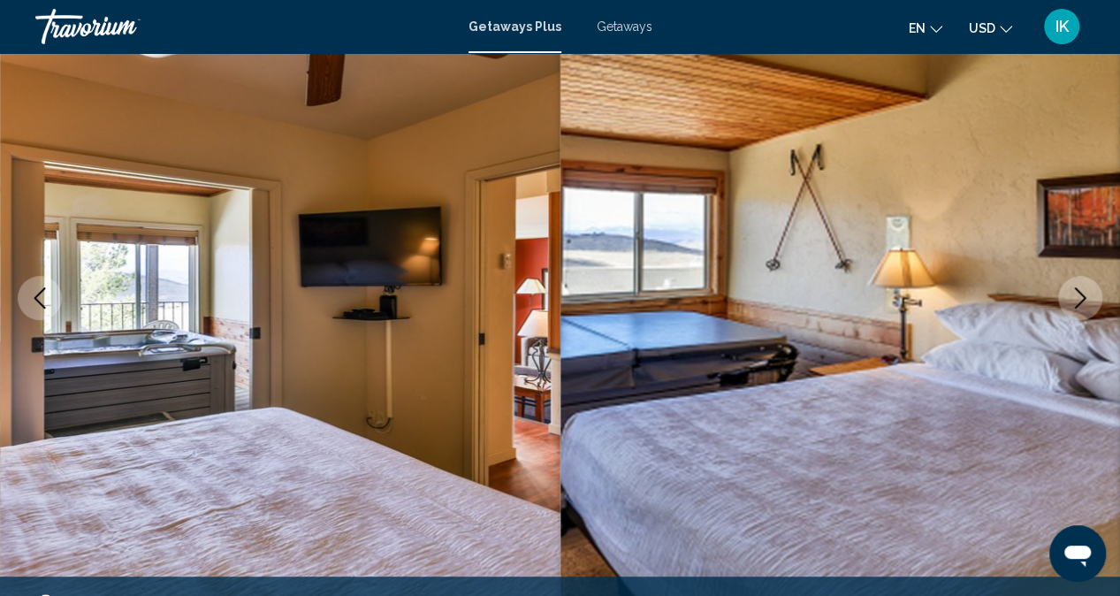
click at [1081, 293] on icon "Next image" at bounding box center [1079, 297] width 21 height 21
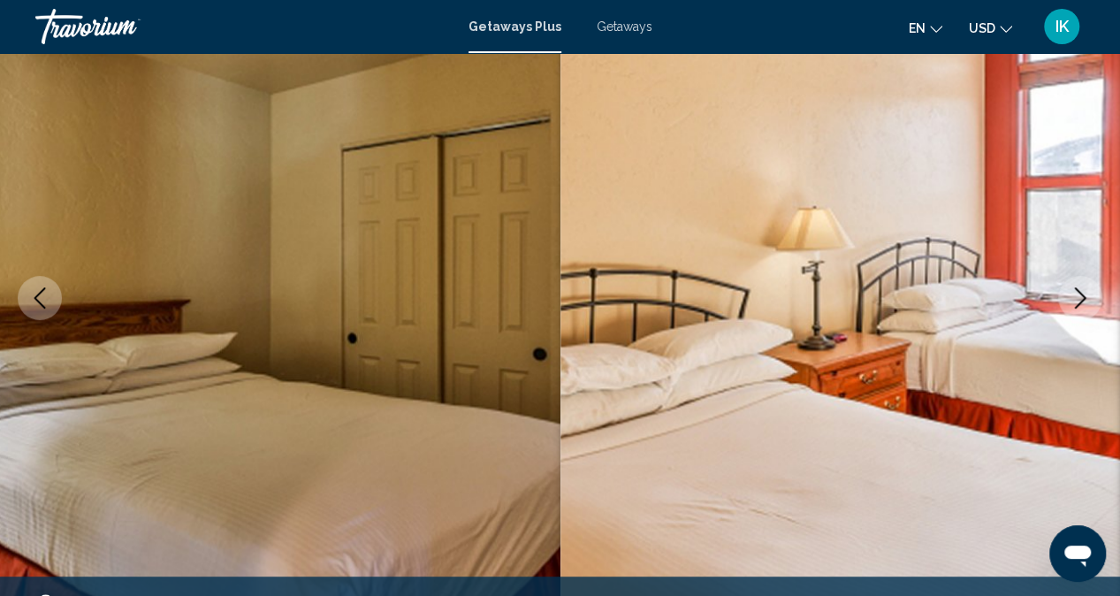
click at [1081, 293] on icon "Next image" at bounding box center [1079, 297] width 21 height 21
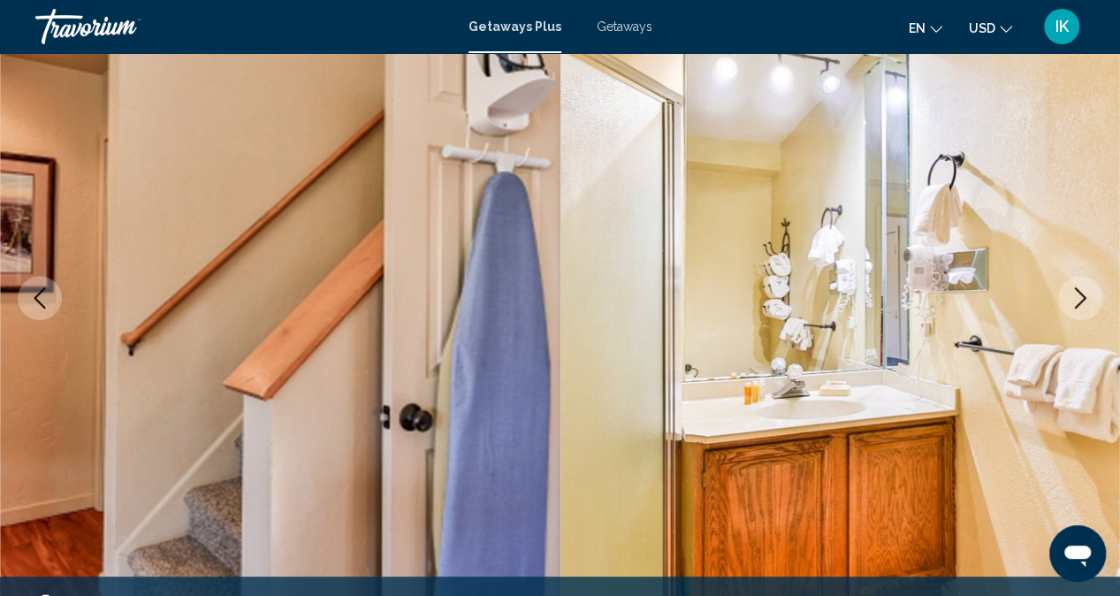
click at [1081, 293] on icon "Next image" at bounding box center [1079, 297] width 21 height 21
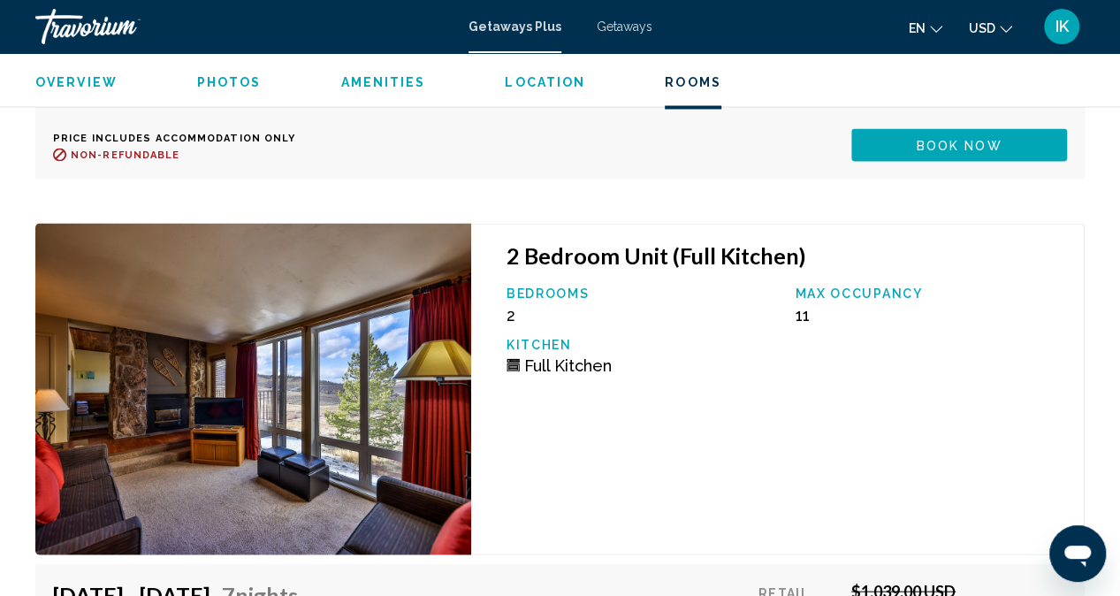
scroll to position [4923, 0]
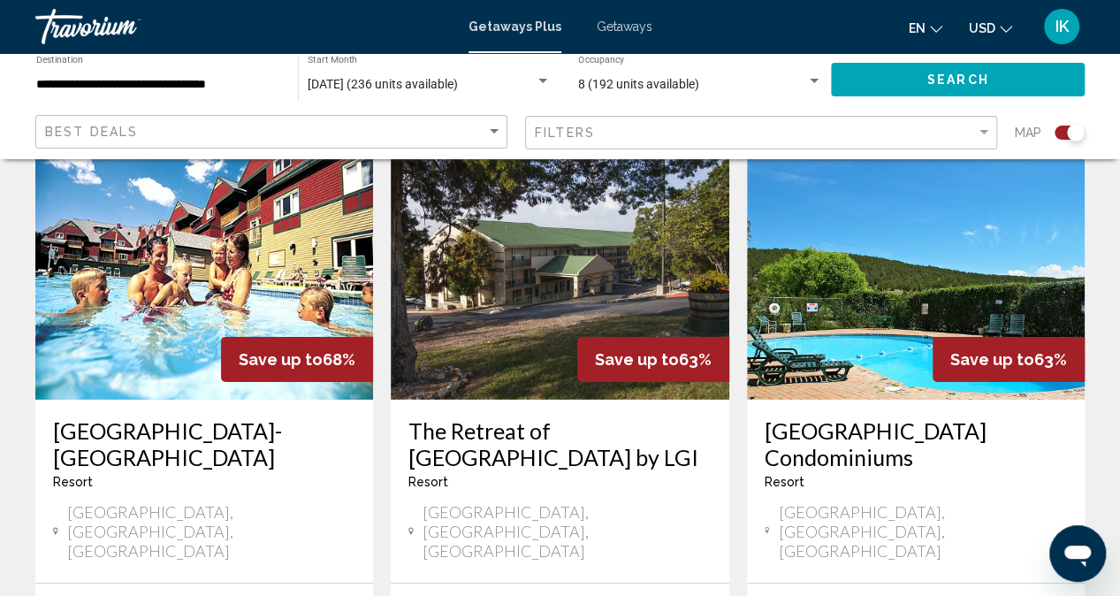
scroll to position [2672, 0]
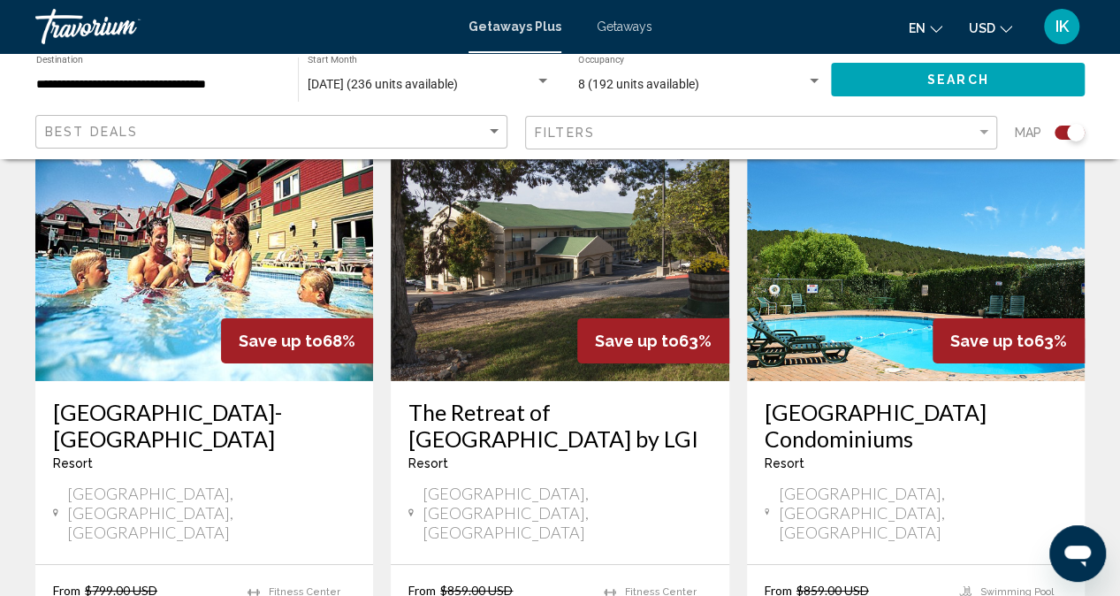
click at [633, 31] on span "Getaways" at bounding box center [625, 26] width 56 height 14
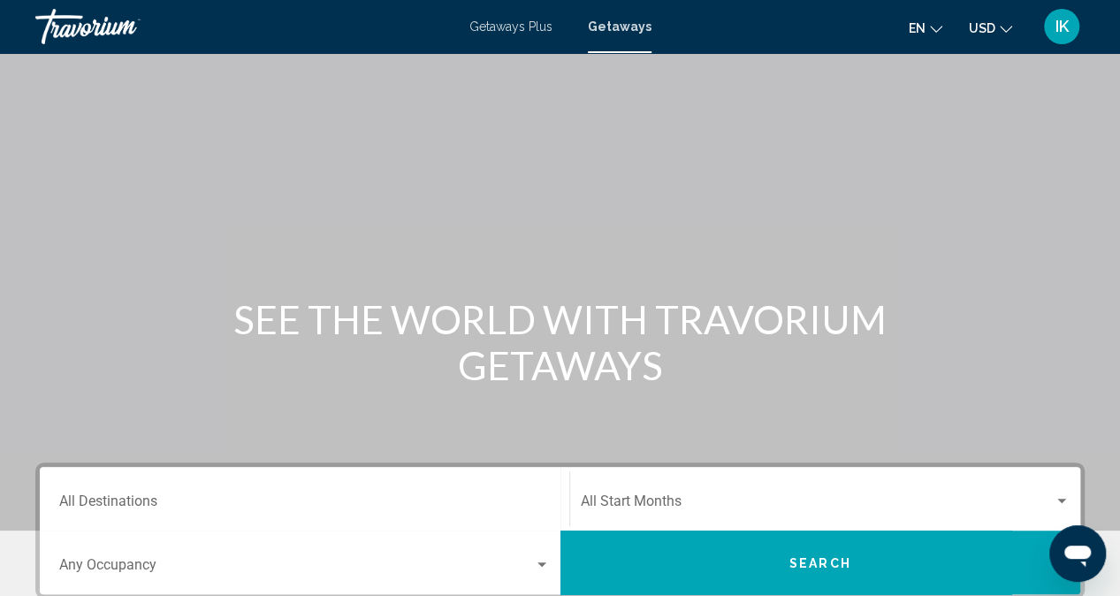
scroll to position [154, 0]
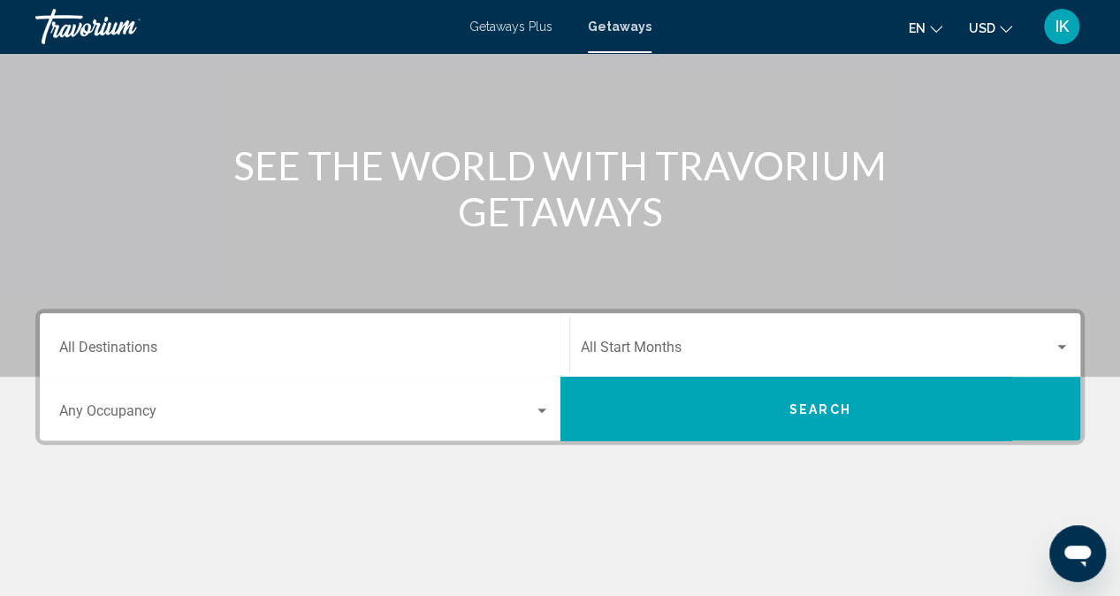
click at [412, 333] on div "Destination All Destinations" at bounding box center [304, 345] width 491 height 56
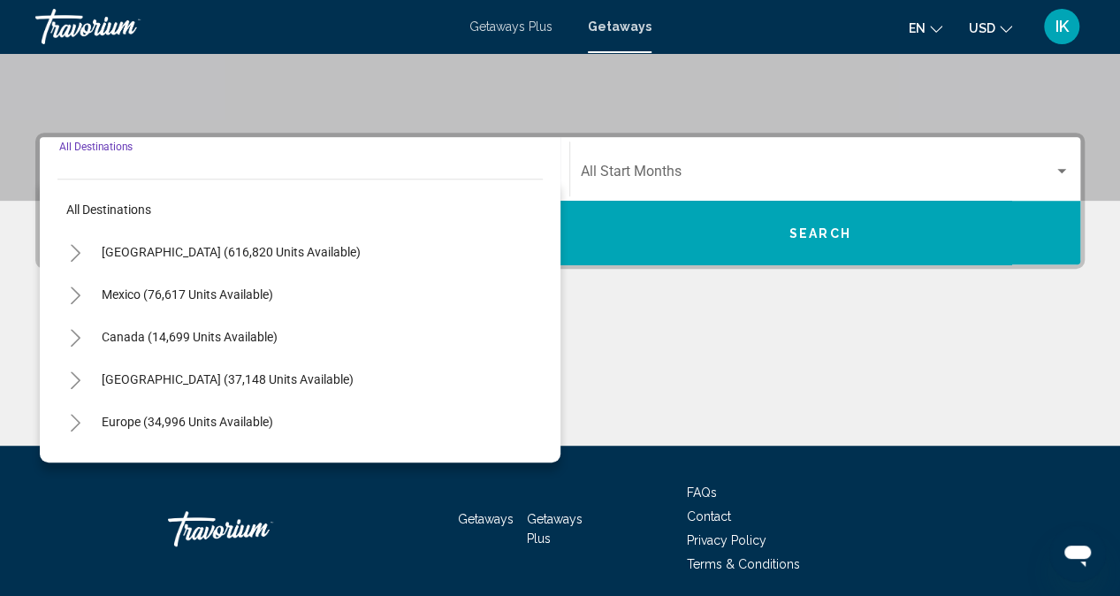
scroll to position [395, 0]
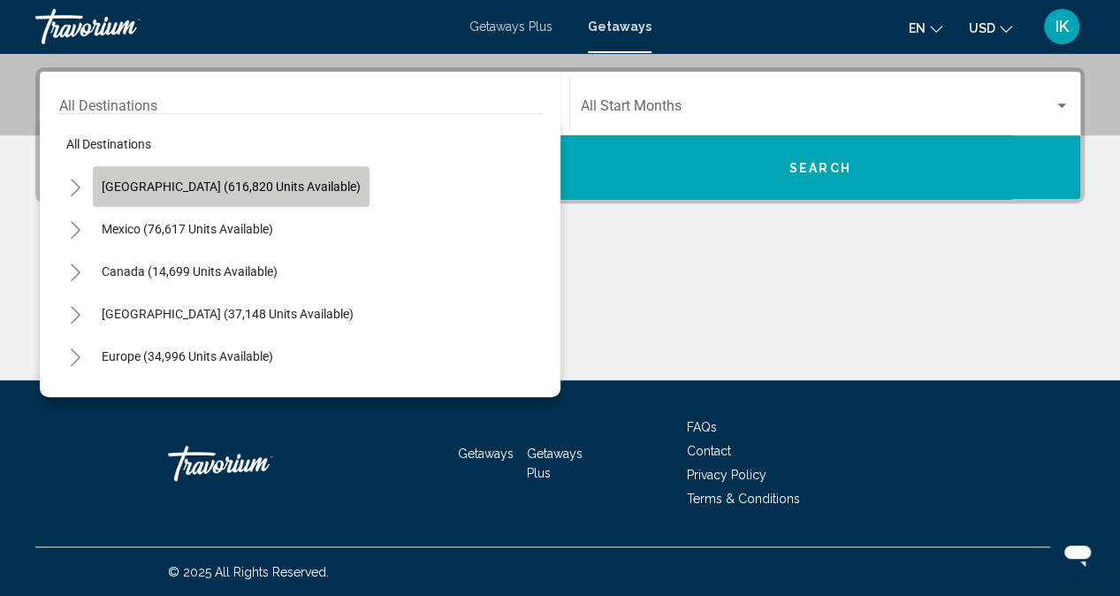
click at [285, 193] on button "[GEOGRAPHIC_DATA] (616,820 units available)" at bounding box center [231, 186] width 277 height 41
type input "**********"
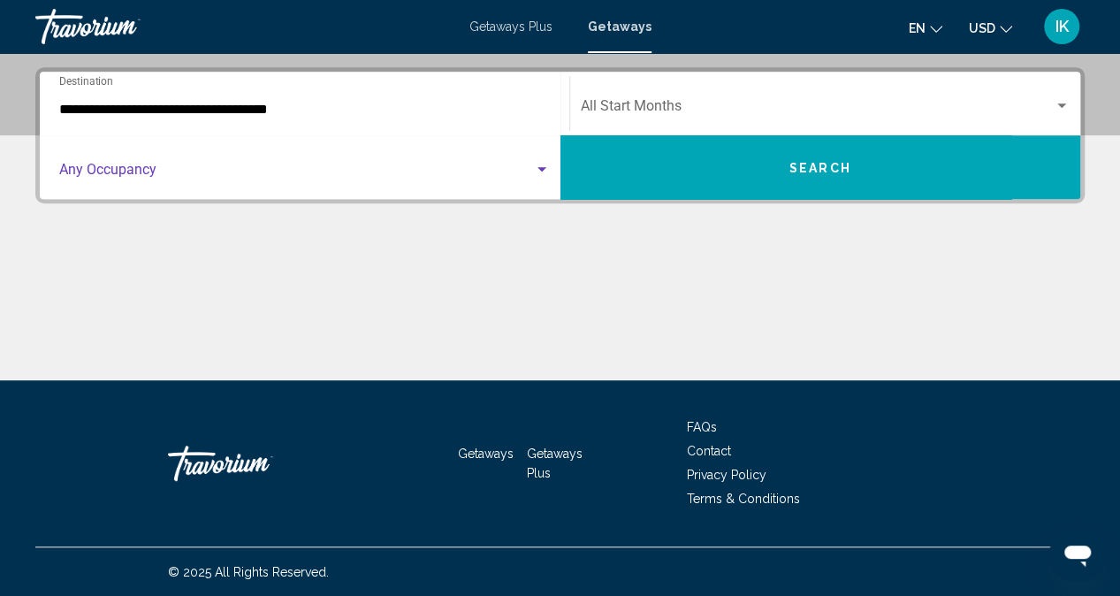
click at [544, 171] on div "Search widget" at bounding box center [542, 170] width 16 height 14
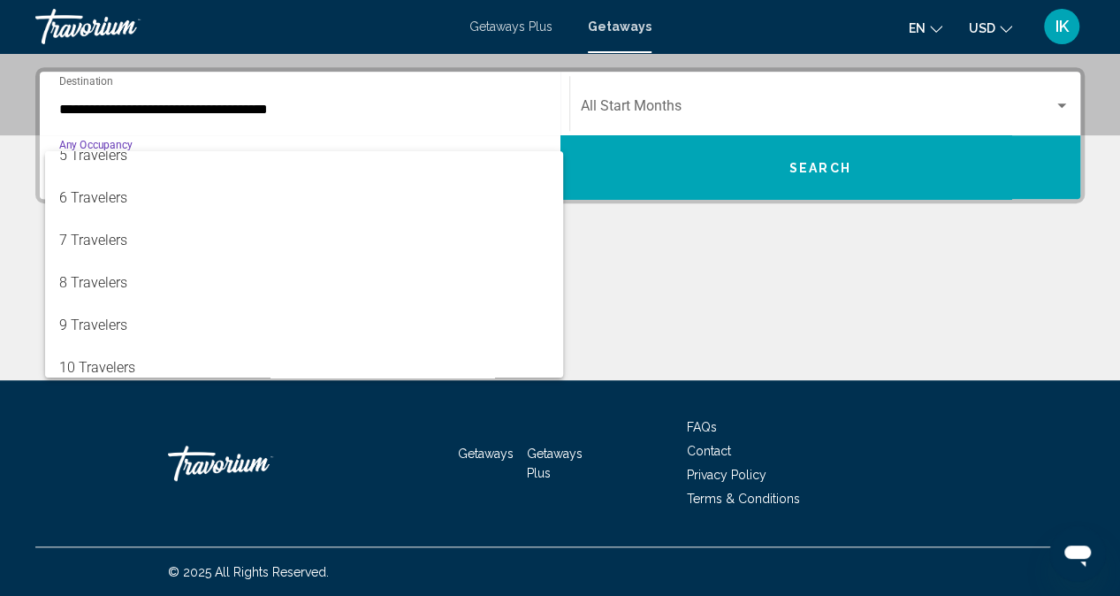
scroll to position [188, 0]
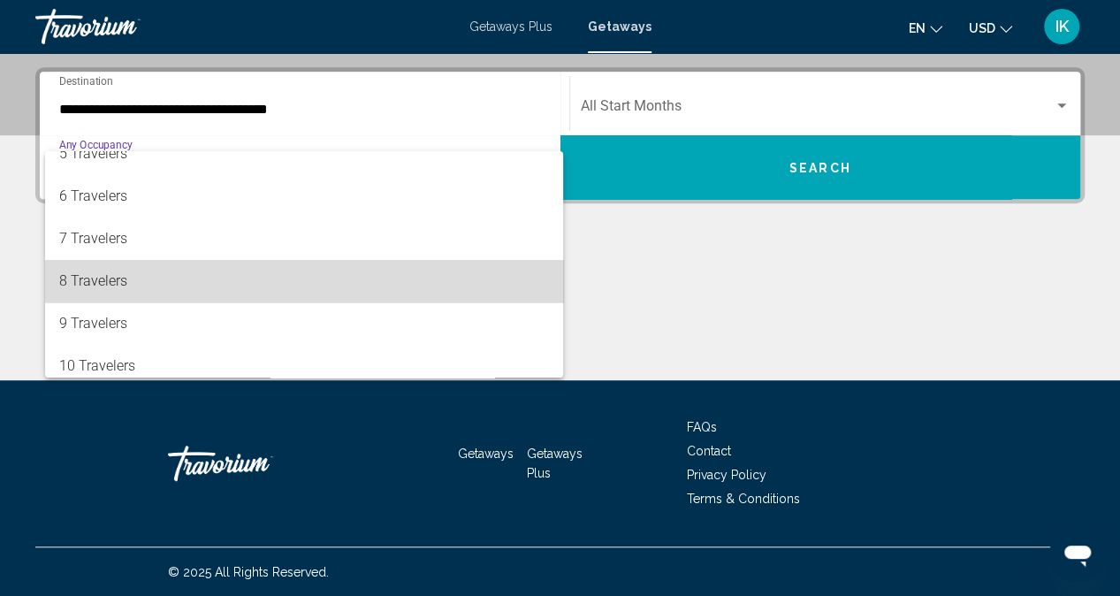
click at [350, 284] on span "8 Travelers" at bounding box center [304, 281] width 491 height 42
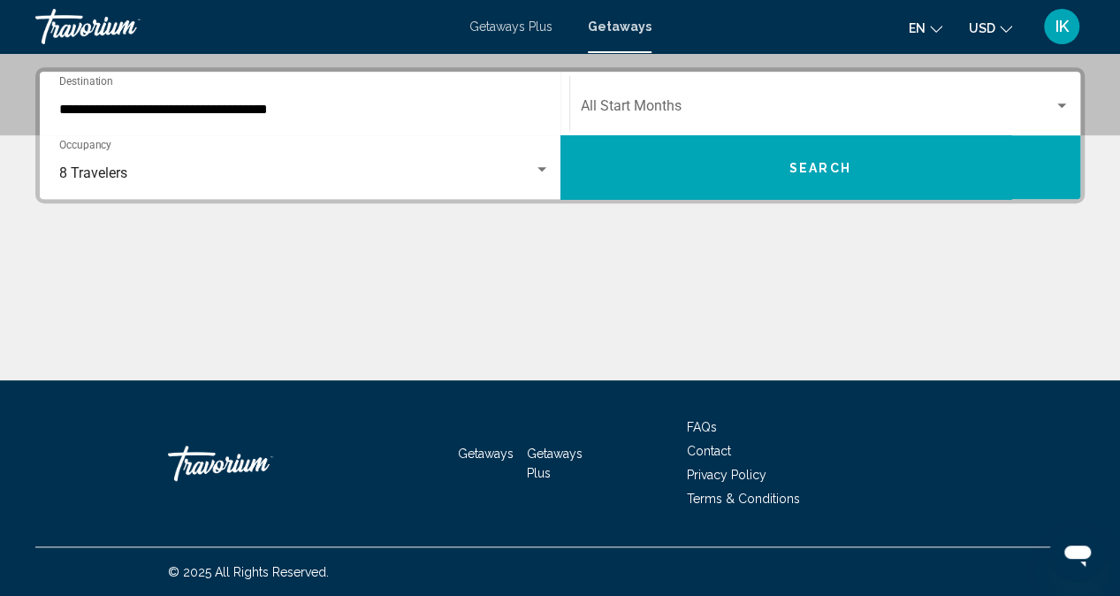
click at [828, 97] on div "Start Month All Start Months" at bounding box center [826, 104] width 490 height 56
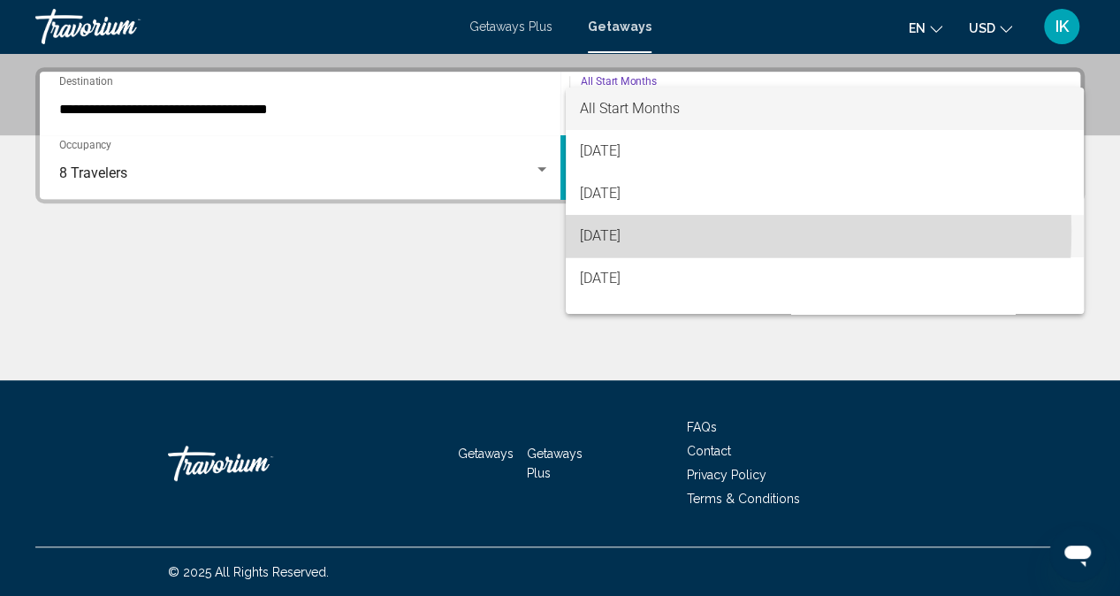
click at [646, 231] on span "[DATE]" at bounding box center [825, 236] width 490 height 42
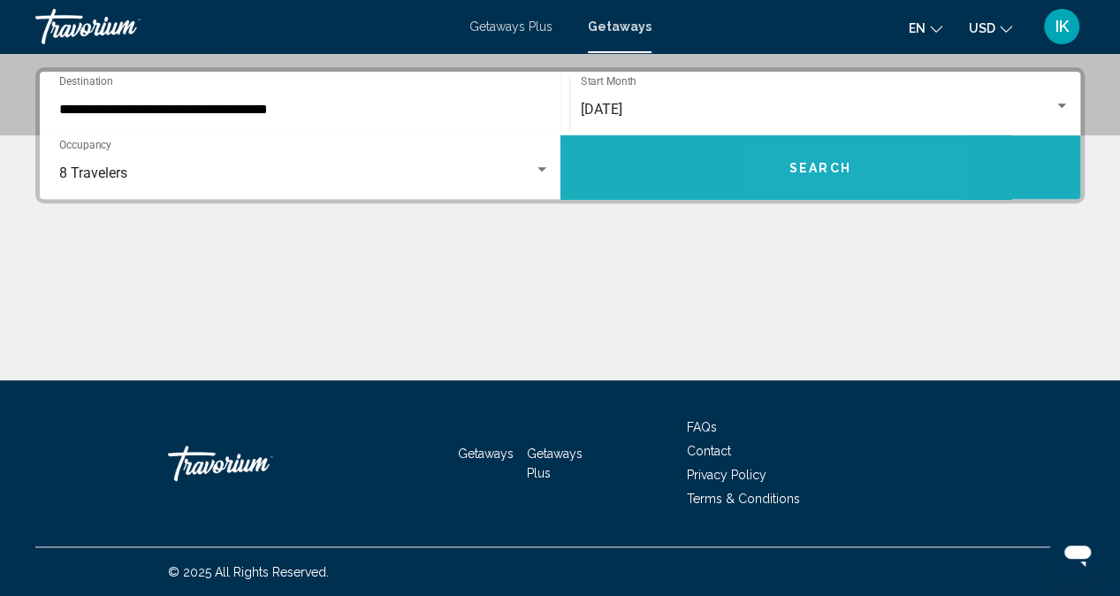
click at [799, 169] on span "Search" at bounding box center [820, 168] width 62 height 14
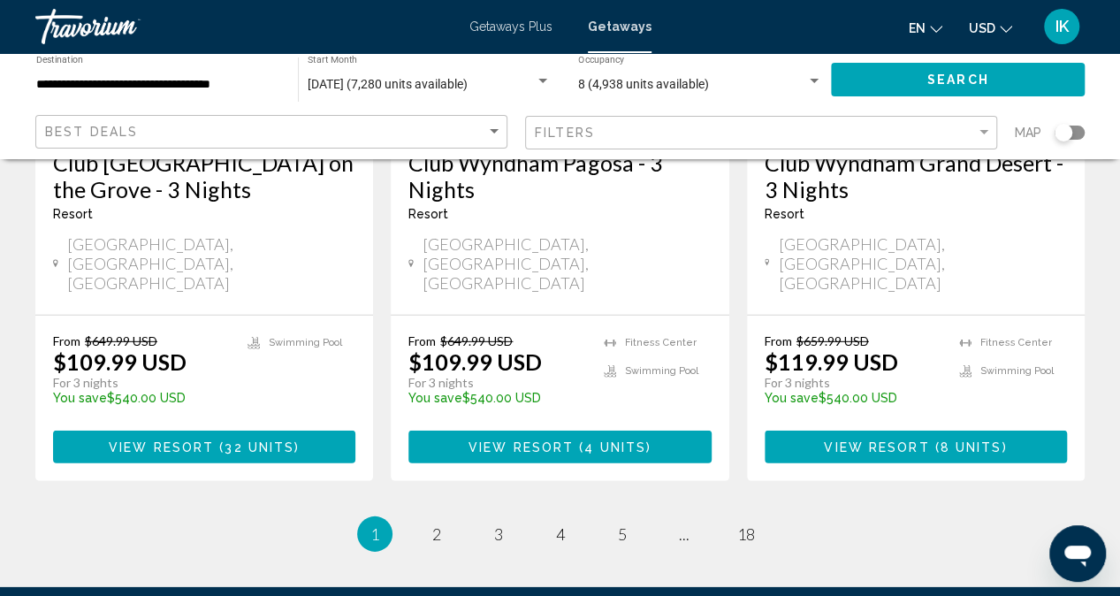
scroll to position [2370, 0]
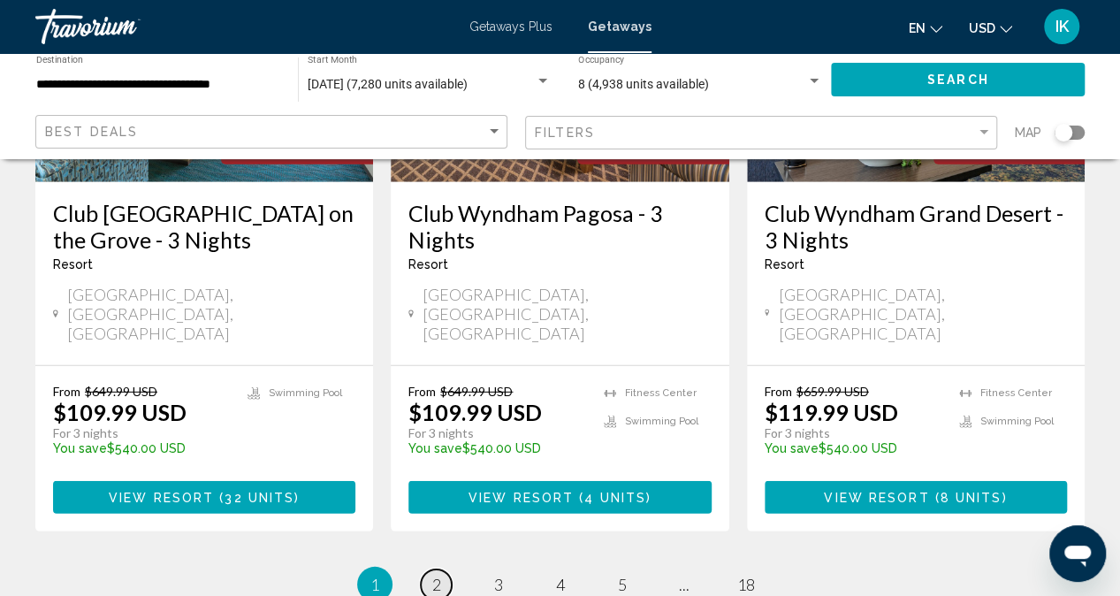
click at [437, 575] on span "2" at bounding box center [436, 584] width 9 height 19
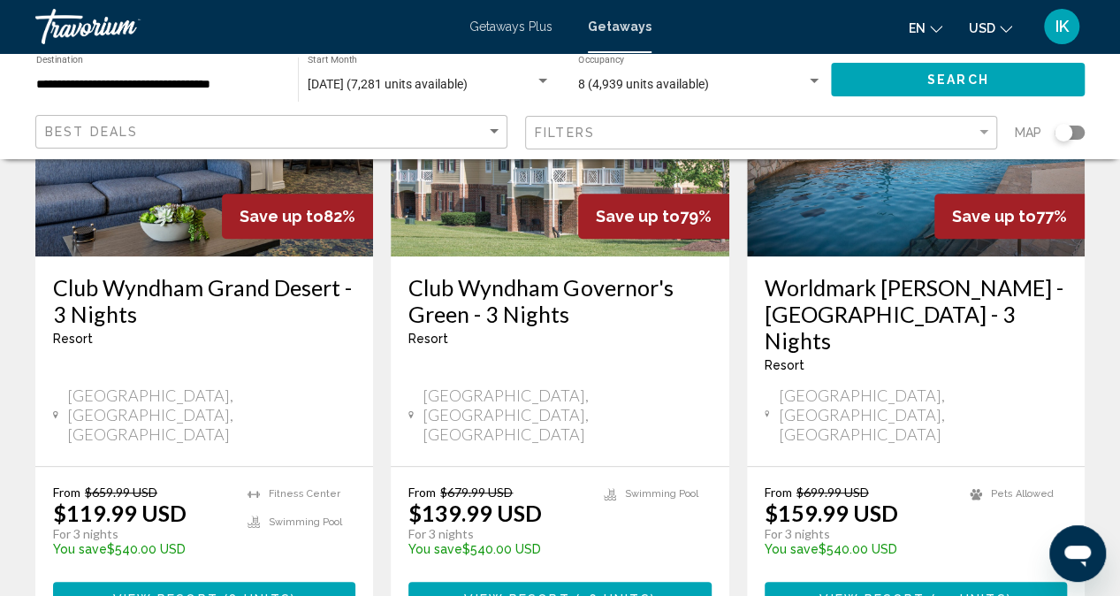
scroll to position [264, 0]
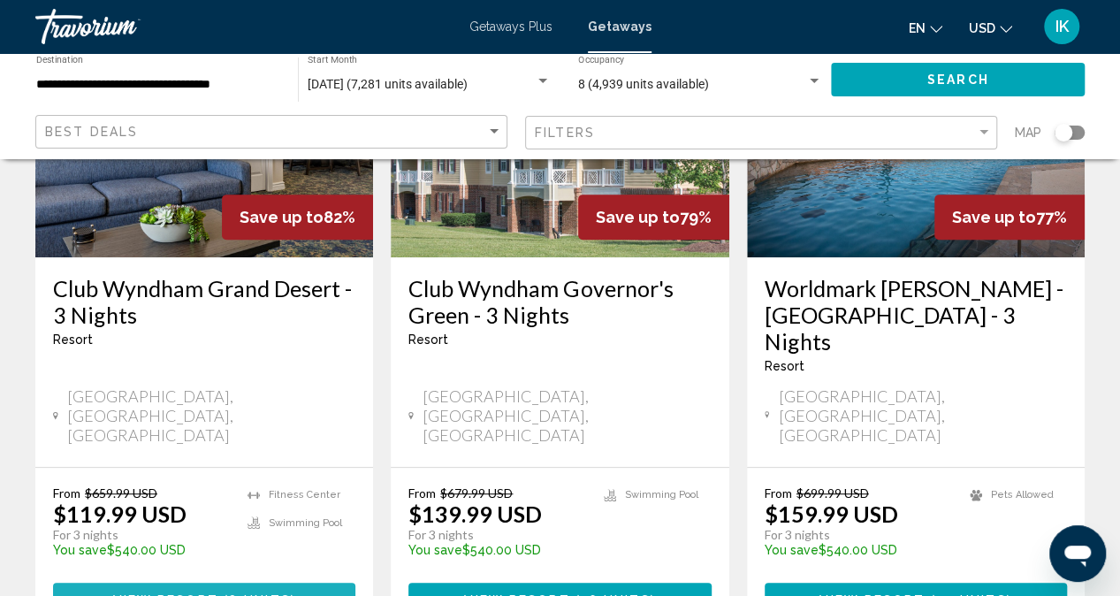
click at [204, 592] on span "View Resort" at bounding box center [165, 599] width 105 height 14
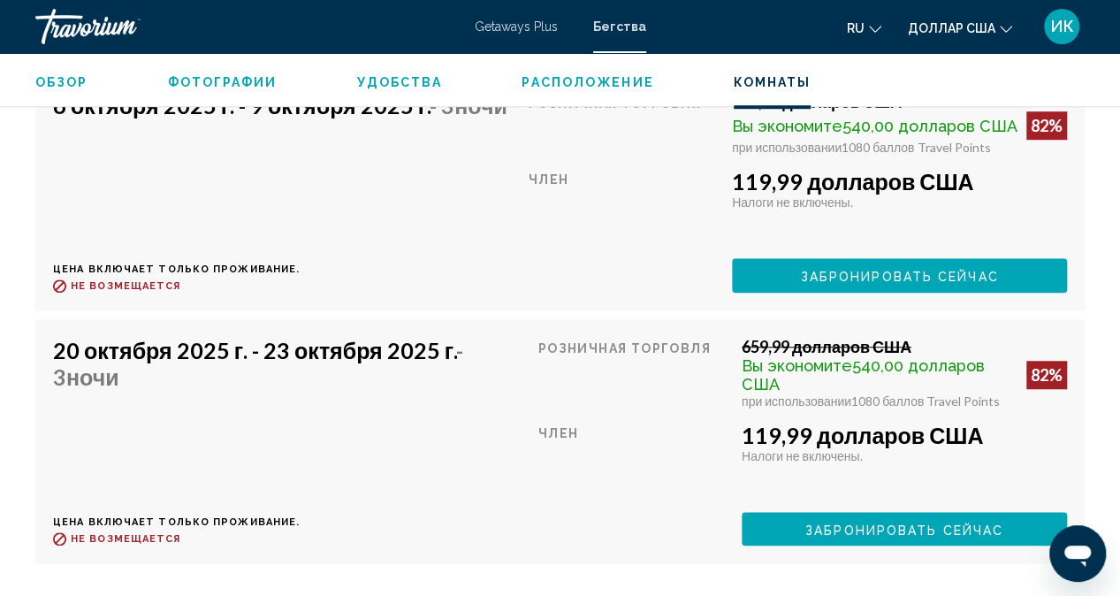
scroll to position [3917, 0]
